Goal: Information Seeking & Learning: Learn about a topic

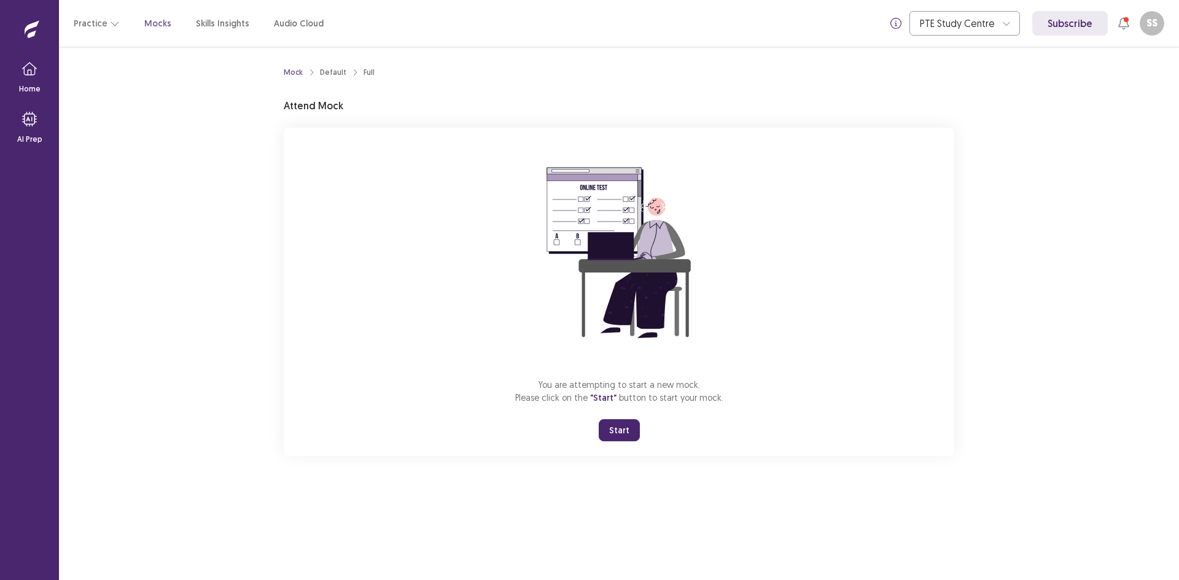
click at [616, 432] on button "Start" at bounding box center [618, 430] width 41 height 22
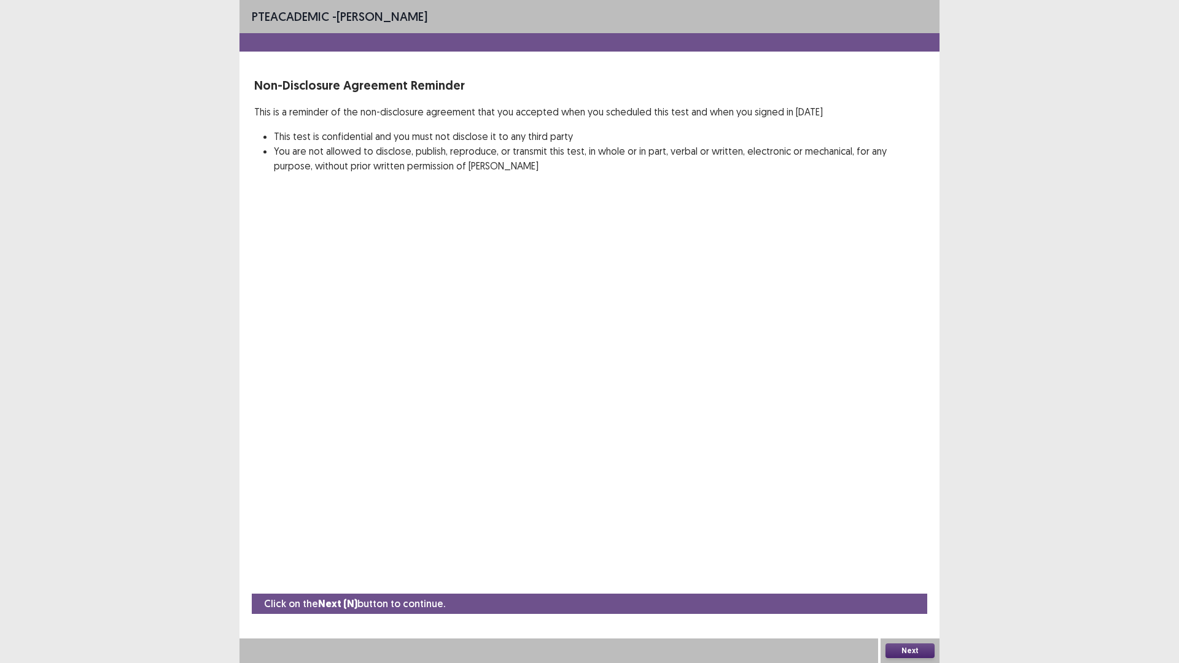
click at [908, 579] on button "Next" at bounding box center [909, 650] width 49 height 15
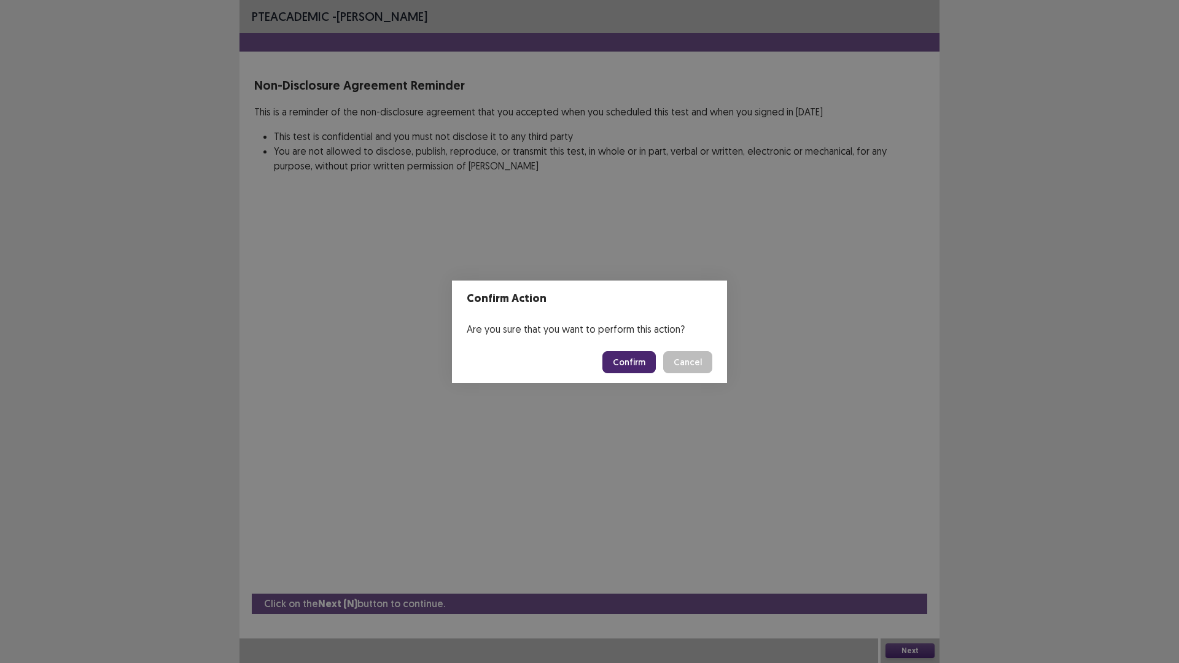
click at [630, 362] on button "Confirm" at bounding box center [628, 362] width 53 height 22
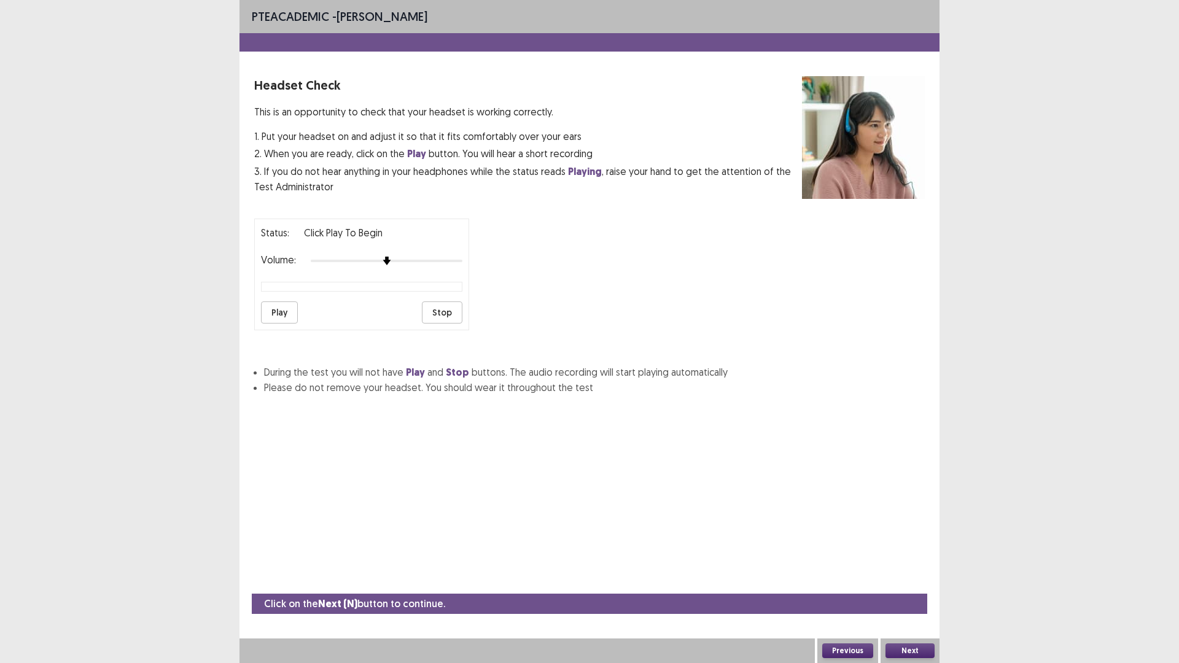
click at [296, 306] on button "Play" at bounding box center [279, 312] width 37 height 22
click at [416, 257] on div at bounding box center [387, 261] width 152 height 10
click at [284, 320] on button "Play" at bounding box center [279, 312] width 37 height 22
click at [457, 261] on div at bounding box center [387, 261] width 152 height 10
click at [922, 579] on button "Next" at bounding box center [909, 650] width 49 height 15
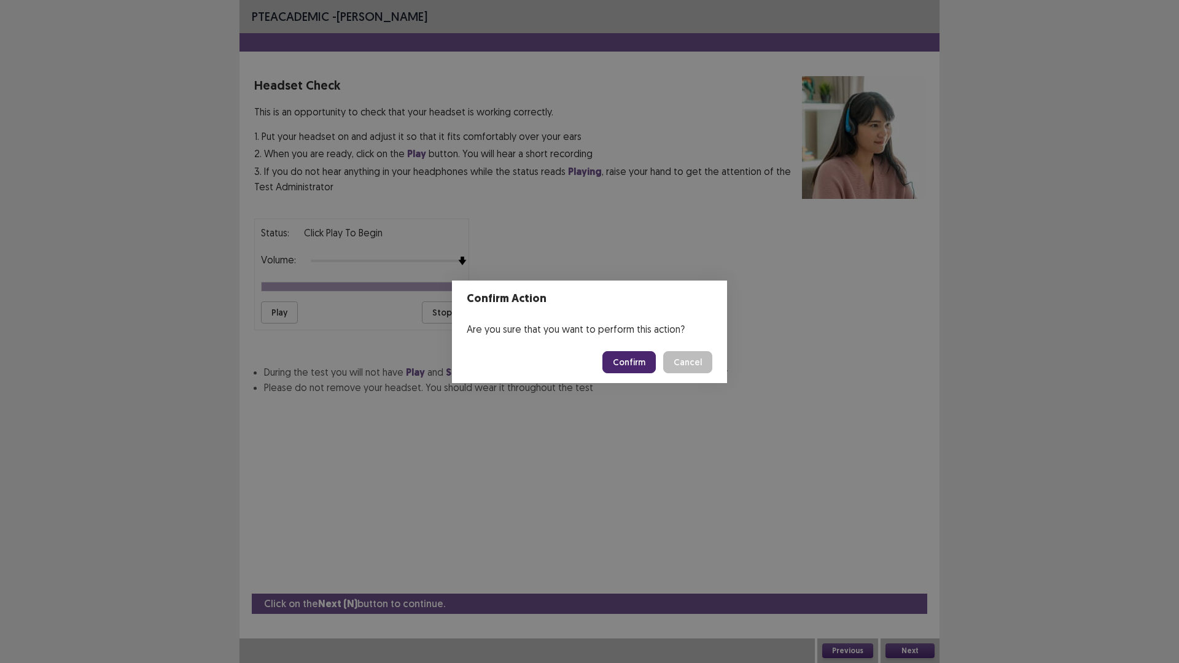
click at [627, 357] on button "Confirm" at bounding box center [628, 362] width 53 height 22
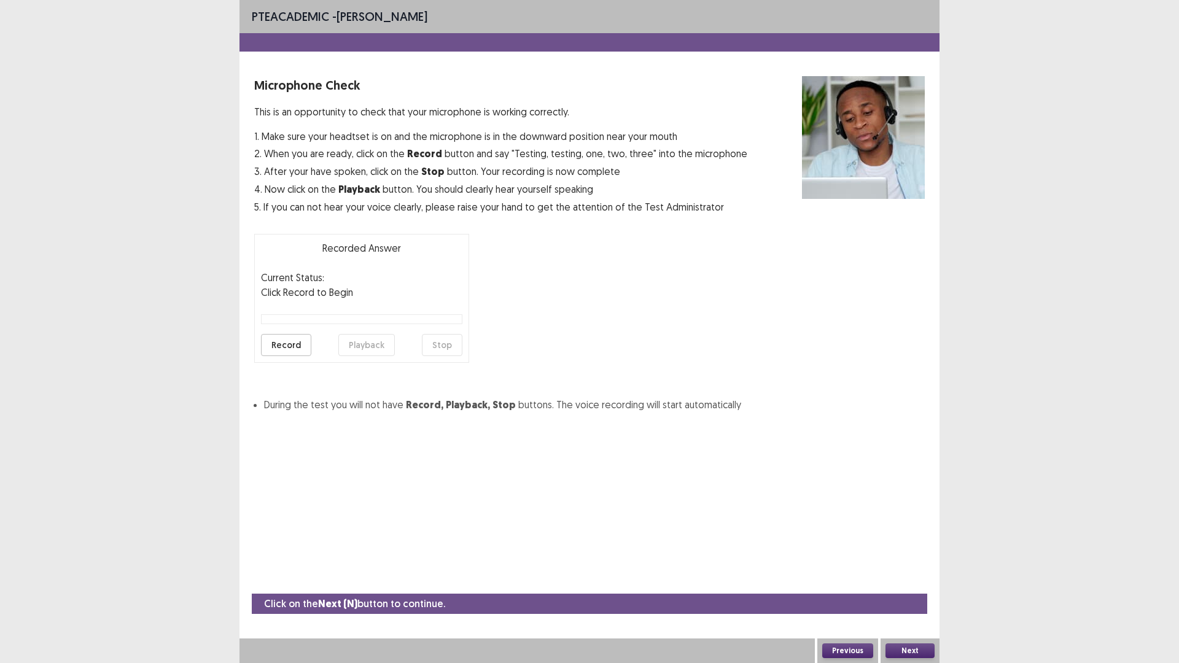
click at [297, 343] on button "Record" at bounding box center [286, 345] width 50 height 22
click at [445, 341] on button "Stop" at bounding box center [442, 345] width 41 height 22
click at [371, 341] on button "Playback" at bounding box center [366, 345] width 56 height 22
click at [924, 579] on button "Next" at bounding box center [909, 650] width 49 height 15
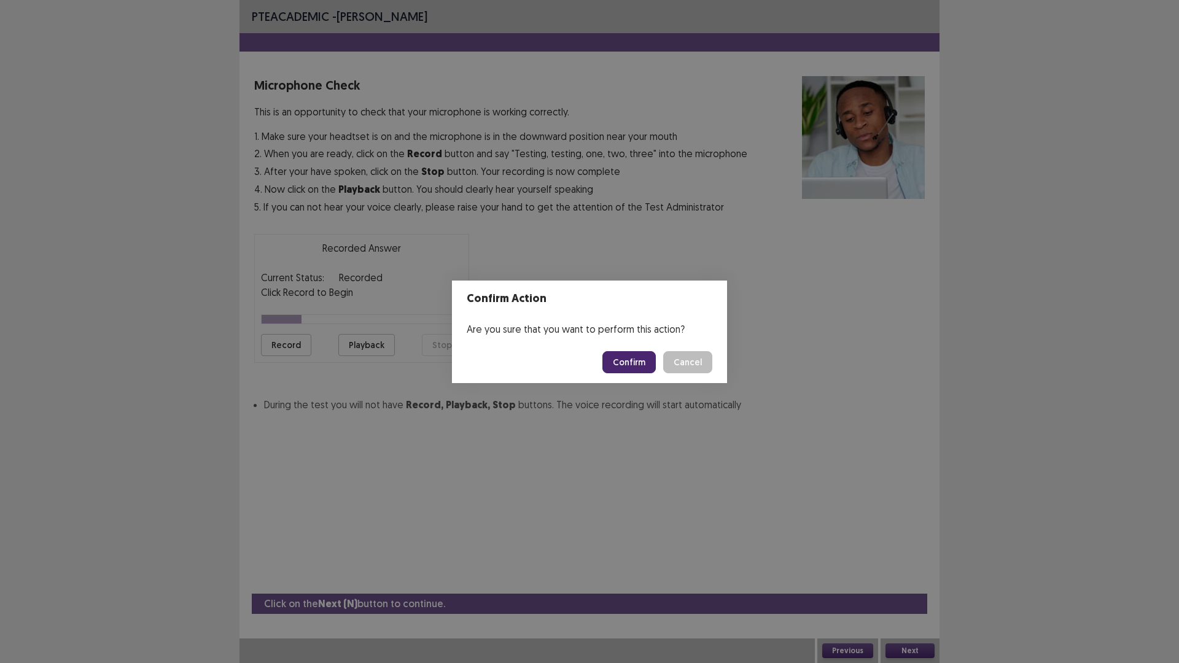
click at [645, 363] on button "Confirm" at bounding box center [628, 362] width 53 height 22
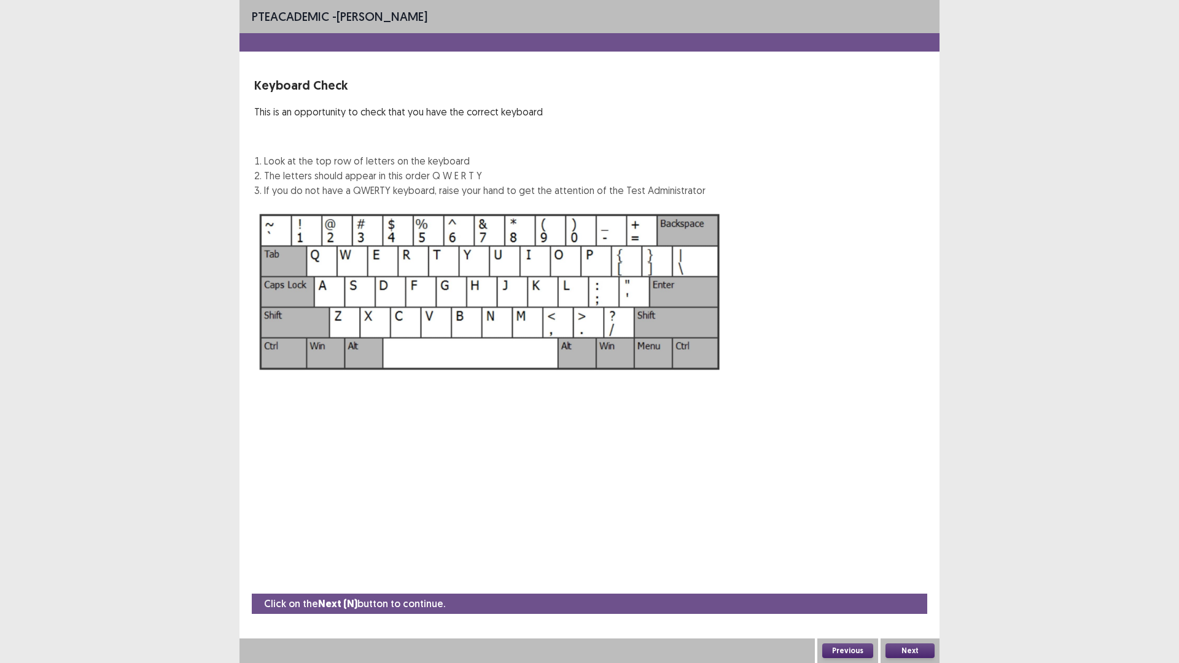
click at [913, 579] on button "Next" at bounding box center [909, 650] width 49 height 15
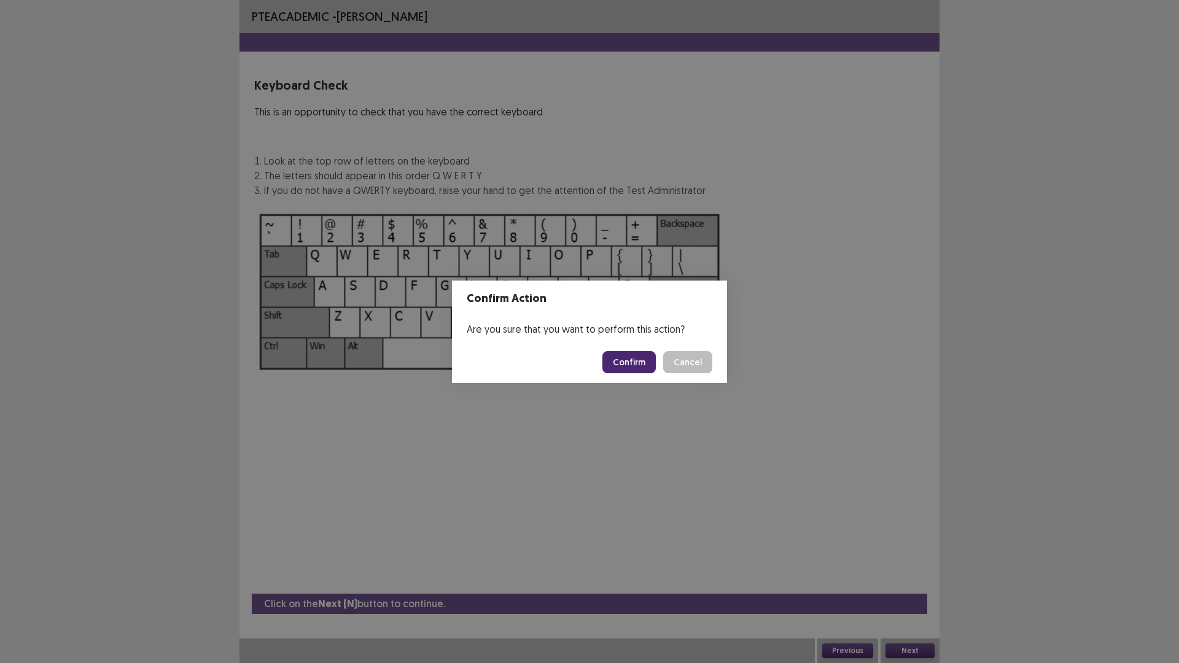
click at [624, 368] on button "Confirm" at bounding box center [628, 362] width 53 height 22
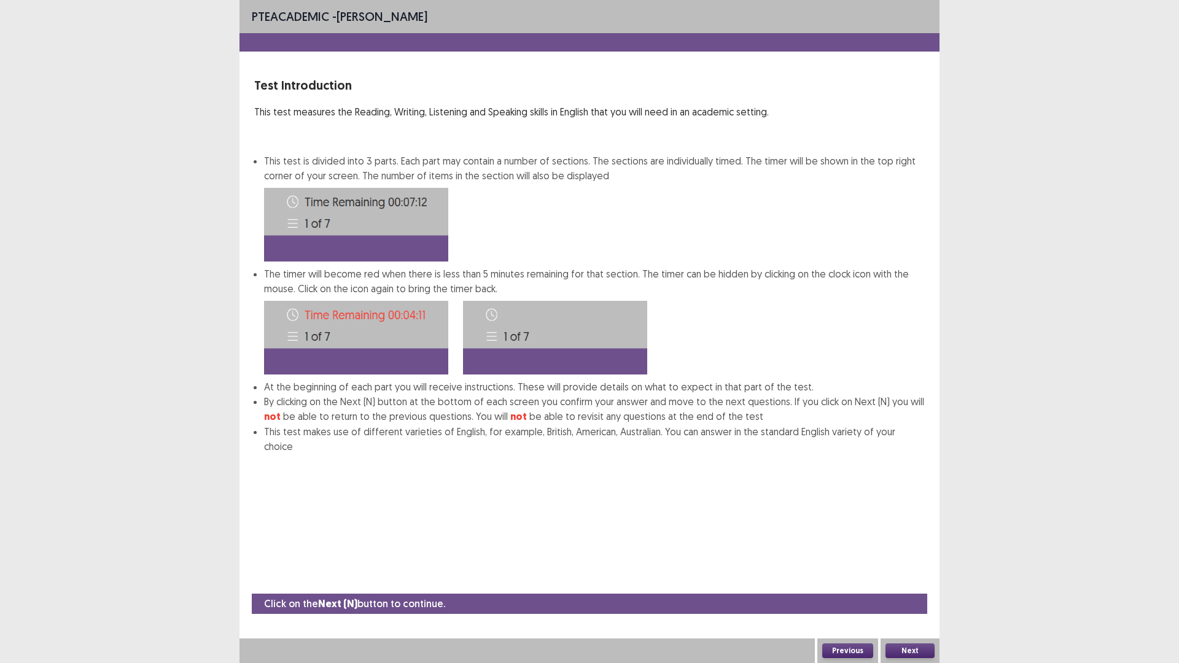
click at [912, 579] on button "Next" at bounding box center [909, 650] width 49 height 15
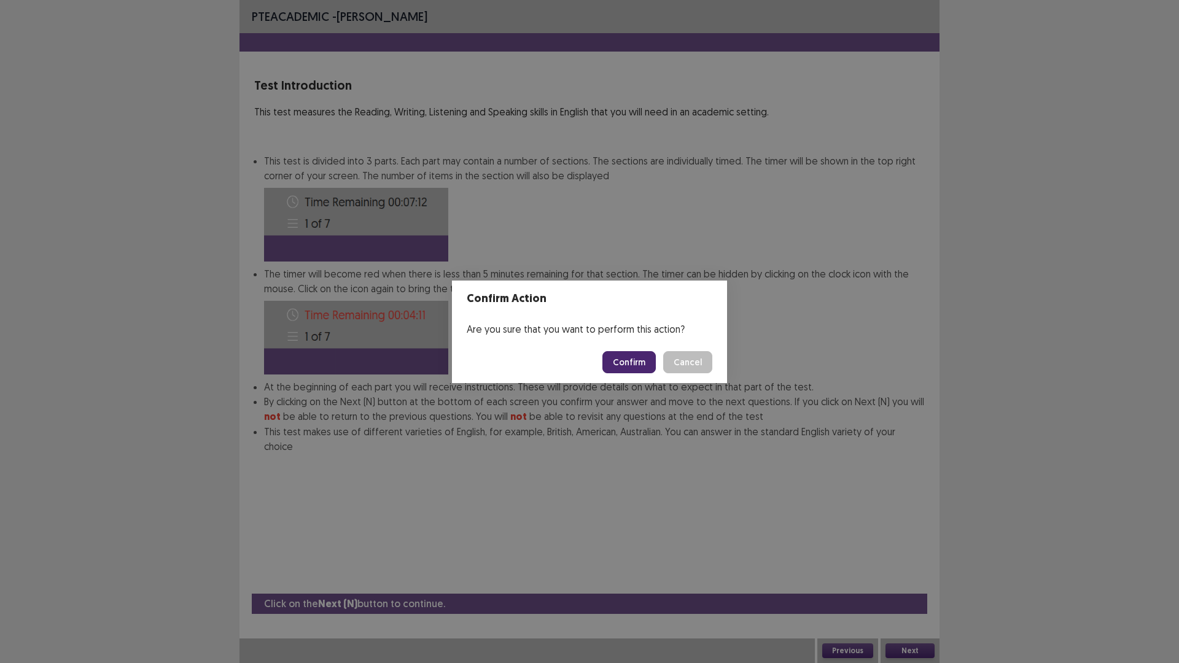
click at [642, 361] on button "Confirm" at bounding box center [628, 362] width 53 height 22
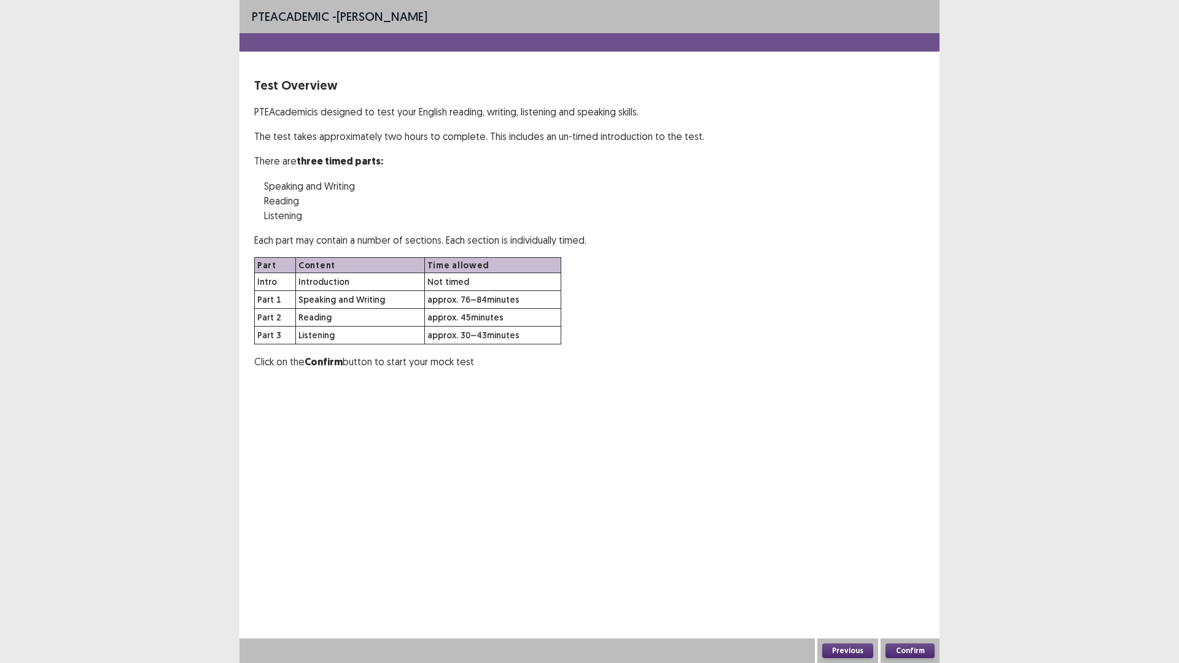
click at [905, 579] on button "Confirm" at bounding box center [909, 650] width 49 height 15
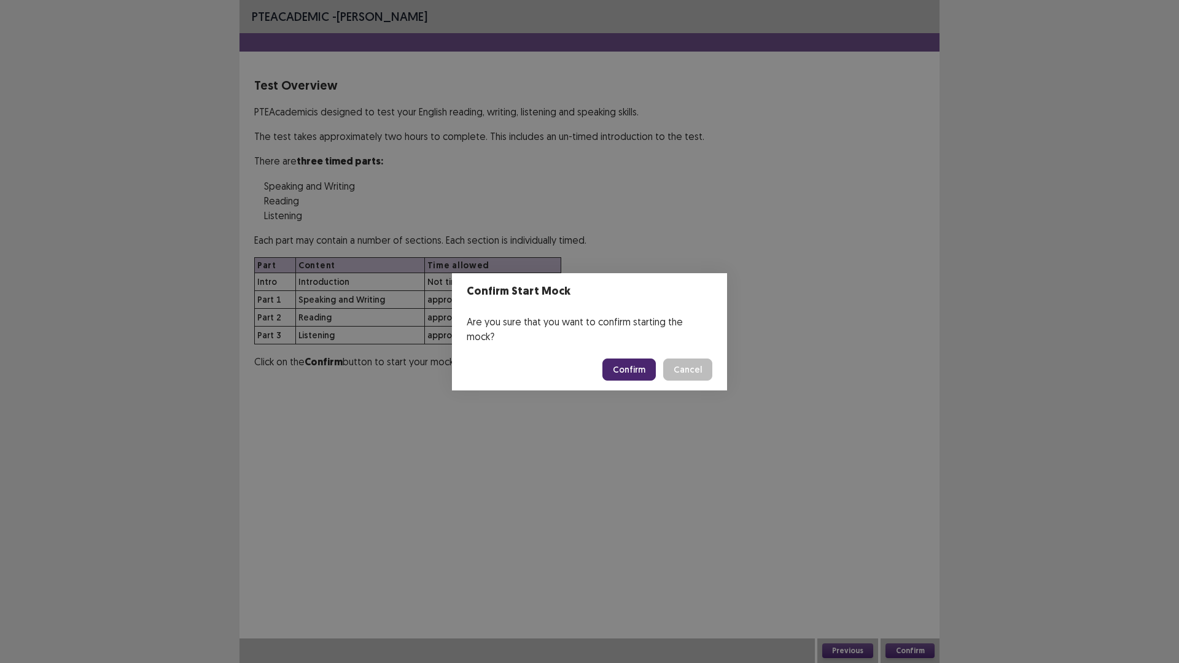
click at [637, 368] on button "Confirm" at bounding box center [628, 369] width 53 height 22
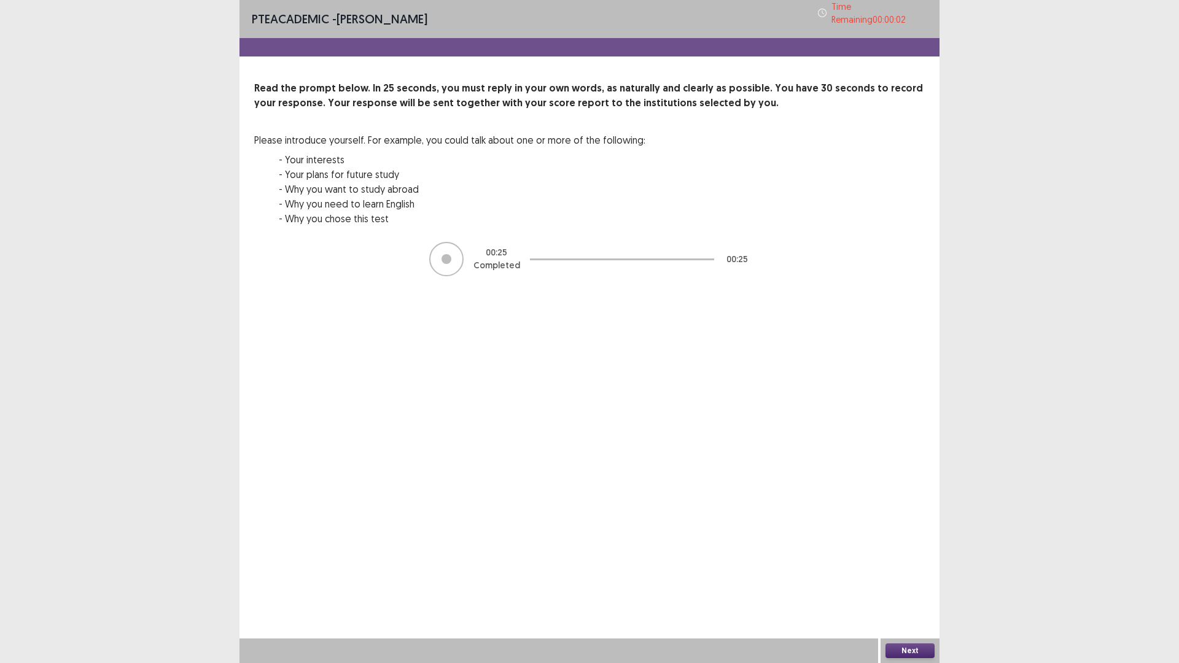
click at [919, 579] on button "Next" at bounding box center [909, 650] width 49 height 15
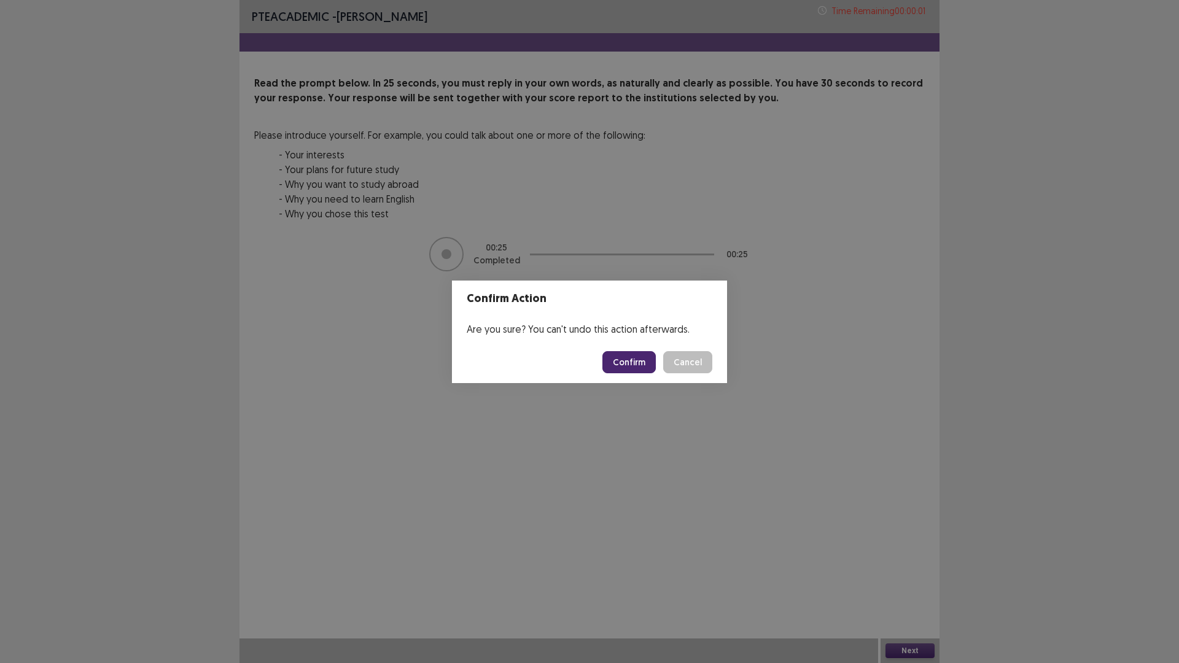
click at [625, 358] on button "Confirm" at bounding box center [628, 362] width 53 height 22
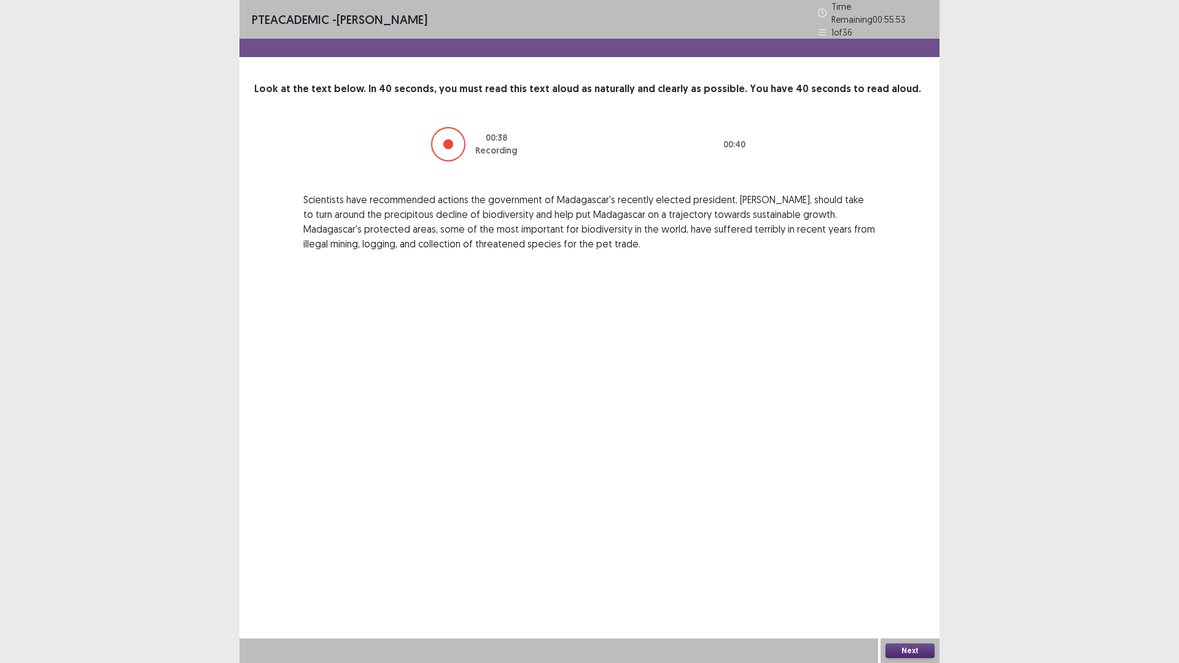
click at [915, 579] on button "Next" at bounding box center [909, 650] width 49 height 15
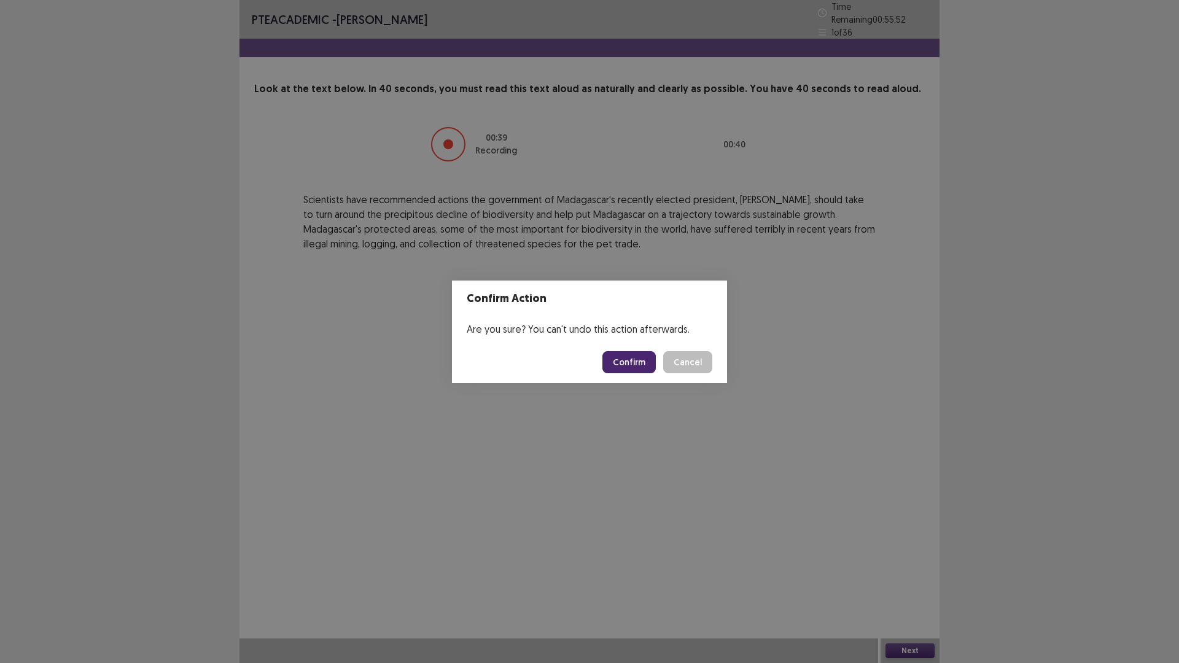
click at [643, 367] on button "Confirm" at bounding box center [628, 362] width 53 height 22
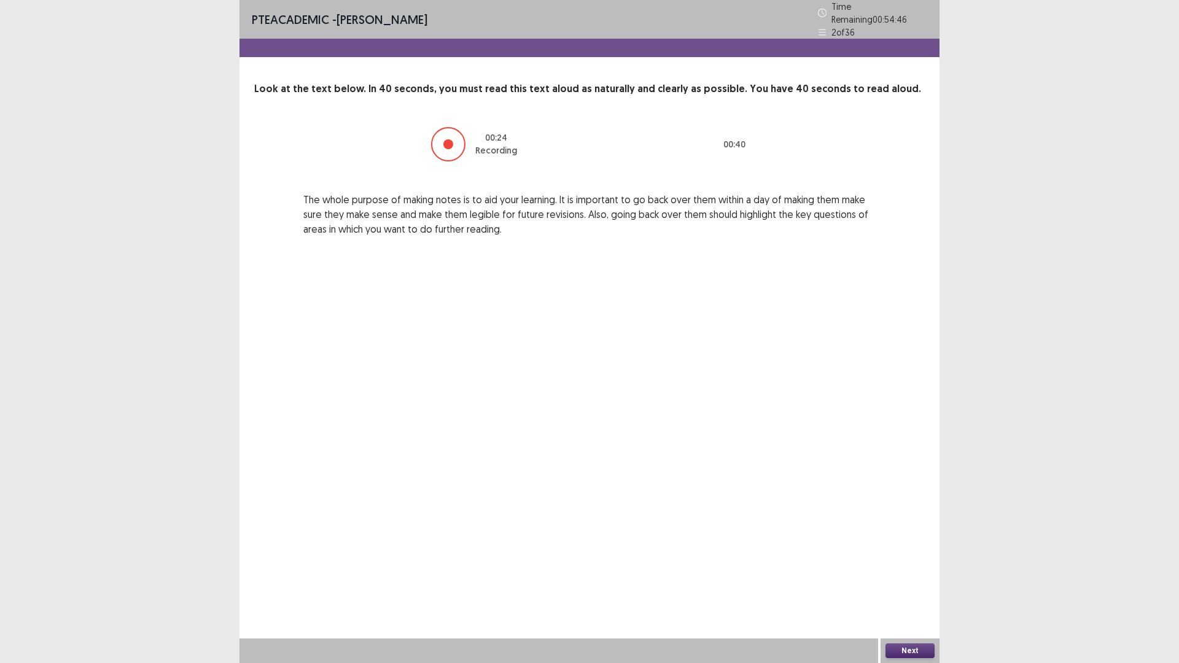
click at [917, 579] on button "Next" at bounding box center [909, 650] width 49 height 15
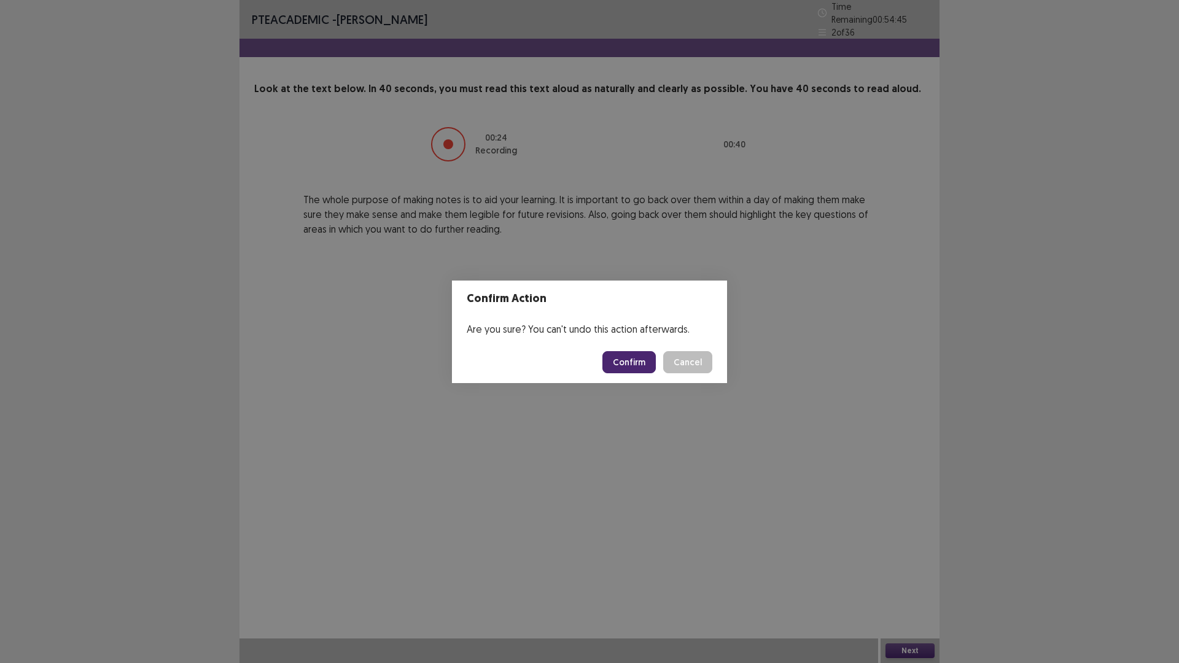
click at [627, 366] on button "Confirm" at bounding box center [628, 362] width 53 height 22
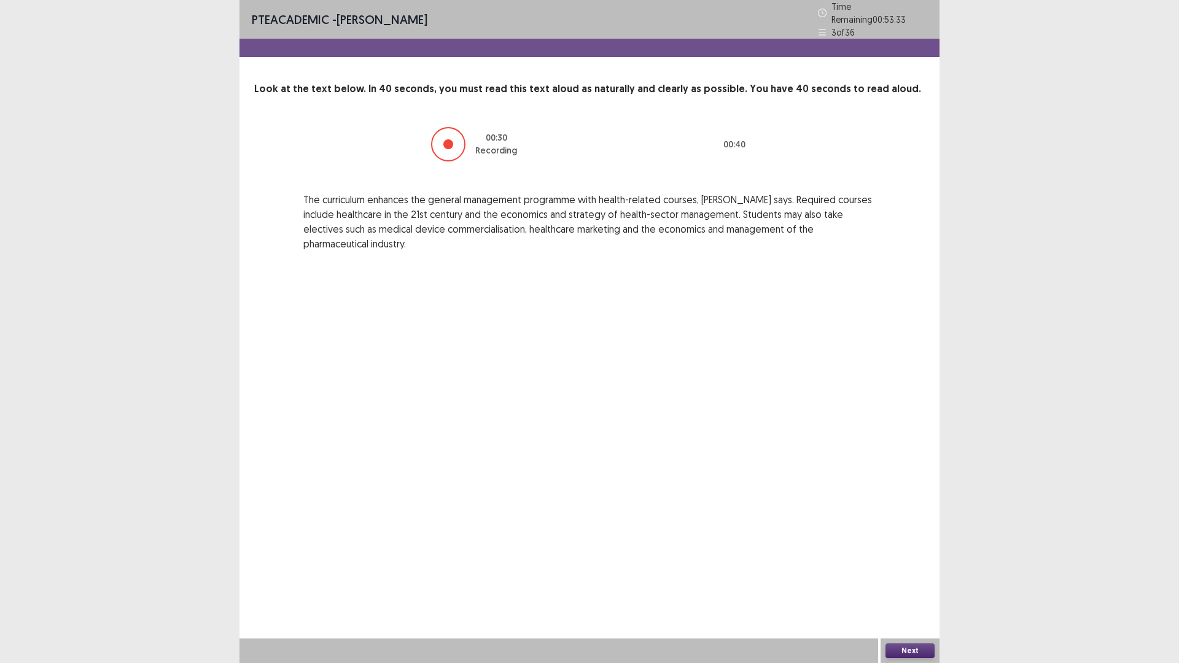
click at [916, 579] on button "Next" at bounding box center [909, 650] width 49 height 15
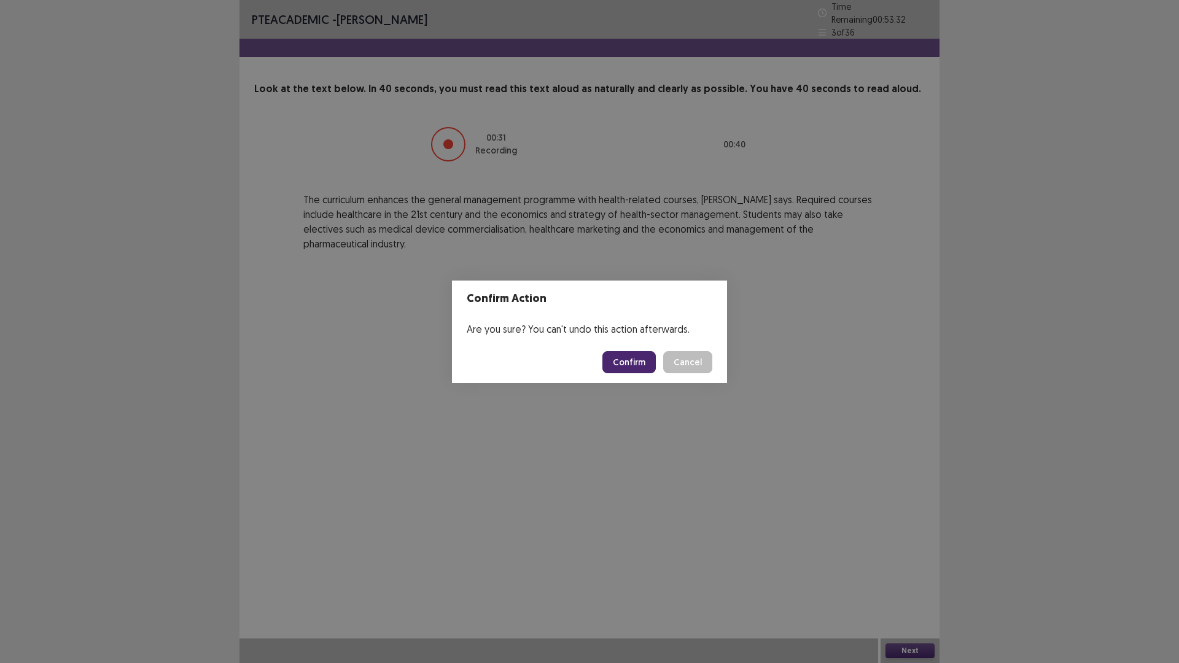
click at [643, 357] on button "Confirm" at bounding box center [628, 362] width 53 height 22
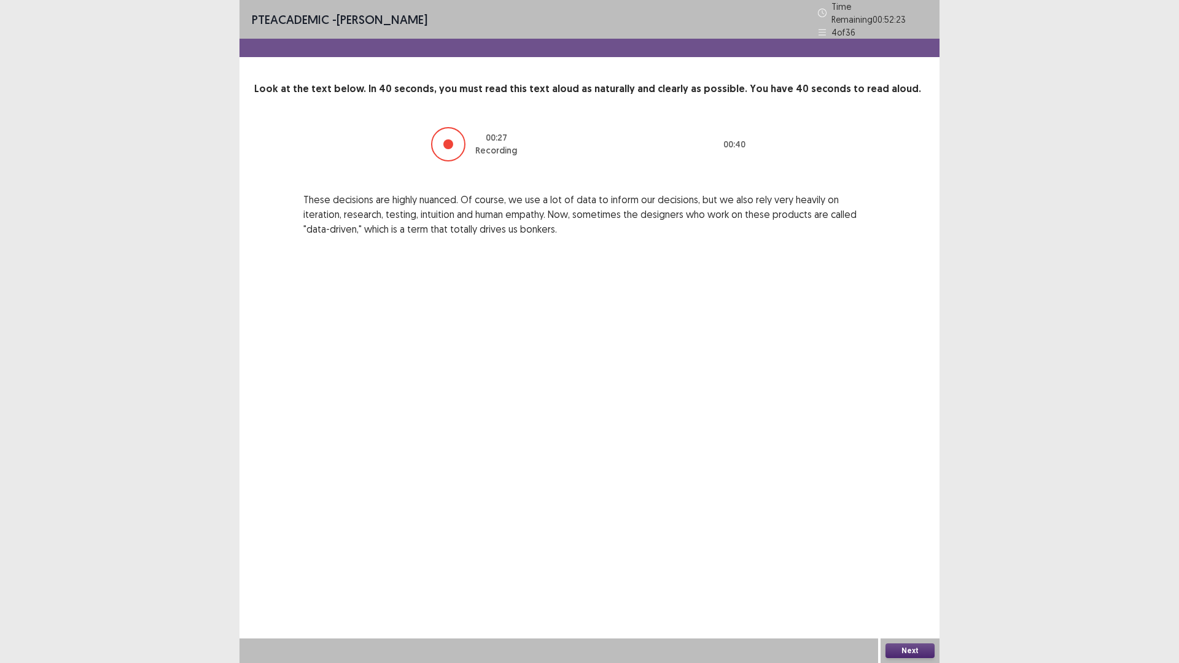
click at [909, 579] on button "Next" at bounding box center [909, 650] width 49 height 15
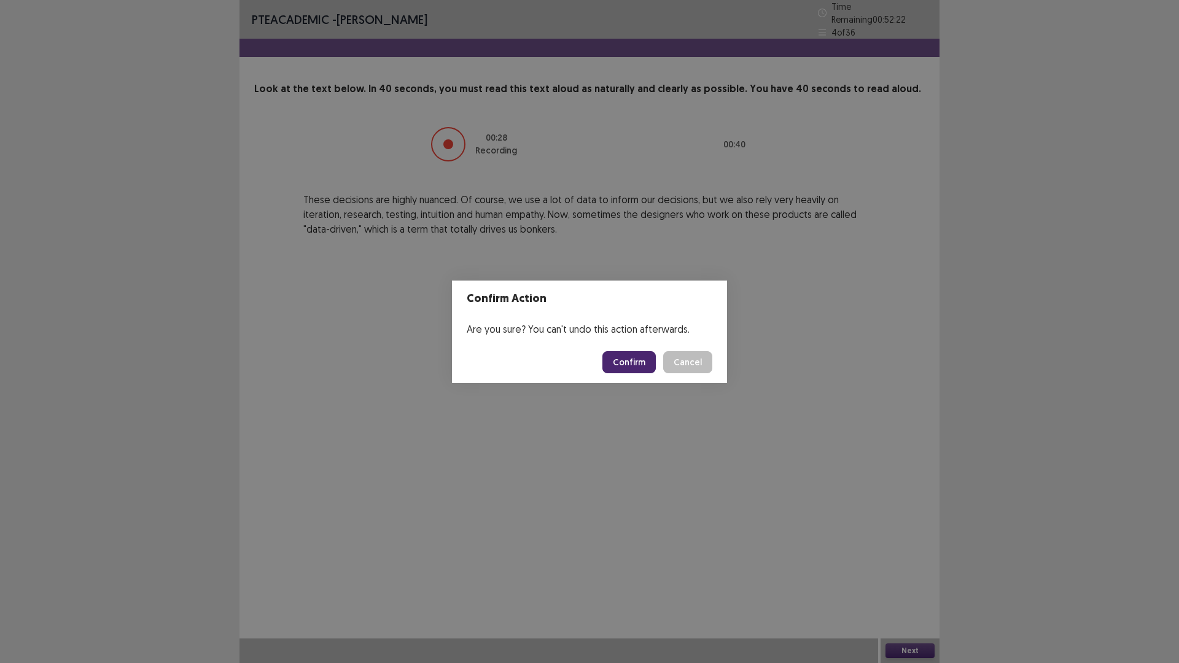
click at [651, 361] on button "Confirm" at bounding box center [628, 362] width 53 height 22
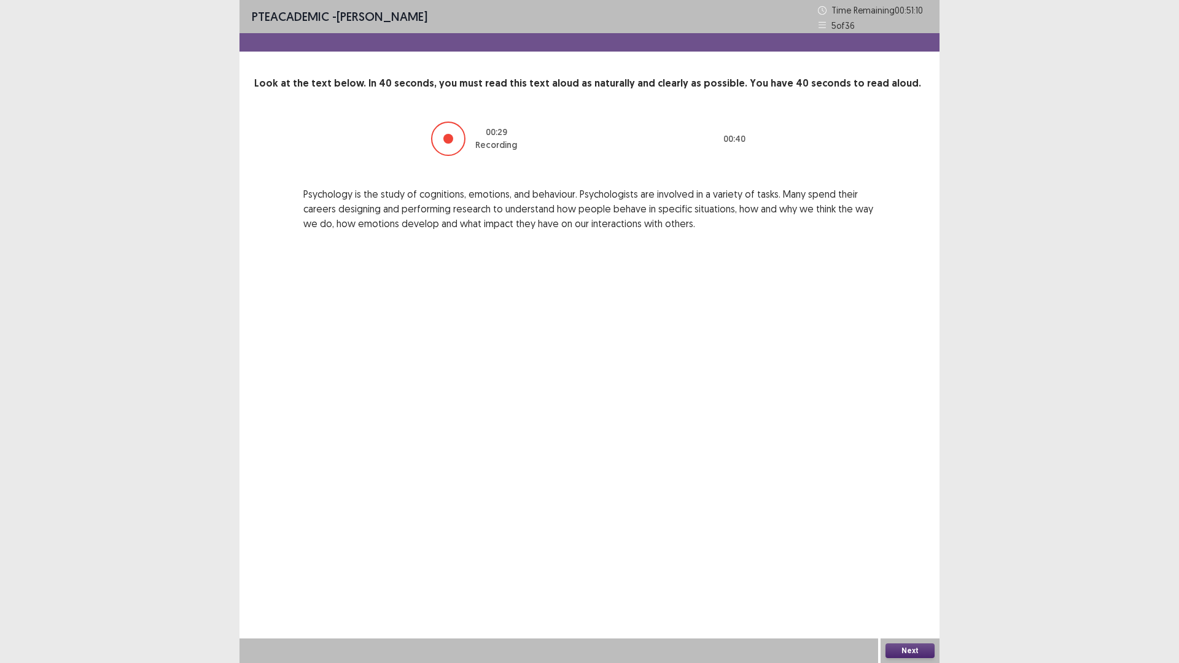
click at [912, 579] on button "Next" at bounding box center [909, 650] width 49 height 15
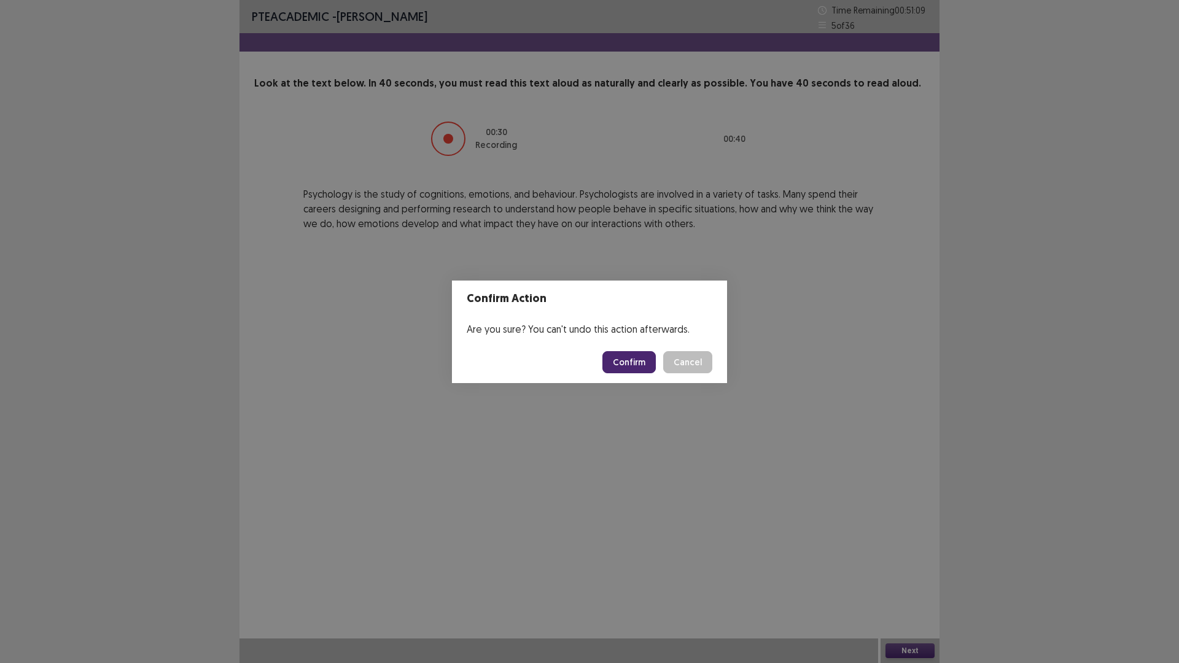
click at [640, 365] on button "Confirm" at bounding box center [628, 362] width 53 height 22
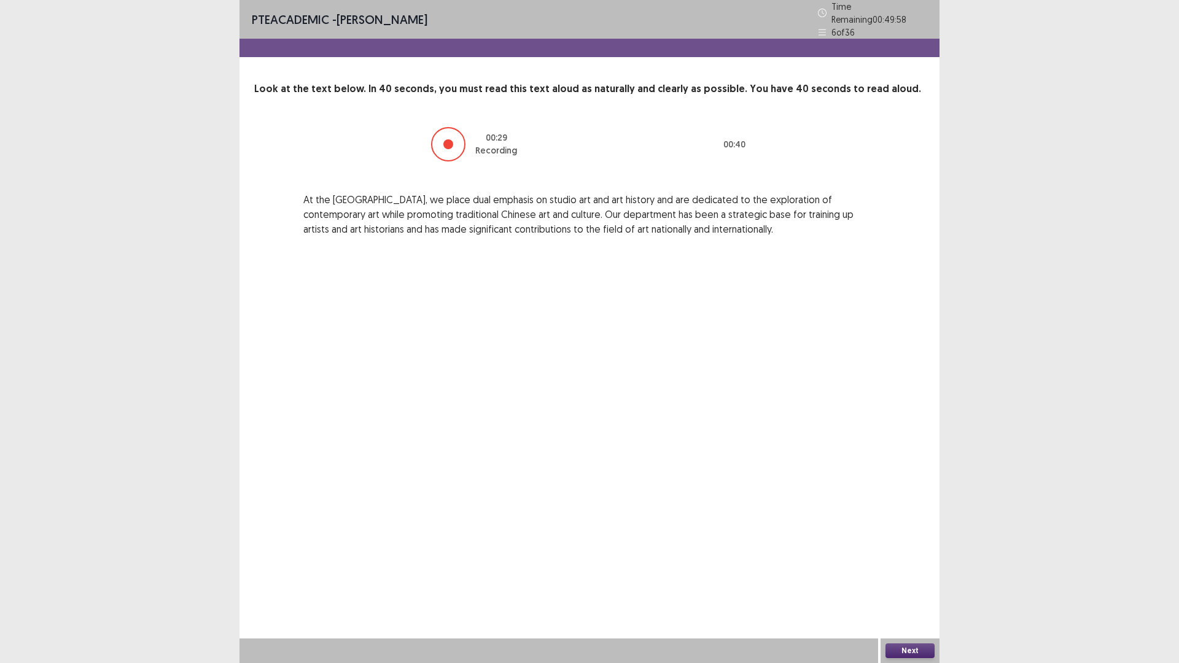
click at [915, 579] on button "Next" at bounding box center [909, 650] width 49 height 15
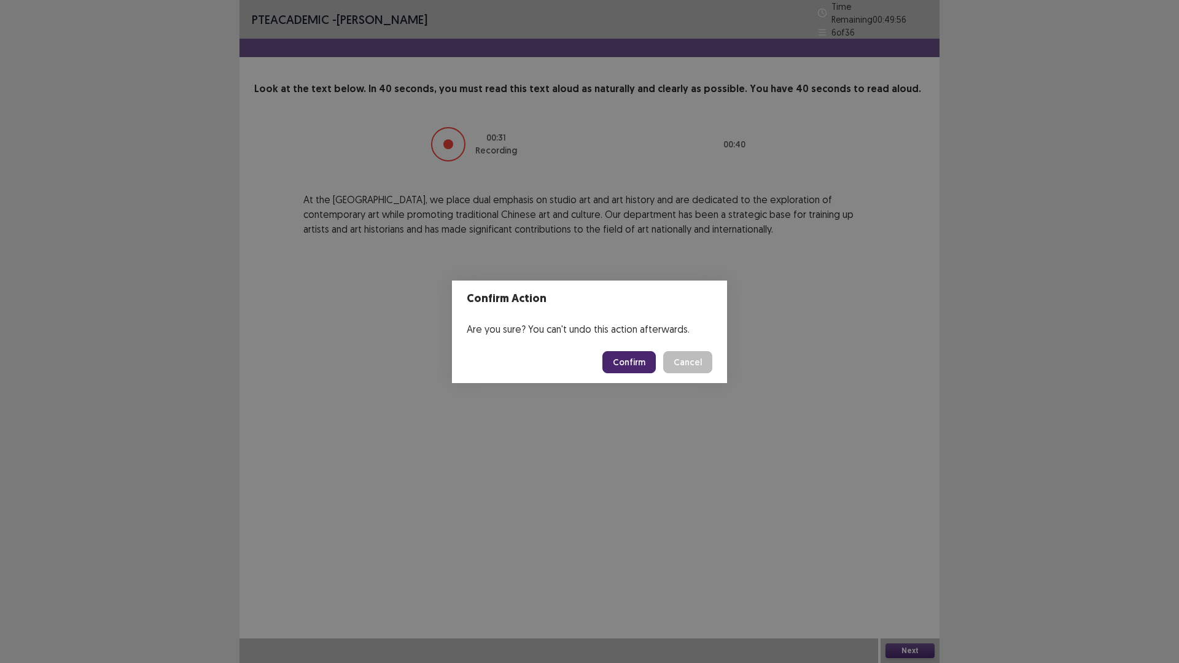
click at [635, 363] on button "Confirm" at bounding box center [628, 362] width 53 height 22
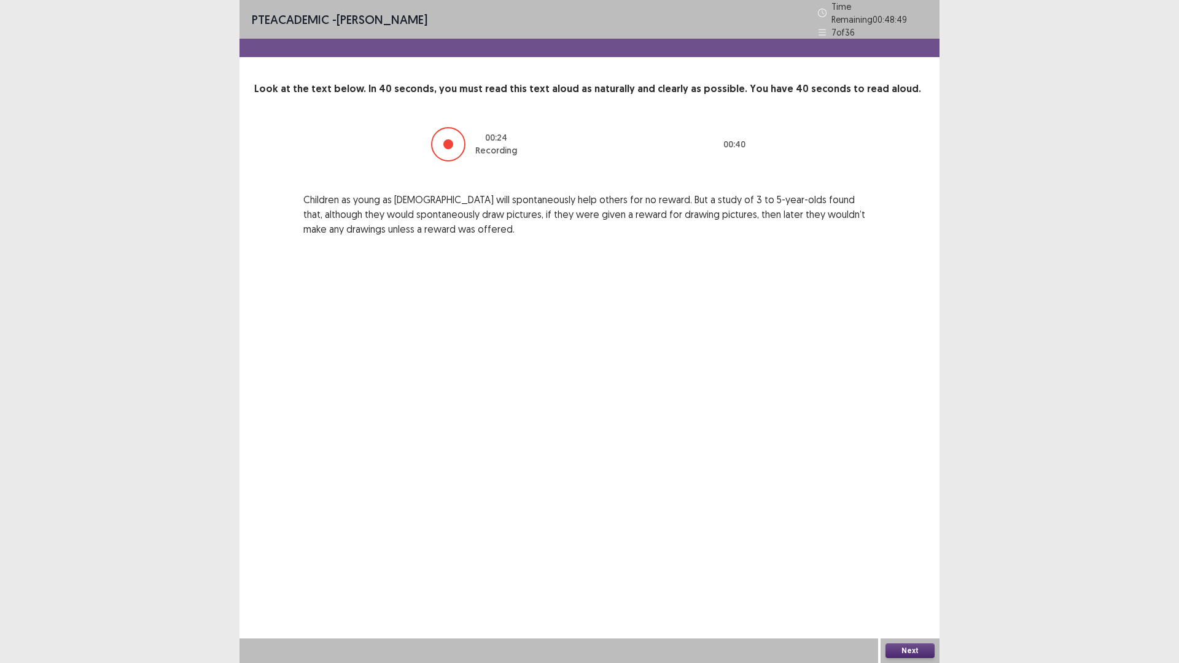
click at [911, 579] on button "Next" at bounding box center [909, 650] width 49 height 15
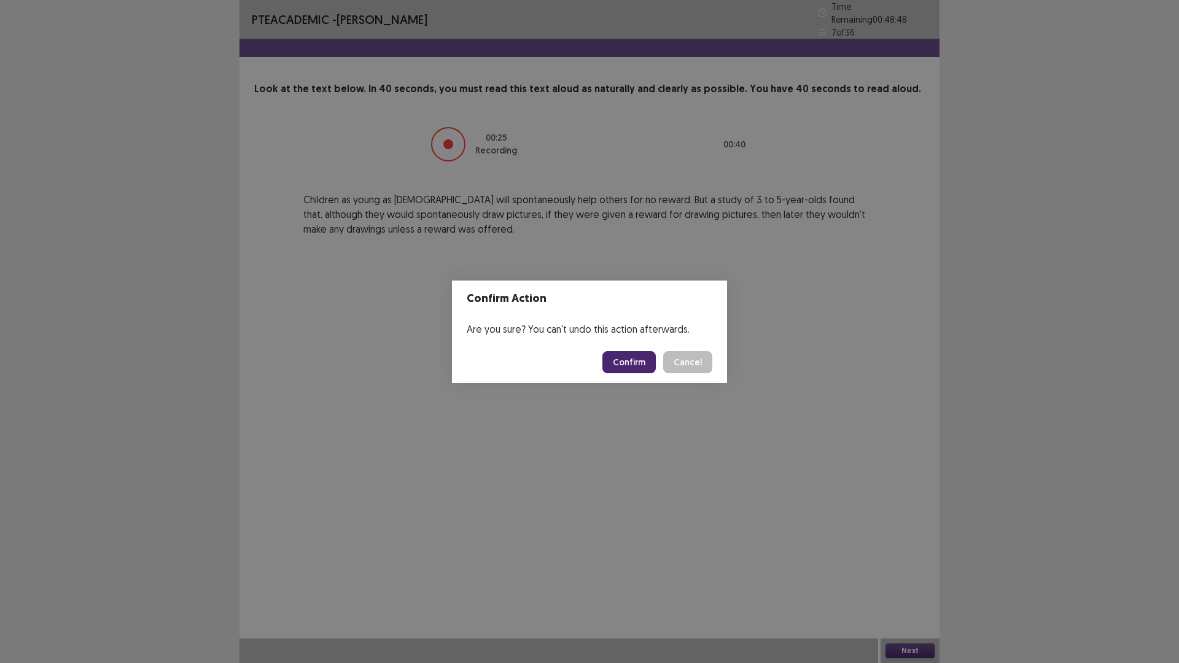
click at [636, 360] on button "Confirm" at bounding box center [628, 362] width 53 height 22
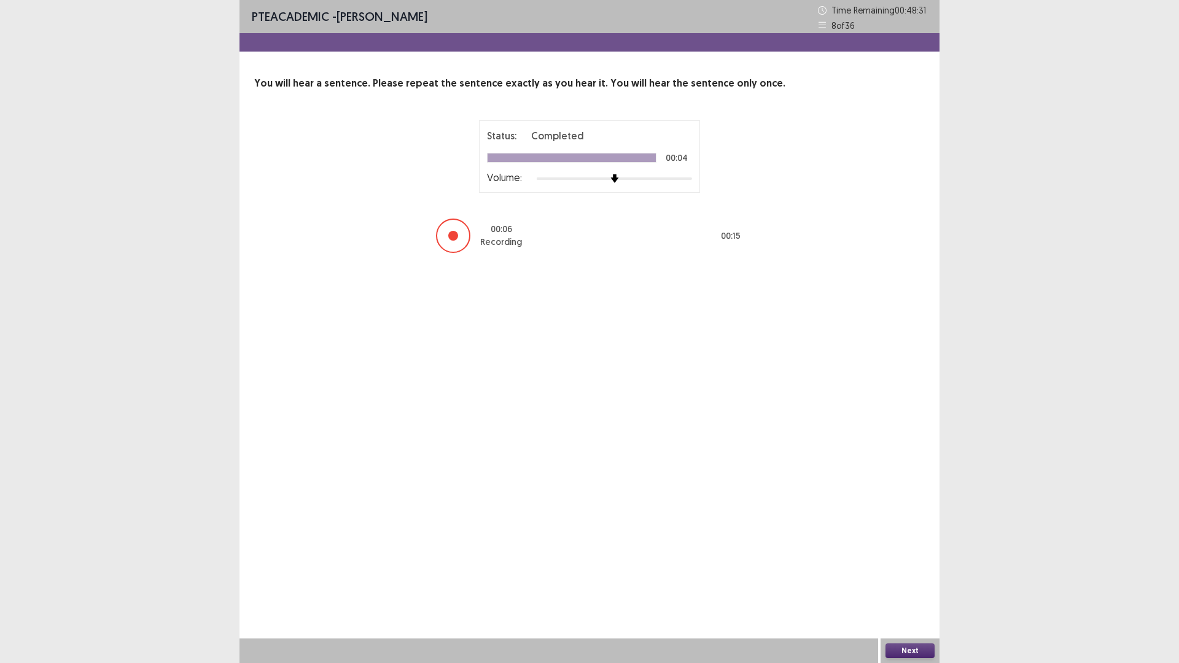
click at [916, 579] on button "Next" at bounding box center [909, 650] width 49 height 15
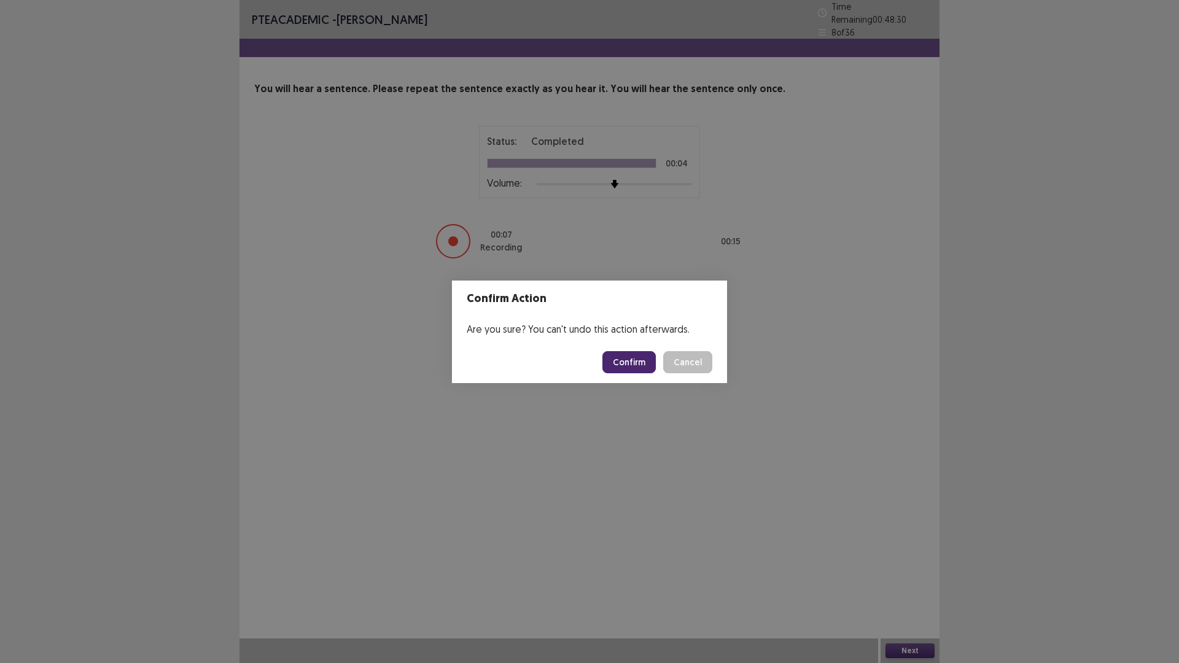
click at [619, 348] on footer "Confirm Cancel" at bounding box center [589, 362] width 275 height 42
click at [619, 358] on button "Confirm" at bounding box center [628, 362] width 53 height 22
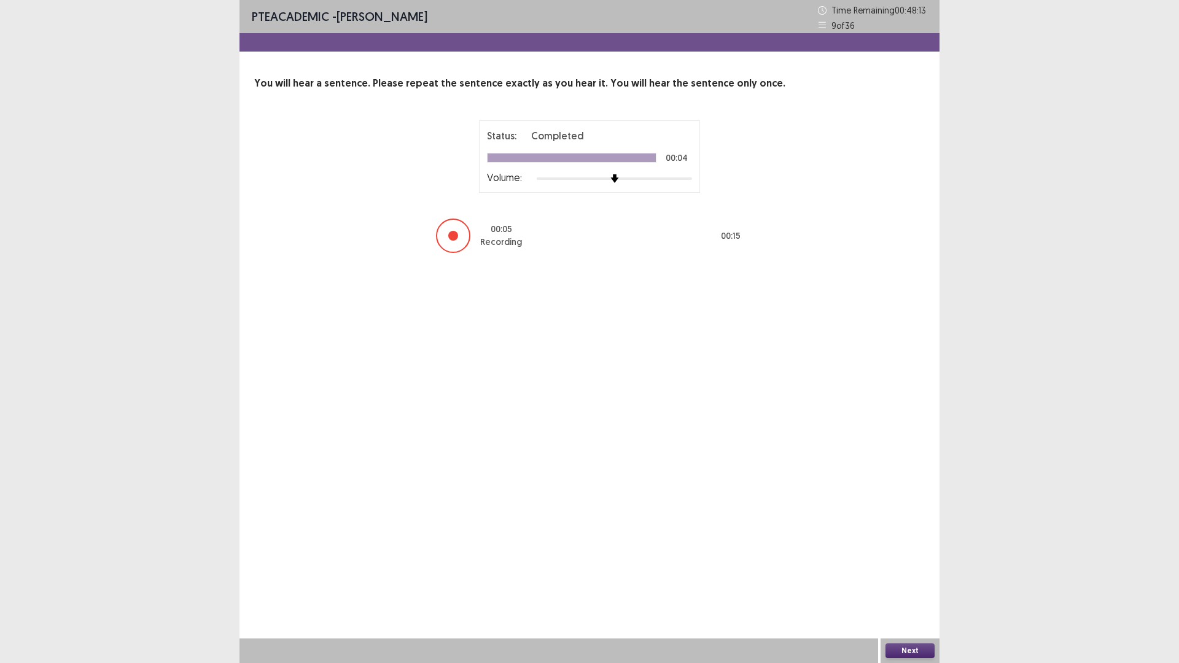
click at [926, 579] on button "Next" at bounding box center [909, 650] width 49 height 15
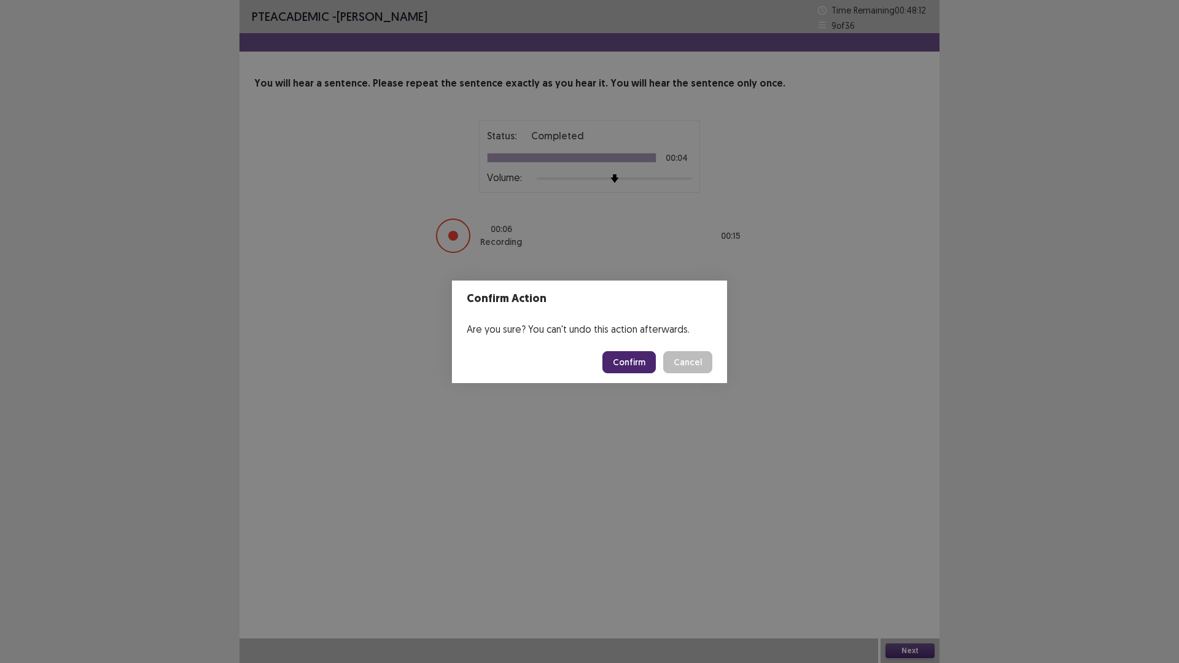
click at [645, 361] on button "Confirm" at bounding box center [628, 362] width 53 height 22
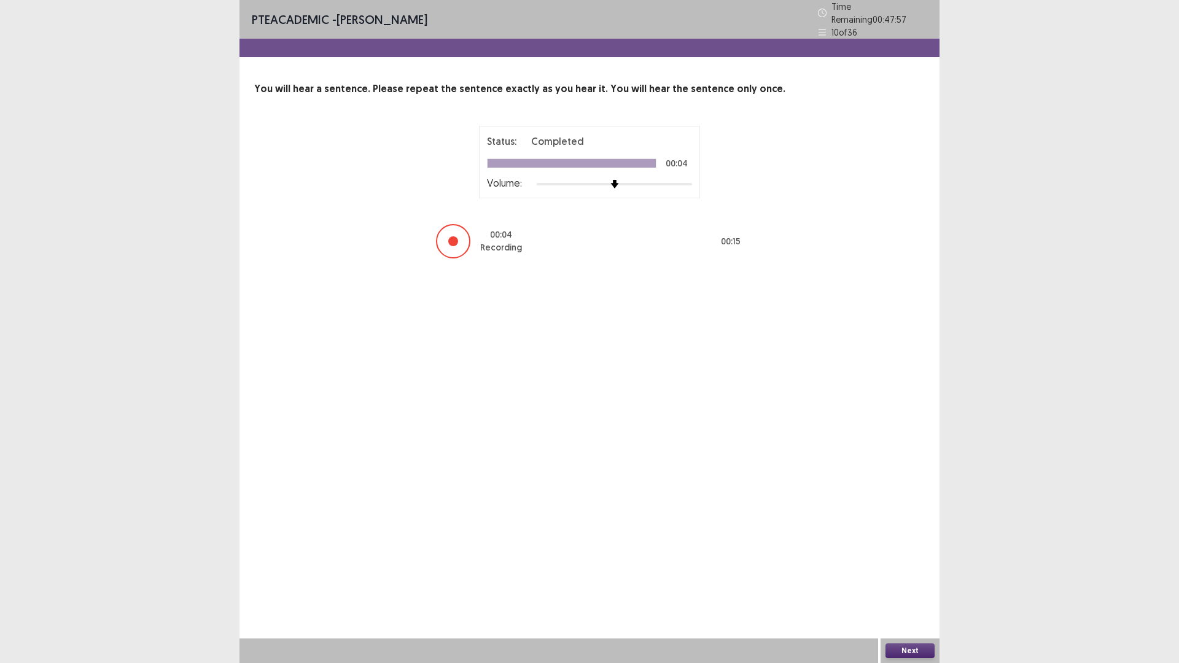
click at [916, 579] on button "Next" at bounding box center [909, 650] width 49 height 15
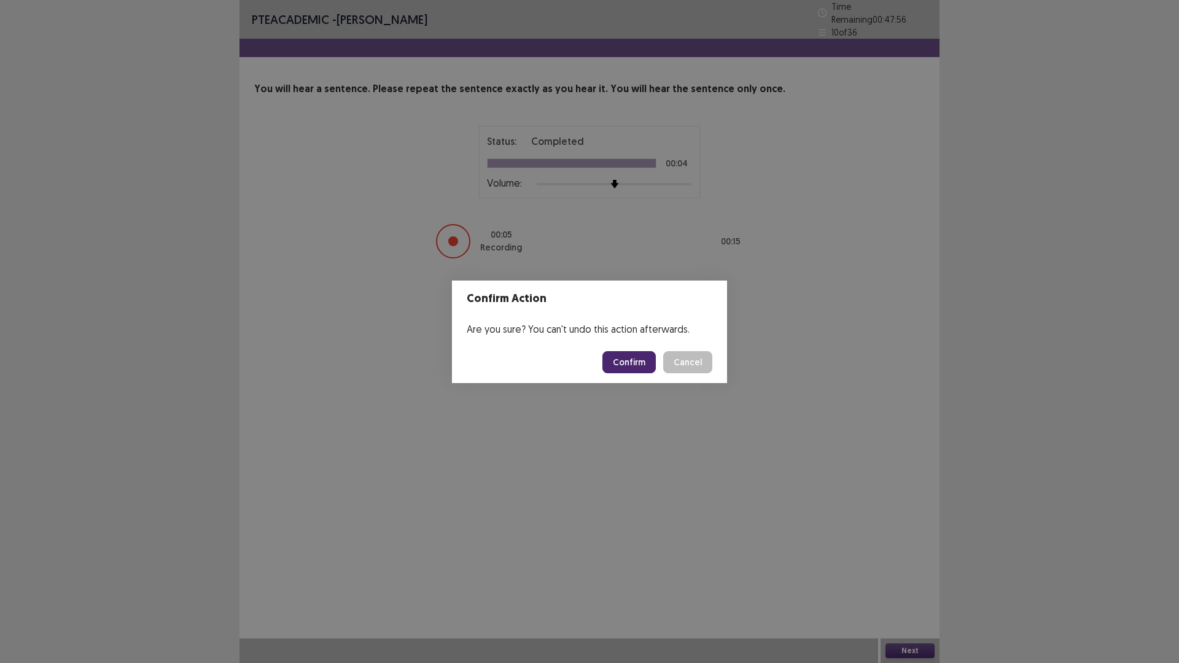
click at [625, 369] on button "Confirm" at bounding box center [628, 362] width 53 height 22
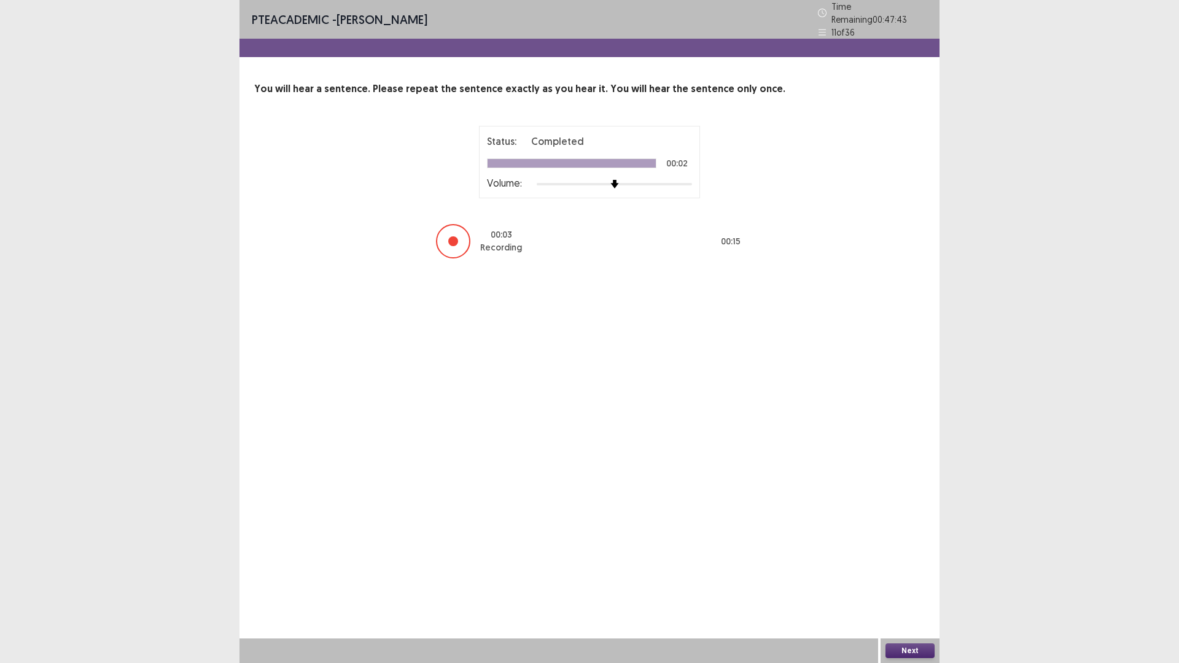
click at [914, 579] on button "Next" at bounding box center [909, 650] width 49 height 15
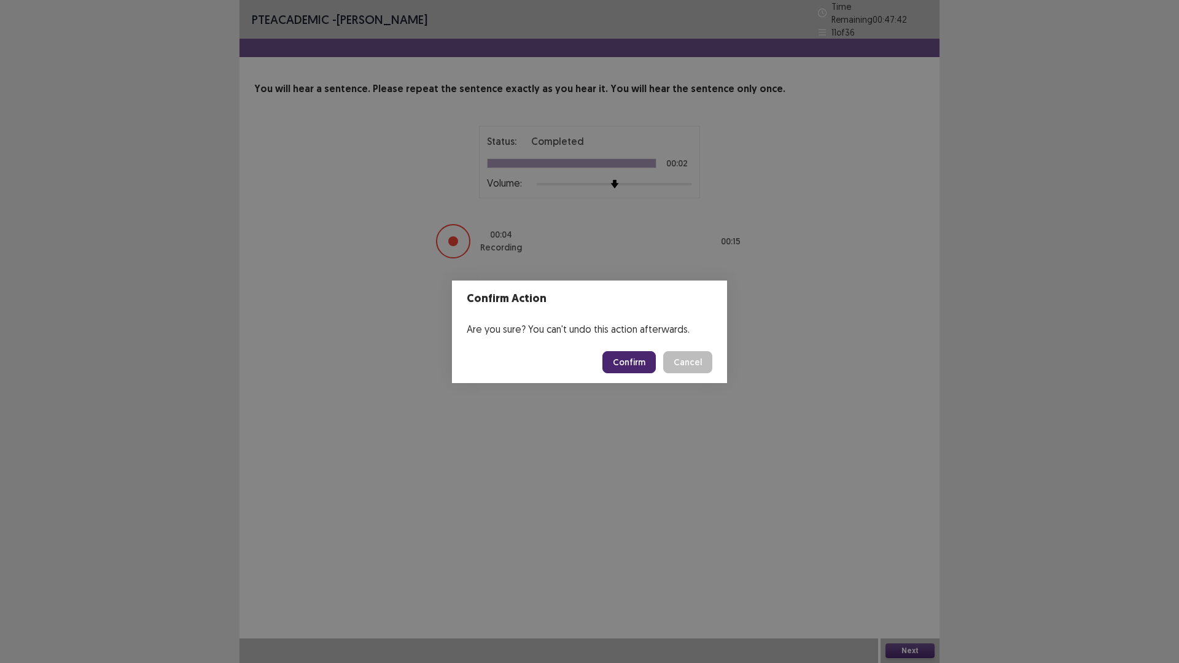
click at [643, 354] on button "Confirm" at bounding box center [628, 362] width 53 height 22
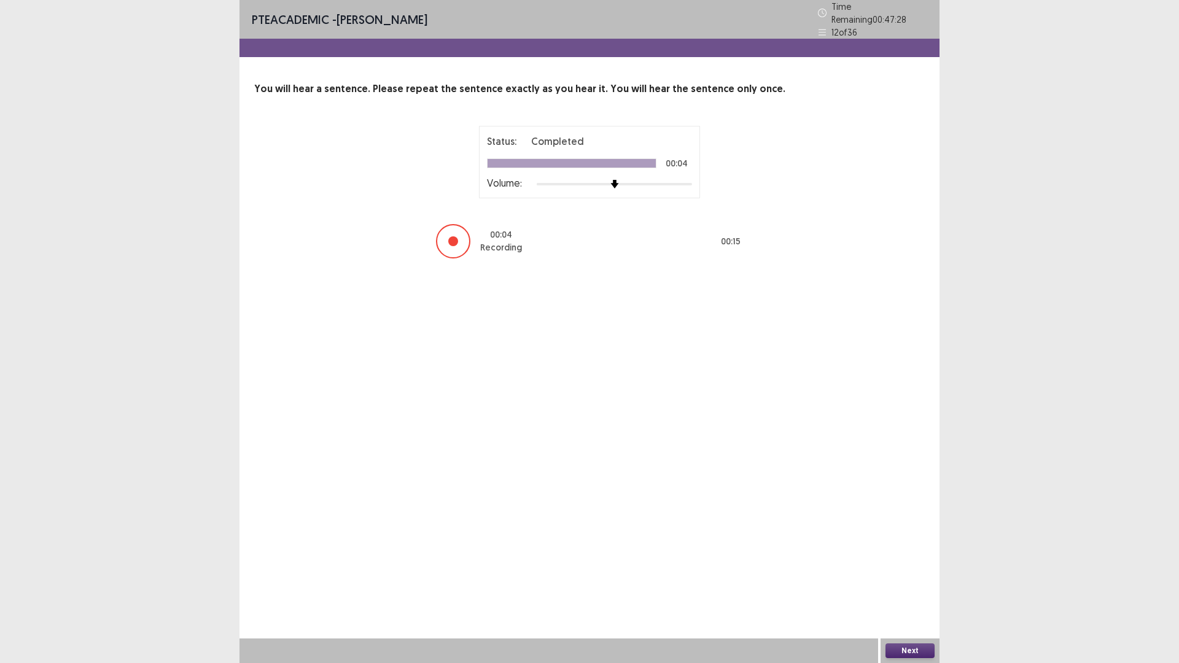
click at [915, 579] on button "Next" at bounding box center [909, 650] width 49 height 15
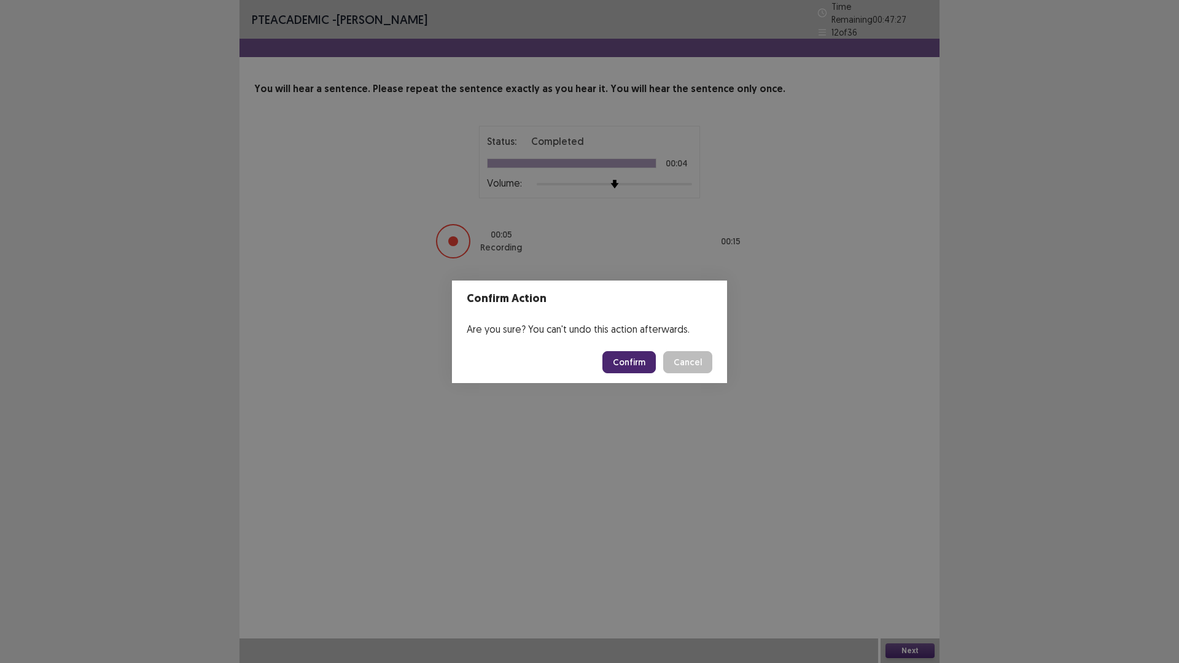
click at [642, 368] on button "Confirm" at bounding box center [628, 362] width 53 height 22
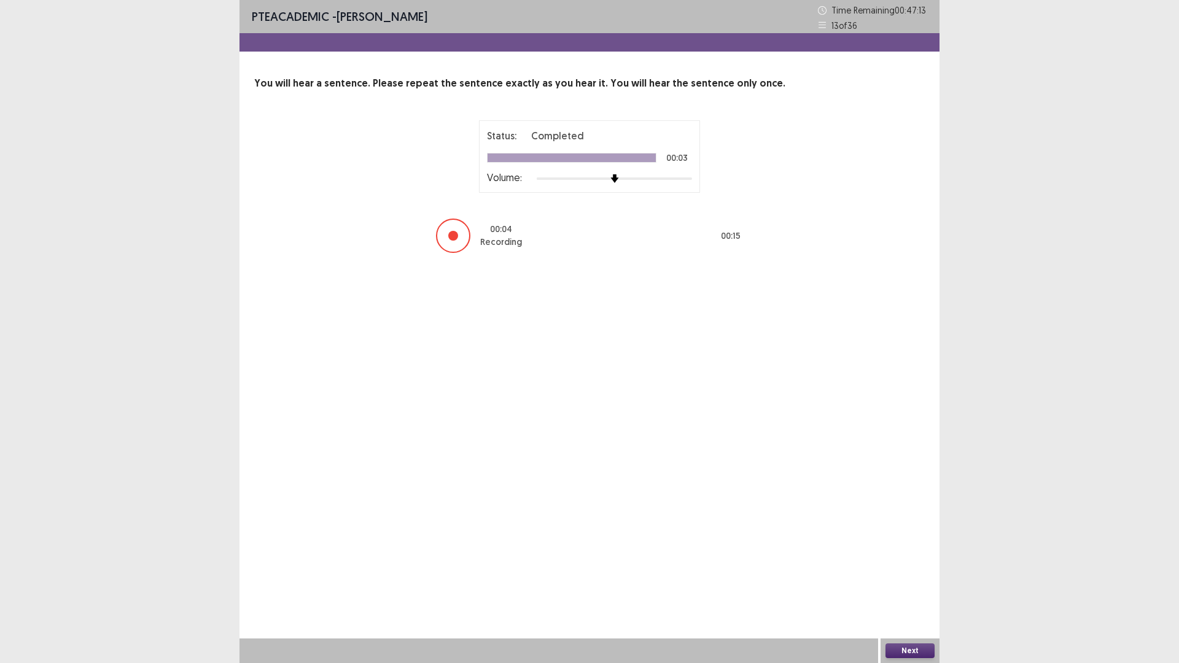
click at [907, 579] on button "Next" at bounding box center [909, 650] width 49 height 15
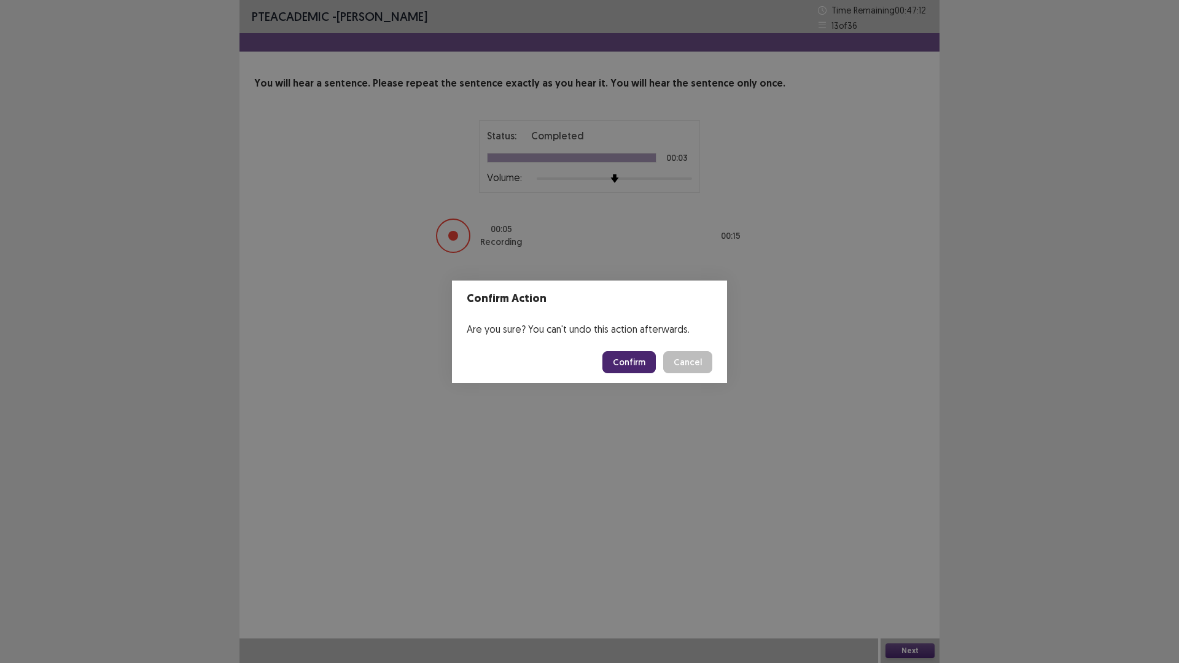
click at [641, 357] on button "Confirm" at bounding box center [628, 362] width 53 height 22
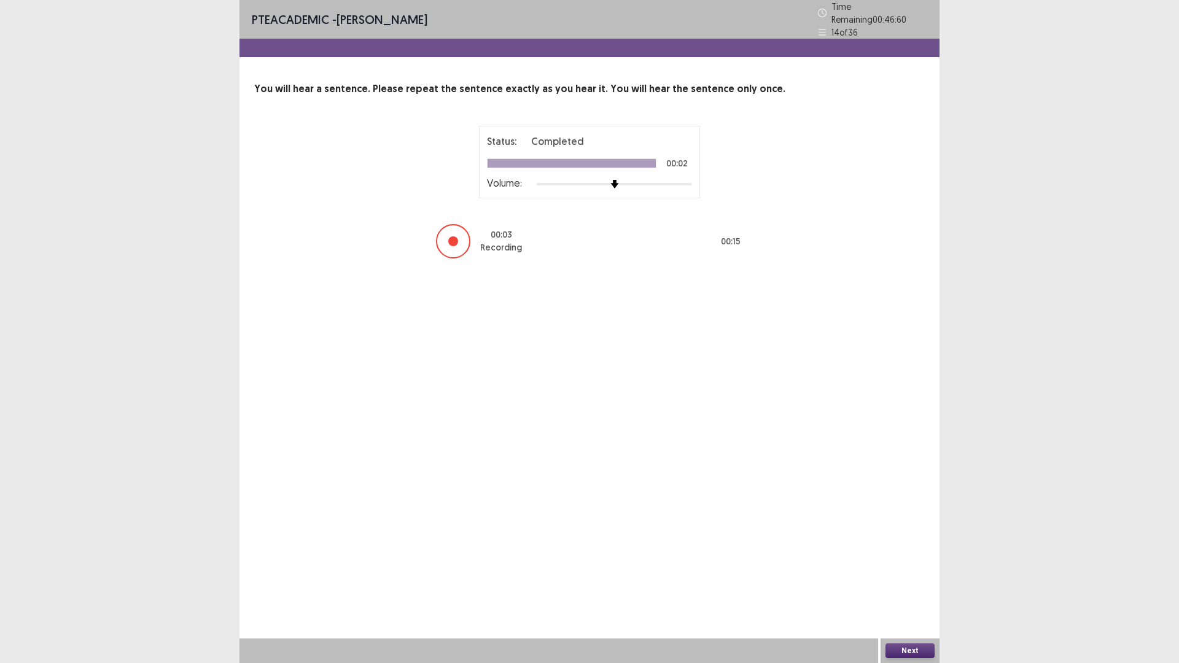
click at [925, 579] on button "Next" at bounding box center [909, 650] width 49 height 15
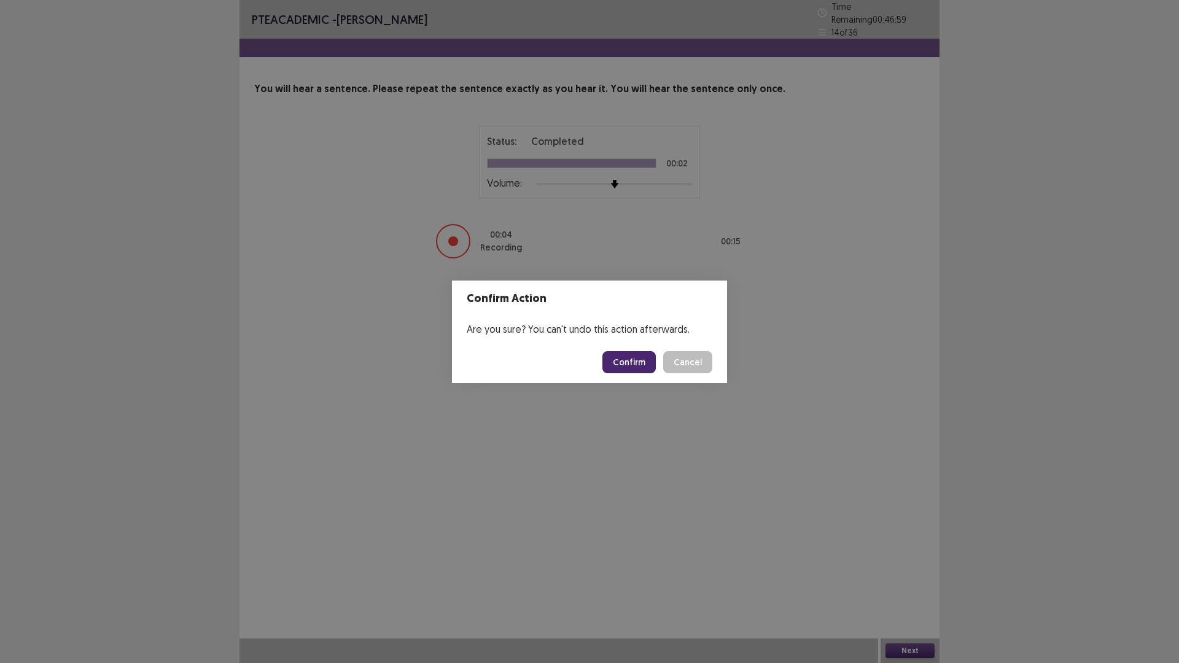
click at [635, 357] on button "Confirm" at bounding box center [628, 362] width 53 height 22
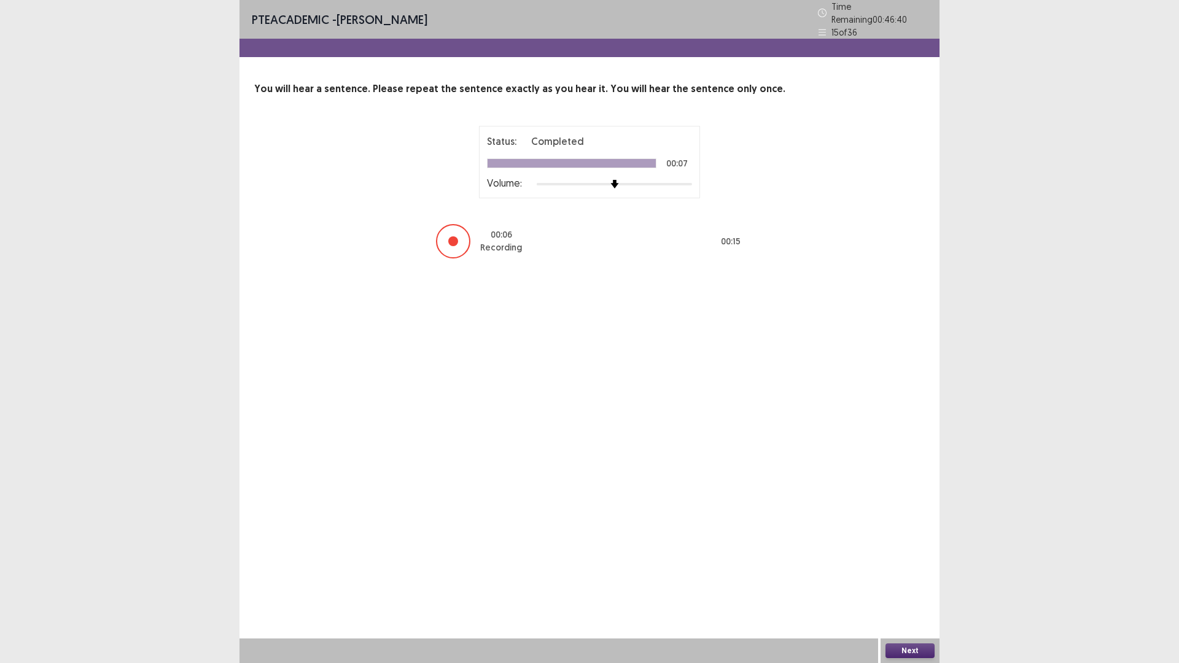
click at [910, 579] on button "Next" at bounding box center [909, 650] width 49 height 15
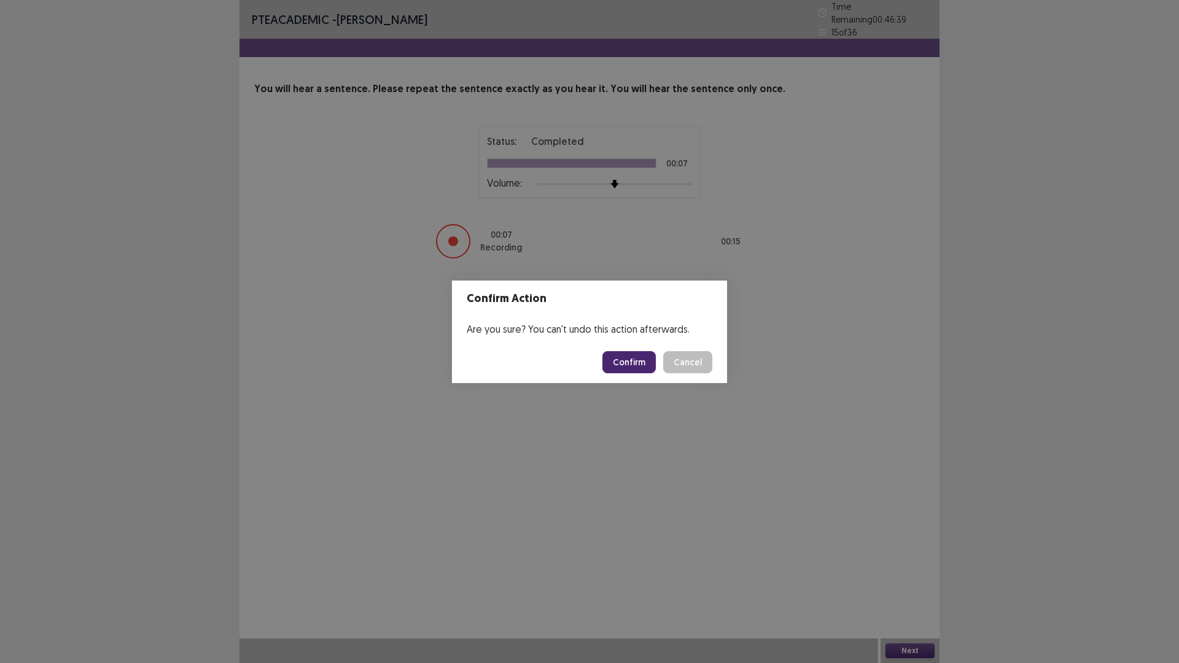
click at [631, 368] on button "Confirm" at bounding box center [628, 362] width 53 height 22
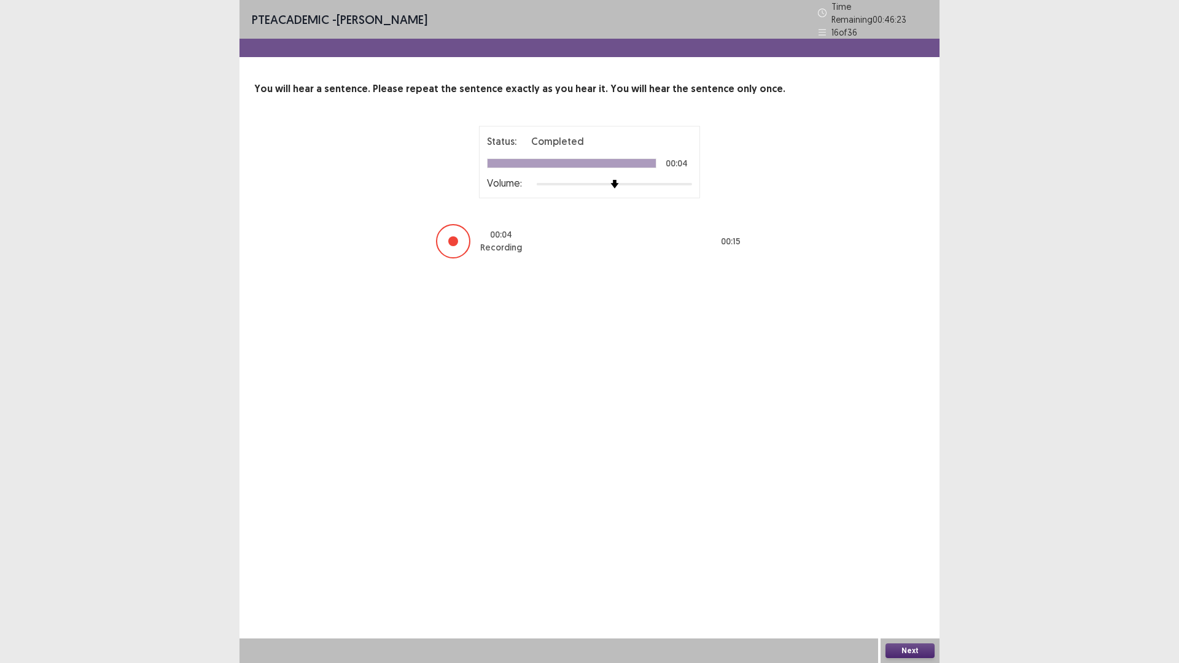
click at [915, 579] on button "Next" at bounding box center [909, 650] width 49 height 15
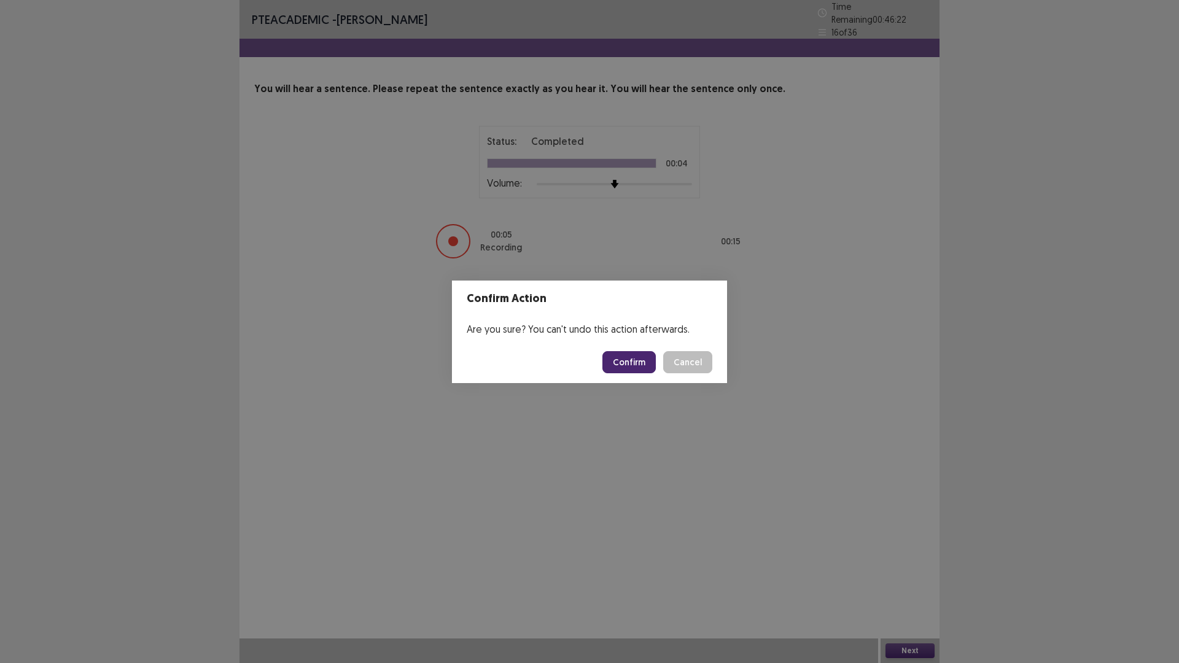
click at [620, 358] on button "Confirm" at bounding box center [628, 362] width 53 height 22
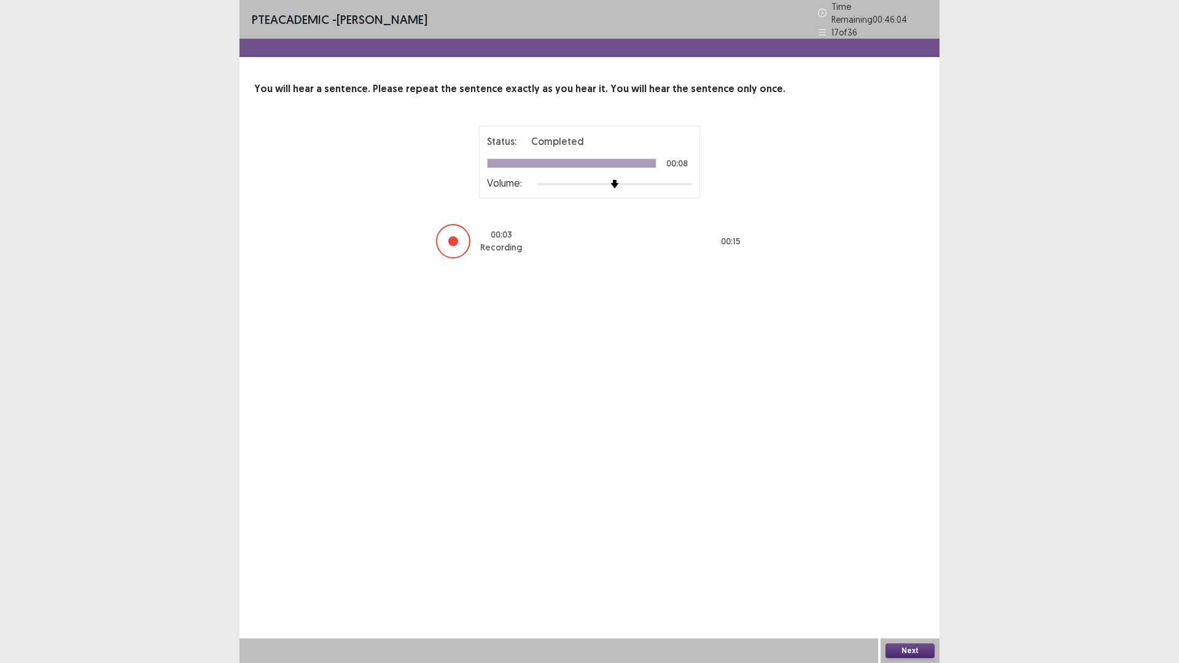
click at [916, 579] on button "Next" at bounding box center [909, 650] width 49 height 15
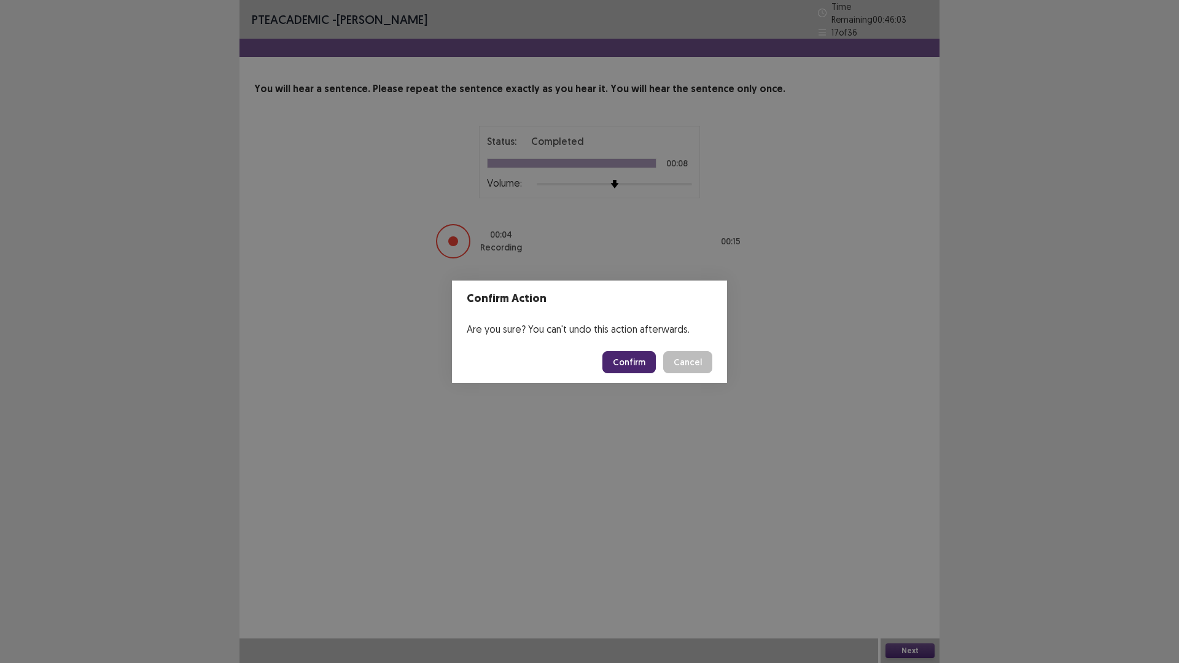
click at [652, 363] on button "Confirm" at bounding box center [628, 362] width 53 height 22
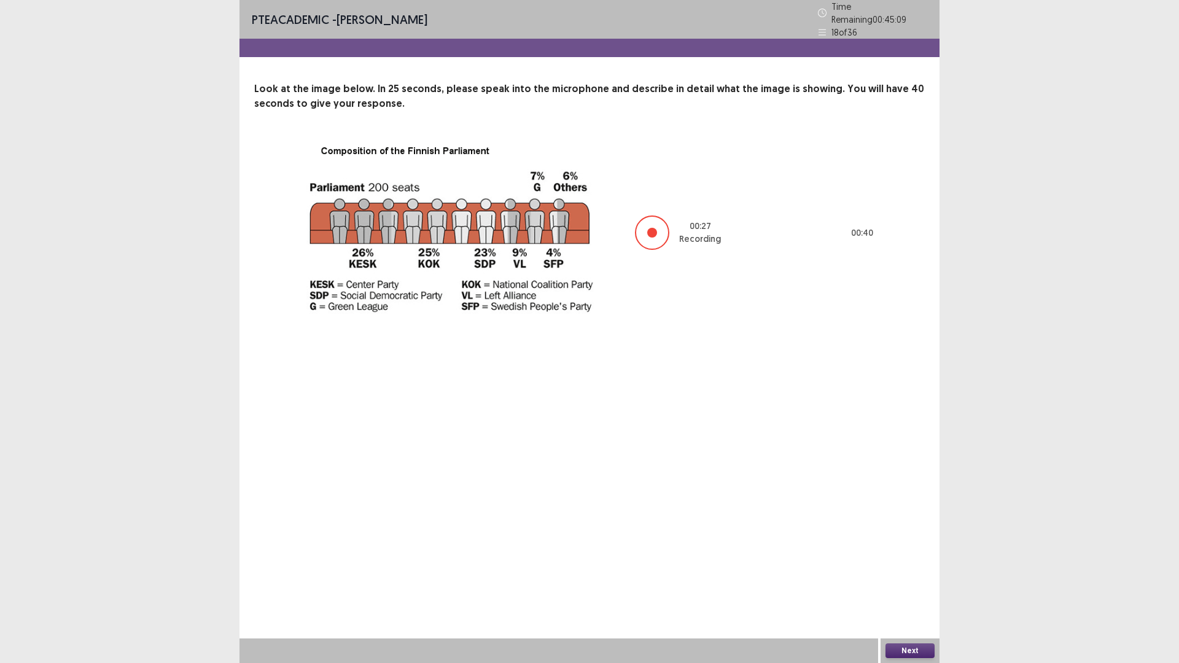
click at [915, 579] on button "Next" at bounding box center [909, 650] width 49 height 15
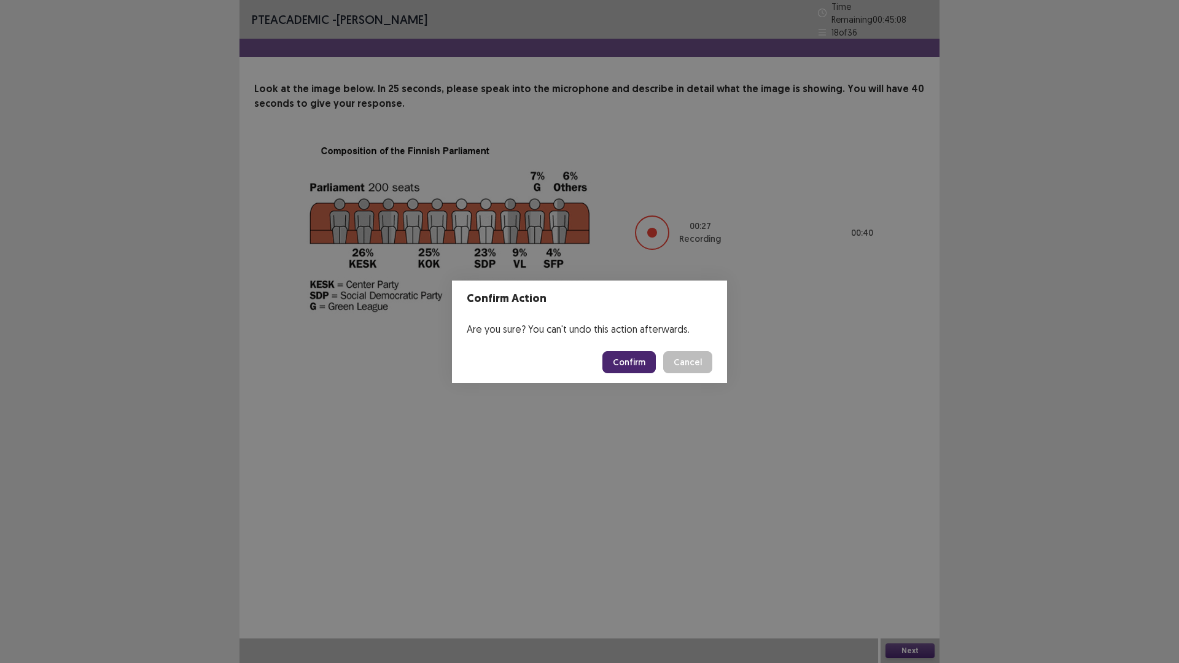
click at [630, 360] on button "Confirm" at bounding box center [628, 362] width 53 height 22
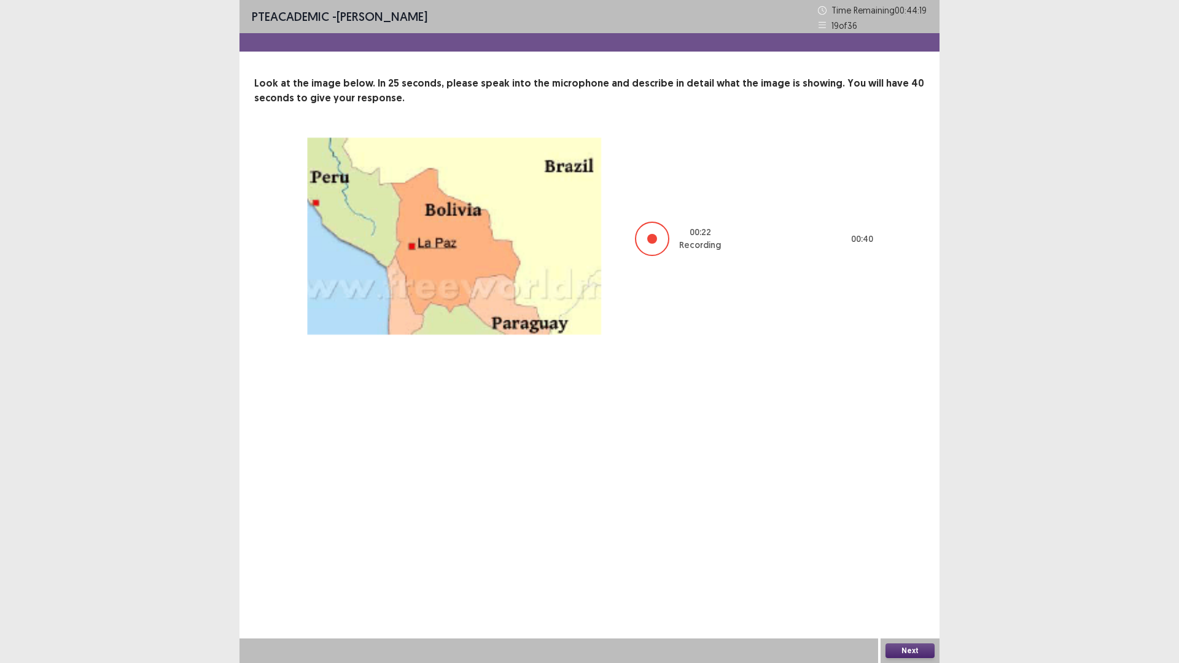
click at [924, 579] on button "Next" at bounding box center [909, 650] width 49 height 15
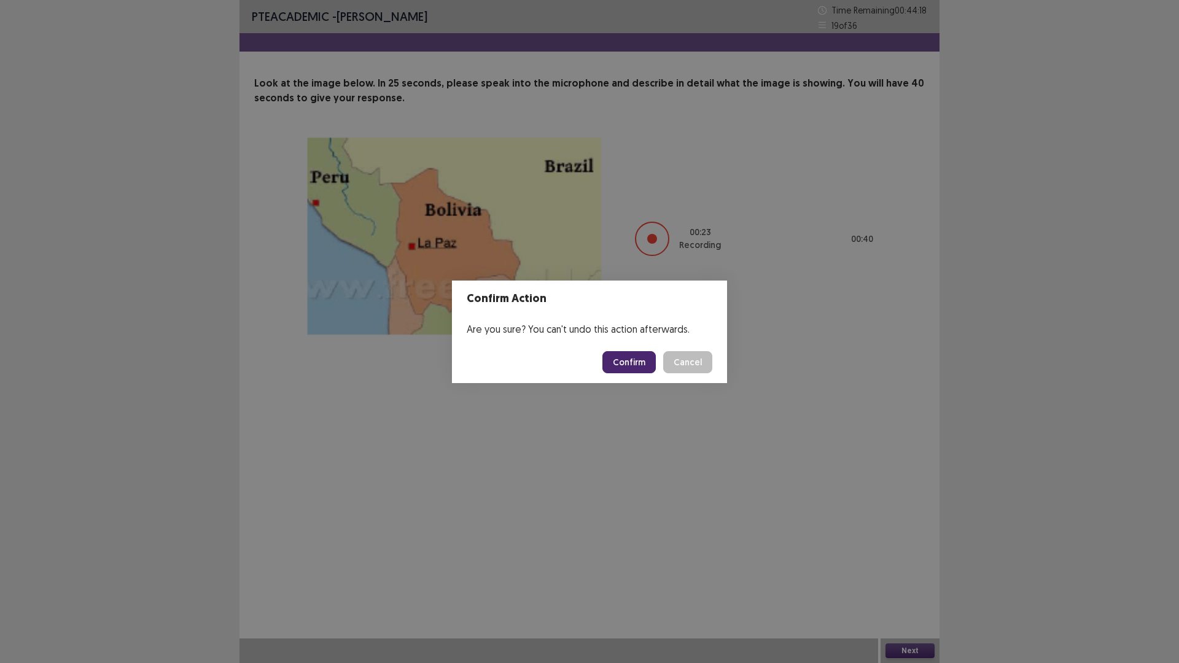
click at [625, 358] on button "Confirm" at bounding box center [628, 362] width 53 height 22
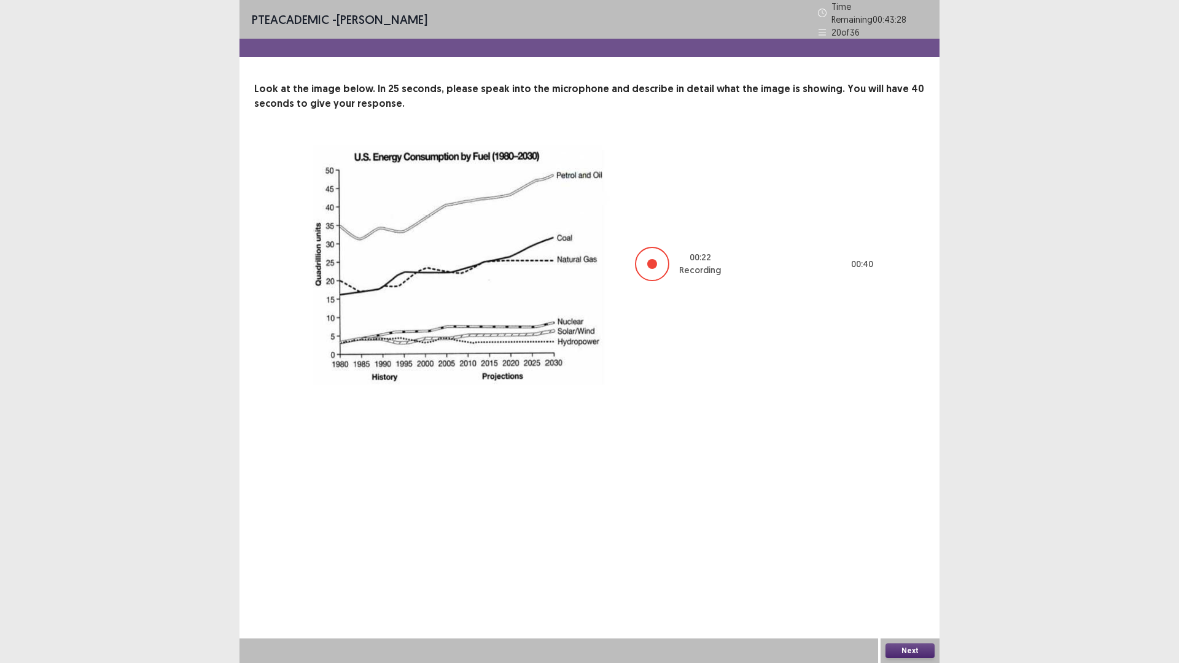
click at [917, 579] on button "Next" at bounding box center [909, 650] width 49 height 15
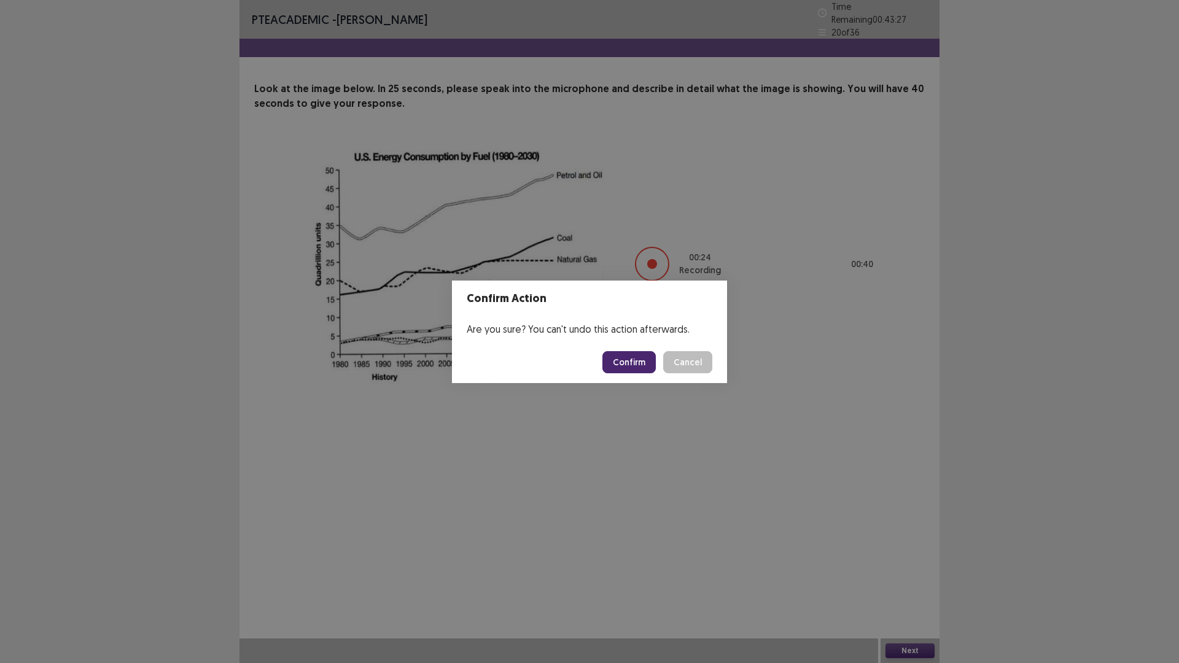
click at [629, 358] on button "Confirm" at bounding box center [628, 362] width 53 height 22
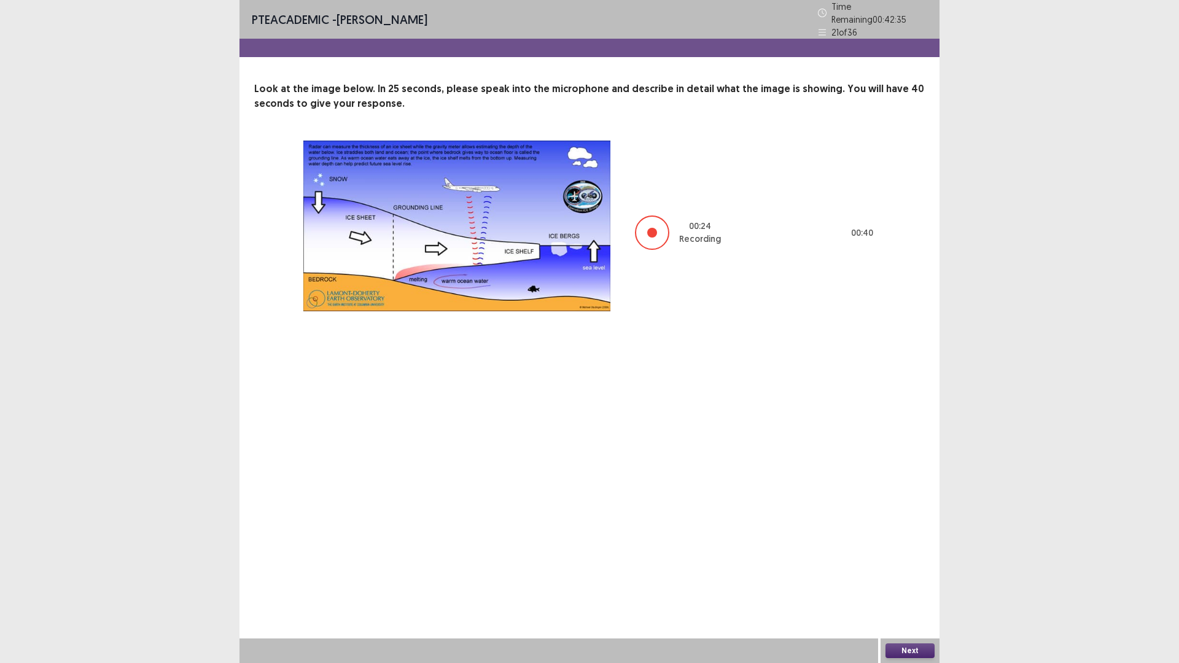
click at [918, 579] on button "Next" at bounding box center [909, 650] width 49 height 15
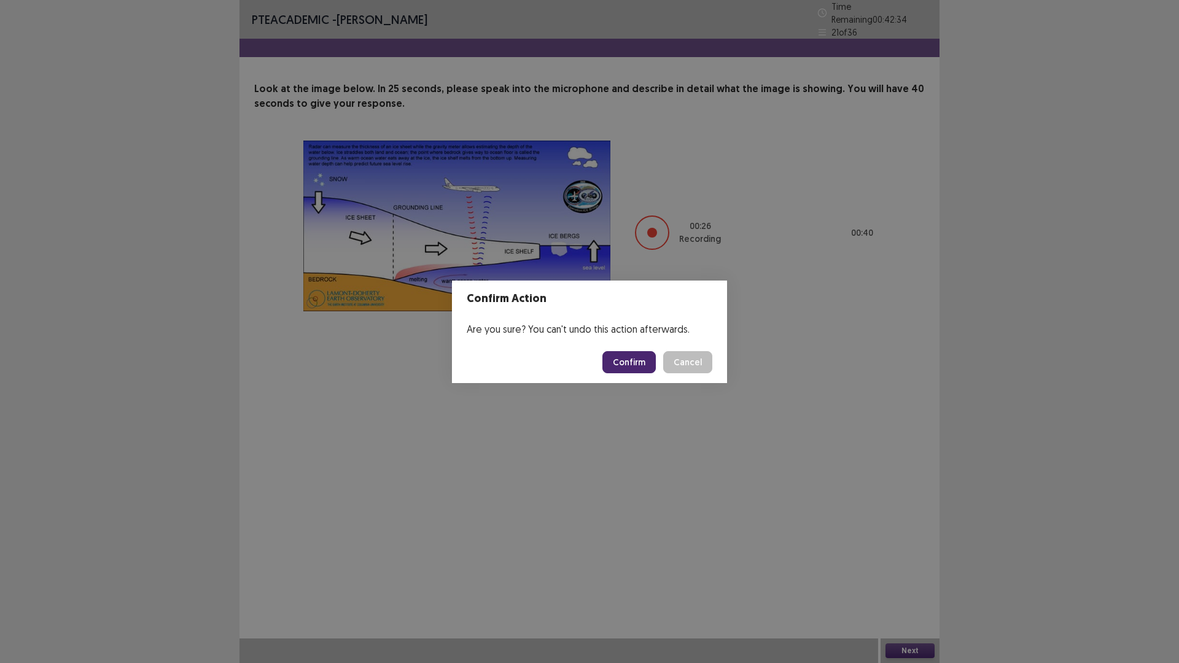
click at [635, 366] on button "Confirm" at bounding box center [628, 362] width 53 height 22
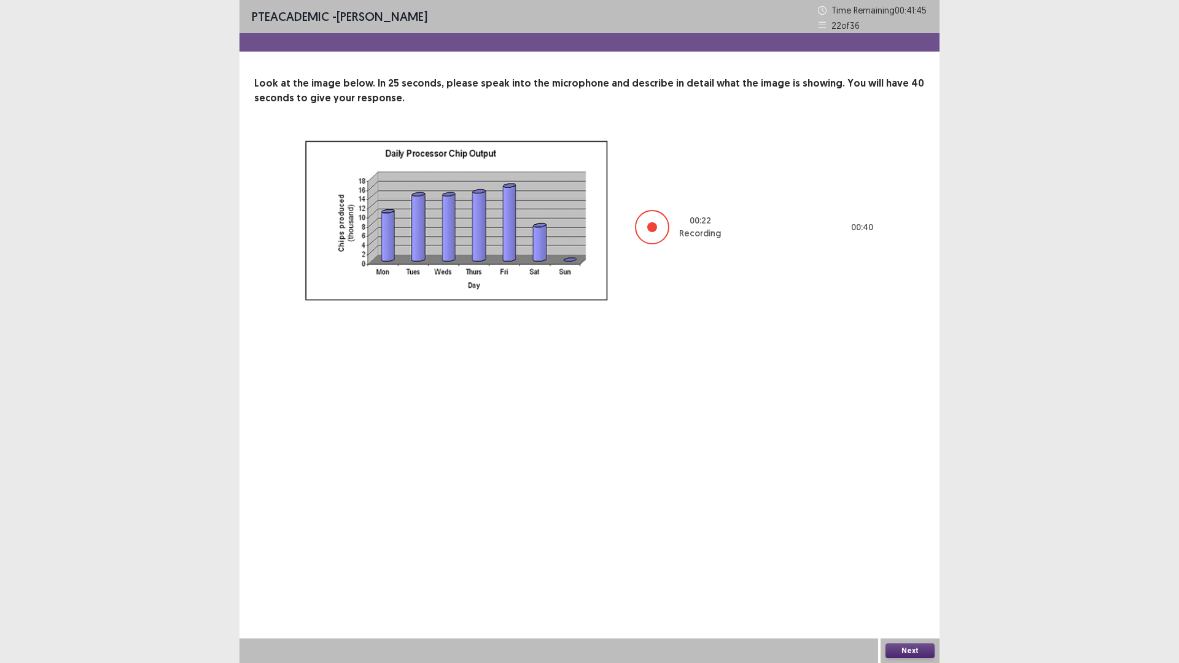
click at [918, 579] on button "Next" at bounding box center [909, 650] width 49 height 15
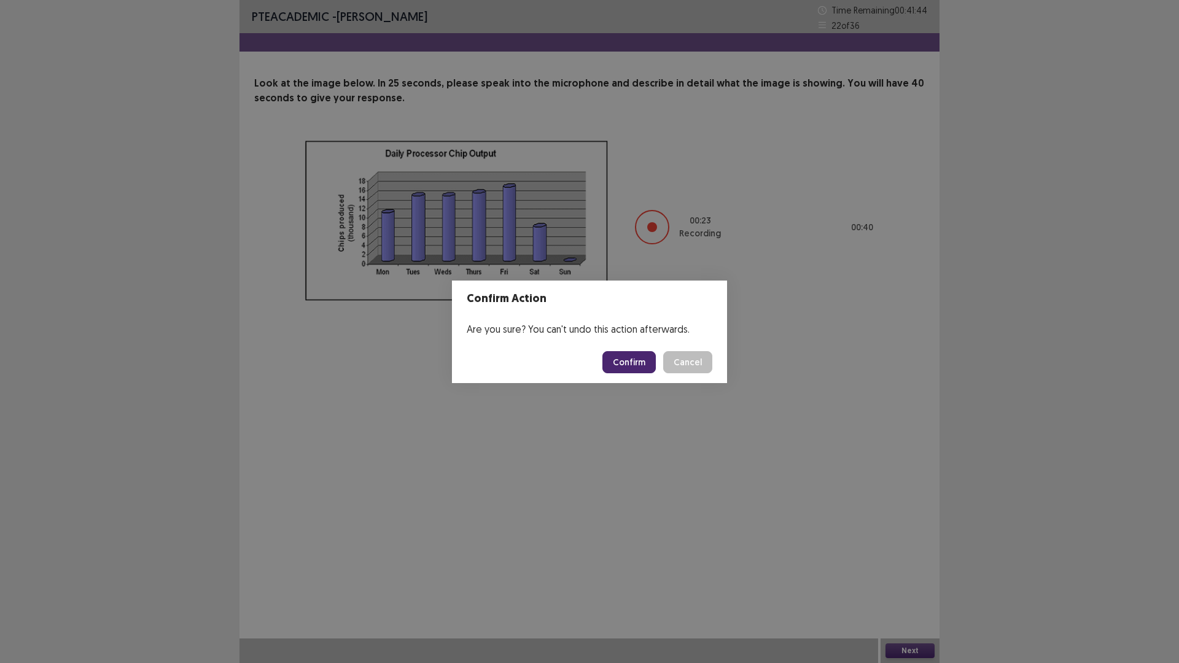
click at [633, 366] on button "Confirm" at bounding box center [628, 362] width 53 height 22
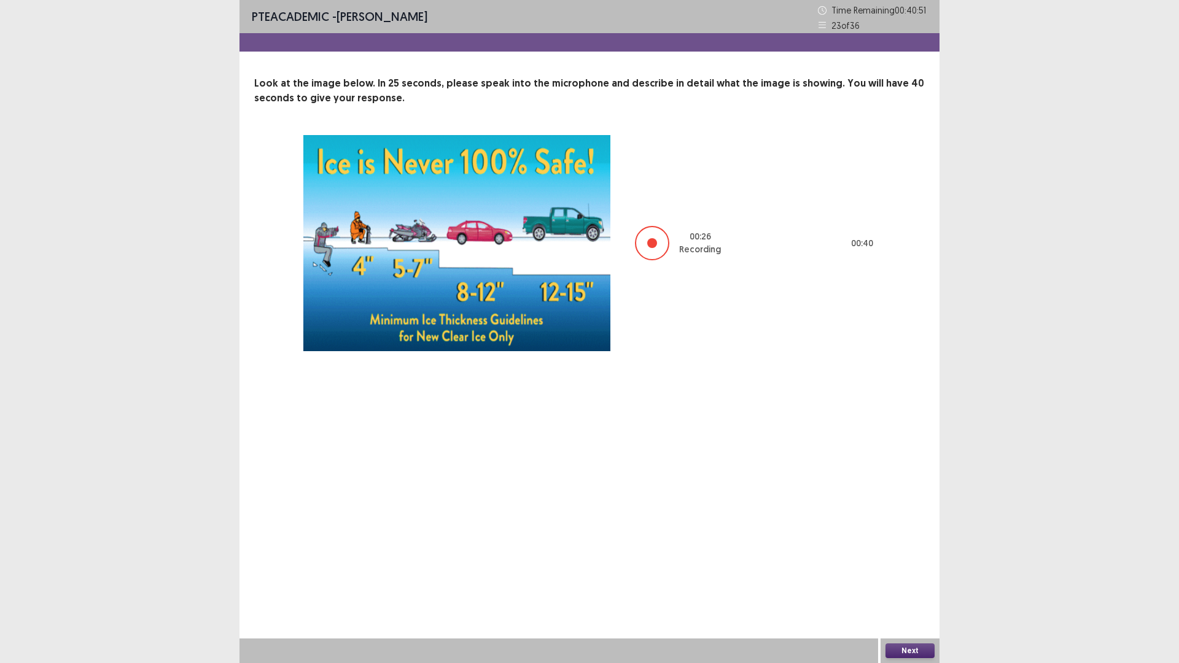
click at [920, 579] on button "Next" at bounding box center [909, 650] width 49 height 15
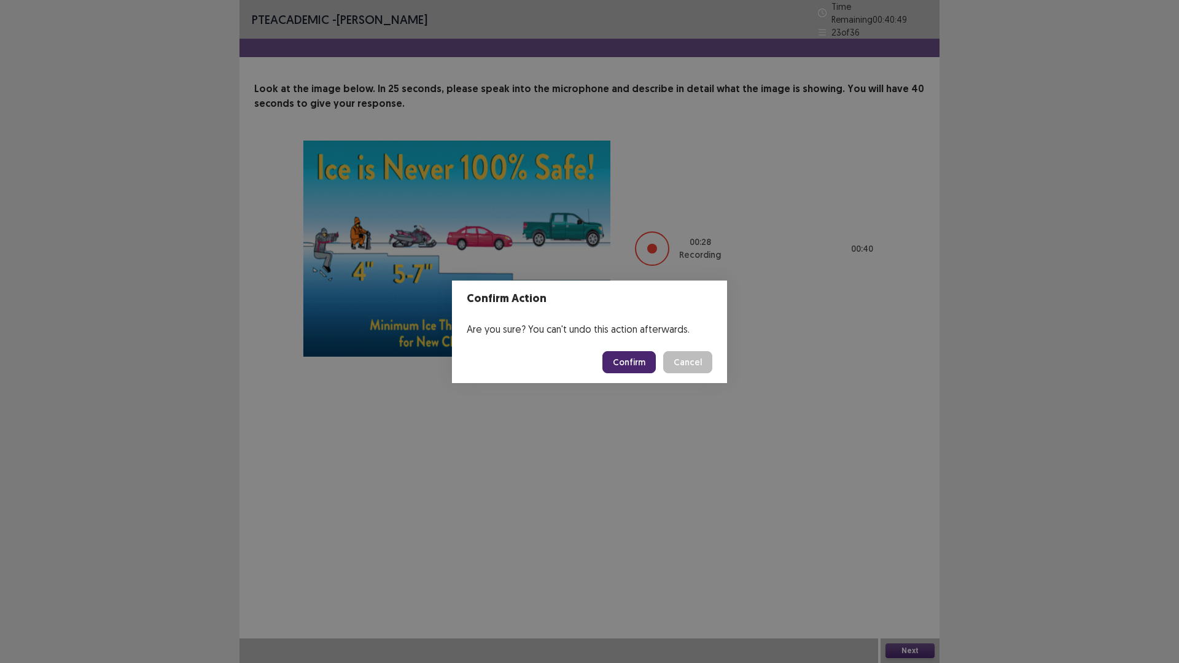
click at [633, 366] on button "Confirm" at bounding box center [628, 362] width 53 height 22
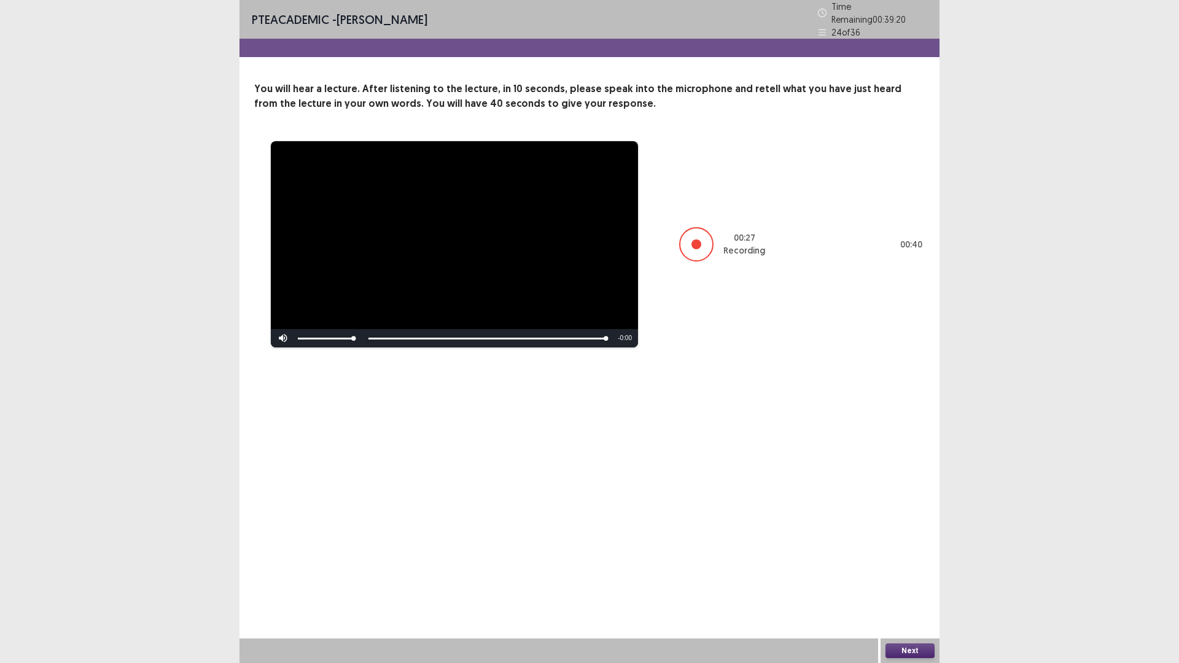
click at [926, 579] on button "Next" at bounding box center [909, 650] width 49 height 15
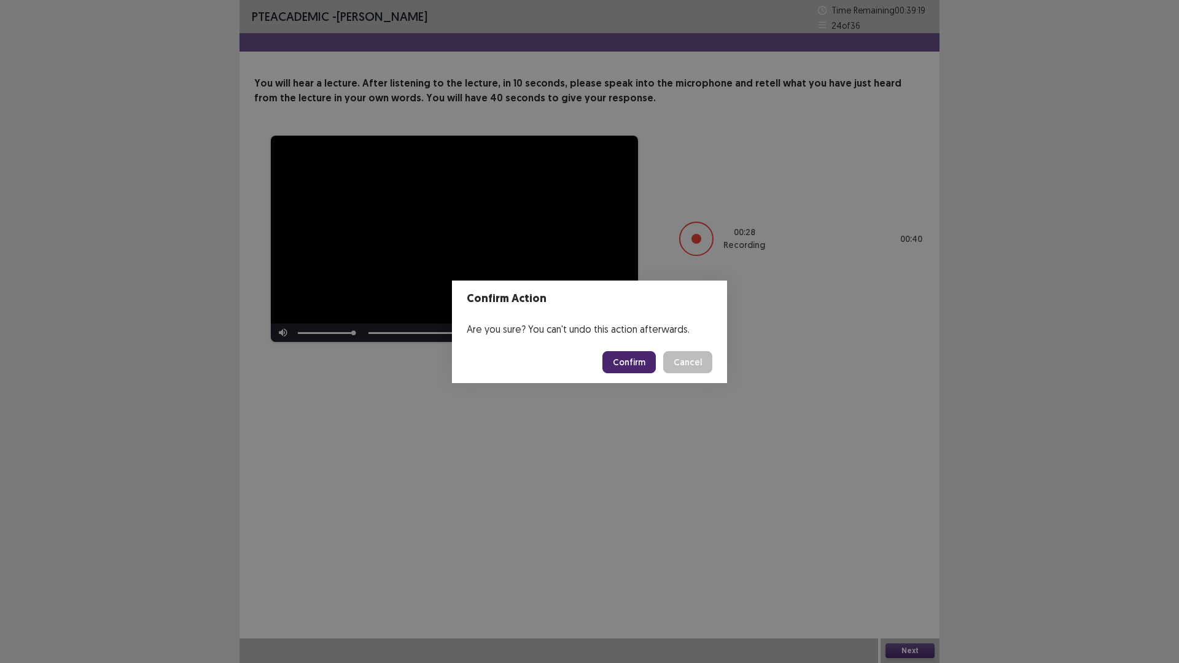
click at [638, 357] on button "Confirm" at bounding box center [628, 362] width 53 height 22
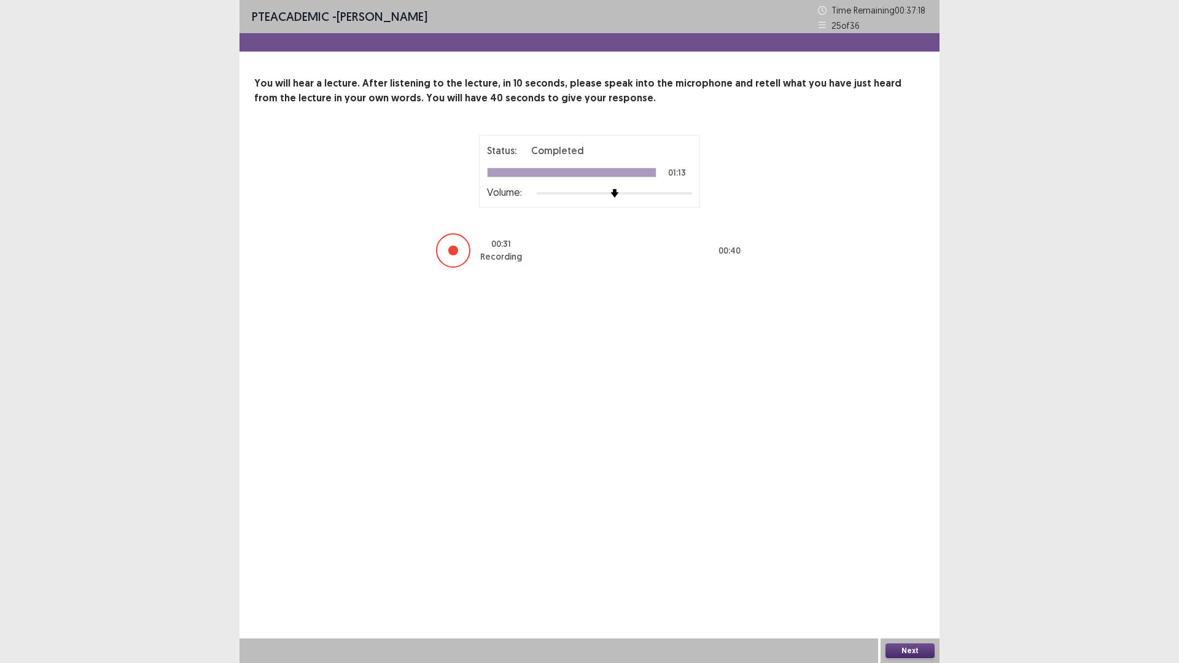
click at [914, 579] on button "Next" at bounding box center [909, 650] width 49 height 15
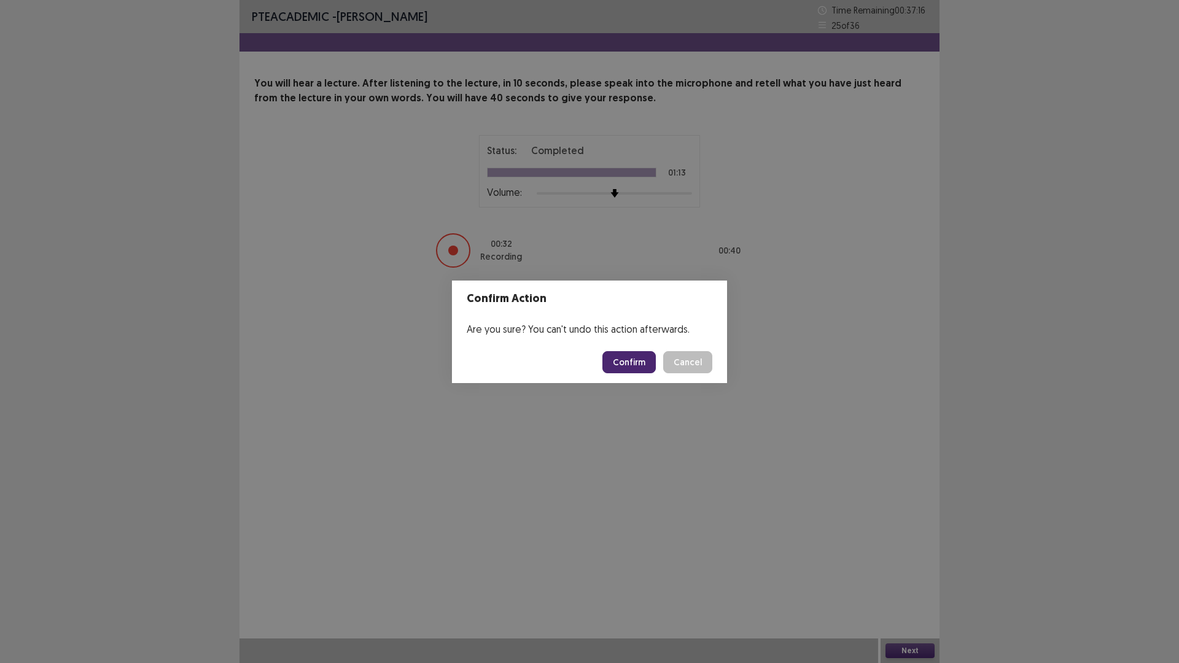
click at [648, 355] on button "Confirm" at bounding box center [628, 362] width 53 height 22
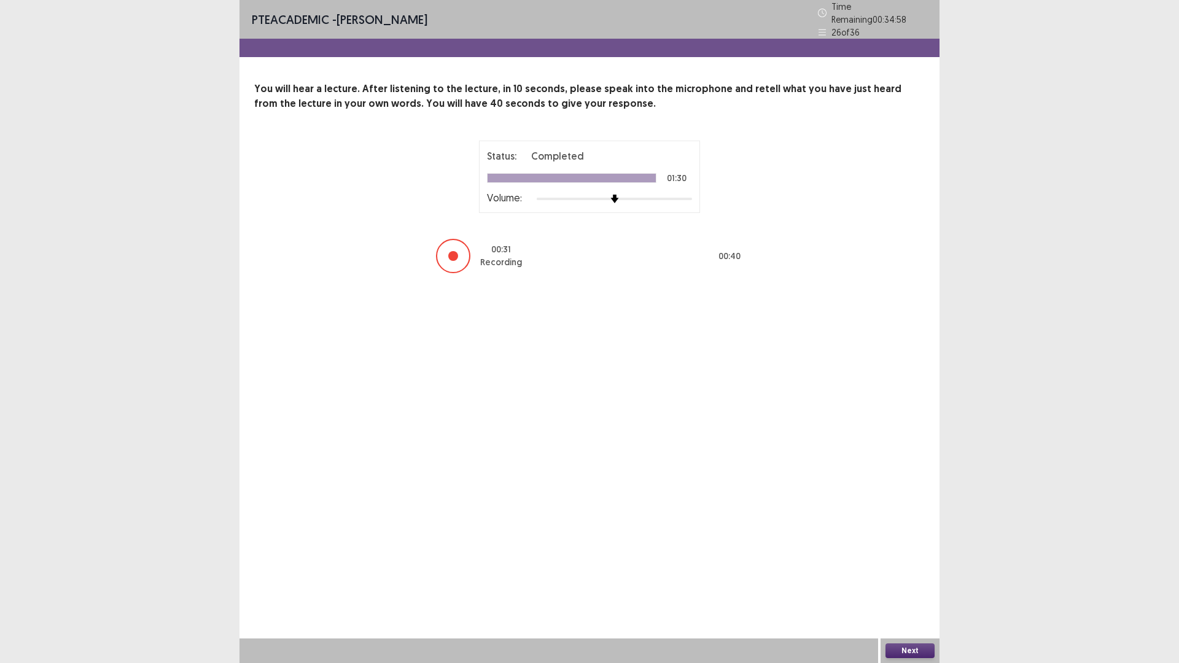
click at [910, 579] on button "Next" at bounding box center [909, 650] width 49 height 15
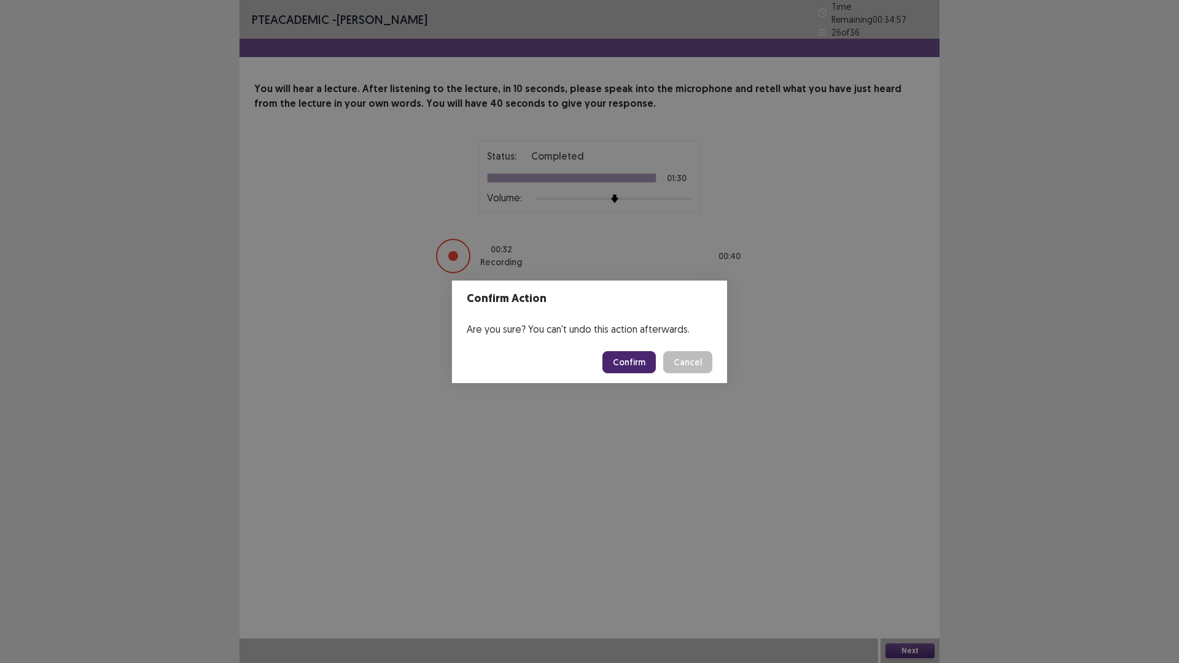
click at [633, 368] on button "Confirm" at bounding box center [628, 362] width 53 height 22
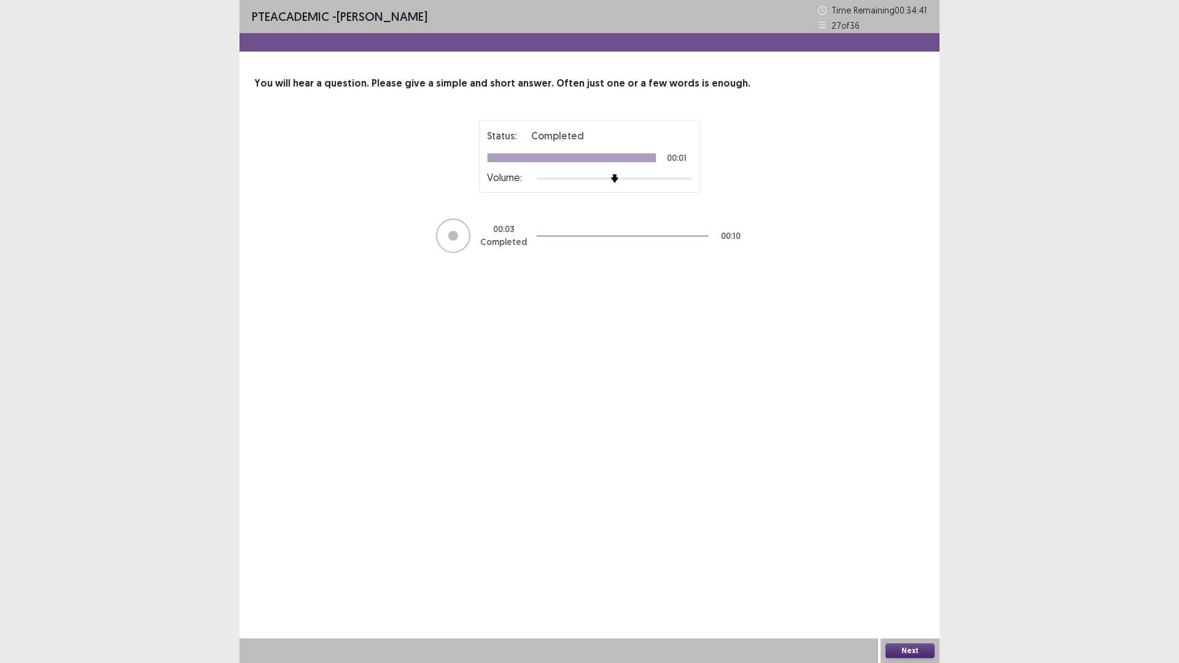
click at [913, 579] on button "Next" at bounding box center [909, 650] width 49 height 15
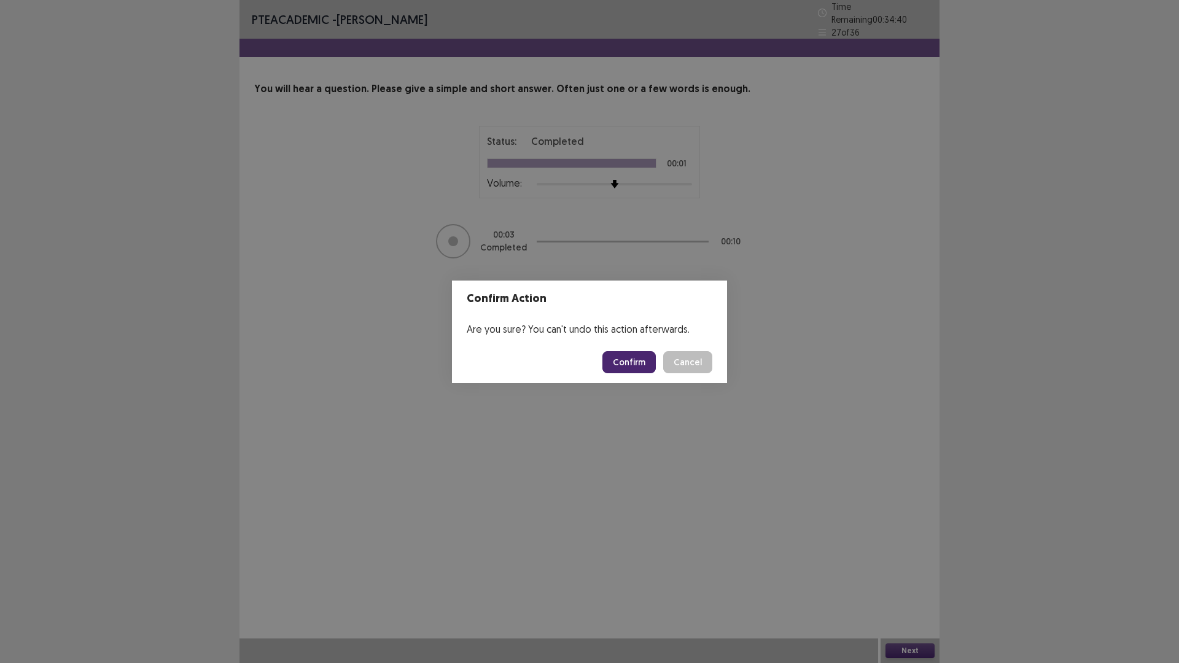
click at [640, 366] on button "Confirm" at bounding box center [628, 362] width 53 height 22
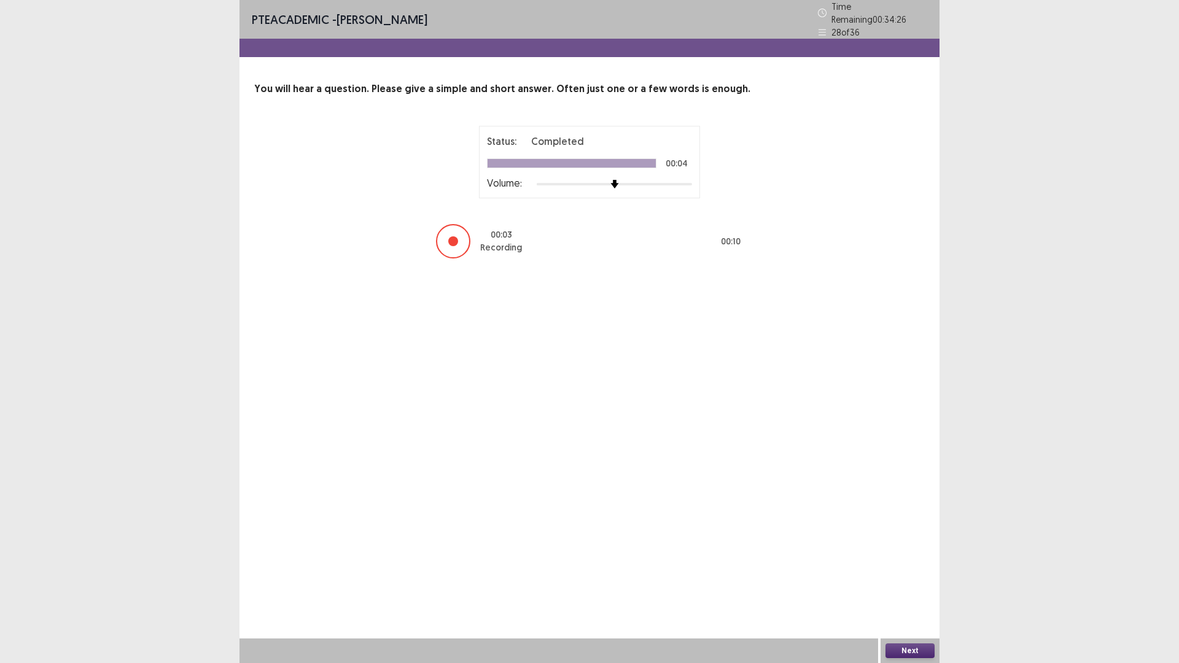
click at [918, 579] on button "Next" at bounding box center [909, 650] width 49 height 15
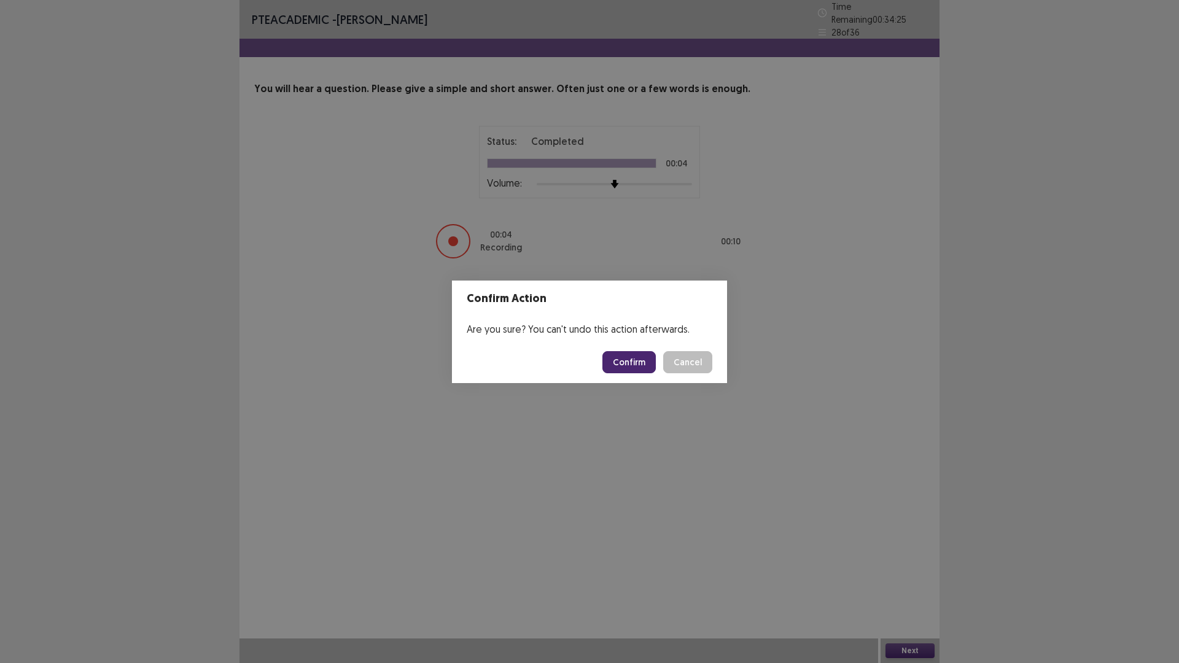
click at [630, 358] on button "Confirm" at bounding box center [628, 362] width 53 height 22
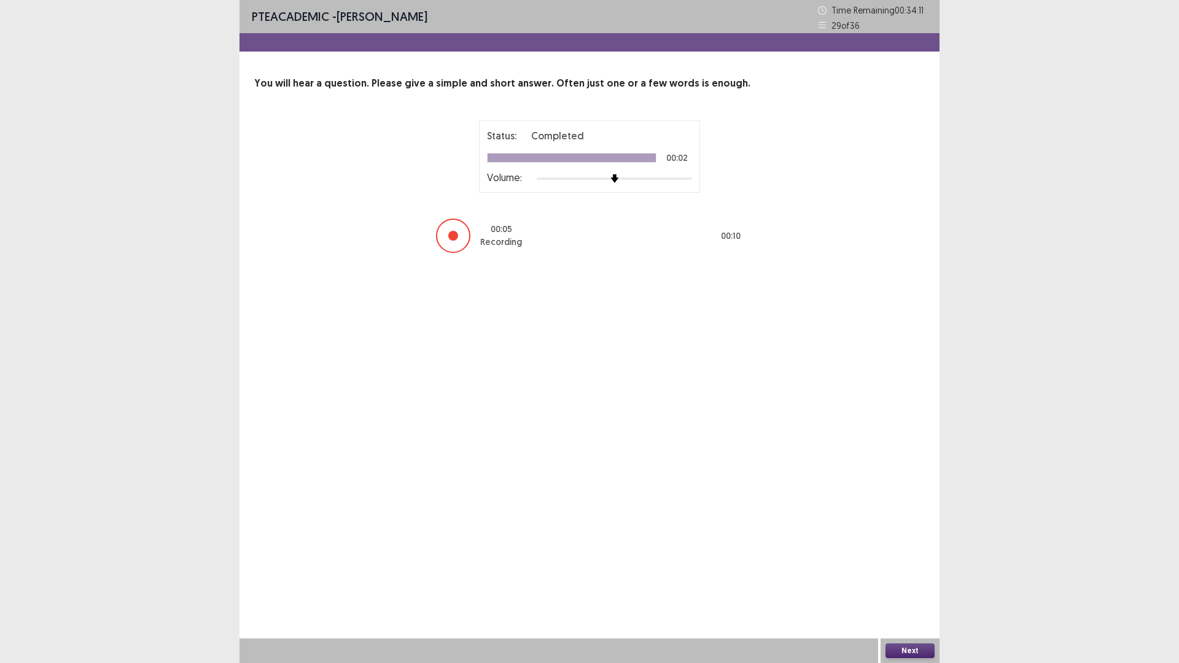
click at [926, 579] on button "Next" at bounding box center [909, 650] width 49 height 15
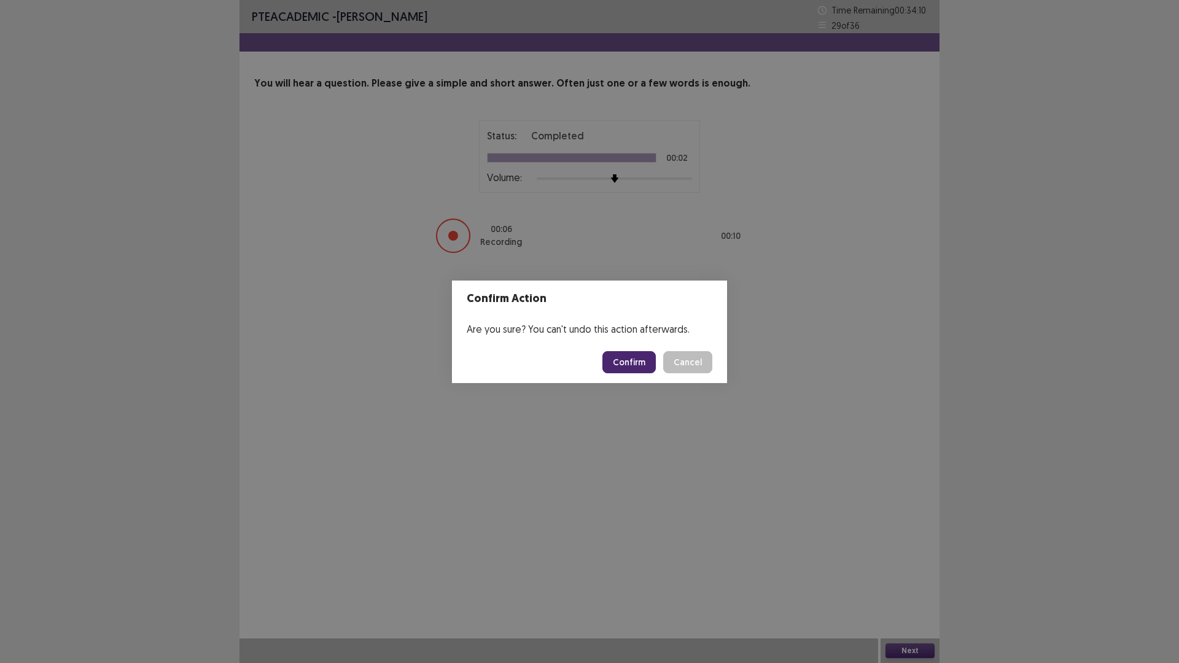
click at [640, 365] on button "Confirm" at bounding box center [628, 362] width 53 height 22
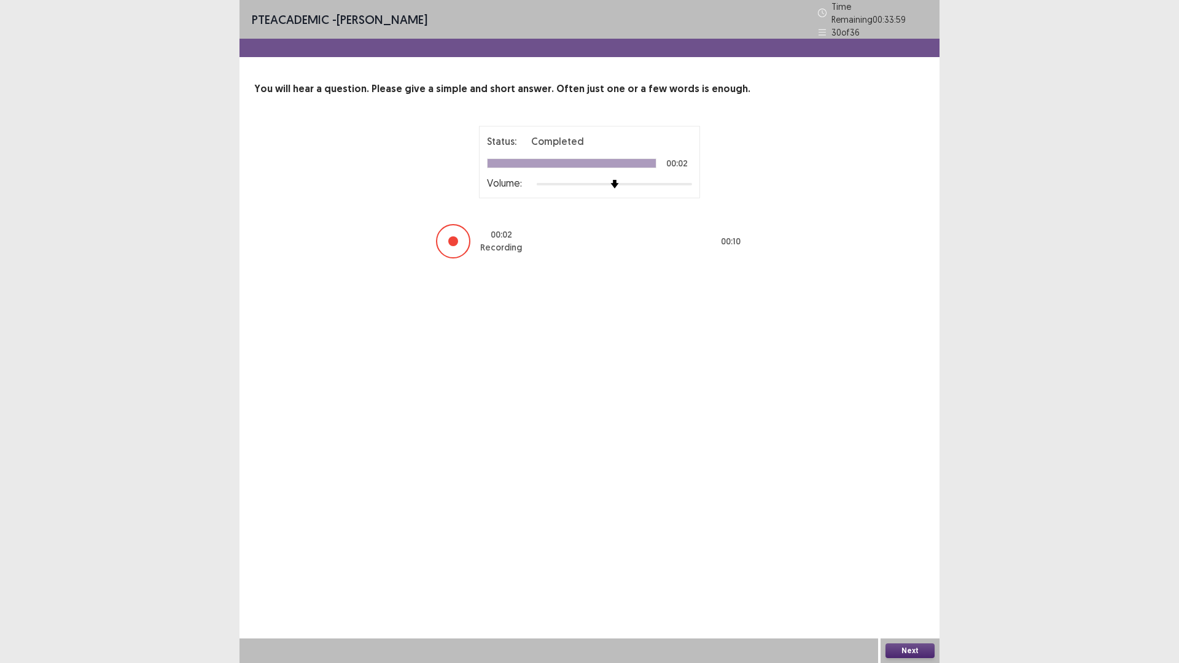
click at [916, 579] on button "Next" at bounding box center [909, 650] width 49 height 15
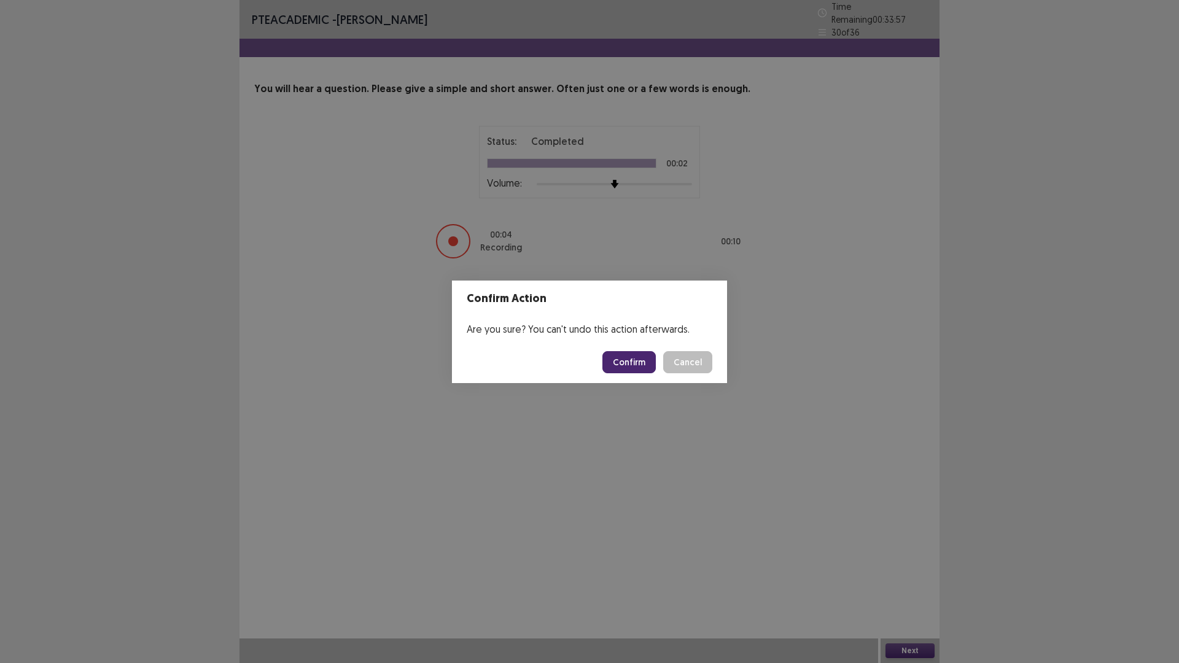
click at [630, 364] on button "Confirm" at bounding box center [628, 362] width 53 height 22
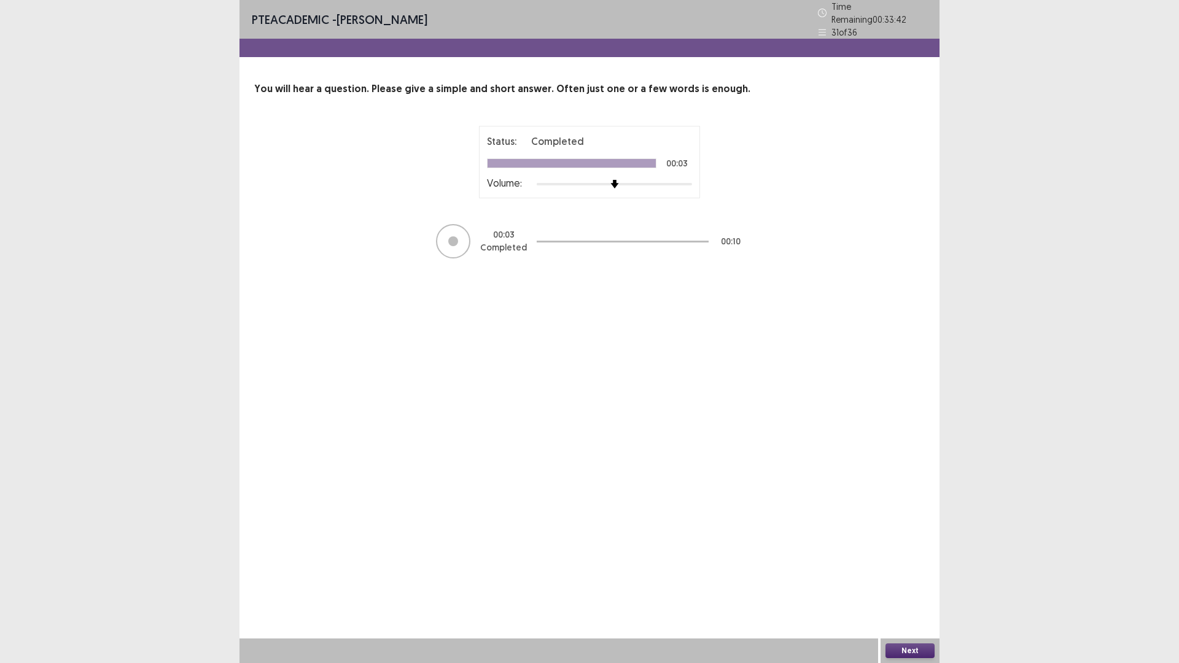
click at [923, 579] on div "Next" at bounding box center [909, 650] width 59 height 25
click at [923, 579] on button "Next" at bounding box center [909, 650] width 49 height 15
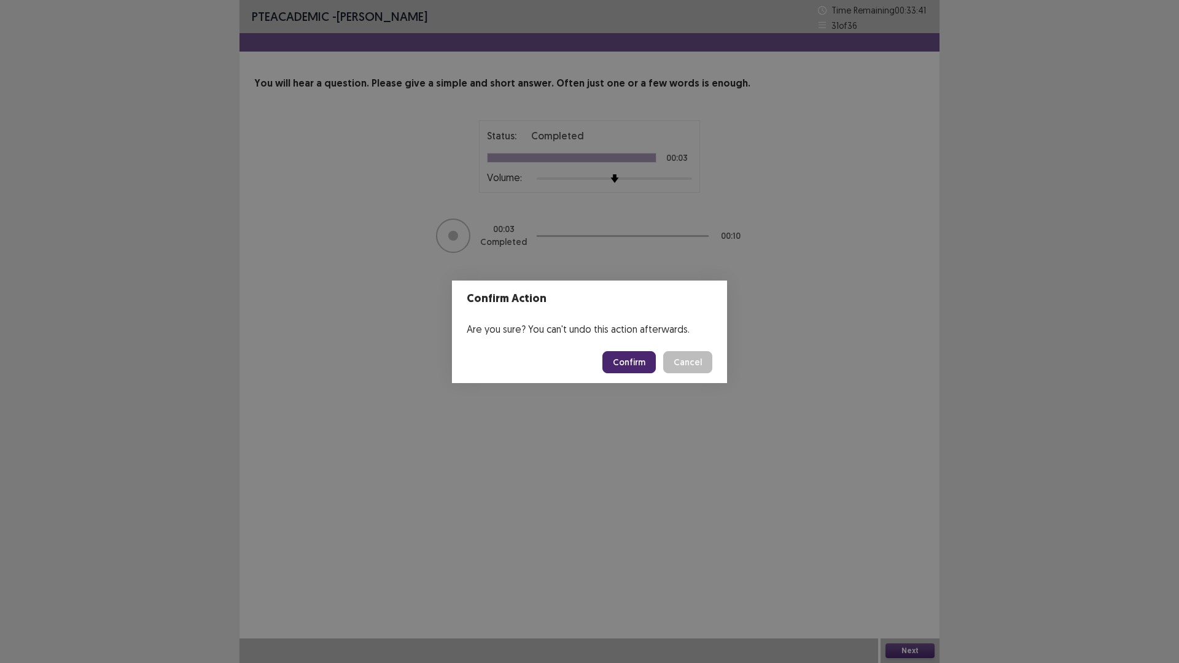
click at [633, 365] on button "Confirm" at bounding box center [628, 362] width 53 height 22
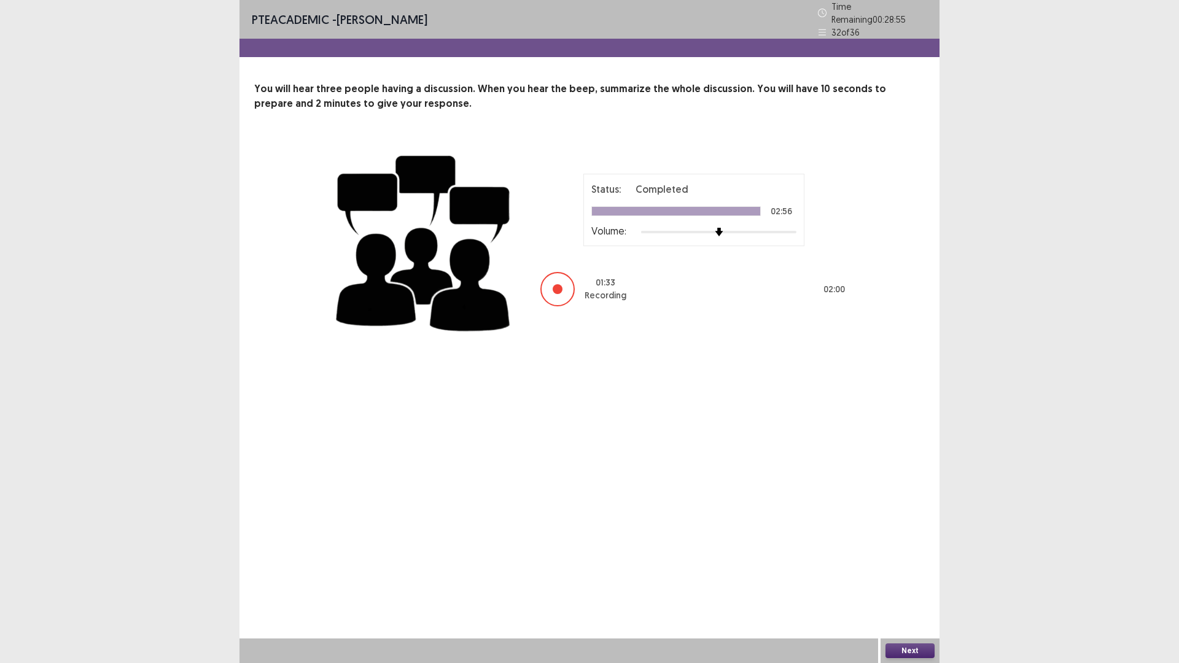
click at [914, 579] on button "Next" at bounding box center [909, 650] width 49 height 15
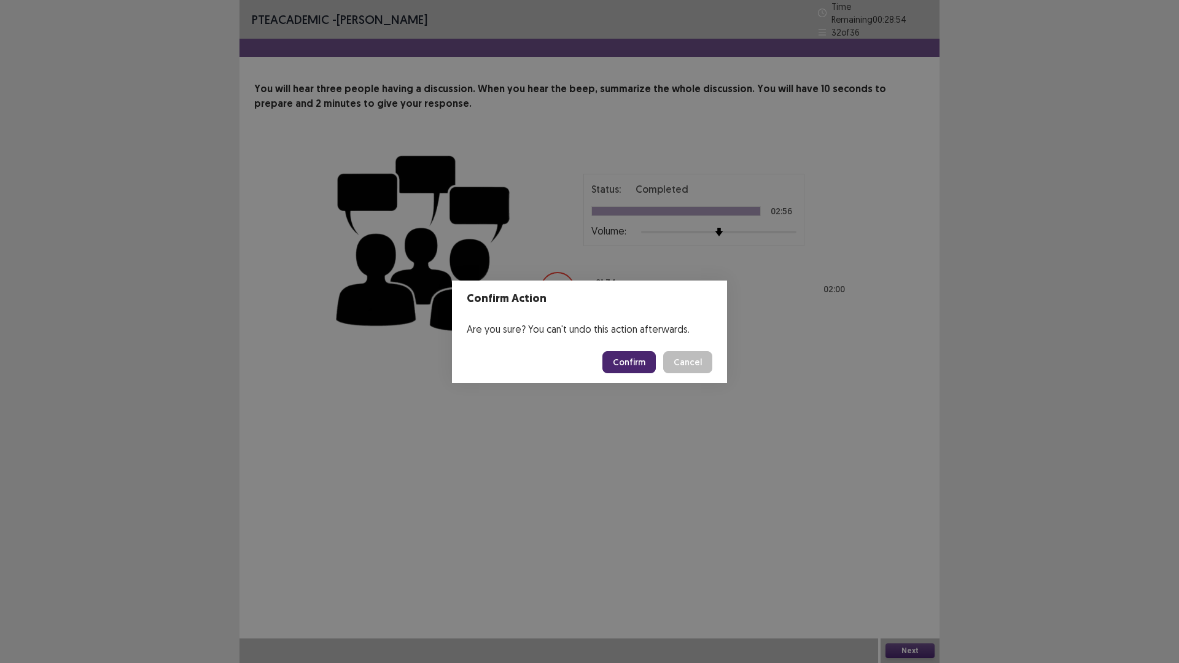
click at [640, 352] on button "Confirm" at bounding box center [628, 362] width 53 height 22
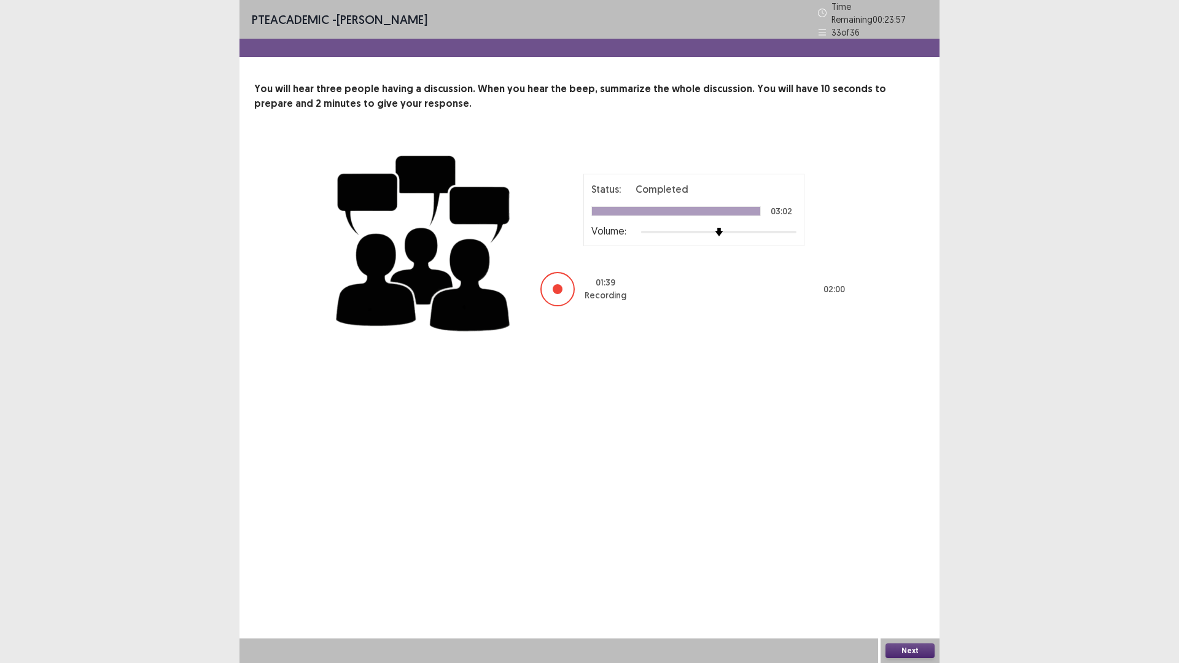
click at [913, 579] on button "Next" at bounding box center [909, 650] width 49 height 15
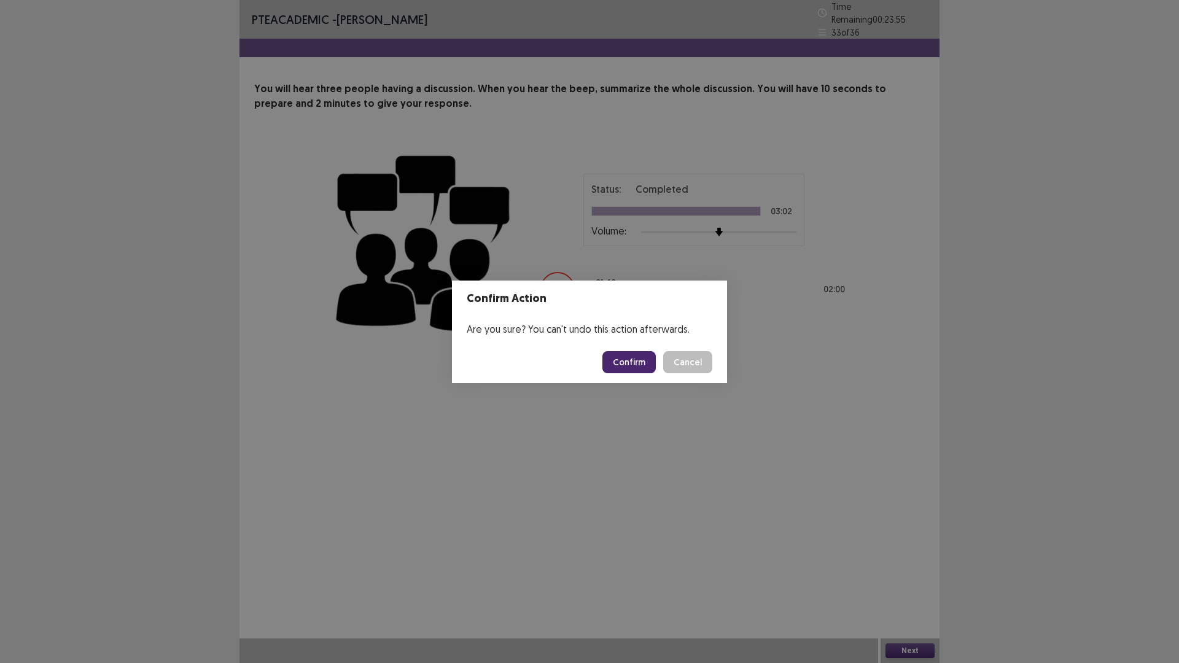
click at [628, 357] on button "Confirm" at bounding box center [628, 362] width 53 height 22
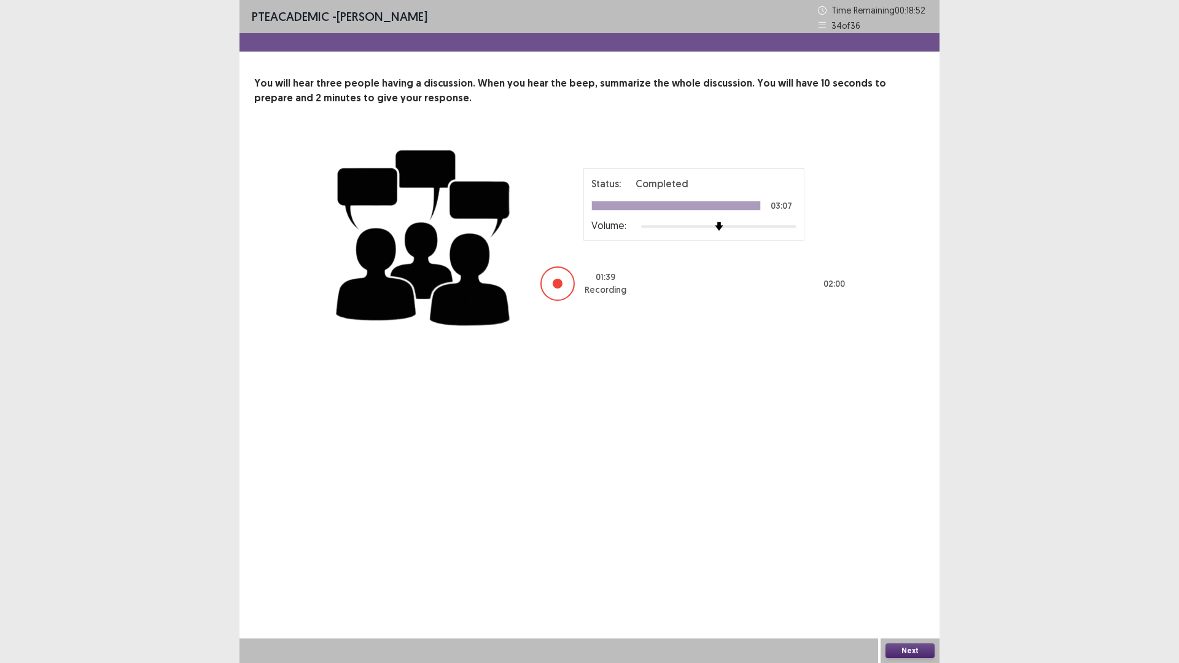
click at [910, 579] on div "PTE academic - [PERSON_NAME] Time Remaining 00 : 18 : 52 34 of 36 You will hear…" at bounding box center [589, 331] width 700 height 663
click at [912, 579] on button "Next" at bounding box center [909, 650] width 49 height 15
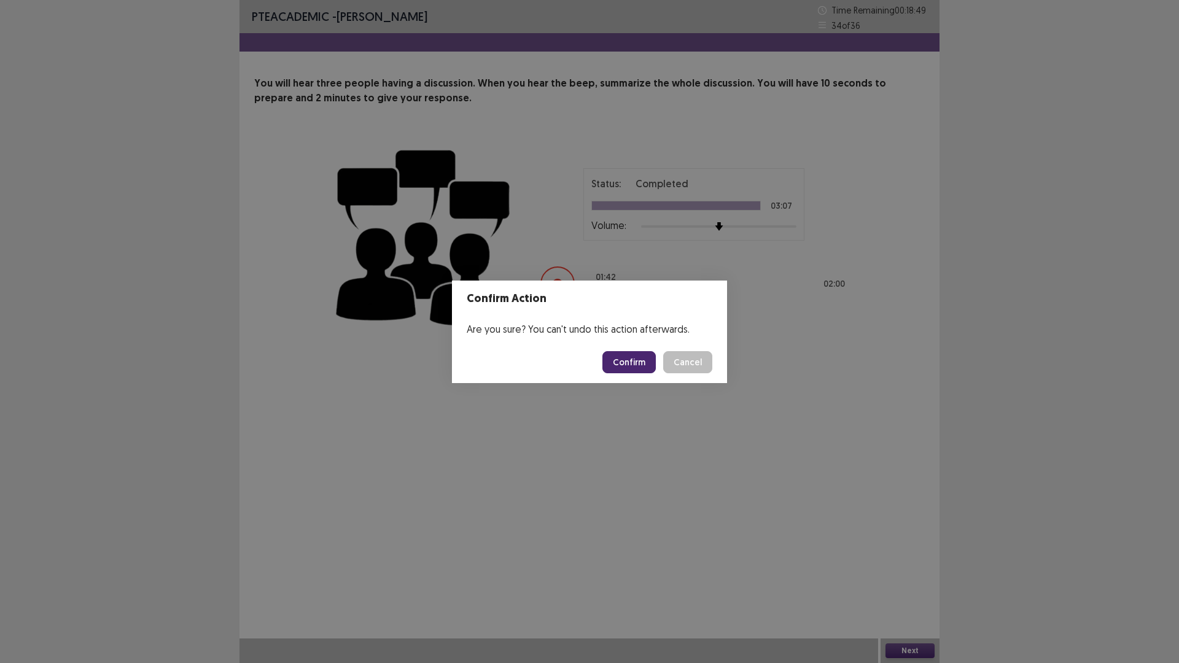
click at [629, 351] on button "Confirm" at bounding box center [628, 362] width 53 height 22
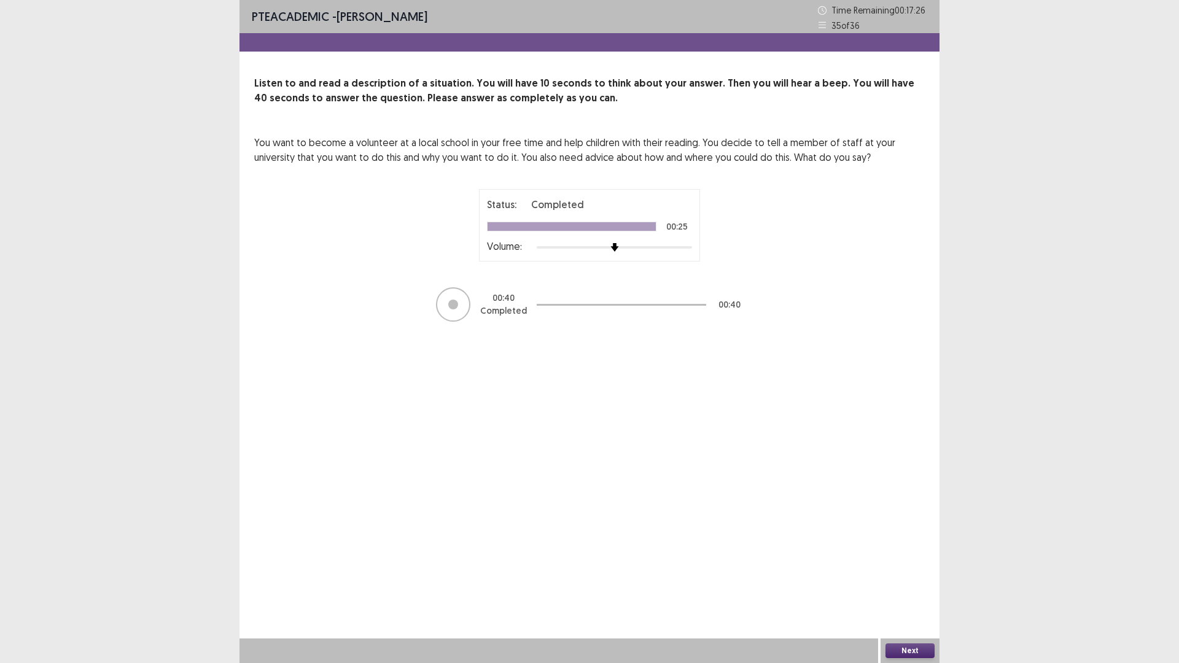
click at [917, 579] on button "Next" at bounding box center [909, 650] width 49 height 15
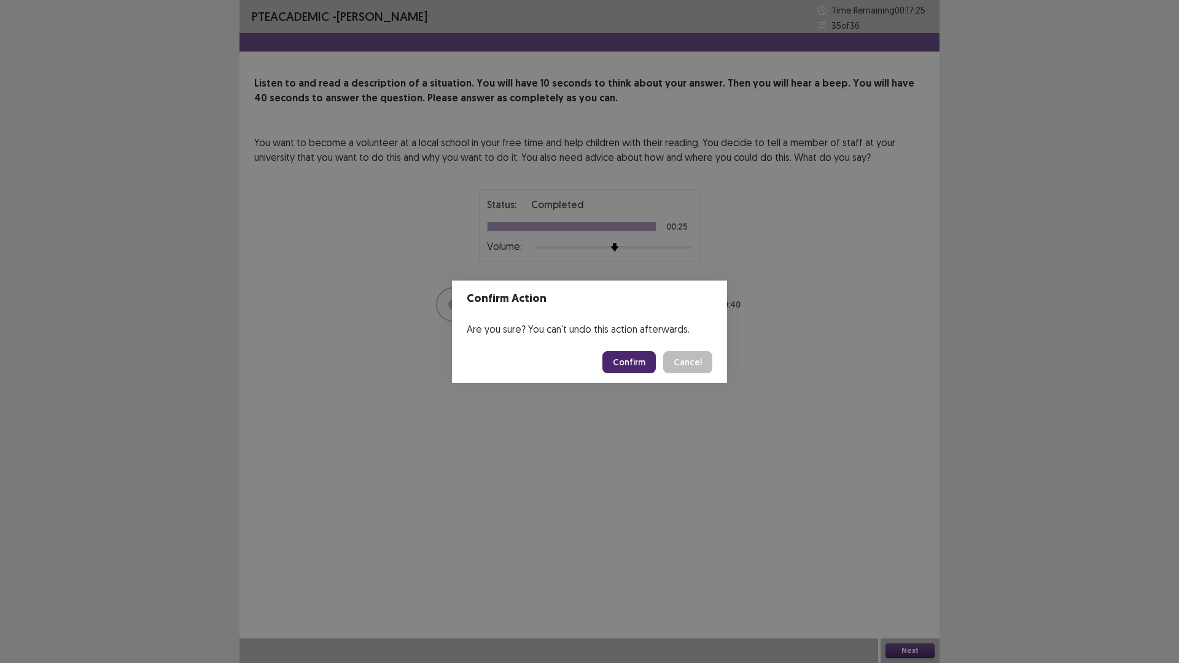
click at [639, 367] on button "Confirm" at bounding box center [628, 362] width 53 height 22
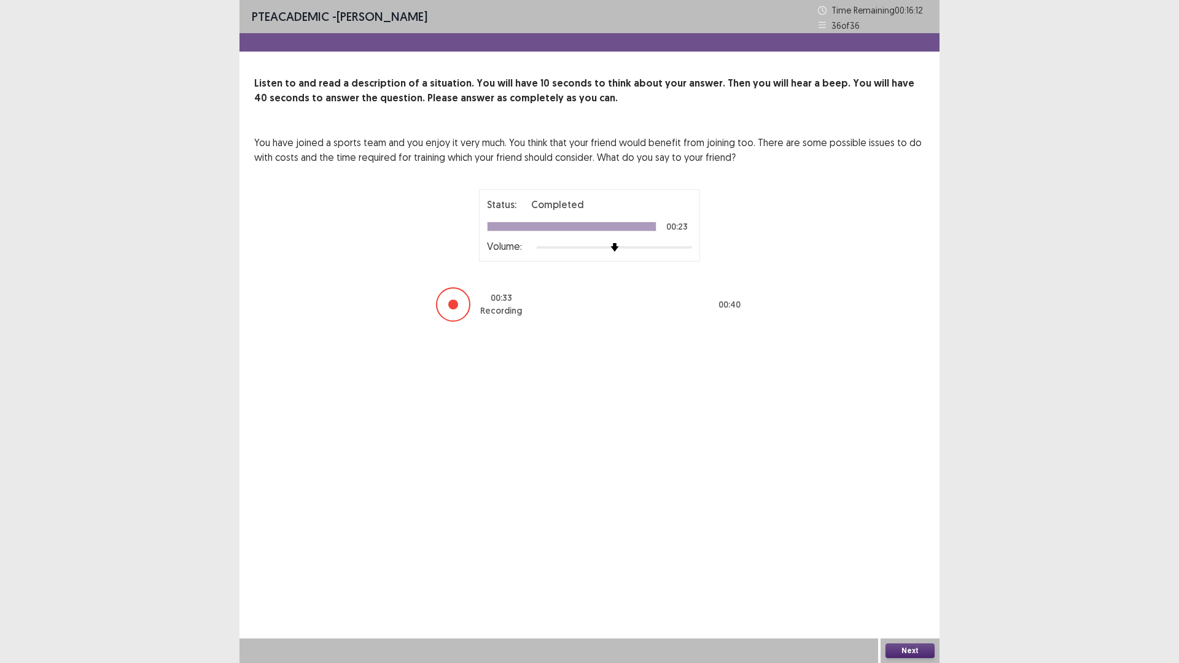
drag, startPoint x: 899, startPoint y: 640, endPoint x: 900, endPoint y: 649, distance: 9.3
click at [899, 579] on div "Next" at bounding box center [909, 650] width 59 height 25
click at [904, 579] on button "Next" at bounding box center [909, 650] width 49 height 15
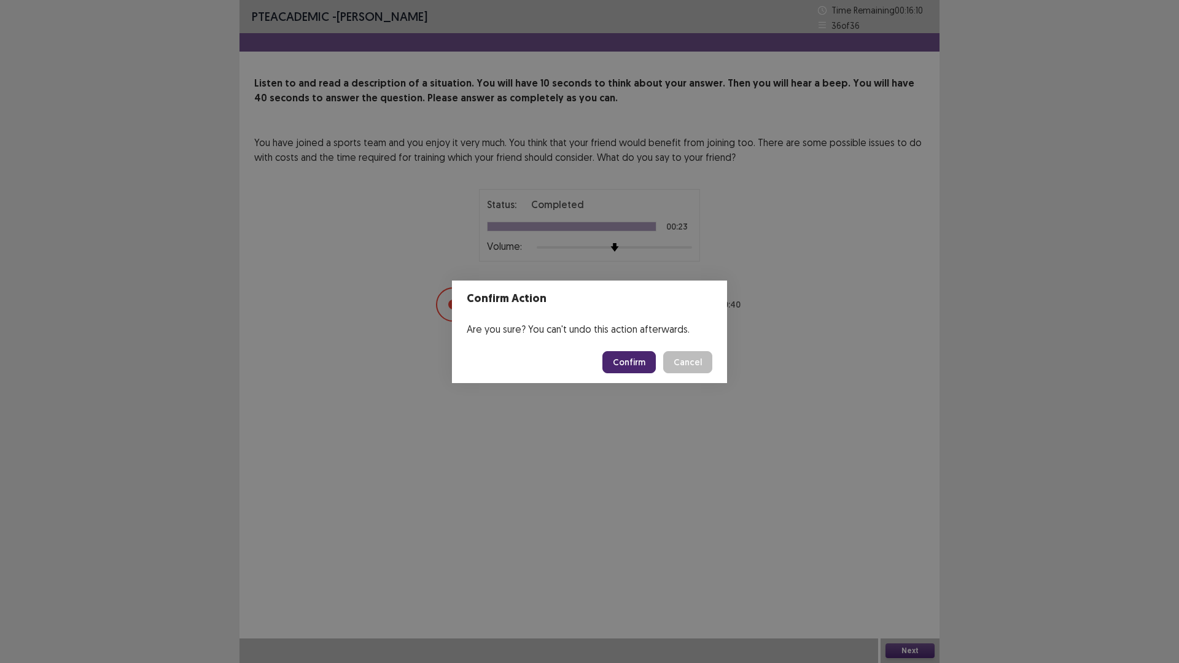
click at [642, 361] on button "Confirm" at bounding box center [628, 362] width 53 height 22
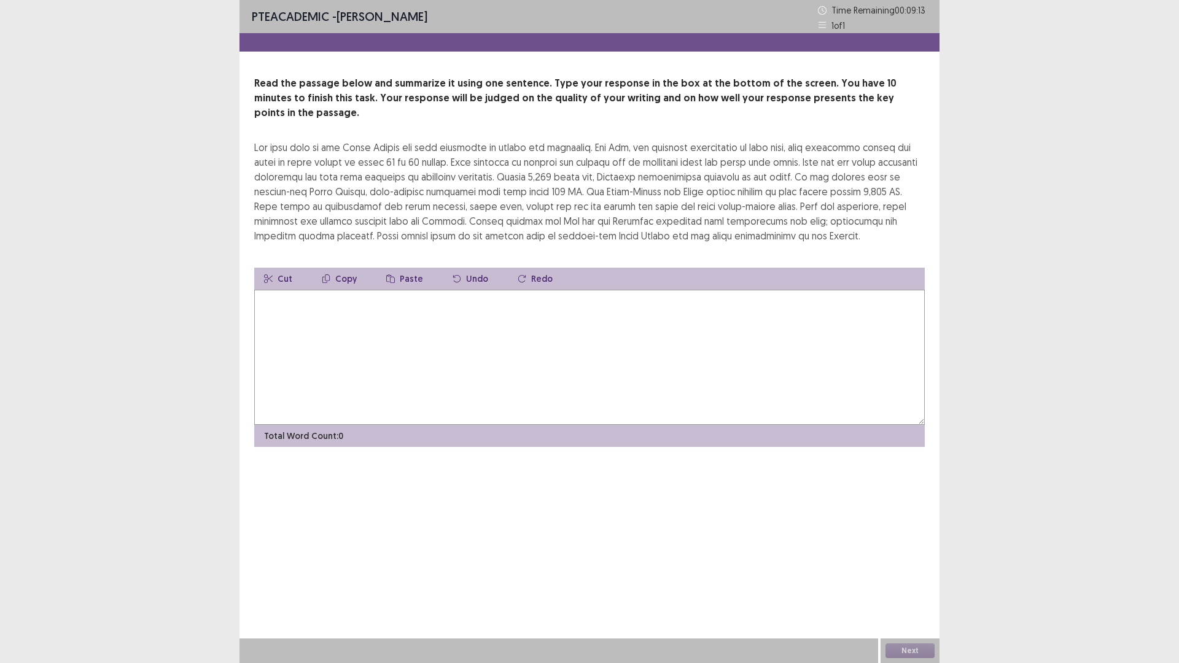
click at [382, 336] on textarea at bounding box center [589, 357] width 670 height 135
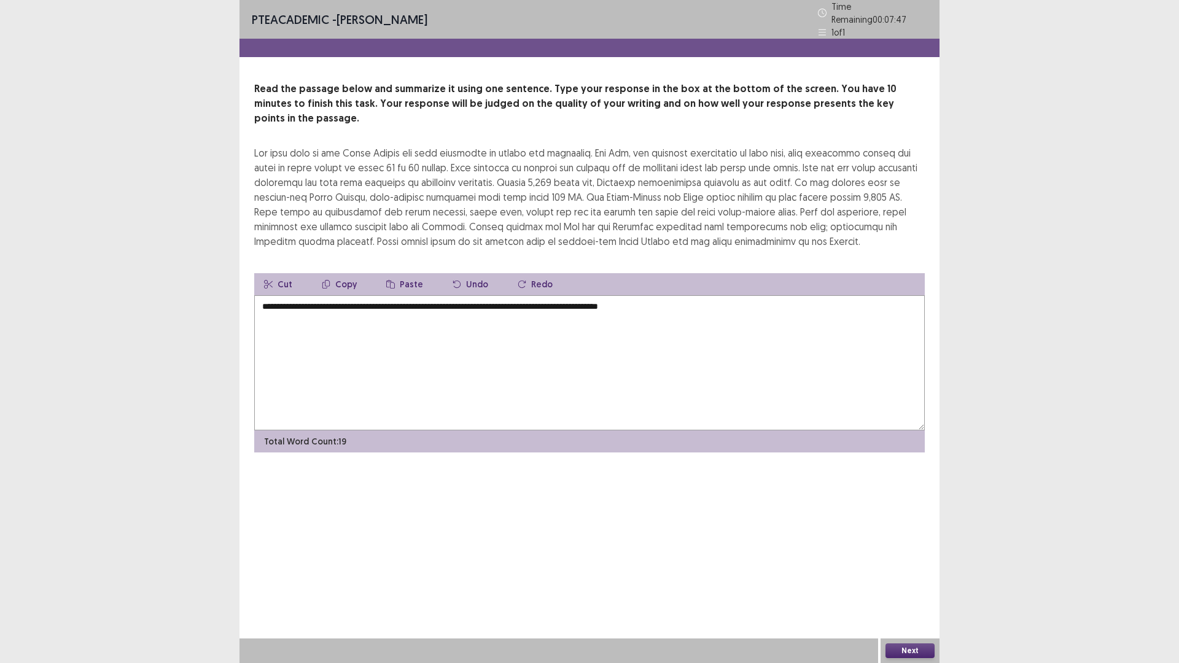
click at [608, 295] on textarea "**********" at bounding box center [589, 362] width 670 height 135
drag, startPoint x: 625, startPoint y: 288, endPoint x: 664, endPoint y: 290, distance: 39.3
click at [664, 295] on textarea "**********" at bounding box center [589, 362] width 670 height 135
drag, startPoint x: 304, startPoint y: 300, endPoint x: 295, endPoint y: 296, distance: 10.7
click at [295, 296] on textarea "**********" at bounding box center [589, 362] width 670 height 135
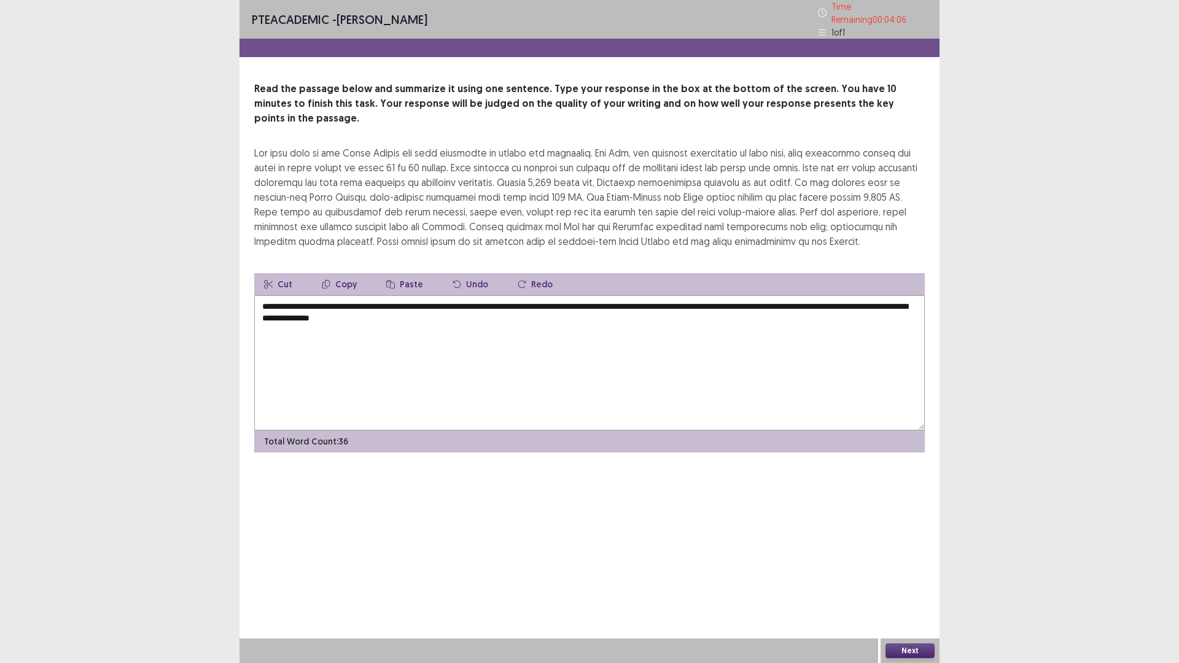
click at [466, 301] on textarea "**********" at bounding box center [589, 362] width 670 height 135
click at [337, 295] on textarea "**********" at bounding box center [589, 362] width 670 height 135
drag, startPoint x: 290, startPoint y: 287, endPoint x: 280, endPoint y: 287, distance: 10.4
click at [280, 295] on textarea "**********" at bounding box center [589, 362] width 670 height 135
click at [347, 295] on textarea "**********" at bounding box center [589, 362] width 670 height 135
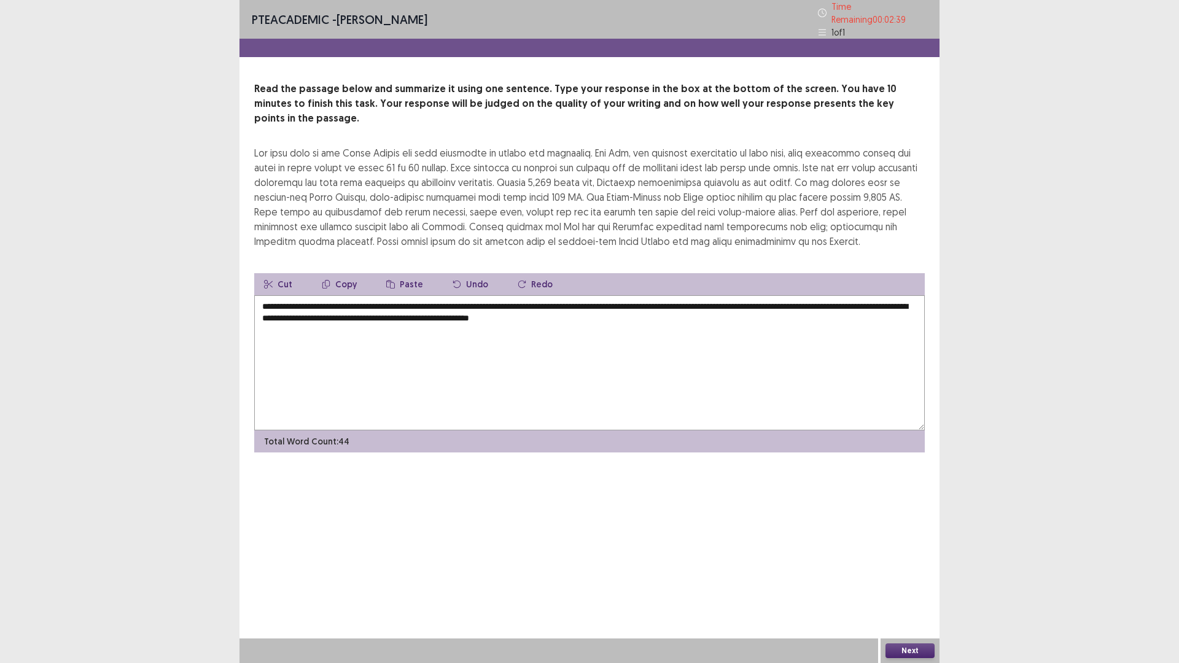
click at [503, 295] on textarea "**********" at bounding box center [589, 362] width 670 height 135
click at [555, 295] on textarea "**********" at bounding box center [589, 362] width 670 height 135
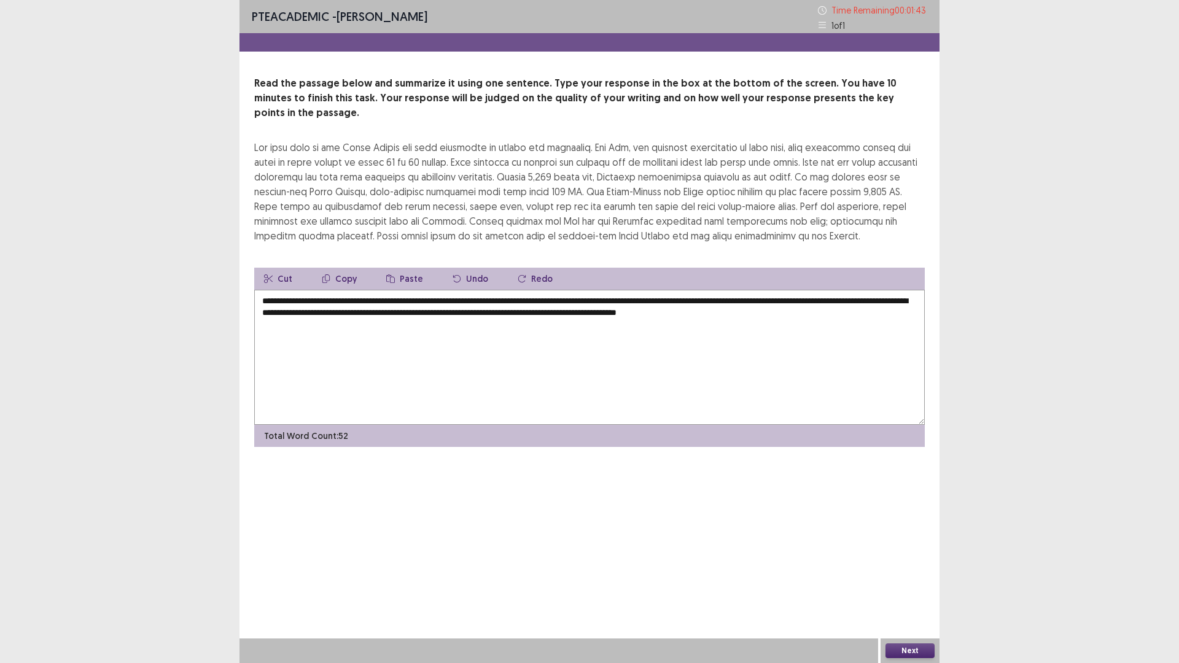
click at [282, 290] on textarea "**********" at bounding box center [589, 357] width 670 height 135
click at [555, 290] on textarea "**********" at bounding box center [589, 357] width 670 height 135
drag, startPoint x: 748, startPoint y: 288, endPoint x: 737, endPoint y: 285, distance: 12.1
click at [737, 290] on textarea "**********" at bounding box center [589, 357] width 670 height 135
click at [280, 295] on textarea "**********" at bounding box center [589, 357] width 670 height 135
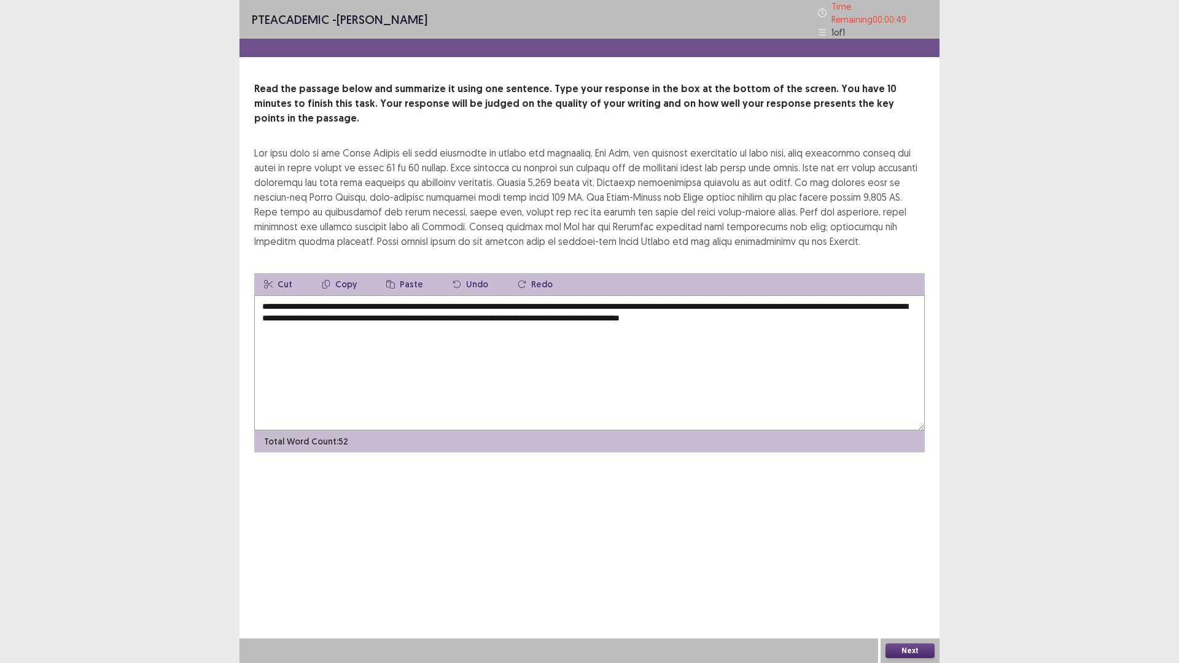
click at [290, 299] on textarea "**********" at bounding box center [589, 362] width 670 height 135
click at [831, 299] on textarea "**********" at bounding box center [589, 362] width 670 height 135
click at [735, 295] on textarea "**********" at bounding box center [589, 362] width 670 height 135
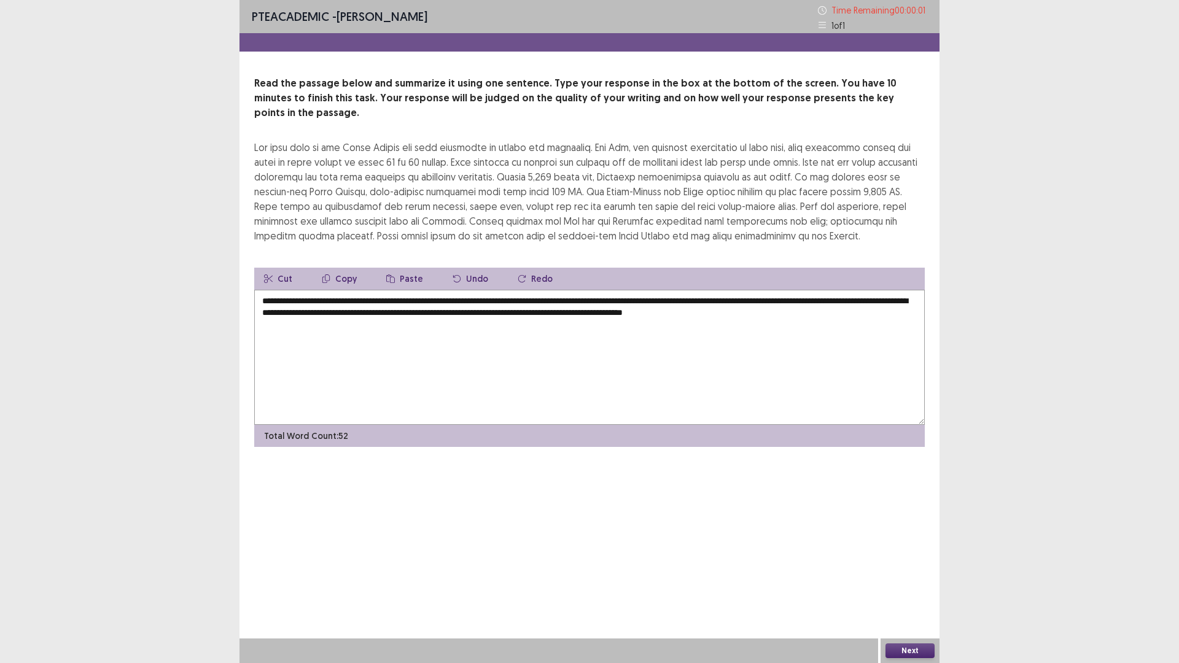
type textarea "**********"
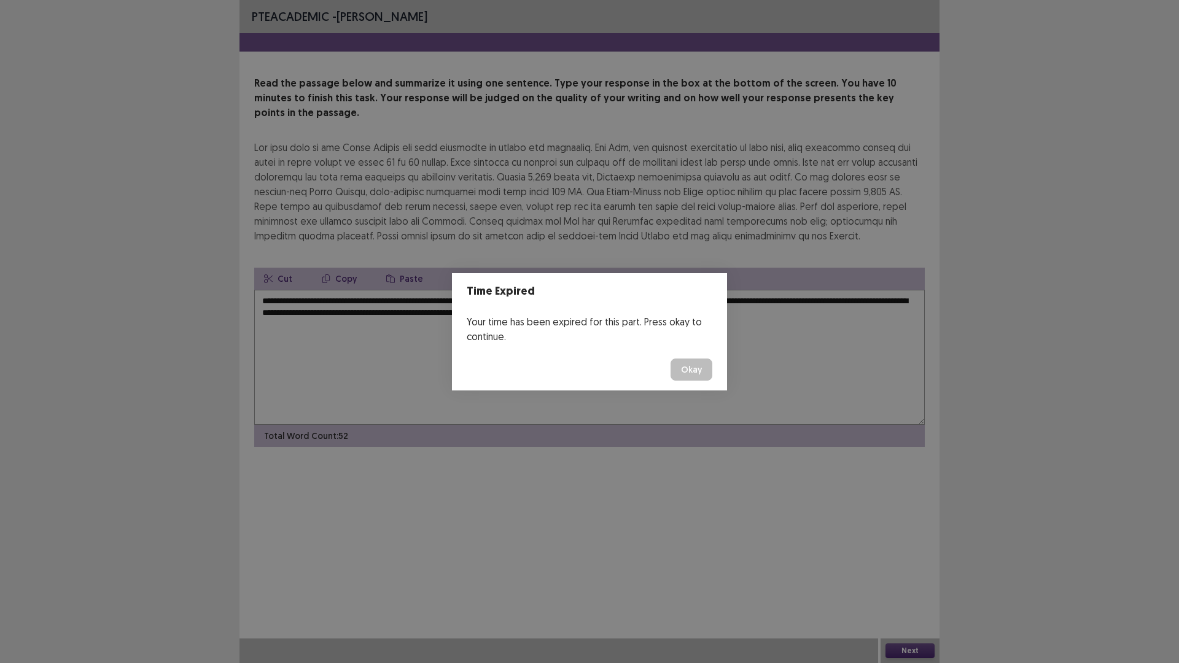
click at [695, 376] on button "Okay" at bounding box center [691, 369] width 42 height 22
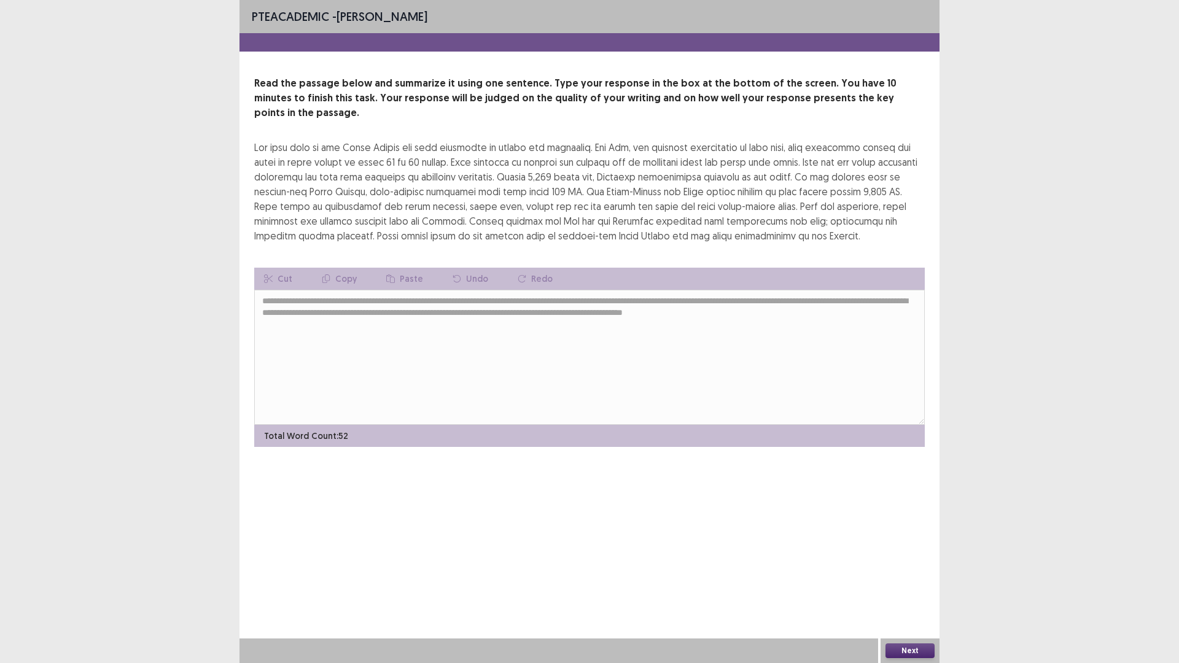
click at [918, 579] on button "Next" at bounding box center [909, 650] width 49 height 15
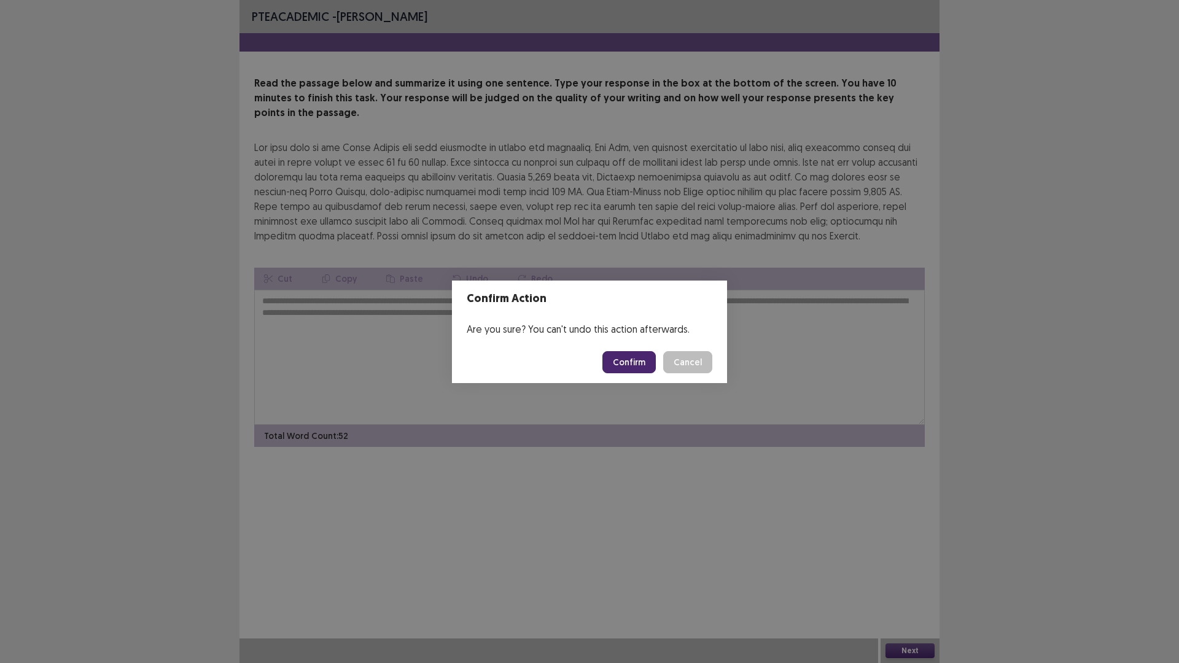
click at [640, 355] on button "Confirm" at bounding box center [628, 362] width 53 height 22
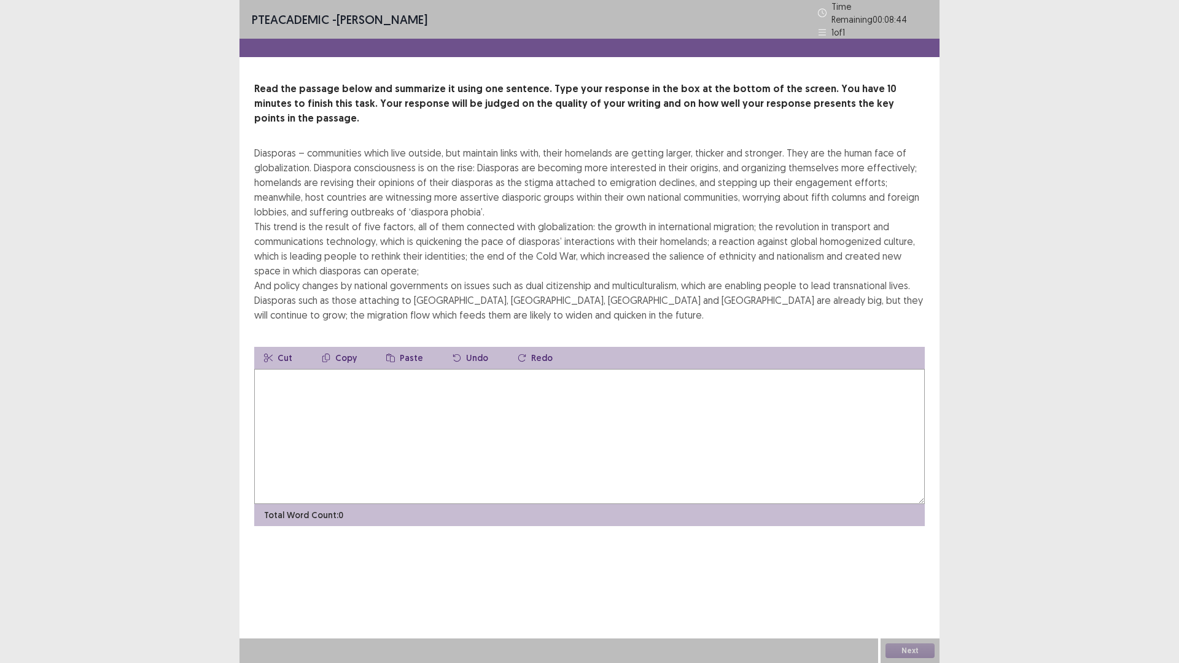
click at [581, 381] on textarea at bounding box center [589, 436] width 670 height 135
click at [511, 369] on textarea "**********" at bounding box center [589, 436] width 670 height 135
click at [721, 369] on textarea "**********" at bounding box center [589, 436] width 670 height 135
click at [739, 369] on textarea "**********" at bounding box center [589, 436] width 670 height 135
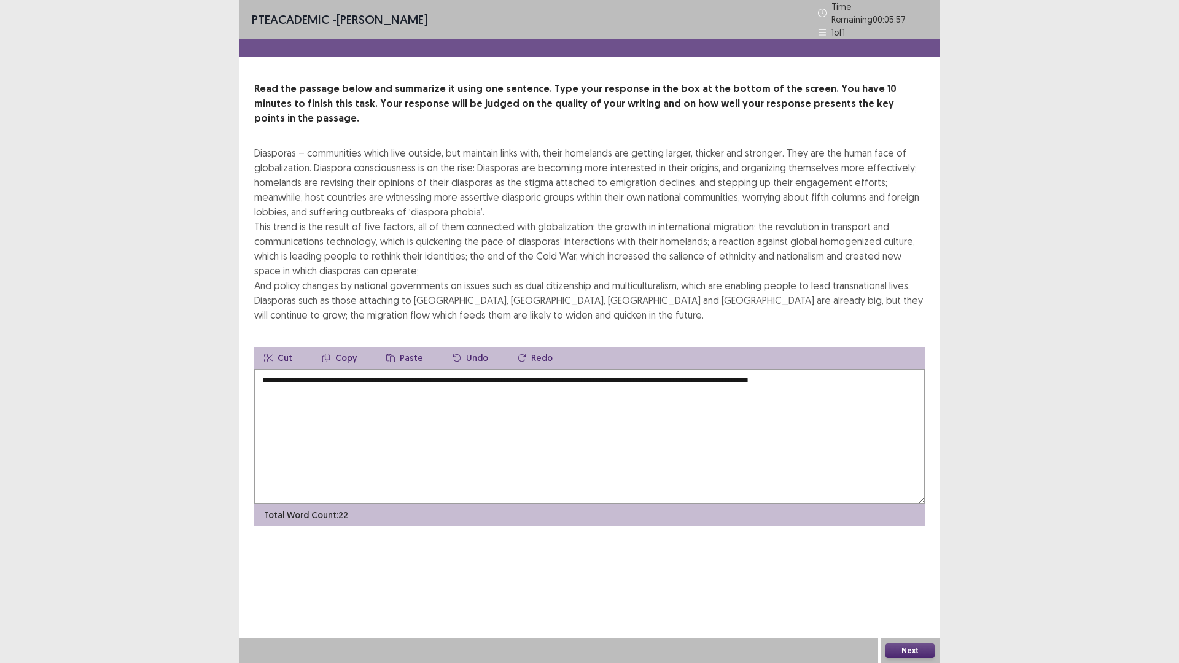
click at [807, 369] on textarea "**********" at bounding box center [589, 436] width 670 height 135
click at [854, 369] on textarea "**********" at bounding box center [589, 436] width 670 height 135
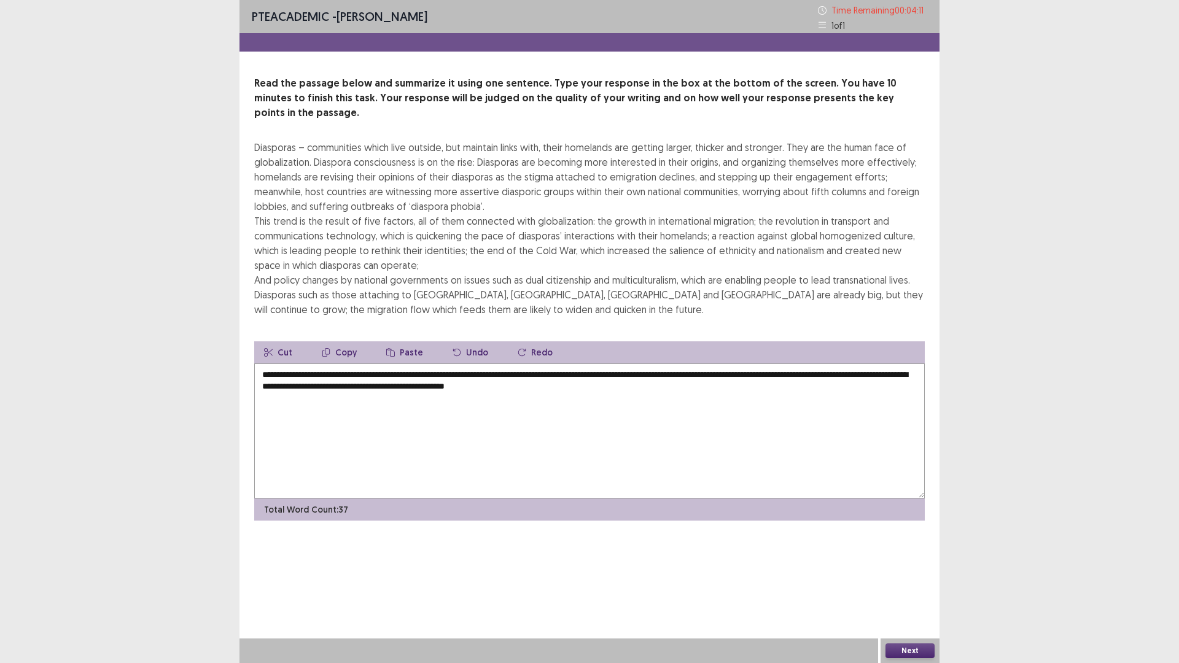
click at [320, 371] on textarea "**********" at bounding box center [589, 430] width 670 height 135
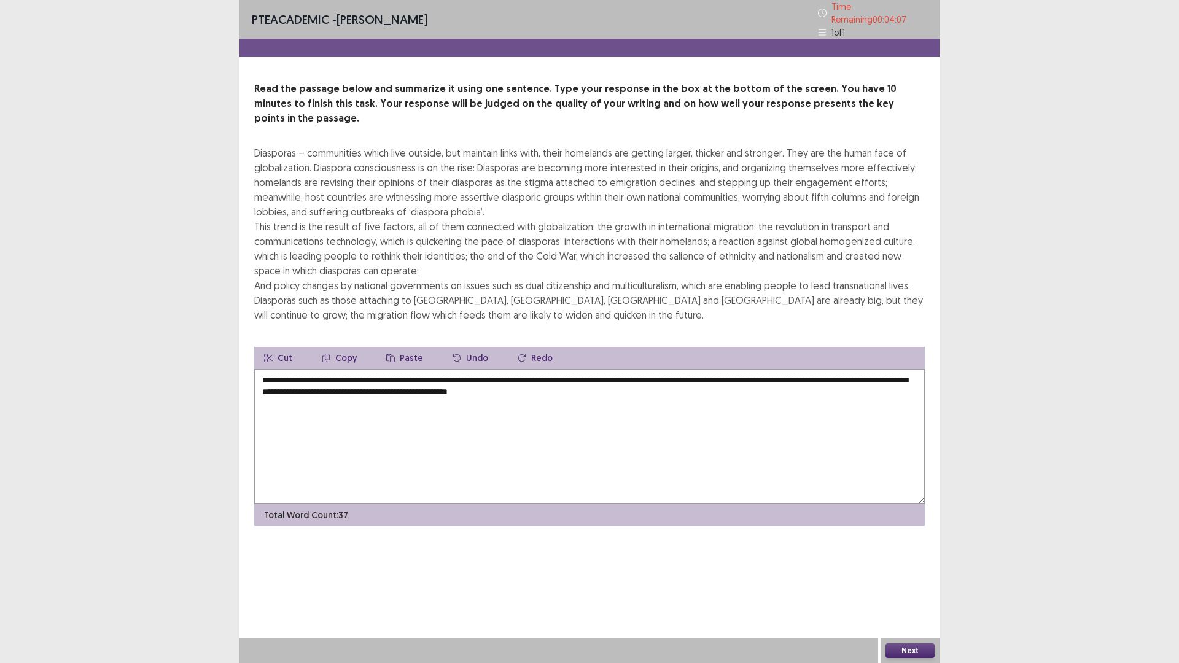
click at [342, 375] on textarea "**********" at bounding box center [589, 436] width 670 height 135
click at [473, 372] on textarea "**********" at bounding box center [589, 436] width 670 height 135
click at [484, 374] on textarea "**********" at bounding box center [589, 436] width 670 height 135
click at [476, 373] on textarea "**********" at bounding box center [589, 436] width 670 height 135
click at [759, 377] on textarea "**********" at bounding box center [589, 436] width 670 height 135
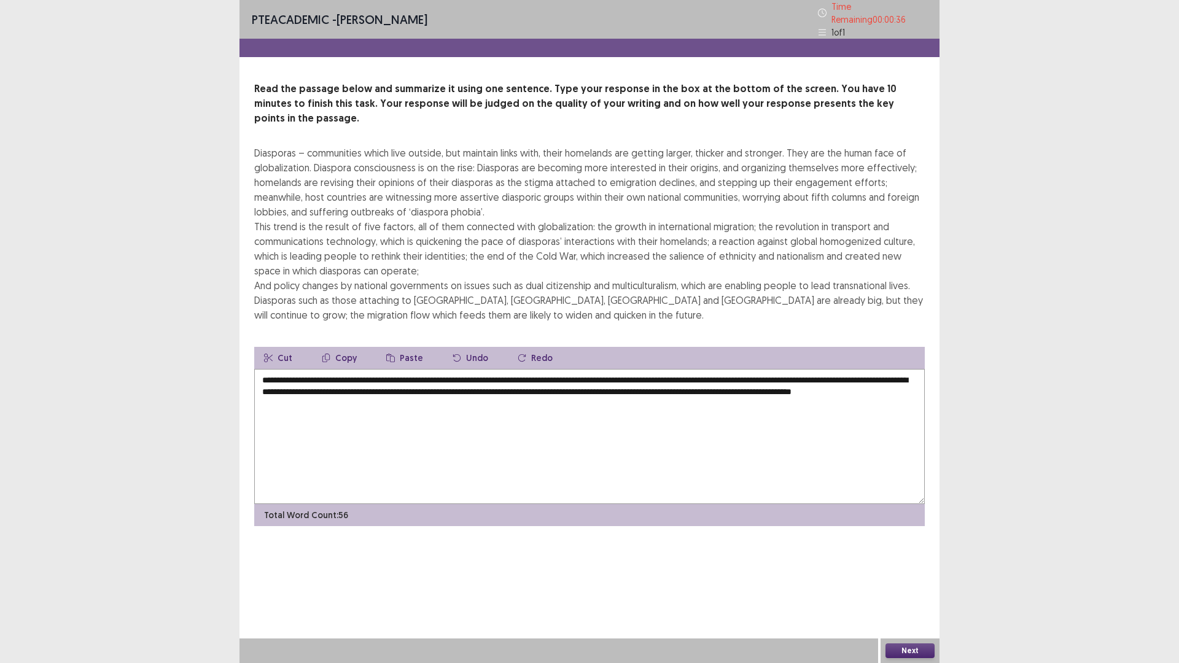
click at [471, 375] on textarea "**********" at bounding box center [589, 436] width 670 height 135
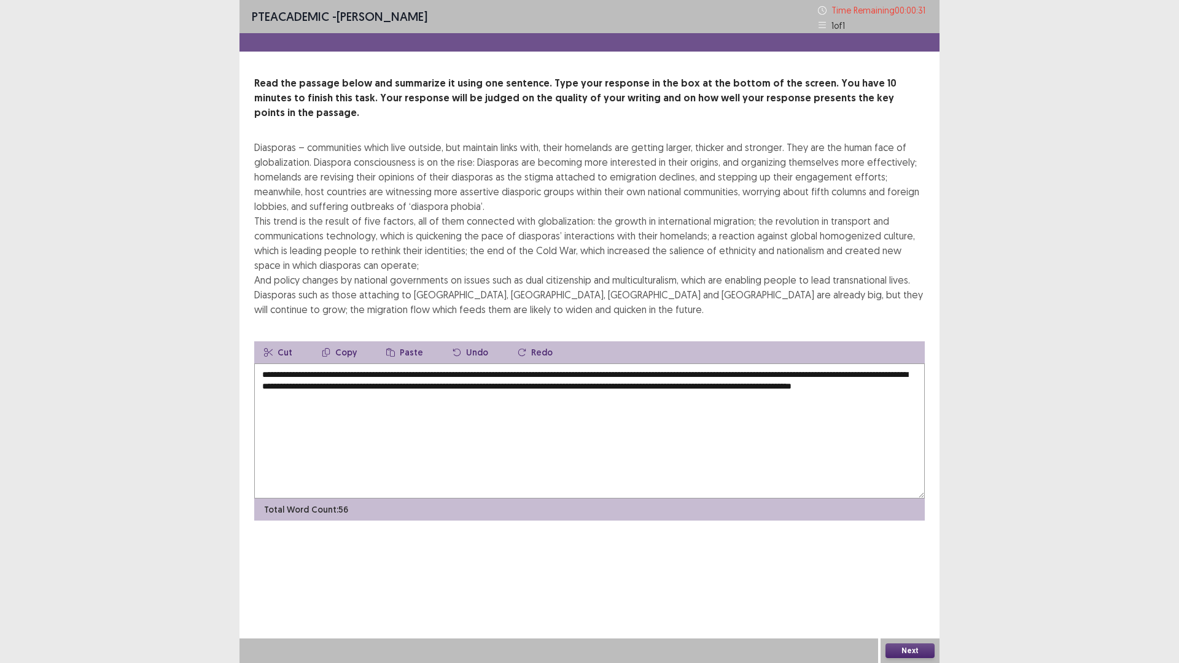
click at [746, 372] on textarea "**********" at bounding box center [589, 430] width 670 height 135
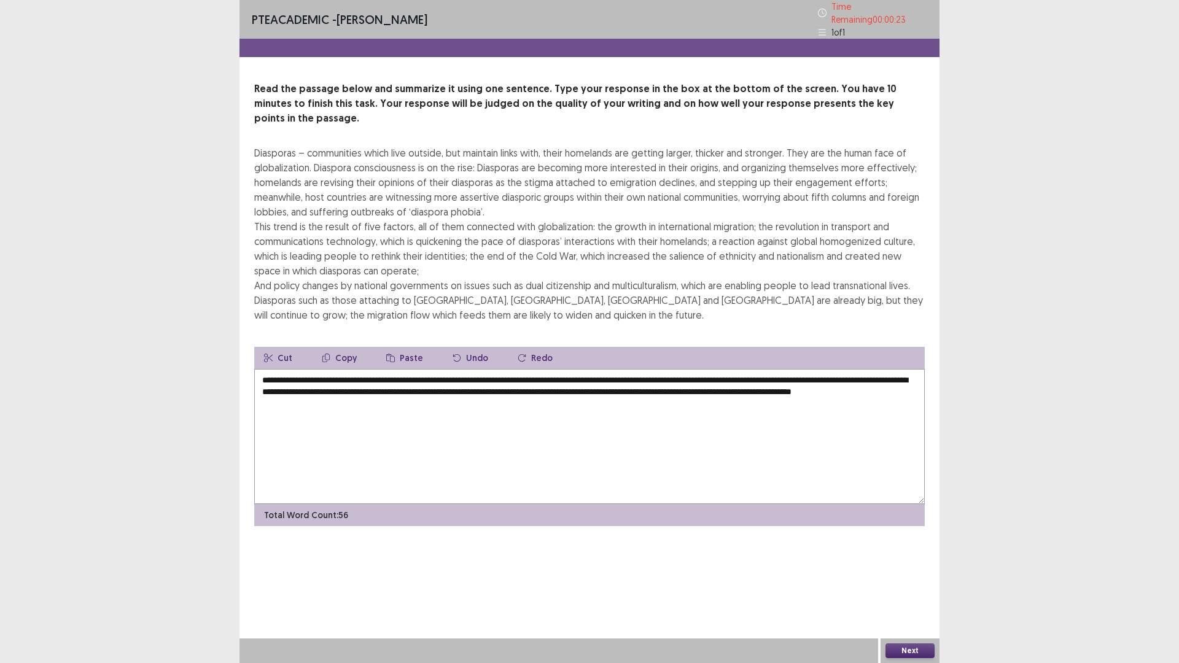
click at [294, 384] on textarea "**********" at bounding box center [589, 436] width 670 height 135
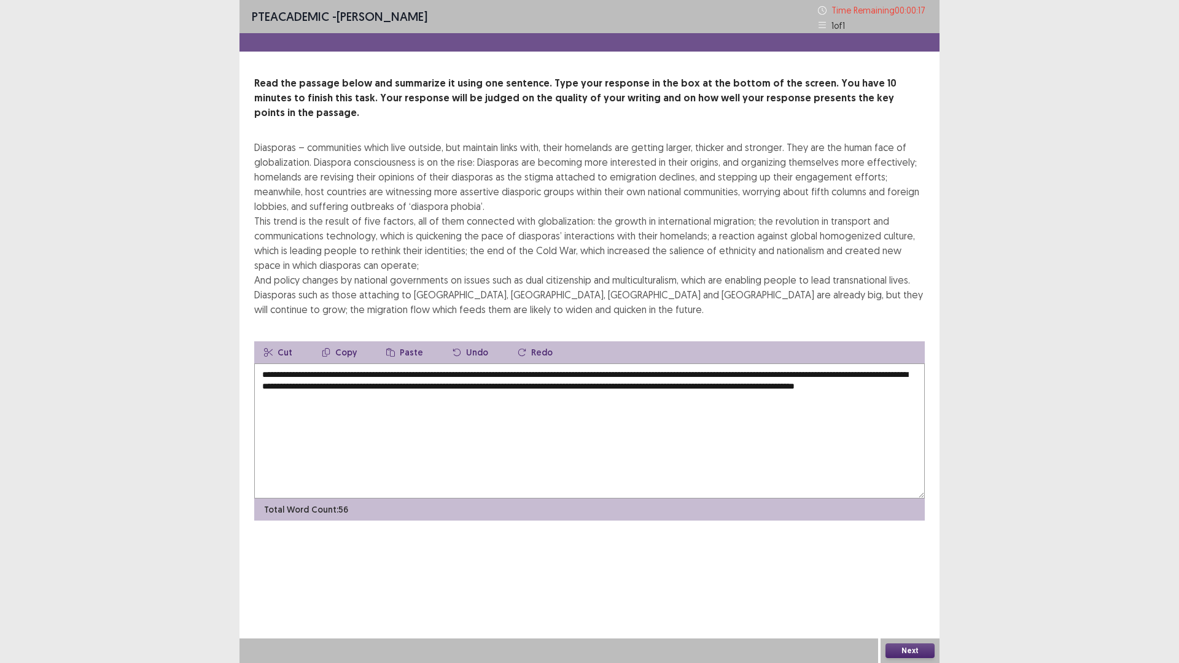
click at [382, 389] on textarea "**********" at bounding box center [589, 430] width 670 height 135
type textarea "**********"
click at [913, 579] on button "Next" at bounding box center [909, 650] width 49 height 15
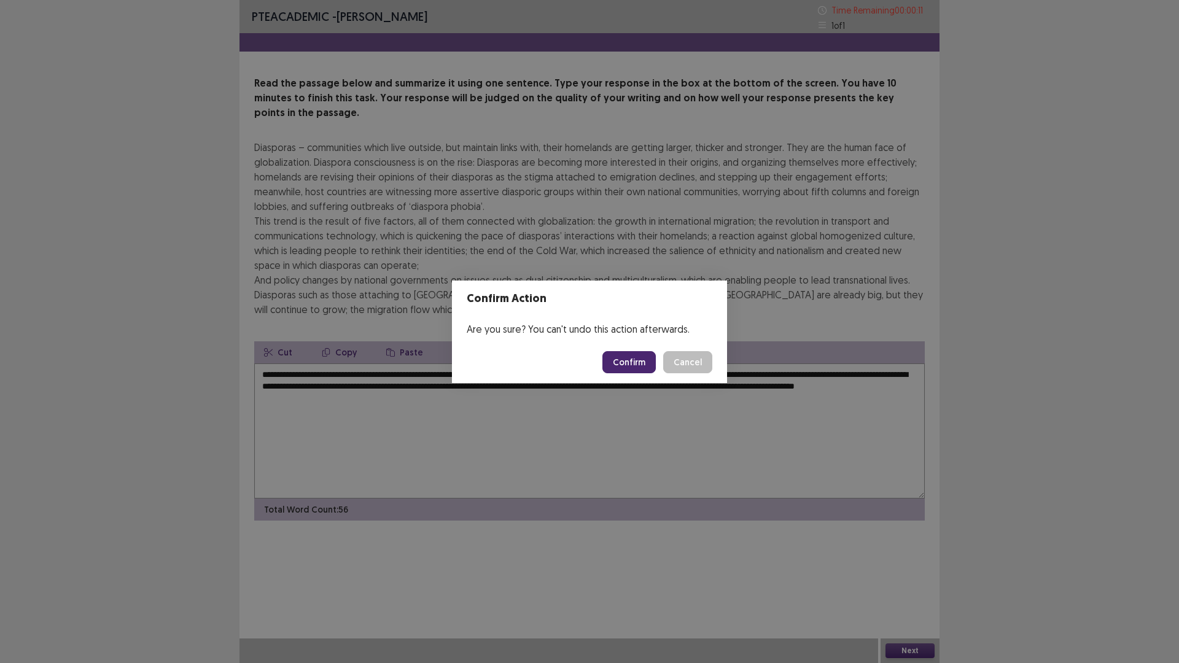
click at [630, 358] on button "Confirm" at bounding box center [628, 362] width 53 height 22
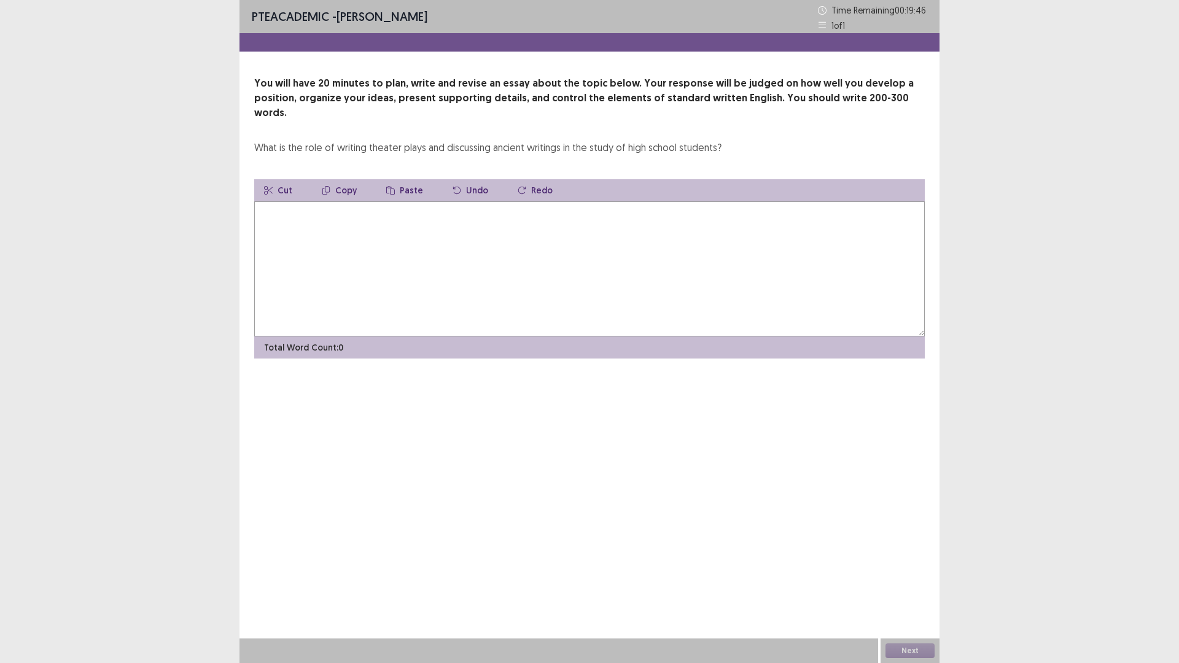
click at [551, 260] on textarea at bounding box center [589, 268] width 670 height 135
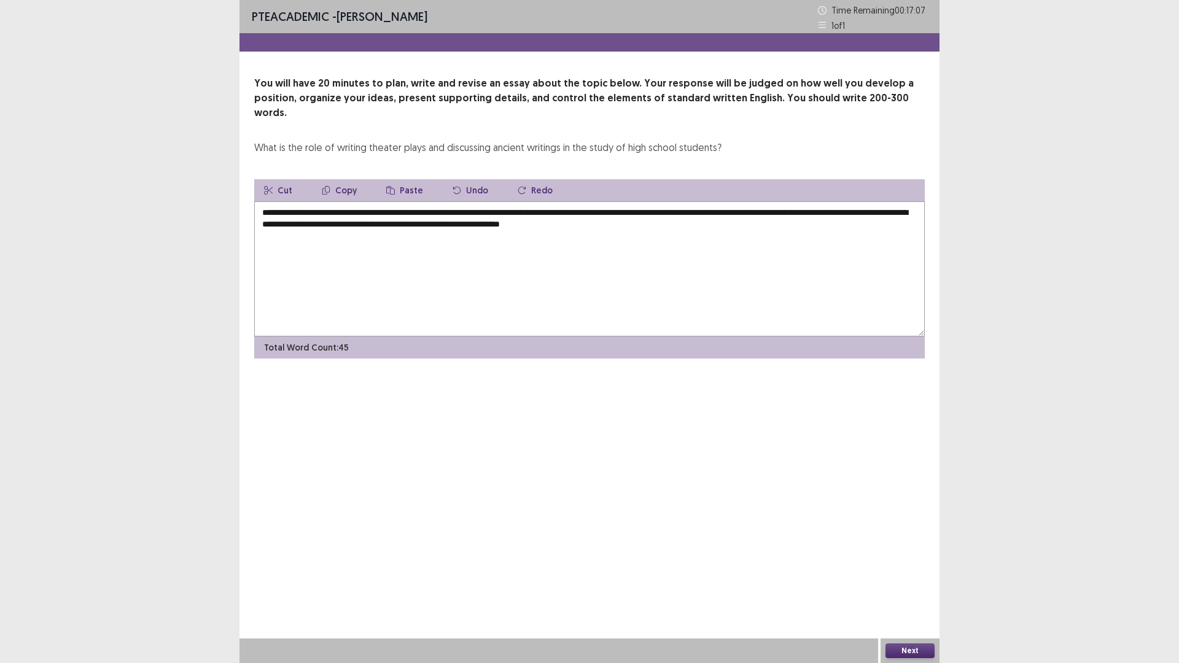
drag, startPoint x: 802, startPoint y: 198, endPoint x: 807, endPoint y: 206, distance: 9.1
click at [807, 206] on textarea "**********" at bounding box center [589, 268] width 670 height 135
click at [801, 216] on textarea "**********" at bounding box center [589, 268] width 670 height 135
click at [803, 201] on textarea "**********" at bounding box center [589, 268] width 670 height 135
click at [807, 201] on textarea "**********" at bounding box center [589, 268] width 670 height 135
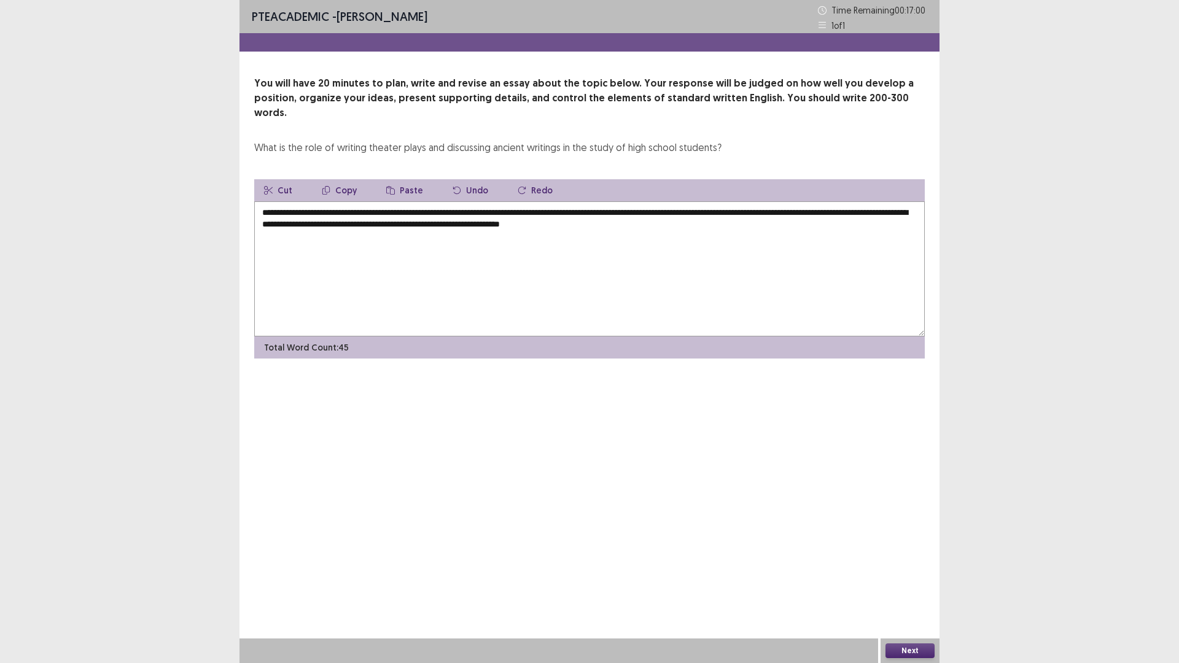
drag, startPoint x: 807, startPoint y: 198, endPoint x: 290, endPoint y: 207, distance: 516.9
click at [290, 207] on textarea "**********" at bounding box center [589, 268] width 670 height 135
click at [633, 220] on textarea "**********" at bounding box center [589, 268] width 670 height 135
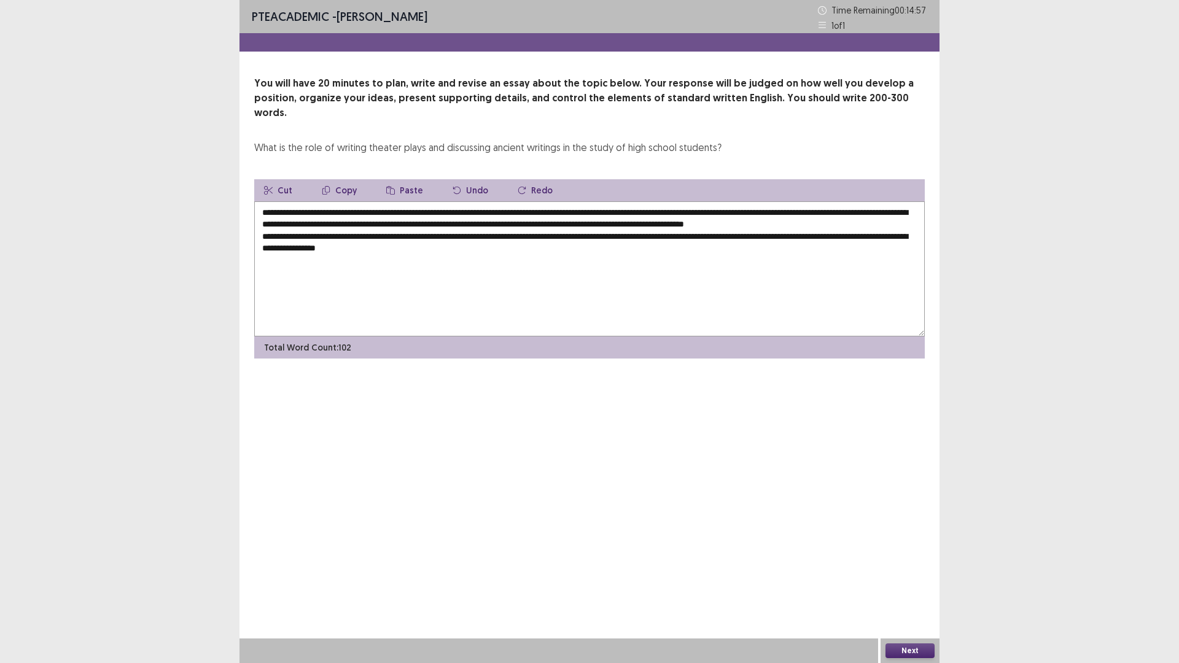
click at [411, 244] on textarea "**********" at bounding box center [589, 268] width 670 height 135
click at [445, 242] on textarea "**********" at bounding box center [589, 268] width 670 height 135
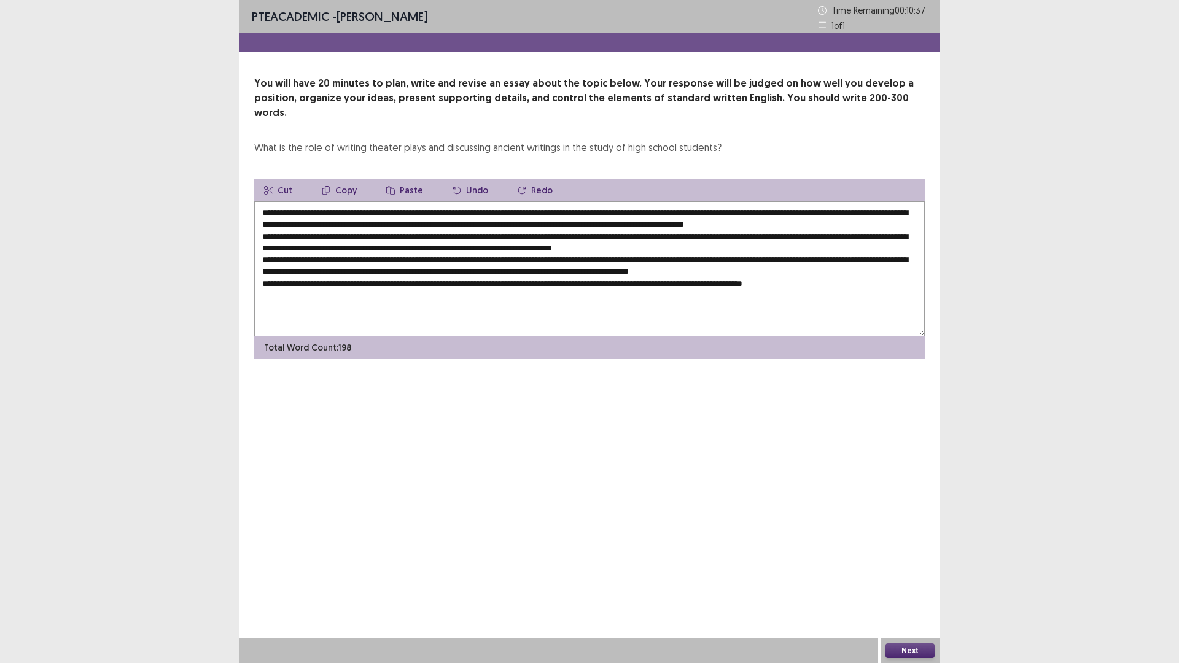
drag, startPoint x: 333, startPoint y: 199, endPoint x: 547, endPoint y: 198, distance: 214.2
click at [547, 201] on textarea at bounding box center [589, 268] width 670 height 135
click at [441, 235] on textarea at bounding box center [589, 268] width 670 height 135
click at [405, 179] on button "Paste" at bounding box center [404, 190] width 56 height 22
drag, startPoint x: 333, startPoint y: 199, endPoint x: 548, endPoint y: 196, distance: 215.5
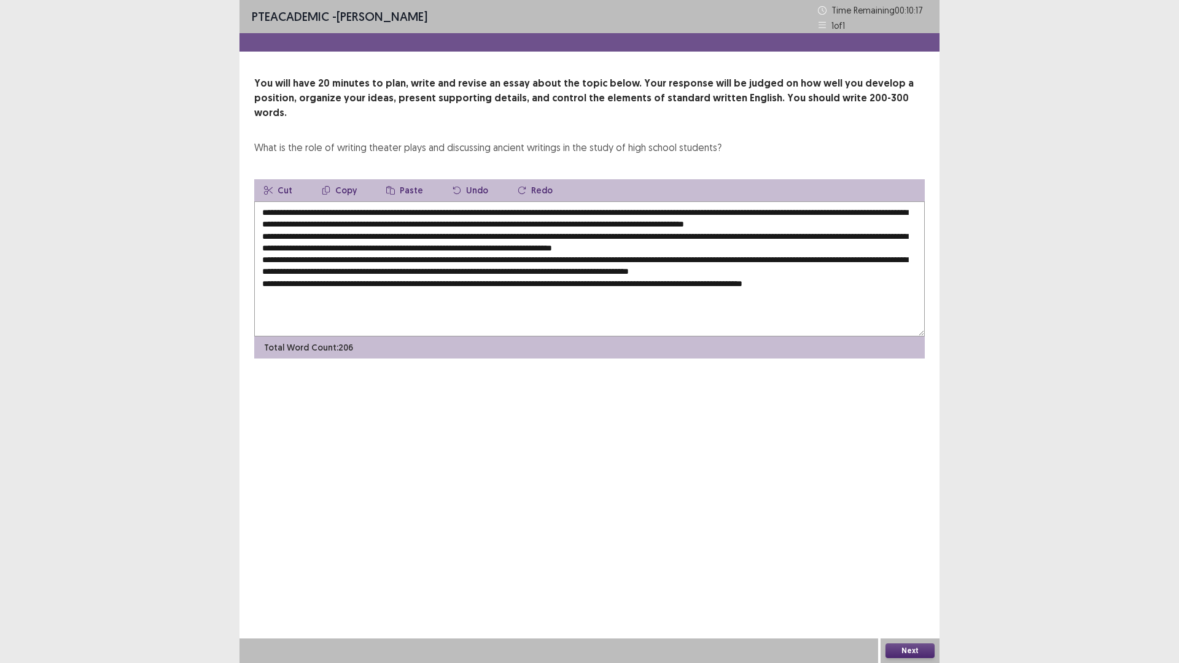
click at [548, 201] on textarea at bounding box center [589, 268] width 670 height 135
click at [350, 179] on button "Copy" at bounding box center [339, 190] width 55 height 22
click at [447, 271] on textarea at bounding box center [589, 268] width 670 height 135
click at [401, 179] on button "Paste" at bounding box center [404, 190] width 56 height 22
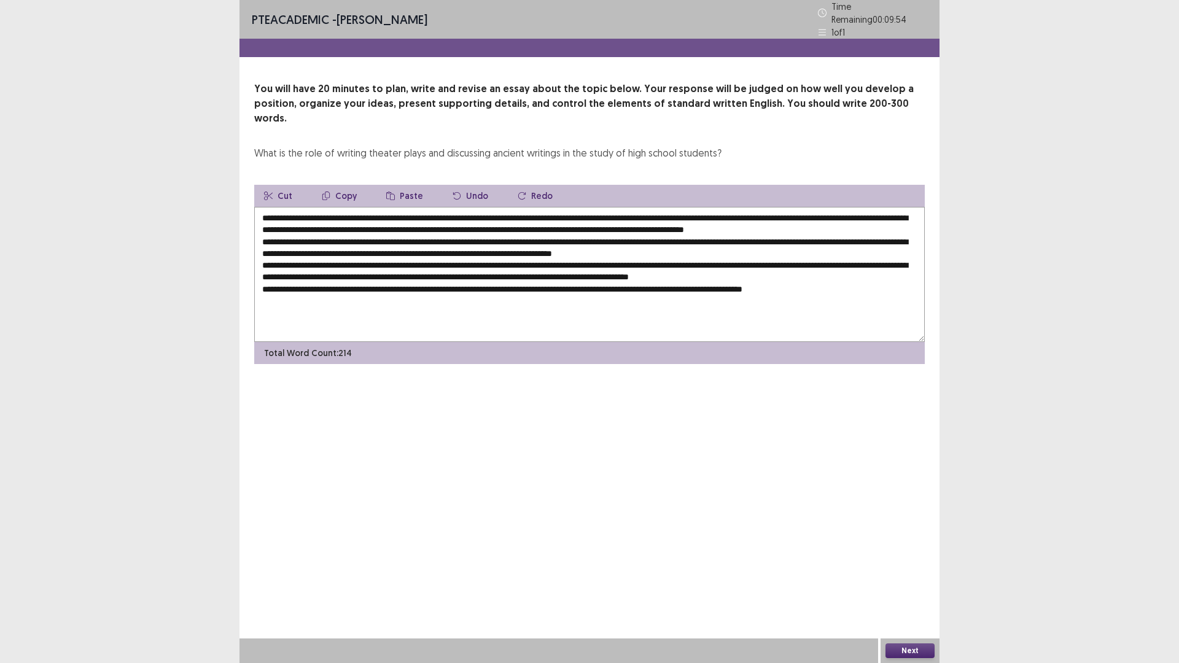
click at [835, 246] on textarea at bounding box center [589, 274] width 670 height 135
click at [389, 192] on icon "button" at bounding box center [390, 196] width 9 height 9
click at [335, 293] on textarea at bounding box center [589, 274] width 670 height 135
click at [341, 185] on button "Copy" at bounding box center [339, 196] width 55 height 22
drag, startPoint x: 443, startPoint y: 270, endPoint x: 659, endPoint y: 268, distance: 216.1
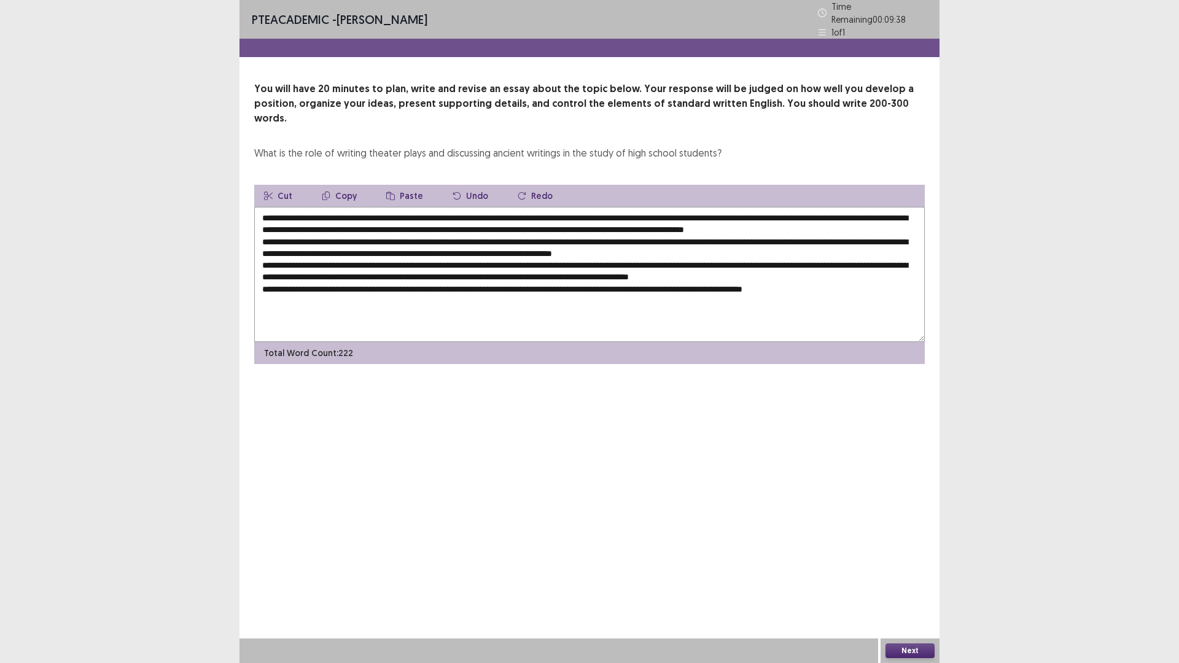
click at [659, 268] on textarea at bounding box center [589, 274] width 670 height 135
click at [343, 185] on button "Copy" at bounding box center [339, 196] width 55 height 22
click at [332, 290] on textarea at bounding box center [589, 274] width 670 height 135
click at [334, 290] on textarea at bounding box center [589, 274] width 670 height 135
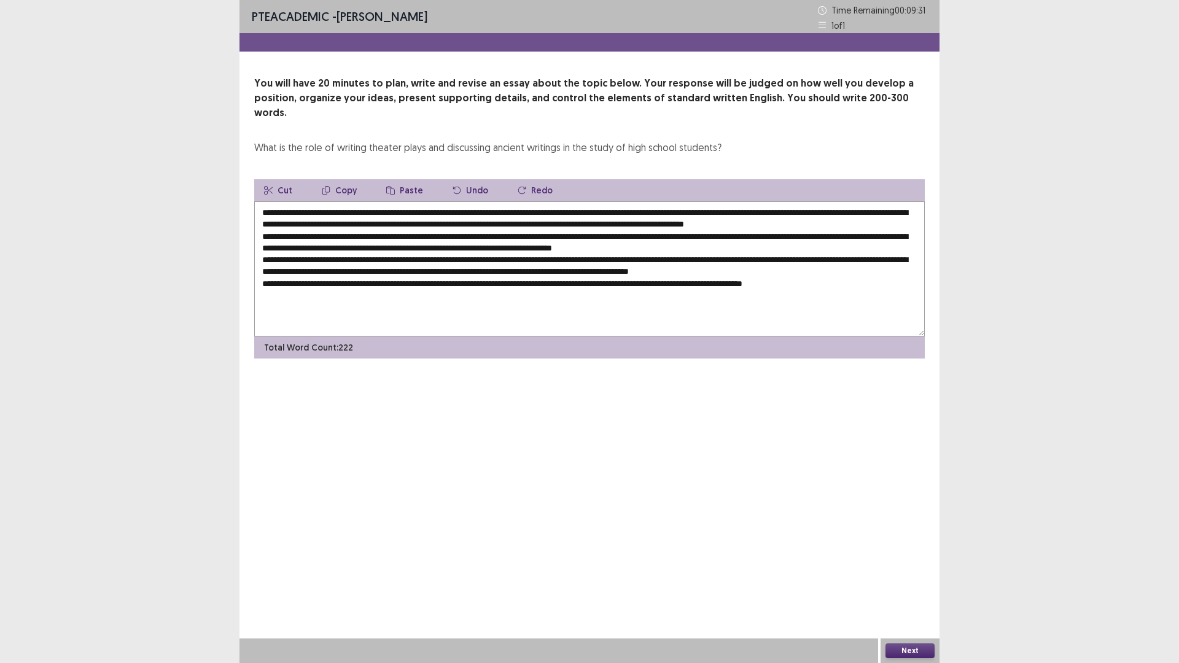
click at [334, 290] on textarea at bounding box center [589, 268] width 670 height 135
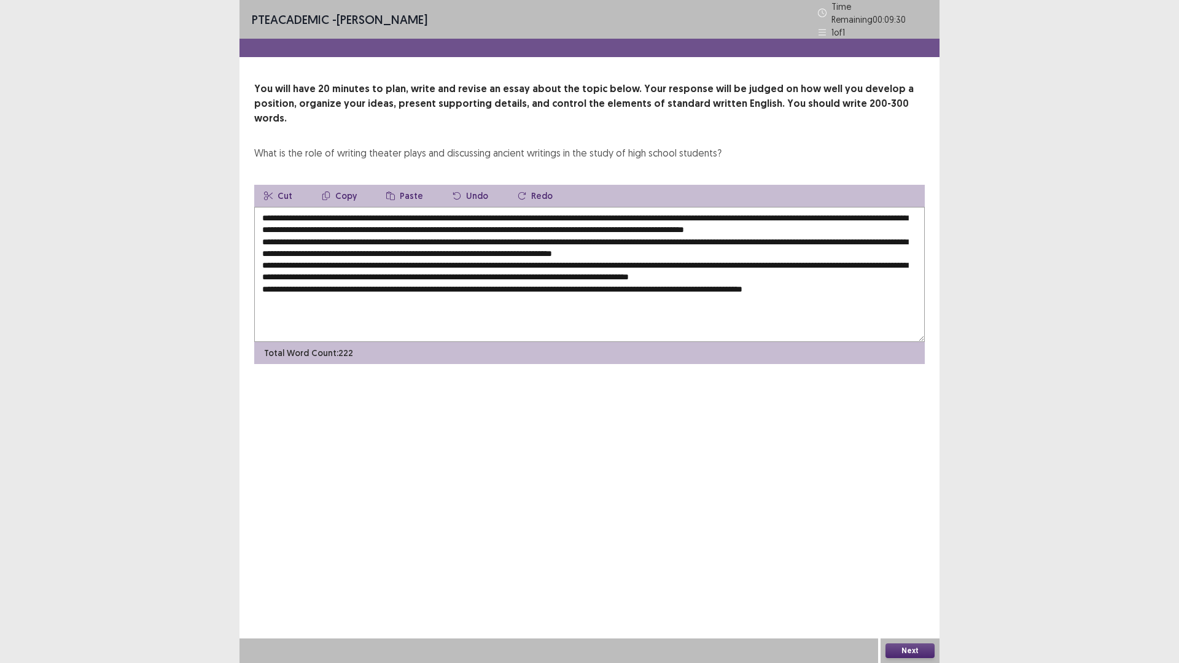
click at [413, 185] on button "Paste" at bounding box center [404, 196] width 56 height 22
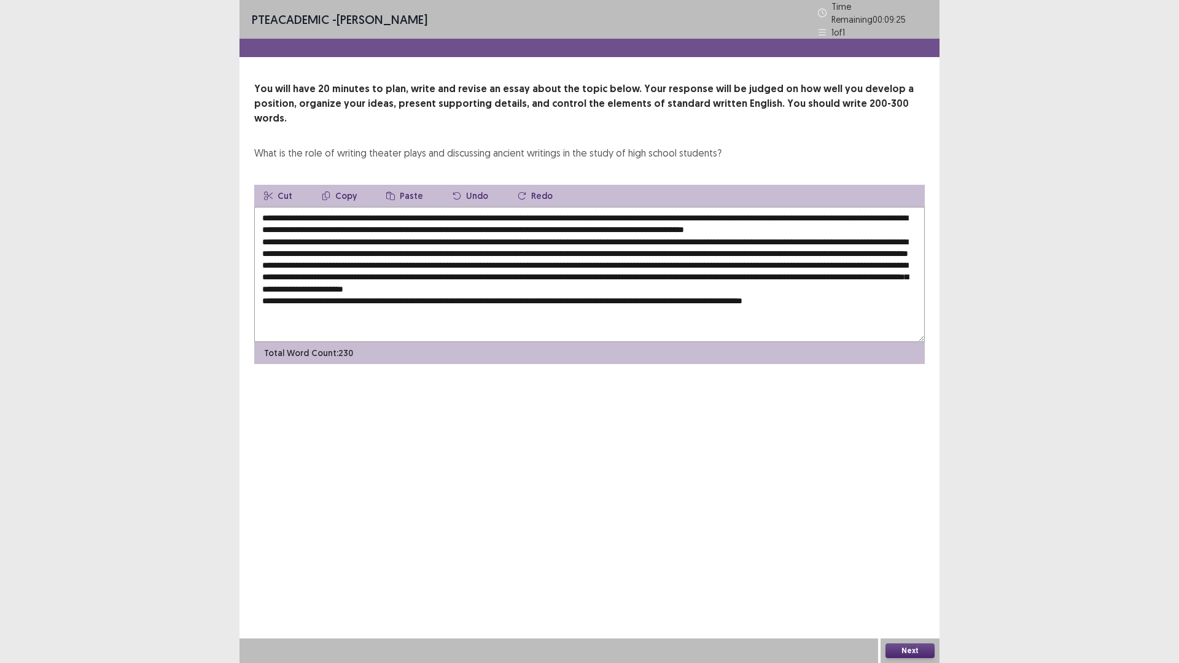
click at [552, 305] on textarea at bounding box center [589, 274] width 670 height 135
click at [406, 185] on button "Paste" at bounding box center [404, 196] width 56 height 22
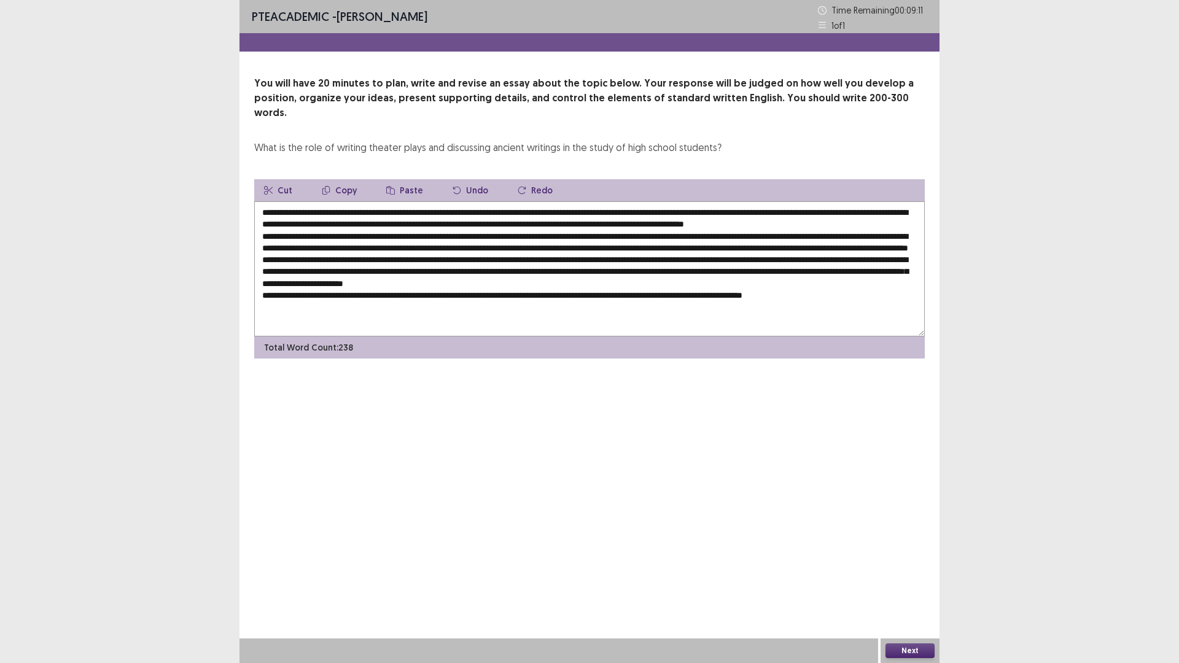
click at [730, 211] on textarea at bounding box center [589, 268] width 670 height 135
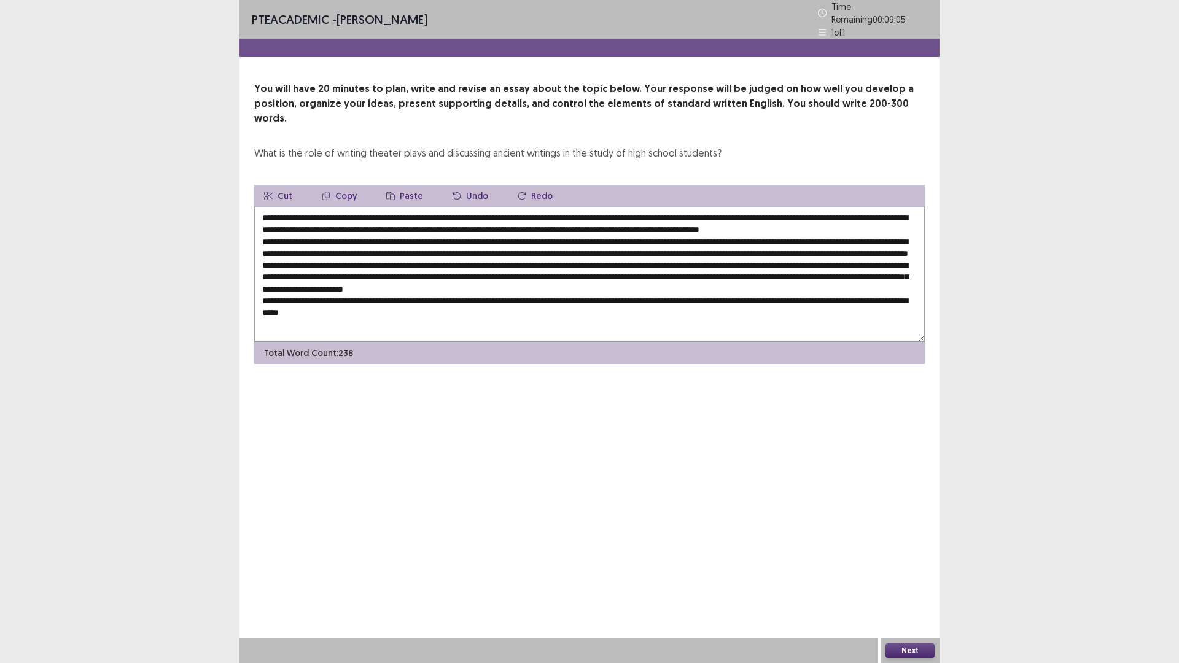
click at [770, 212] on textarea at bounding box center [589, 274] width 670 height 135
click at [854, 211] on textarea at bounding box center [589, 274] width 670 height 135
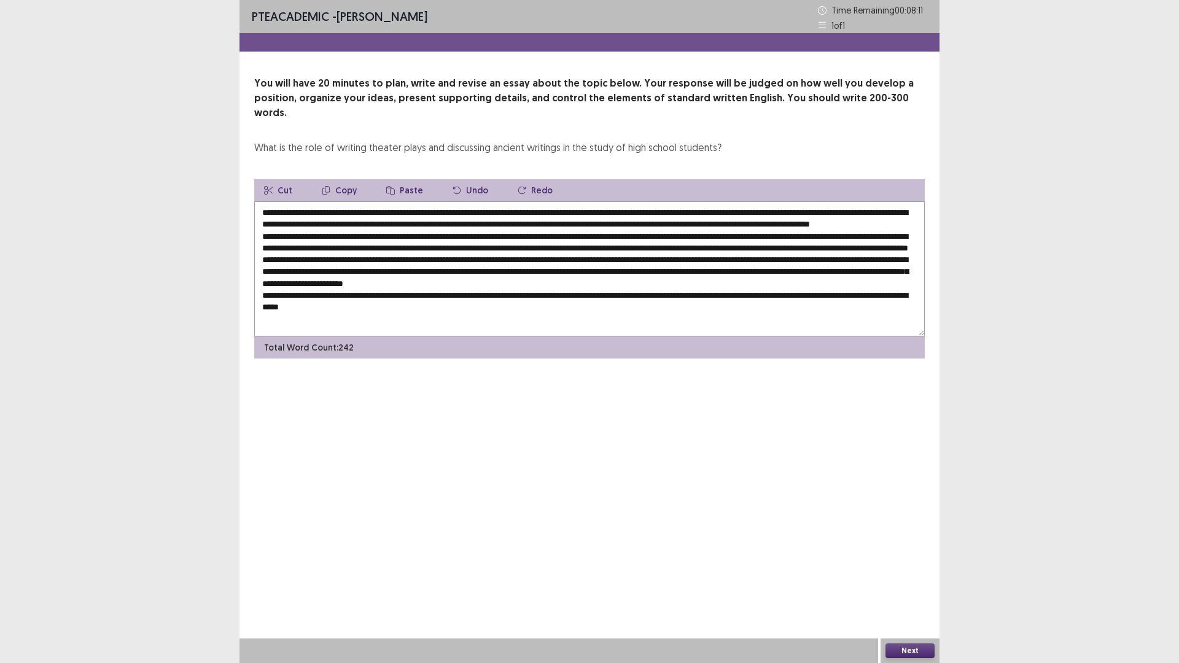
click at [908, 214] on textarea at bounding box center [589, 268] width 670 height 135
click at [318, 246] on textarea at bounding box center [589, 268] width 670 height 135
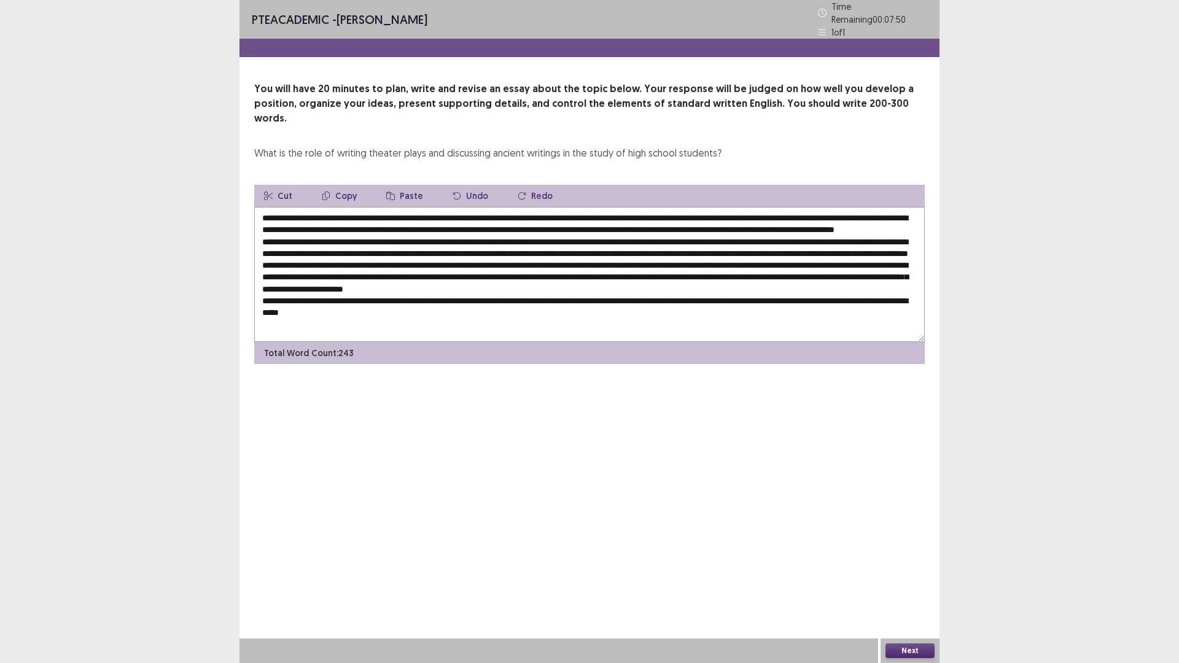
click at [318, 246] on textarea at bounding box center [589, 274] width 670 height 135
click at [319, 246] on textarea at bounding box center [589, 274] width 670 height 135
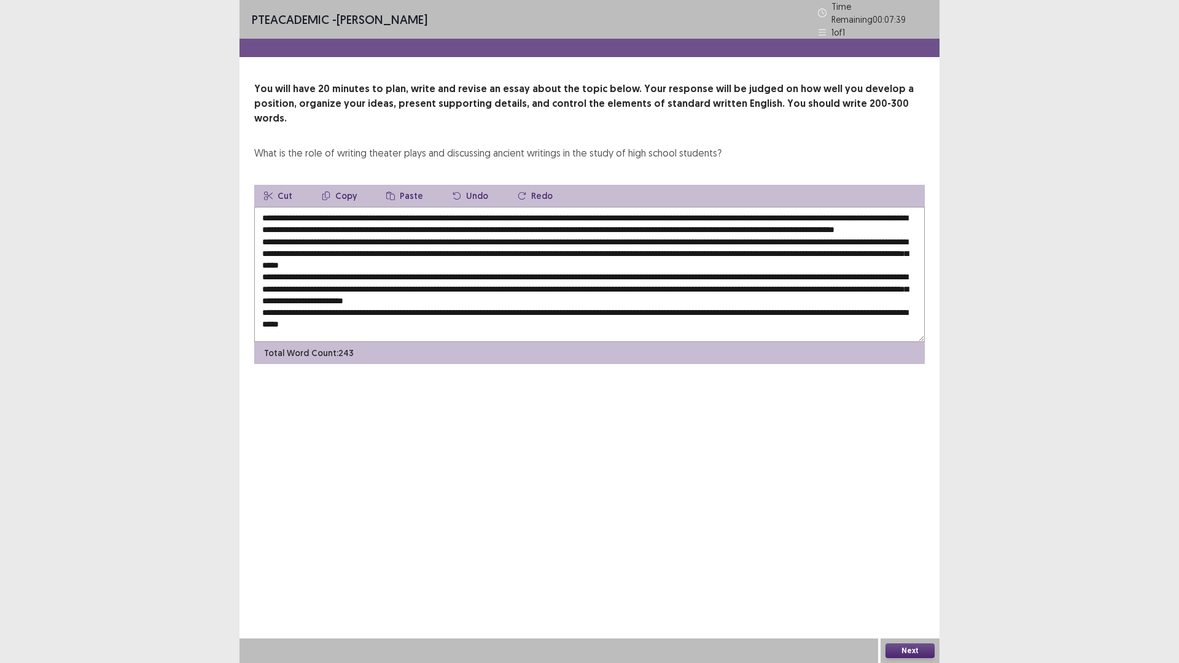
click at [489, 247] on textarea at bounding box center [589, 274] width 670 height 135
click at [490, 247] on textarea at bounding box center [589, 274] width 670 height 135
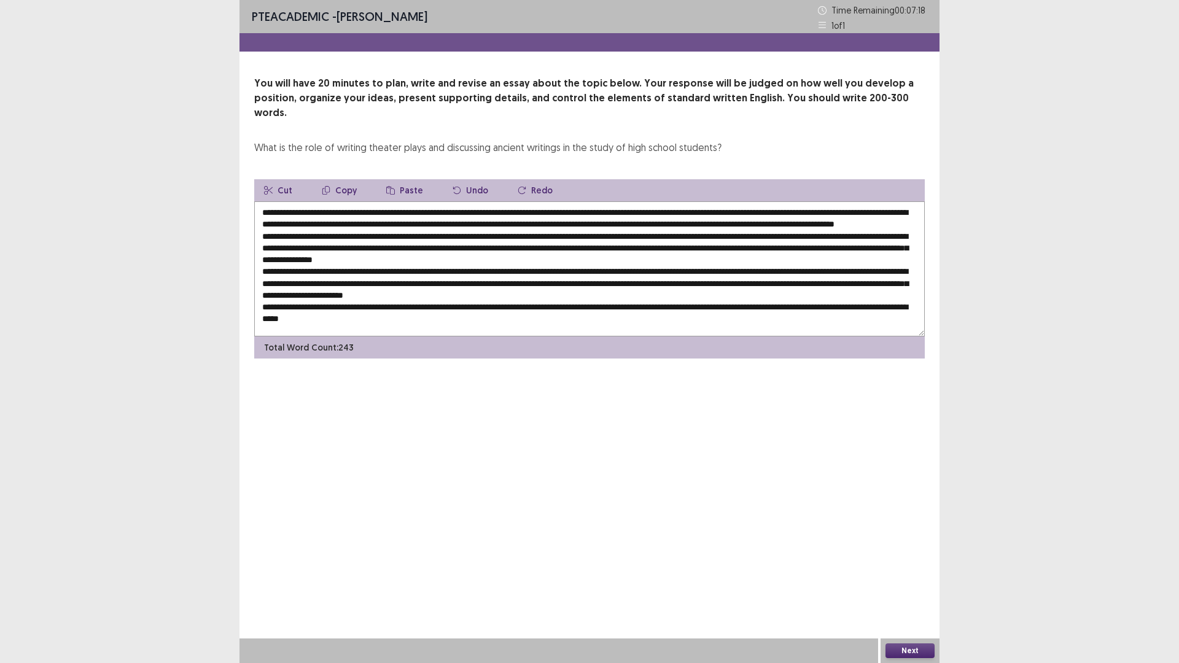
click at [752, 244] on textarea at bounding box center [589, 268] width 670 height 135
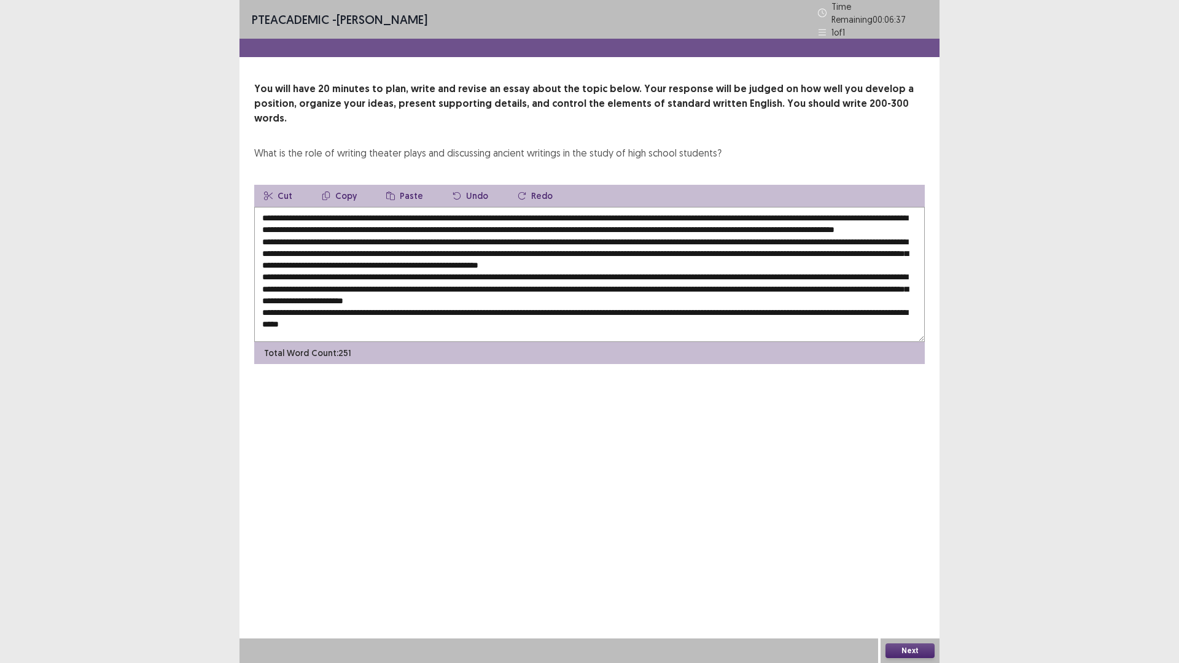
drag, startPoint x: 487, startPoint y: 246, endPoint x: 547, endPoint y: 261, distance: 61.5
click at [541, 247] on textarea at bounding box center [589, 274] width 670 height 135
click at [812, 263] on textarea at bounding box center [589, 274] width 670 height 135
drag, startPoint x: 765, startPoint y: 211, endPoint x: 292, endPoint y: 223, distance: 473.4
click at [292, 223] on textarea at bounding box center [589, 274] width 670 height 135
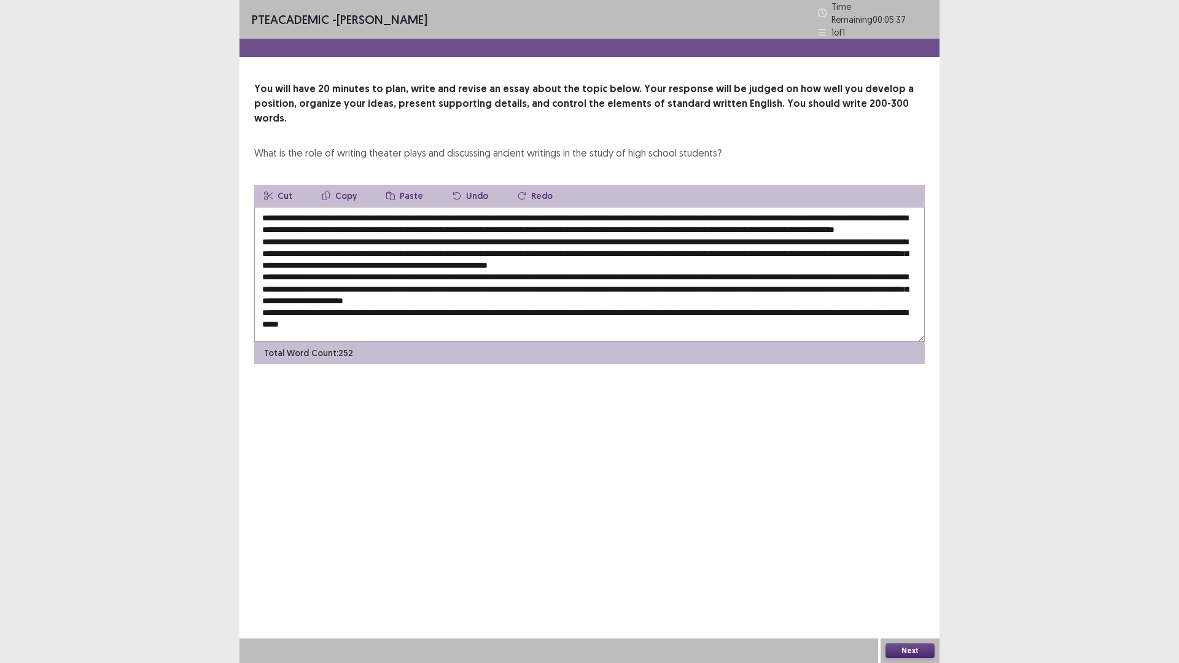
click at [338, 185] on button "Copy" at bounding box center [339, 196] width 55 height 22
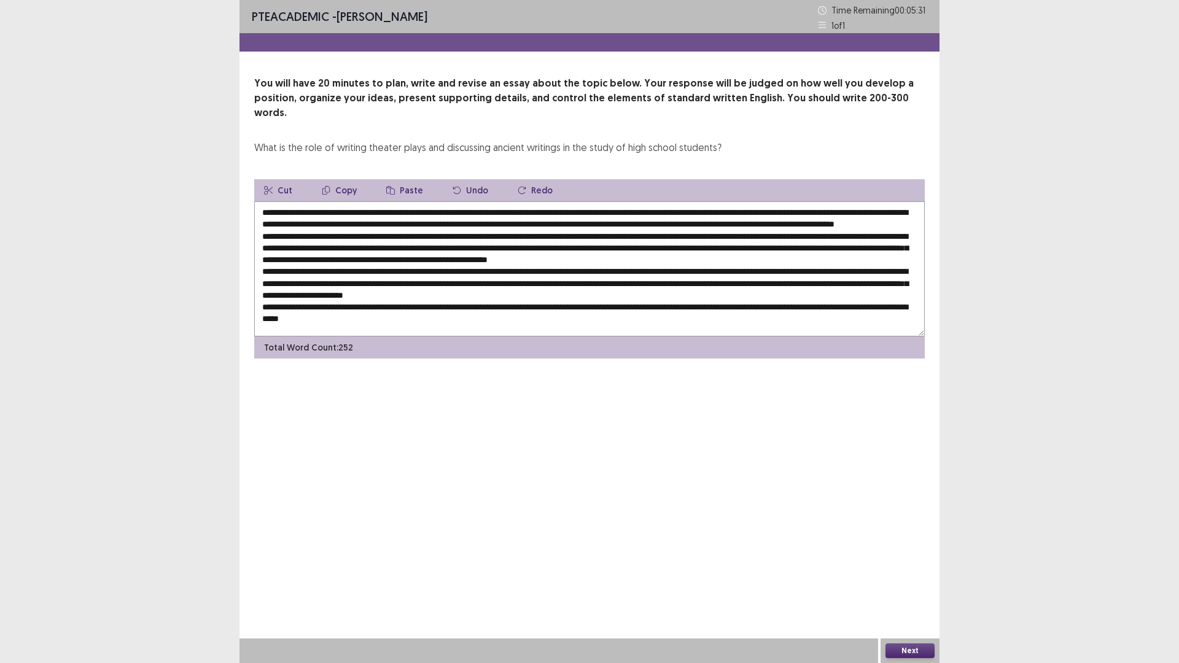
click at [483, 281] on textarea at bounding box center [589, 268] width 670 height 135
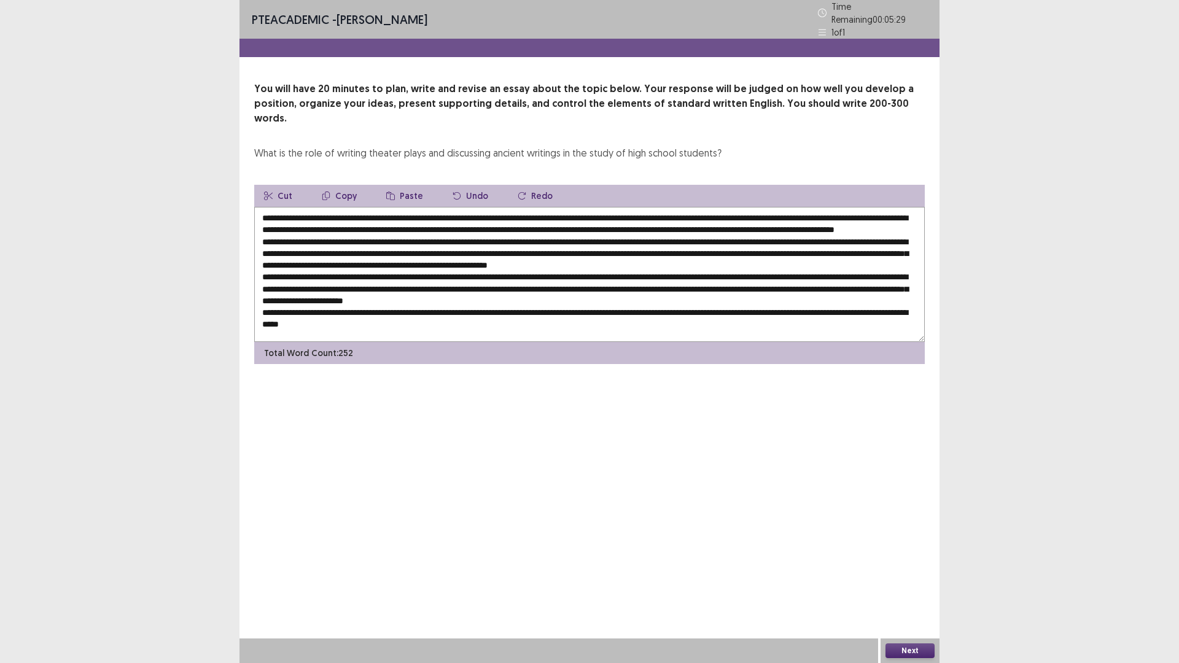
click at [406, 185] on button "Paste" at bounding box center [404, 196] width 56 height 22
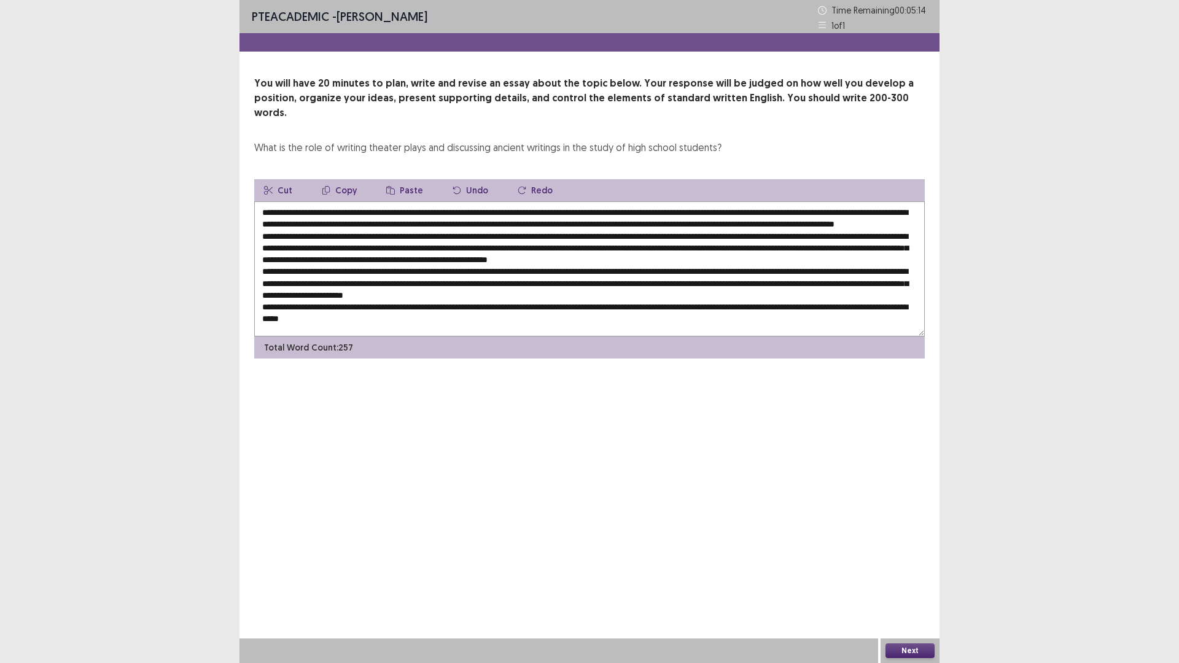
click at [397, 293] on textarea at bounding box center [589, 268] width 670 height 135
click at [397, 294] on textarea at bounding box center [589, 268] width 670 height 135
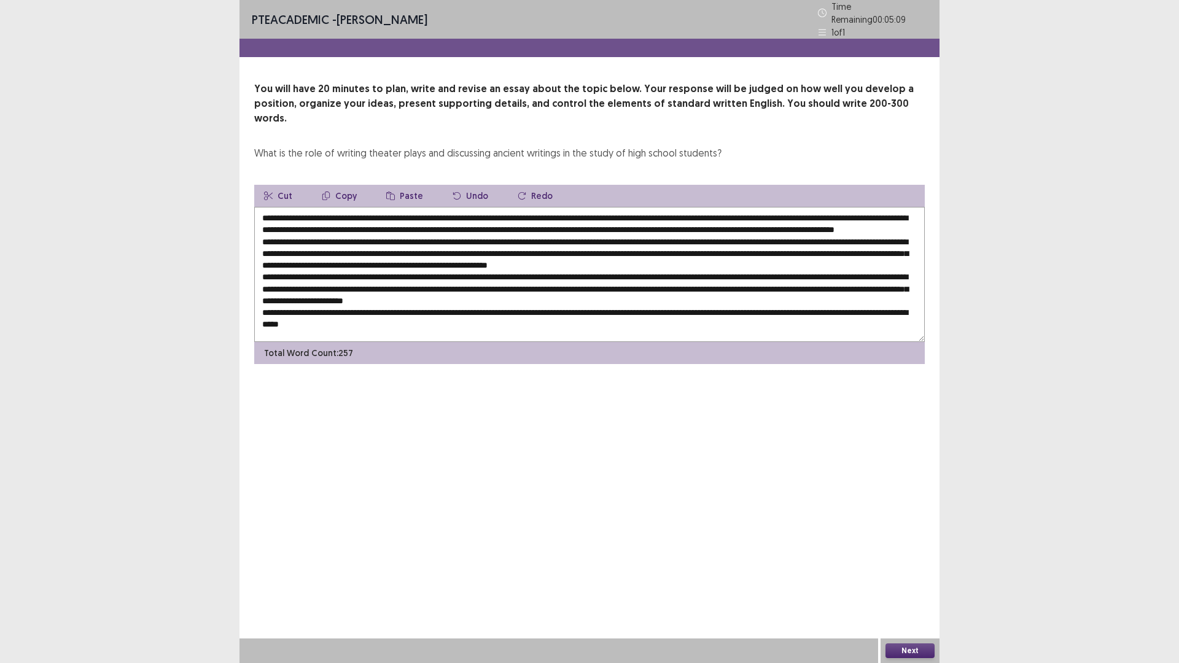
click at [399, 294] on textarea at bounding box center [589, 274] width 670 height 135
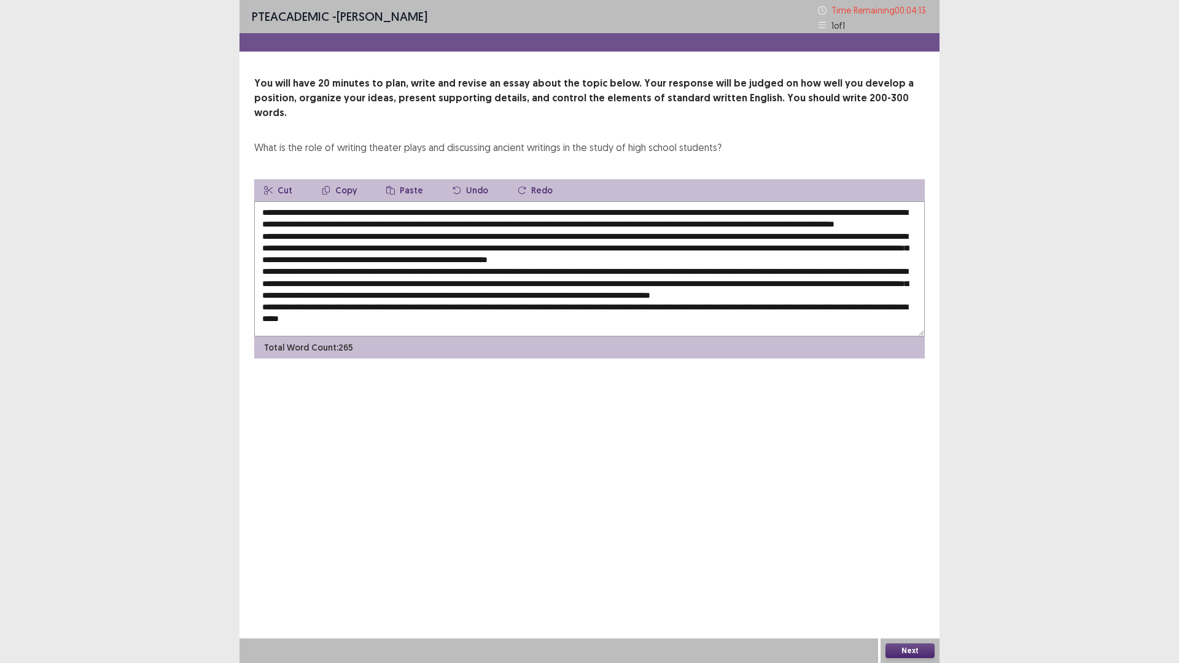
scroll to position [18, 0]
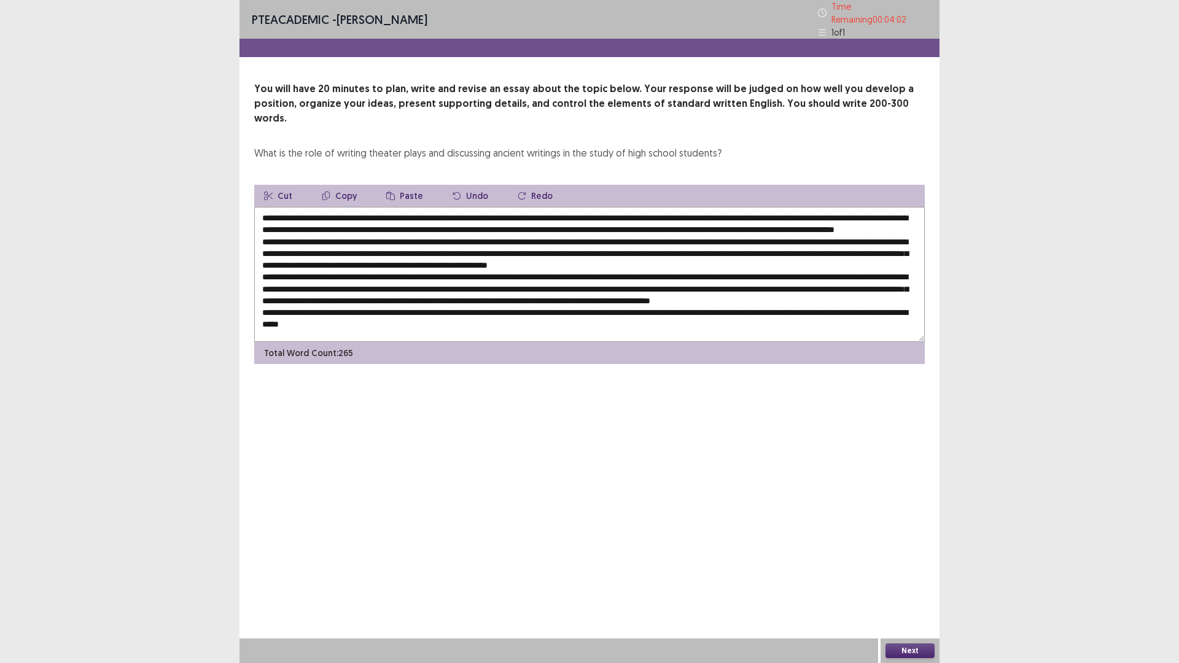
click at [478, 300] on textarea at bounding box center [589, 274] width 670 height 135
click at [549, 301] on textarea at bounding box center [589, 274] width 670 height 135
click at [563, 302] on textarea at bounding box center [589, 274] width 670 height 135
click at [590, 298] on textarea at bounding box center [589, 274] width 670 height 135
click at [423, 312] on textarea at bounding box center [589, 274] width 670 height 135
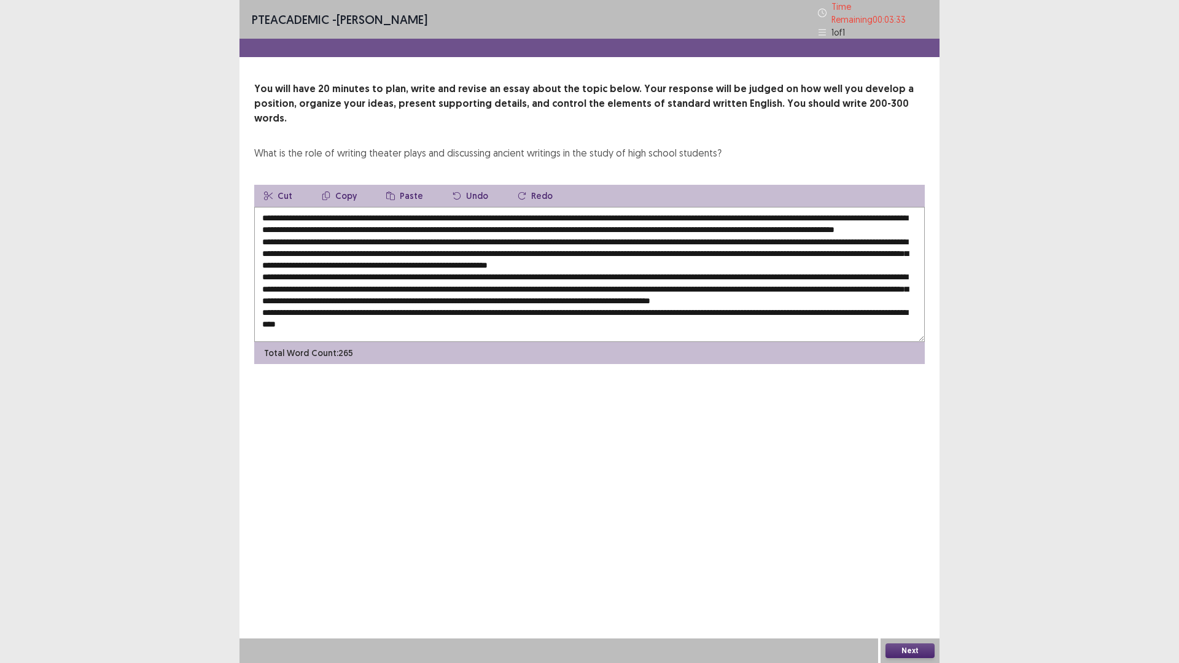
scroll to position [0, 0]
click at [307, 207] on textarea at bounding box center [589, 274] width 670 height 135
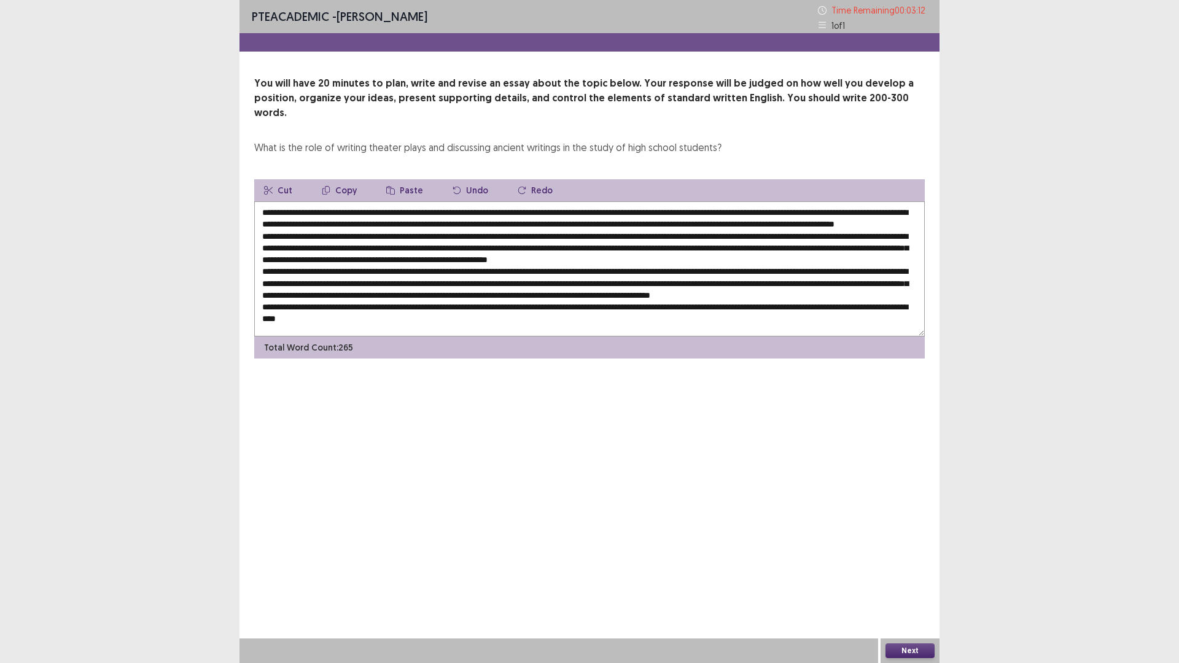
click at [362, 201] on textarea at bounding box center [589, 268] width 670 height 135
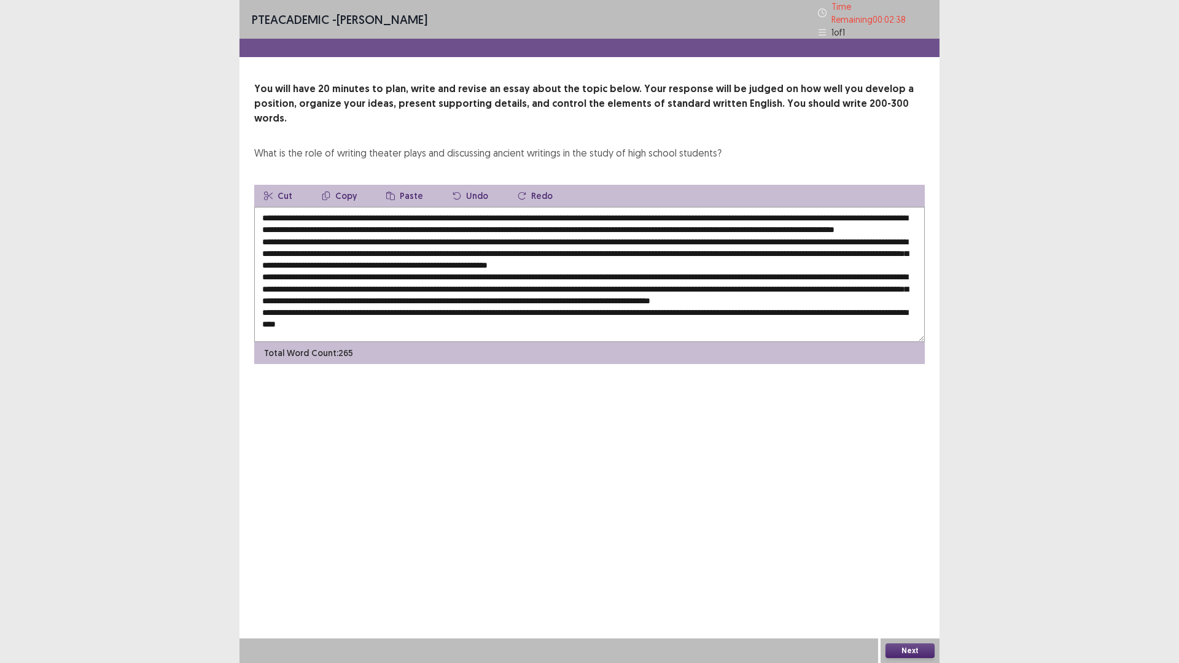
click at [411, 212] on textarea at bounding box center [589, 274] width 670 height 135
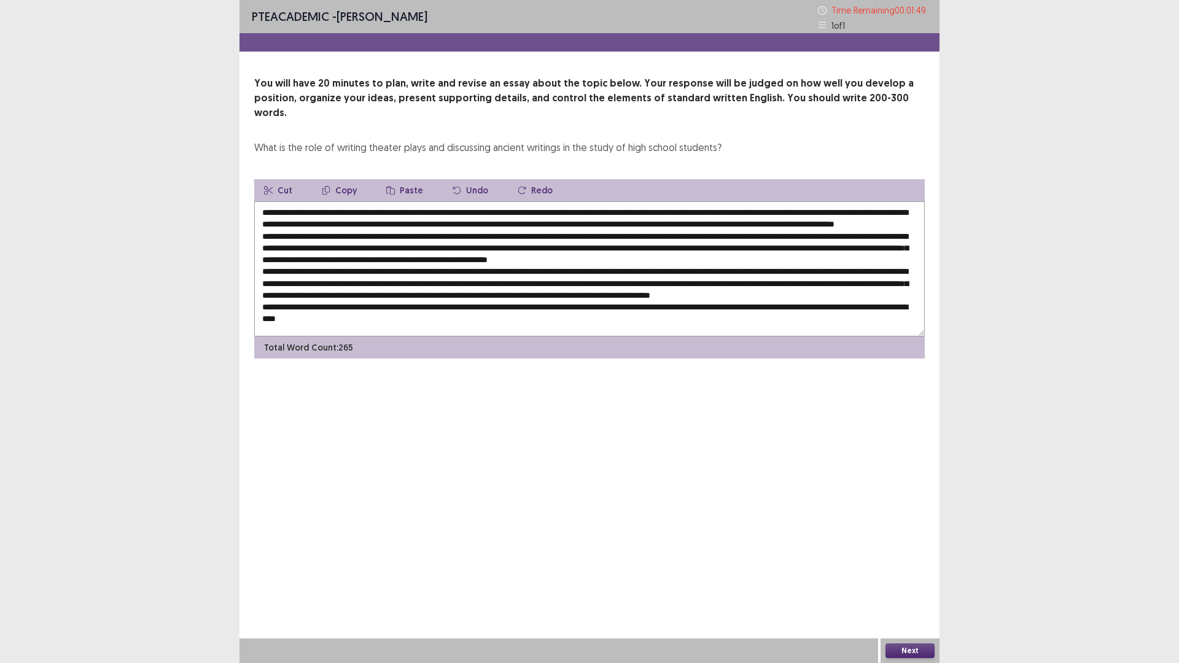
click at [435, 235] on textarea at bounding box center [589, 268] width 670 height 135
click at [652, 236] on textarea at bounding box center [589, 268] width 670 height 135
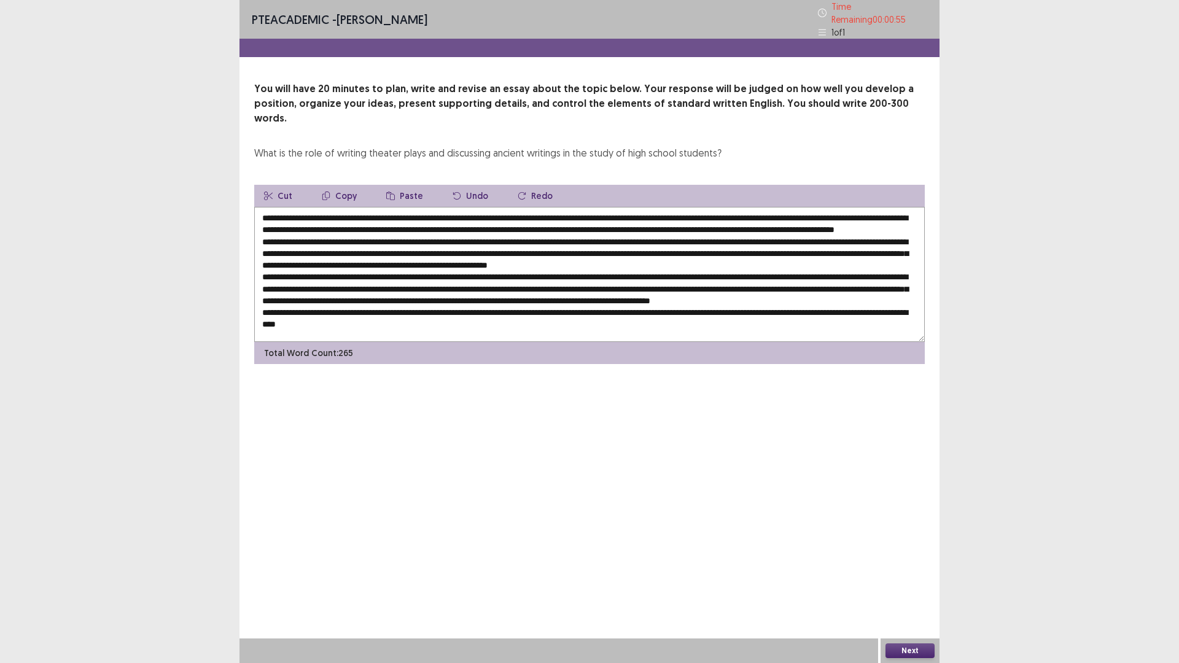
scroll to position [18, 0]
click at [678, 239] on textarea at bounding box center [589, 274] width 670 height 135
click at [287, 254] on textarea at bounding box center [589, 274] width 670 height 135
click at [527, 252] on textarea at bounding box center [589, 274] width 670 height 135
click at [471, 252] on textarea at bounding box center [589, 274] width 670 height 135
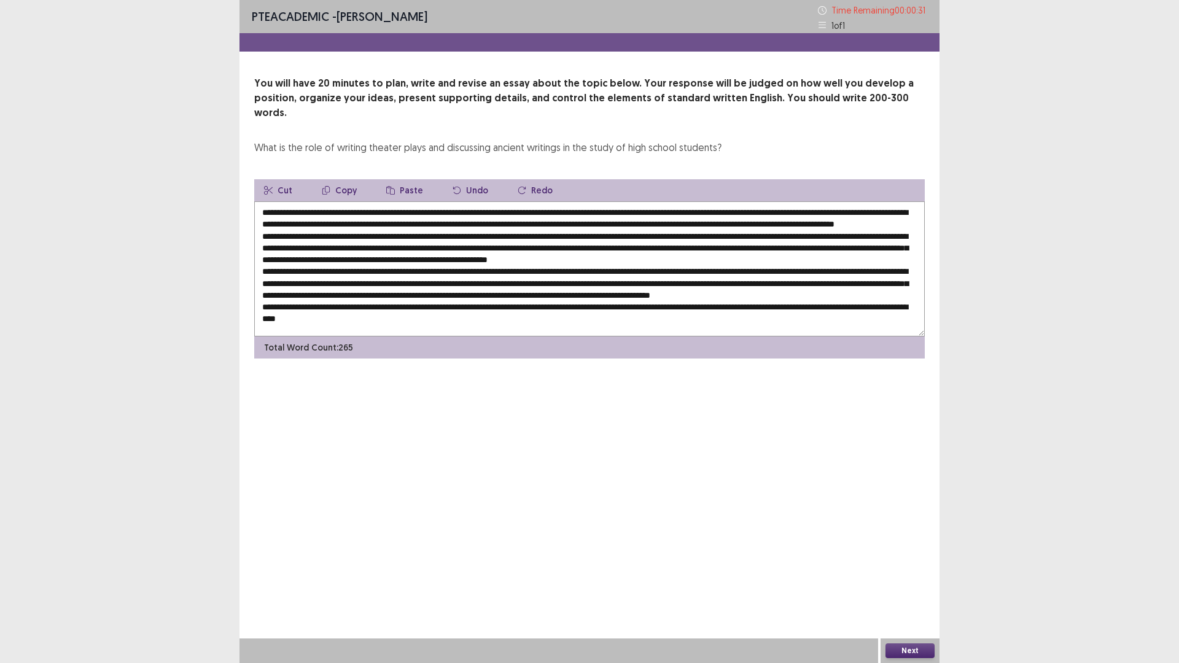
click at [440, 250] on textarea at bounding box center [589, 268] width 670 height 135
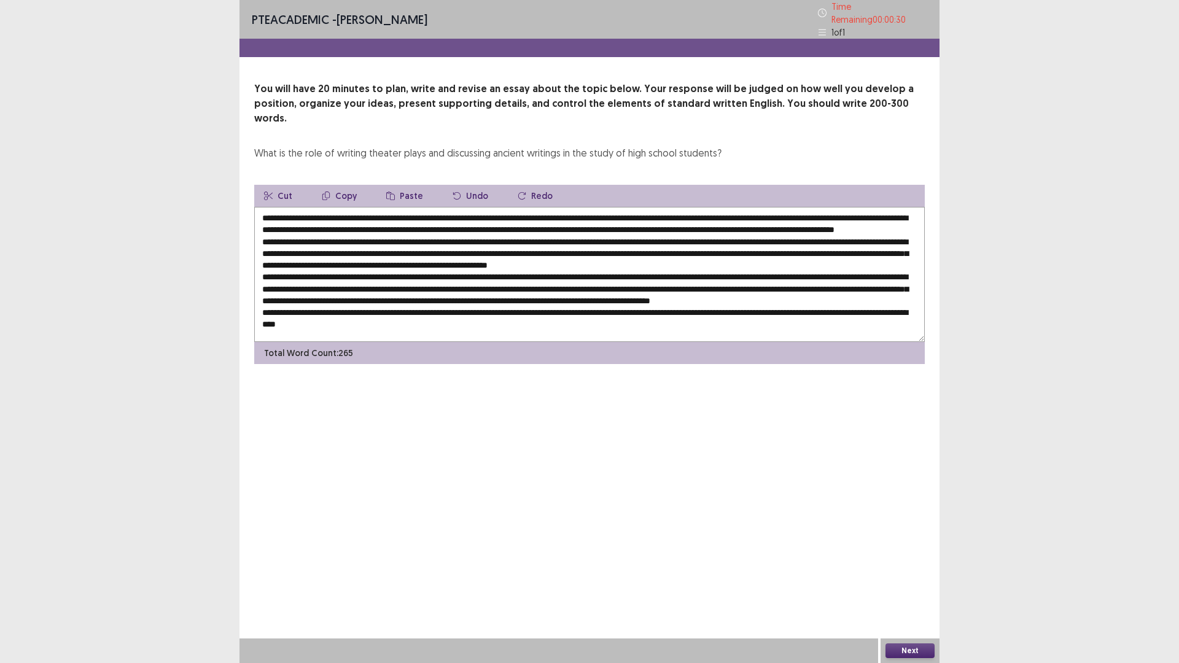
click at [441, 251] on textarea at bounding box center [589, 274] width 670 height 135
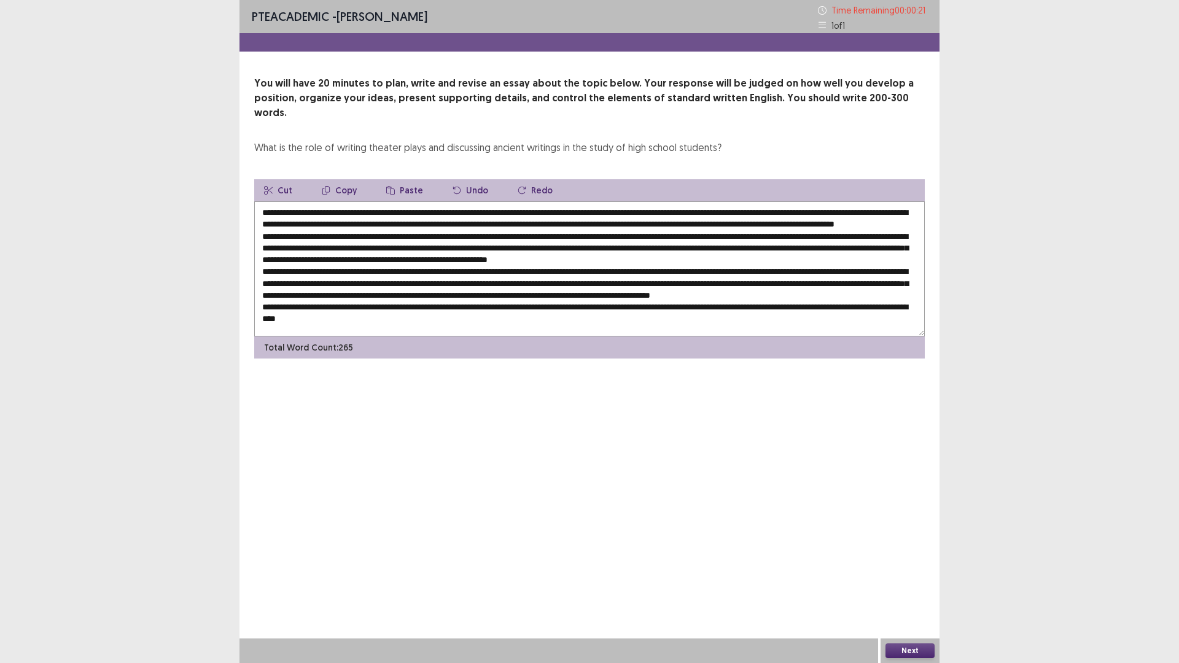
click at [724, 254] on textarea at bounding box center [589, 268] width 670 height 135
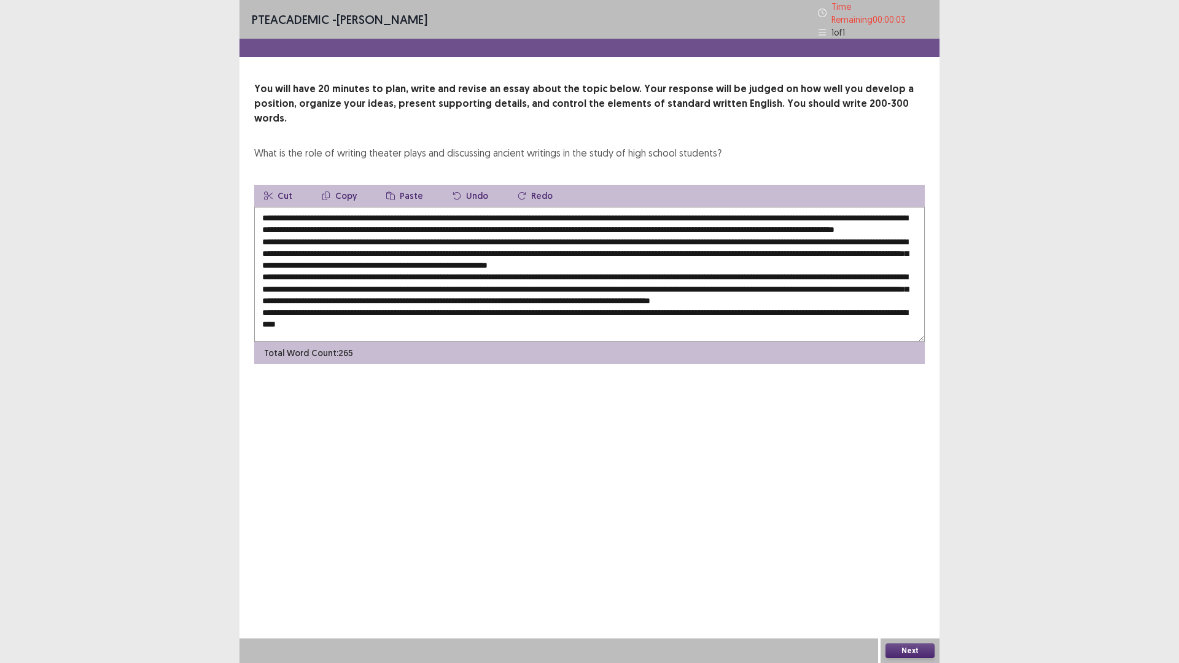
click at [649, 264] on textarea at bounding box center [589, 274] width 670 height 135
type textarea "**********"
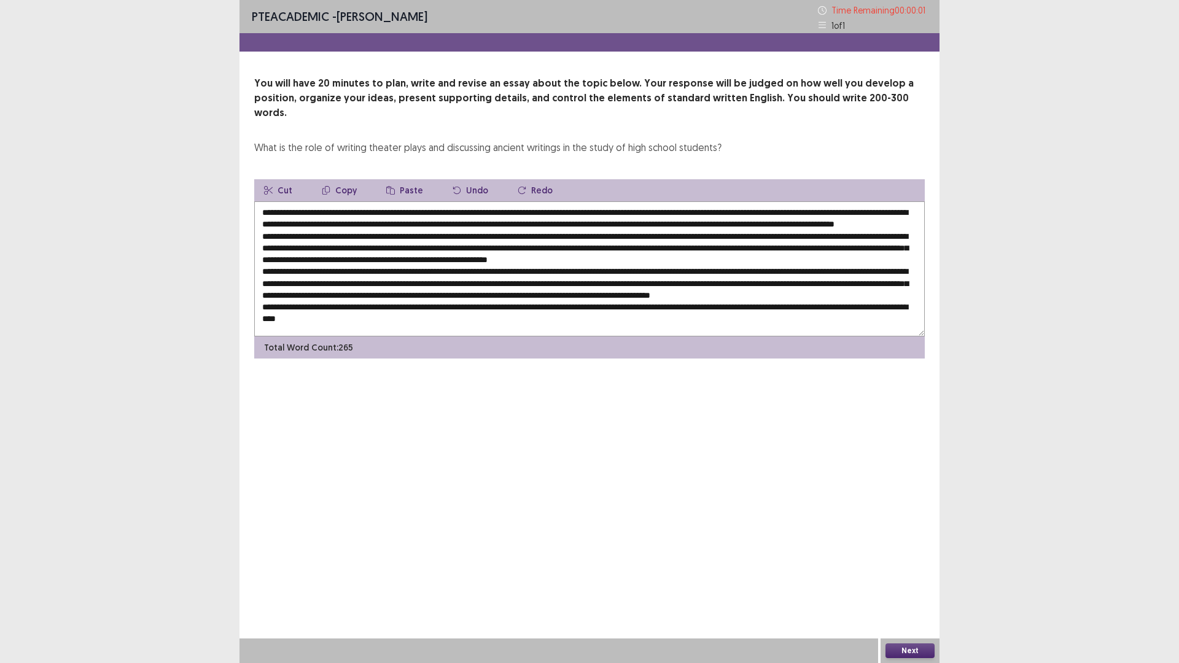
click at [918, 579] on button "Next" at bounding box center [909, 650] width 49 height 15
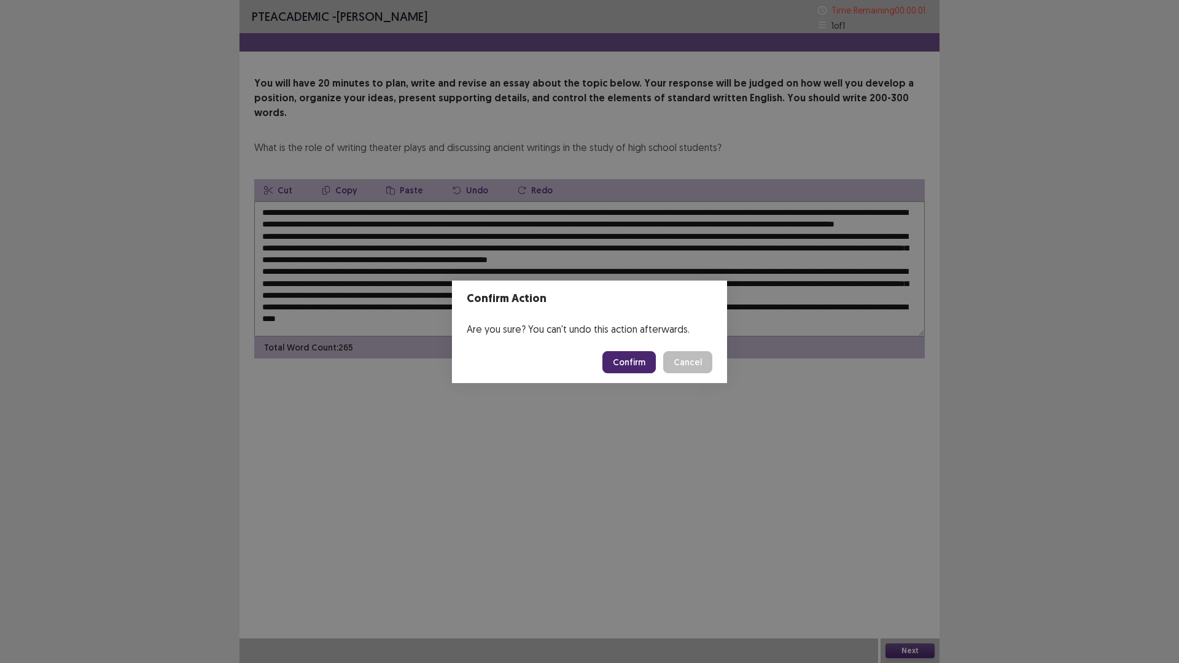
click at [630, 363] on body "PTE academic - [PERSON_NAME] Time Remaining 00 : 00 : 01 1 of 1 You will have 2…" at bounding box center [589, 331] width 1179 height 663
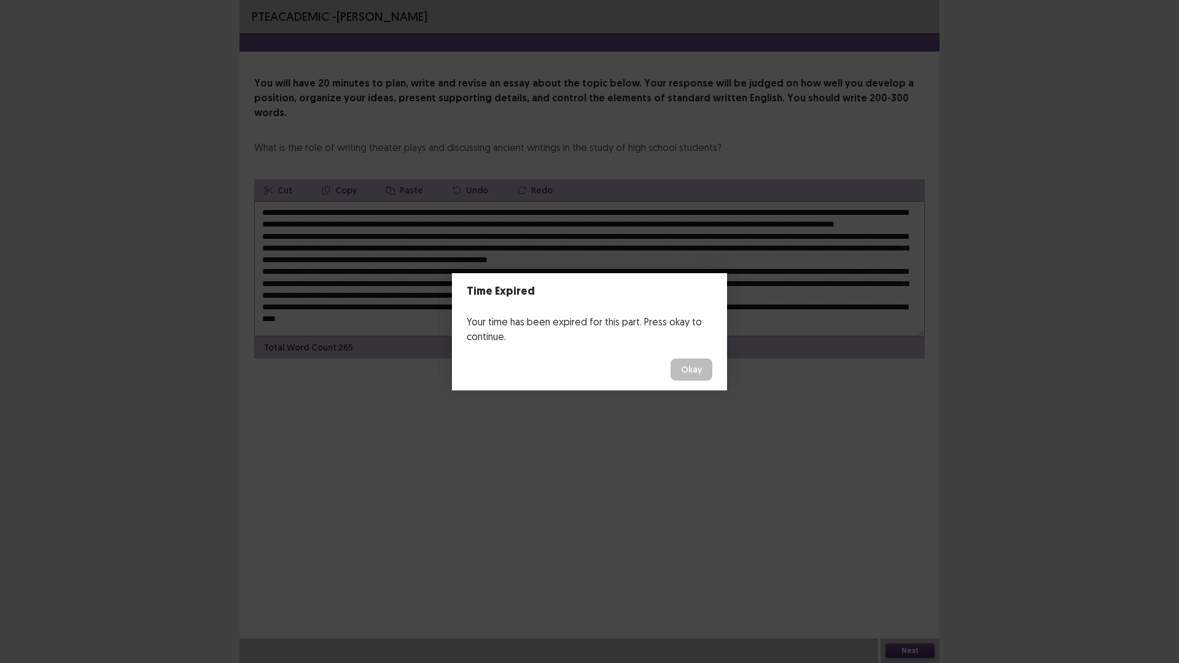
click at [697, 366] on button "Okay" at bounding box center [691, 369] width 42 height 22
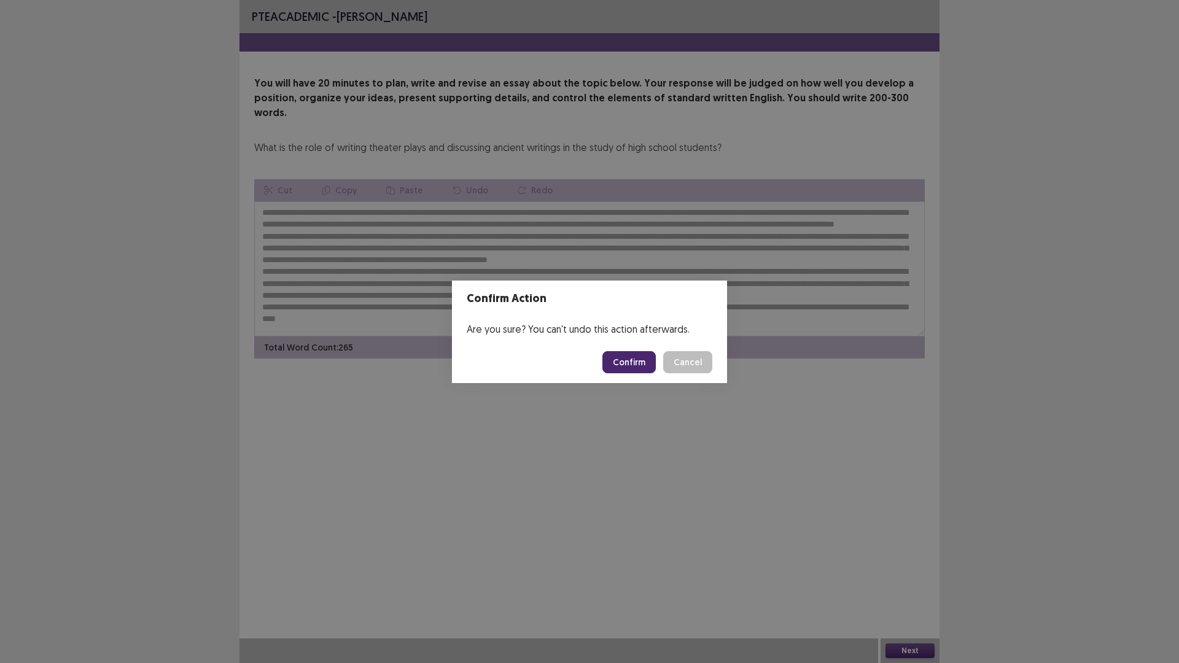
click at [646, 363] on button "Confirm" at bounding box center [628, 362] width 53 height 22
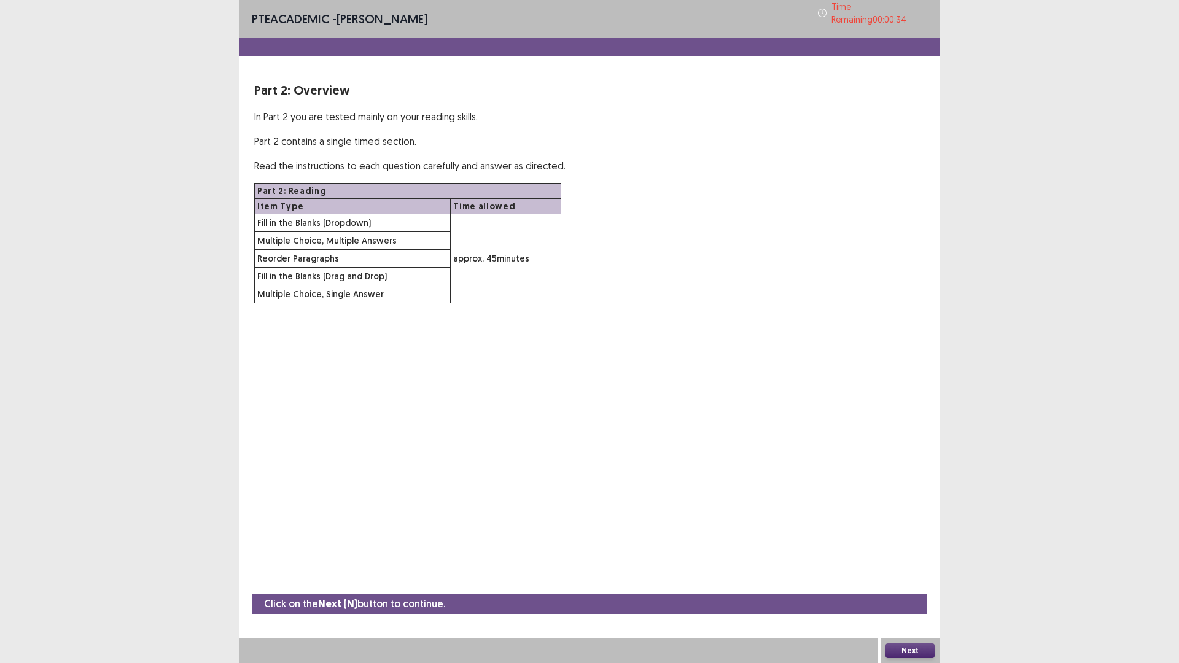
click at [918, 579] on button "Next" at bounding box center [909, 650] width 49 height 15
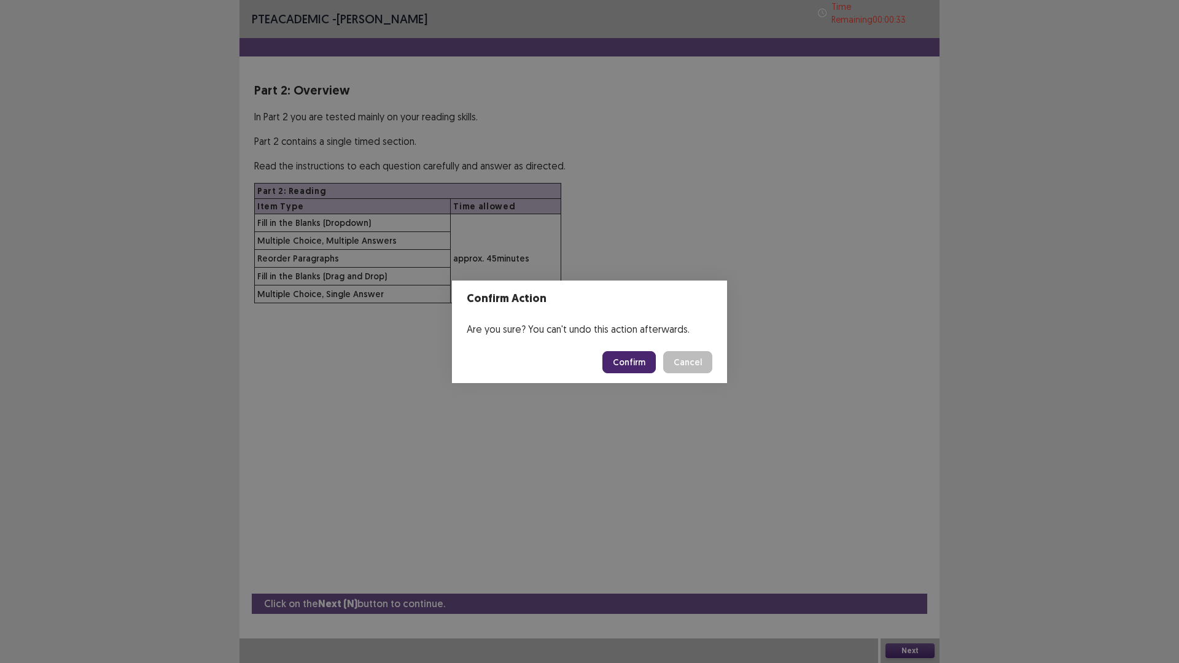
click at [627, 363] on button "Confirm" at bounding box center [628, 362] width 53 height 22
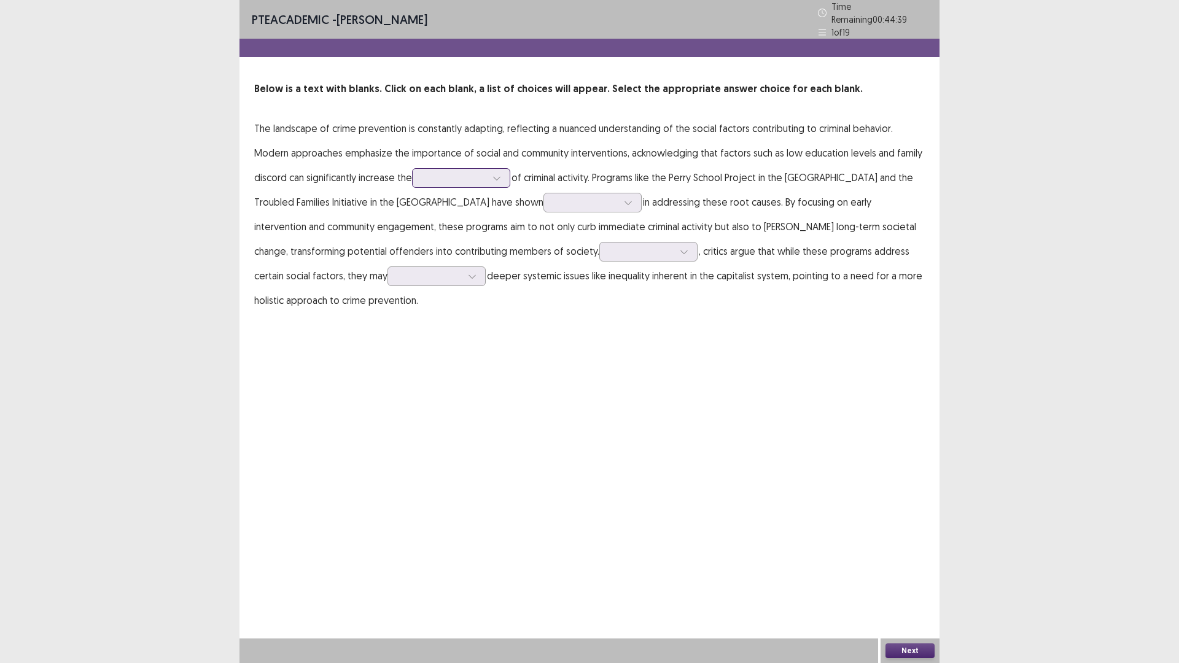
click at [474, 172] on div at bounding box center [454, 178] width 64 height 12
click at [476, 264] on div "impossibility" at bounding box center [461, 281] width 98 height 34
click at [476, 169] on div "impossibility" at bounding box center [454, 178] width 64 height 18
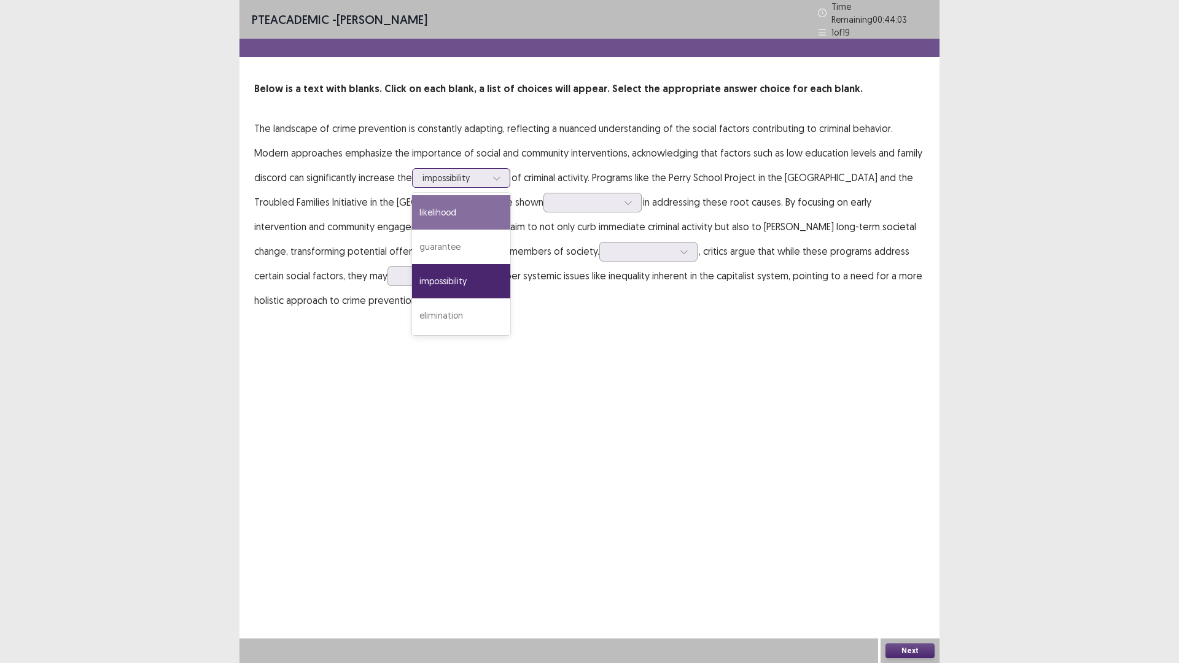
click at [491, 205] on div "likelihood" at bounding box center [461, 212] width 98 height 34
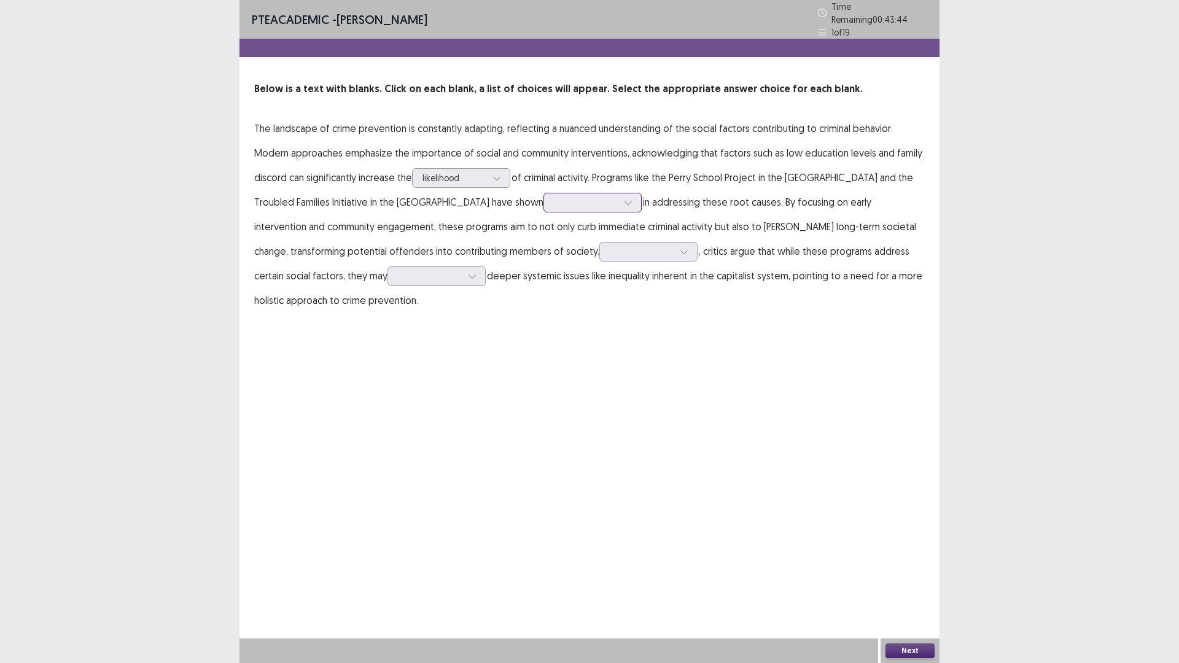
click at [554, 200] on div at bounding box center [586, 202] width 64 height 12
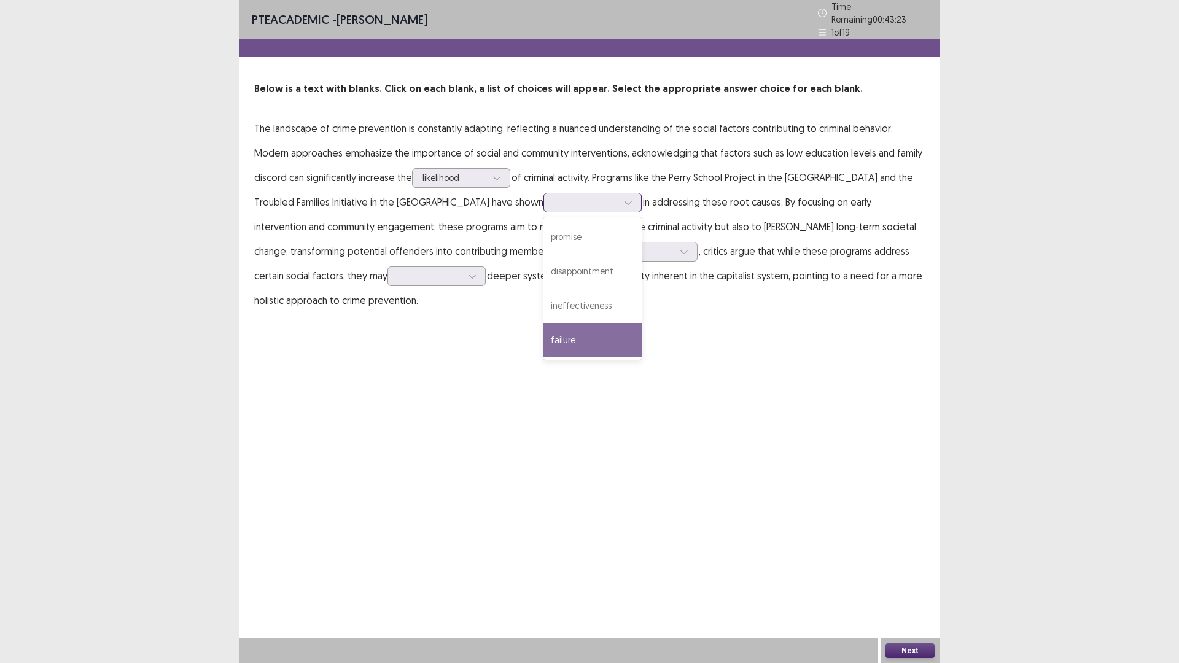
click at [543, 336] on div "failure" at bounding box center [592, 340] width 98 height 34
click at [554, 201] on div at bounding box center [586, 202] width 64 height 12
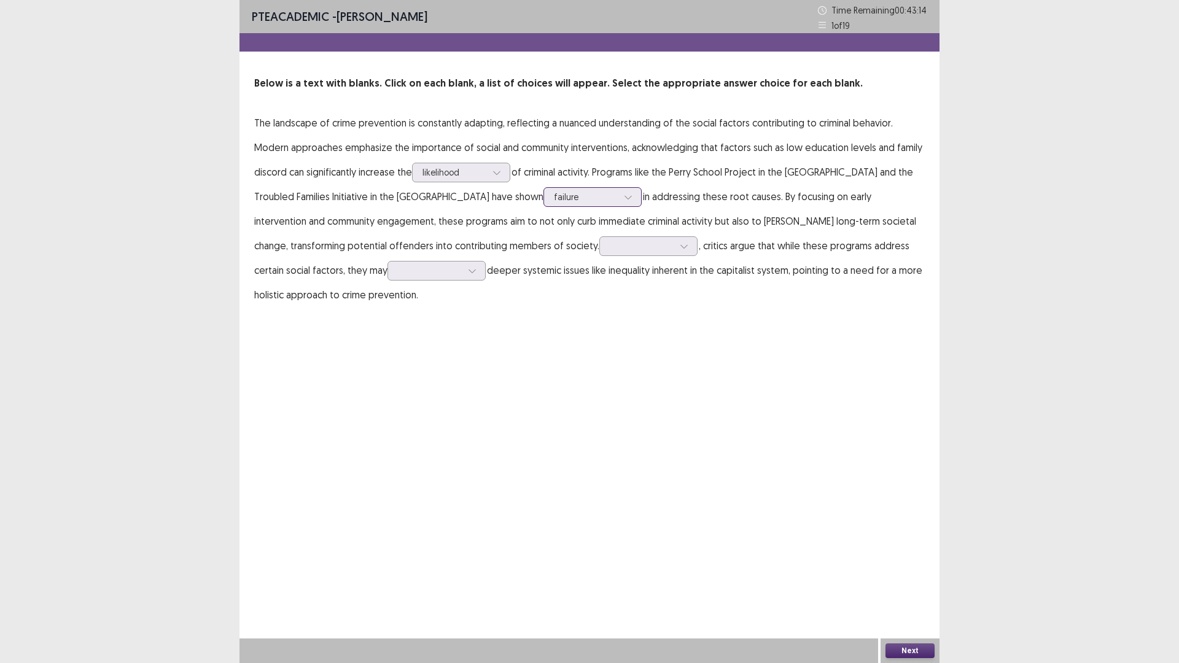
click at [554, 195] on div at bounding box center [586, 197] width 64 height 12
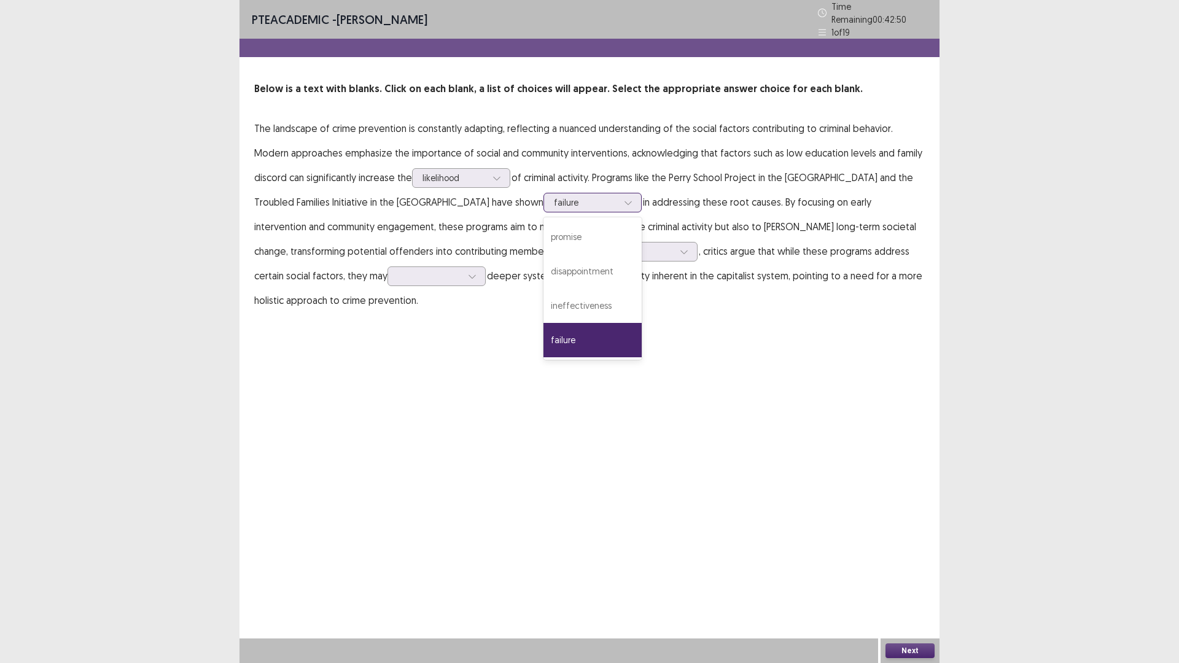
click at [554, 196] on div at bounding box center [586, 202] width 64 height 12
click at [543, 225] on div "promise" at bounding box center [592, 237] width 98 height 34
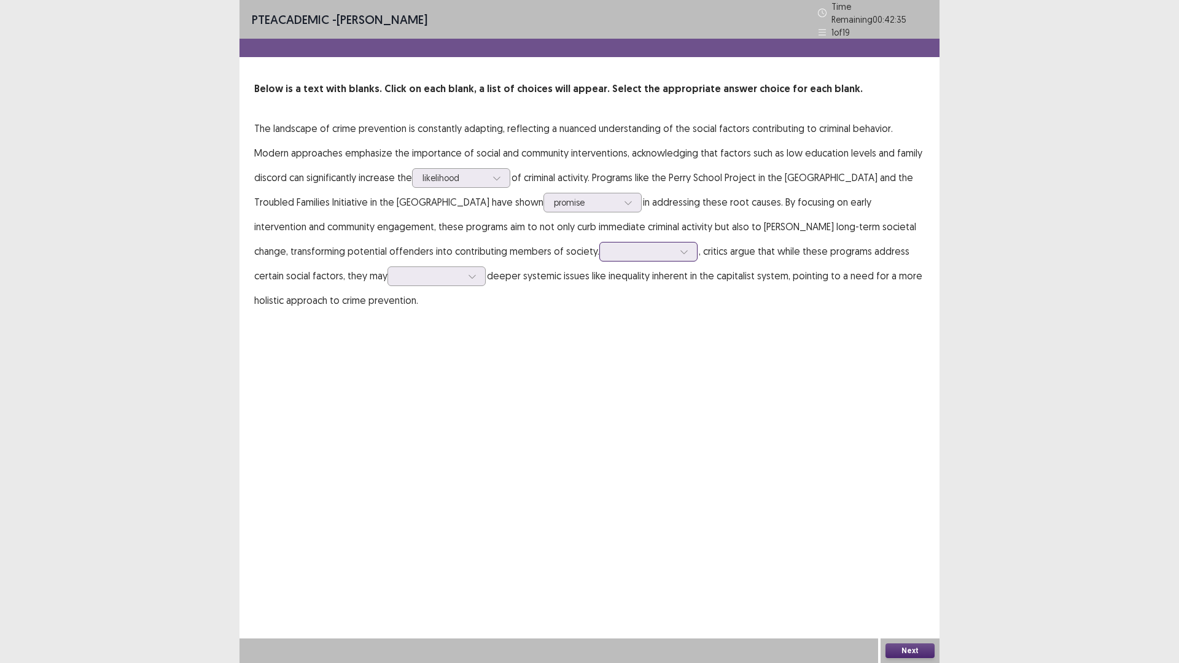
click at [610, 246] on div at bounding box center [642, 252] width 64 height 12
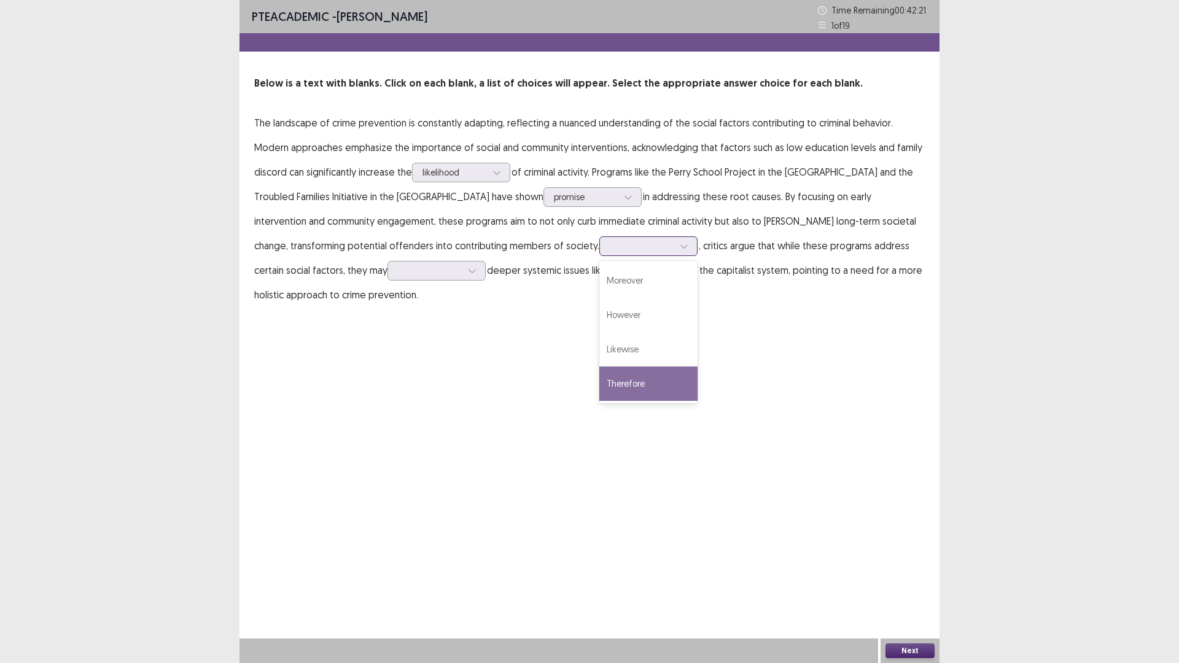
click at [599, 385] on div "Therefore" at bounding box center [648, 383] width 98 height 34
click at [610, 248] on input "text" at bounding box center [611, 245] width 2 height 9
click at [562, 263] on p "The landscape of crime prevention is constantly adapting, reflecting a nuanced …" at bounding box center [589, 208] width 670 height 196
click at [675, 239] on div at bounding box center [684, 246] width 18 height 18
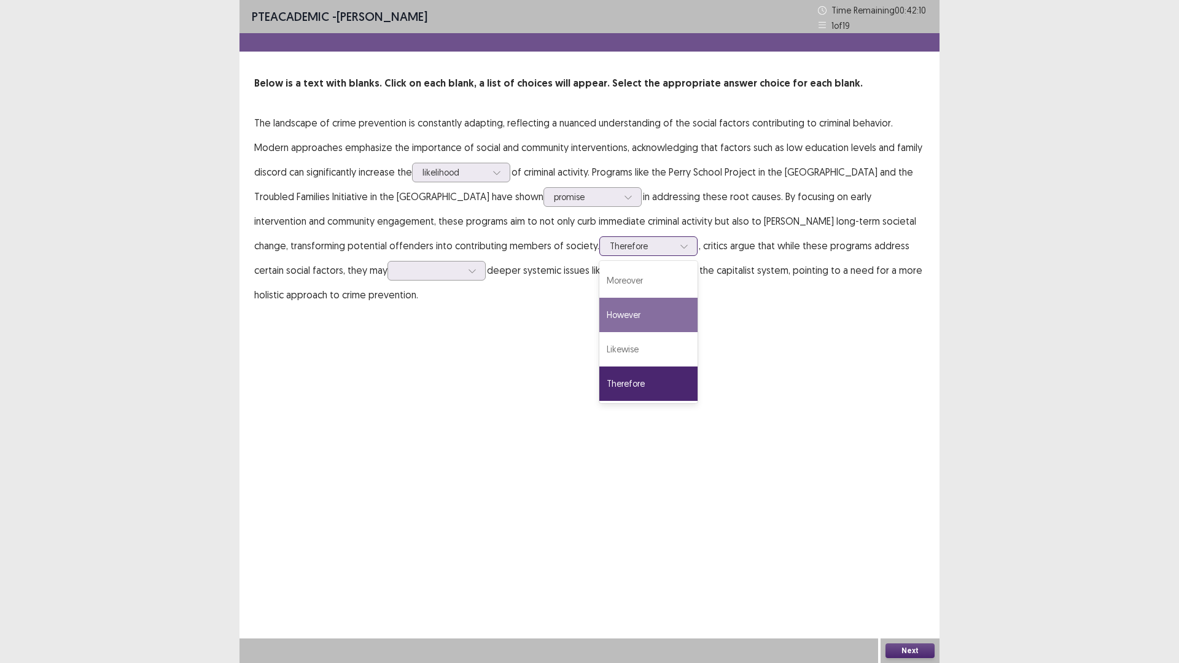
click at [599, 319] on div "However" at bounding box center [648, 315] width 98 height 34
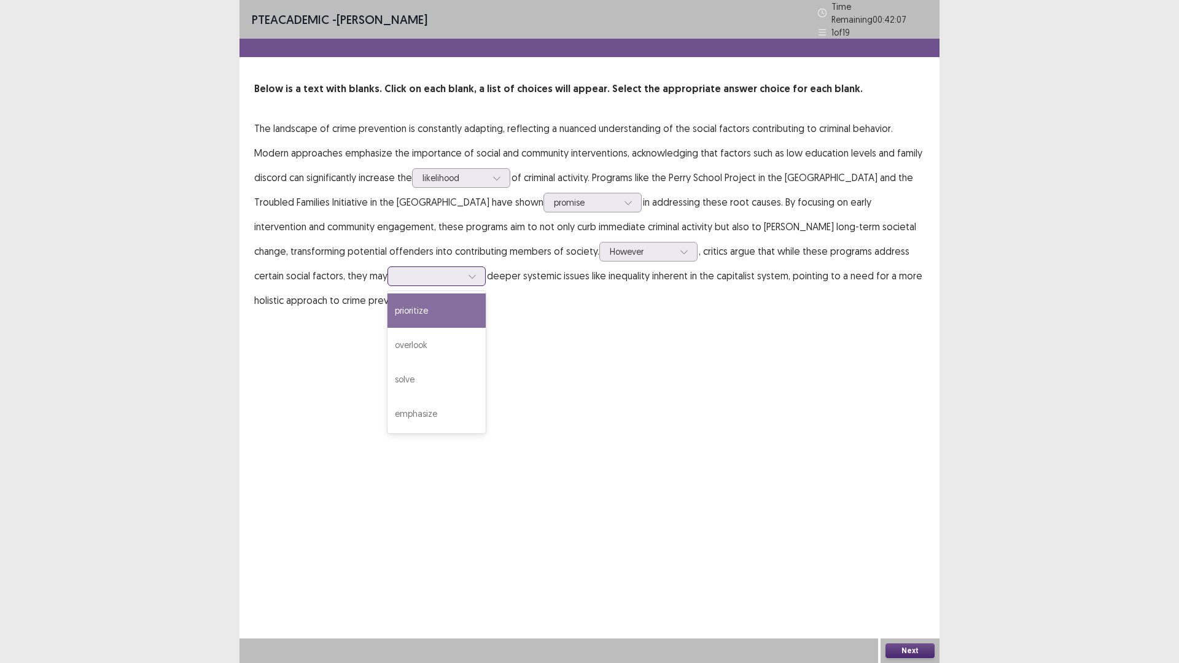
click at [398, 270] on div at bounding box center [430, 276] width 64 height 12
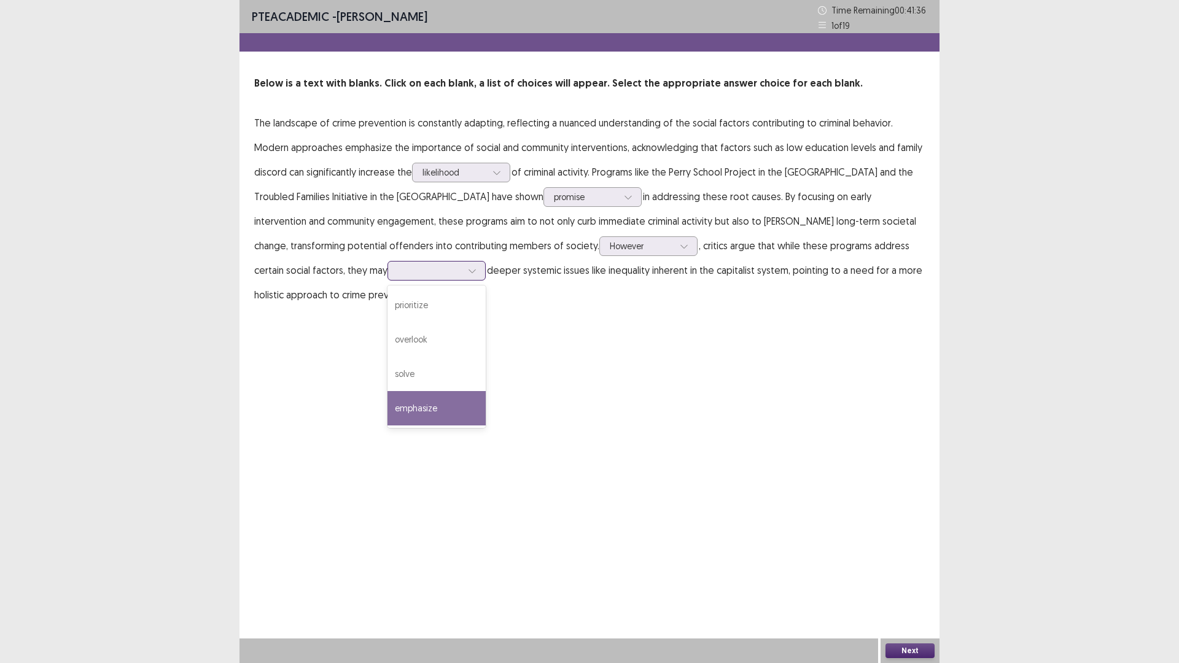
click at [387, 401] on div "emphasize" at bounding box center [436, 408] width 98 height 34
click at [924, 579] on button "Next" at bounding box center [909, 650] width 49 height 15
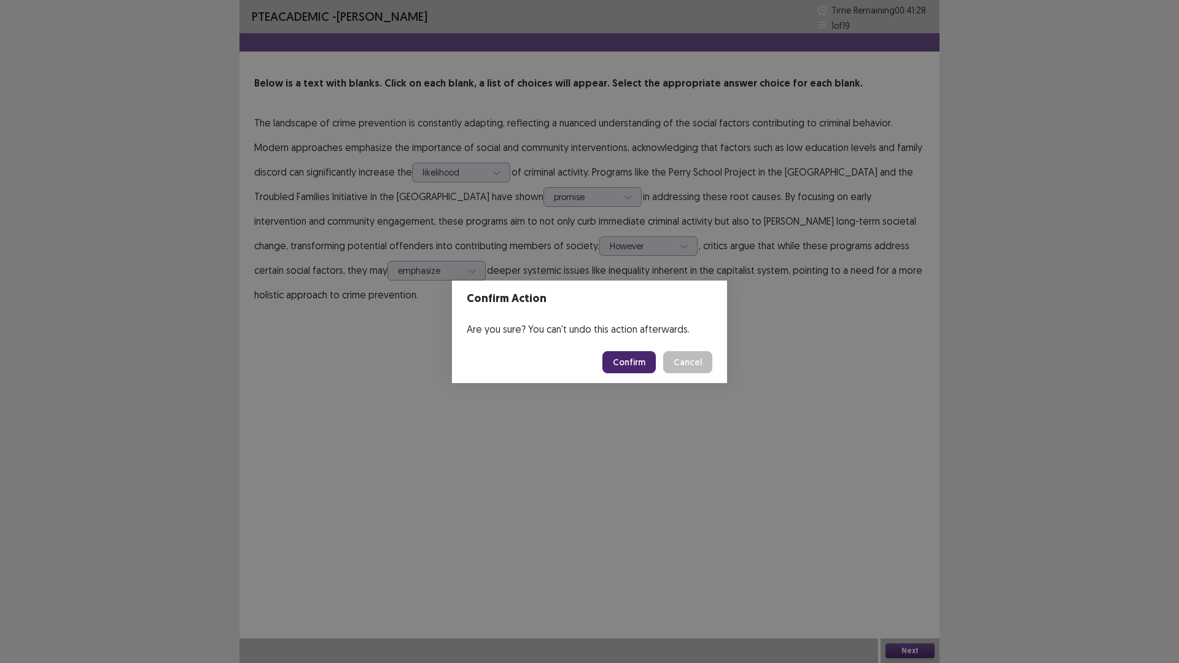
click at [629, 362] on button "Confirm" at bounding box center [628, 362] width 53 height 22
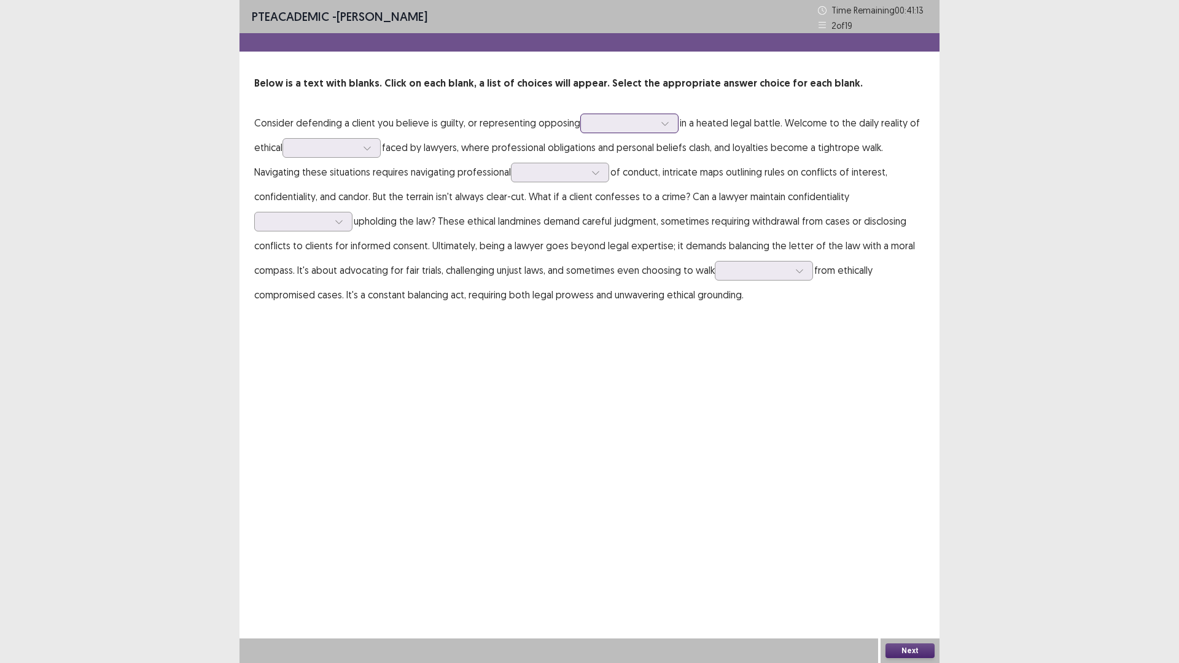
click at [656, 124] on div at bounding box center [665, 123] width 18 height 18
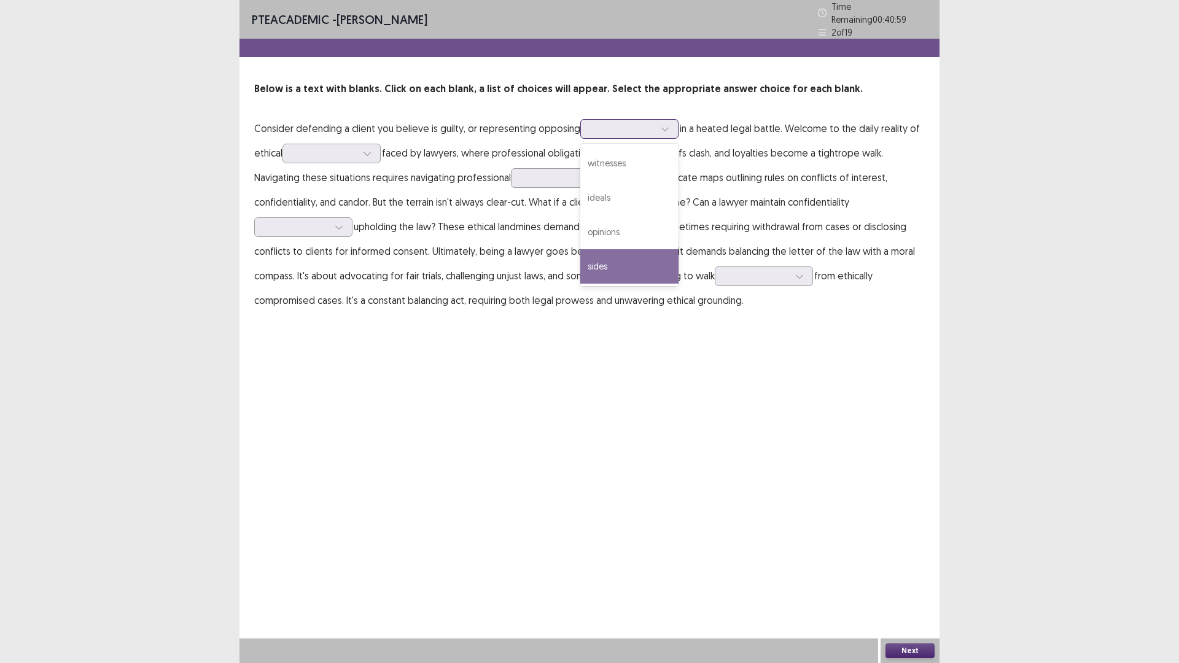
click at [616, 253] on div "sides" at bounding box center [629, 266] width 98 height 34
click at [328, 152] on div at bounding box center [325, 153] width 64 height 12
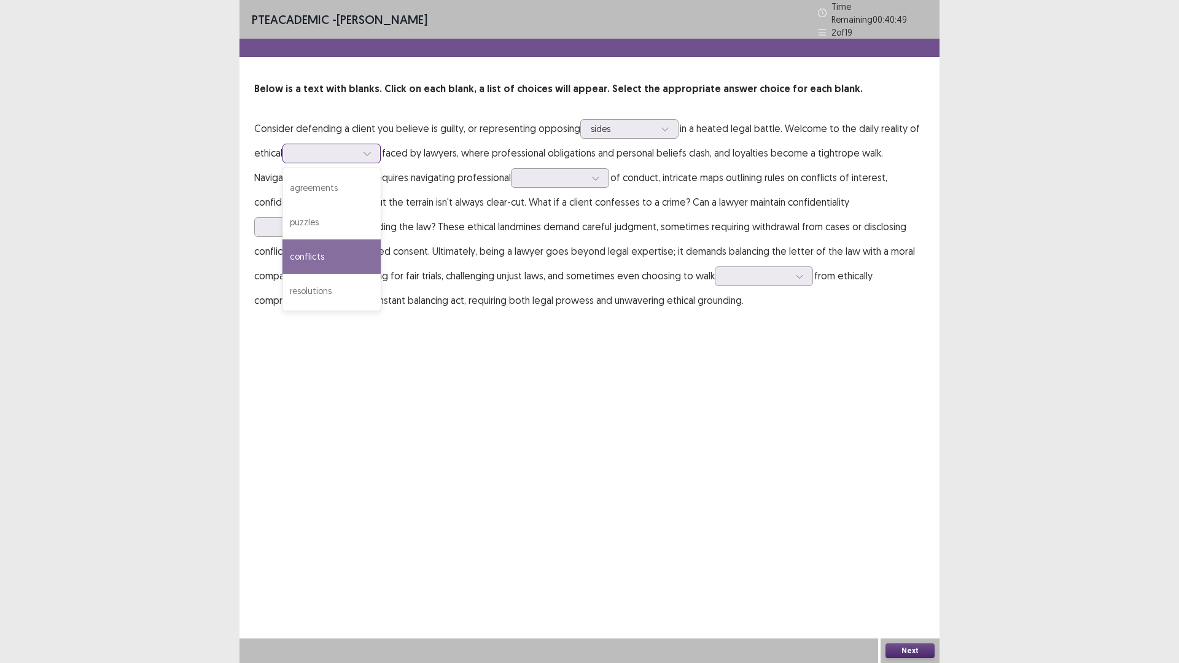
click at [325, 247] on div "conflicts" at bounding box center [331, 256] width 98 height 34
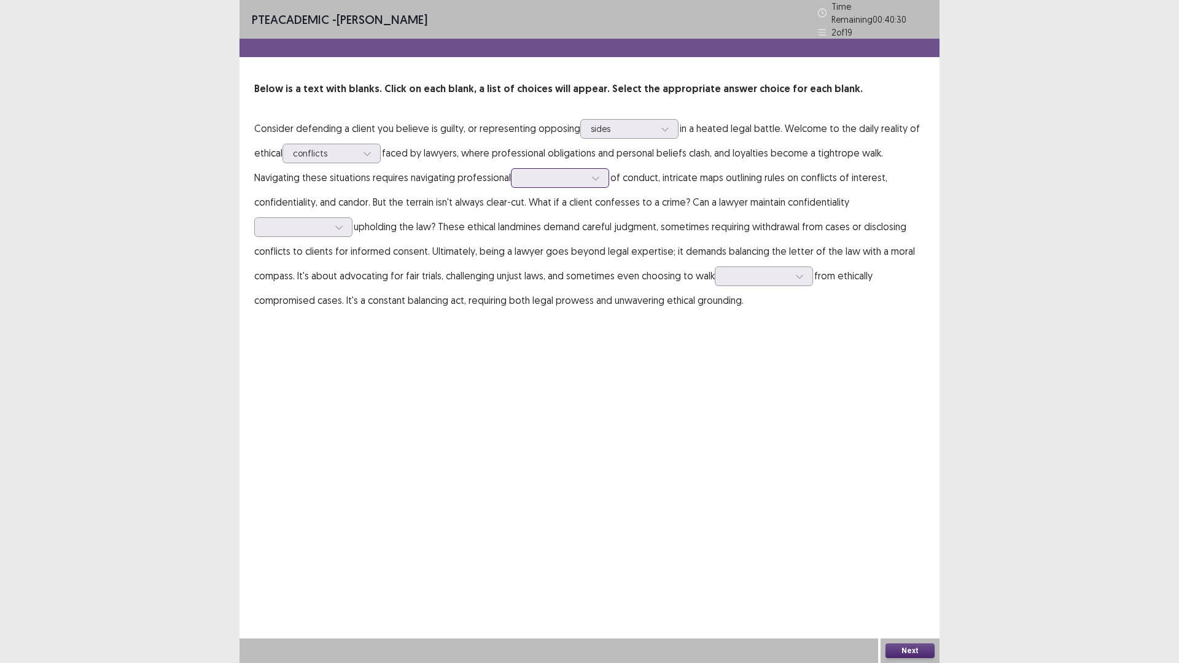
click at [568, 175] on div at bounding box center [553, 178] width 64 height 12
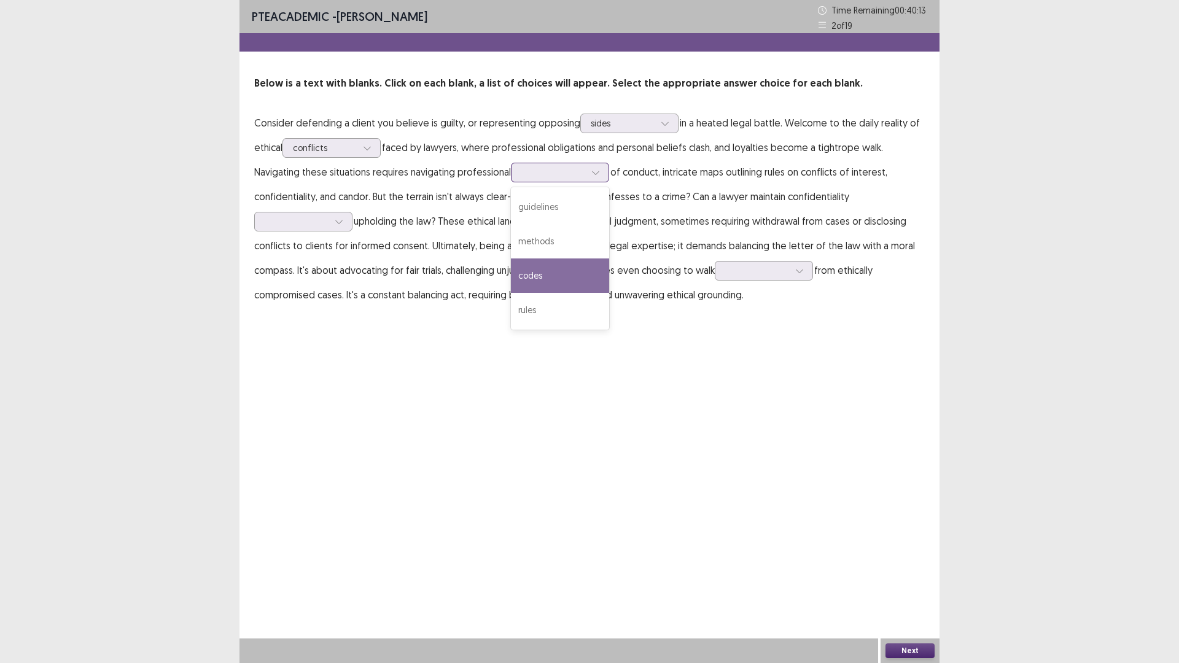
click at [554, 281] on div "codes" at bounding box center [560, 275] width 98 height 34
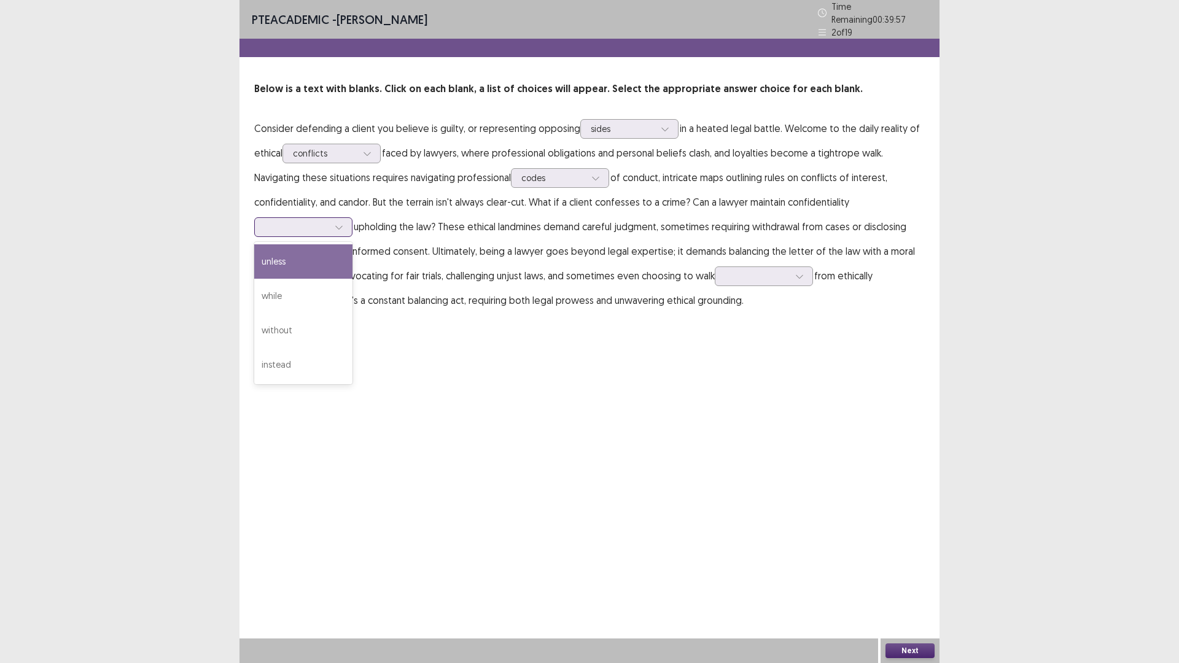
click at [327, 222] on div at bounding box center [297, 227] width 64 height 12
click at [328, 358] on div "instead" at bounding box center [303, 364] width 98 height 34
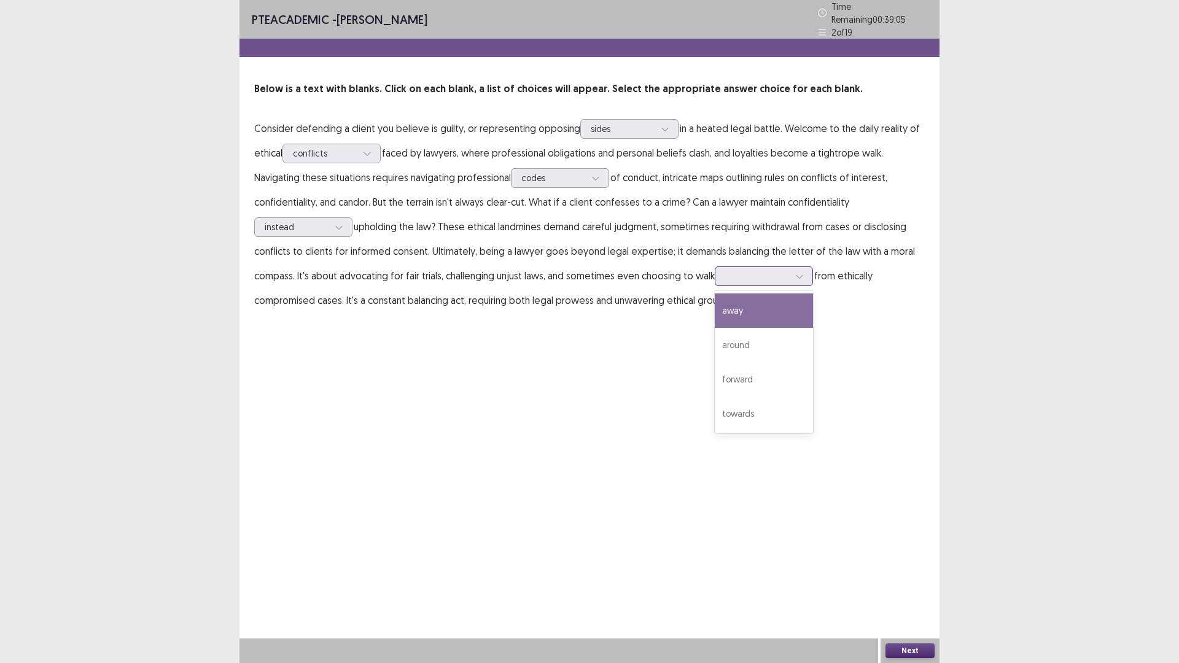
click at [775, 273] on div at bounding box center [757, 276] width 64 height 12
click at [761, 306] on div "away" at bounding box center [763, 310] width 98 height 34
click at [759, 270] on div at bounding box center [757, 276] width 64 height 12
click at [912, 579] on button "Next" at bounding box center [909, 650] width 49 height 15
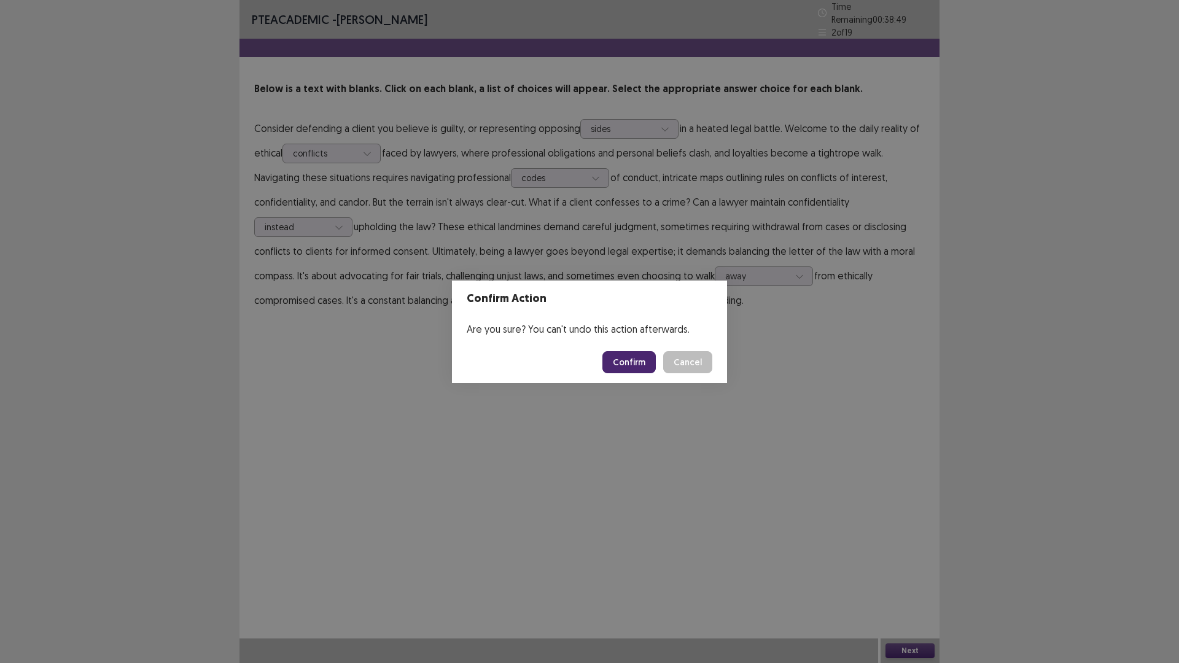
click at [629, 363] on button "Confirm" at bounding box center [628, 362] width 53 height 22
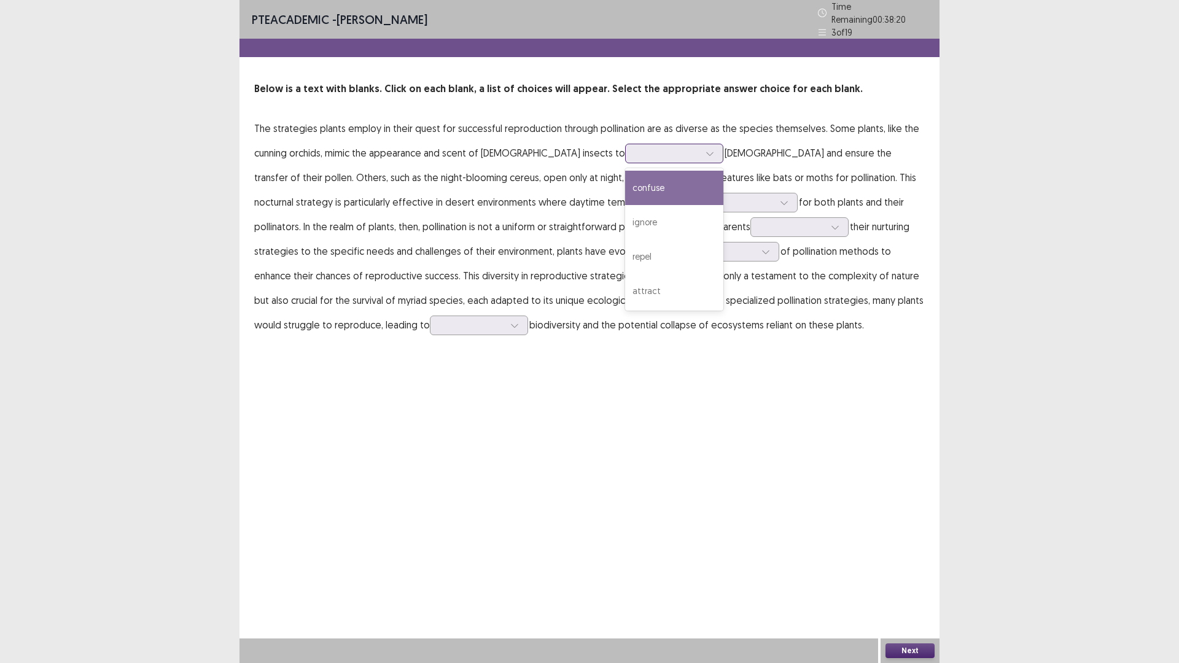
click at [635, 147] on div at bounding box center [667, 153] width 64 height 12
click at [625, 278] on div "attract" at bounding box center [674, 291] width 98 height 34
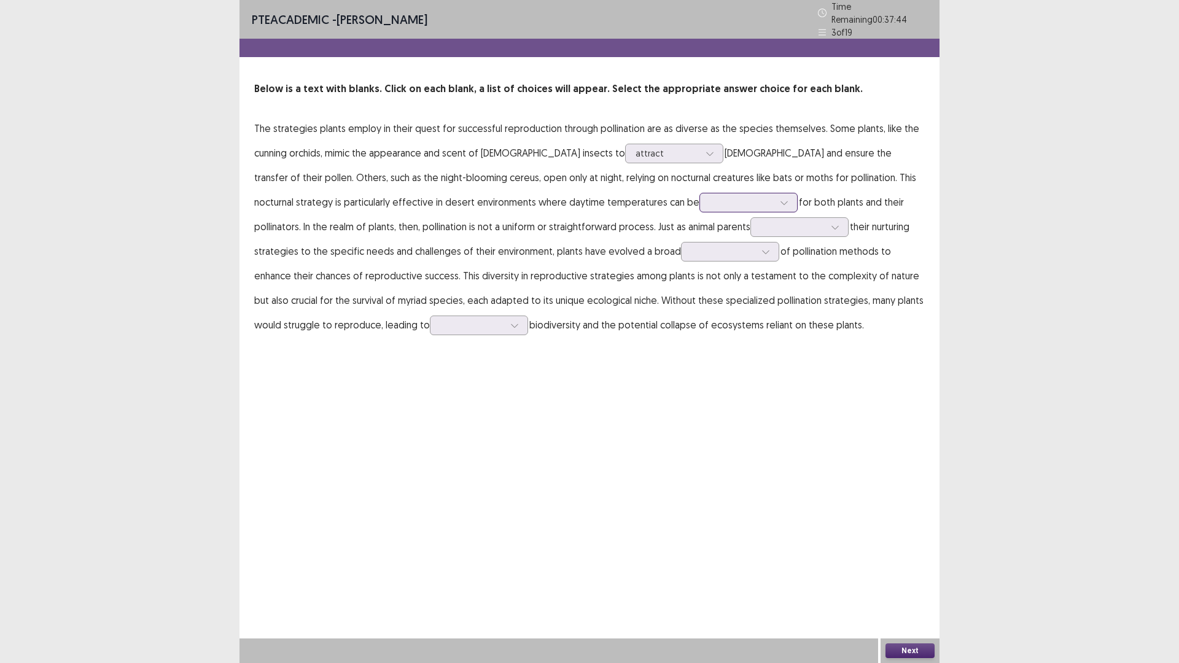
click at [710, 200] on div at bounding box center [742, 202] width 64 height 12
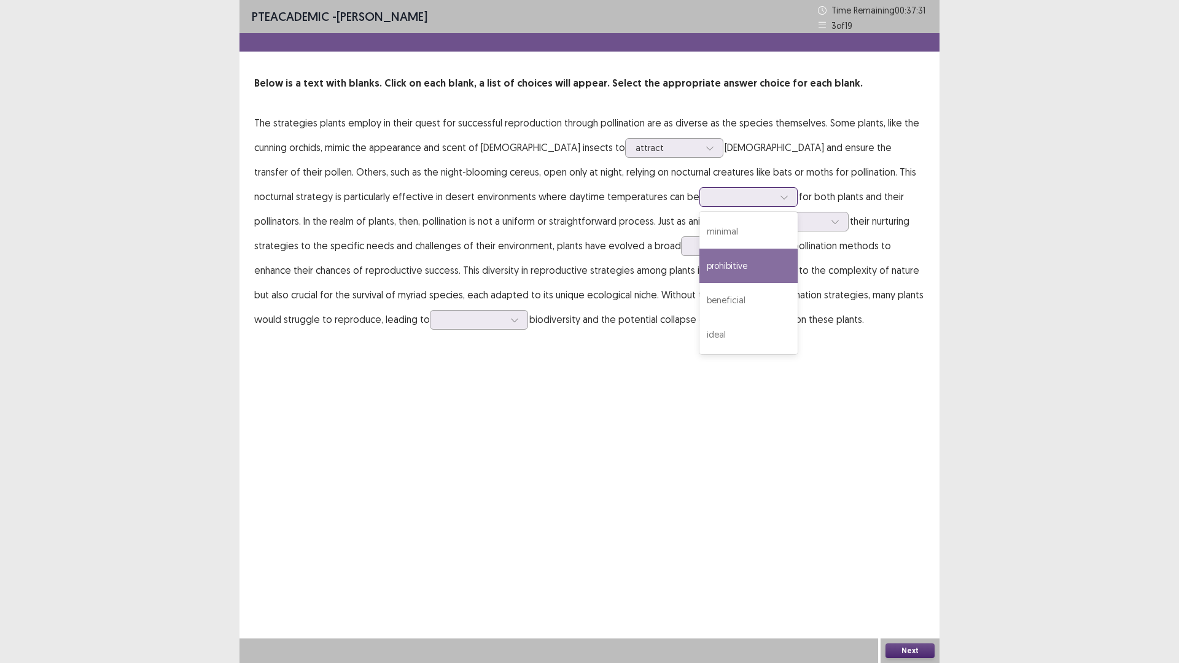
click at [699, 266] on div "prohibitive" at bounding box center [748, 266] width 98 height 34
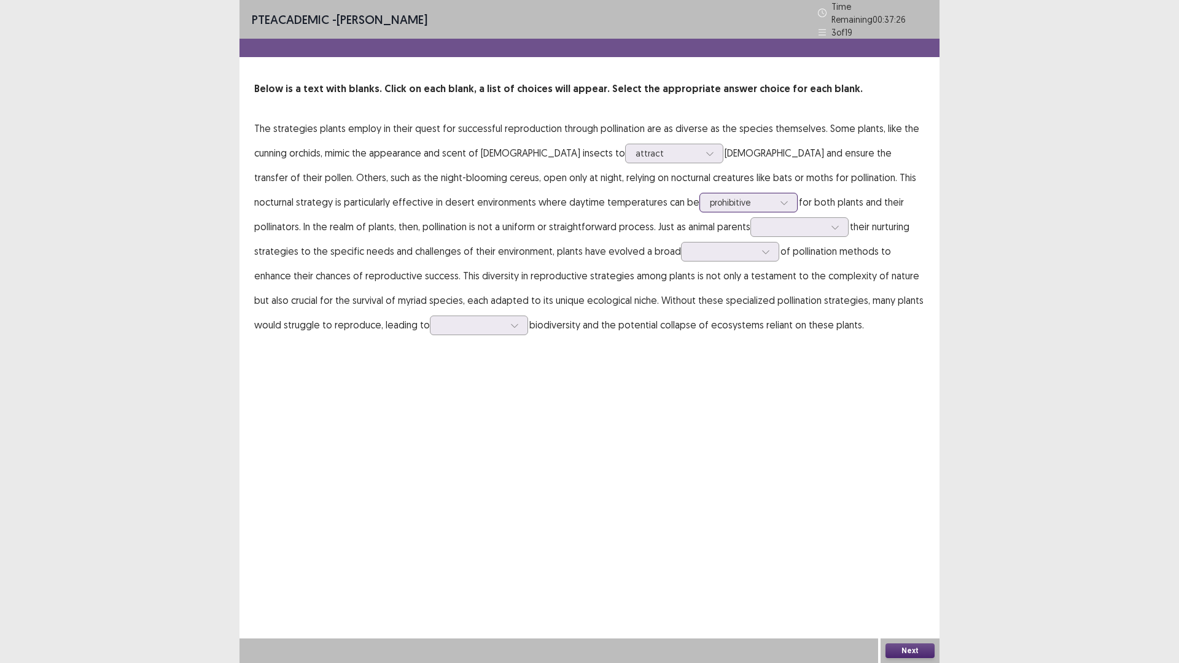
click at [710, 201] on div at bounding box center [742, 202] width 64 height 12
click at [446, 236] on p "The strategies plants employ in their quest for successful reproduction through…" at bounding box center [589, 226] width 670 height 221
click at [830, 223] on icon at bounding box center [834, 227] width 9 height 9
click at [750, 293] on div "adapt" at bounding box center [799, 296] width 98 height 34
click at [761, 223] on div at bounding box center [793, 227] width 64 height 12
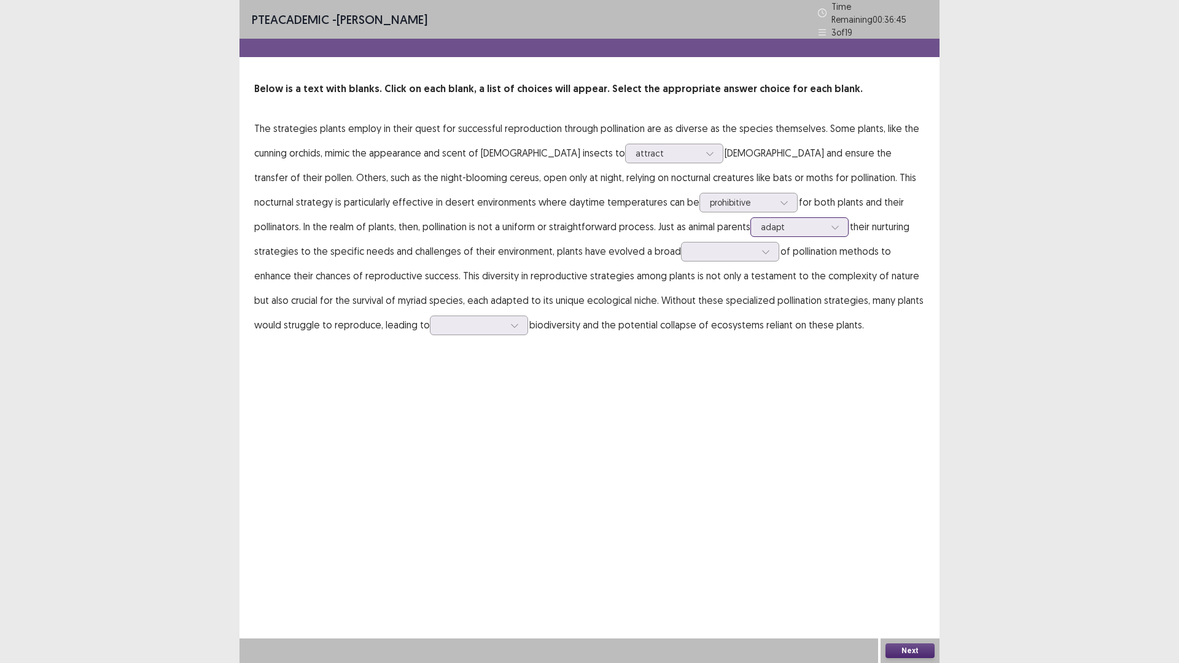
click at [761, 223] on div at bounding box center [793, 227] width 64 height 12
click at [691, 247] on div at bounding box center [723, 252] width 64 height 12
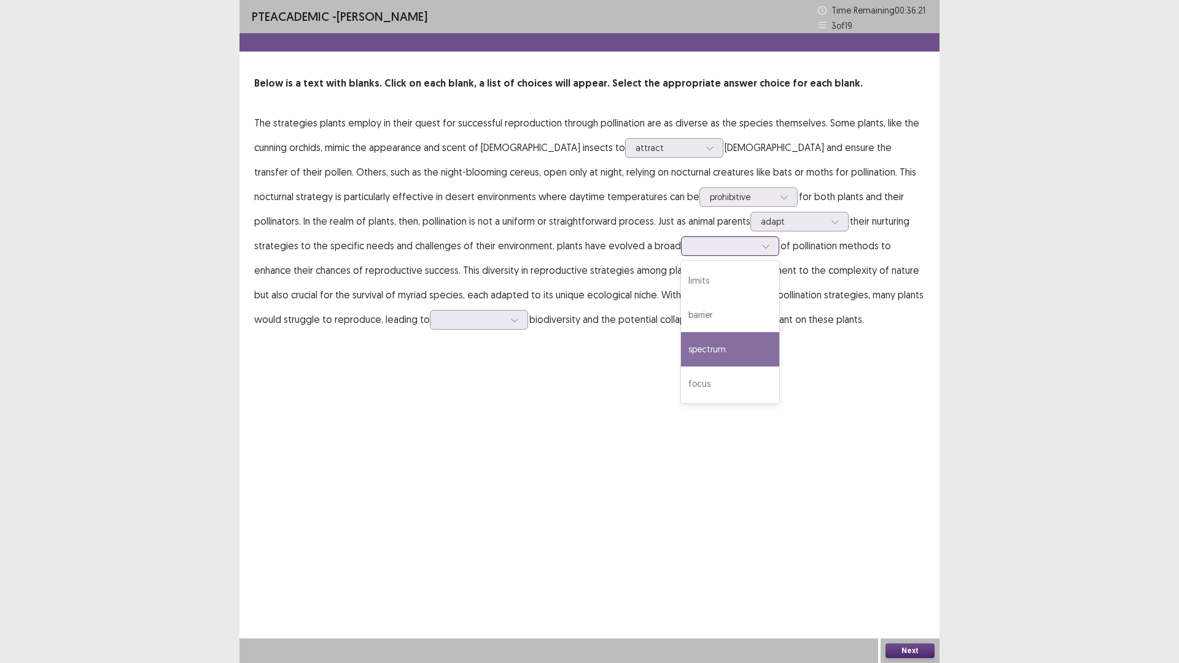
click at [681, 353] on div "spectrum" at bounding box center [730, 349] width 98 height 34
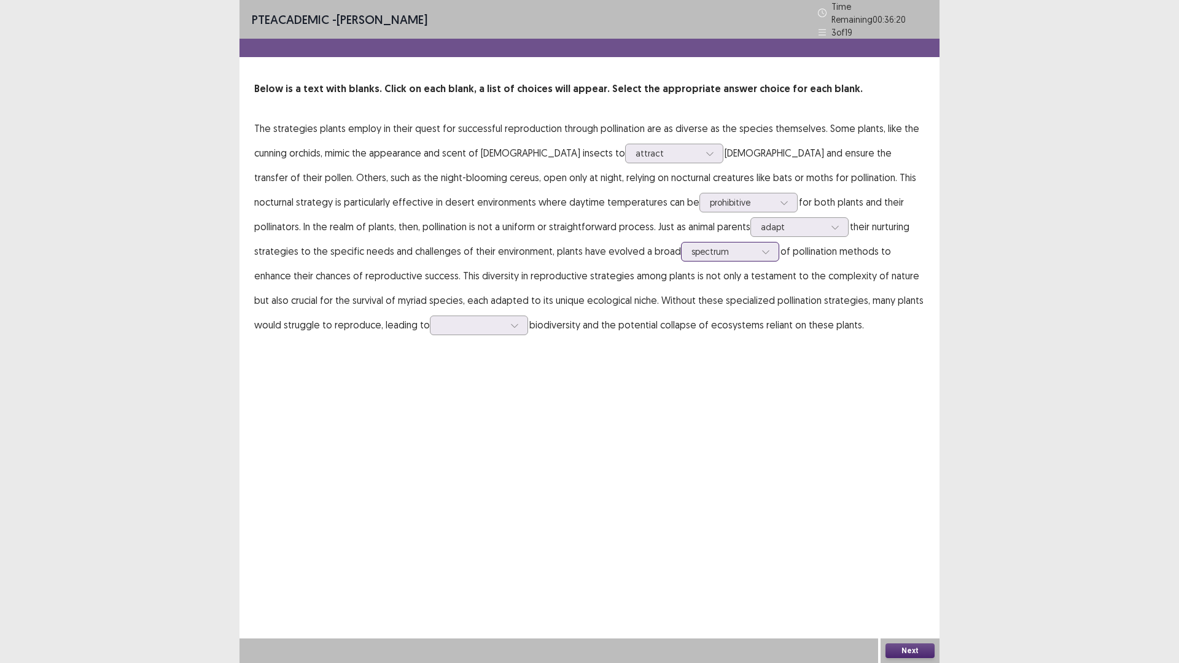
click at [691, 250] on div at bounding box center [723, 252] width 64 height 12
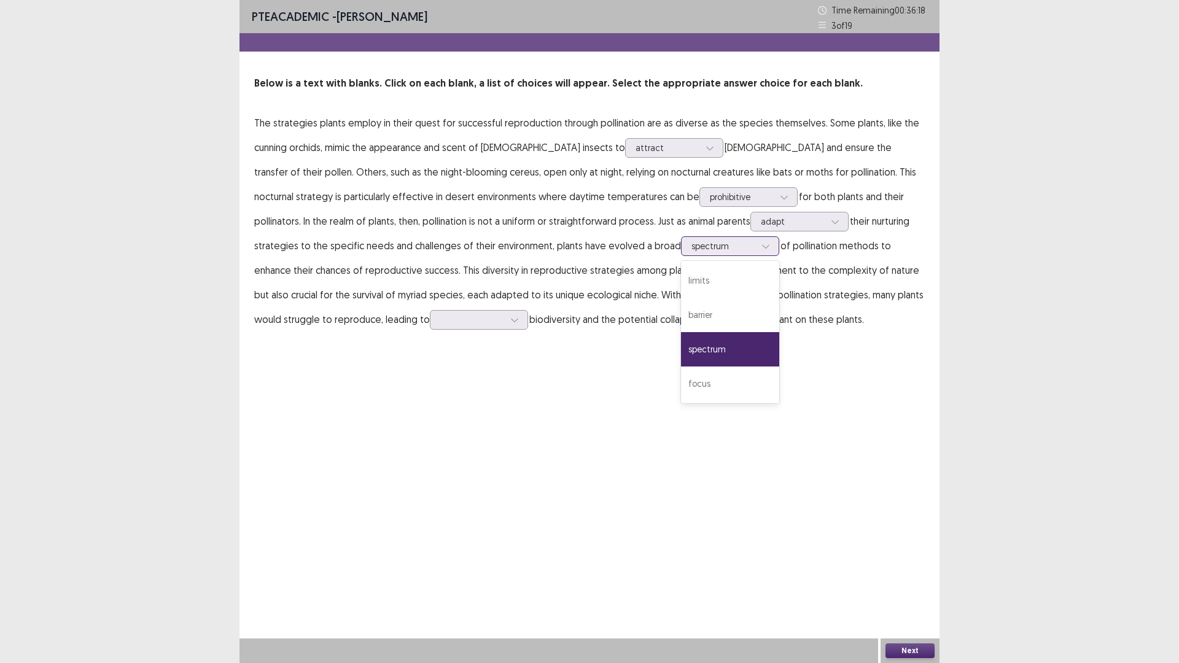
click at [691, 250] on div at bounding box center [723, 246] width 64 height 12
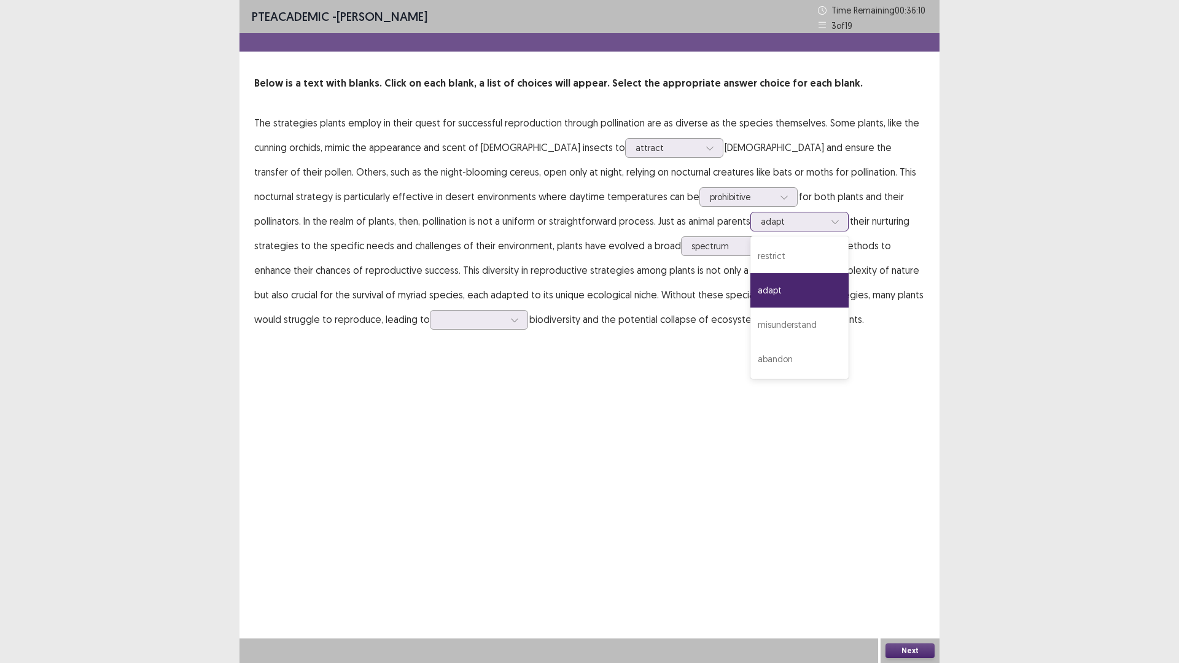
click at [761, 222] on div at bounding box center [793, 221] width 64 height 12
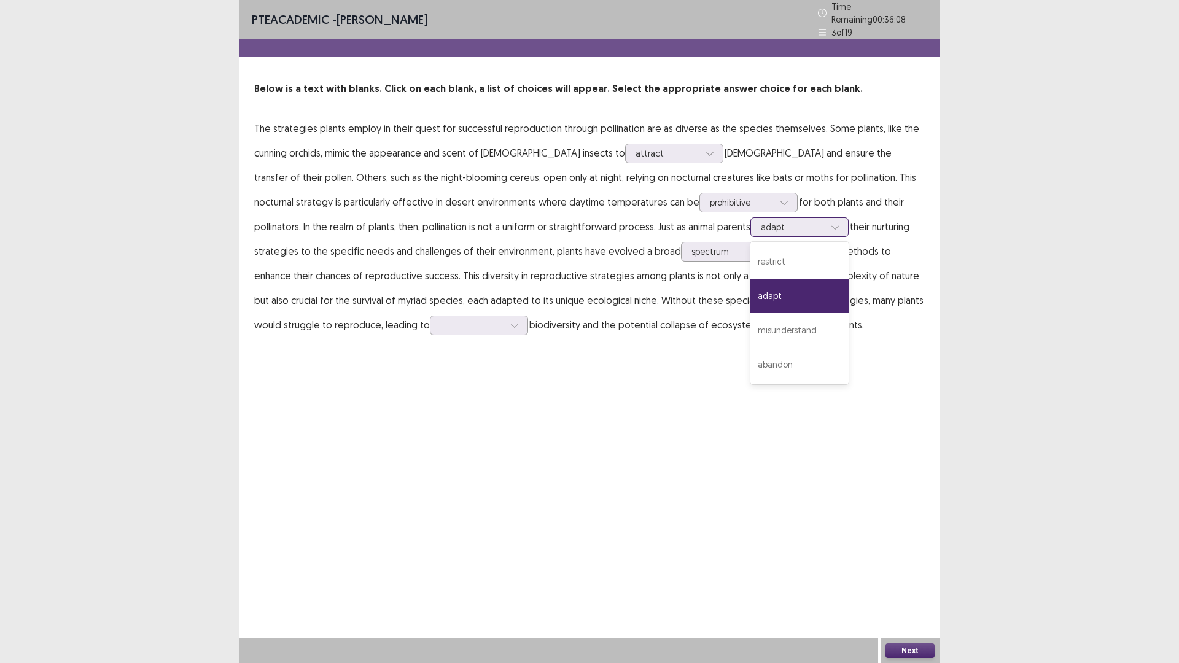
click at [761, 222] on div at bounding box center [793, 227] width 64 height 12
click at [761, 225] on div at bounding box center [793, 227] width 64 height 12
click at [440, 319] on div at bounding box center [472, 325] width 64 height 12
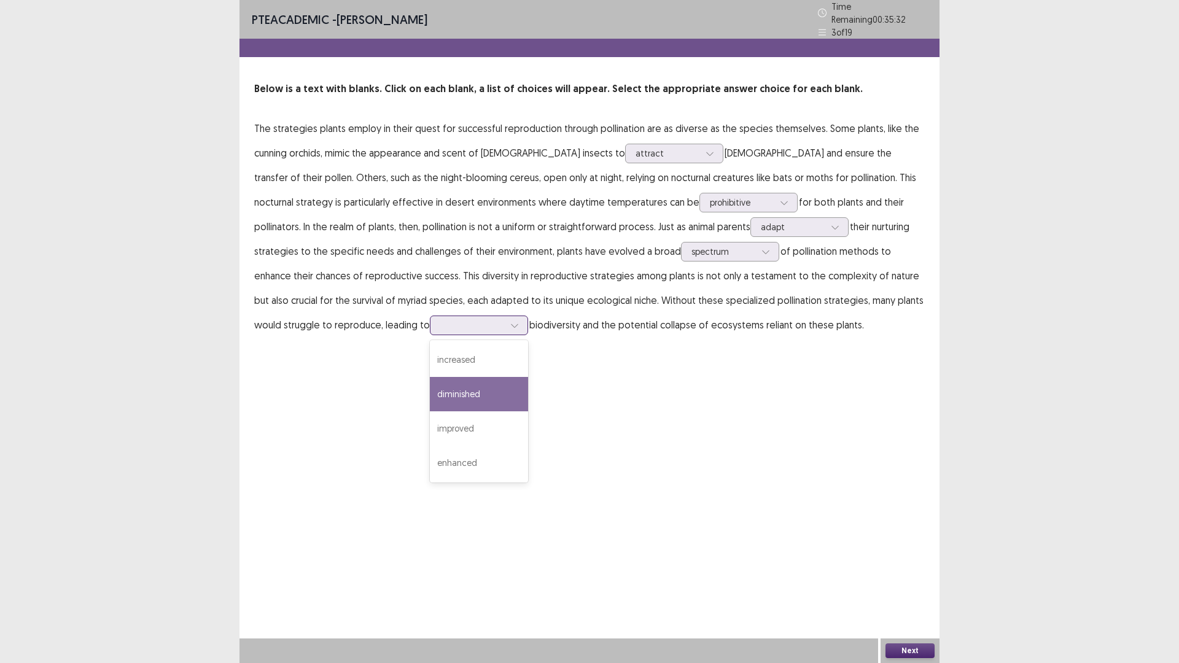
click at [430, 392] on div "diminished" at bounding box center [479, 394] width 98 height 34
click at [920, 579] on button "Next" at bounding box center [909, 650] width 49 height 15
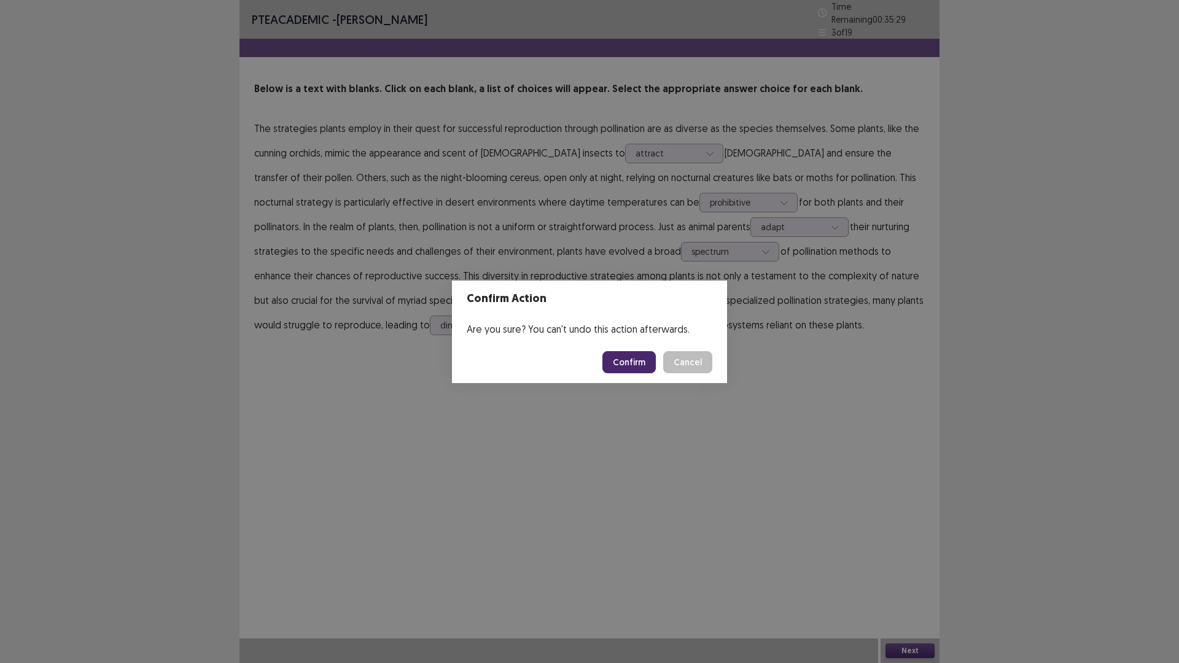
click at [620, 361] on button "Confirm" at bounding box center [628, 362] width 53 height 22
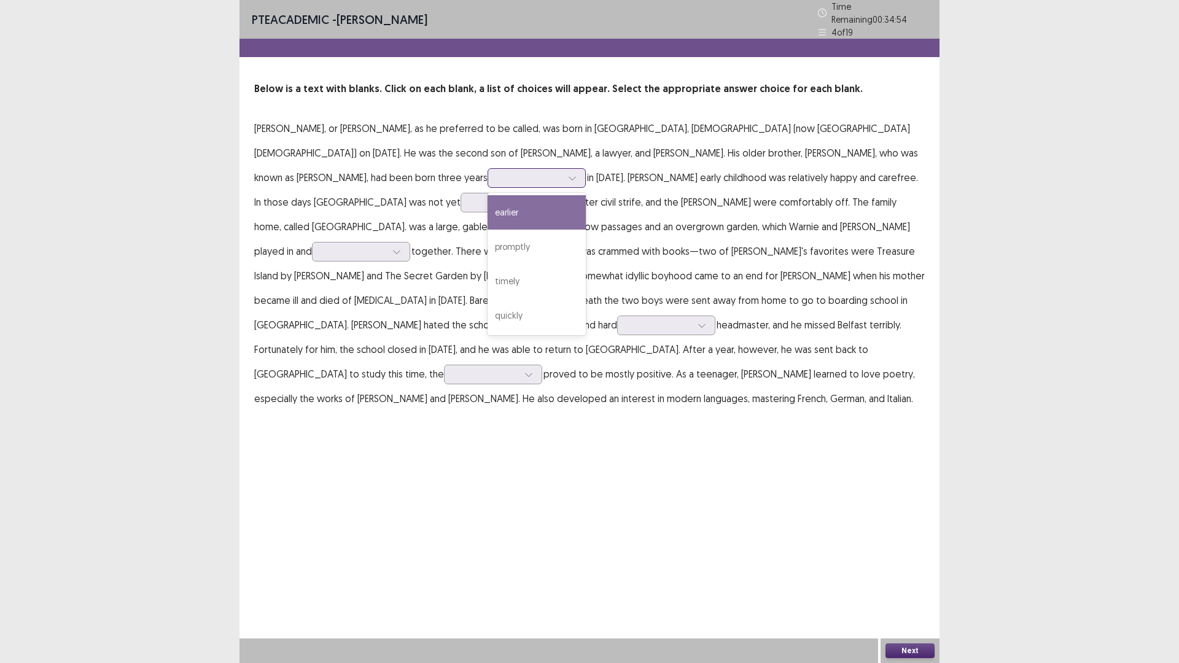
click at [563, 176] on div at bounding box center [572, 178] width 18 height 18
click at [487, 199] on div "earlier" at bounding box center [536, 212] width 98 height 34
click at [498, 172] on div at bounding box center [530, 178] width 64 height 12
click at [422, 193] on p "[PERSON_NAME], or [PERSON_NAME], as he preferred to be called, was born in [GEO…" at bounding box center [589, 263] width 670 height 295
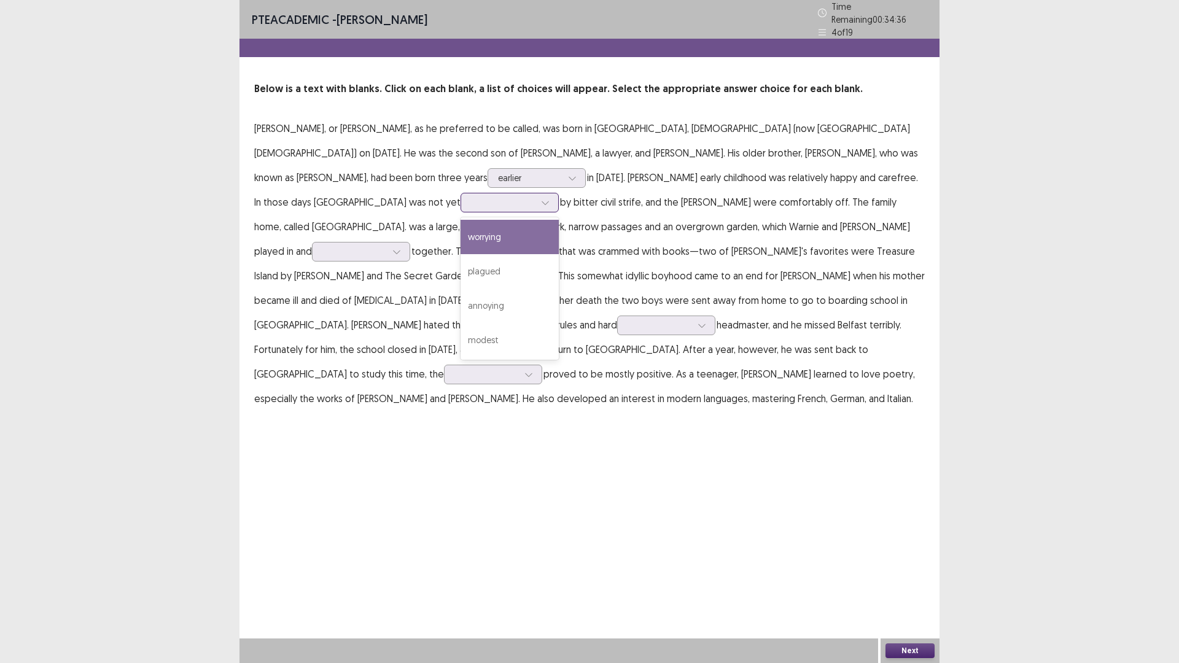
click at [535, 196] on div at bounding box center [503, 202] width 64 height 12
click at [559, 254] on div "plagued" at bounding box center [509, 271] width 98 height 34
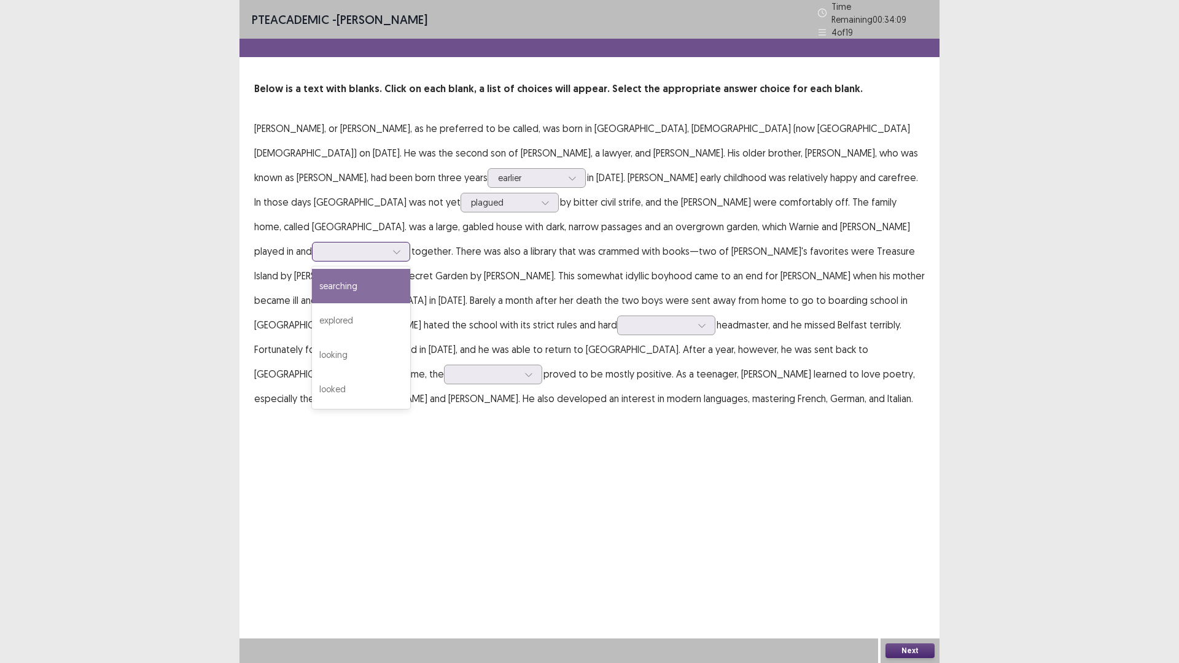
click at [386, 246] on div at bounding box center [354, 252] width 64 height 12
click at [410, 303] on div "explored" at bounding box center [361, 320] width 98 height 34
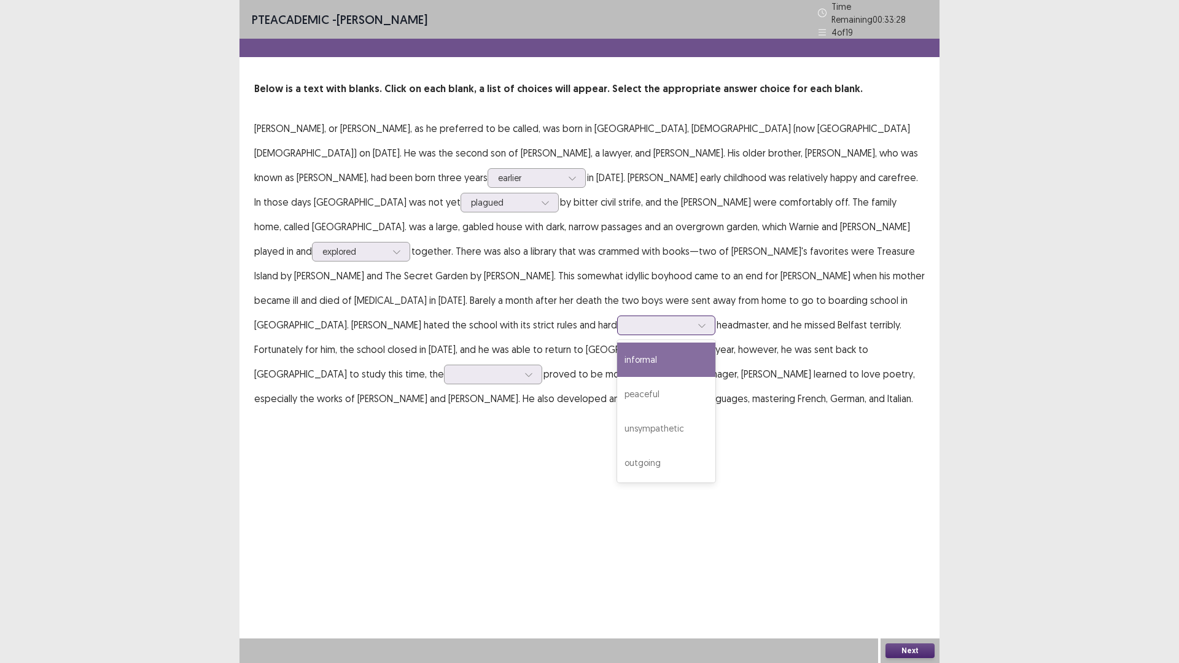
click at [698, 316] on div at bounding box center [701, 325] width 18 height 18
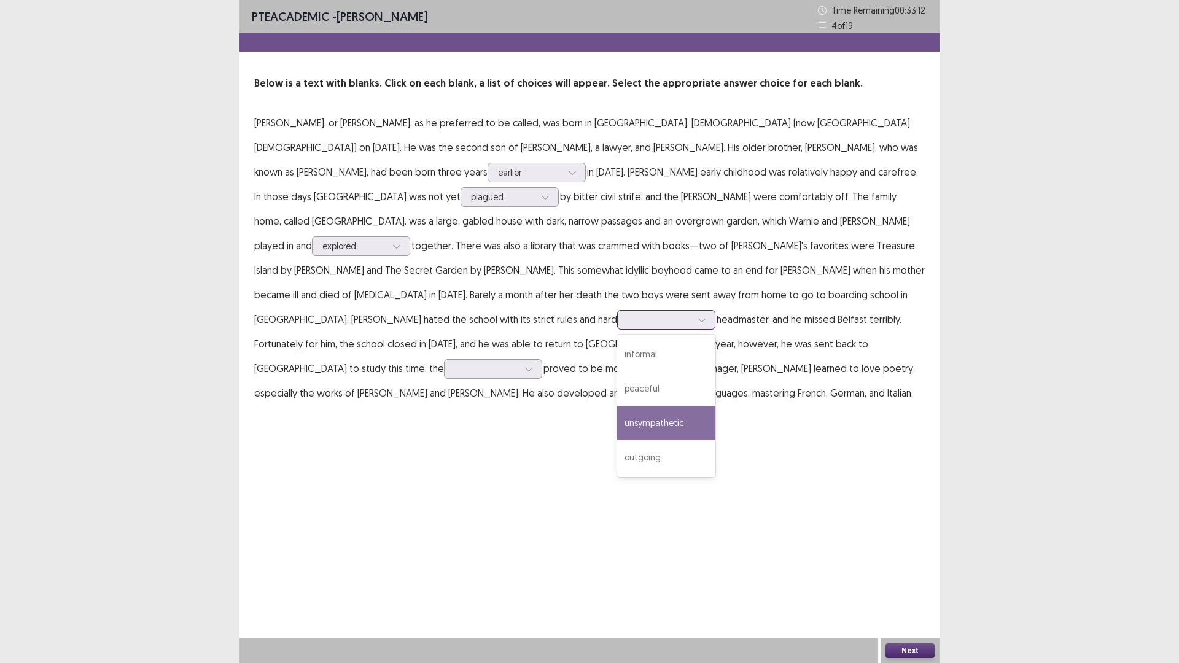
click at [679, 406] on div "unsympathetic" at bounding box center [666, 423] width 98 height 34
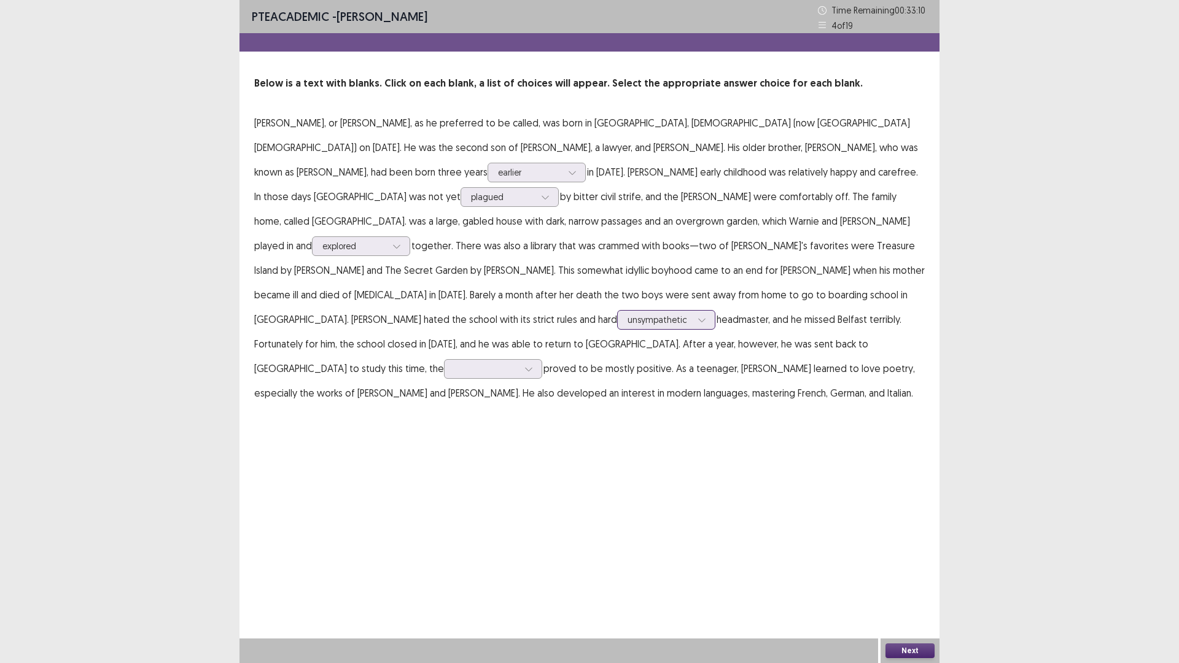
click at [652, 314] on div at bounding box center [659, 320] width 64 height 12
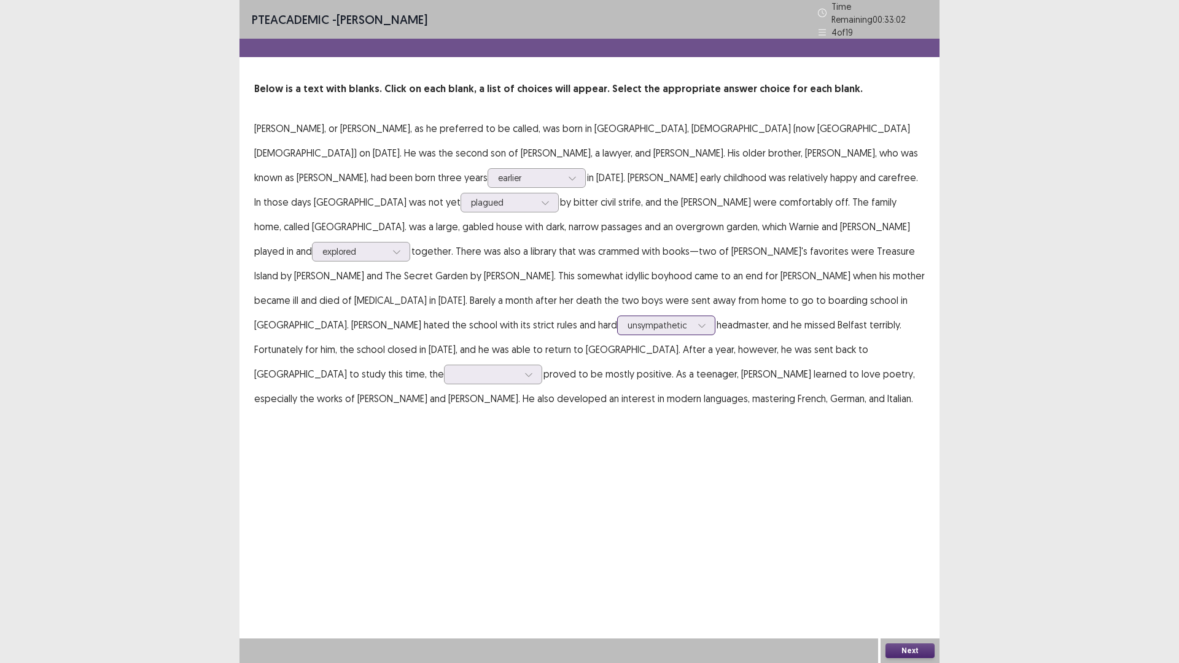
click at [652, 319] on div at bounding box center [659, 325] width 64 height 12
click at [662, 319] on div at bounding box center [659, 325] width 64 height 12
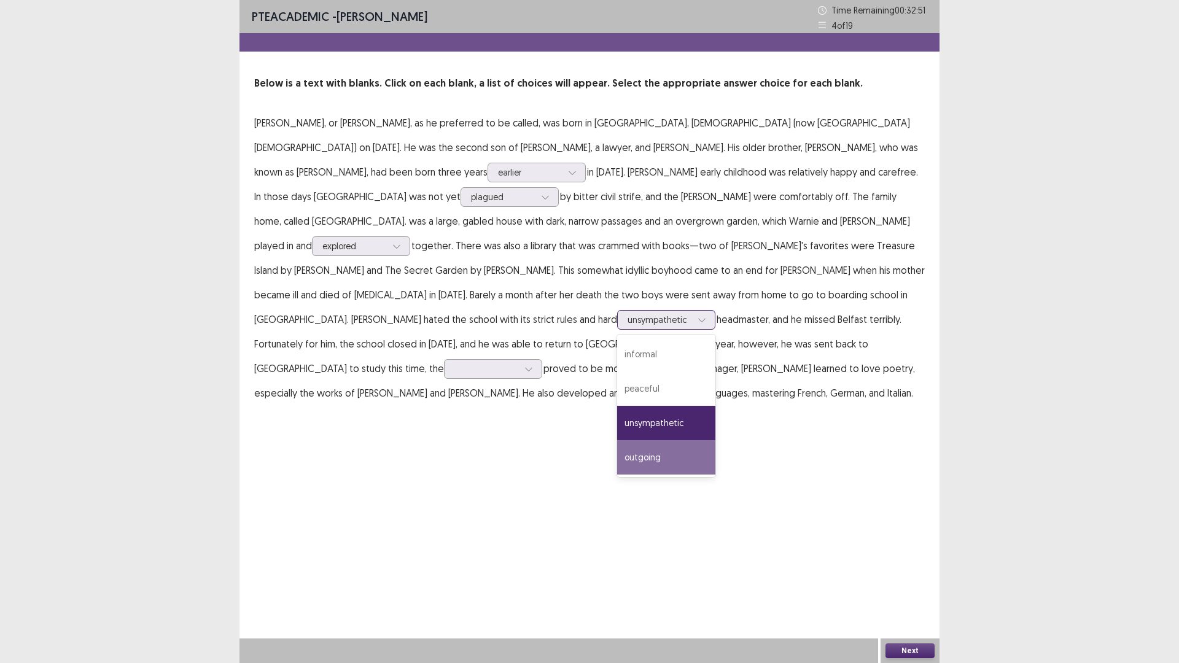
click at [673, 440] on div "outgoing" at bounding box center [666, 457] width 98 height 34
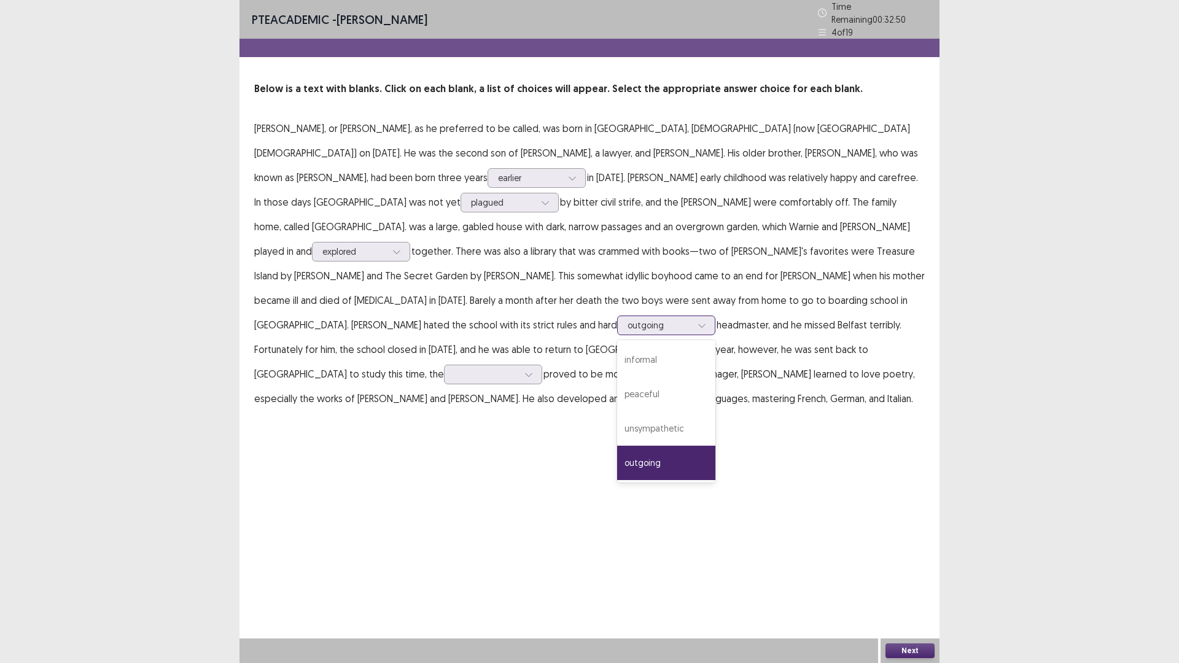
click at [657, 319] on div at bounding box center [659, 325] width 64 height 12
click at [663, 411] on div "unsympathetic" at bounding box center [666, 428] width 98 height 34
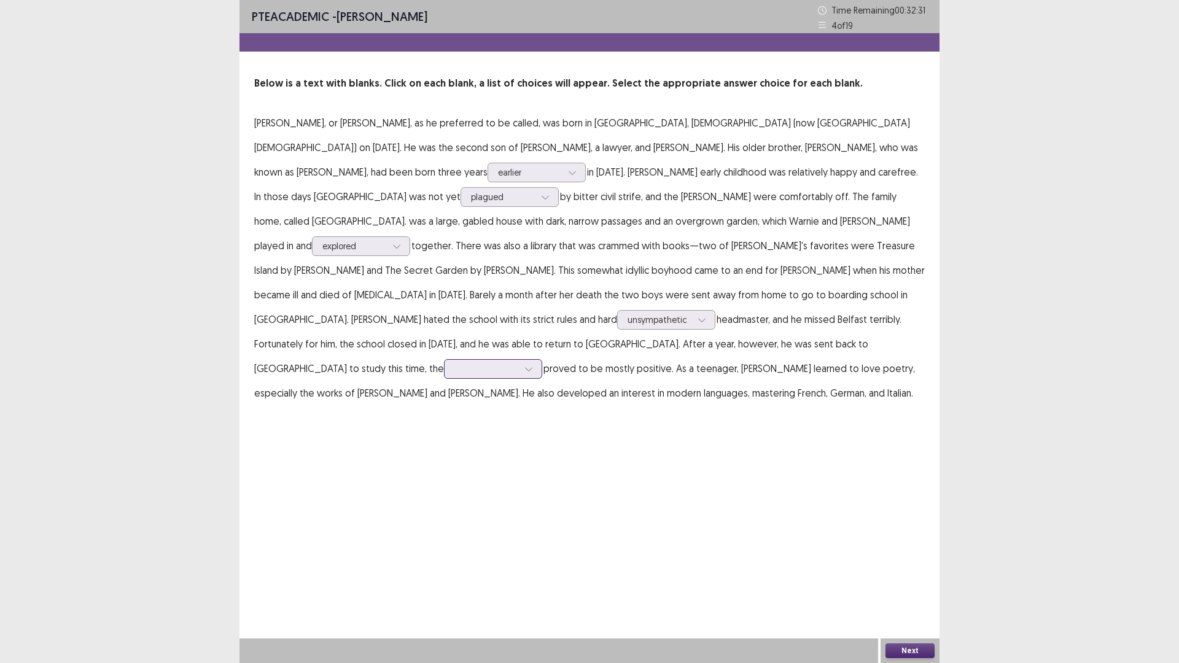
click at [454, 363] on div at bounding box center [486, 369] width 64 height 12
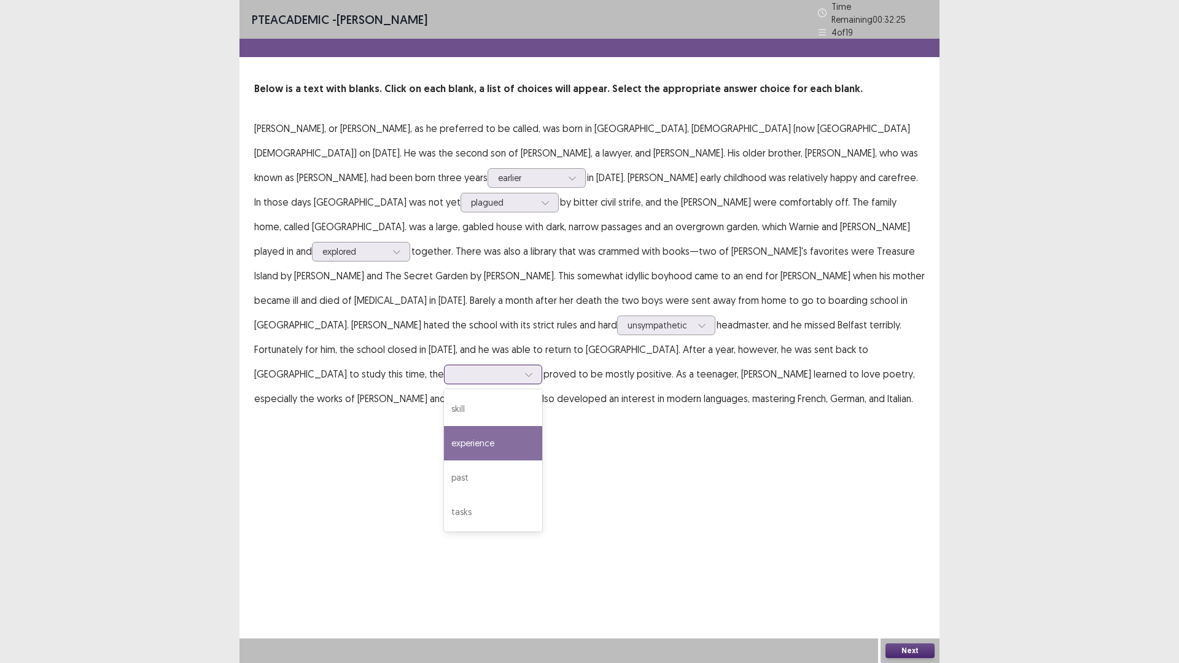
click at [444, 426] on div "experience" at bounding box center [493, 443] width 98 height 34
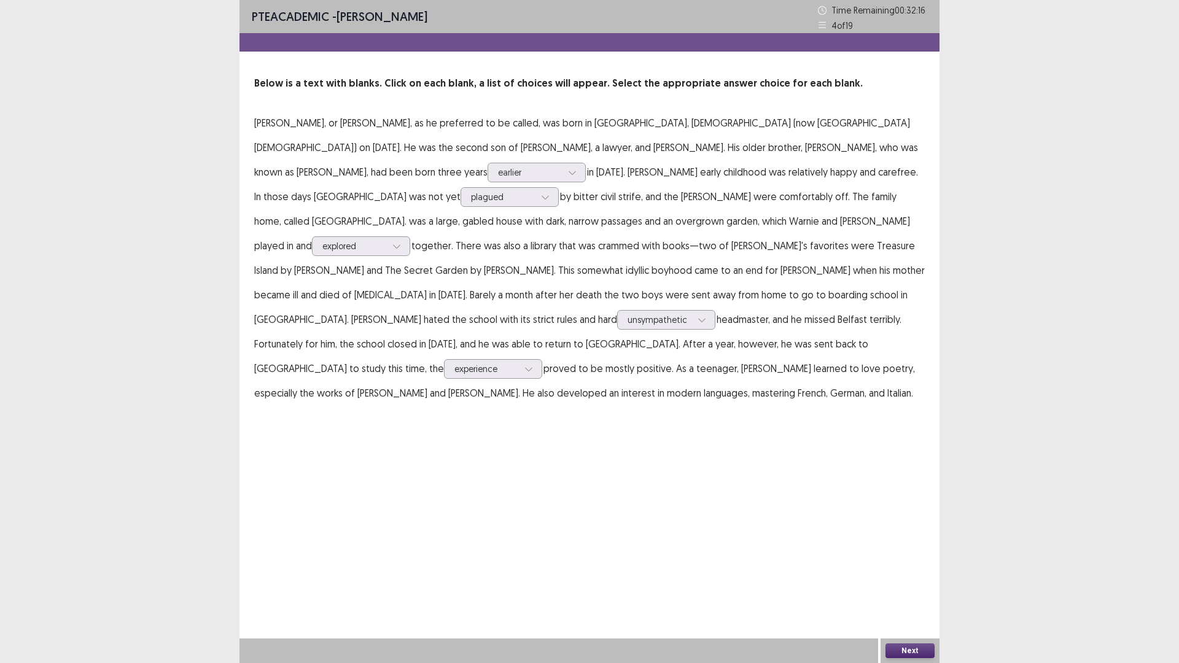
click at [913, 579] on button "Next" at bounding box center [909, 650] width 49 height 15
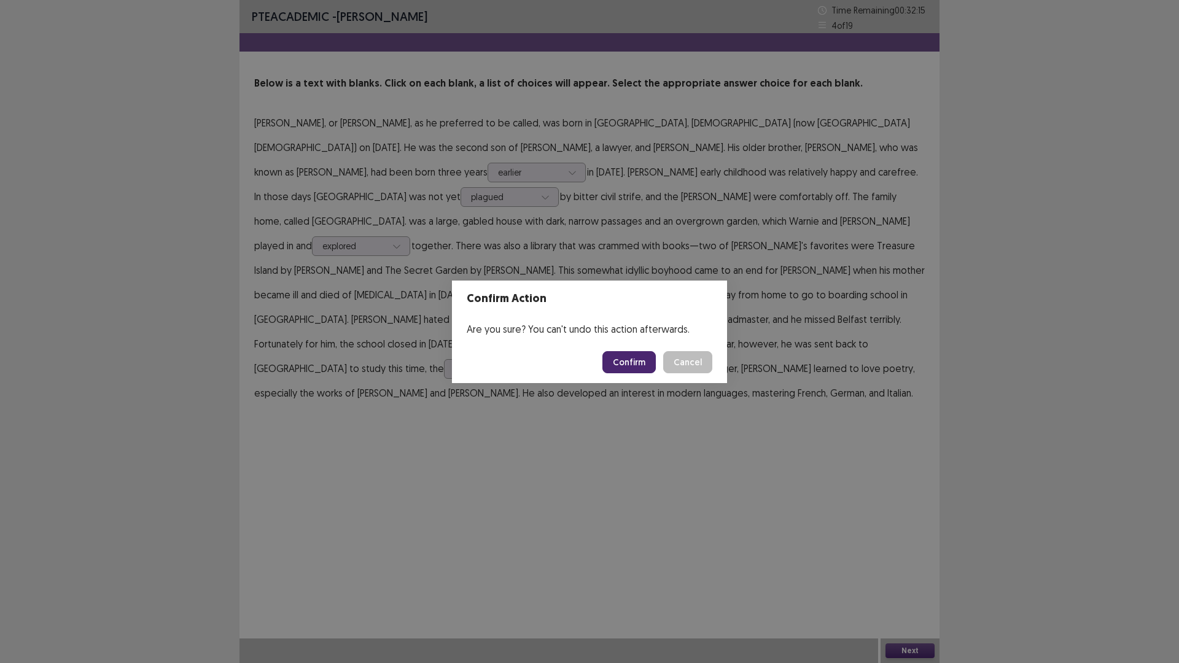
click at [629, 362] on button "Confirm" at bounding box center [628, 362] width 53 height 22
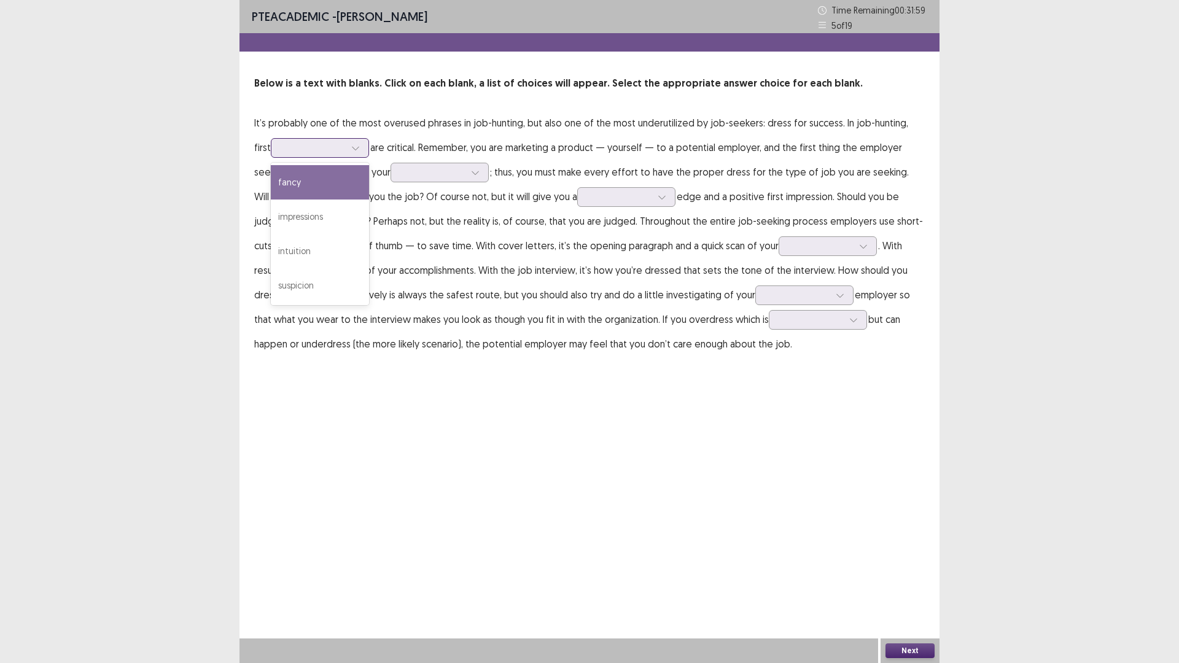
click at [327, 152] on div at bounding box center [313, 148] width 64 height 12
click at [317, 214] on div "impressions" at bounding box center [320, 216] width 98 height 34
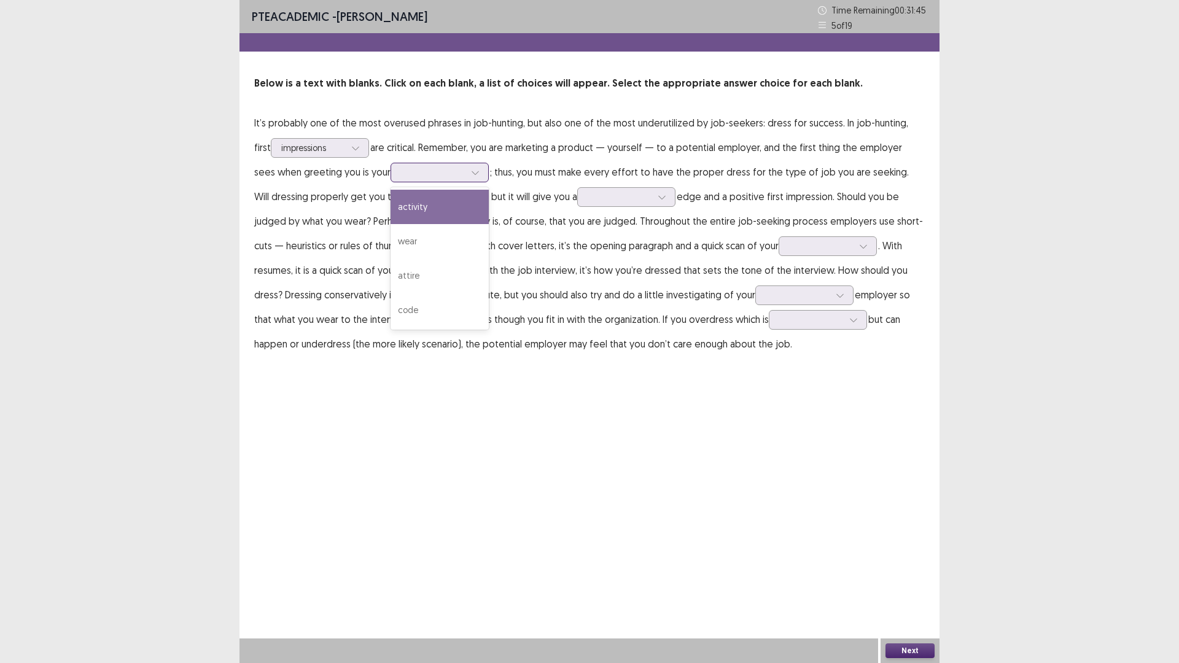
click at [404, 174] on div at bounding box center [433, 172] width 64 height 12
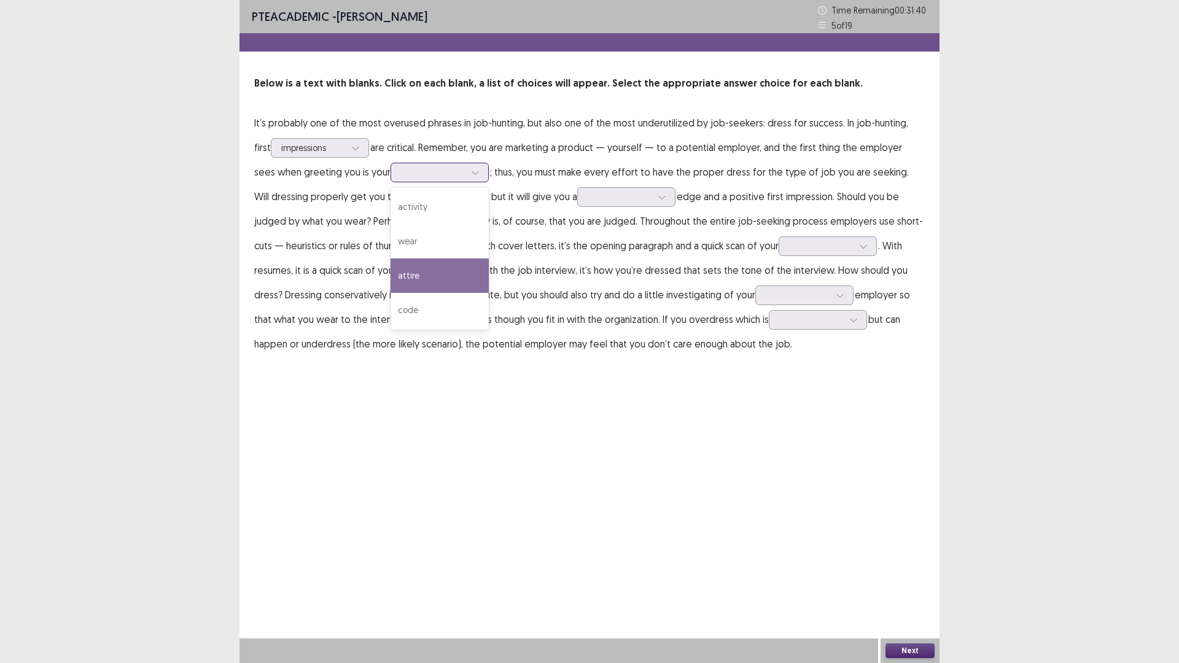
click at [413, 270] on div "attire" at bounding box center [439, 275] width 98 height 34
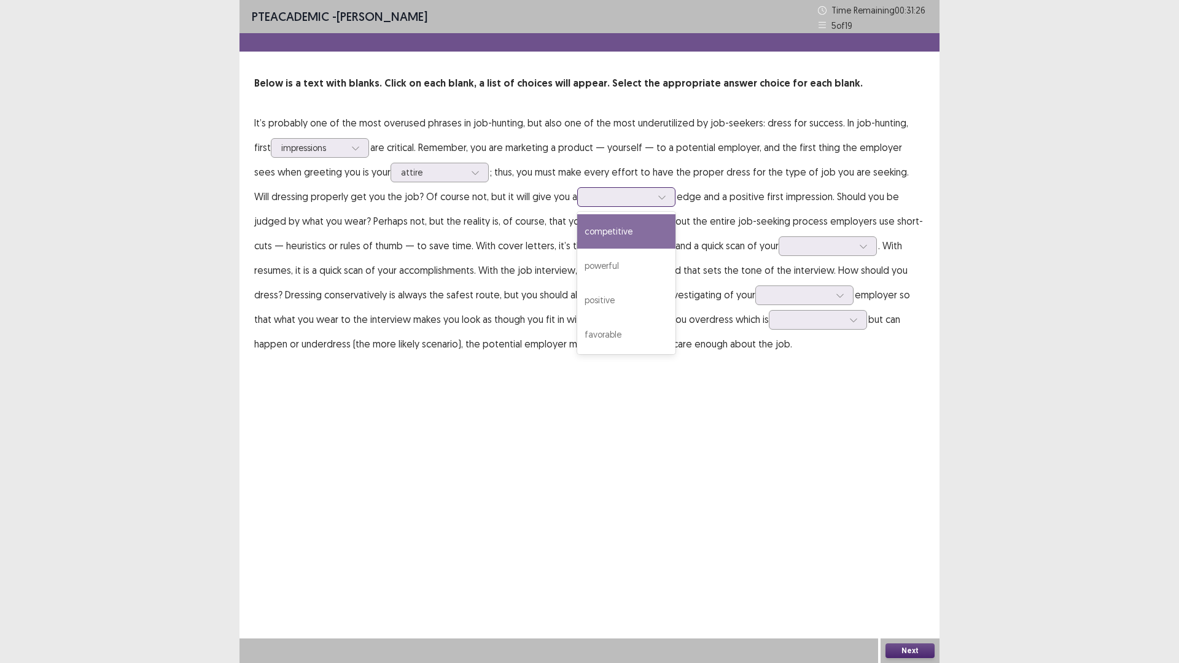
click at [616, 199] on div at bounding box center [619, 197] width 64 height 12
click at [608, 226] on div "competitive" at bounding box center [626, 231] width 98 height 34
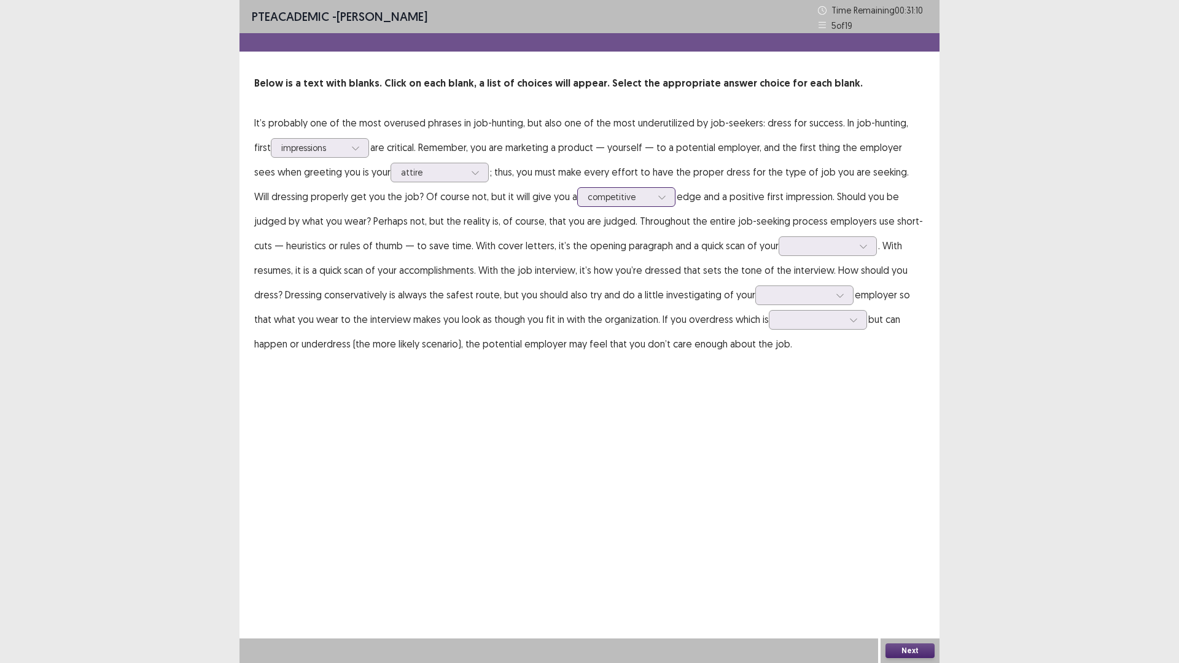
click at [619, 192] on div at bounding box center [619, 197] width 64 height 12
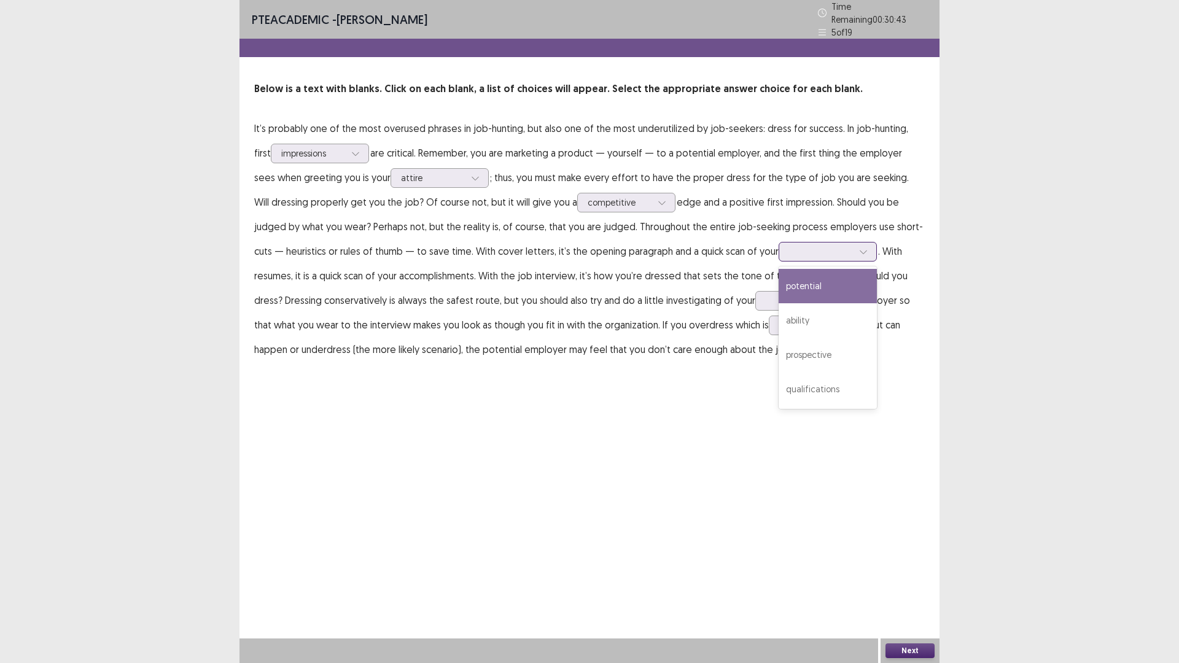
click at [789, 247] on div at bounding box center [821, 252] width 64 height 12
click at [784, 307] on div "ability" at bounding box center [827, 320] width 98 height 34
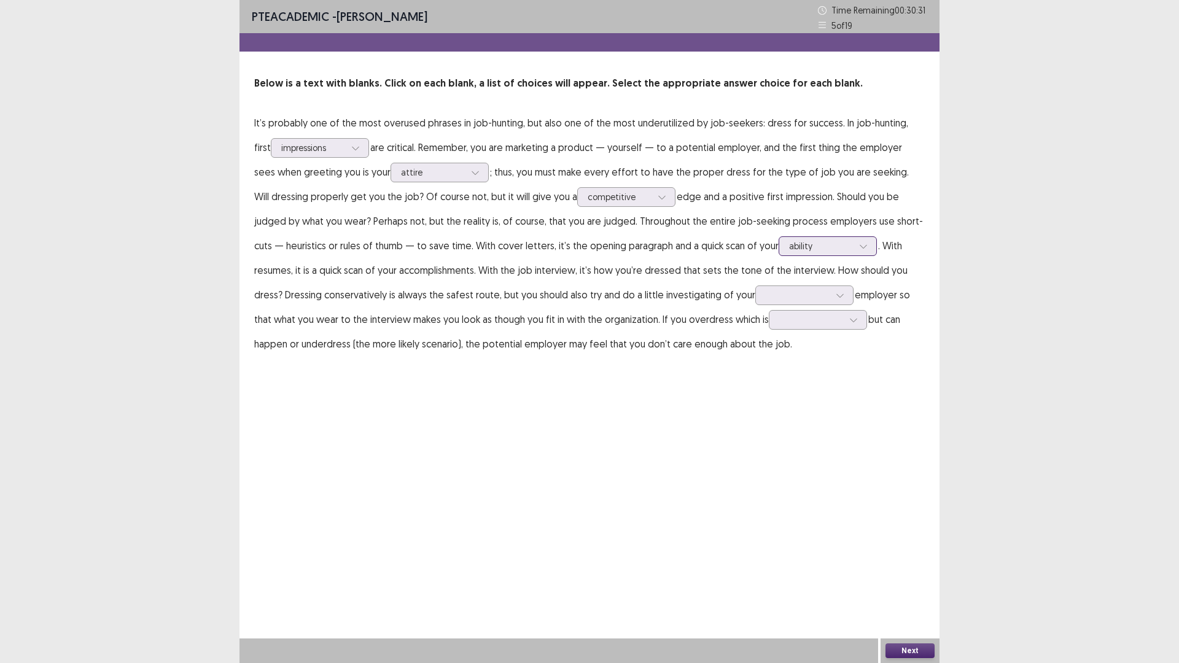
click at [789, 242] on div at bounding box center [821, 246] width 64 height 12
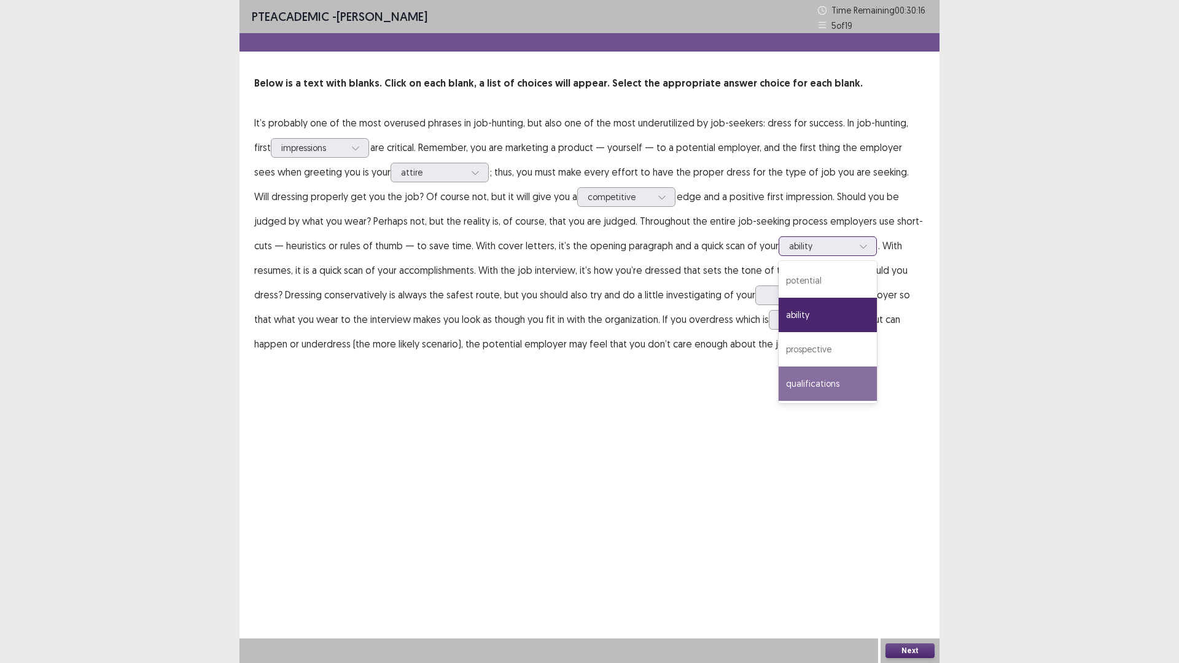
click at [805, 382] on div "qualifications" at bounding box center [827, 383] width 98 height 34
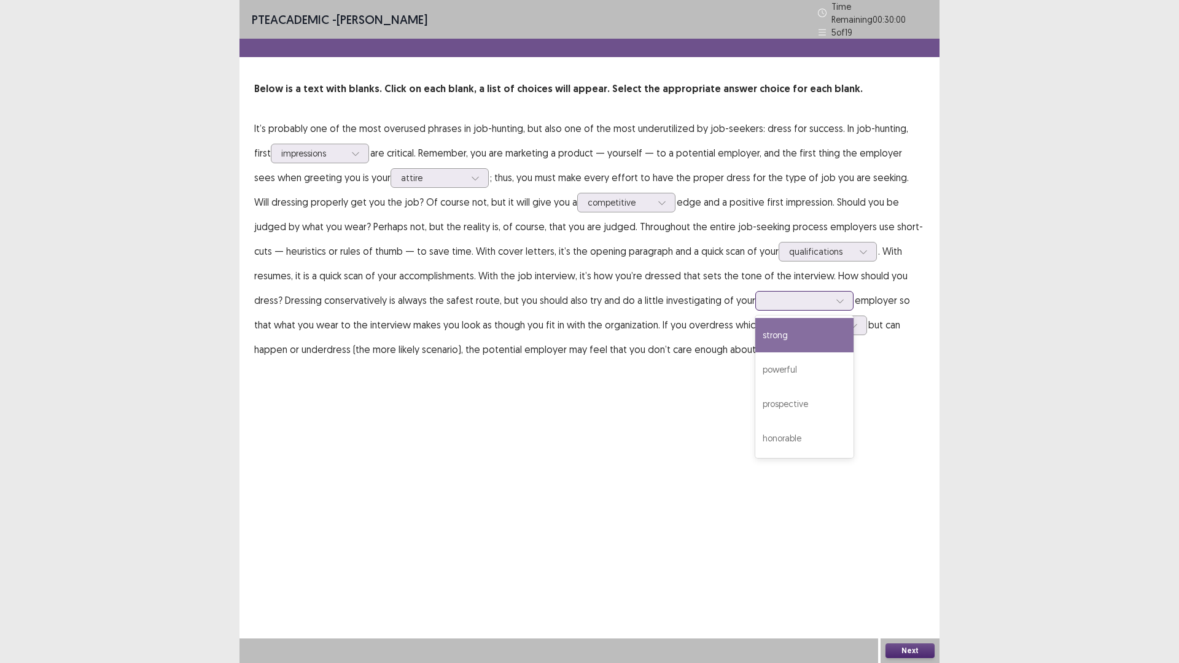
click at [764, 293] on div at bounding box center [797, 300] width 66 height 14
click at [755, 403] on div "prospective" at bounding box center [804, 404] width 98 height 34
click at [765, 296] on div at bounding box center [797, 301] width 64 height 12
click at [755, 392] on div "prospective" at bounding box center [804, 404] width 98 height 34
click at [779, 319] on div at bounding box center [811, 325] width 64 height 12
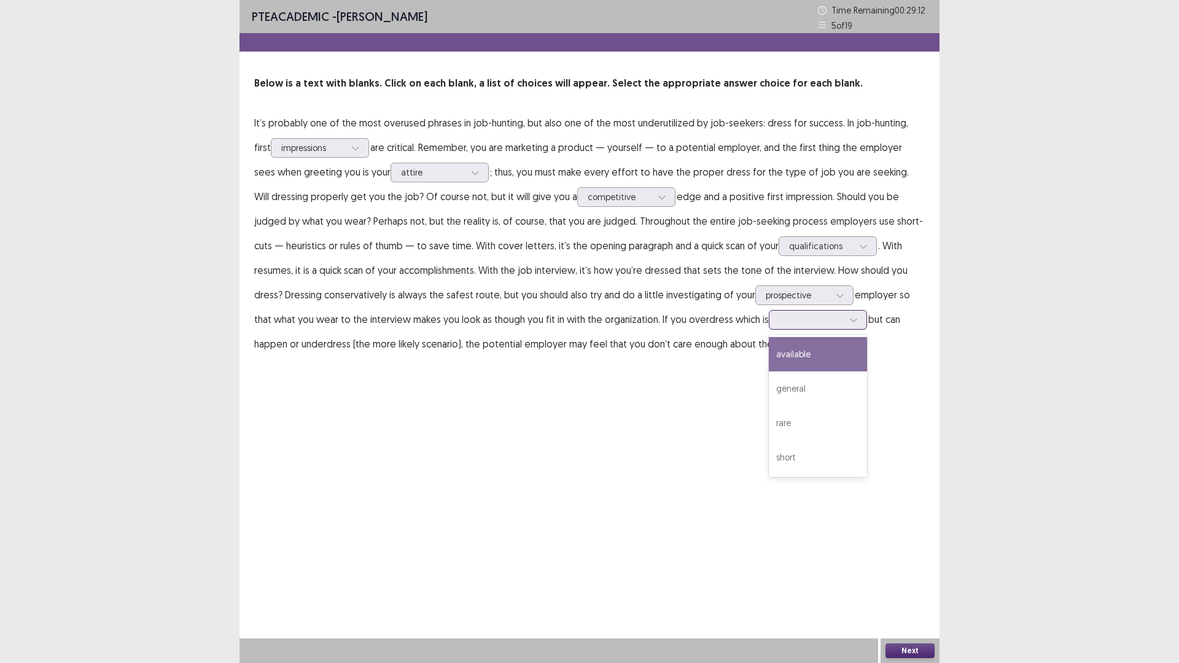
click at [769, 359] on div "available" at bounding box center [818, 354] width 98 height 34
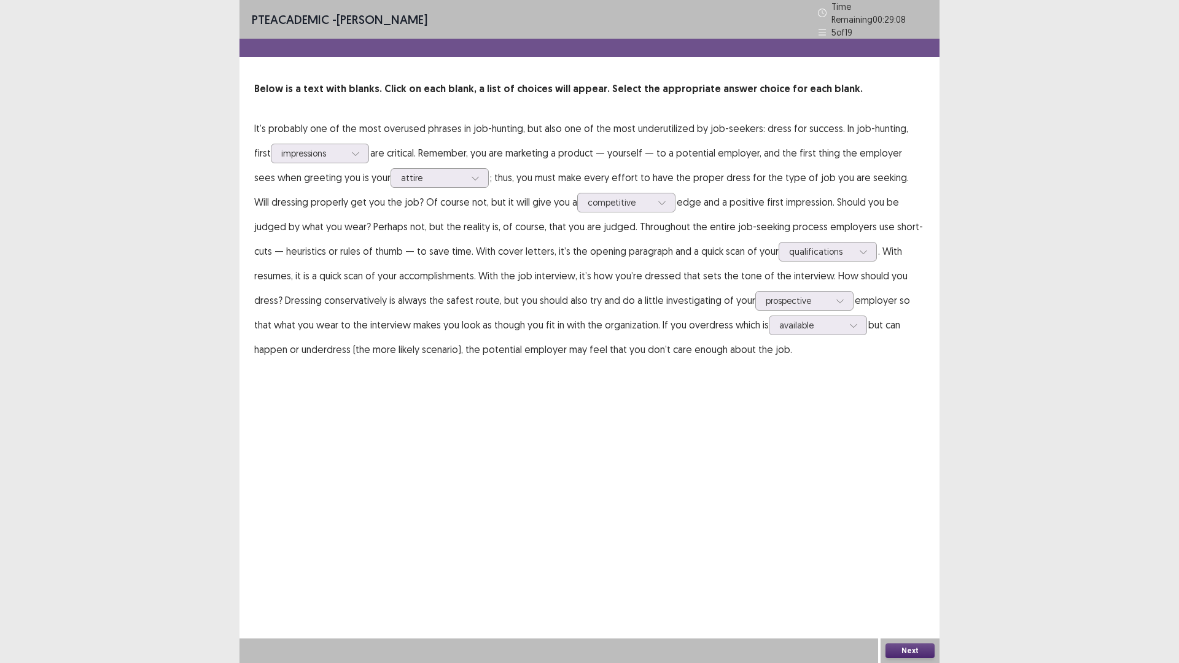
click at [918, 579] on button "Next" at bounding box center [909, 650] width 49 height 15
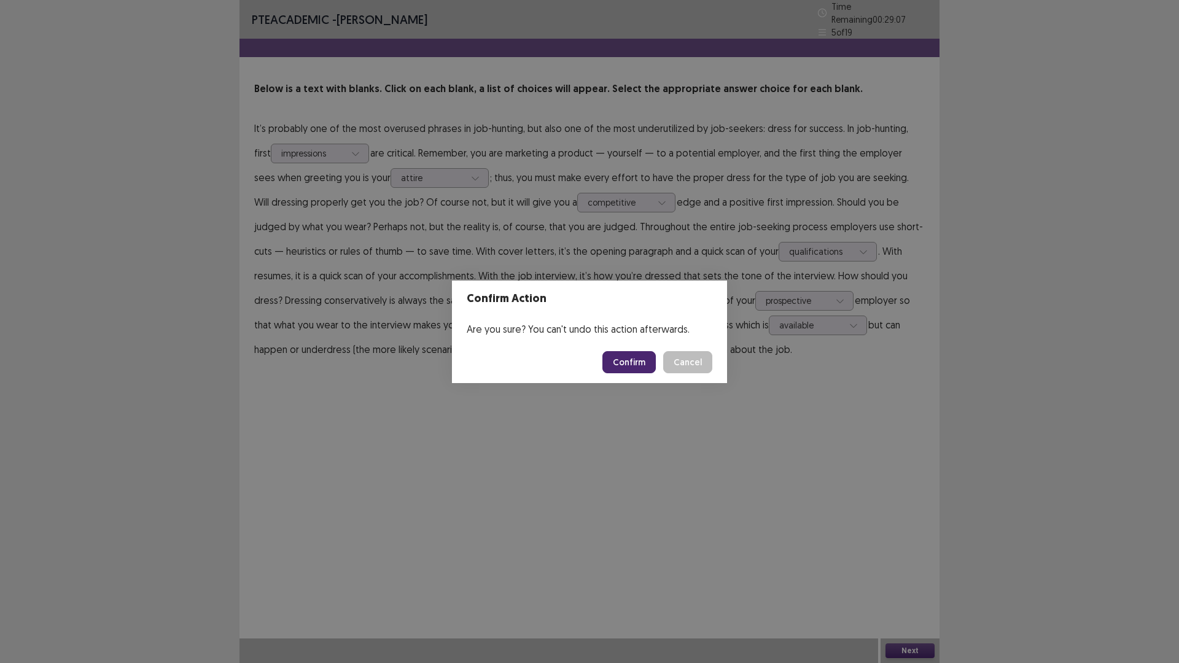
click at [648, 364] on button "Confirm" at bounding box center [628, 362] width 53 height 22
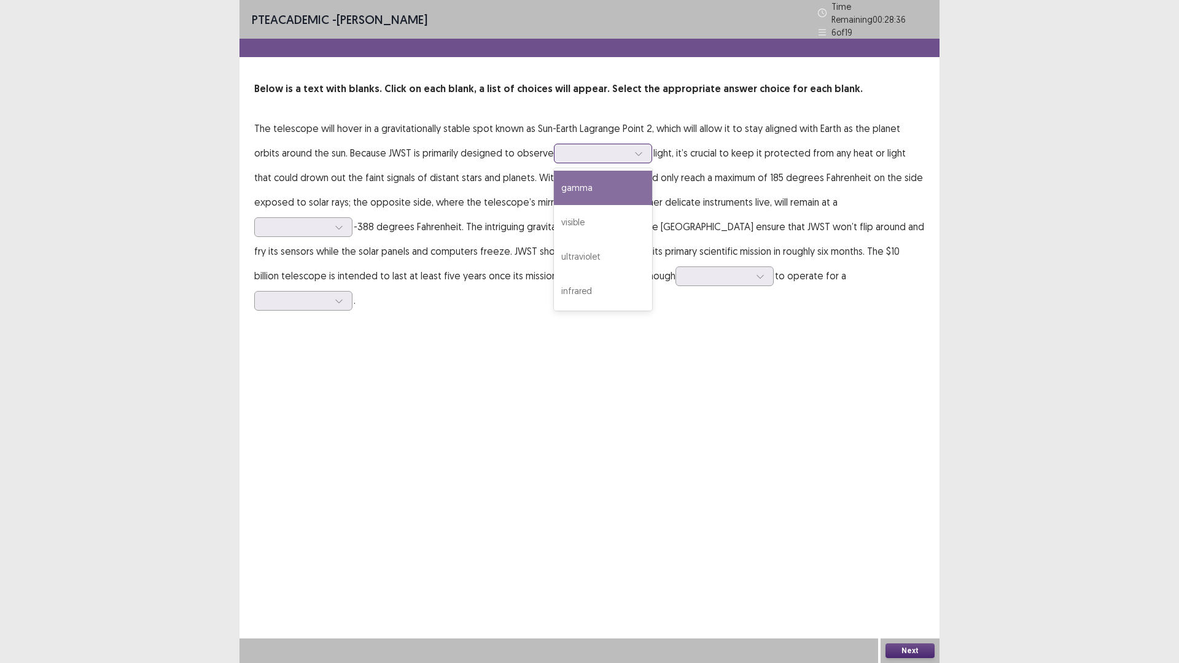
click at [589, 155] on div at bounding box center [596, 153] width 66 height 14
click at [605, 242] on div "ultraviolet" at bounding box center [603, 256] width 98 height 34
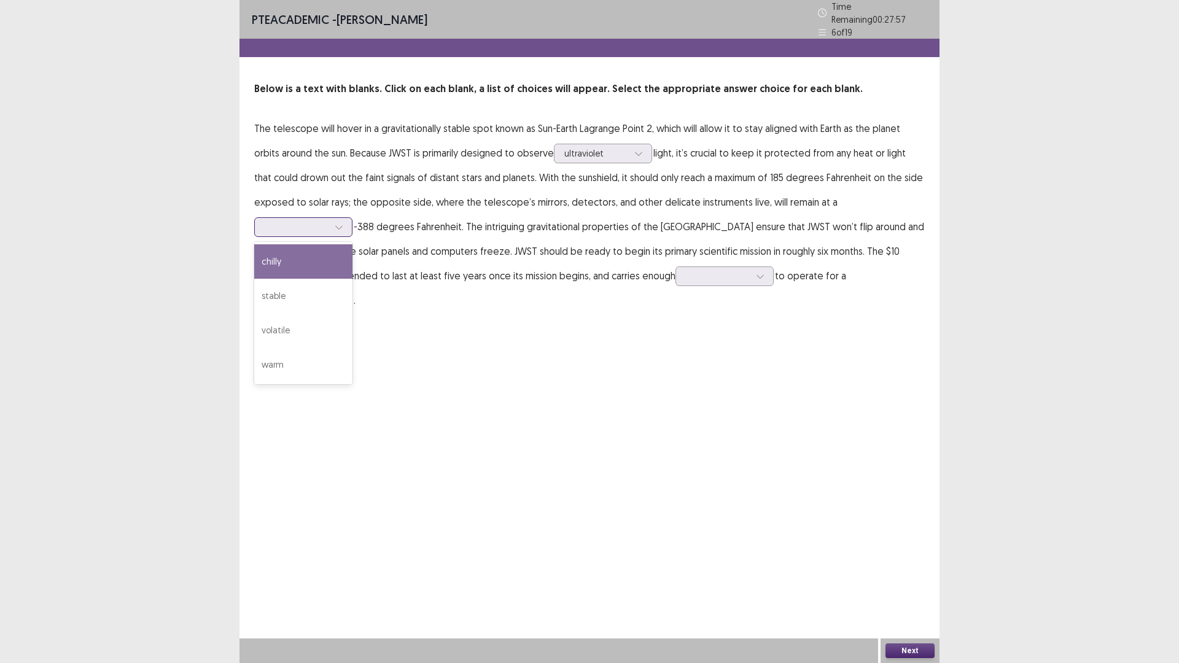
click at [328, 221] on div at bounding box center [297, 227] width 64 height 12
click at [323, 294] on div "stable" at bounding box center [303, 296] width 98 height 34
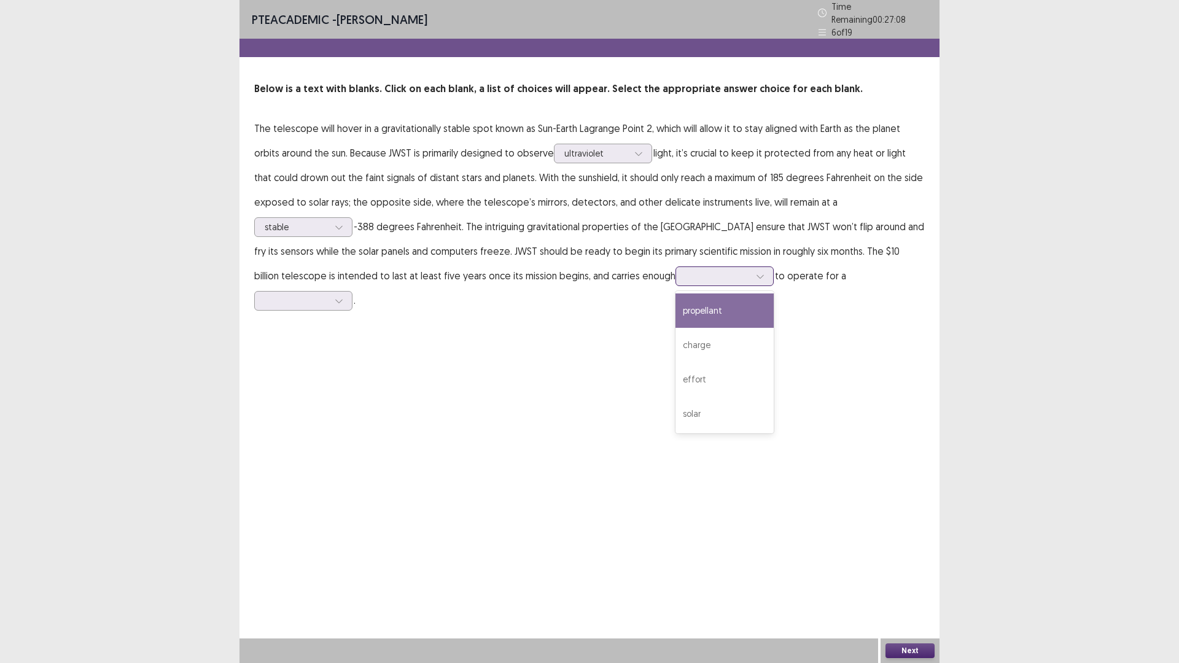
click at [689, 271] on div at bounding box center [718, 276] width 64 height 12
click at [700, 330] on div "charge" at bounding box center [724, 345] width 98 height 34
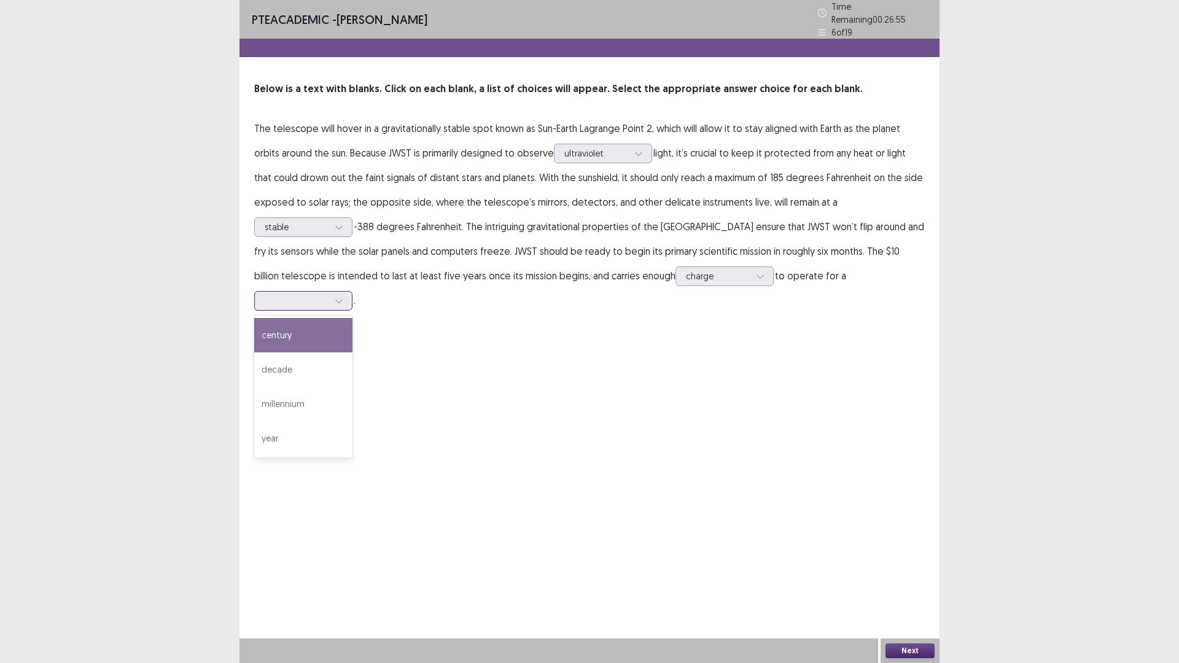
click at [328, 295] on div at bounding box center [297, 301] width 64 height 12
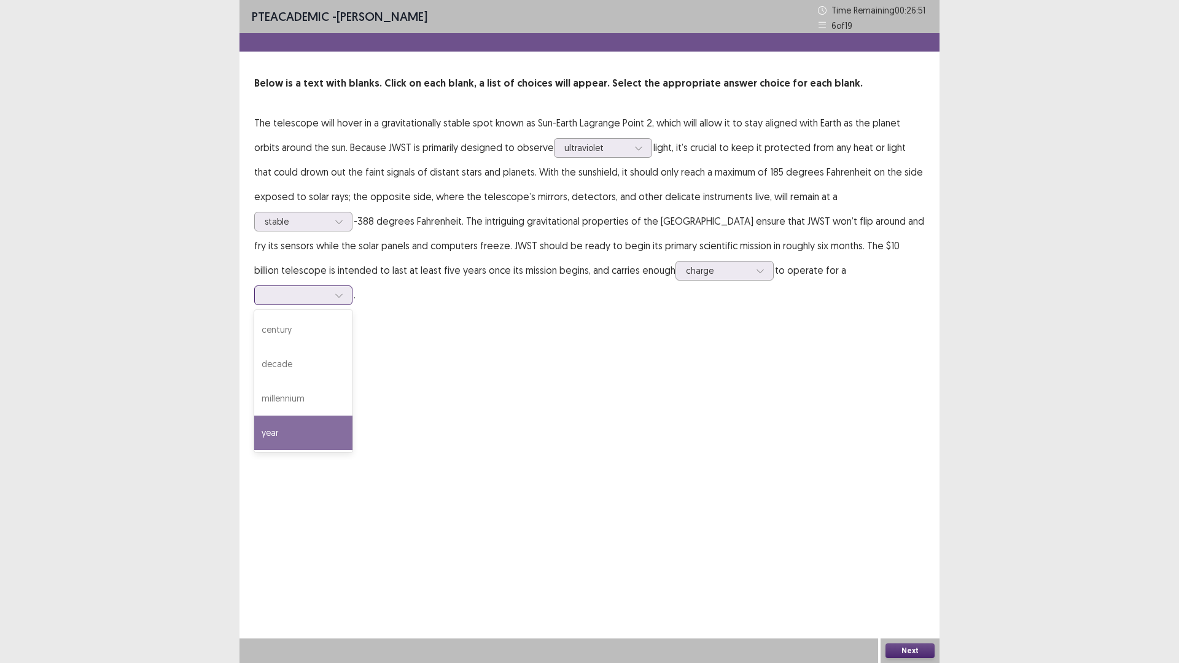
click at [352, 416] on div "year" at bounding box center [303, 433] width 98 height 34
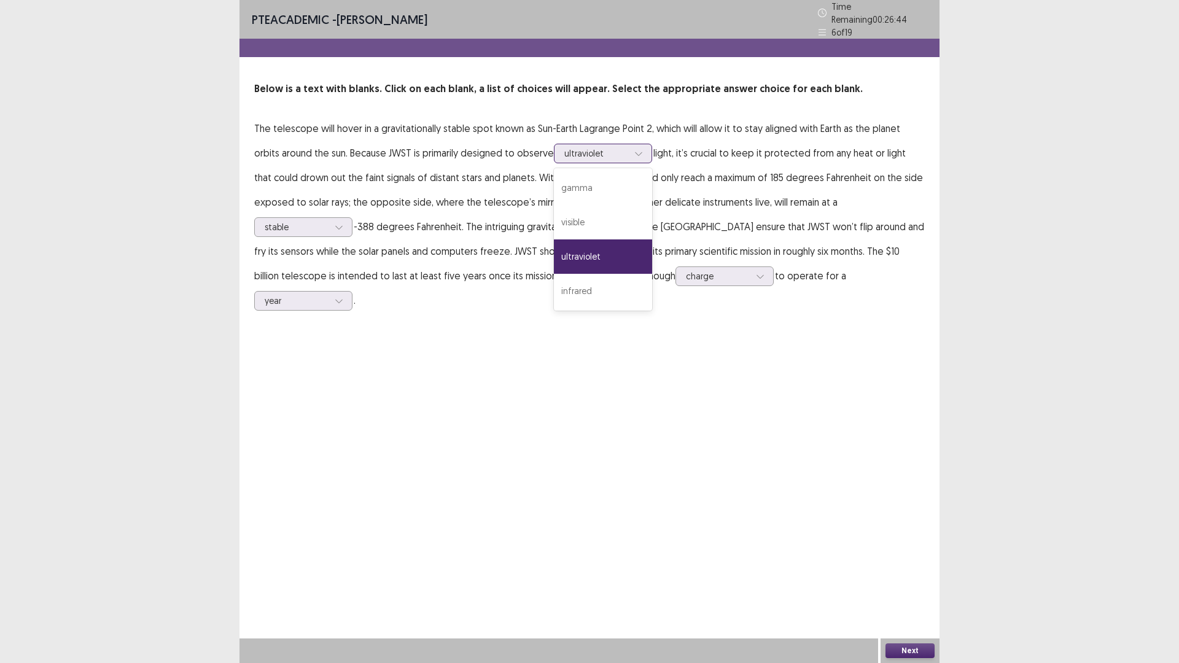
click at [599, 147] on div at bounding box center [596, 153] width 64 height 12
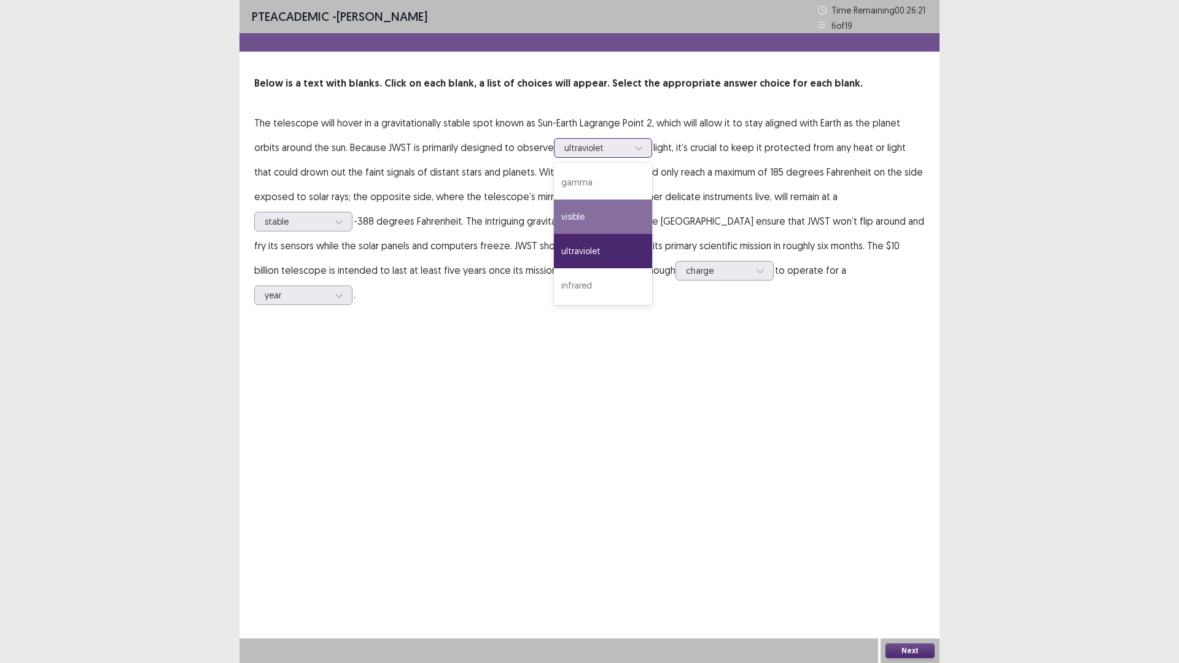
click at [584, 209] on div "visible" at bounding box center [603, 216] width 98 height 34
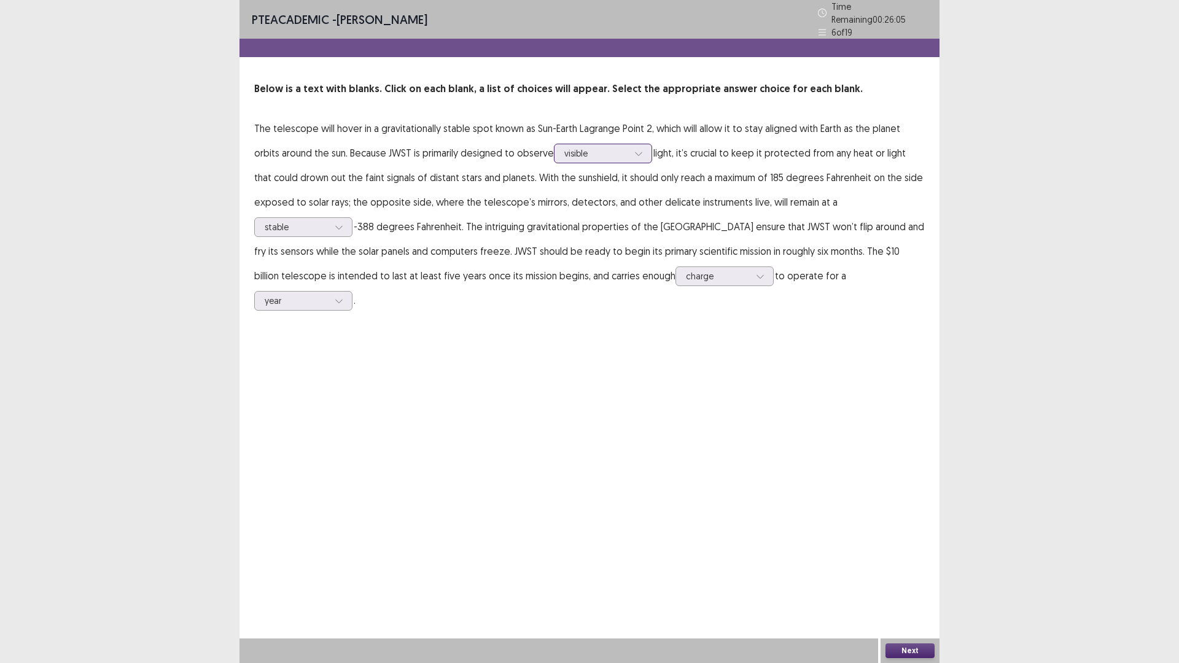
click at [613, 151] on div at bounding box center [596, 153] width 64 height 12
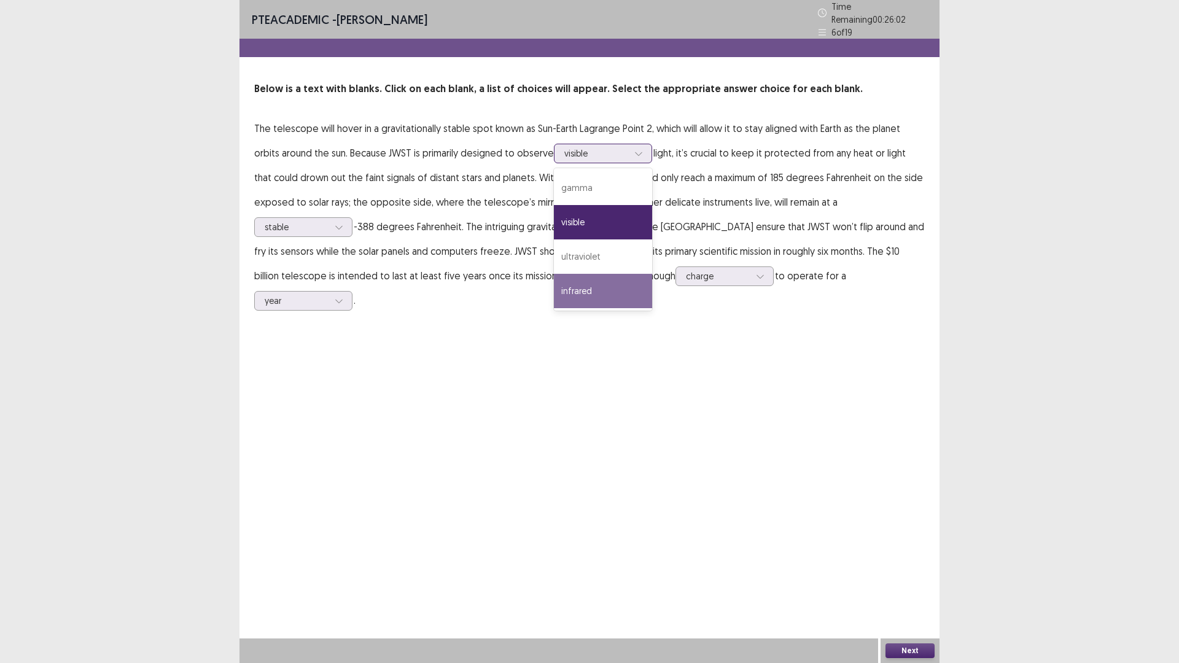
click at [595, 287] on div "infrared" at bounding box center [603, 291] width 98 height 34
click at [613, 144] on div "infrared" at bounding box center [603, 154] width 98 height 20
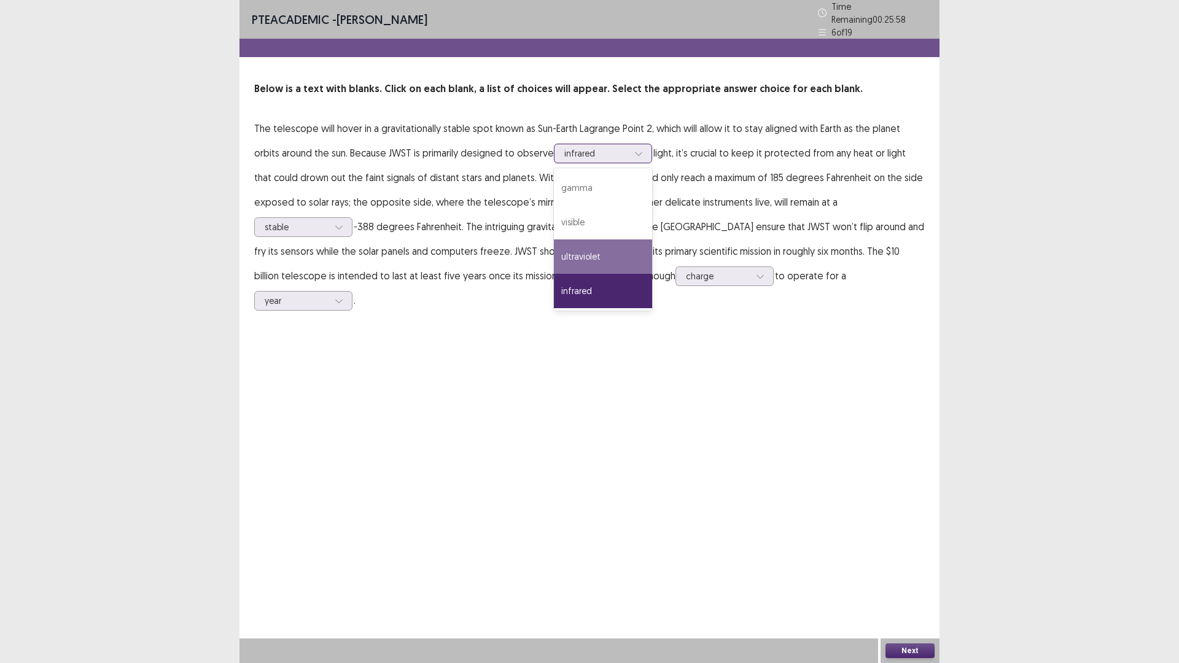
click at [608, 249] on div "ultraviolet" at bounding box center [603, 256] width 98 height 34
click at [589, 149] on div at bounding box center [596, 153] width 64 height 12
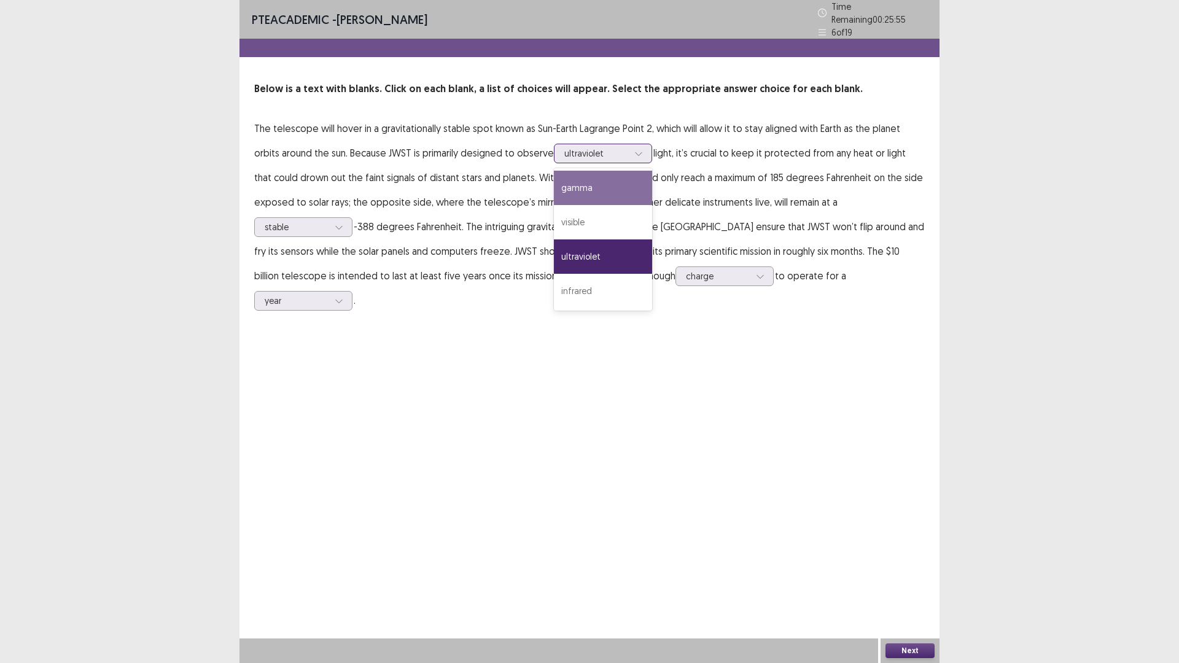
click at [592, 184] on div "gamma" at bounding box center [603, 188] width 98 height 34
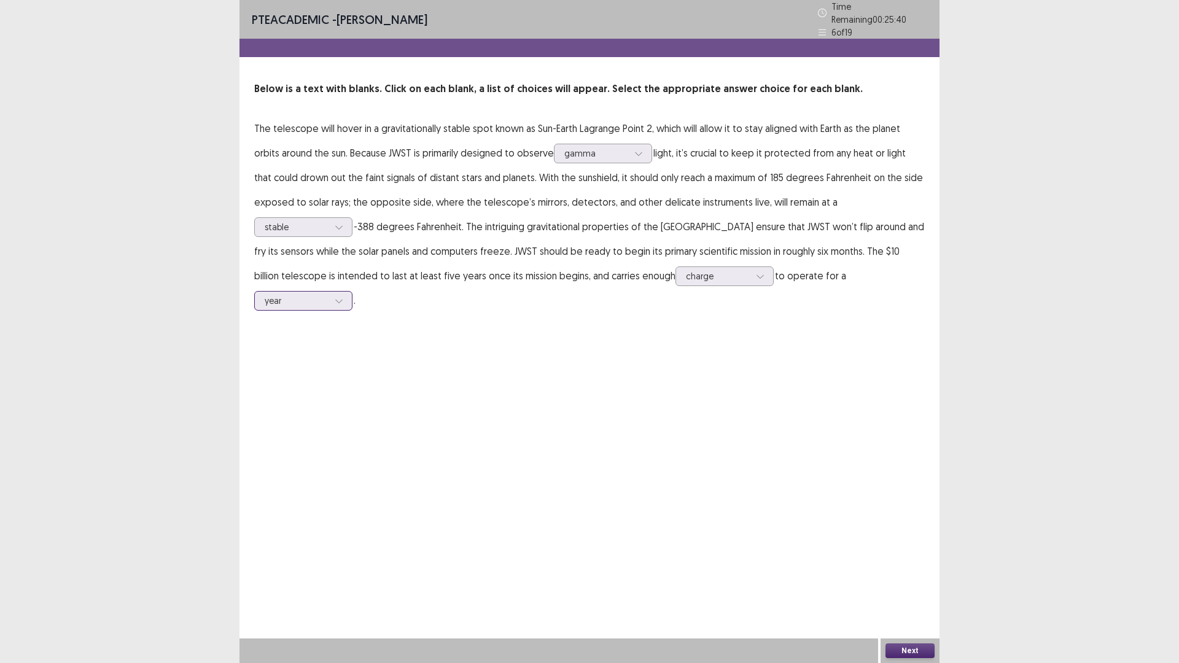
click at [328, 292] on div "year" at bounding box center [297, 301] width 64 height 18
click at [352, 421] on div "year" at bounding box center [303, 438] width 98 height 34
click at [914, 579] on button "Next" at bounding box center [909, 650] width 49 height 15
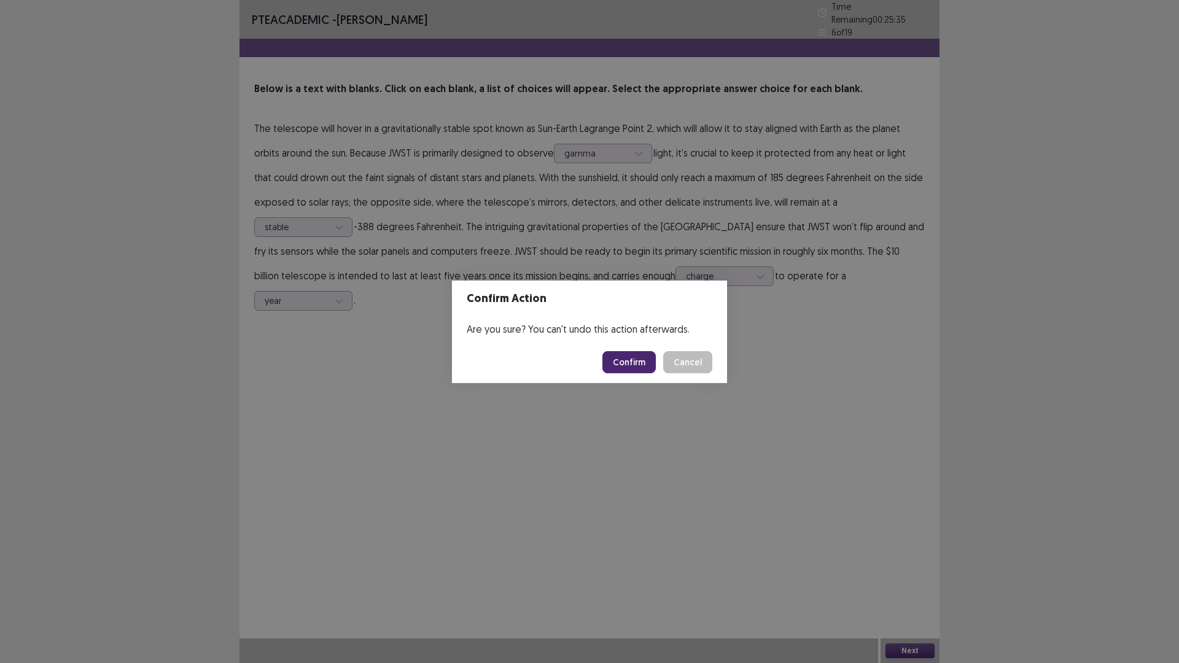
click at [629, 347] on footer "Confirm Cancel" at bounding box center [589, 362] width 275 height 42
click at [630, 357] on button "Confirm" at bounding box center [628, 362] width 53 height 22
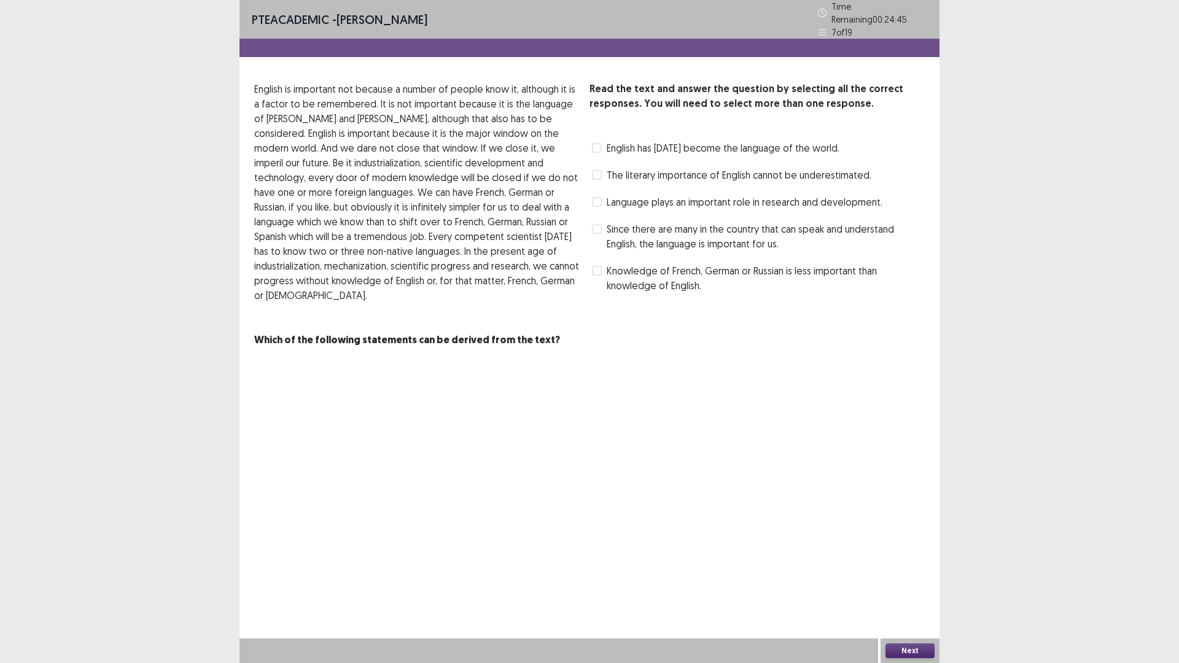
click at [673, 222] on span "Since there are many in the country that can speak and understand English, the …" at bounding box center [765, 236] width 318 height 29
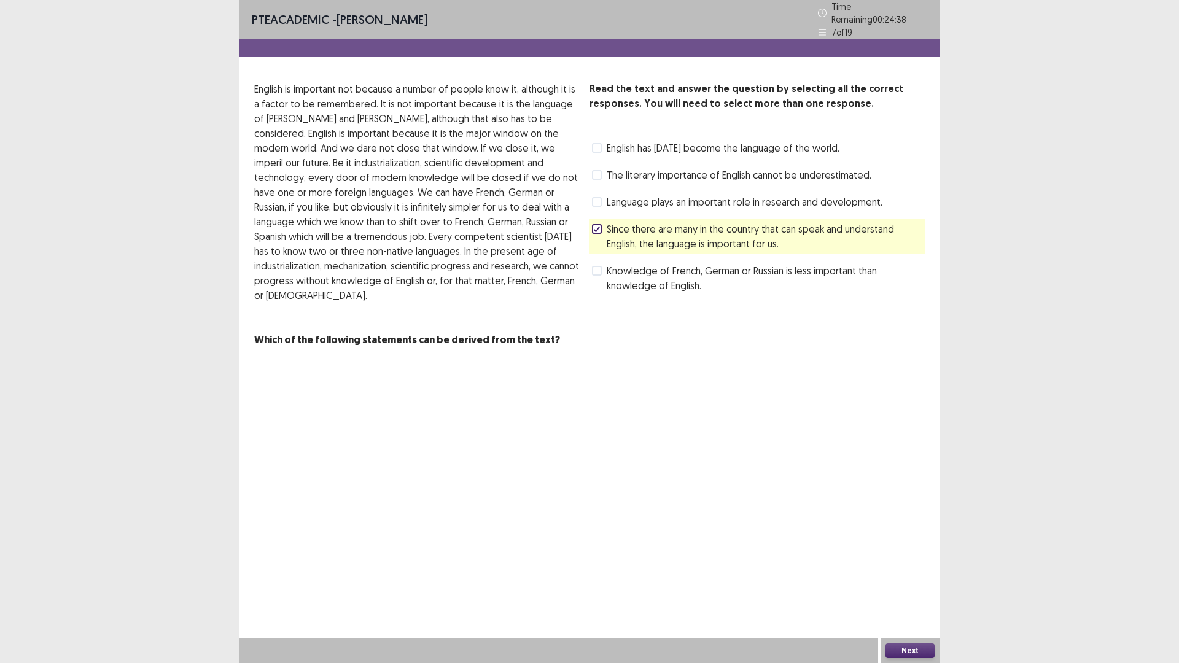
click at [908, 579] on button "Next" at bounding box center [909, 650] width 49 height 15
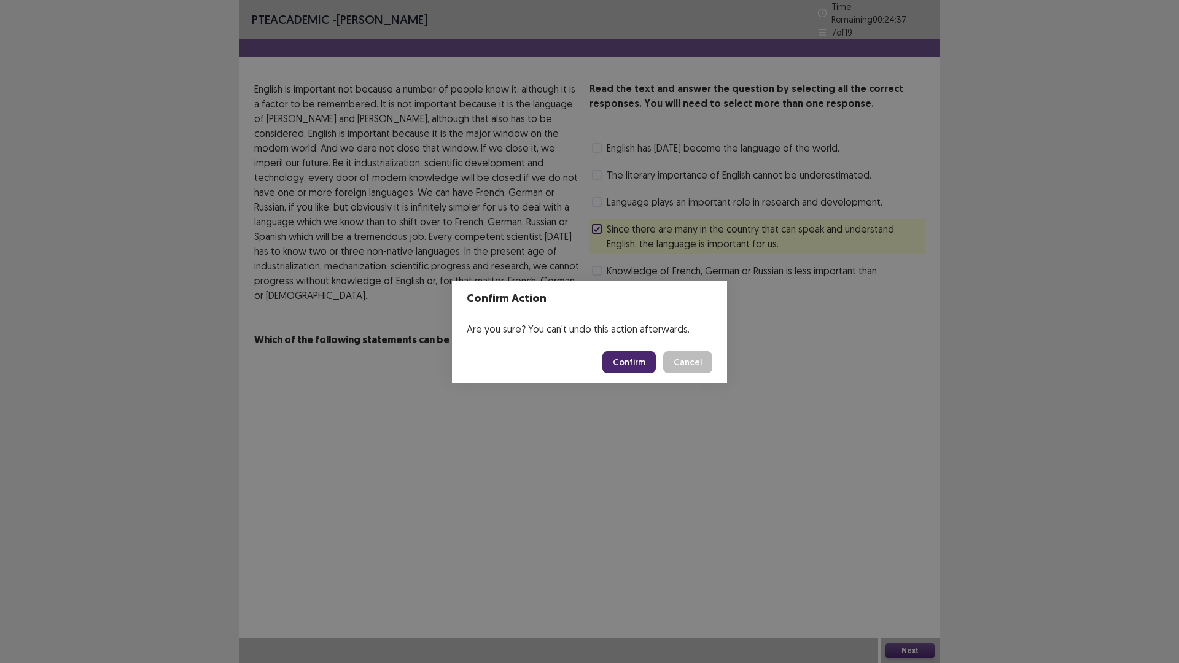
click at [611, 358] on button "Confirm" at bounding box center [628, 362] width 53 height 22
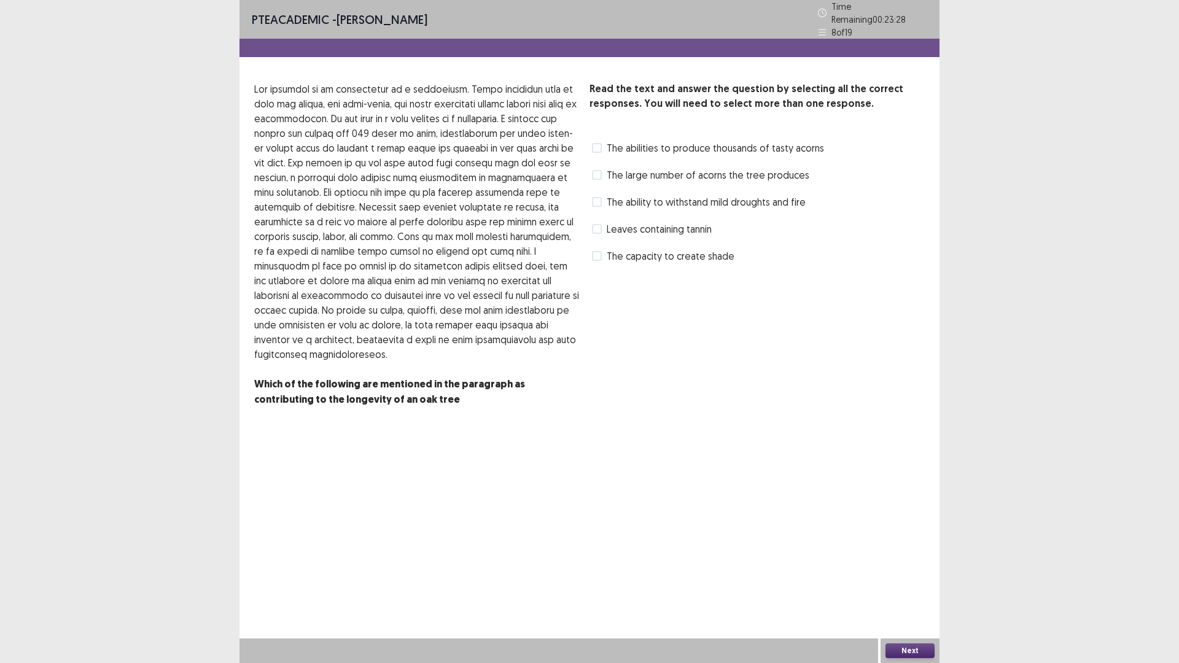
click at [633, 222] on span "Leaves containing tannin" at bounding box center [658, 229] width 105 height 15
click at [911, 579] on button "Next" at bounding box center [909, 650] width 49 height 15
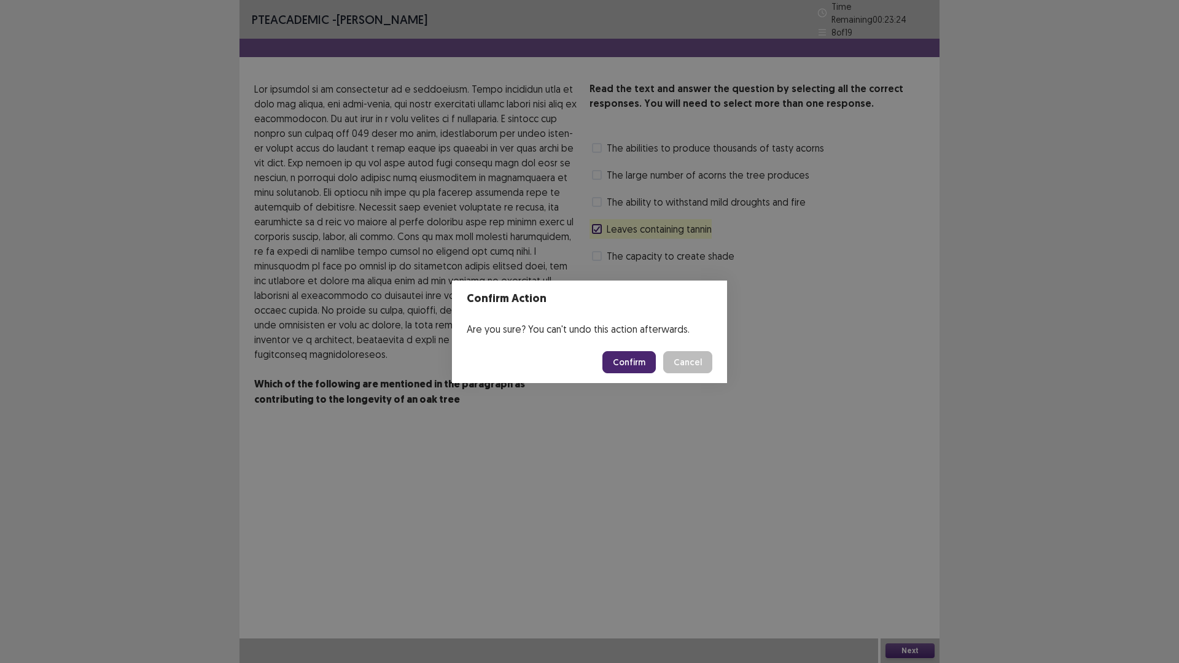
click at [627, 365] on button "Confirm" at bounding box center [628, 362] width 53 height 22
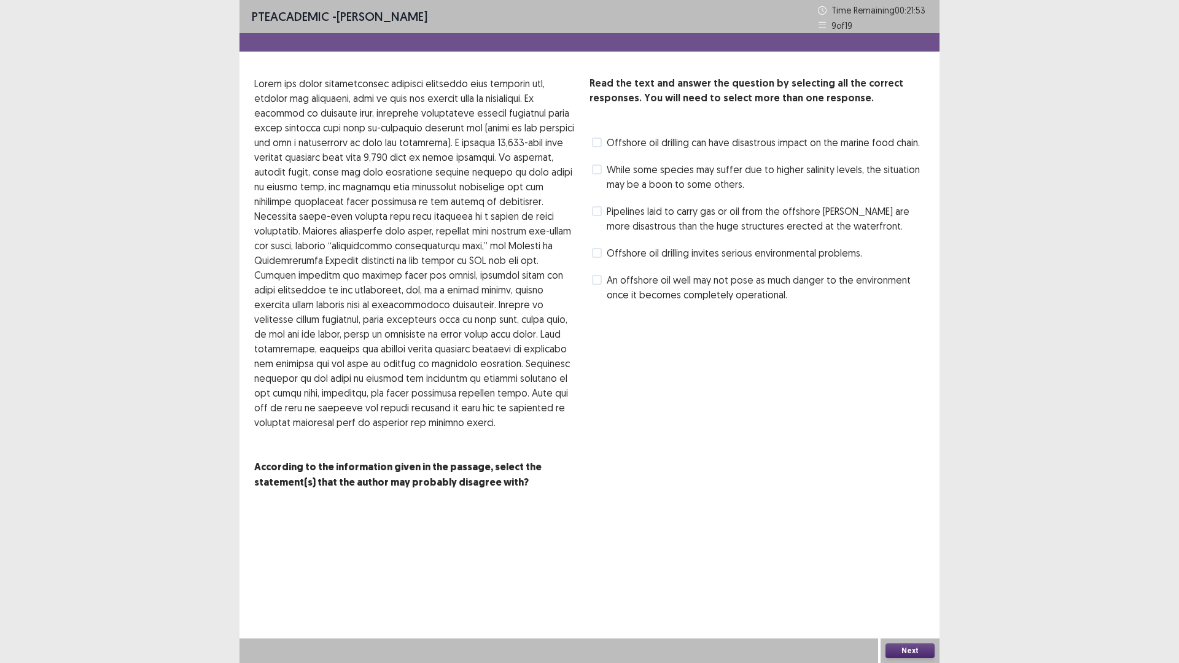
click at [829, 168] on span "While some species may suffer due to higher salinity levels, the situation may …" at bounding box center [765, 176] width 318 height 29
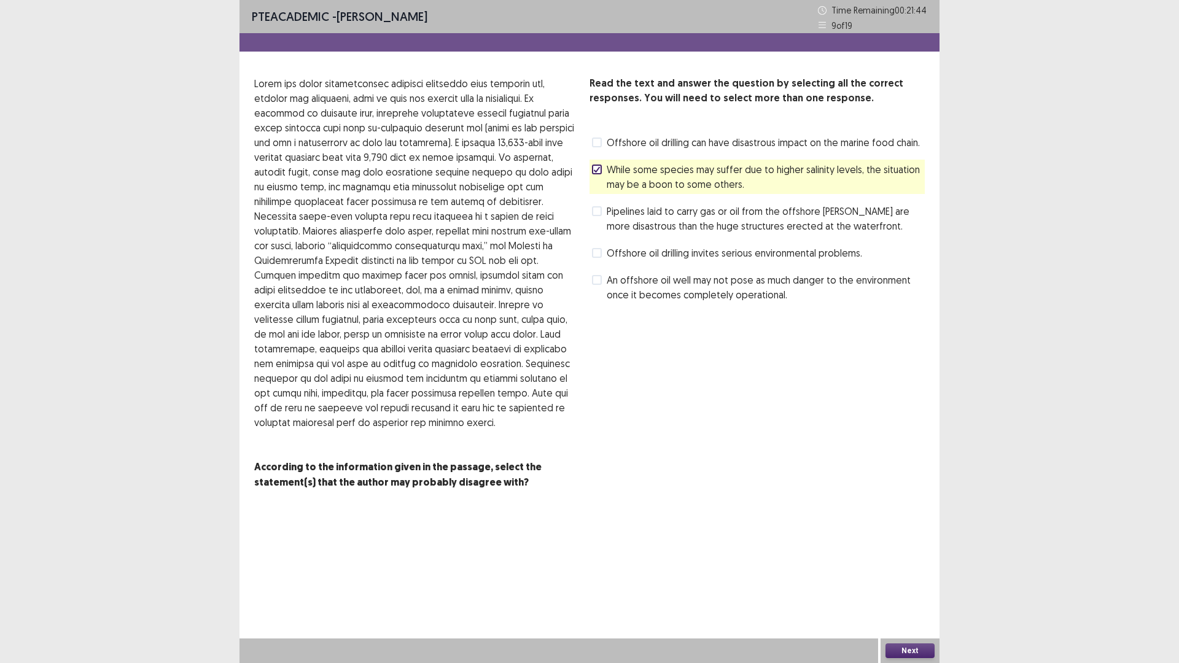
click at [602, 177] on label "While some species may suffer due to higher salinity levels, the situation may …" at bounding box center [758, 176] width 333 height 29
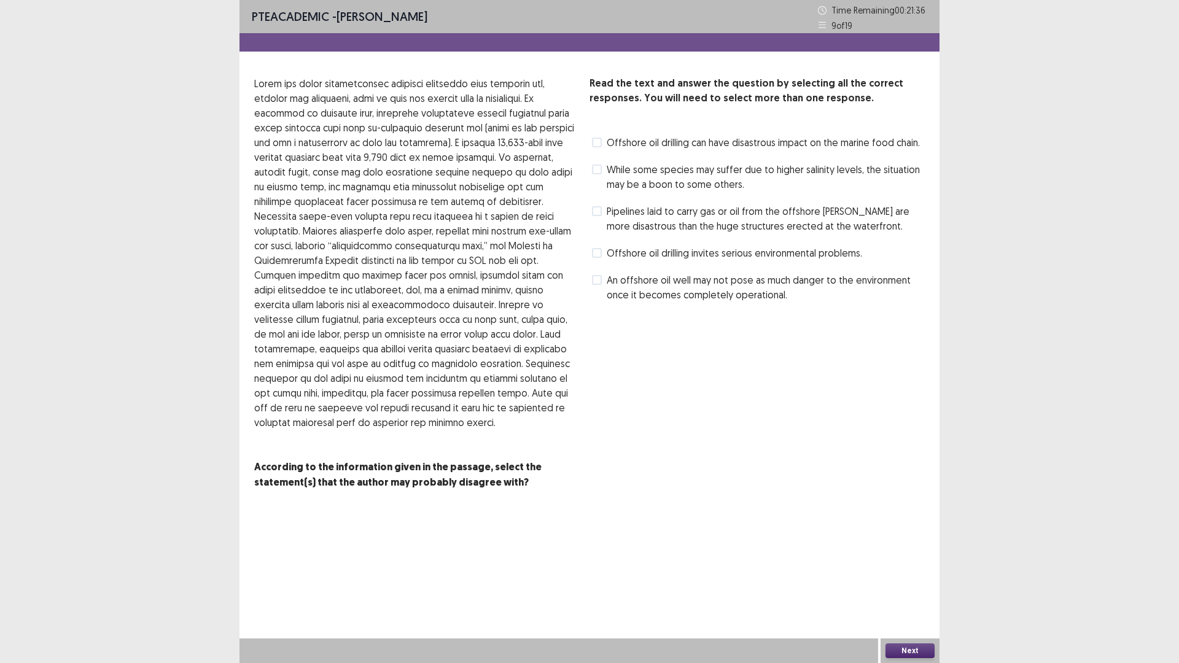
click at [637, 139] on span "Offshore oil drilling can have disastrous impact on the marine food chain." at bounding box center [762, 142] width 313 height 15
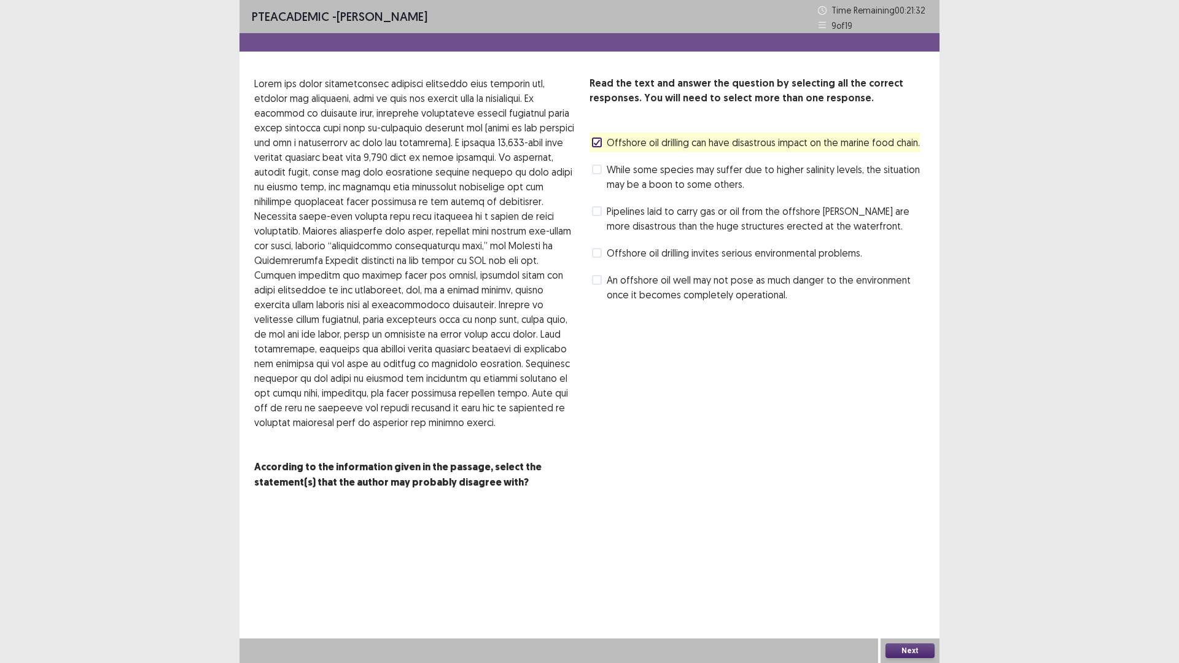
click at [637, 139] on span "Offshore oil drilling can have disastrous impact on the marine food chain." at bounding box center [762, 142] width 313 height 15
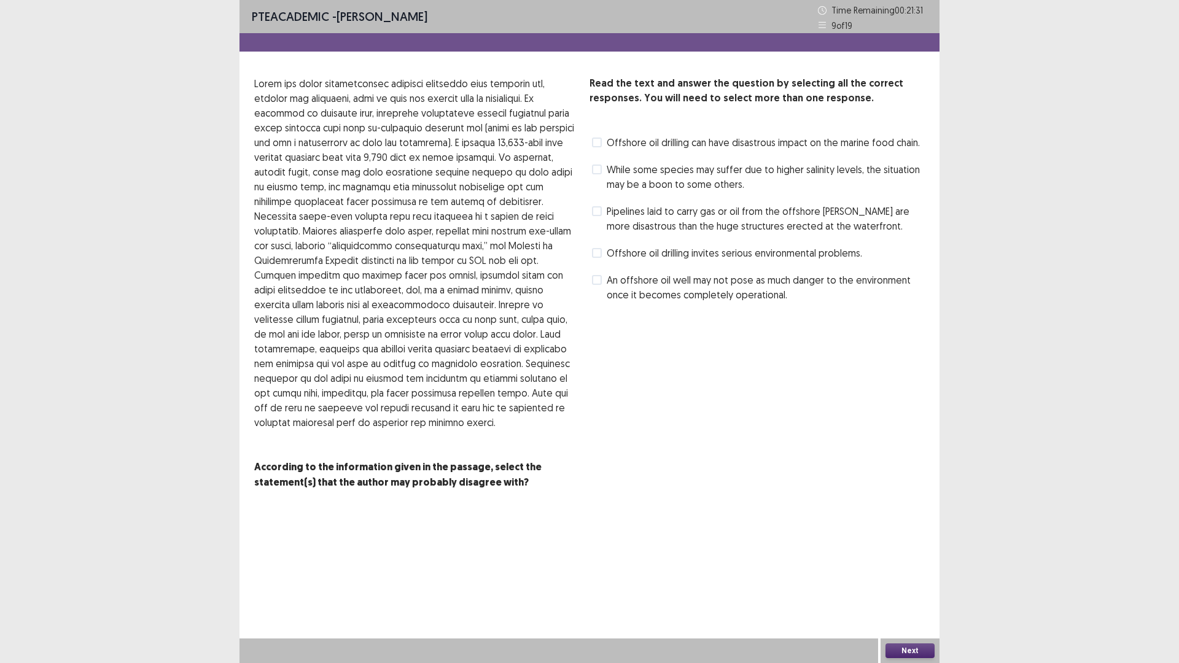
click at [687, 254] on span "Offshore oil drilling invites serious environmental problems." at bounding box center [733, 253] width 255 height 15
click at [911, 579] on button "Next" at bounding box center [909, 650] width 49 height 15
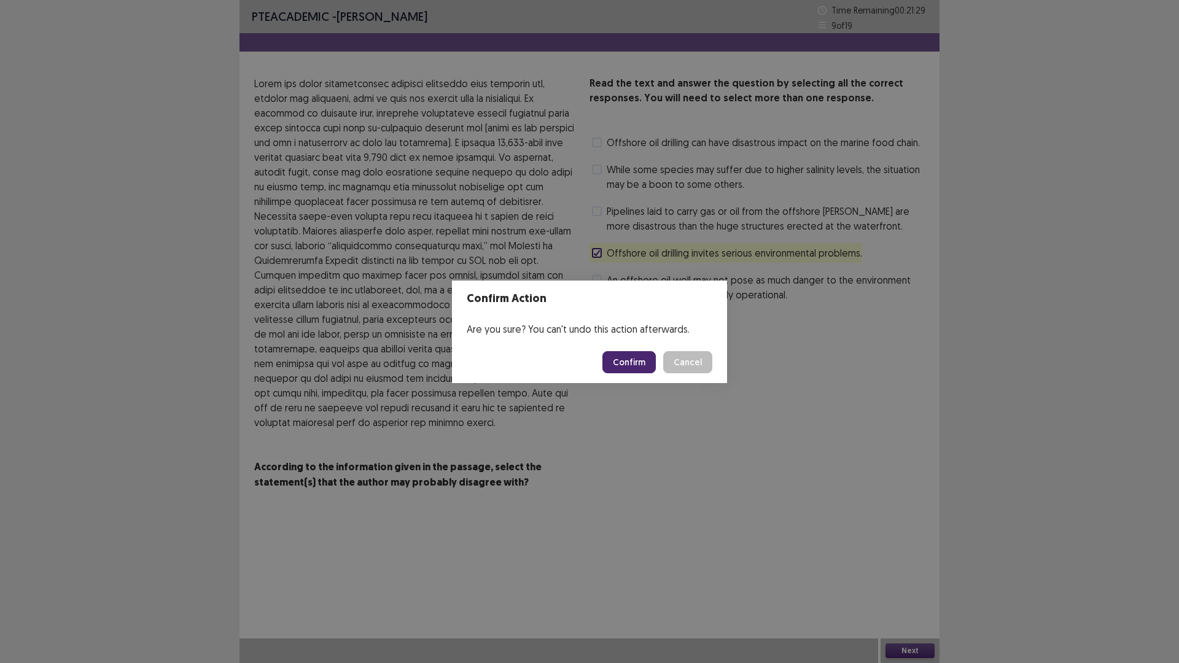
click at [637, 360] on button "Confirm" at bounding box center [628, 362] width 53 height 22
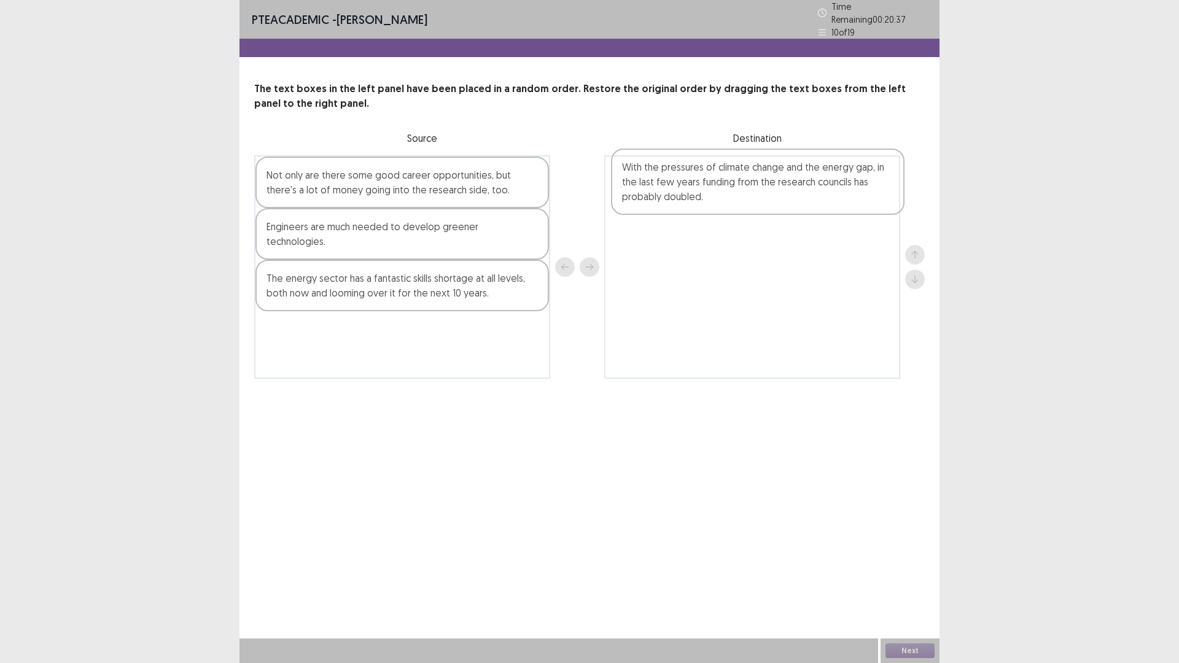
drag, startPoint x: 425, startPoint y: 197, endPoint x: 802, endPoint y: 195, distance: 376.9
click at [802, 195] on div "With the pressures of climate change and the energy gap, in the last few years …" at bounding box center [589, 266] width 670 height 223
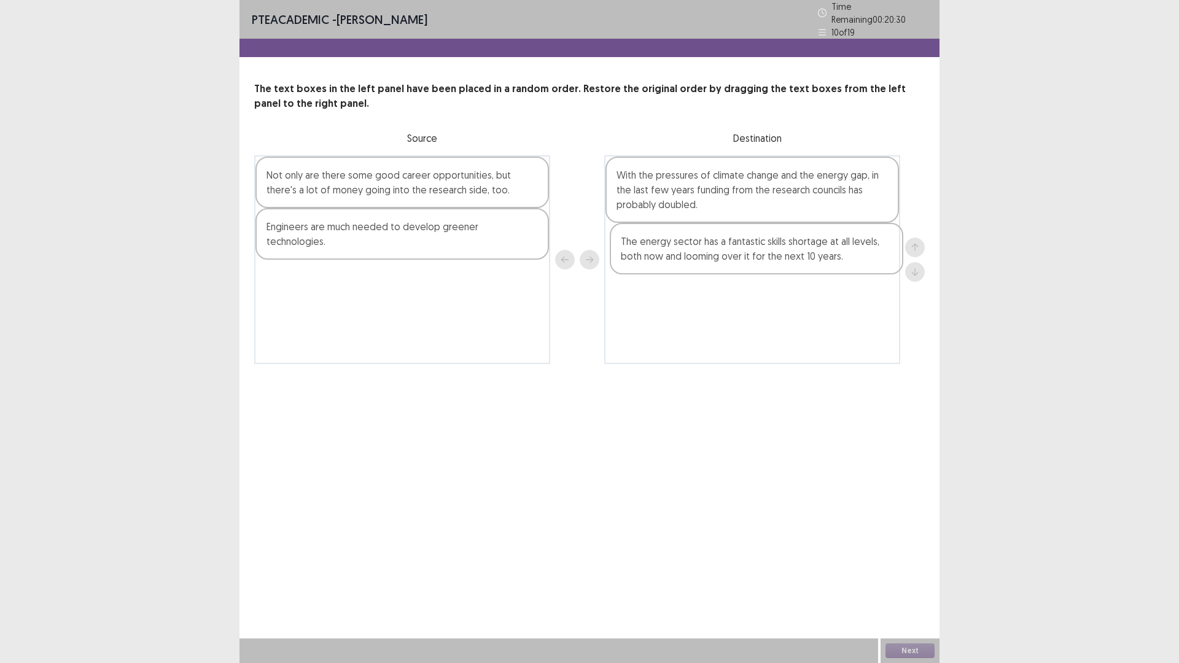
drag, startPoint x: 430, startPoint y: 269, endPoint x: 804, endPoint y: 261, distance: 373.9
click at [804, 261] on div "Not only are there some good career opportunities, but there's a lot of money g…" at bounding box center [589, 259] width 670 height 209
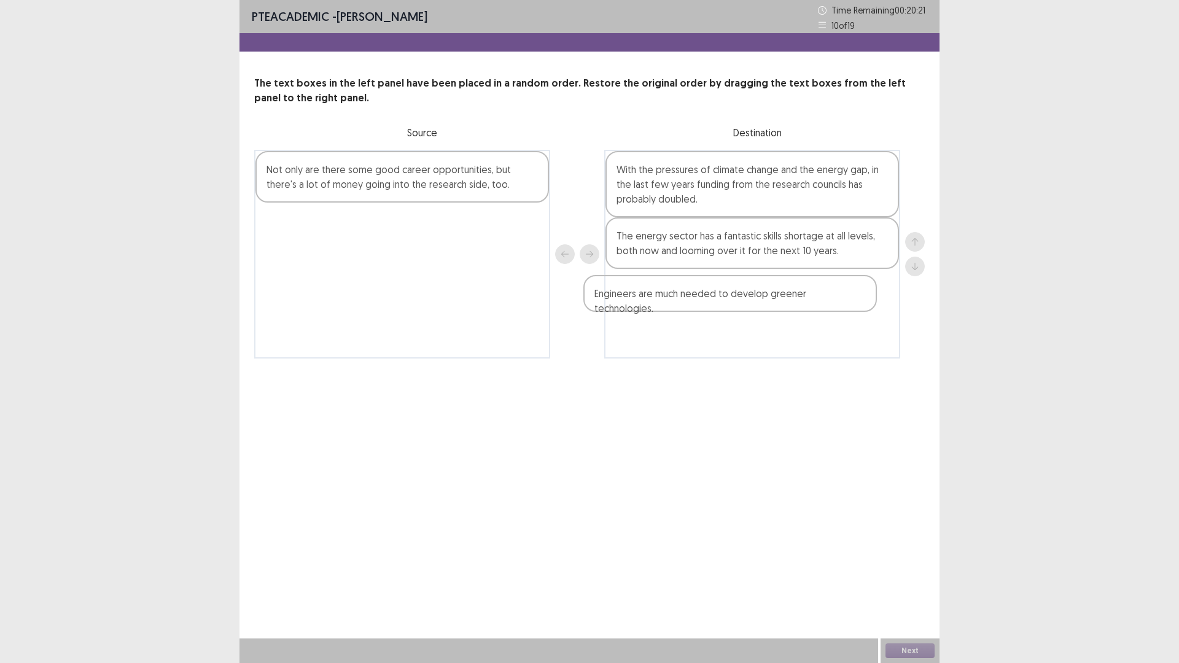
drag, startPoint x: 336, startPoint y: 230, endPoint x: 667, endPoint y: 304, distance: 339.2
click at [667, 304] on div "Not only are there some good career opportunities, but there's a lot of money g…" at bounding box center [589, 254] width 670 height 209
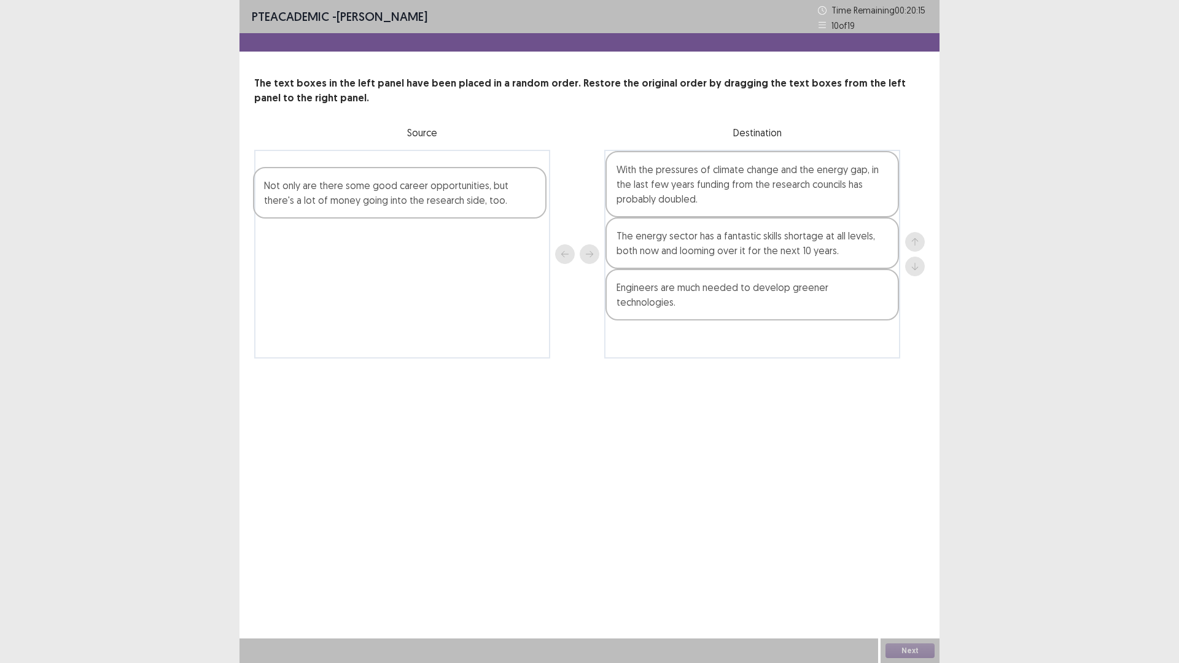
drag, startPoint x: 328, startPoint y: 182, endPoint x: 325, endPoint y: 202, distance: 20.4
click at [325, 202] on div "Not only are there some good career opportunities, but there's a lot of money g…" at bounding box center [402, 254] width 296 height 209
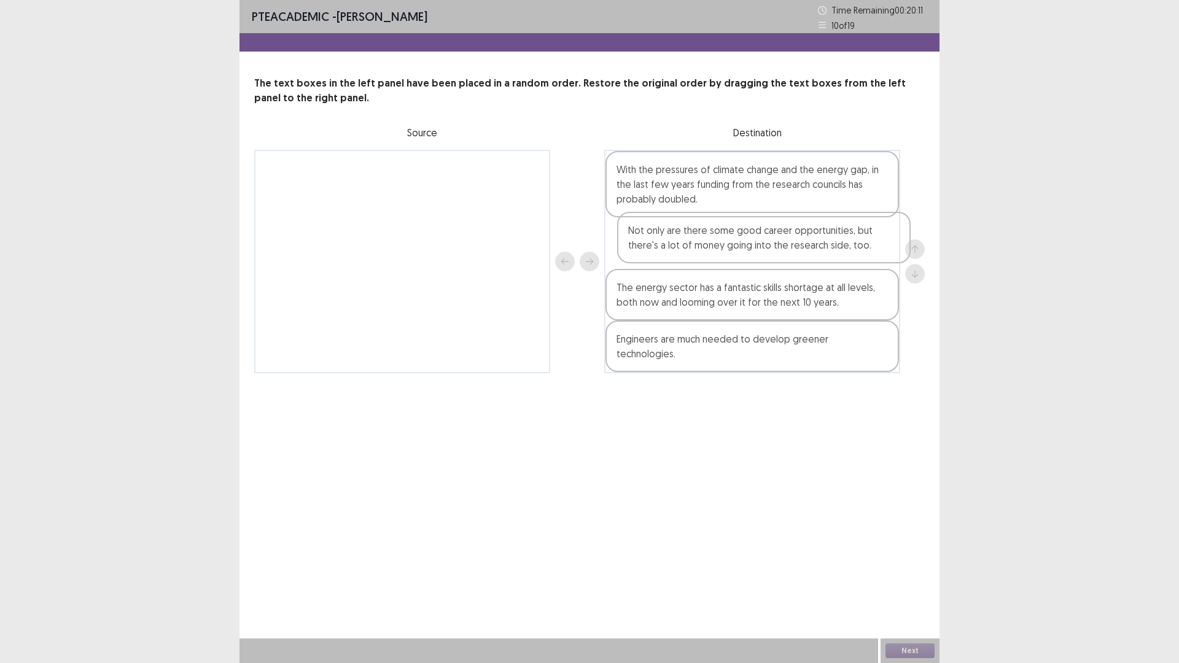
drag, startPoint x: 417, startPoint y: 188, endPoint x: 785, endPoint y: 254, distance: 373.4
click at [785, 254] on div "Not only are there some good career opportunities, but there's a lot of money g…" at bounding box center [589, 261] width 670 height 223
drag, startPoint x: 751, startPoint y: 312, endPoint x: 739, endPoint y: 192, distance: 120.3
click at [739, 192] on div "With the pressures of climate change and the energy gap, in the last few years …" at bounding box center [752, 261] width 296 height 223
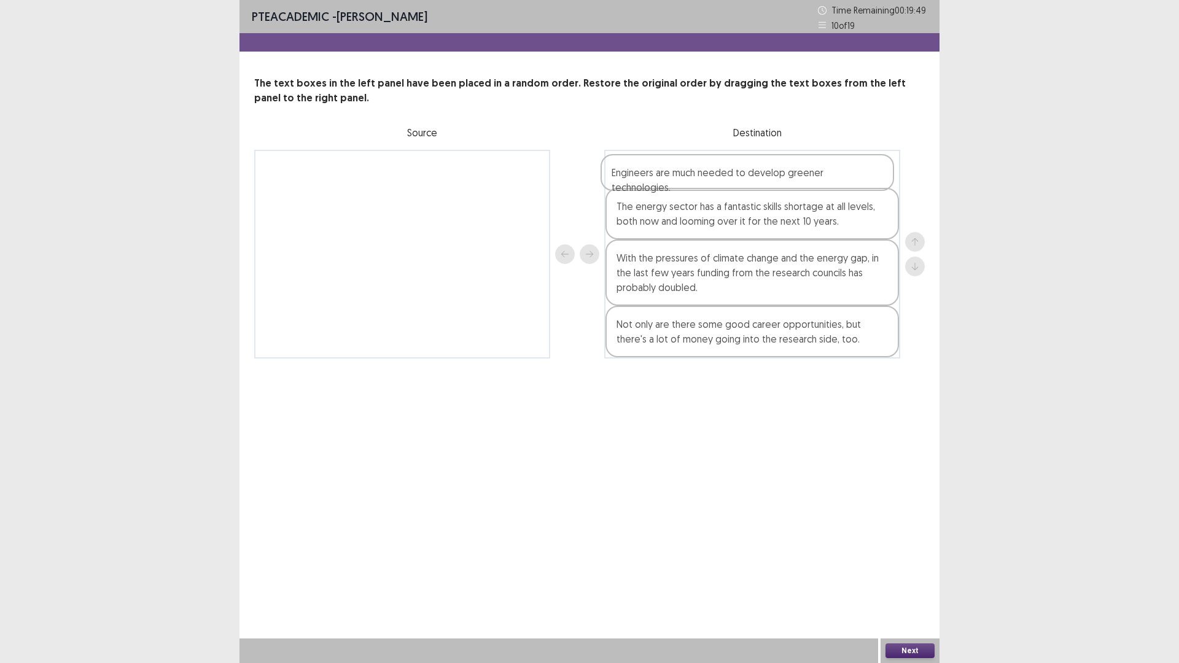
drag, startPoint x: 679, startPoint y: 349, endPoint x: 675, endPoint y: 176, distance: 172.6
click at [675, 176] on div "The energy sector has a fantastic skills shortage at all levels, both now and l…" at bounding box center [752, 254] width 296 height 209
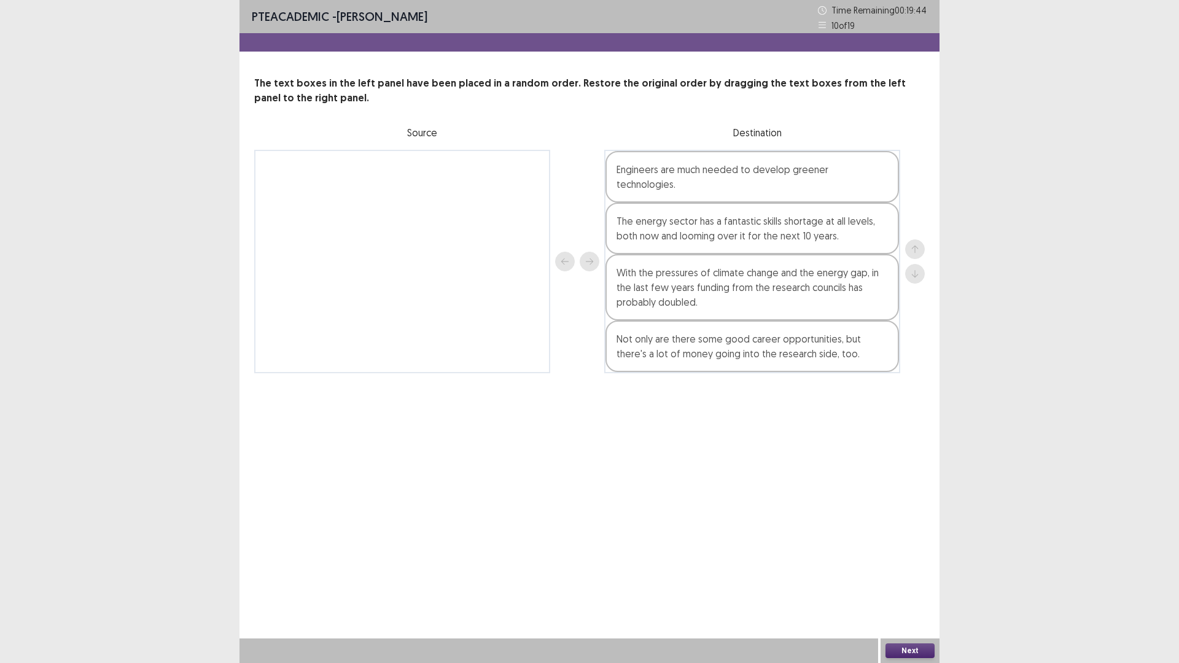
click at [921, 579] on button "Next" at bounding box center [909, 650] width 49 height 15
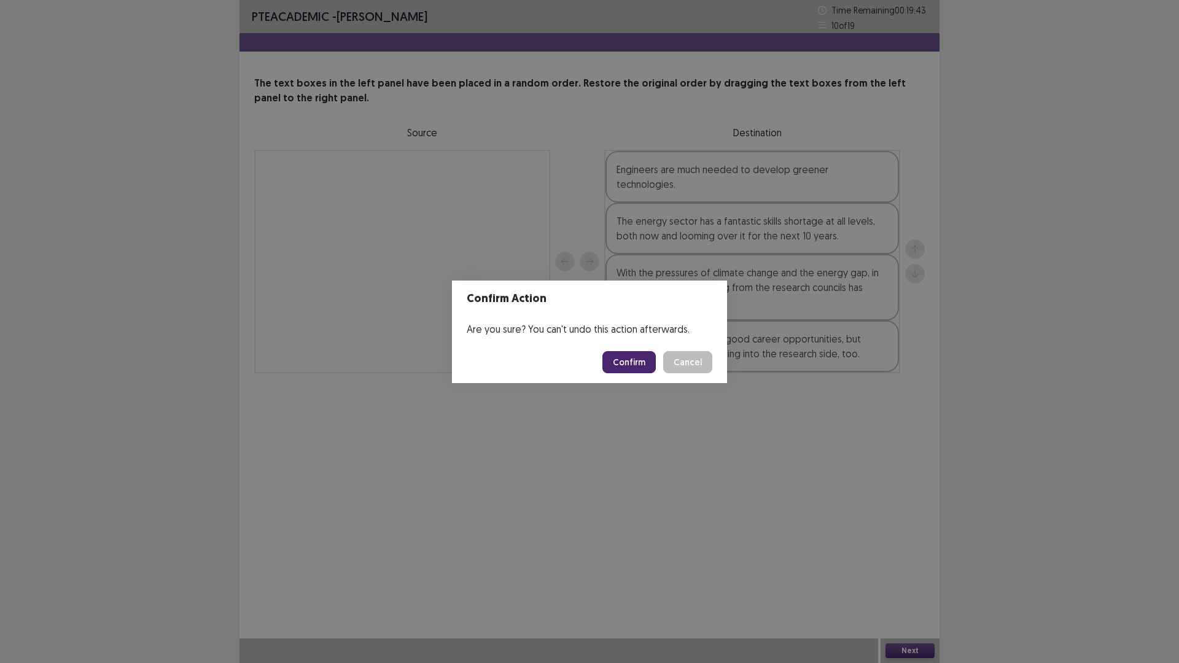
click at [638, 354] on button "Confirm" at bounding box center [628, 362] width 53 height 22
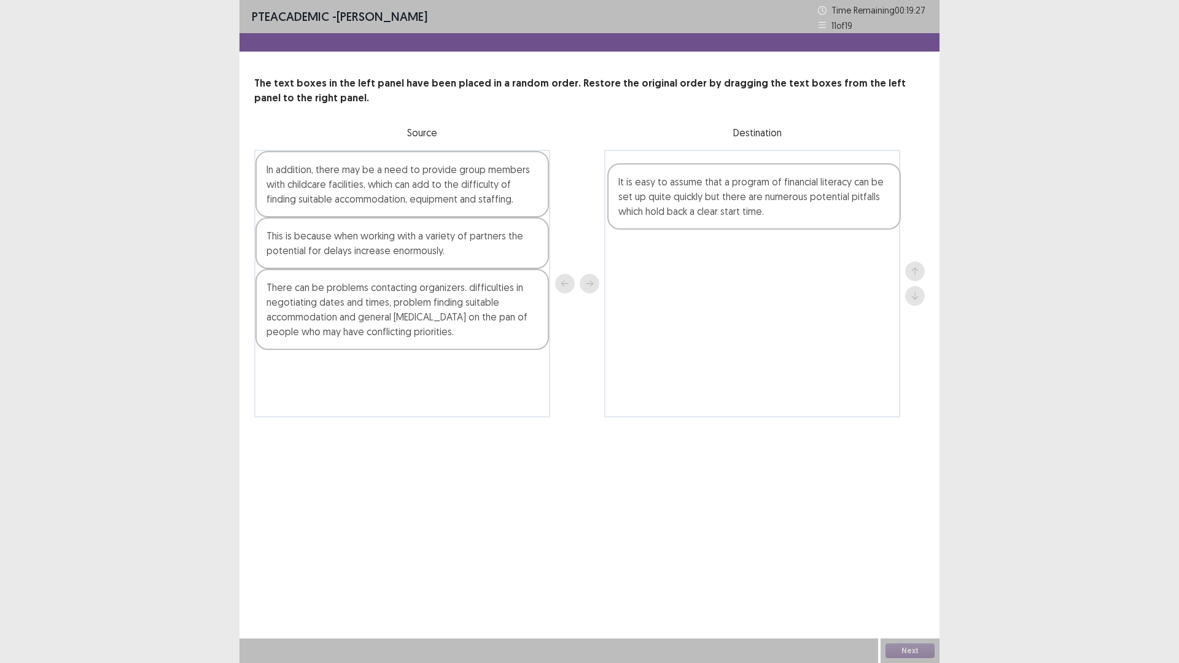
drag, startPoint x: 390, startPoint y: 203, endPoint x: 751, endPoint y: 216, distance: 360.5
click at [751, 216] on div "It is easy to assume that a program of financial literacy can be set up quite q…" at bounding box center [589, 284] width 670 height 268
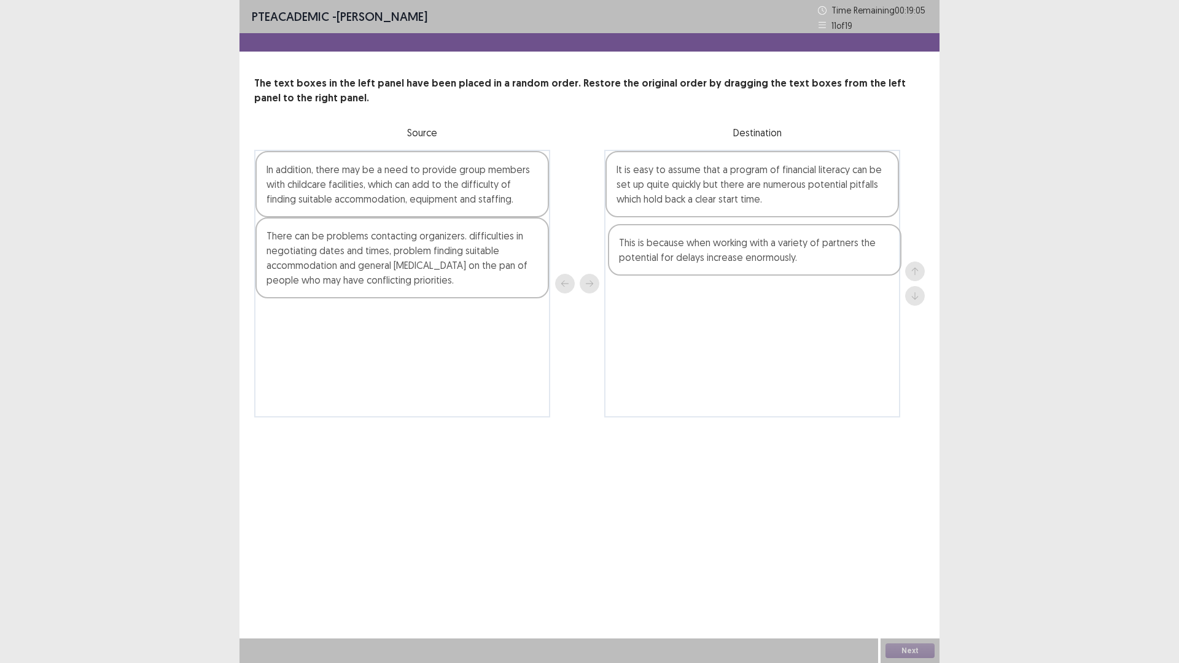
drag, startPoint x: 358, startPoint y: 250, endPoint x: 718, endPoint y: 260, distance: 359.8
click at [718, 260] on div "In addition, there may be a need to provide group members with childcare facili…" at bounding box center [589, 284] width 670 height 268
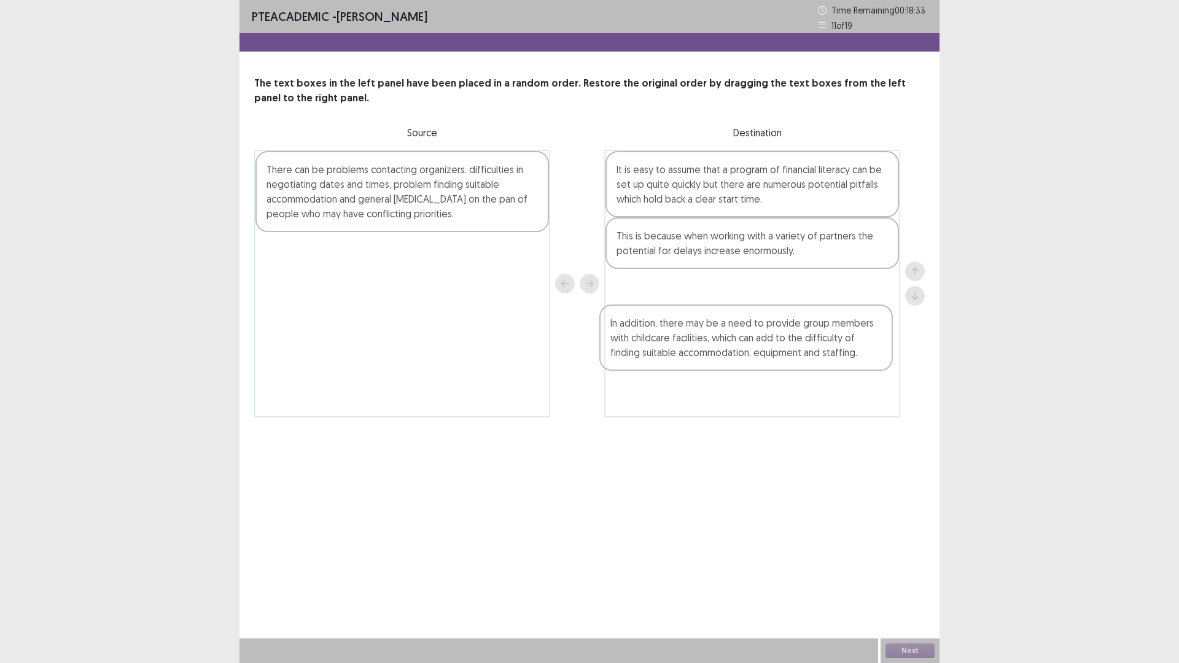
drag, startPoint x: 430, startPoint y: 196, endPoint x: 783, endPoint y: 330, distance: 377.5
click at [783, 330] on div "In addition, there may be a need to provide group members with childcare facili…" at bounding box center [589, 284] width 670 height 268
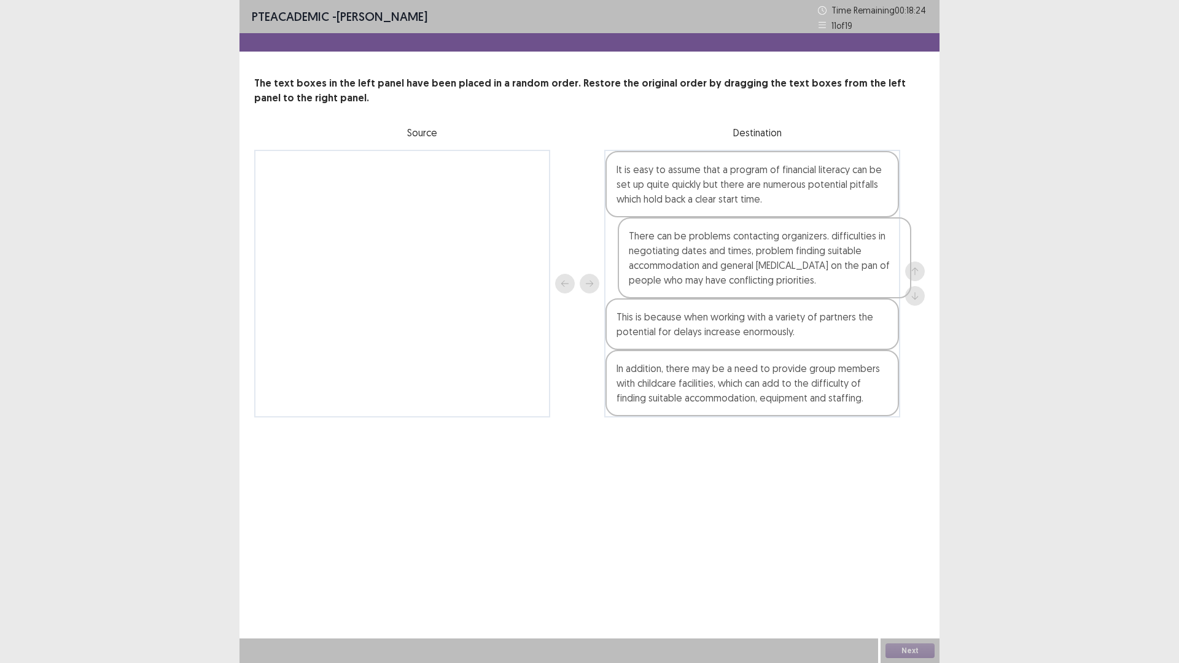
drag, startPoint x: 401, startPoint y: 200, endPoint x: 765, endPoint y: 270, distance: 370.1
click at [765, 270] on div "There can be problems contacting organizers. difficulties in negotiating dates …" at bounding box center [589, 284] width 670 height 268
click at [912, 579] on button "Next" at bounding box center [909, 650] width 49 height 15
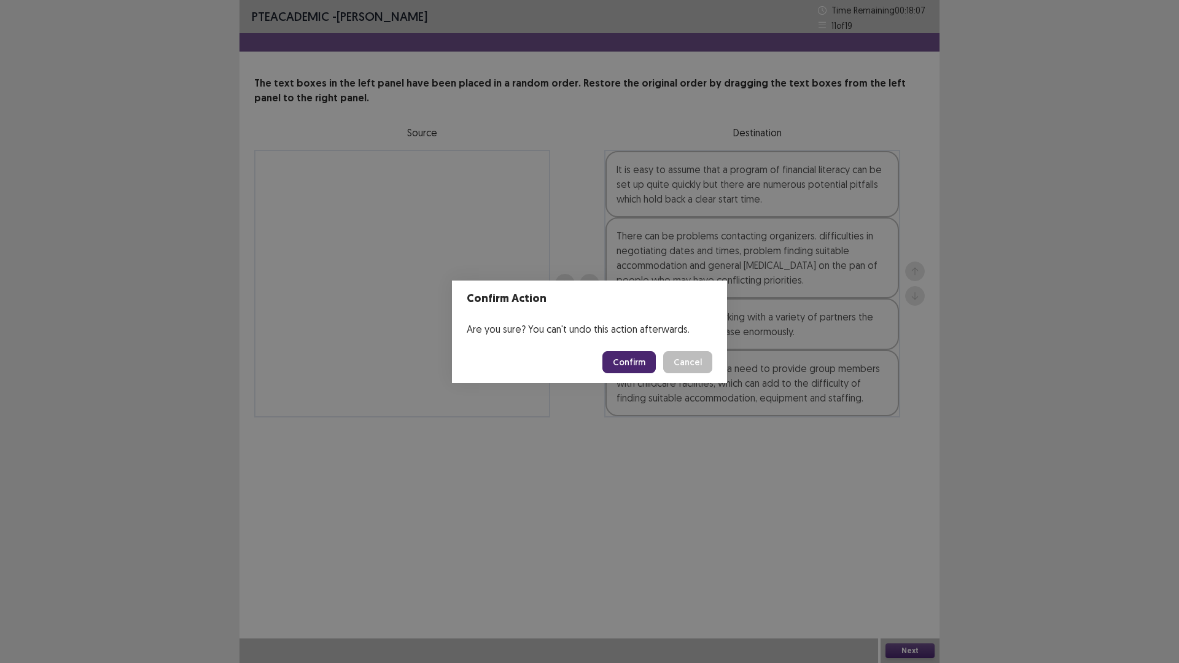
click at [637, 356] on button "Confirm" at bounding box center [628, 362] width 53 height 22
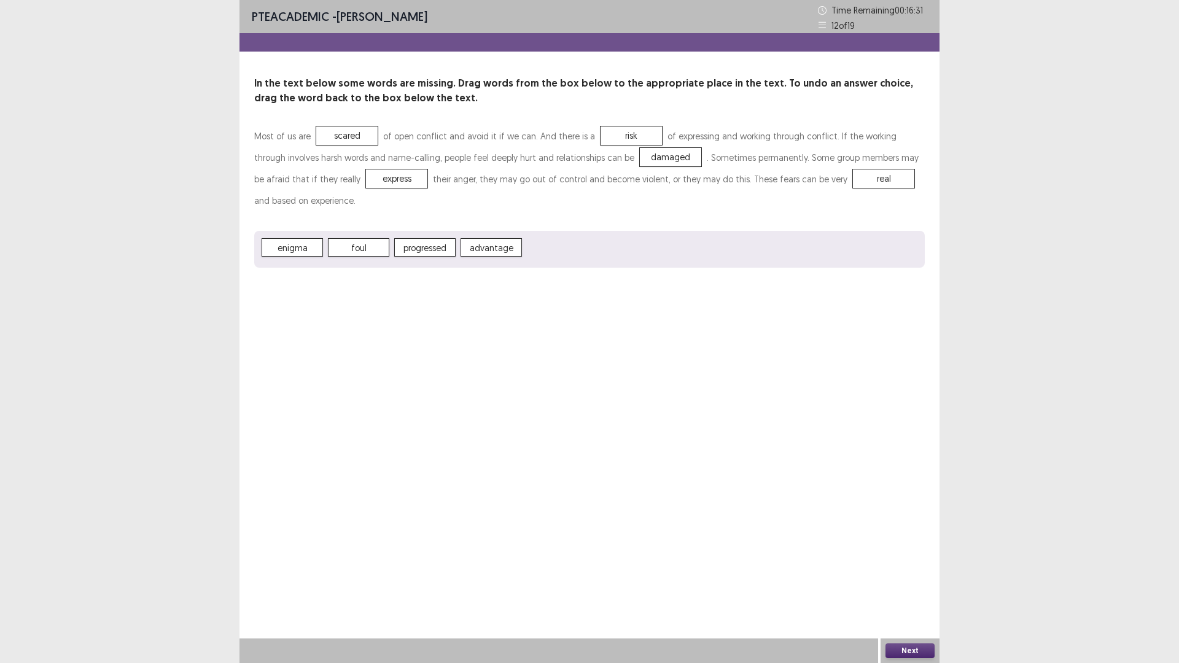
click at [913, 579] on button "Next" at bounding box center [909, 650] width 49 height 15
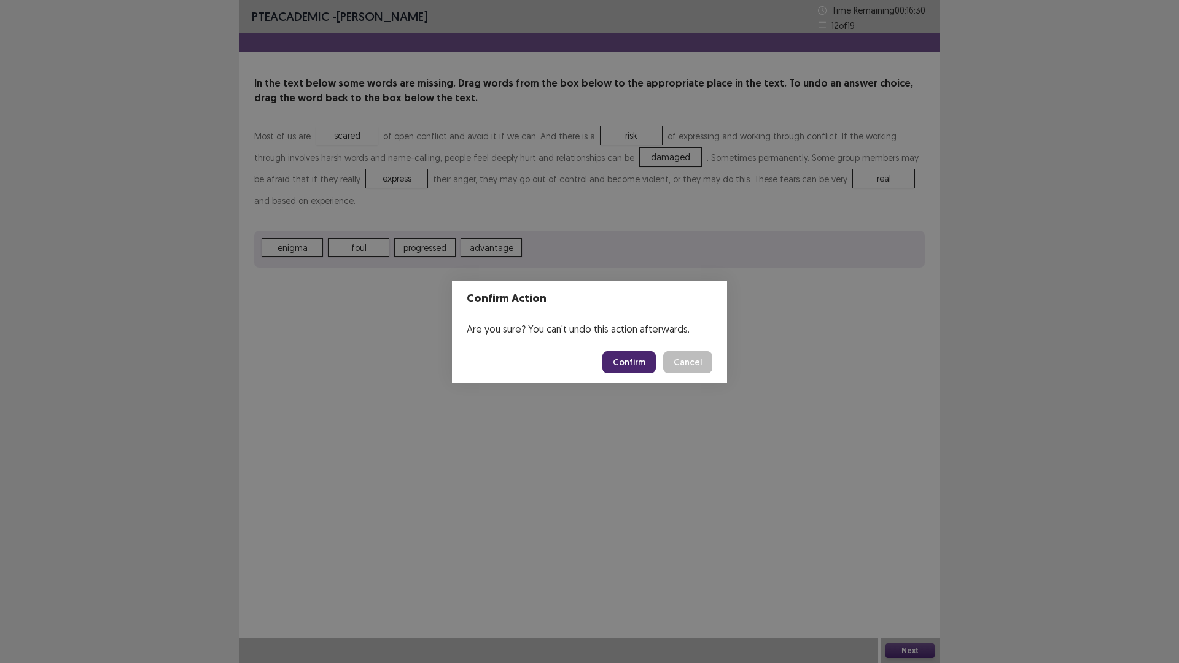
click at [635, 365] on button "Confirm" at bounding box center [628, 362] width 53 height 22
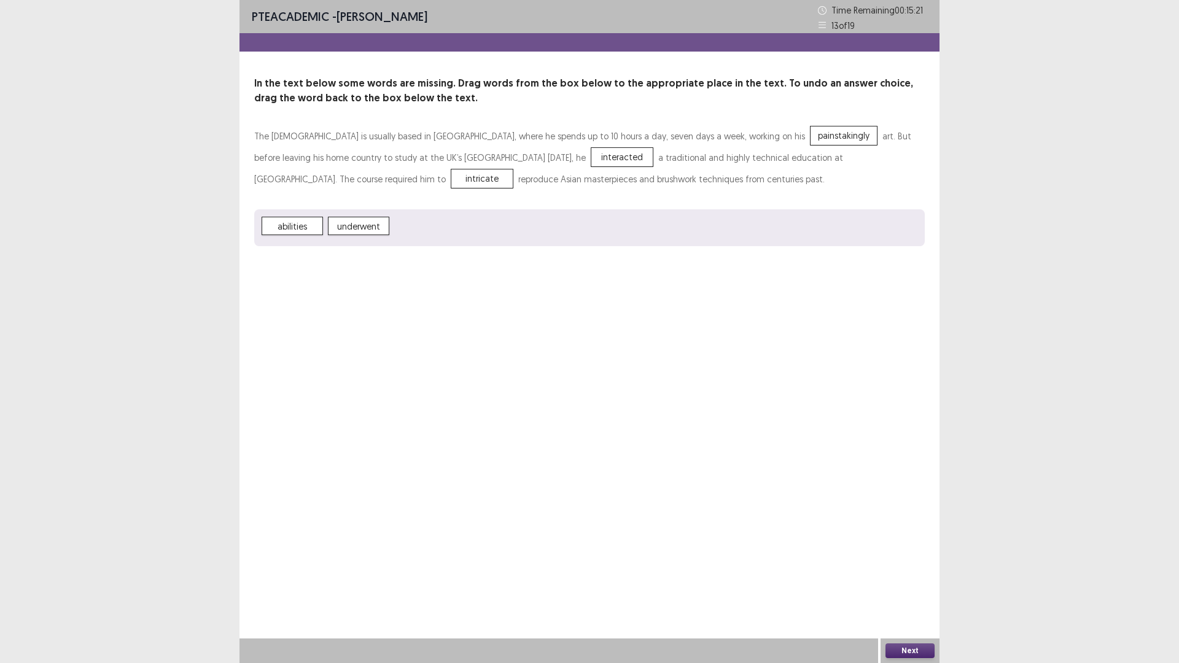
click at [913, 579] on button "Next" at bounding box center [909, 650] width 49 height 15
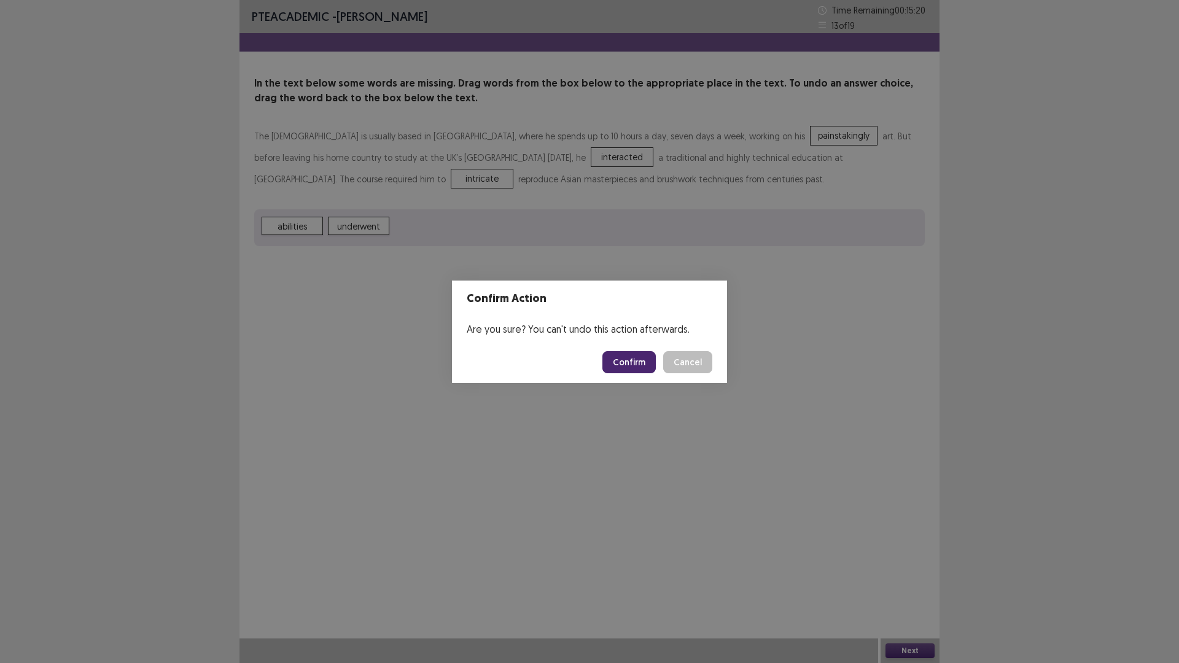
click at [630, 357] on button "Confirm" at bounding box center [628, 362] width 53 height 22
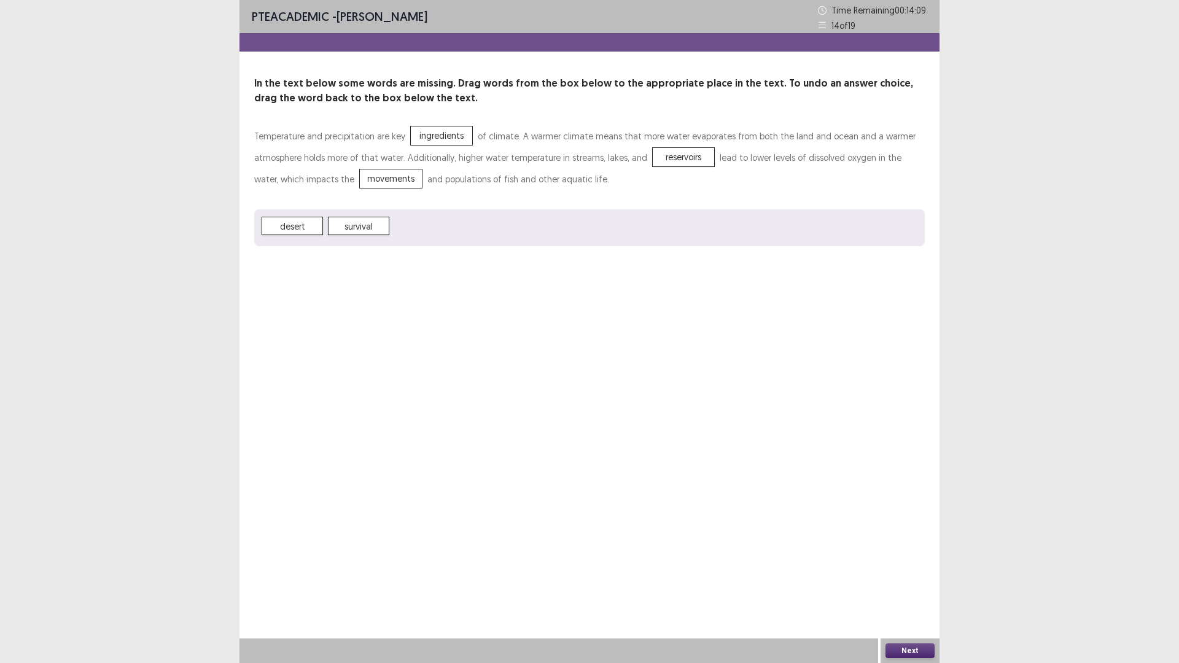
click at [916, 579] on button "Next" at bounding box center [909, 650] width 49 height 15
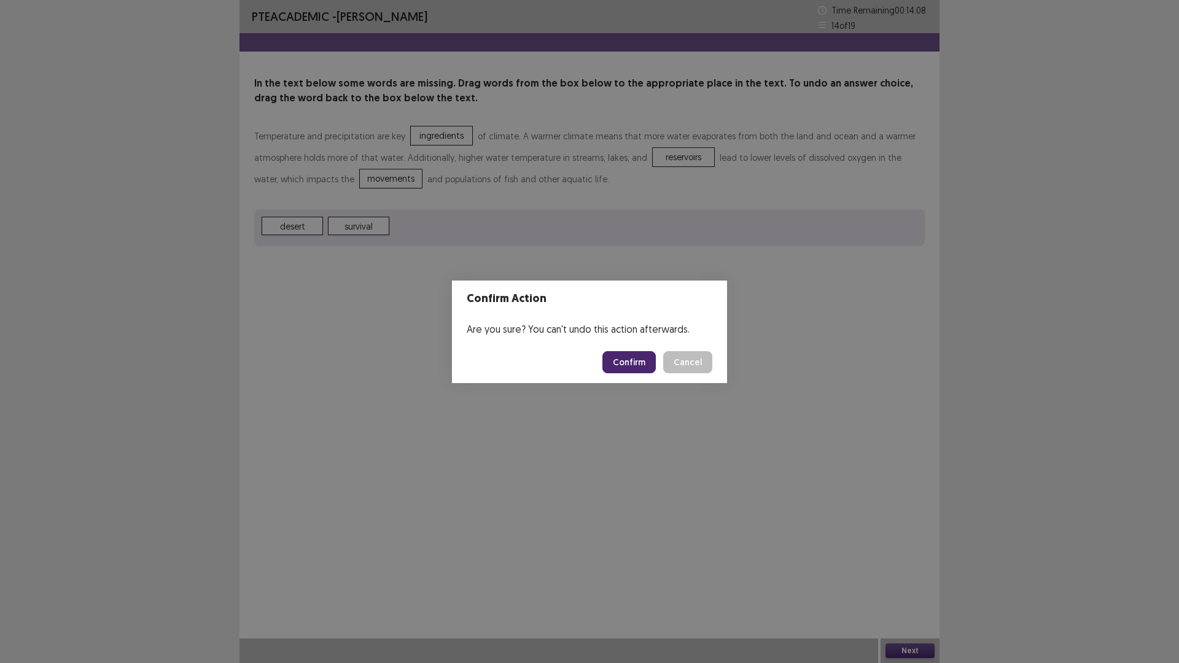
click at [641, 358] on button "Confirm" at bounding box center [628, 362] width 53 height 22
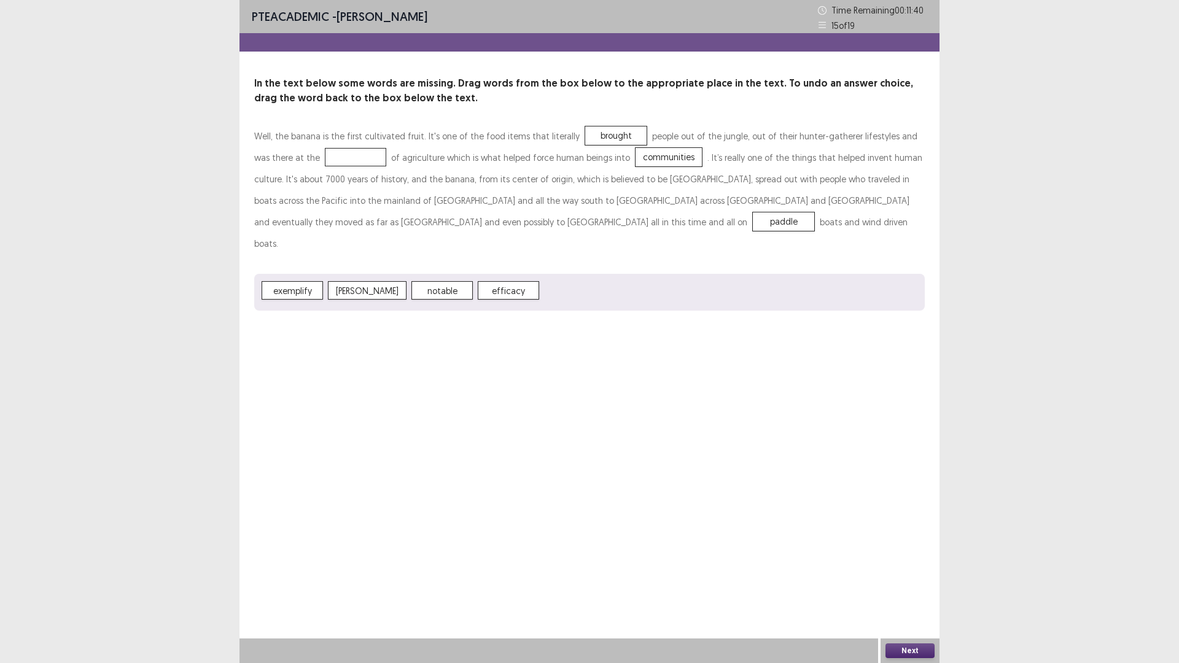
click at [496, 281] on span "efficacy" at bounding box center [508, 290] width 61 height 18
click at [923, 579] on button "Next" at bounding box center [909, 650] width 49 height 15
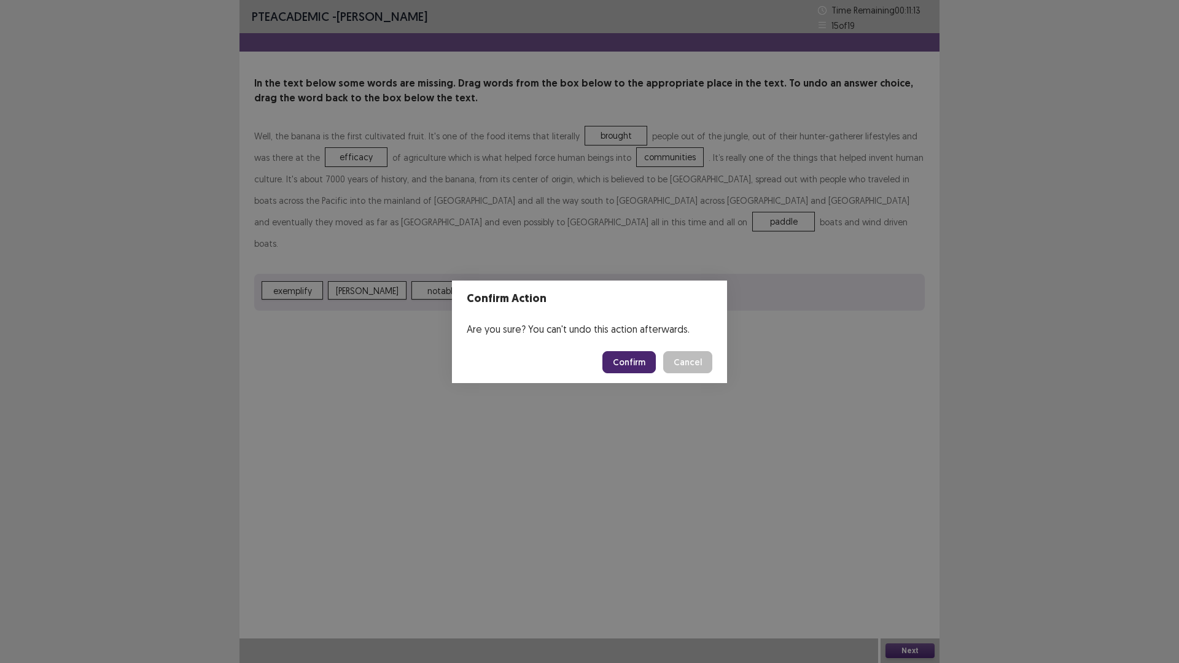
click at [639, 355] on button "Confirm" at bounding box center [628, 362] width 53 height 22
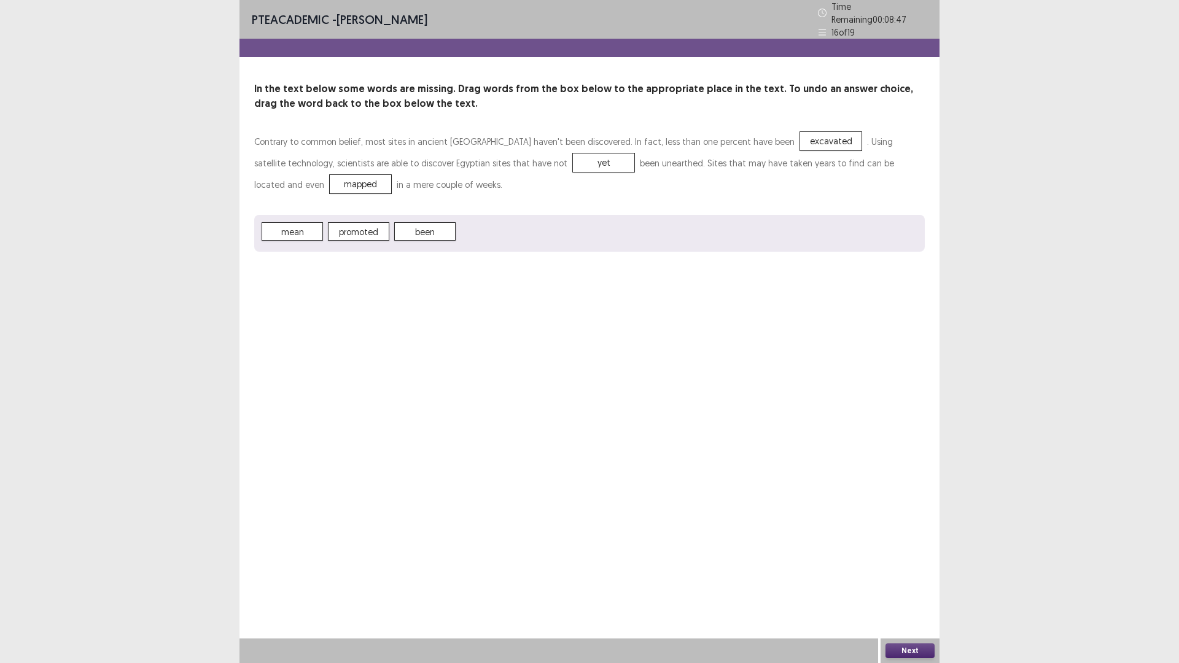
click at [921, 579] on button "Next" at bounding box center [909, 650] width 49 height 15
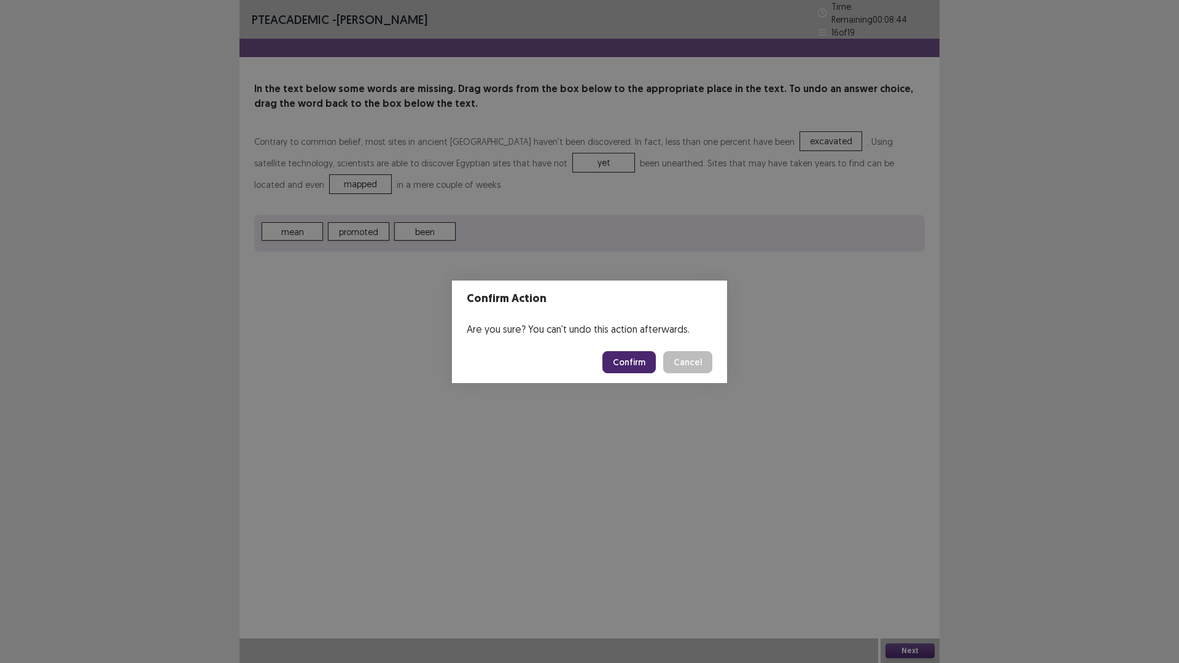
click at [630, 360] on button "Confirm" at bounding box center [628, 362] width 53 height 22
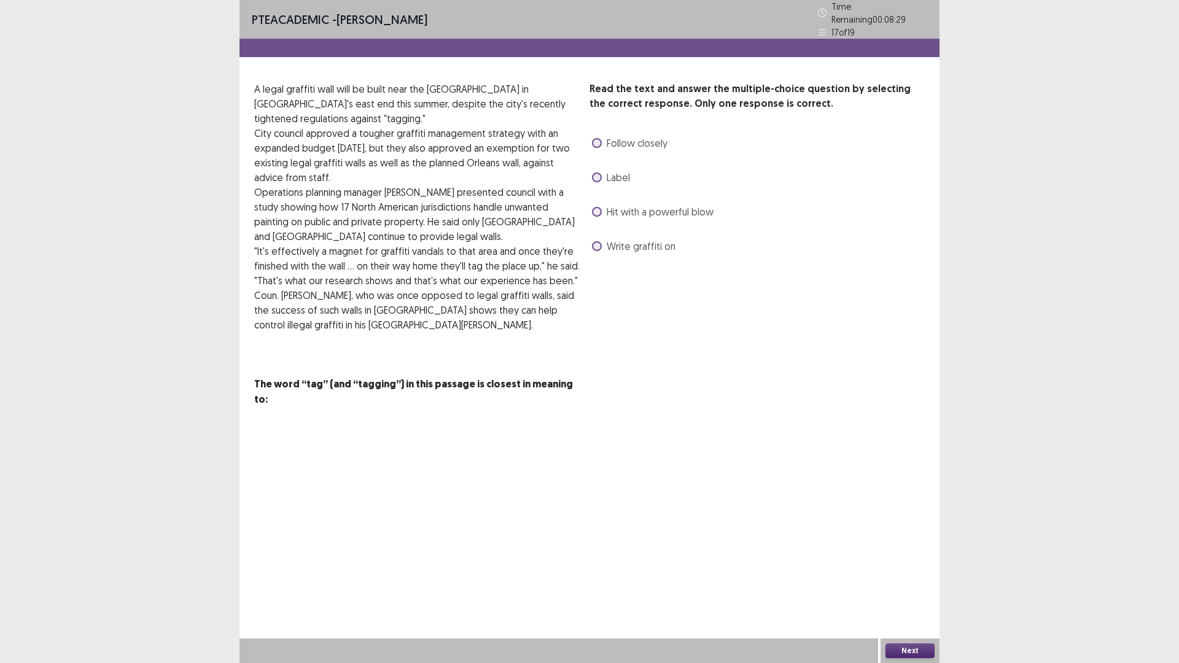
click at [621, 170] on span "Label" at bounding box center [617, 177] width 23 height 15
click at [605, 239] on label "Write graffiti on" at bounding box center [633, 246] width 83 height 15
click at [923, 579] on button "Next" at bounding box center [909, 650] width 49 height 15
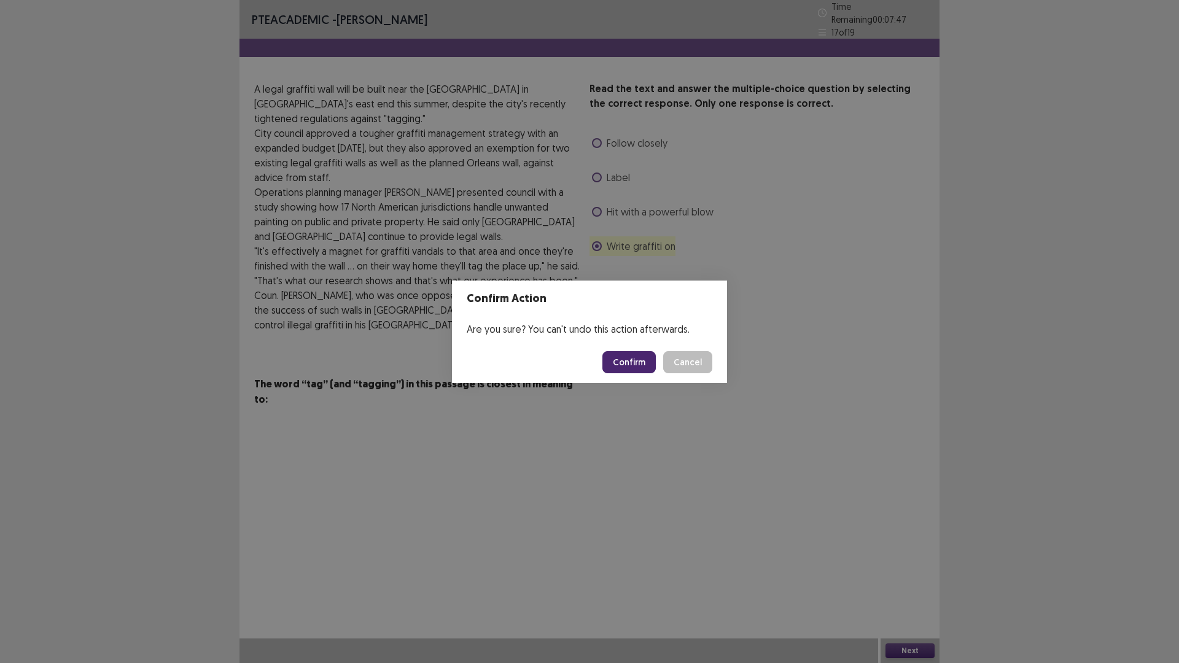
click at [638, 357] on button "Confirm" at bounding box center [628, 362] width 53 height 22
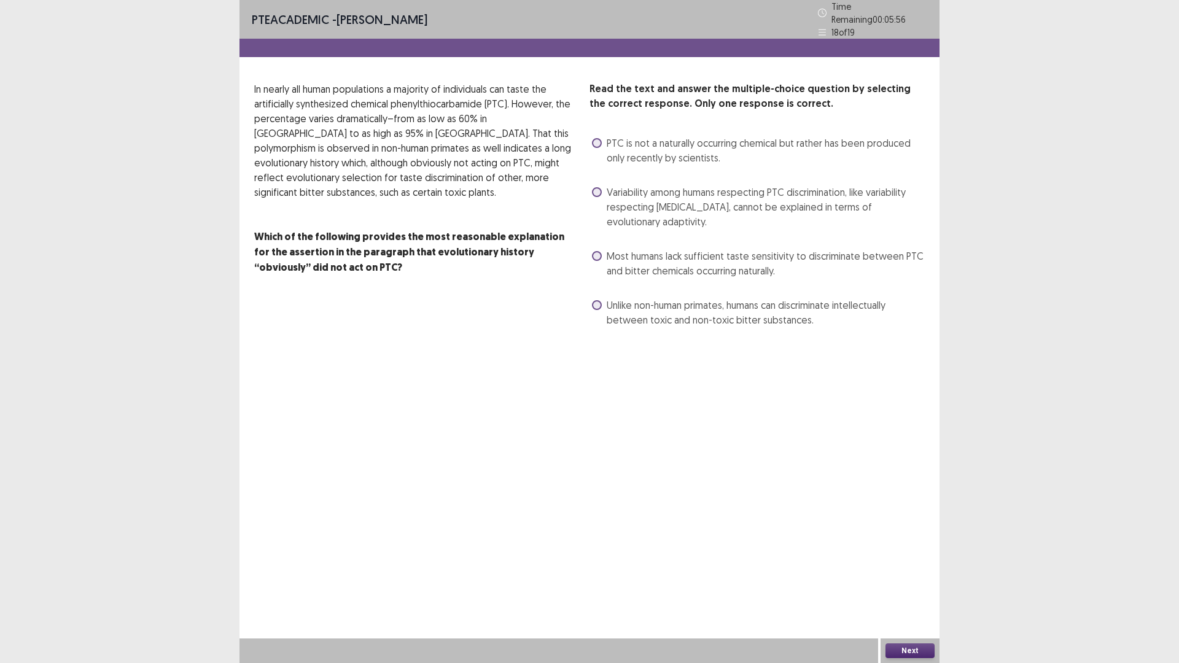
click at [736, 262] on span "Most humans lack sufficient taste sensitivity to discriminate between PTC and b…" at bounding box center [765, 263] width 318 height 29
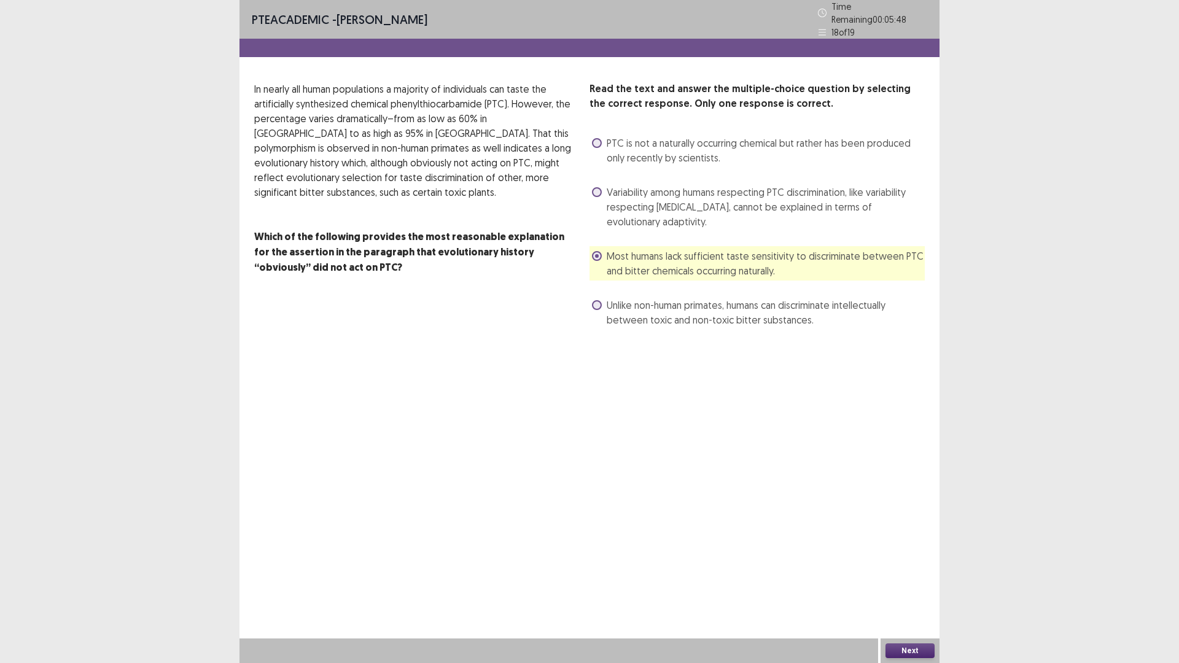
click at [850, 199] on span "Variability among humans respecting PTC discrimination, like variability respec…" at bounding box center [765, 207] width 318 height 44
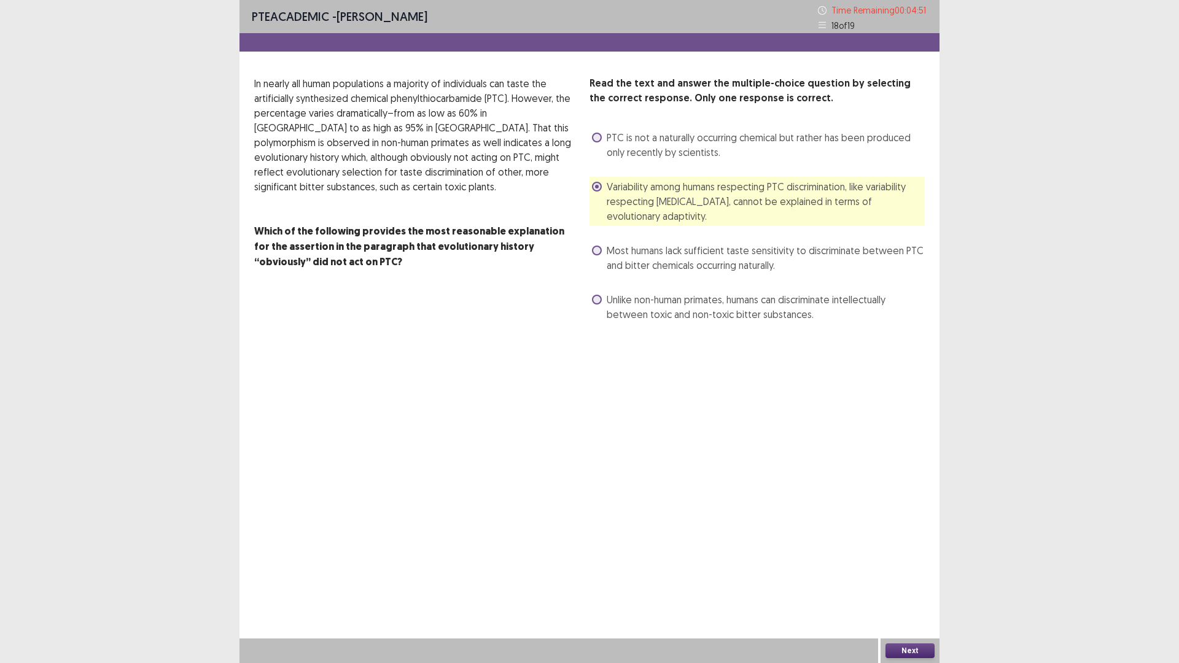
click at [648, 257] on span "Most humans lack sufficient taste sensitivity to discriminate between PTC and b…" at bounding box center [765, 257] width 318 height 29
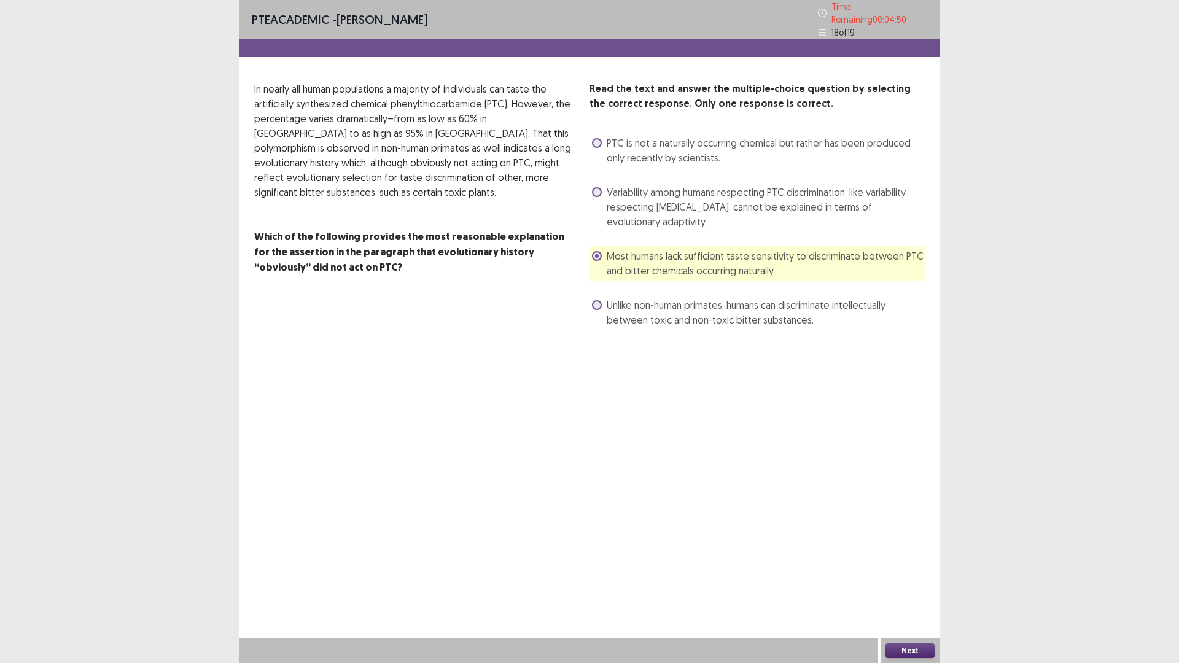
click at [910, 579] on button "Next" at bounding box center [909, 650] width 49 height 15
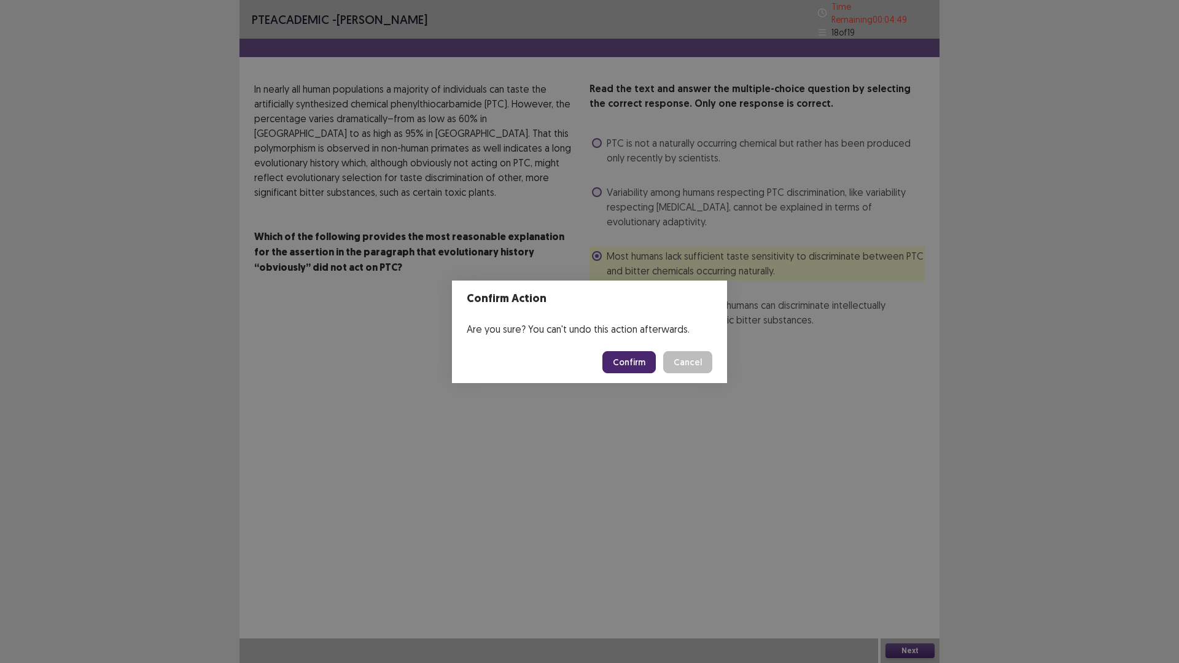
click at [637, 362] on button "Confirm" at bounding box center [628, 362] width 53 height 22
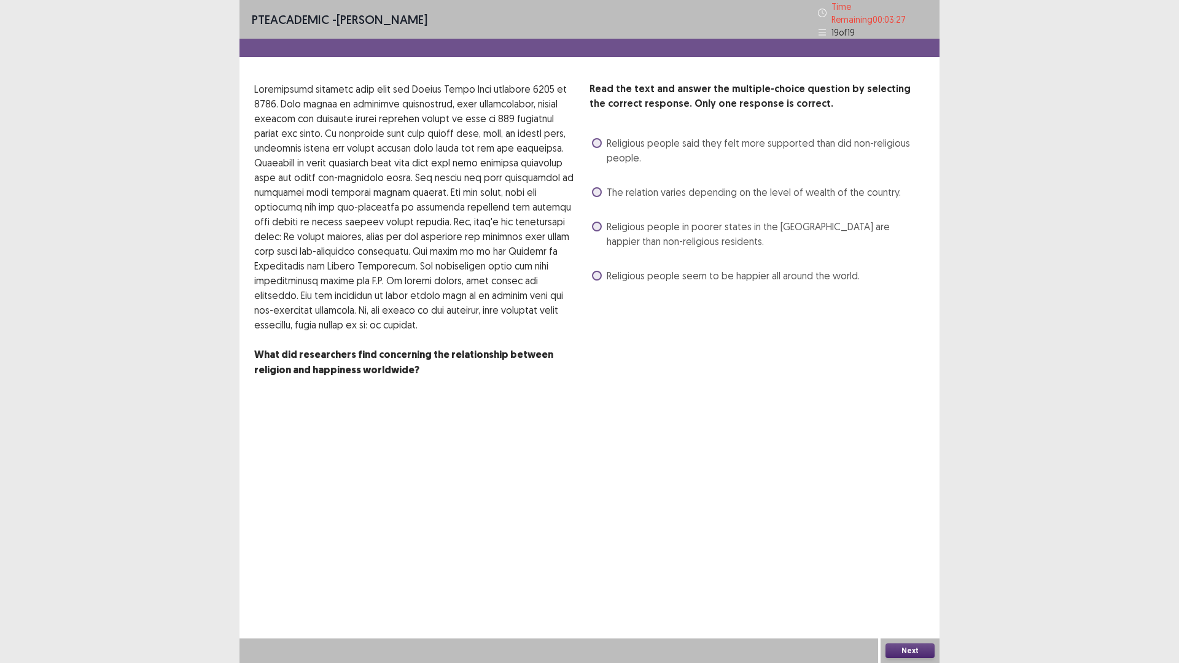
click at [648, 189] on span "The relation varies depending on the level of wealth of the country." at bounding box center [753, 192] width 294 height 15
click at [640, 221] on span "Religious people in poorer states in the [GEOGRAPHIC_DATA] are happier than non…" at bounding box center [765, 233] width 318 height 29
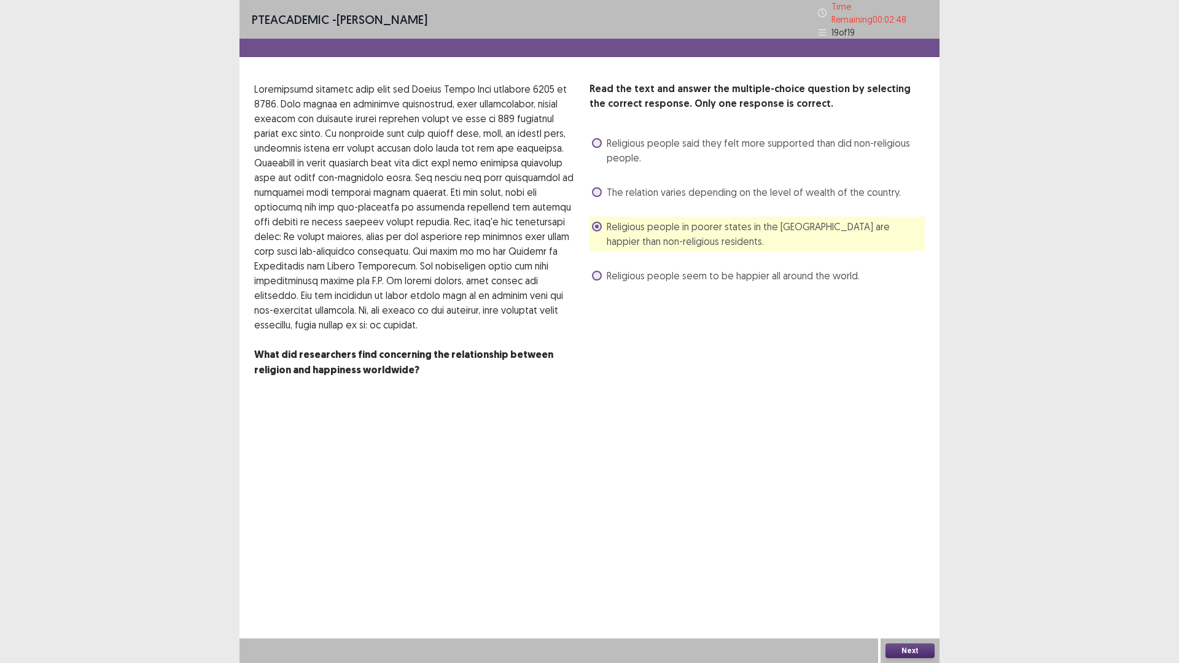
click at [911, 579] on button "Next" at bounding box center [909, 650] width 49 height 15
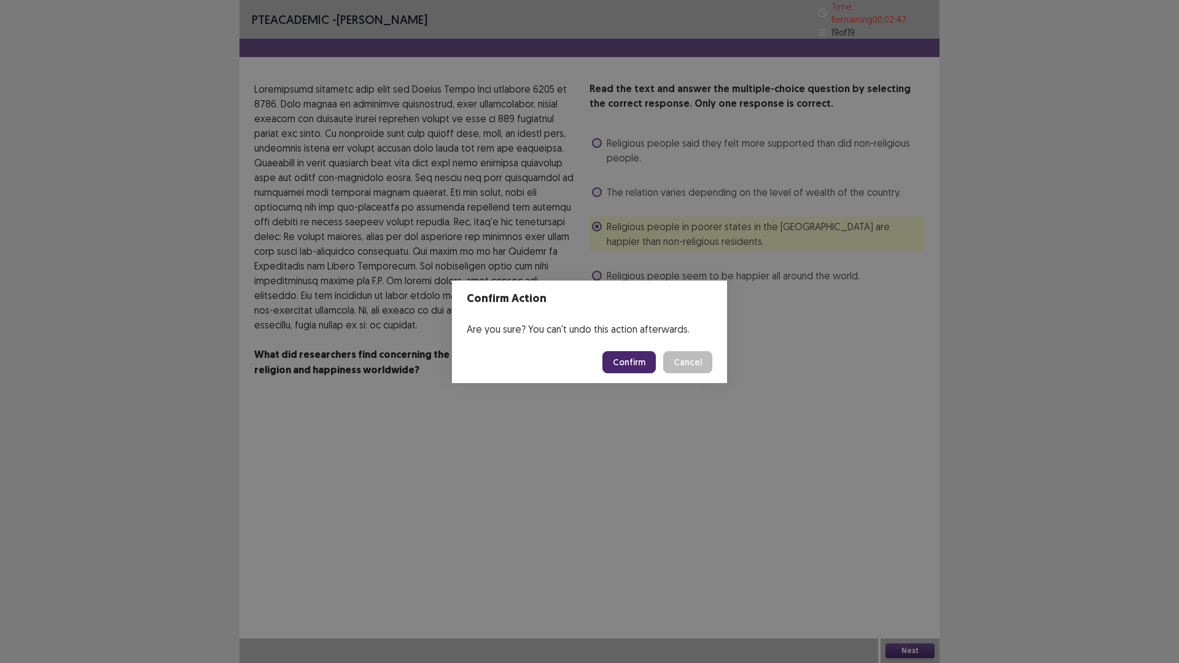
click at [625, 358] on button "Confirm" at bounding box center [628, 362] width 53 height 22
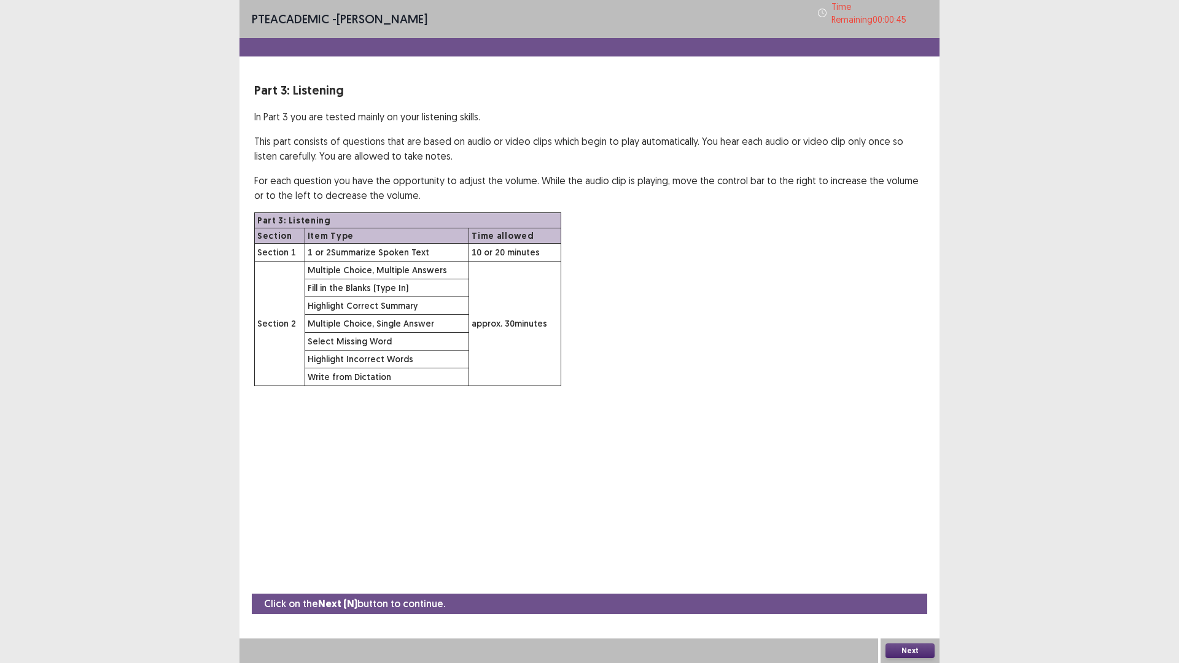
click at [915, 579] on button "Next" at bounding box center [909, 650] width 49 height 15
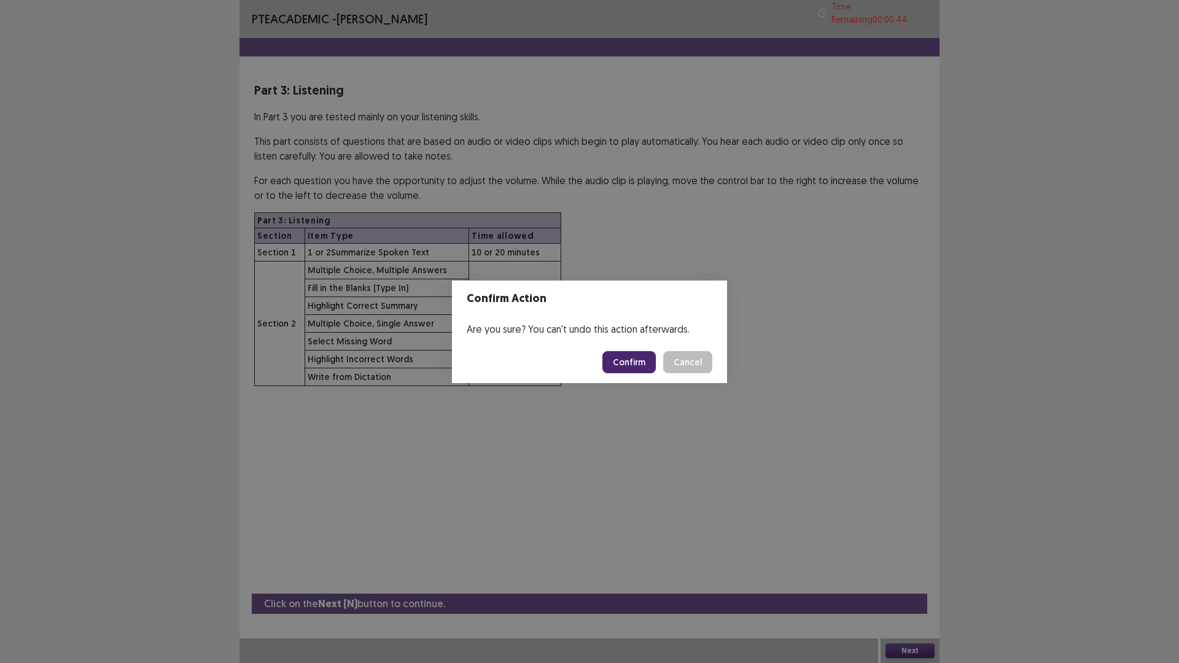
click at [619, 363] on button "Confirm" at bounding box center [628, 362] width 53 height 22
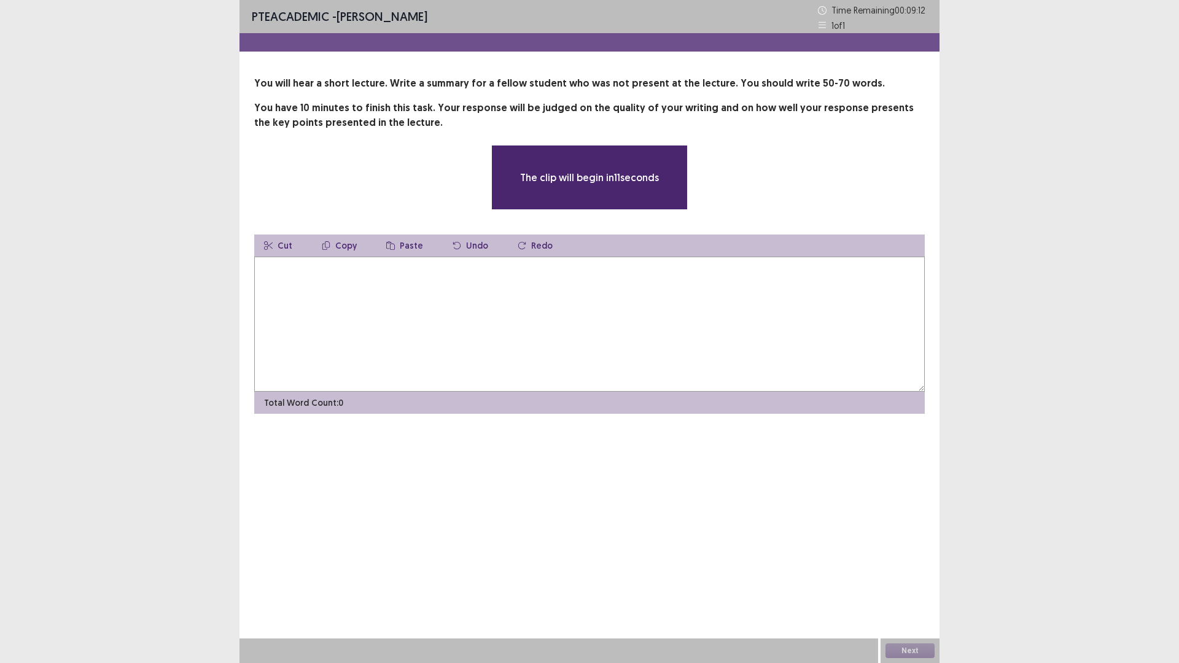
click at [363, 312] on textarea at bounding box center [589, 324] width 670 height 135
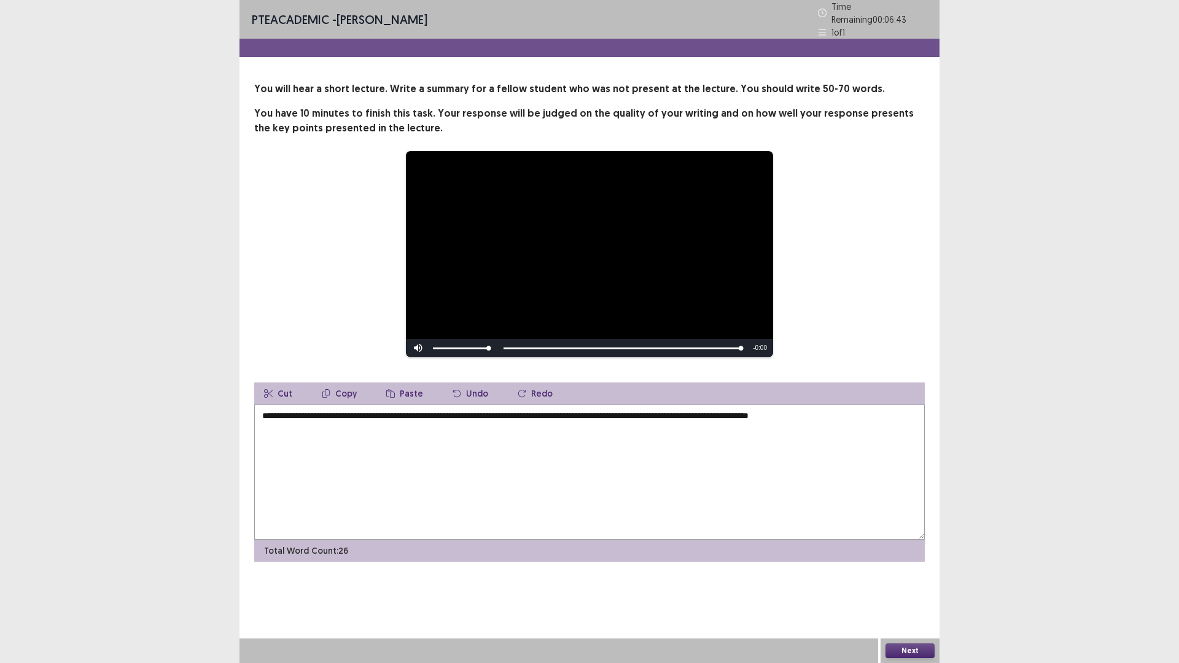
click at [776, 415] on textarea "**********" at bounding box center [589, 472] width 670 height 135
click at [854, 416] on textarea "**********" at bounding box center [589, 472] width 670 height 135
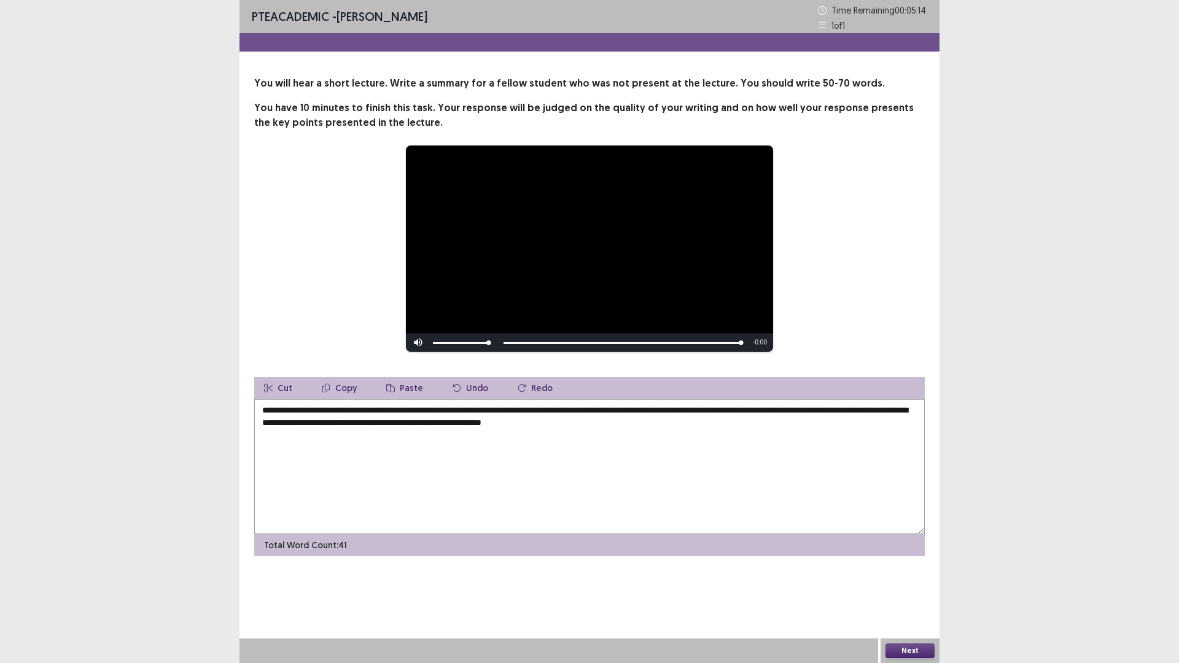
click at [621, 287] on video "Video Player" at bounding box center [589, 248] width 367 height 206
click at [673, 430] on textarea "**********" at bounding box center [589, 466] width 670 height 135
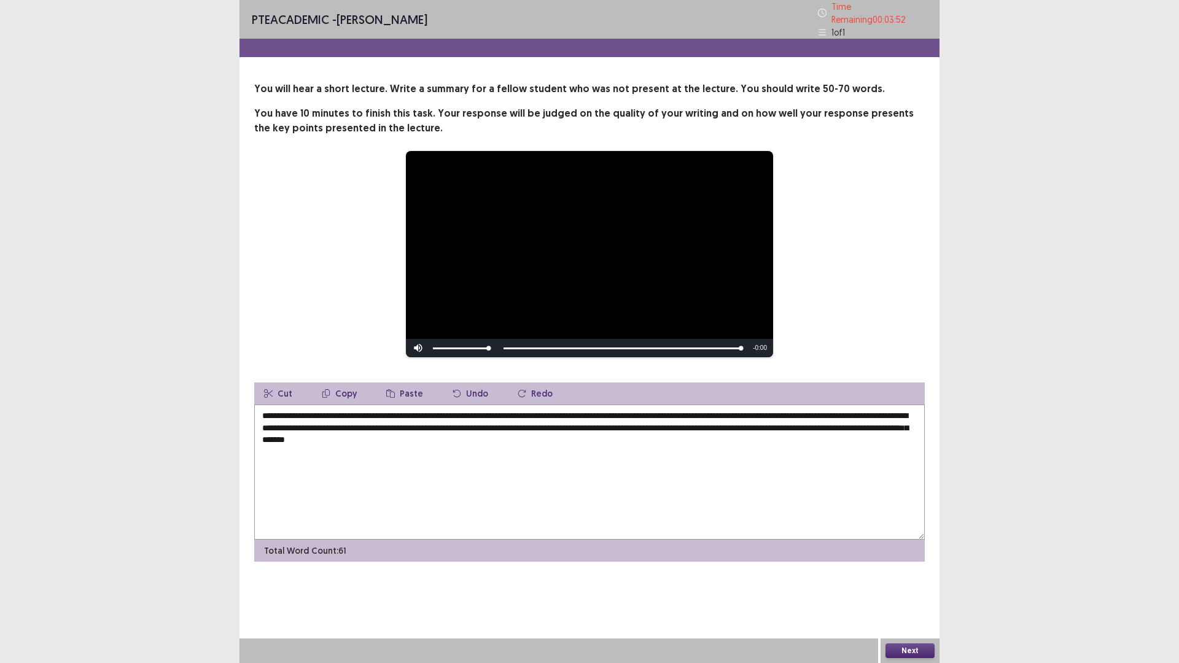
click at [575, 412] on textarea "**********" at bounding box center [589, 472] width 670 height 135
click at [555, 424] on textarea "**********" at bounding box center [589, 472] width 670 height 135
click at [339, 434] on textarea "**********" at bounding box center [589, 472] width 670 height 135
click at [400, 438] on textarea "**********" at bounding box center [589, 472] width 670 height 135
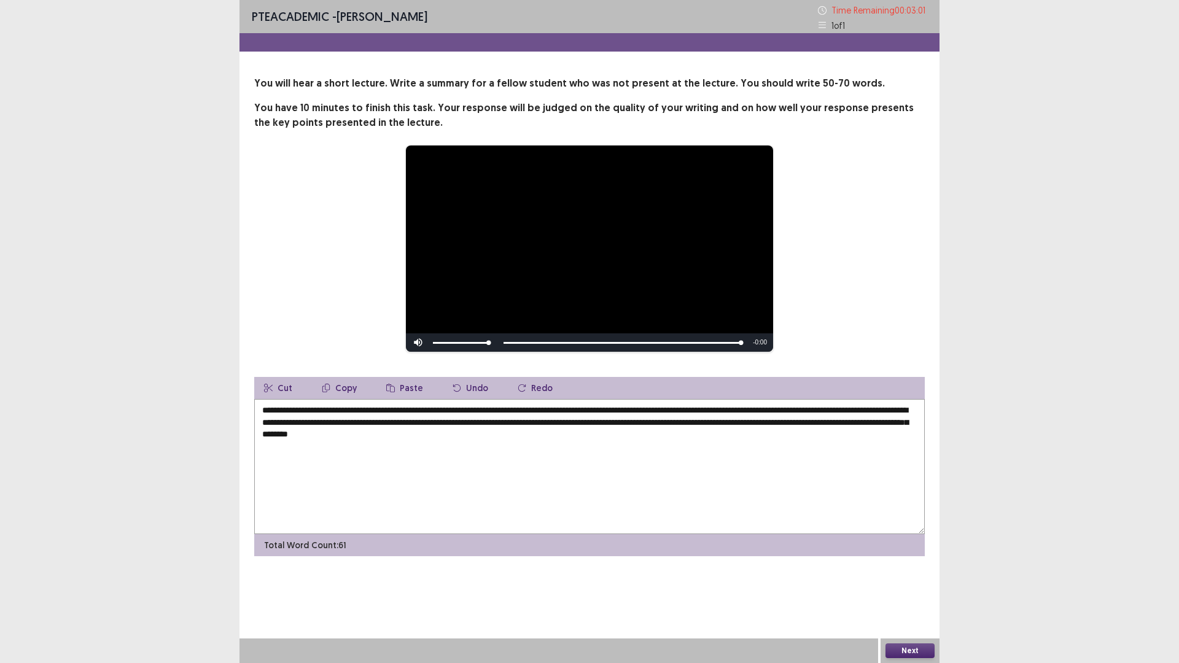
click at [568, 436] on textarea "**********" at bounding box center [589, 466] width 670 height 135
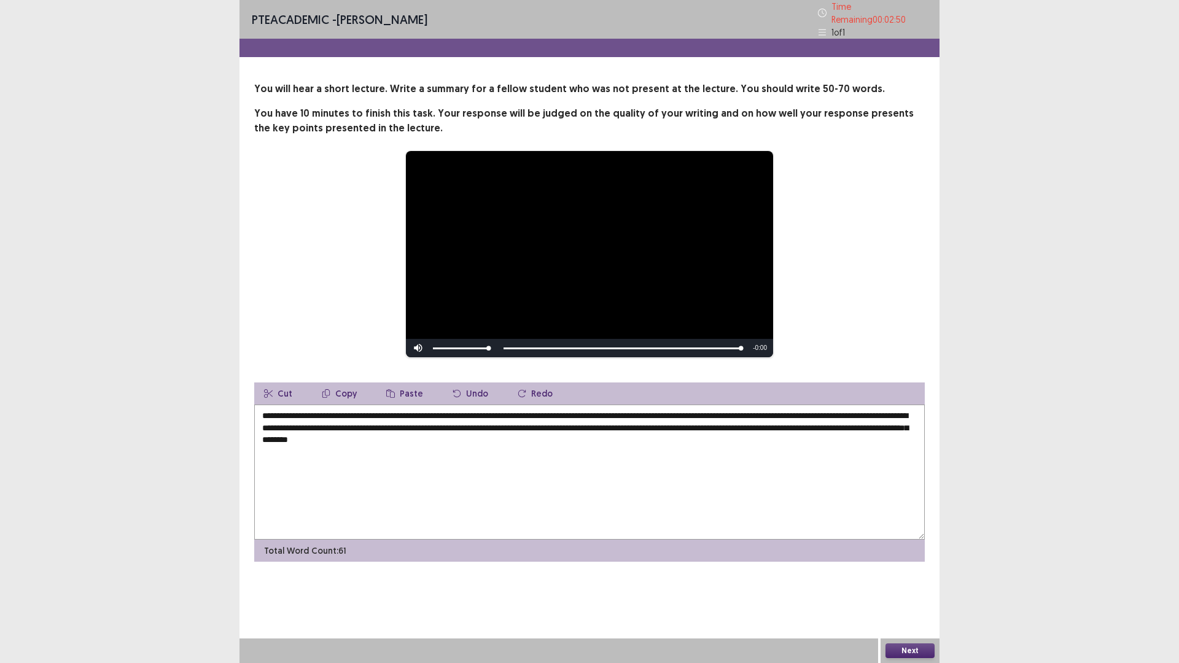
type textarea "**********"
click at [907, 579] on button "Next" at bounding box center [909, 650] width 49 height 15
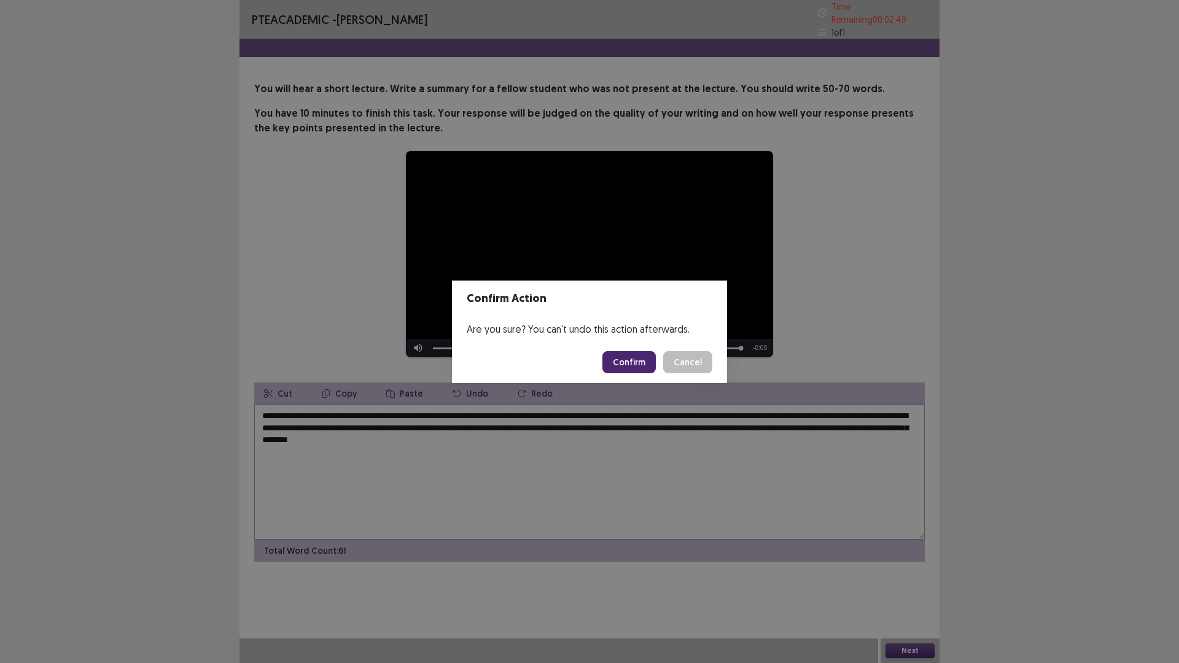
click at [636, 363] on button "Confirm" at bounding box center [628, 362] width 53 height 22
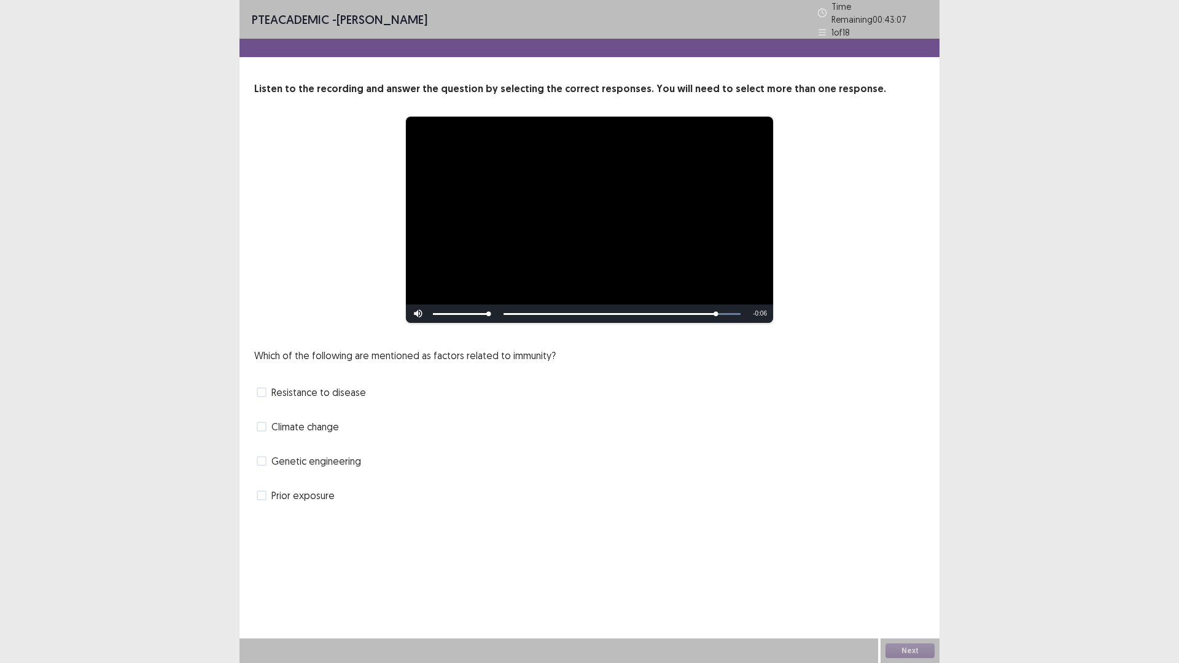
click at [306, 457] on span "Genetic engineering" at bounding box center [316, 461] width 90 height 15
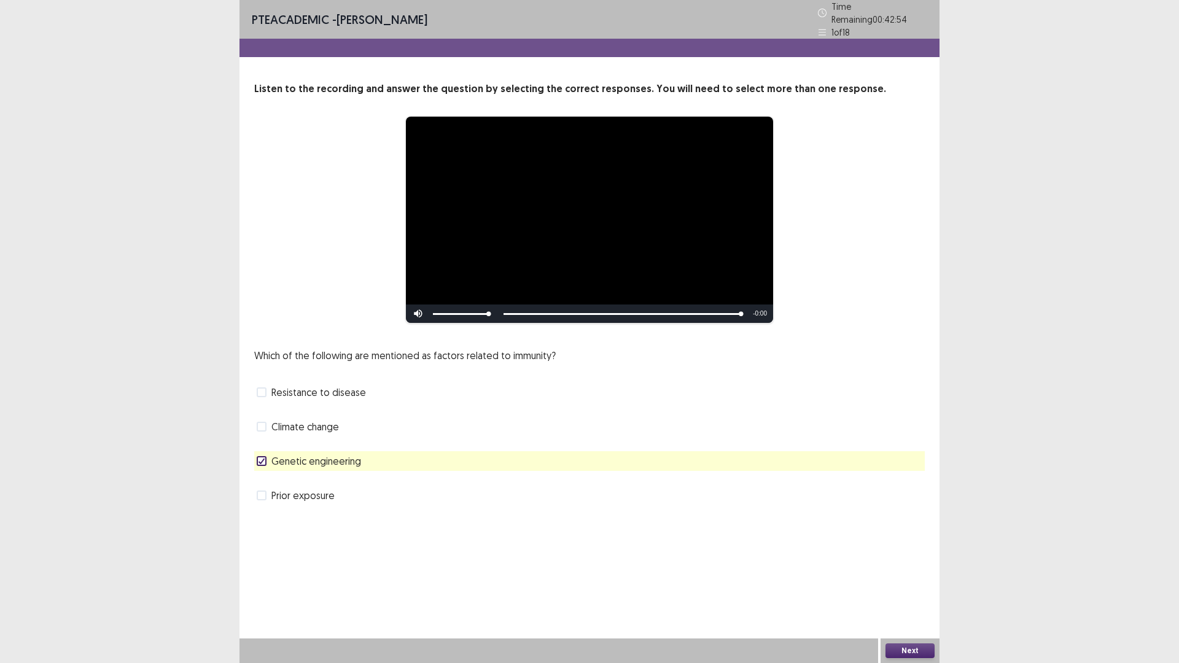
click at [910, 579] on button "Next" at bounding box center [909, 650] width 49 height 15
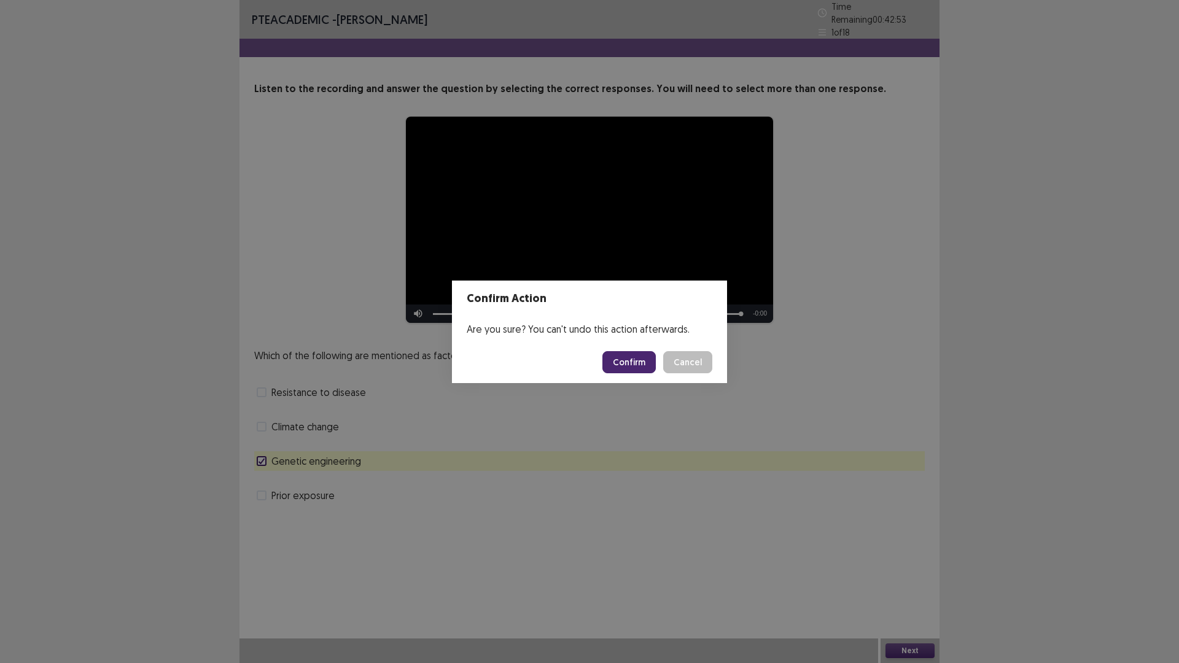
click at [622, 366] on button "Confirm" at bounding box center [628, 362] width 53 height 22
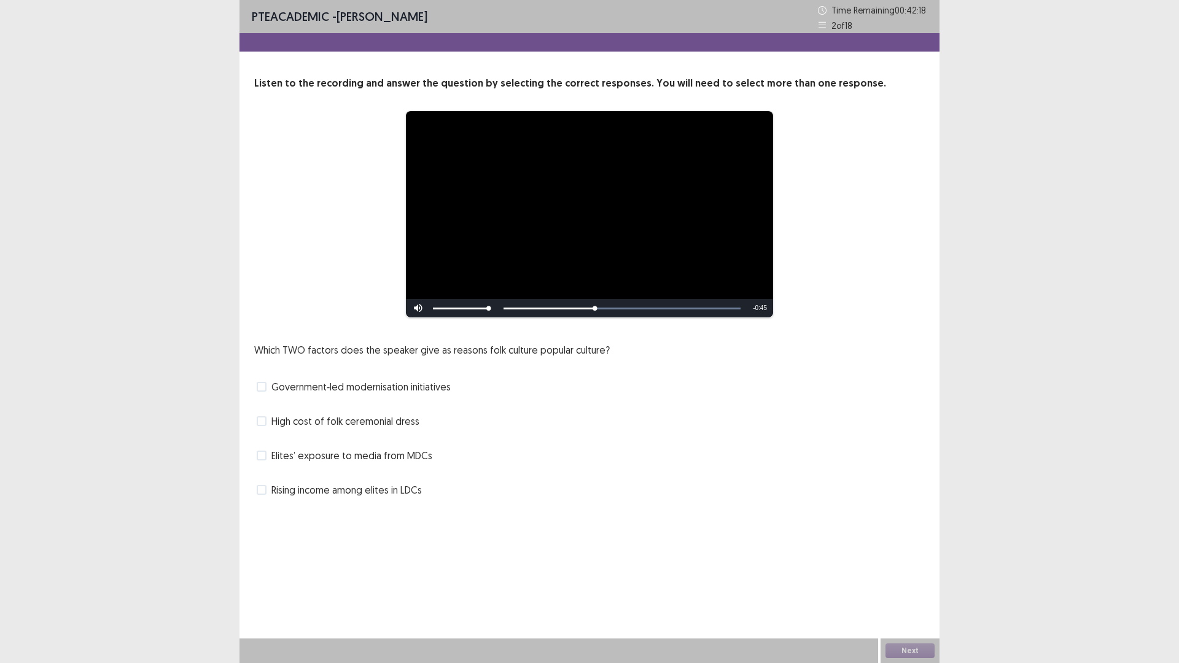
click at [370, 493] on span "Rising income among elites in LDCs" at bounding box center [346, 489] width 150 height 15
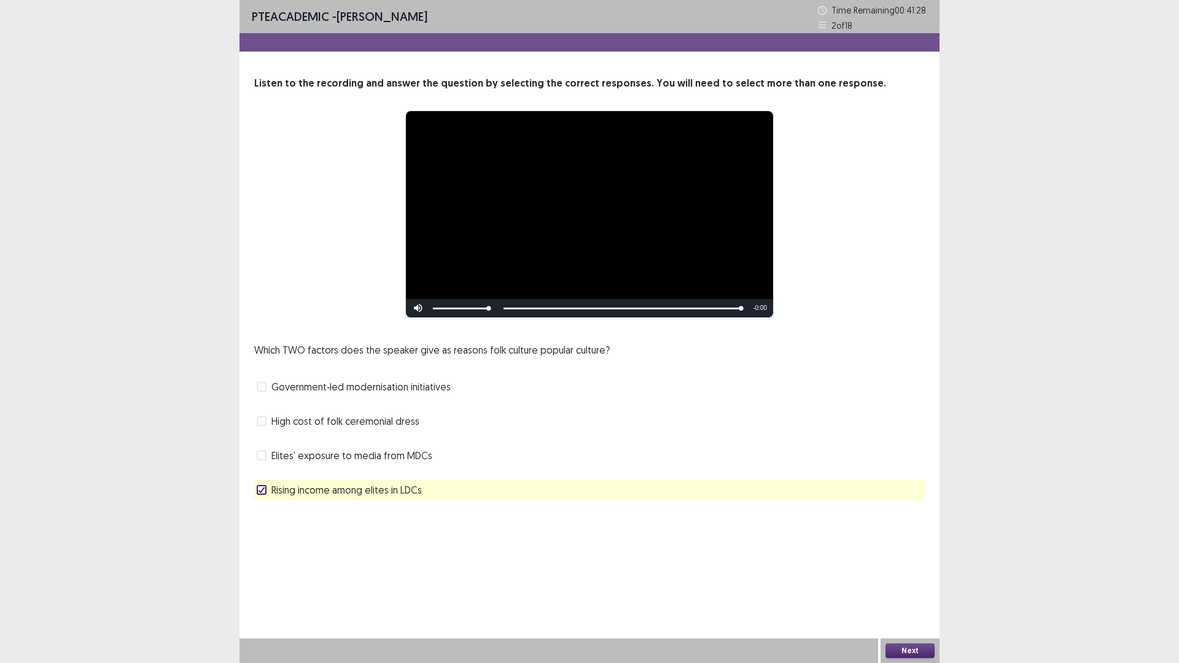
click at [908, 579] on button "Next" at bounding box center [909, 650] width 49 height 15
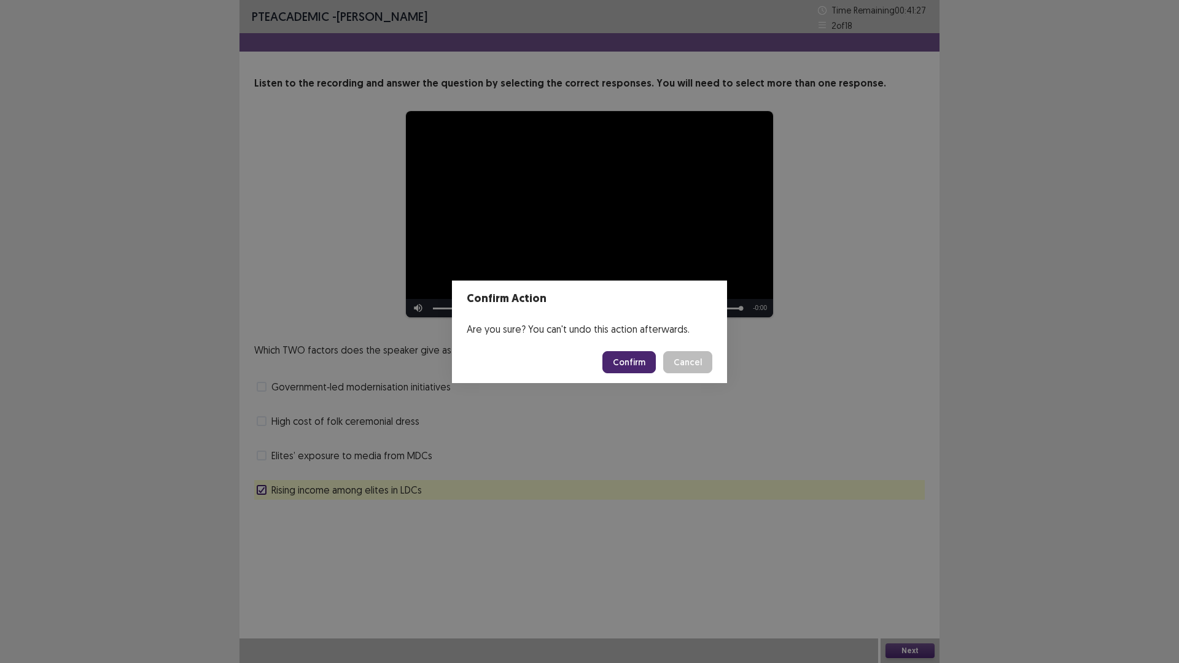
click at [623, 366] on button "Confirm" at bounding box center [628, 362] width 53 height 22
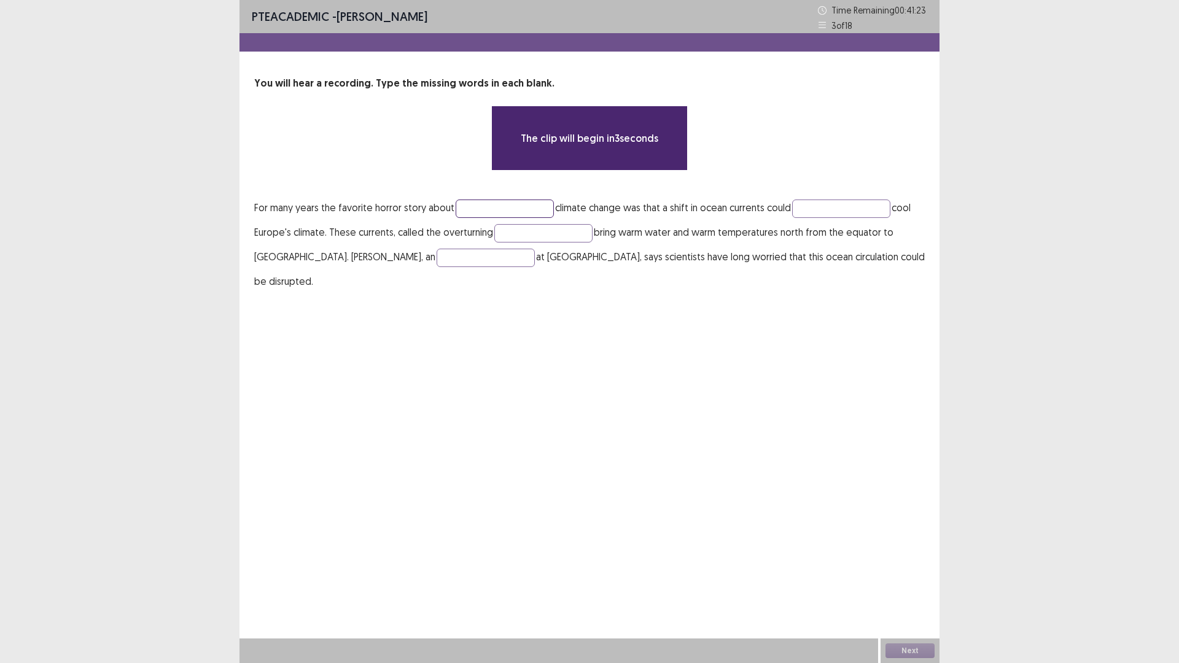
click at [494, 204] on input "text" at bounding box center [504, 208] width 98 height 18
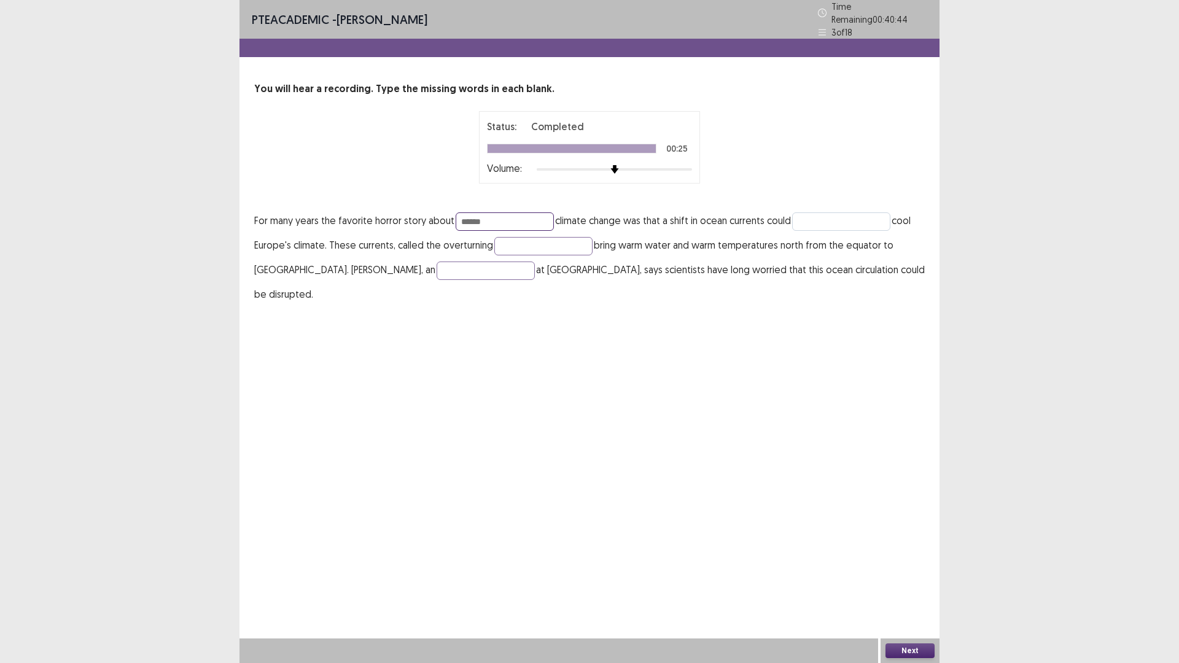
type input "******"
click at [818, 213] on input "text" at bounding box center [841, 221] width 98 height 18
click at [824, 219] on input "********" at bounding box center [841, 221] width 98 height 18
type input "*********"
click at [560, 237] on input "text" at bounding box center [543, 246] width 98 height 18
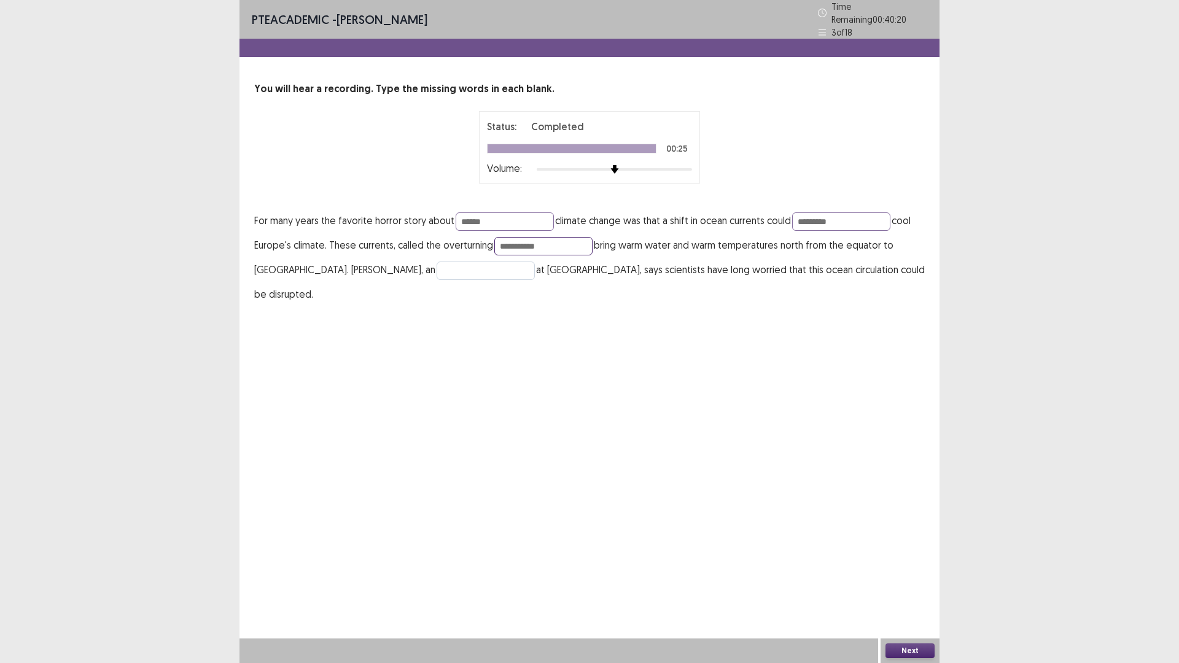
type input "**********"
click at [436, 261] on input "text" at bounding box center [485, 270] width 98 height 18
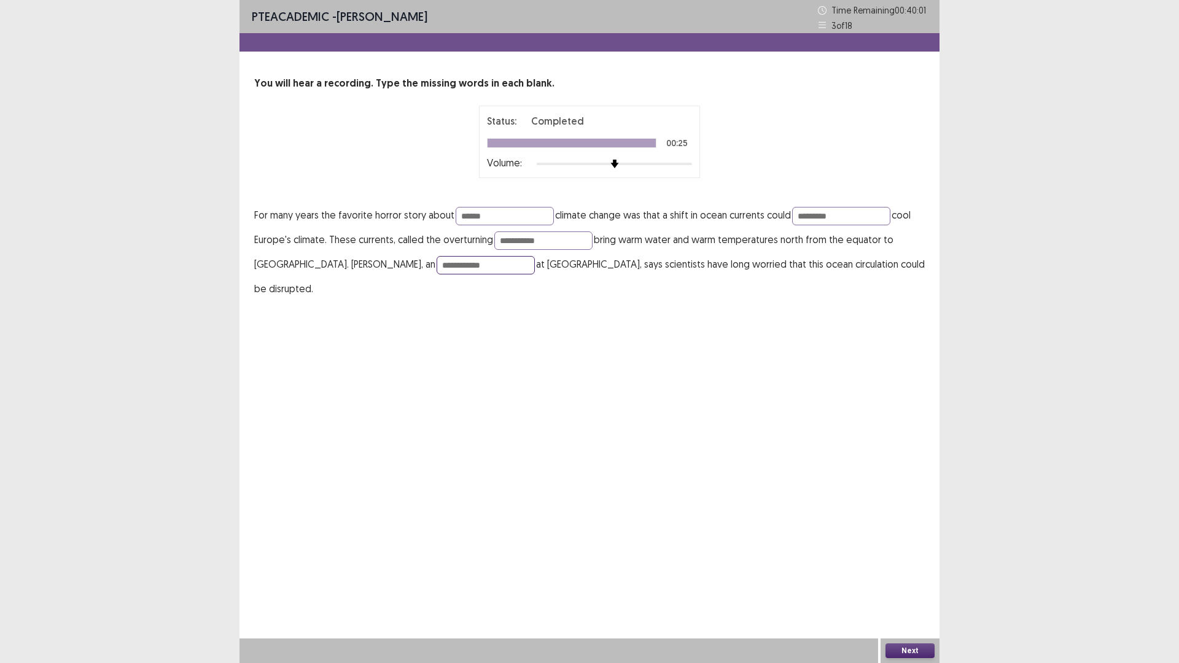
type input "**********"
click at [905, 579] on button "Next" at bounding box center [909, 650] width 49 height 15
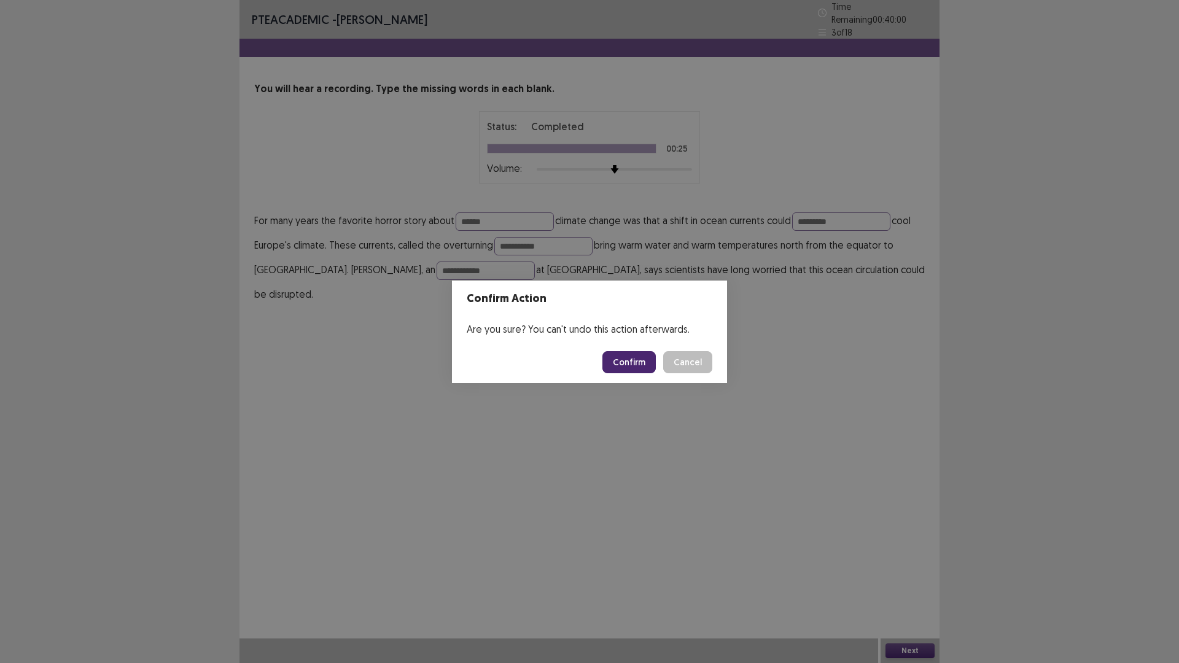
click at [626, 352] on button "Confirm" at bounding box center [628, 362] width 53 height 22
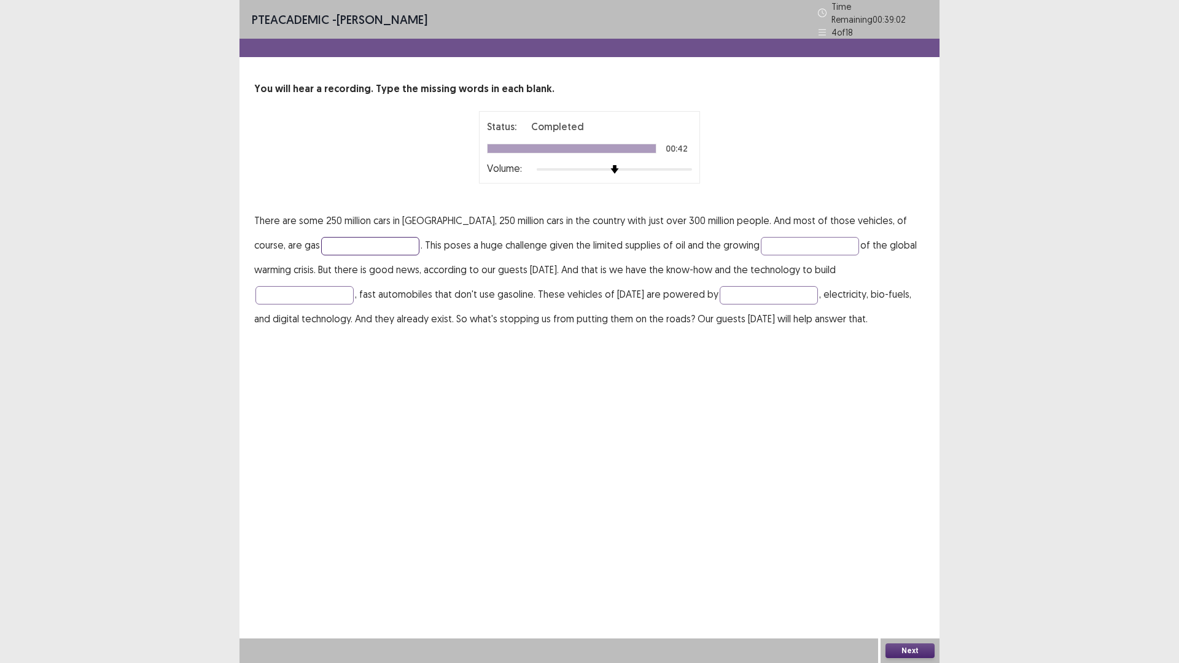
click at [322, 238] on input "text" at bounding box center [370, 246] width 98 height 18
type input "*******"
click at [761, 243] on input "text" at bounding box center [810, 246] width 98 height 18
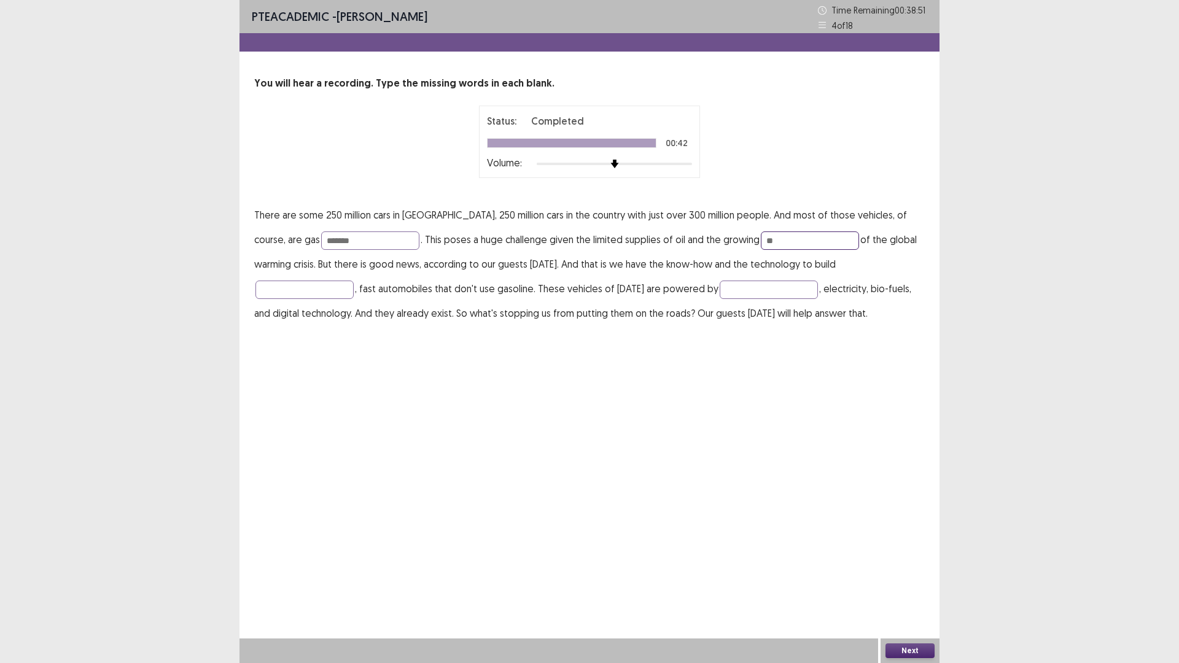
type input "*"
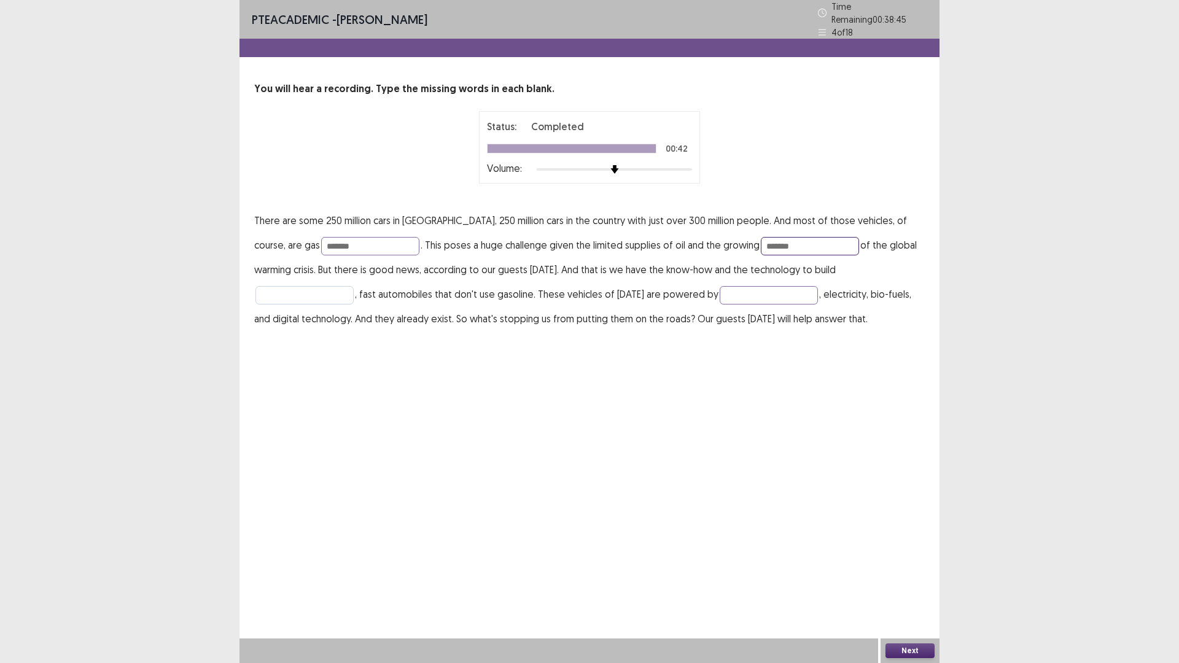
type input "*******"
click at [354, 286] on input "text" at bounding box center [304, 295] width 98 height 18
click at [719, 286] on input "text" at bounding box center [768, 295] width 98 height 18
click at [354, 286] on input "text" at bounding box center [304, 295] width 98 height 18
type input "*******"
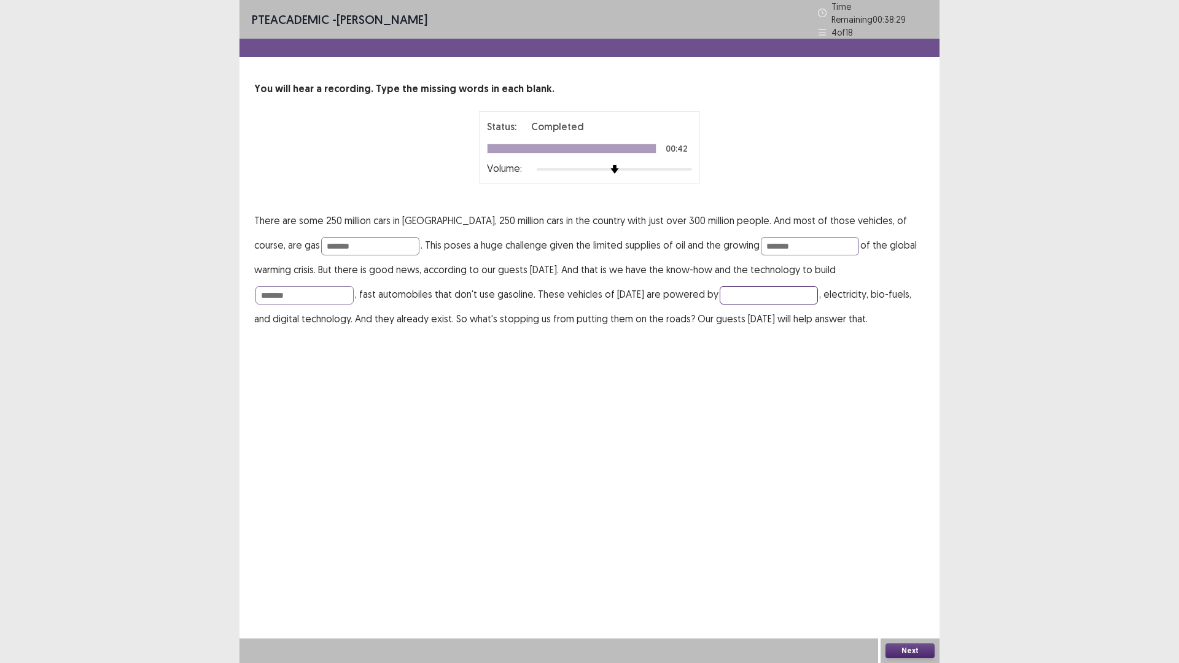
click at [719, 290] on input "text" at bounding box center [768, 295] width 98 height 18
click at [906, 579] on button "Next" at bounding box center [909, 650] width 49 height 15
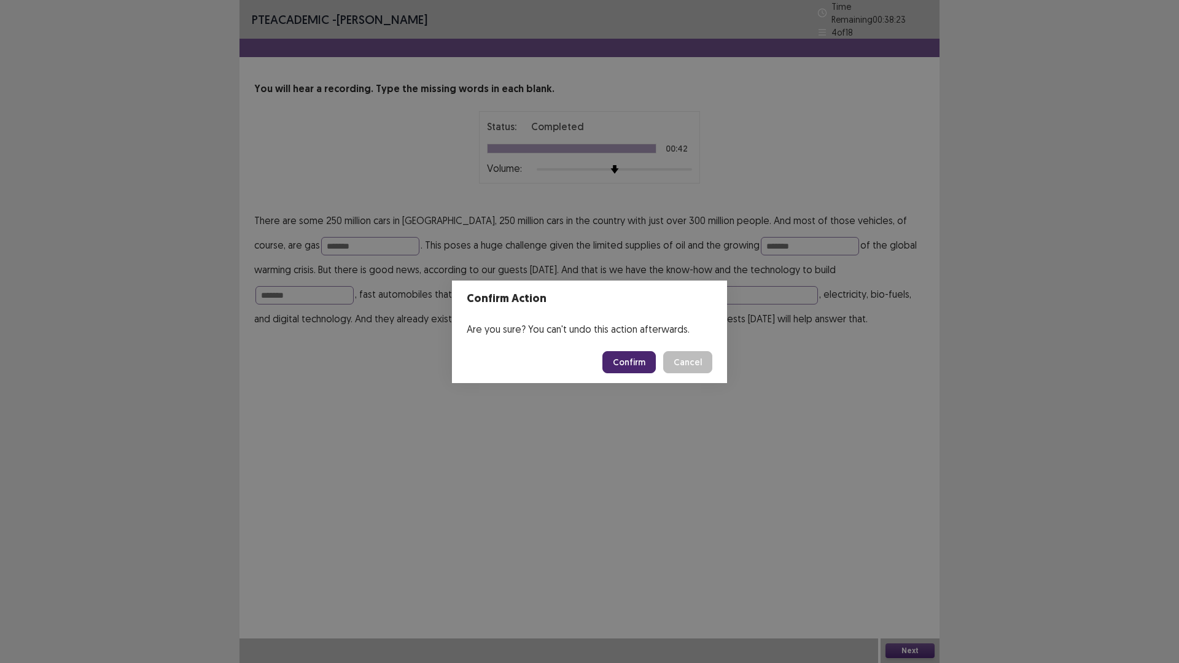
click at [631, 362] on button "Confirm" at bounding box center [628, 362] width 53 height 22
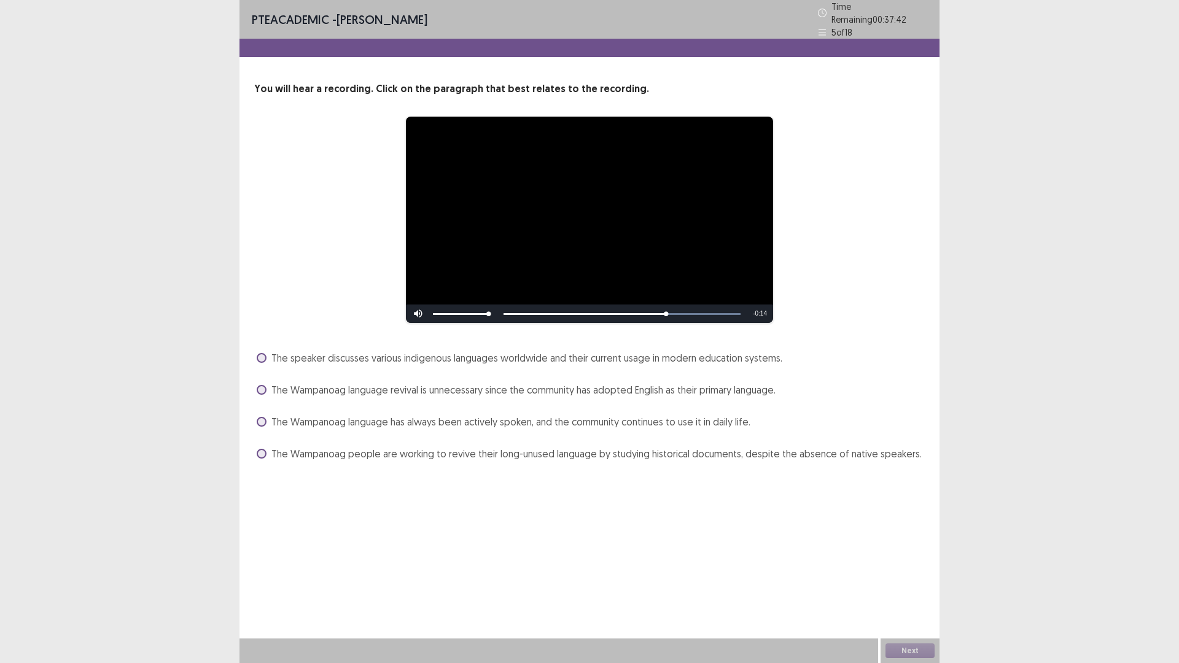
click at [675, 446] on span "The Wampanoag people are working to revive their long-unused language by studyi…" at bounding box center [596, 453] width 650 height 15
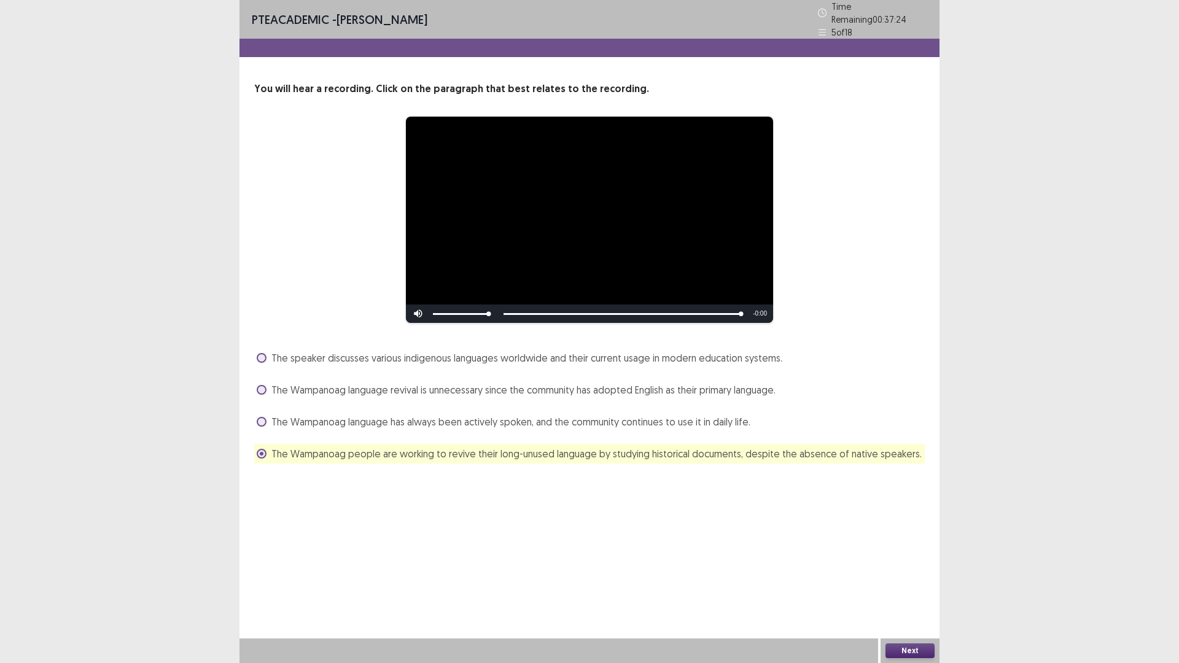
click at [917, 579] on button "Next" at bounding box center [909, 650] width 49 height 15
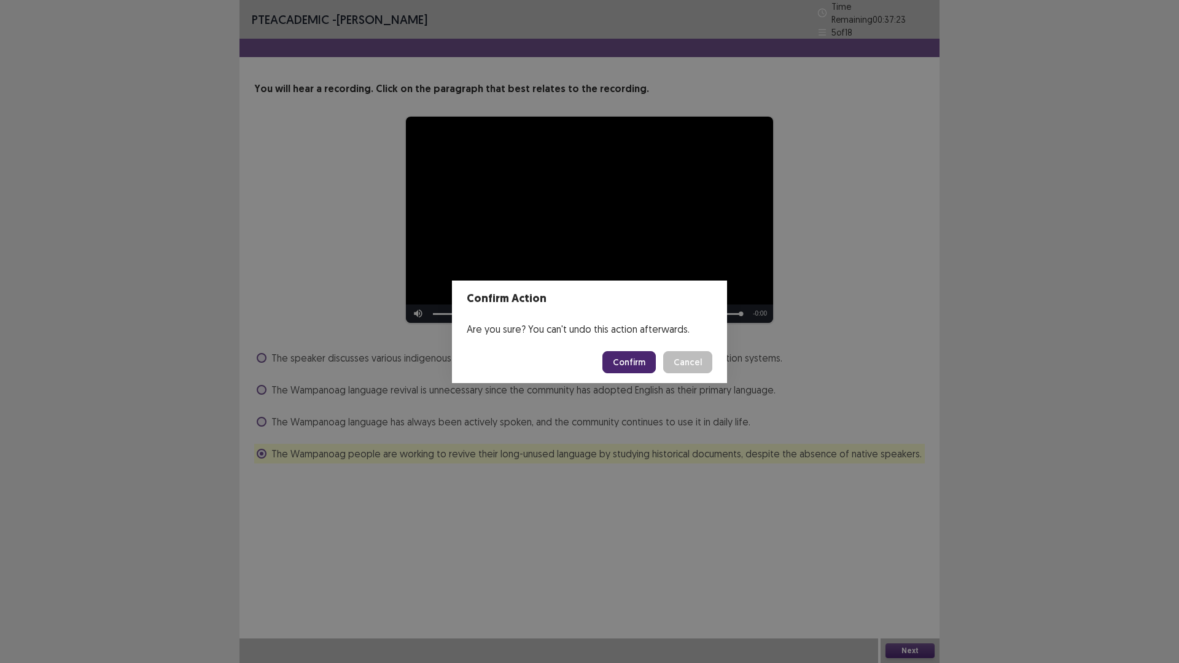
click at [619, 363] on button "Confirm" at bounding box center [628, 362] width 53 height 22
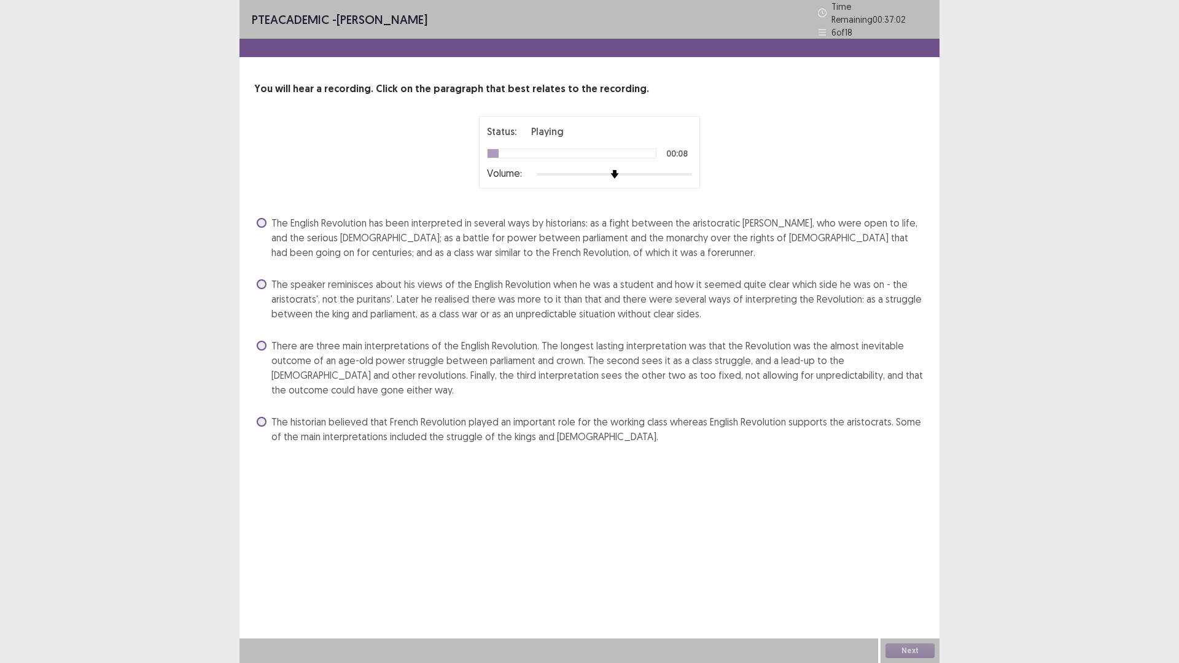
click at [342, 227] on span "The English Revolution has been interpreted in several ways by historians: as a…" at bounding box center [597, 237] width 653 height 44
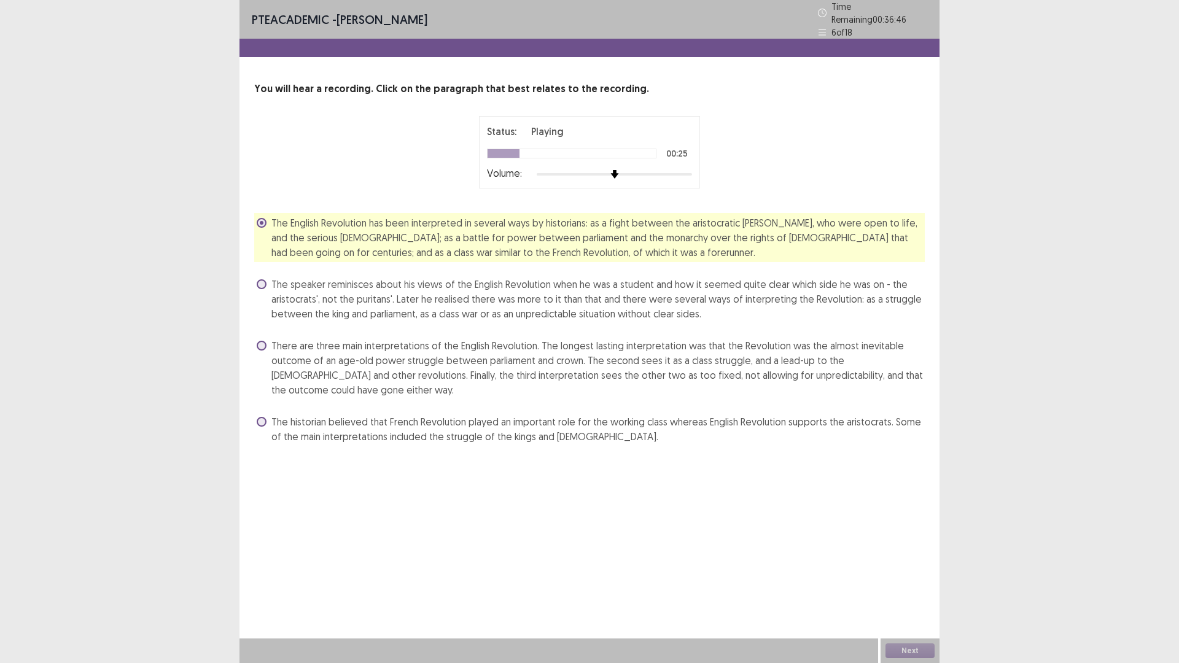
click at [562, 281] on span "The speaker reminisces about his views of the English Revolution when he was a …" at bounding box center [597, 299] width 653 height 44
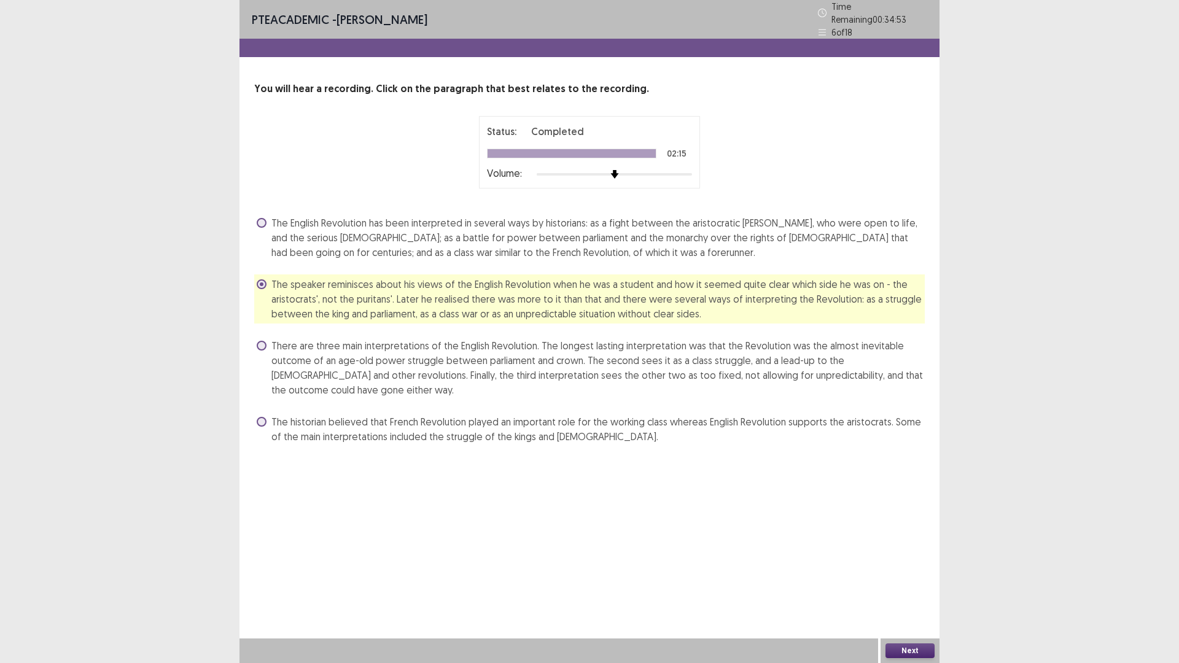
click at [919, 579] on button "Next" at bounding box center [909, 650] width 49 height 15
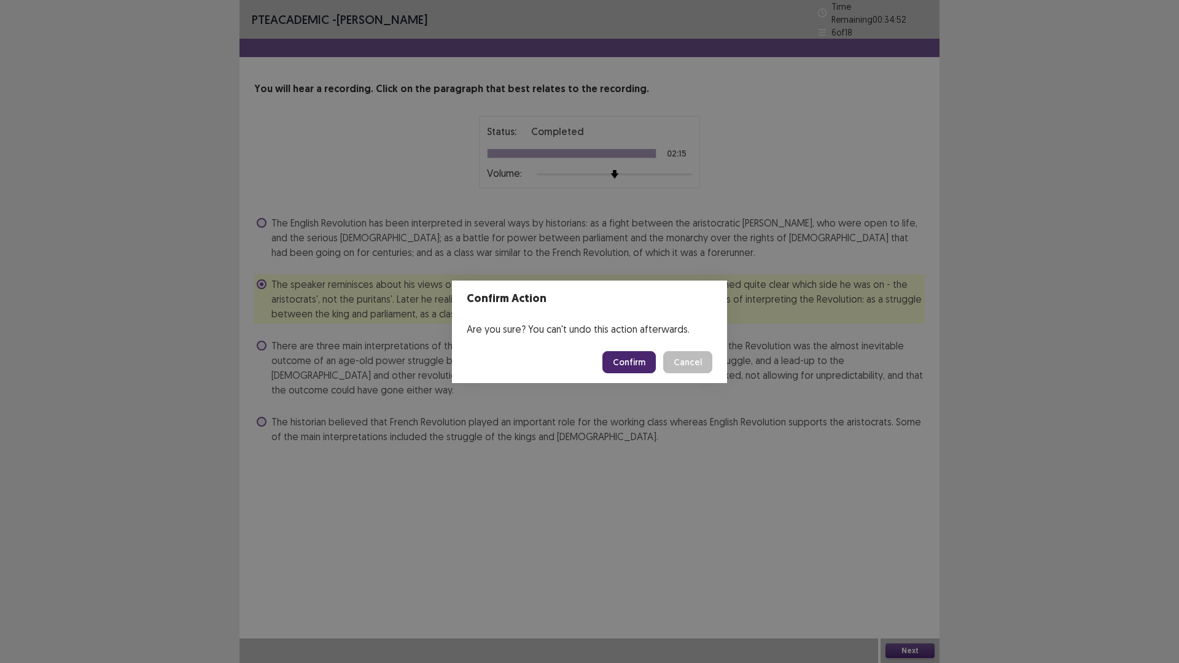
click at [631, 357] on button "Confirm" at bounding box center [628, 362] width 53 height 22
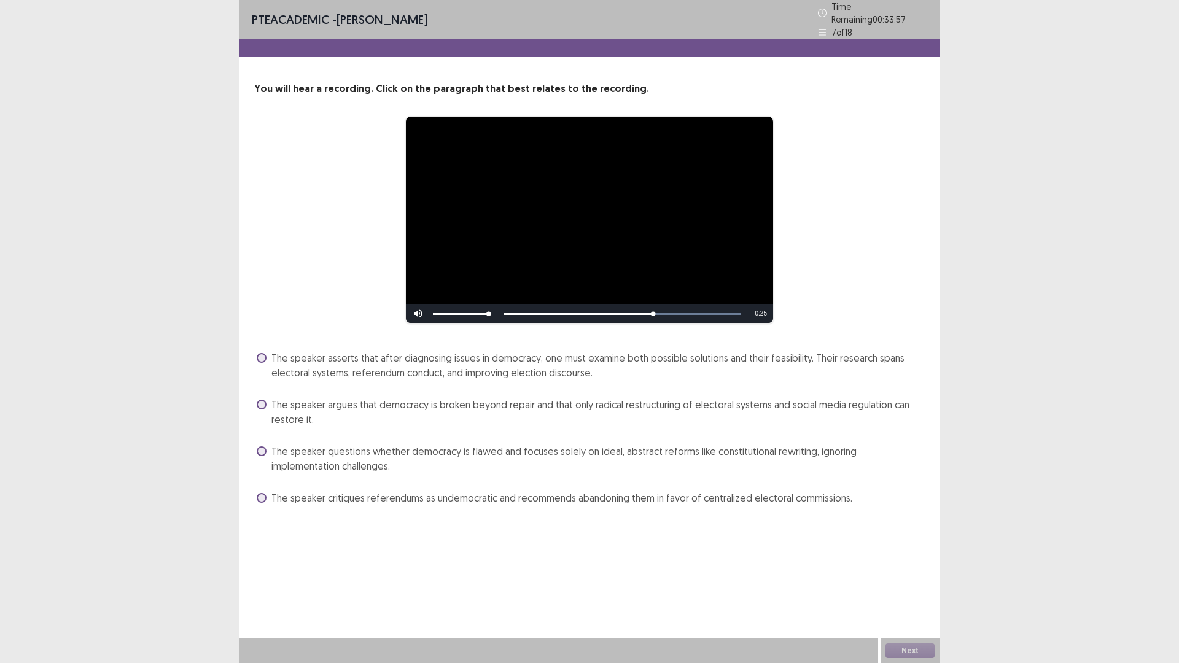
click at [730, 402] on span "The speaker argues that democracy is broken beyond repair and that only radical…" at bounding box center [597, 411] width 653 height 29
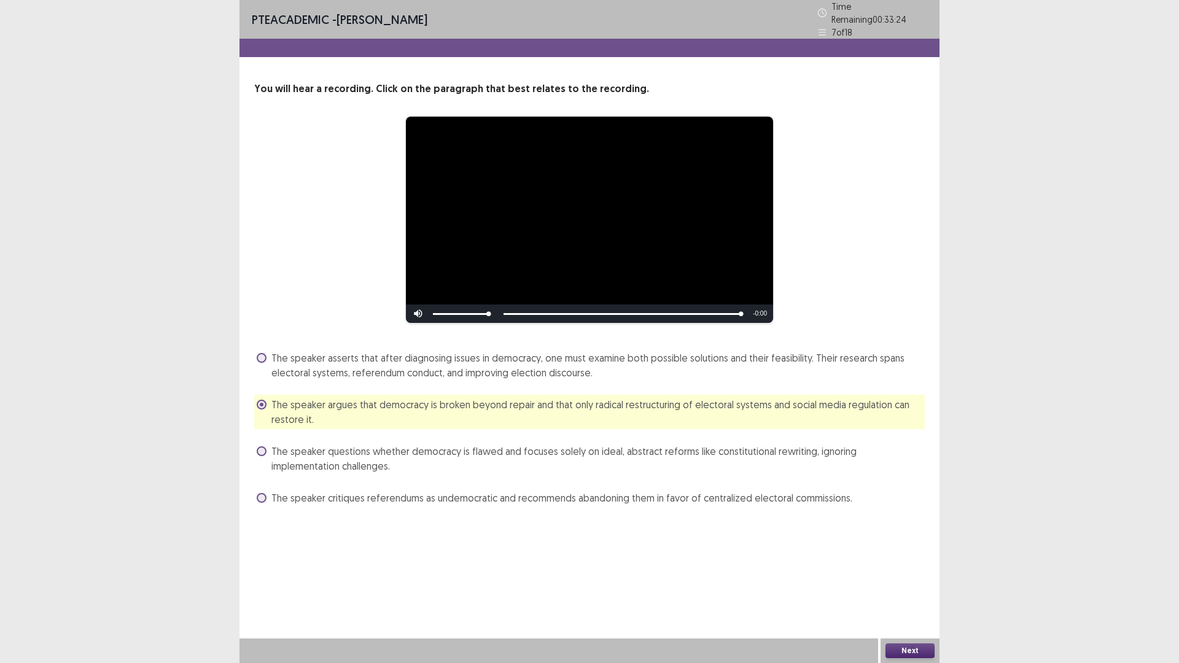
click at [703, 490] on span "The speaker critiques referendums as undemocratic and recommends abandoning the…" at bounding box center [561, 497] width 581 height 15
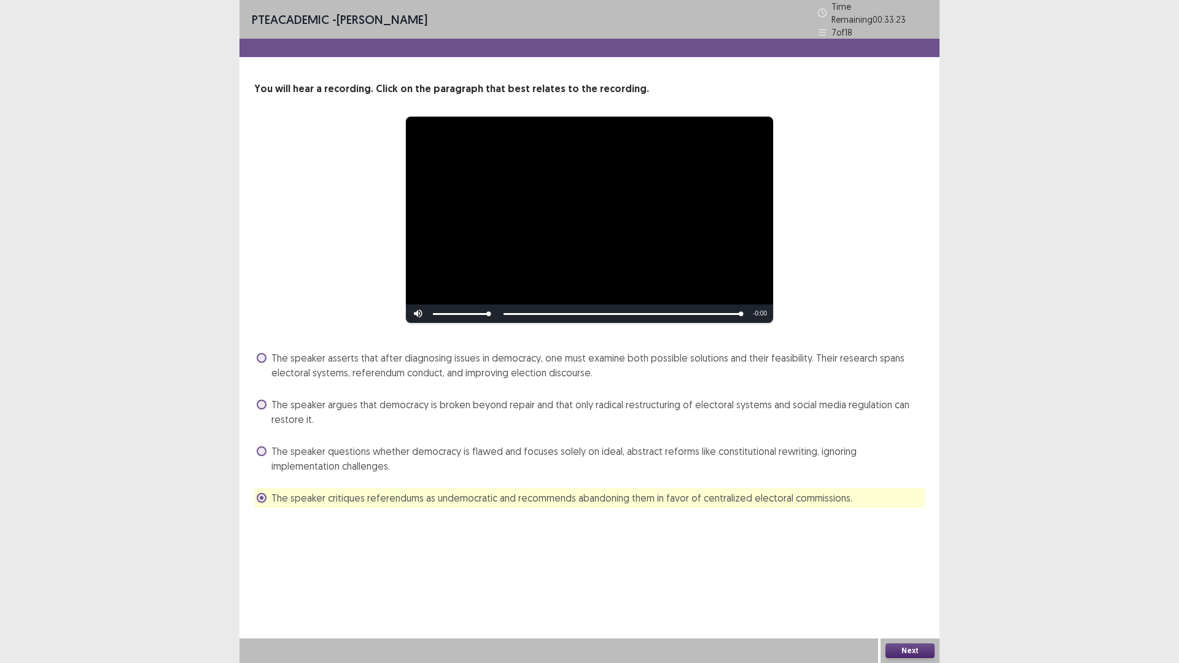
click at [924, 579] on button "Next" at bounding box center [909, 650] width 49 height 15
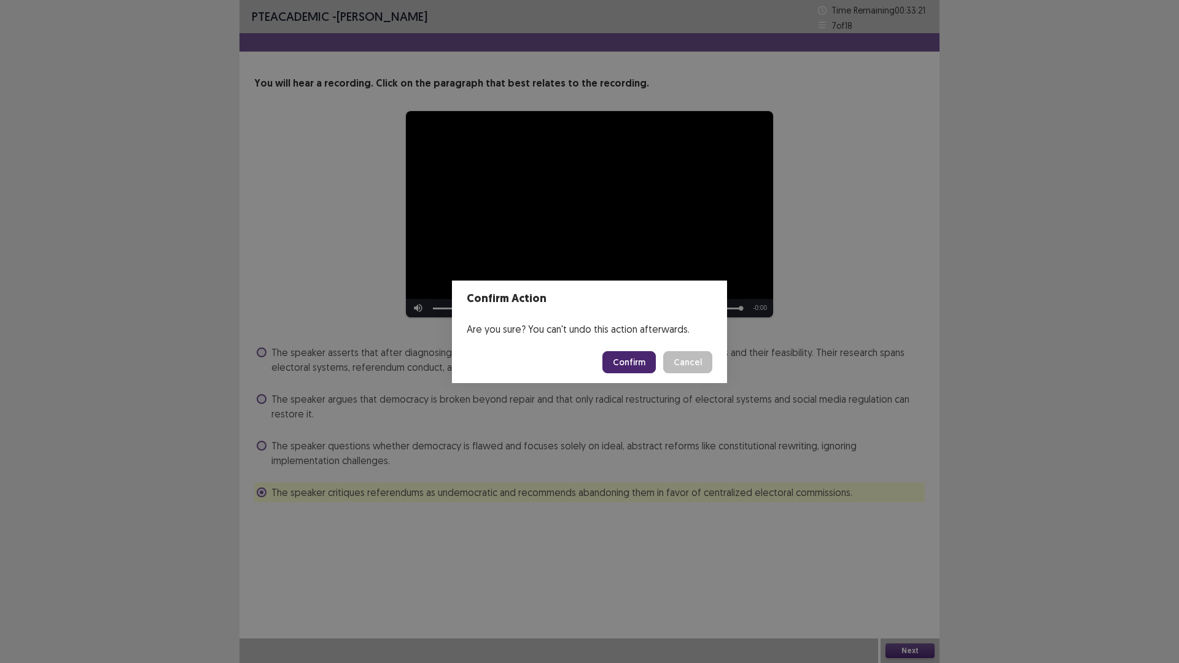
click at [633, 354] on button "Confirm" at bounding box center [628, 362] width 53 height 22
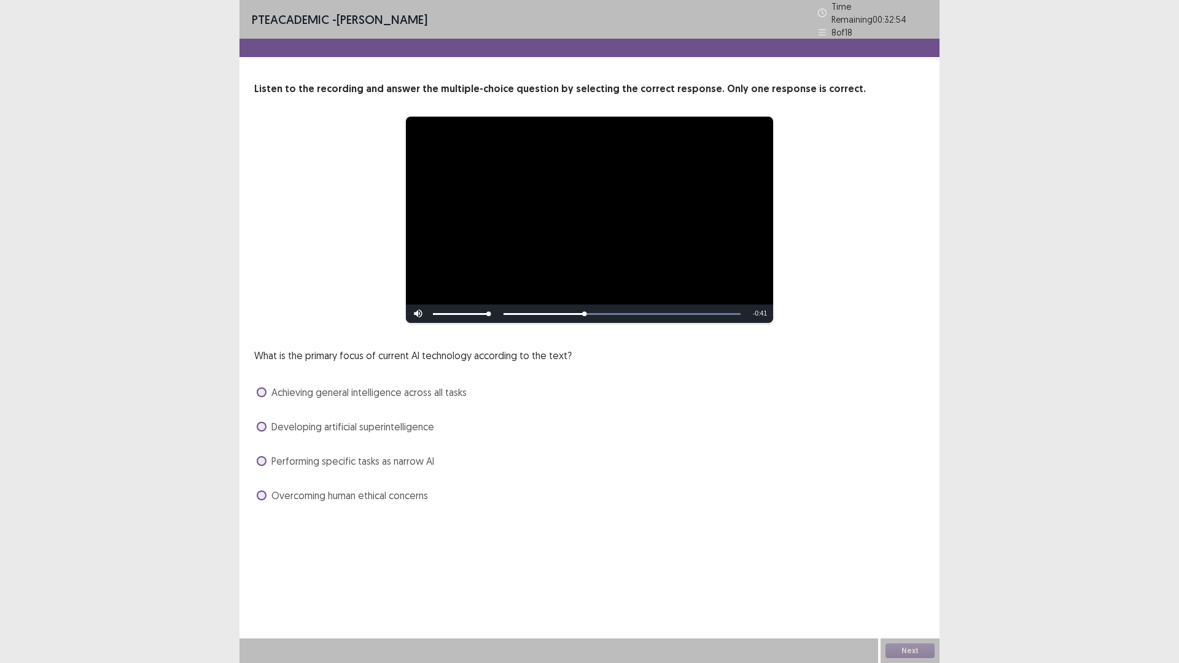
click at [377, 455] on span "Performing specific tasks as narrow AI" at bounding box center [352, 461] width 163 height 15
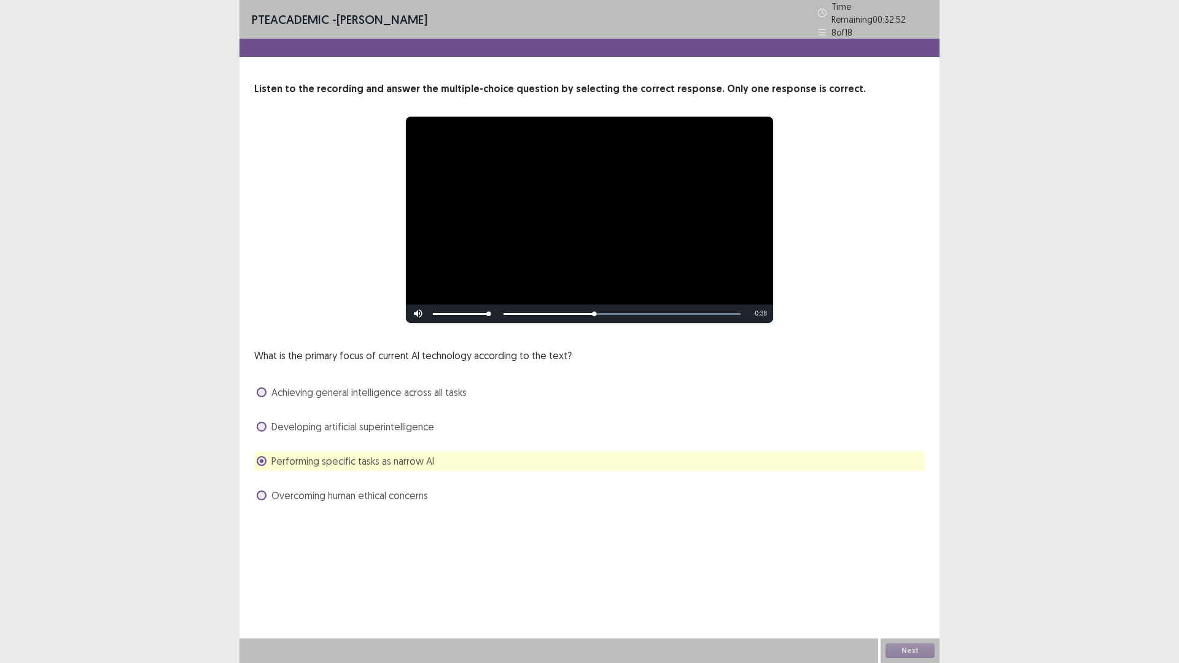
click at [385, 494] on span "Overcoming human ethical concerns" at bounding box center [349, 495] width 157 height 15
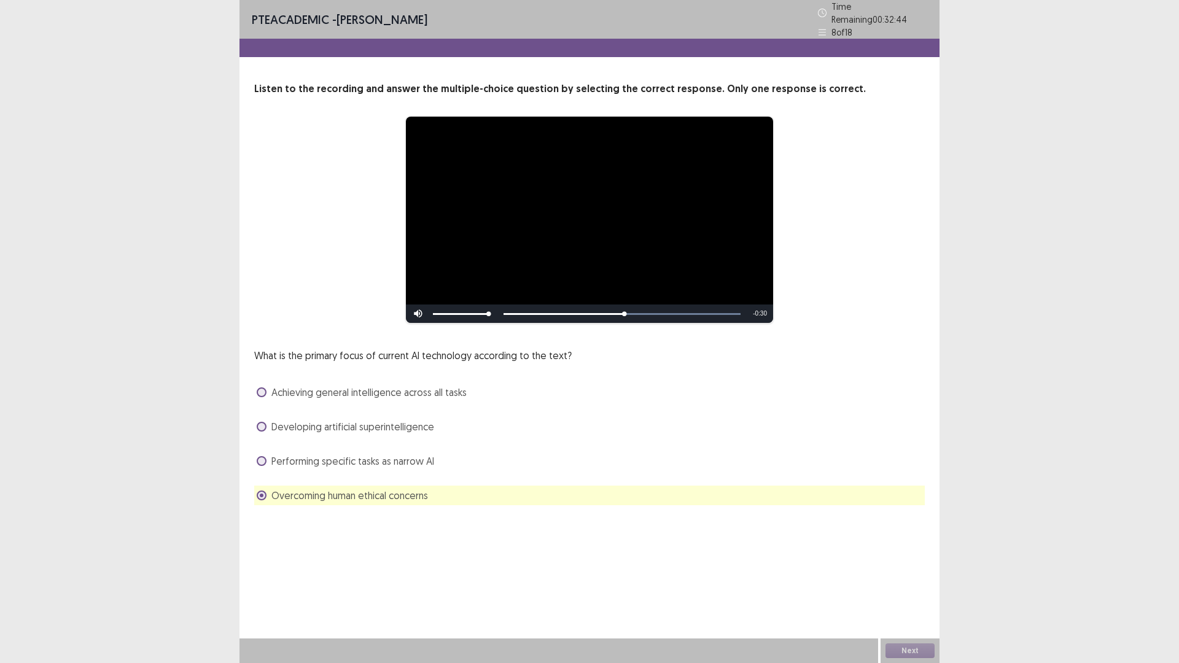
click at [346, 460] on span "Performing specific tasks as narrow AI" at bounding box center [352, 461] width 163 height 15
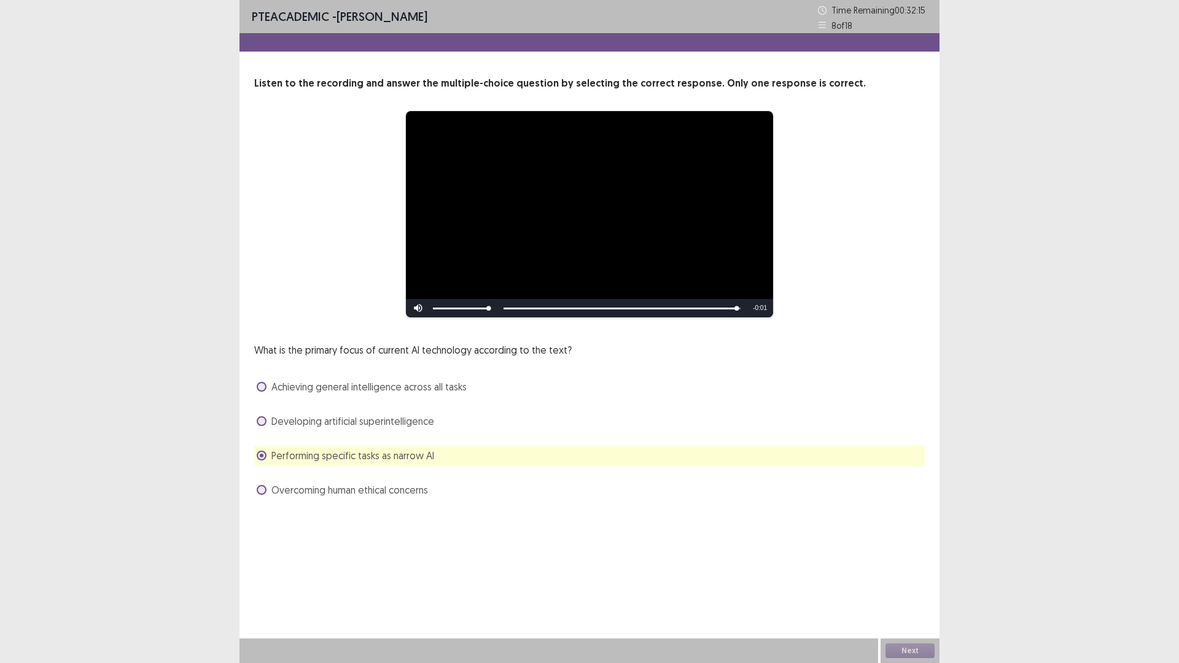
click at [337, 386] on span "Achieving general intelligence across all tasks" at bounding box center [368, 386] width 195 height 15
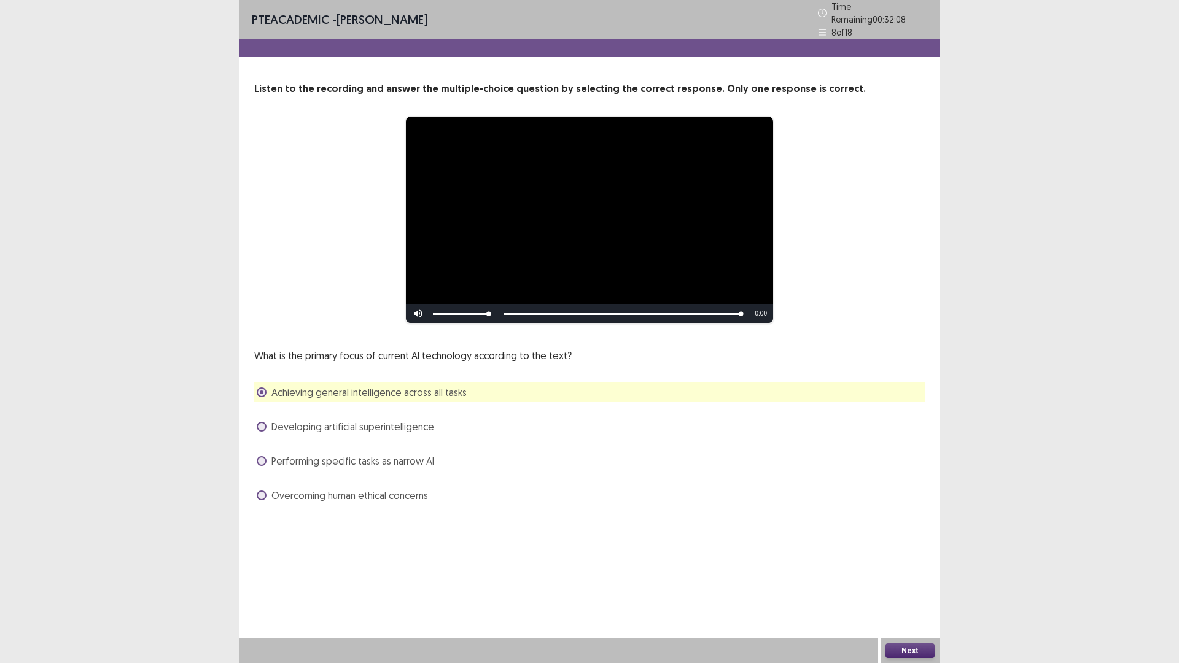
click at [916, 579] on button "Next" at bounding box center [909, 650] width 49 height 15
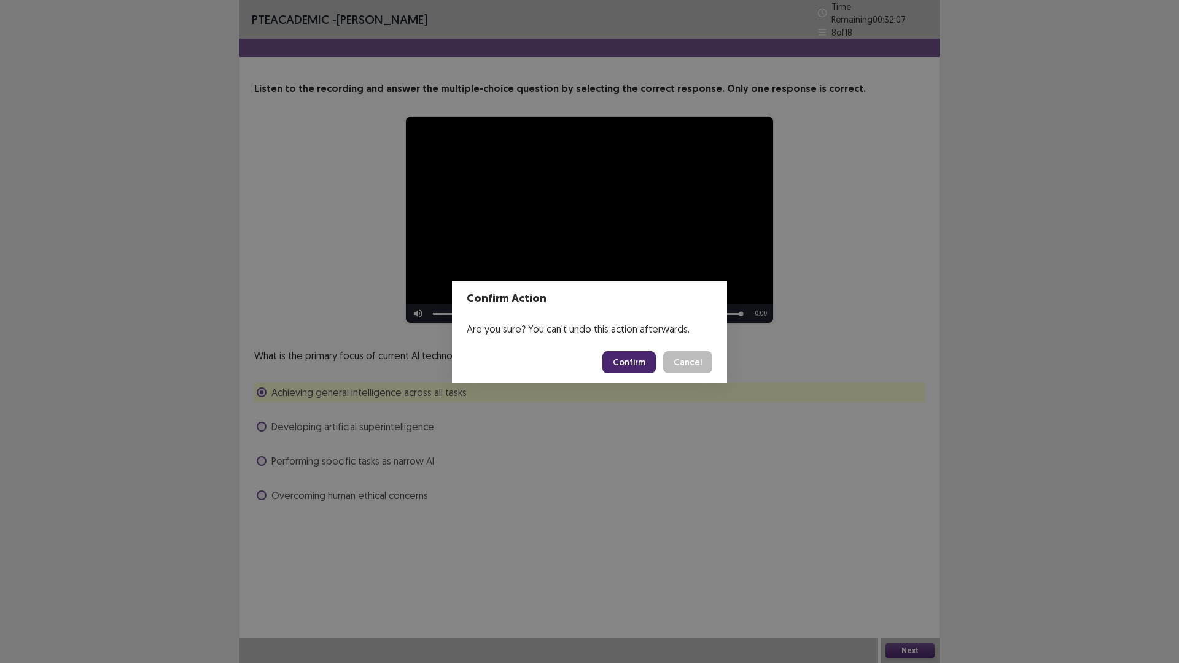
click at [641, 371] on button "Confirm" at bounding box center [628, 362] width 53 height 22
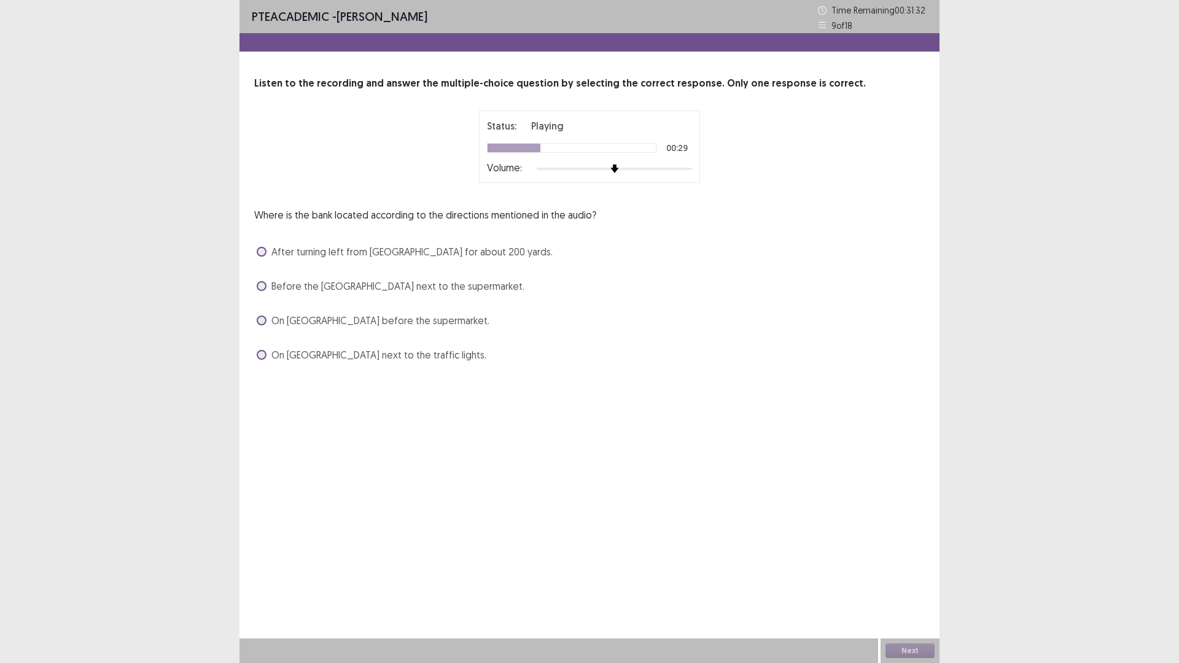
click at [339, 252] on span "After turning left from [GEOGRAPHIC_DATA] for about 200 yards." at bounding box center [411, 251] width 281 height 15
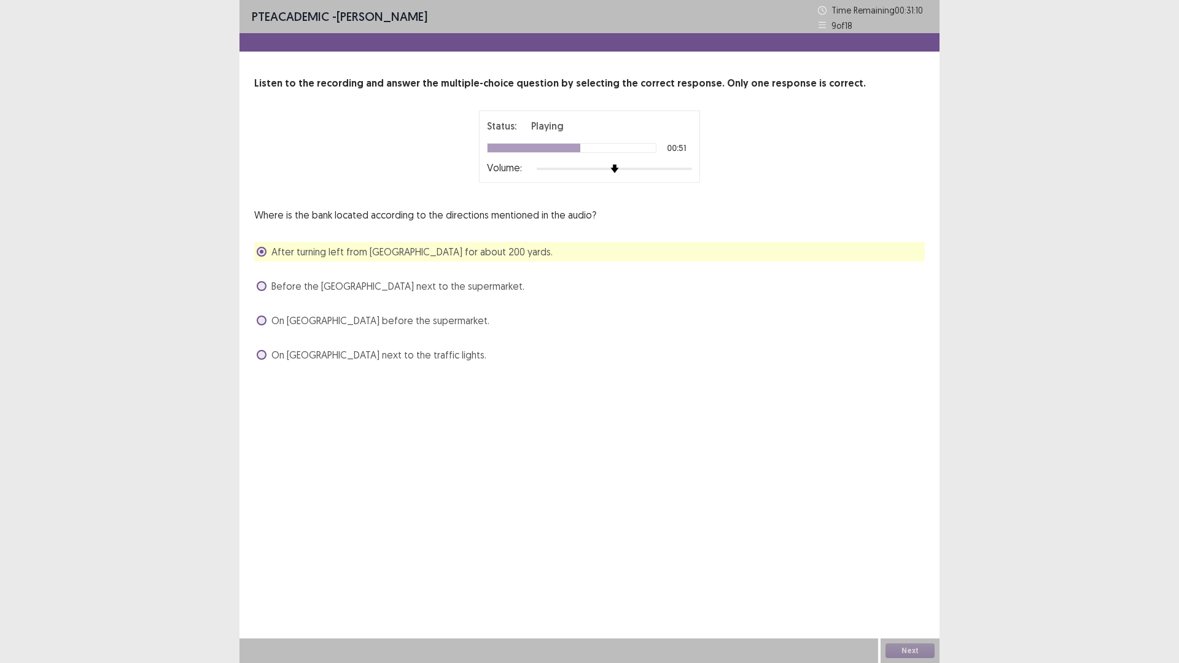
click at [312, 322] on span "On [GEOGRAPHIC_DATA] before the supermarket." at bounding box center [380, 320] width 218 height 15
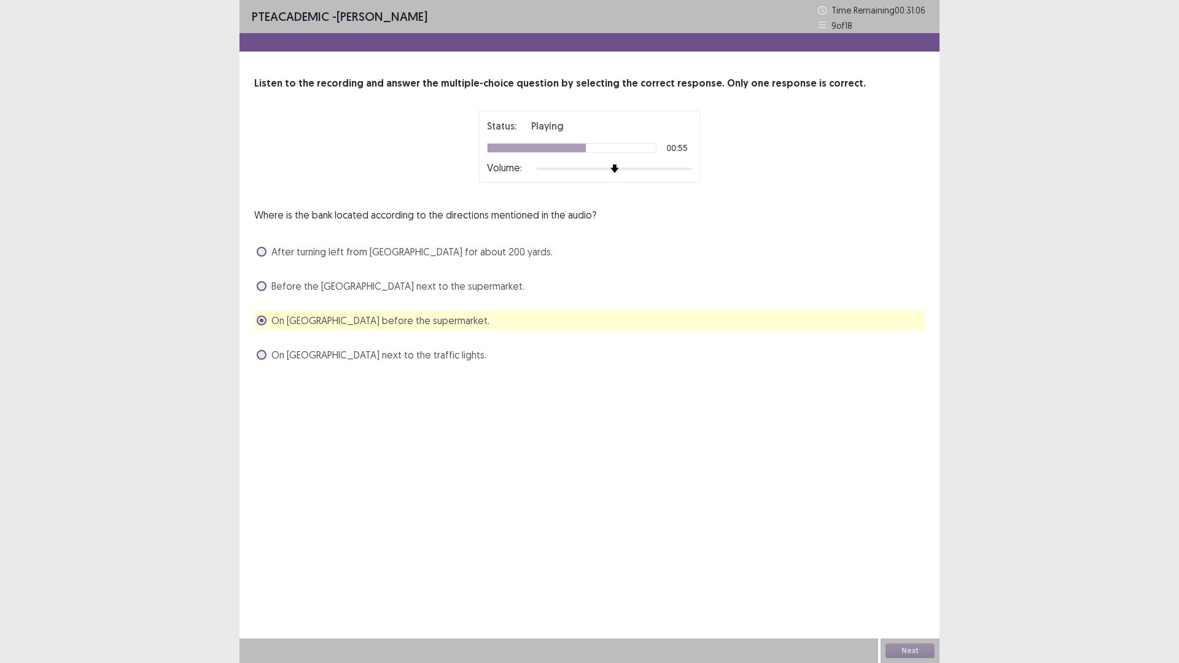
click at [310, 358] on span "On [GEOGRAPHIC_DATA] next to the traffic lights." at bounding box center [378, 354] width 215 height 15
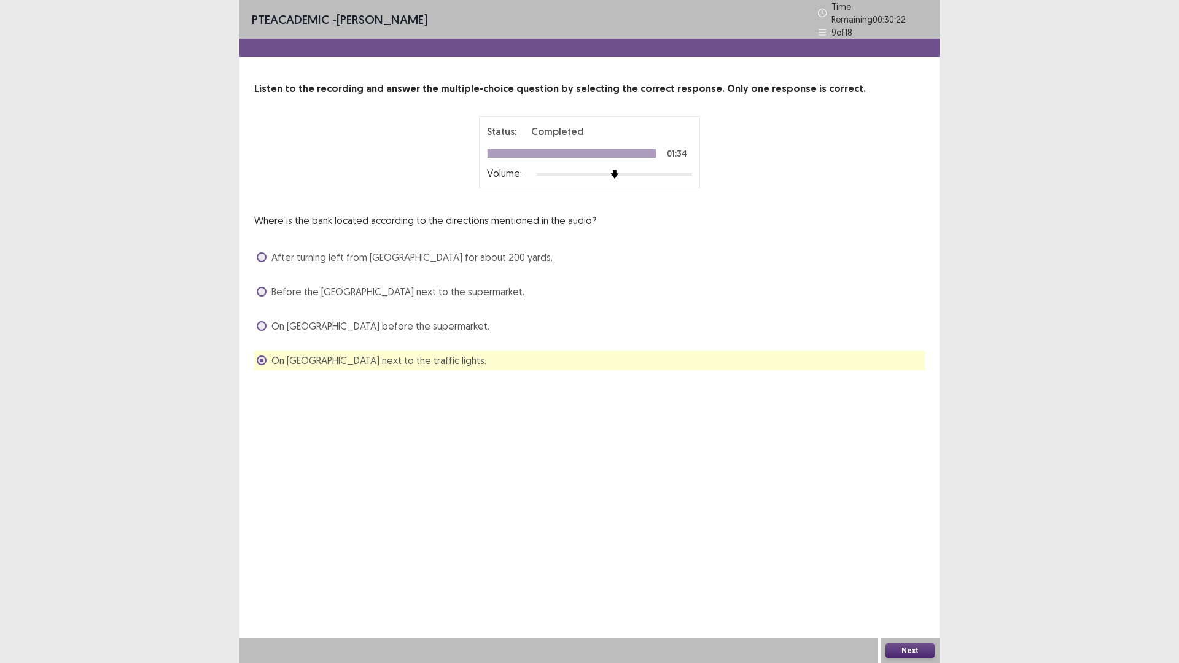
click at [903, 579] on button "Next" at bounding box center [909, 650] width 49 height 15
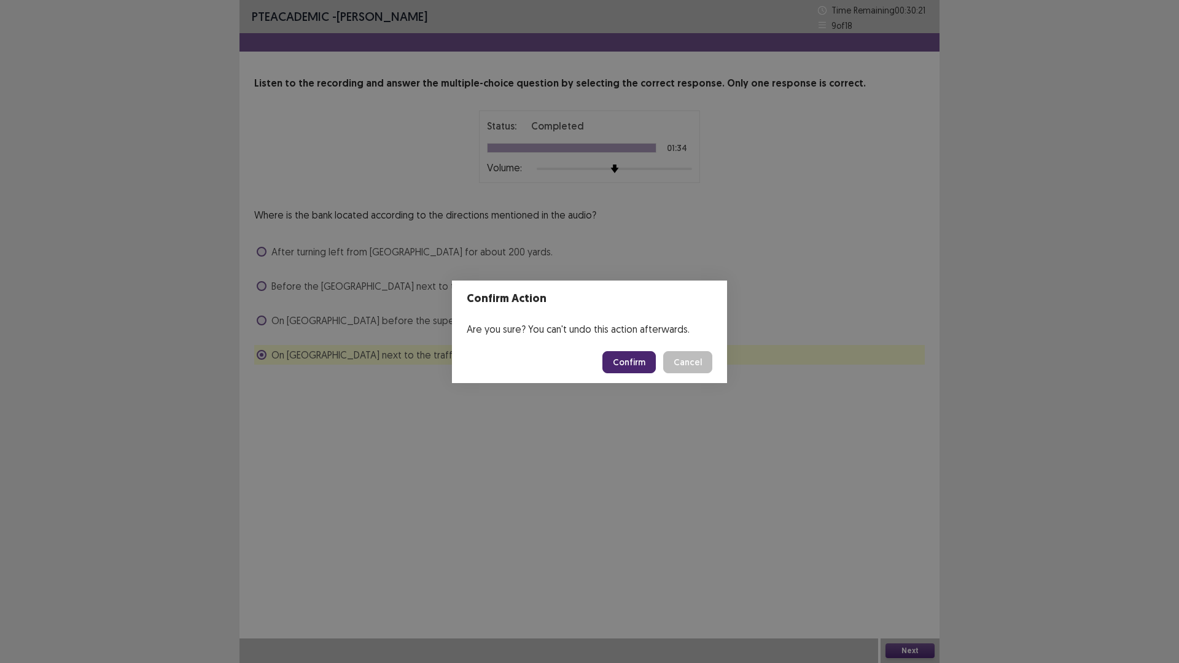
click at [629, 358] on button "Confirm" at bounding box center [628, 362] width 53 height 22
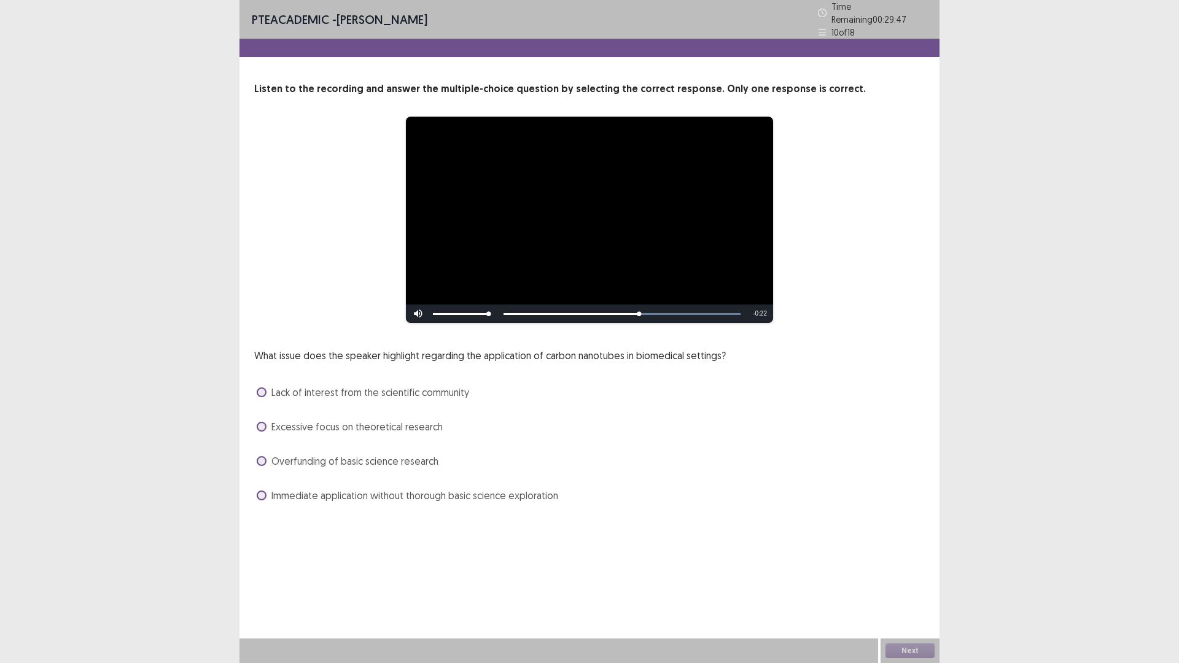
click at [374, 494] on span "Immediate application without thorough basic science exploration" at bounding box center [414, 495] width 287 height 15
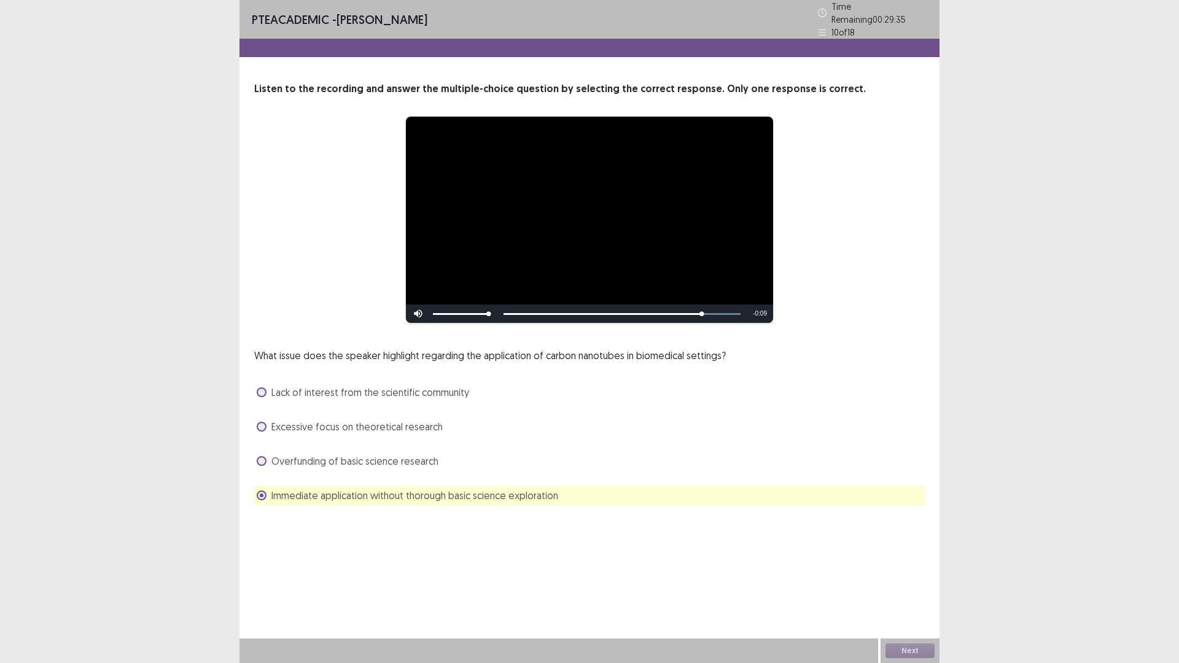
click at [350, 455] on span "Overfunding of basic science research" at bounding box center [354, 461] width 167 height 15
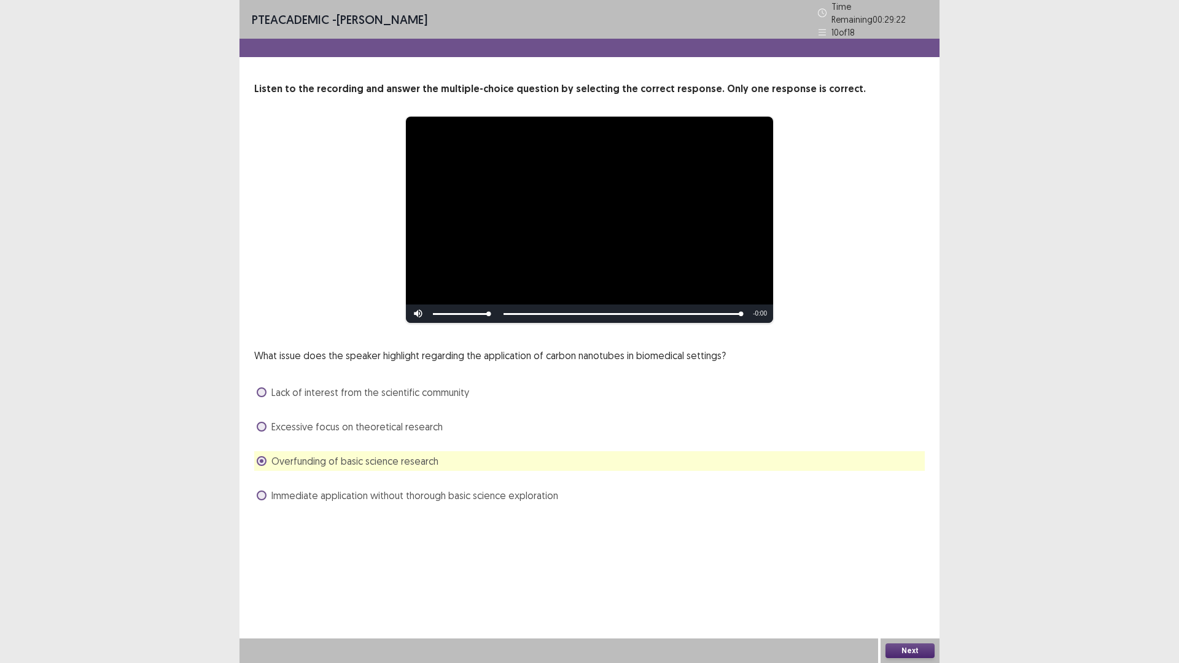
click at [907, 579] on button "Next" at bounding box center [909, 650] width 49 height 15
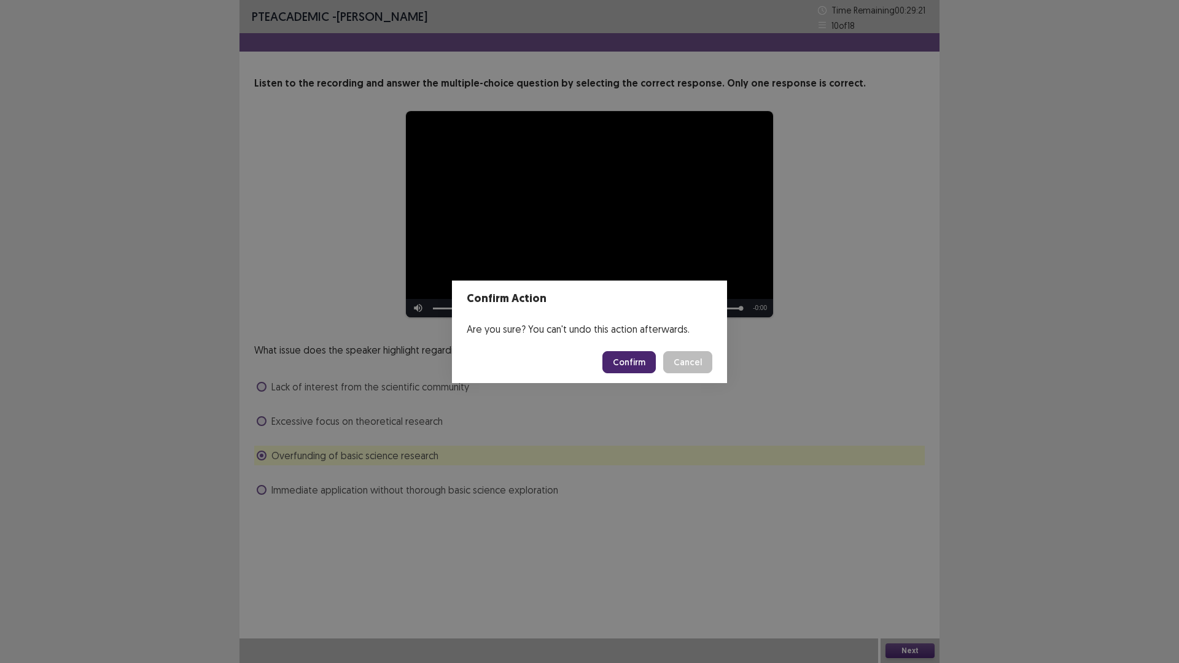
click at [635, 359] on button "Confirm" at bounding box center [628, 362] width 53 height 22
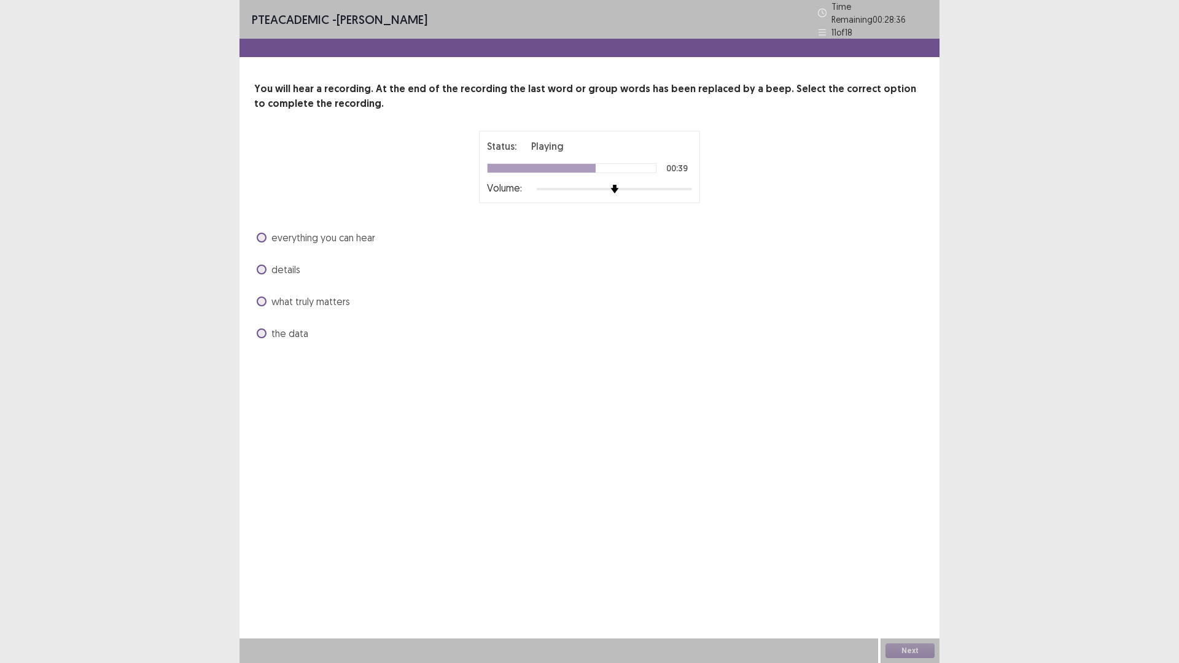
click at [260, 328] on span at bounding box center [262, 333] width 10 height 10
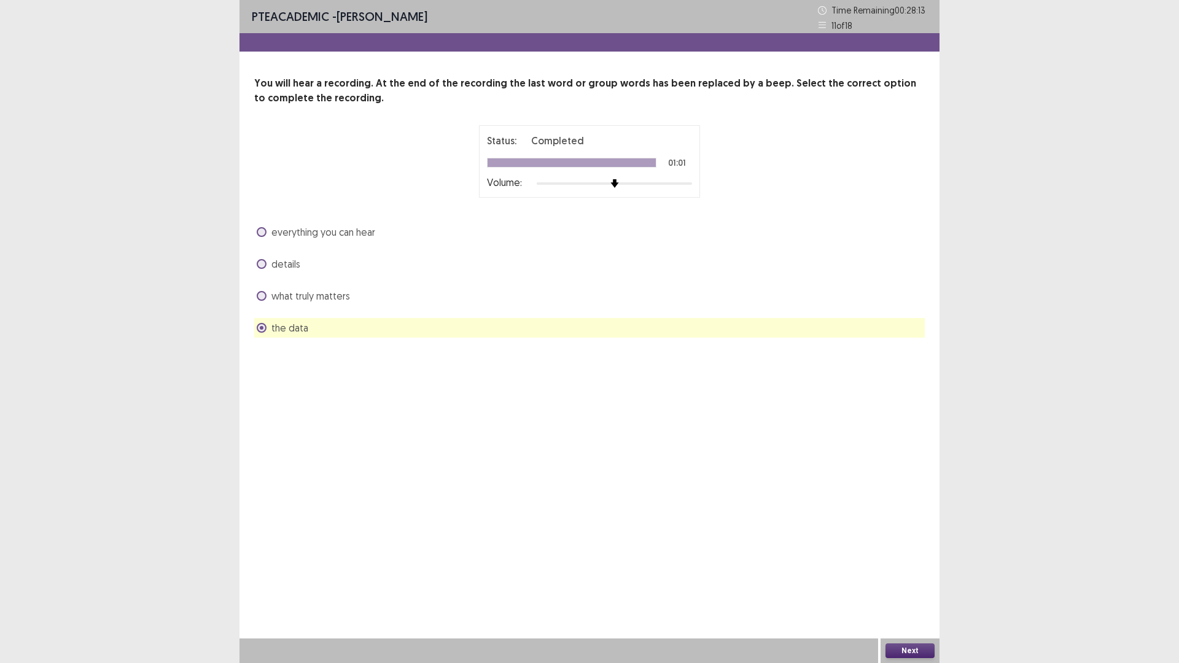
click at [300, 231] on span "everything you can hear" at bounding box center [323, 232] width 104 height 15
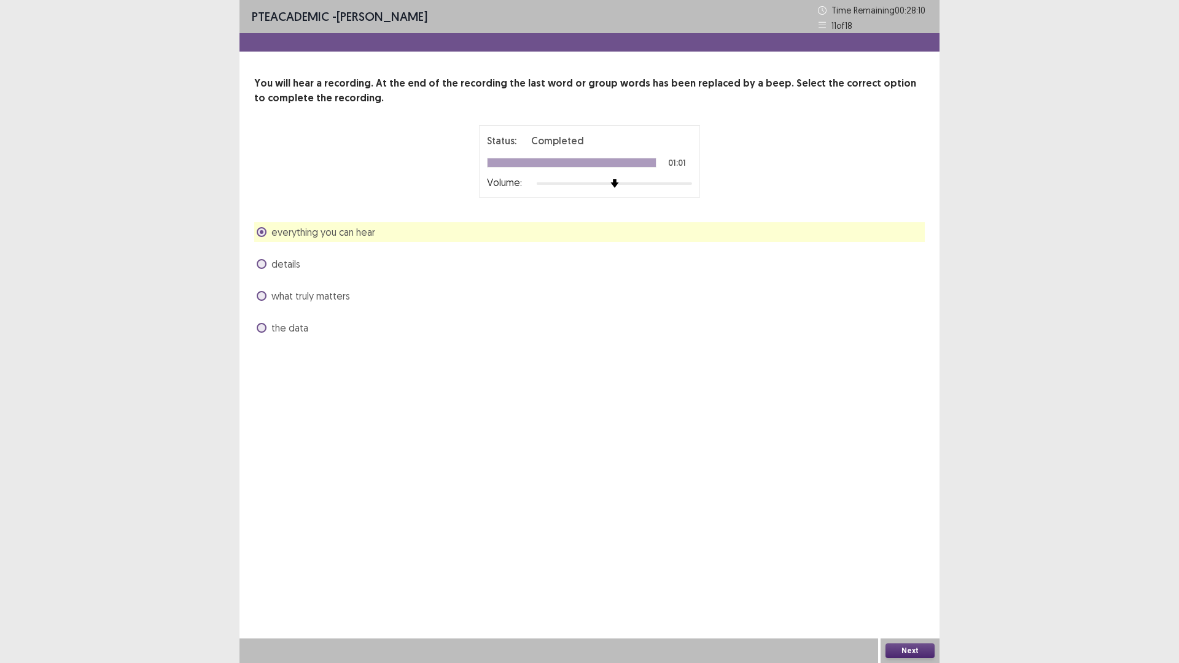
click at [907, 579] on button "Next" at bounding box center [909, 650] width 49 height 15
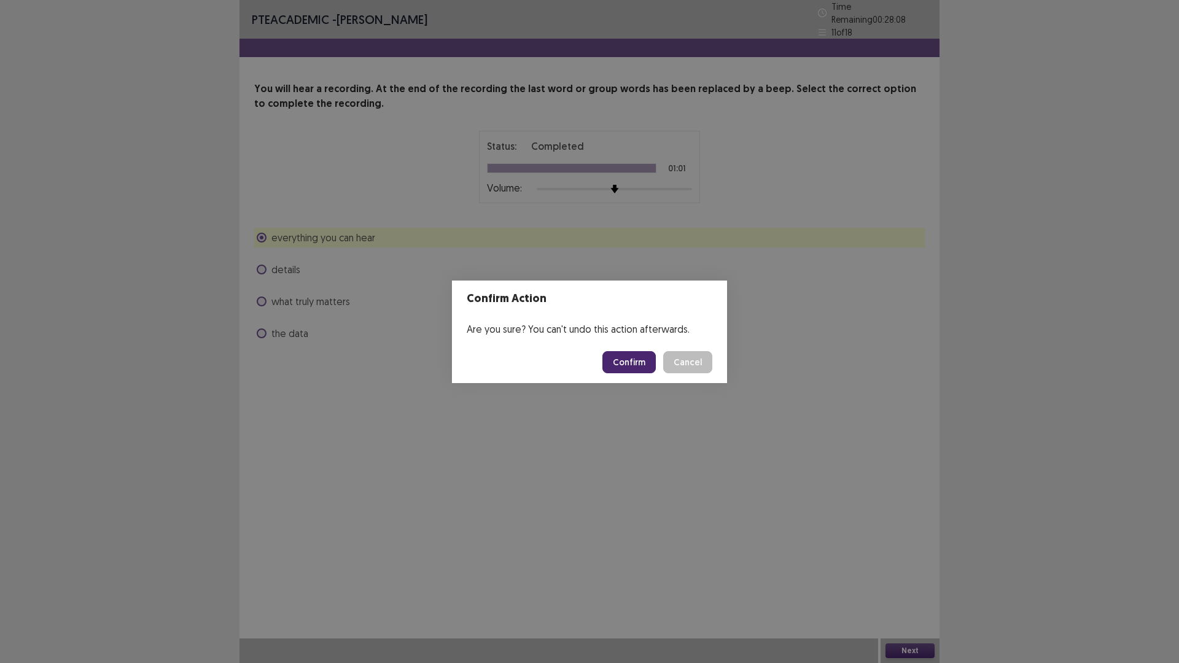
click at [635, 364] on button "Confirm" at bounding box center [628, 362] width 53 height 22
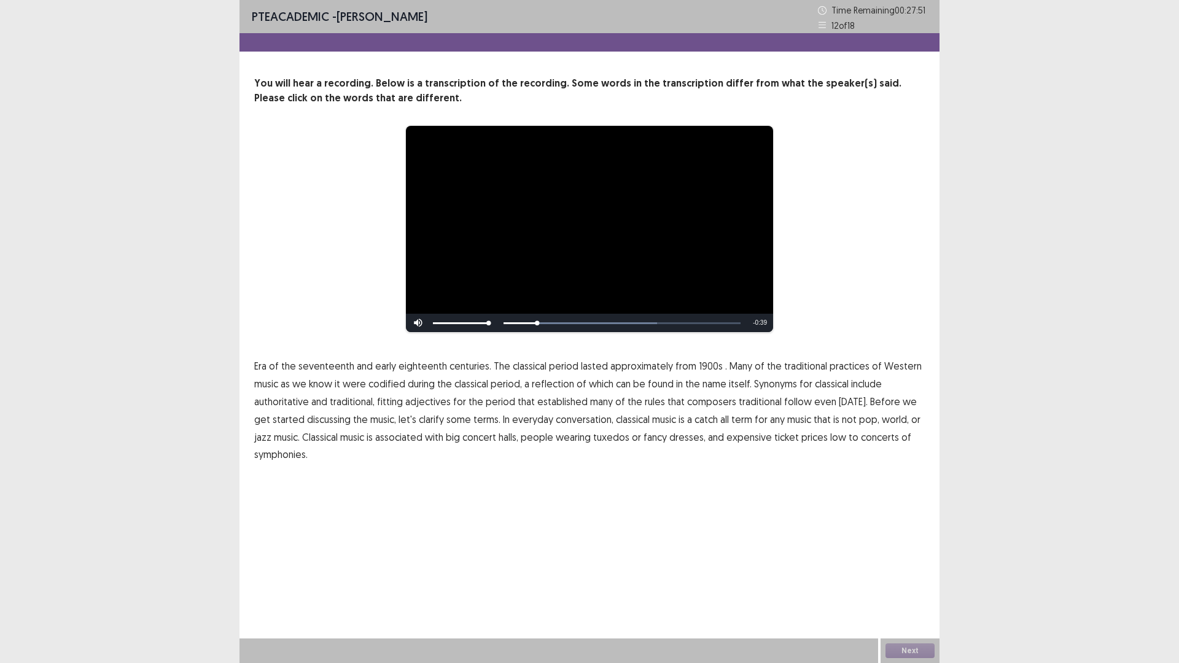
click at [705, 368] on span "1900s" at bounding box center [711, 365] width 24 height 15
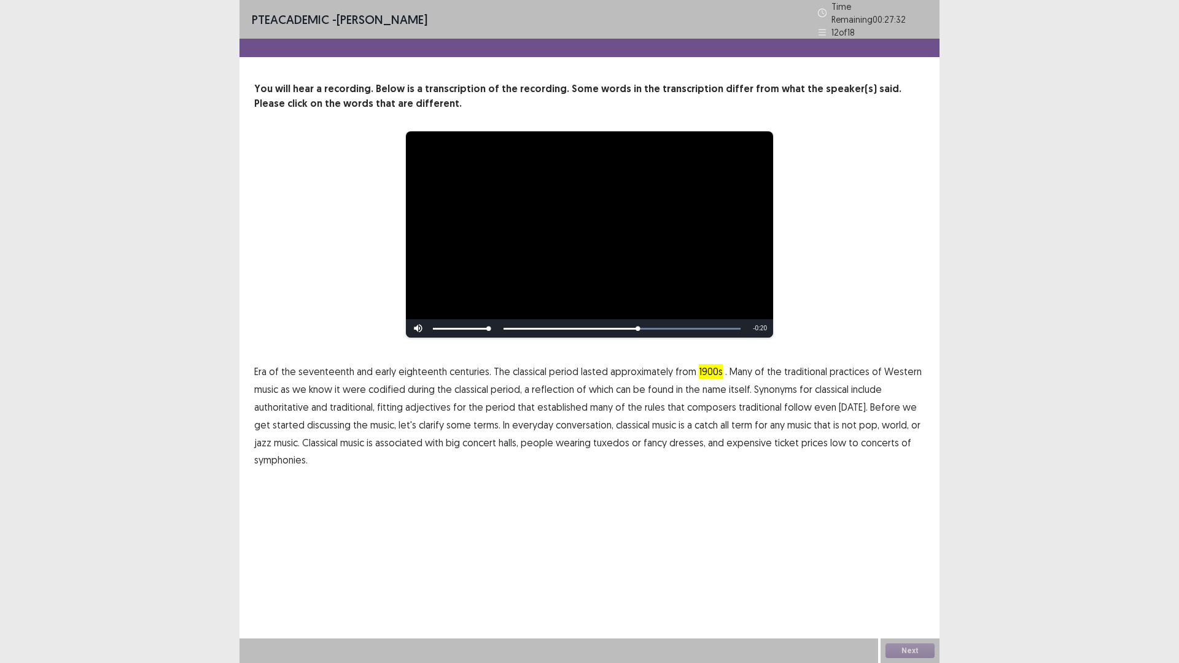
click at [746, 392] on p "Era of the seventeenth and early eighteenth centuries. The classical period las…" at bounding box center [589, 416] width 670 height 106
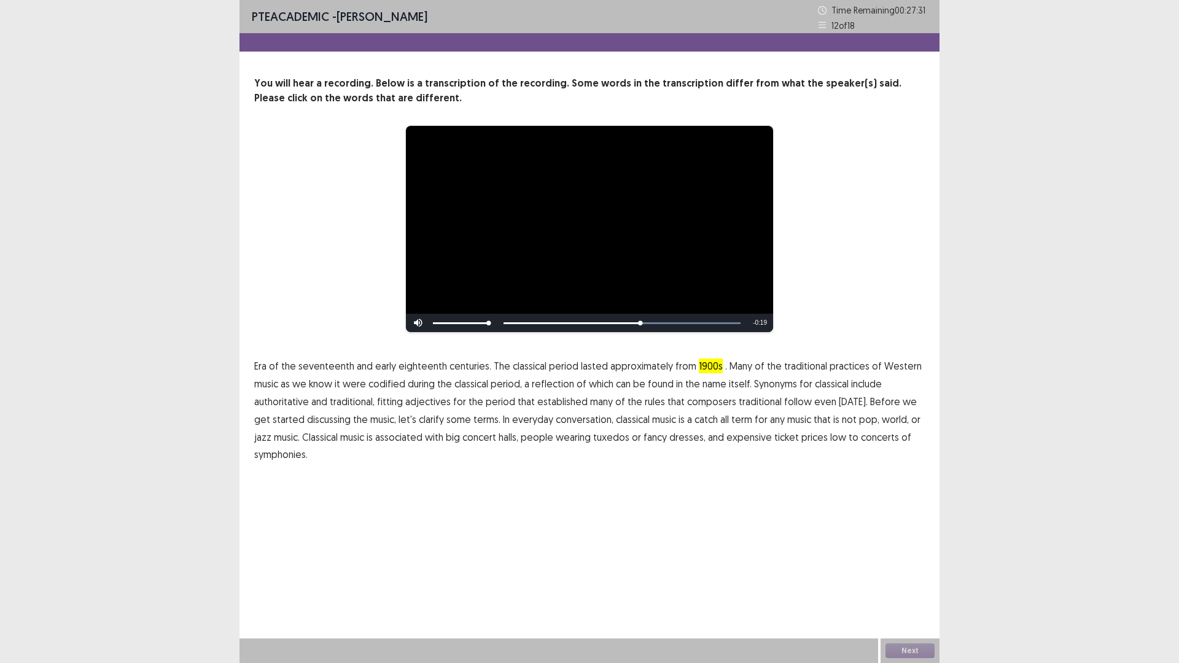
click at [746, 397] on span "traditional" at bounding box center [759, 401] width 43 height 15
click at [830, 441] on span "low" at bounding box center [838, 437] width 16 height 15
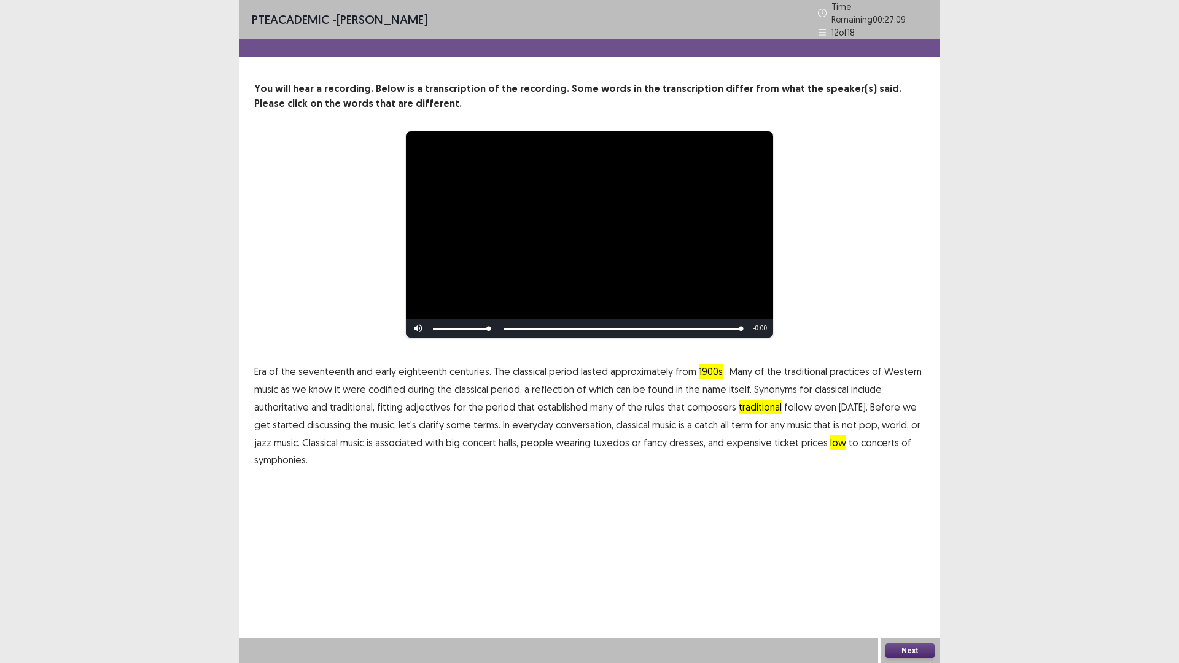
click at [919, 579] on button "Next" at bounding box center [909, 650] width 49 height 15
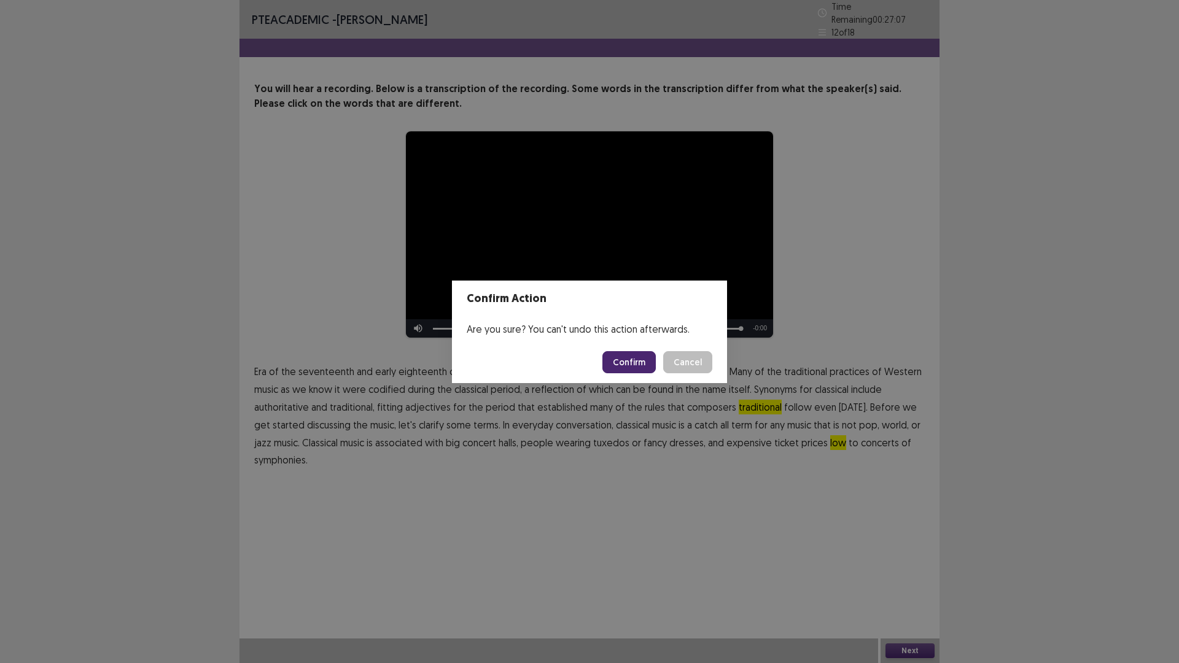
click at [640, 365] on button "Confirm" at bounding box center [628, 362] width 53 height 22
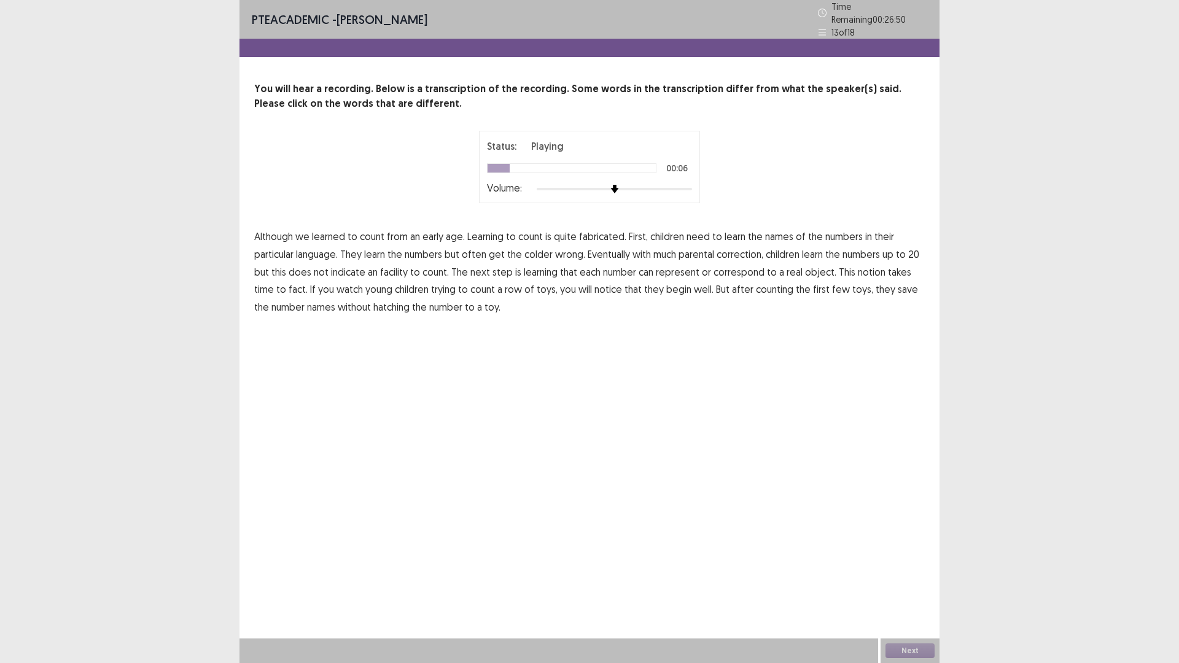
click at [598, 229] on span "fabricated." at bounding box center [602, 236] width 47 height 15
click at [538, 247] on span "colder" at bounding box center [538, 254] width 28 height 15
click at [393, 265] on span "facility" at bounding box center [394, 272] width 28 height 15
click at [288, 283] on span "fact." at bounding box center [297, 289] width 19 height 15
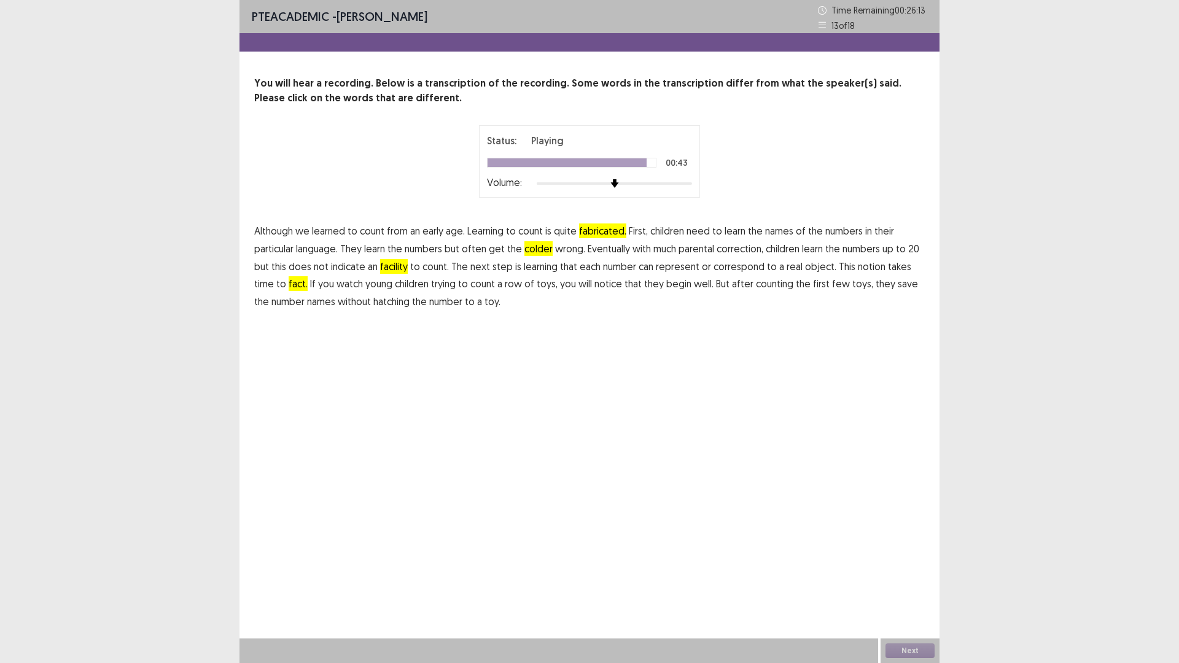
click at [373, 300] on span "hatching" at bounding box center [391, 301] width 36 height 15
click at [910, 579] on button "Next" at bounding box center [909, 650] width 49 height 15
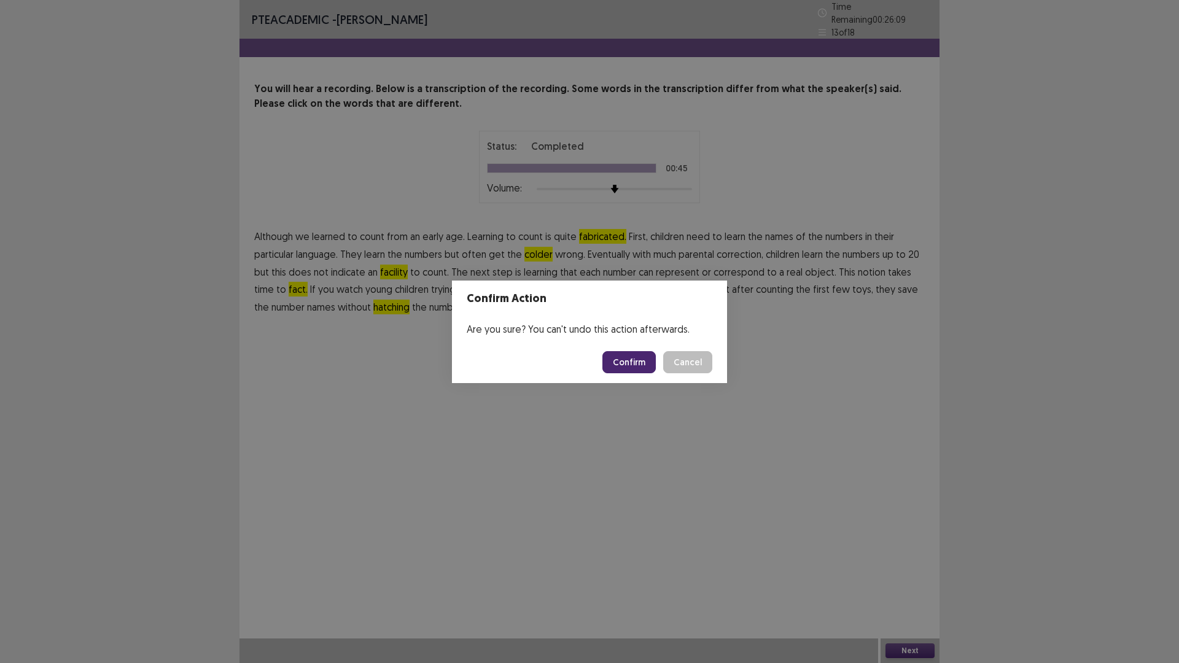
click at [645, 355] on button "Confirm" at bounding box center [628, 362] width 53 height 22
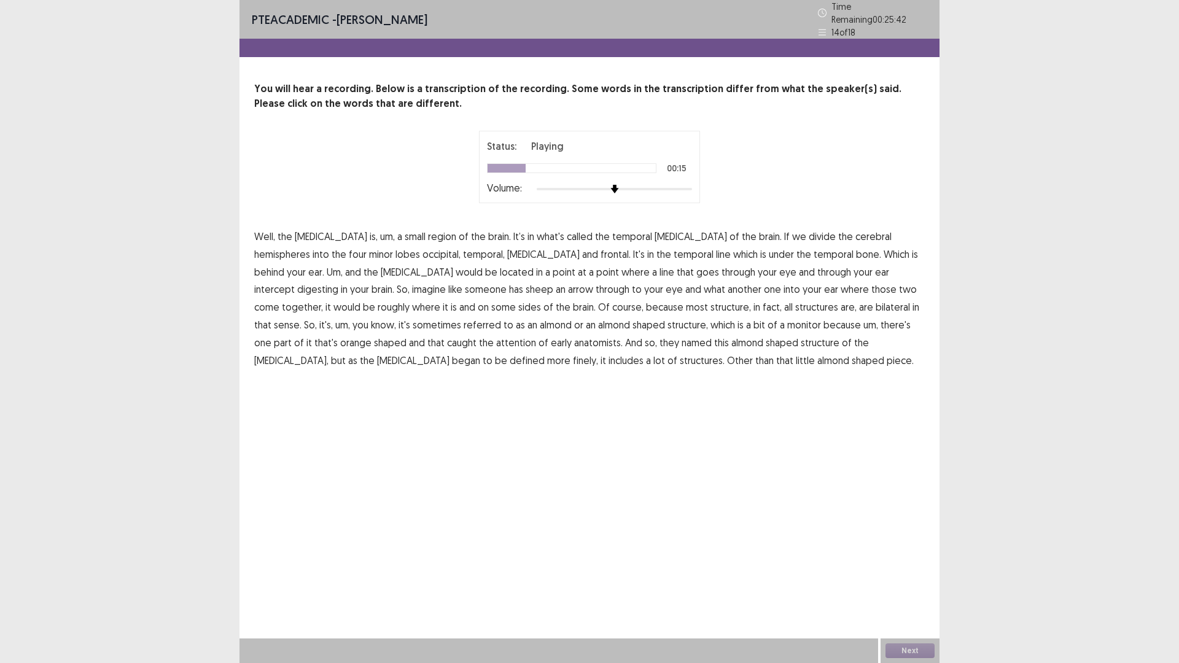
click at [716, 249] on span "line" at bounding box center [723, 254] width 15 height 15
click at [338, 282] on span "digesting" at bounding box center [317, 289] width 41 height 15
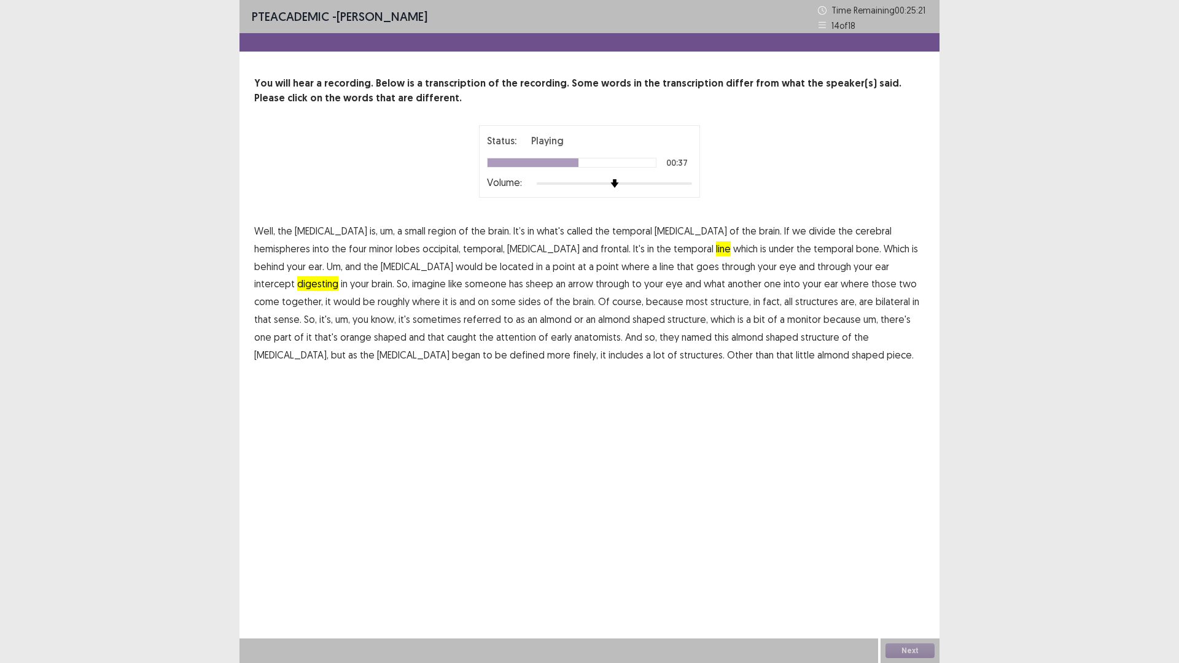
click at [491, 301] on span "some" at bounding box center [503, 301] width 25 height 15
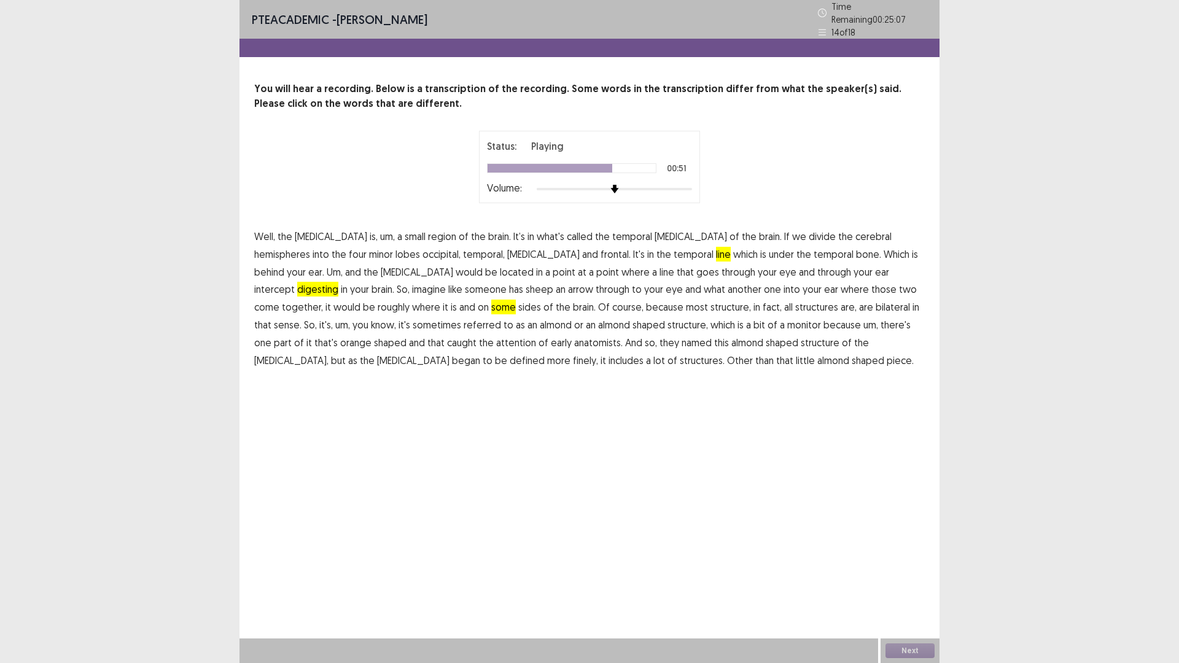
click at [787, 317] on span "monitor" at bounding box center [804, 324] width 34 height 15
click at [371, 335] on span "orange" at bounding box center [355, 342] width 31 height 15
click at [731, 336] on span "almond" at bounding box center [747, 342] width 32 height 15
click at [598, 353] on span "finely," at bounding box center [585, 360] width 25 height 15
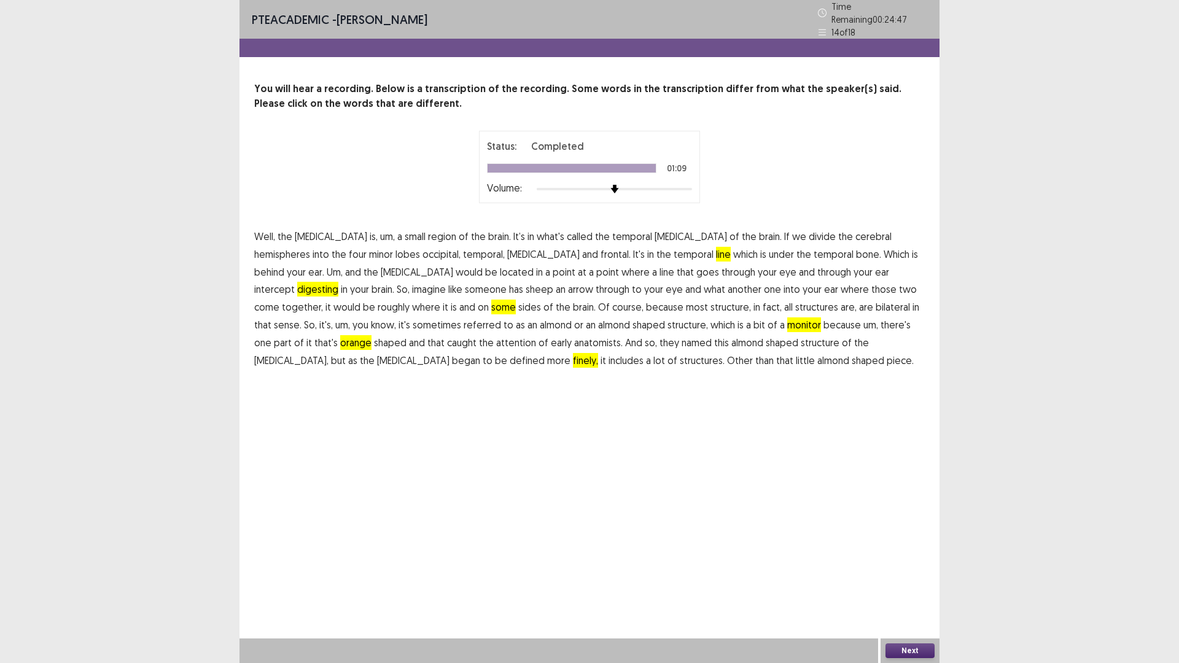
click at [915, 647] on button "Next" at bounding box center [909, 650] width 49 height 15
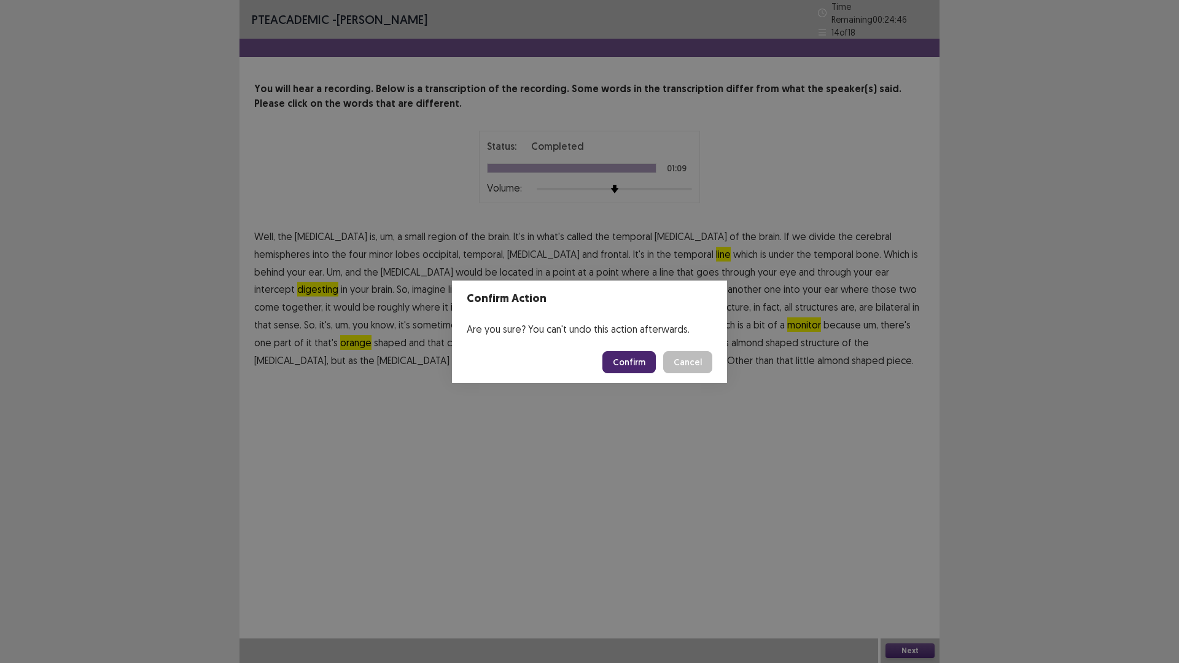
click at [635, 365] on button "Confirm" at bounding box center [628, 362] width 53 height 22
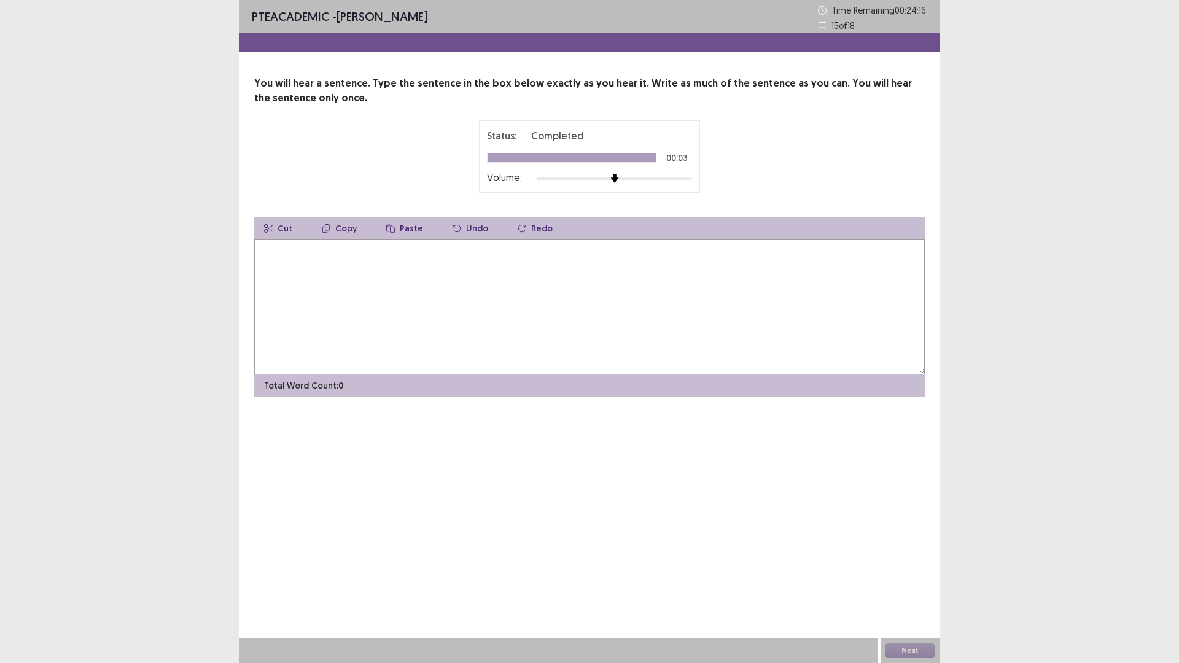
click at [634, 309] on textarea at bounding box center [589, 306] width 670 height 135
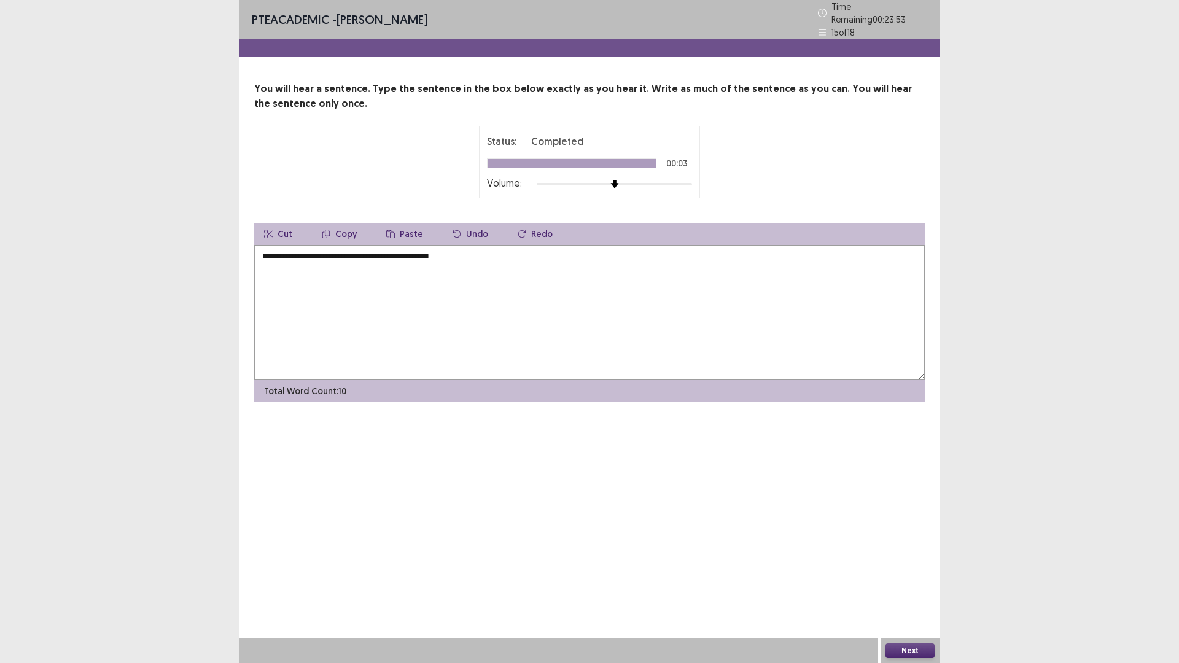
click at [371, 252] on textarea "**********" at bounding box center [589, 312] width 670 height 135
click at [474, 257] on textarea "**********" at bounding box center [589, 312] width 670 height 135
click at [367, 251] on textarea "**********" at bounding box center [589, 312] width 670 height 135
click at [373, 253] on textarea "**********" at bounding box center [589, 312] width 670 height 135
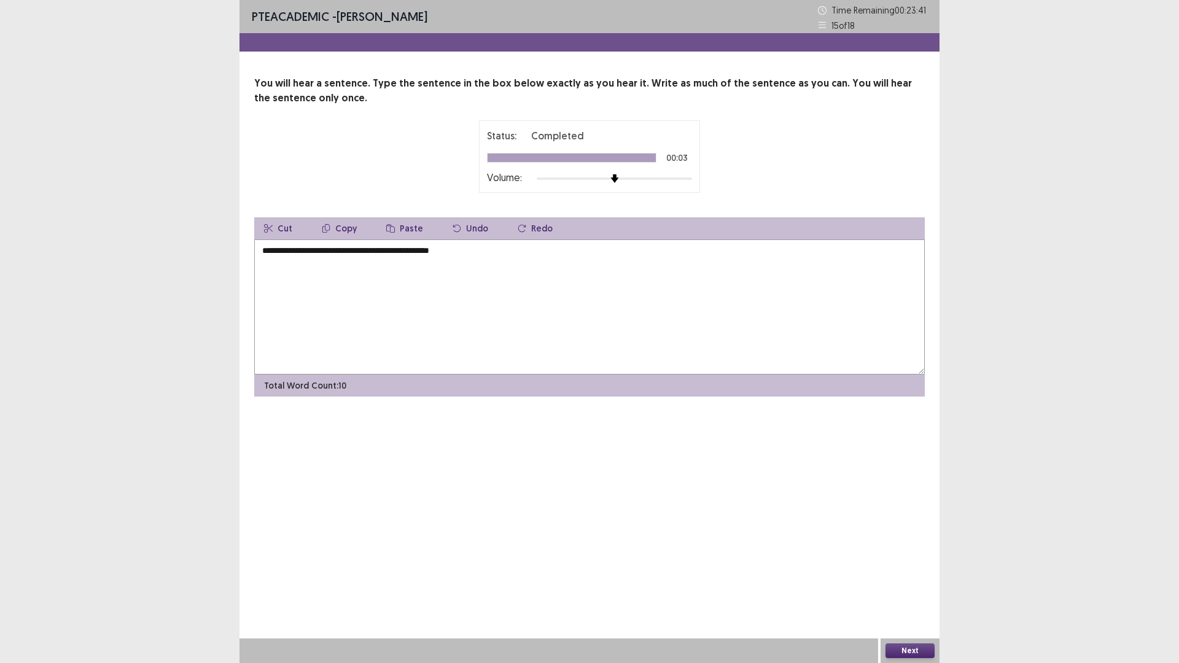
click at [373, 253] on textarea "**********" at bounding box center [589, 306] width 670 height 135
click at [511, 251] on textarea "**********" at bounding box center [589, 306] width 670 height 135
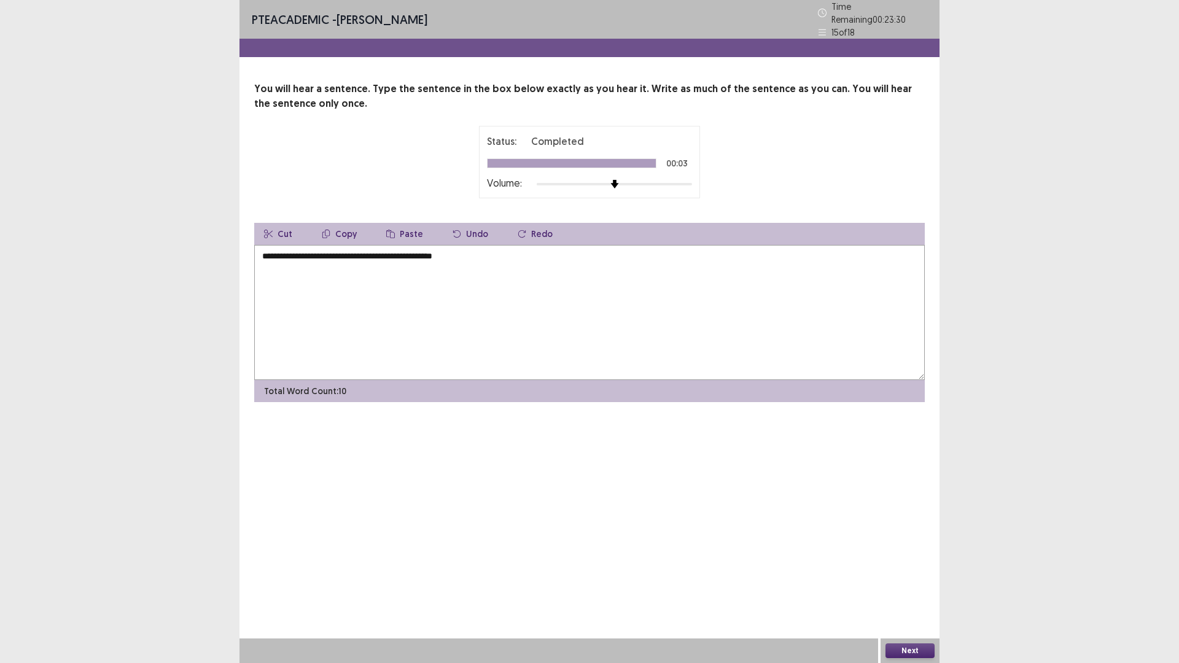
click at [405, 250] on textarea "**********" at bounding box center [589, 312] width 670 height 135
click at [406, 250] on textarea "**********" at bounding box center [589, 312] width 670 height 135
click at [476, 253] on textarea "**********" at bounding box center [589, 312] width 670 height 135
type textarea "**********"
click at [898, 645] on button "Next" at bounding box center [909, 650] width 49 height 15
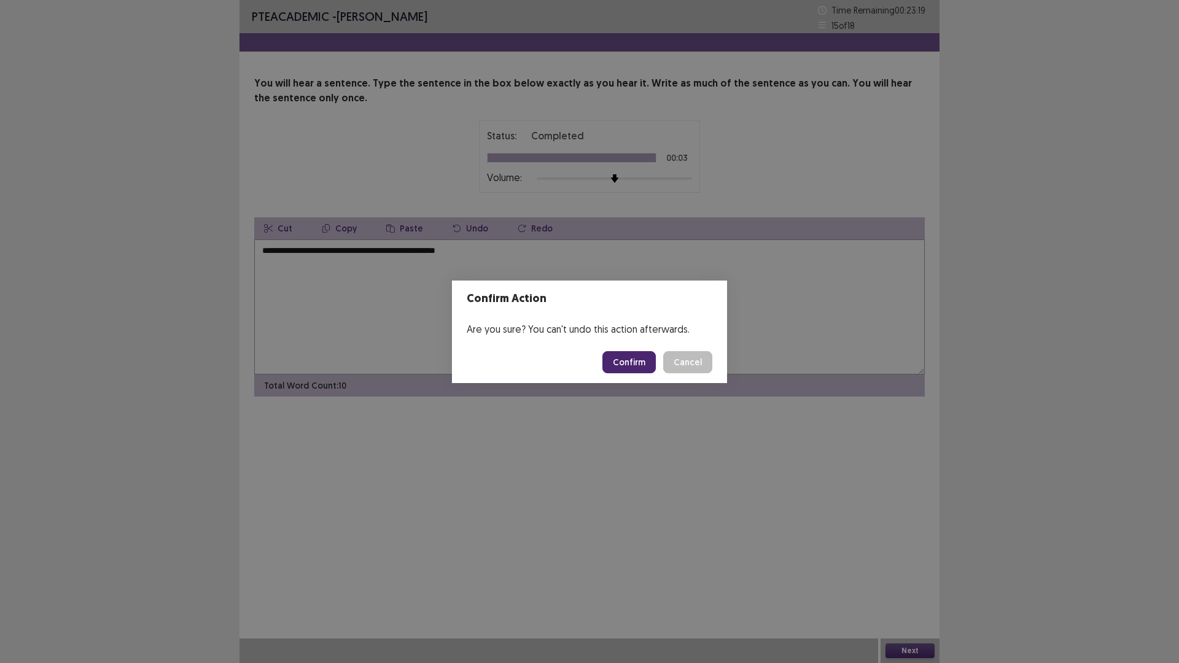
click at [641, 365] on button "Confirm" at bounding box center [628, 362] width 53 height 22
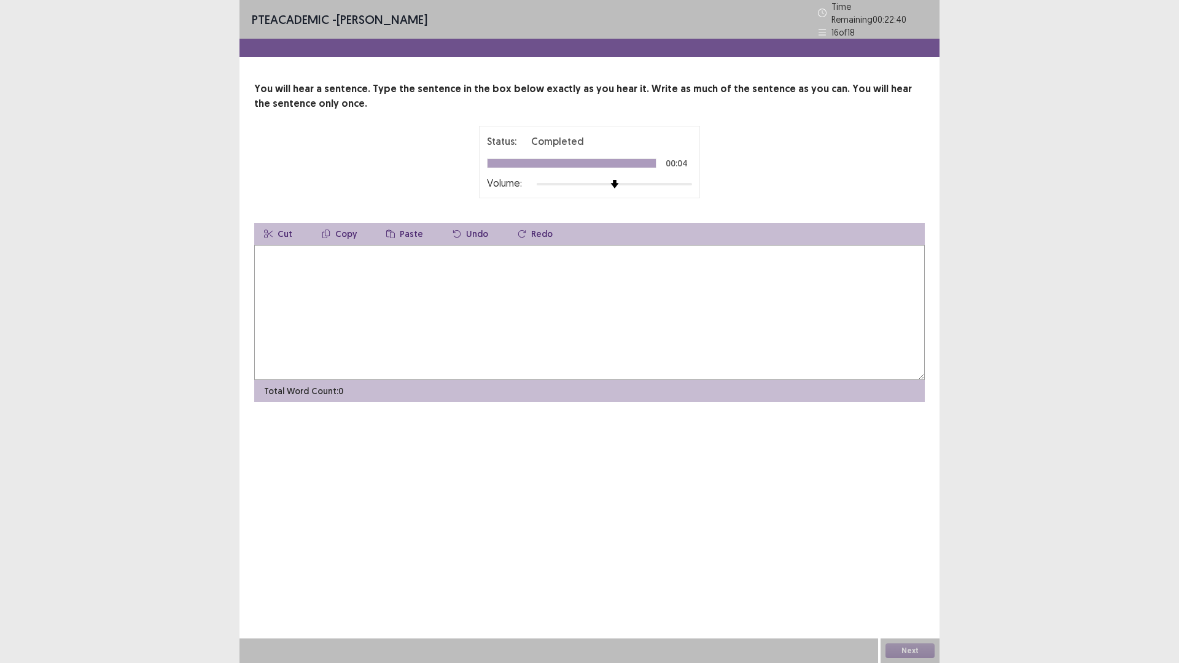
click at [665, 317] on textarea at bounding box center [589, 312] width 670 height 135
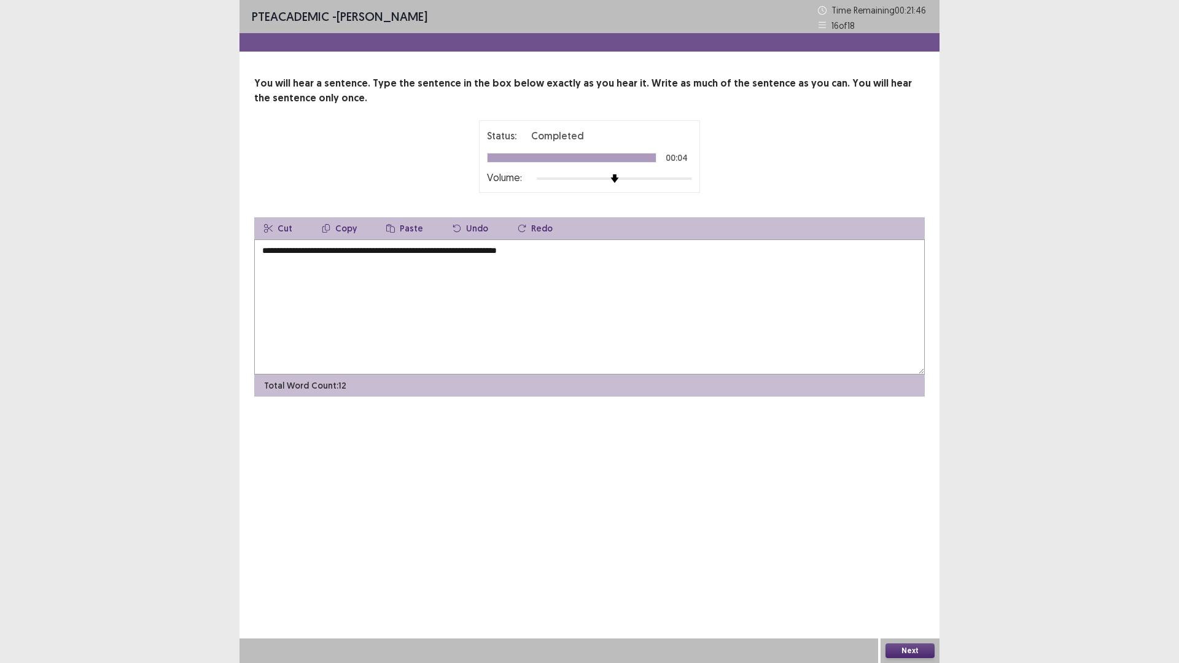
type textarea "**********"
click at [921, 647] on button "Next" at bounding box center [909, 650] width 49 height 15
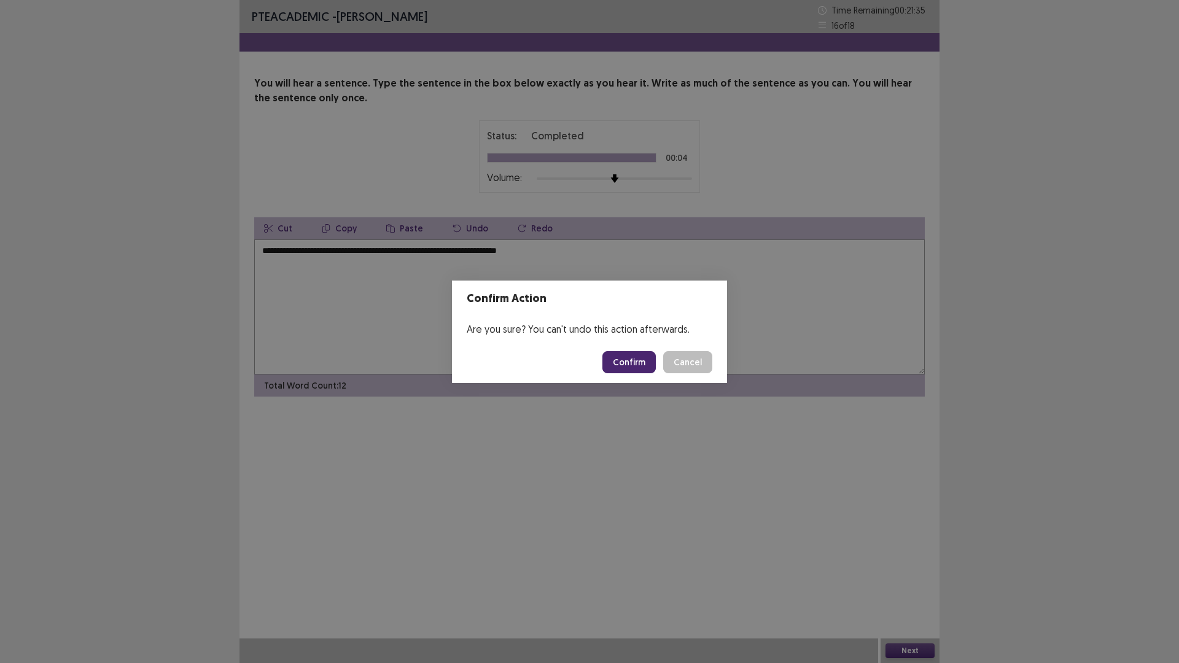
click at [645, 365] on button "Confirm" at bounding box center [628, 362] width 53 height 22
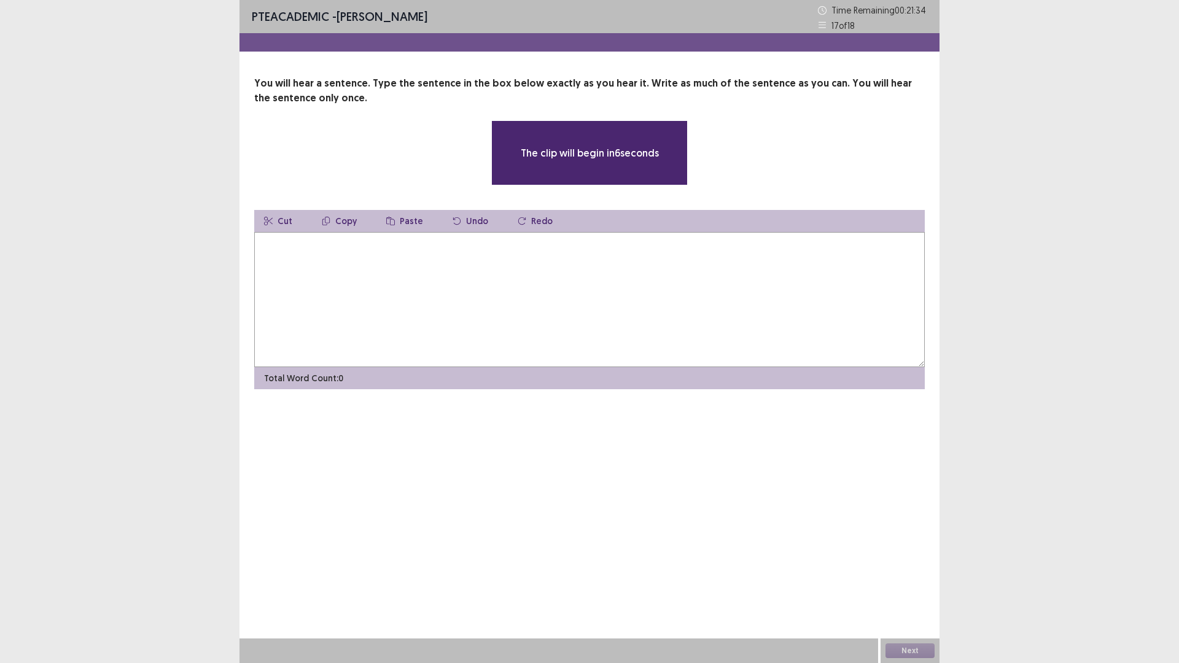
click at [468, 295] on textarea at bounding box center [589, 299] width 670 height 135
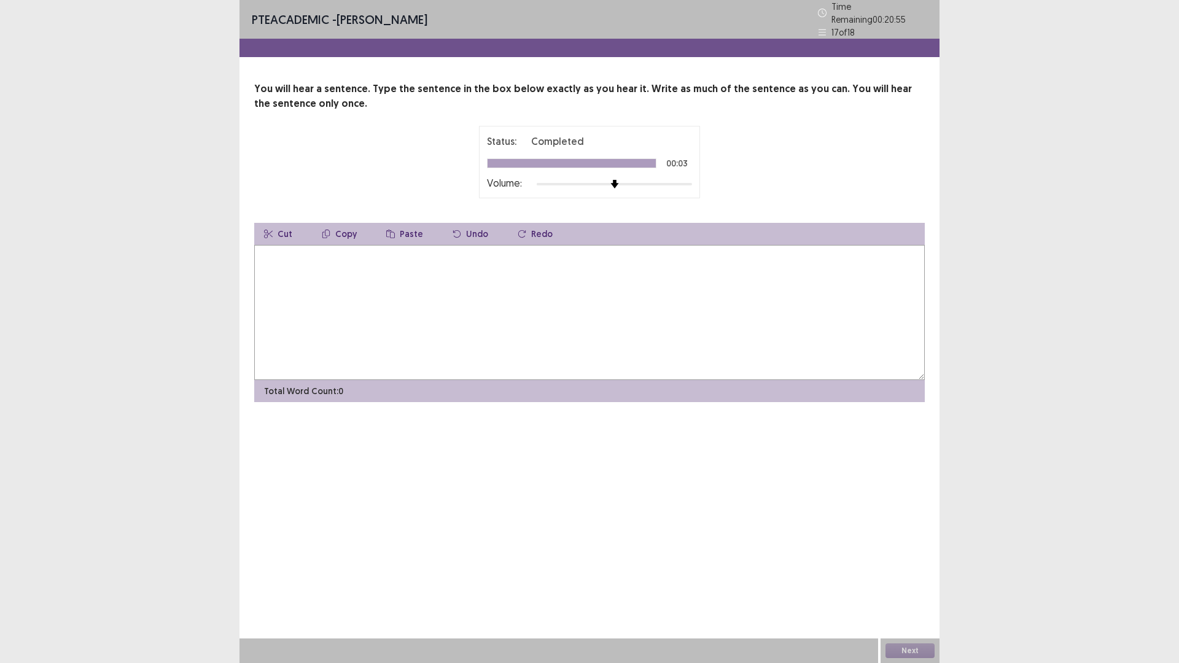
click at [476, 288] on textarea at bounding box center [589, 312] width 670 height 135
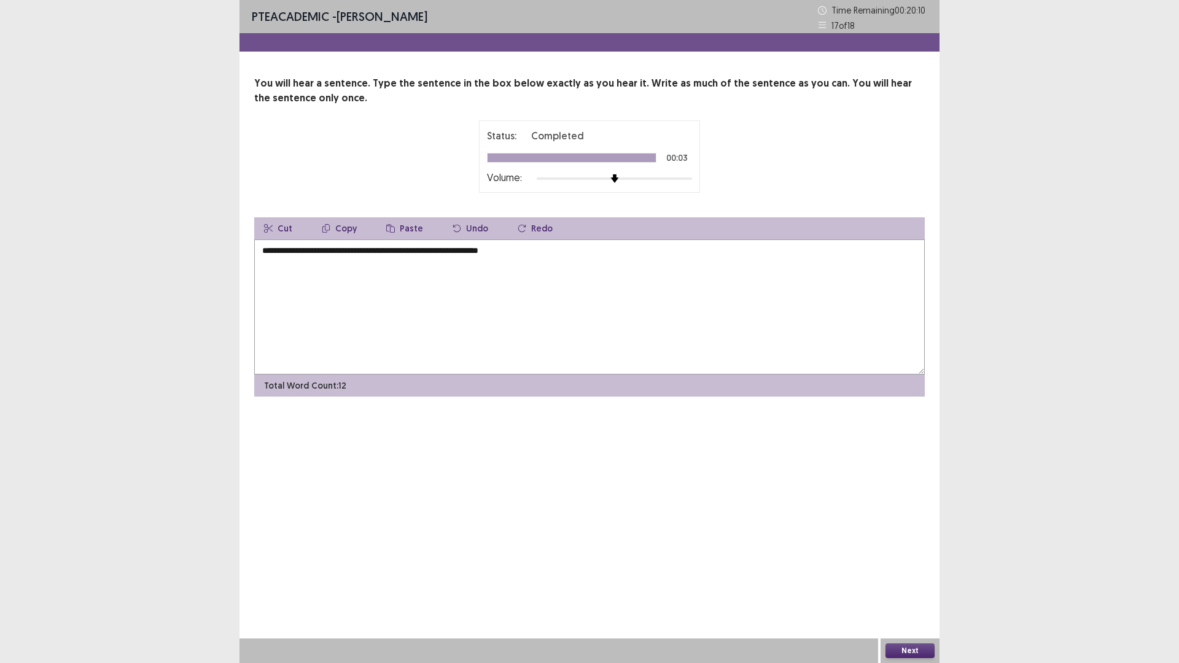
type textarea "**********"
click at [916, 648] on button "Next" at bounding box center [909, 650] width 49 height 15
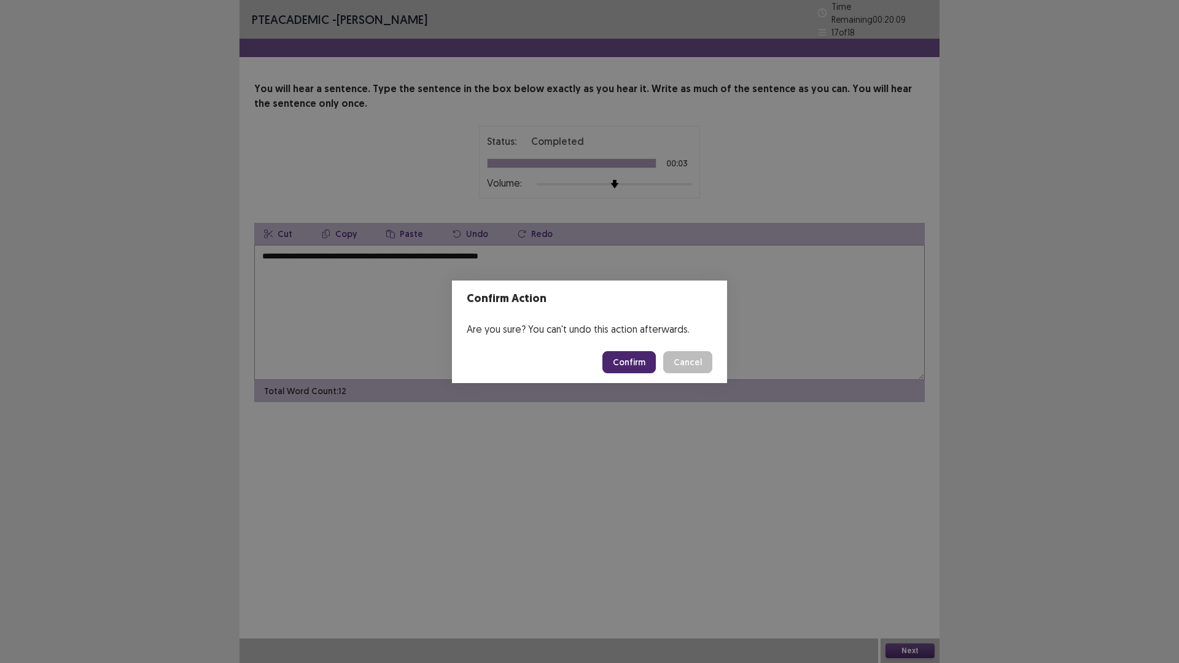
click at [639, 364] on button "Confirm" at bounding box center [628, 362] width 53 height 22
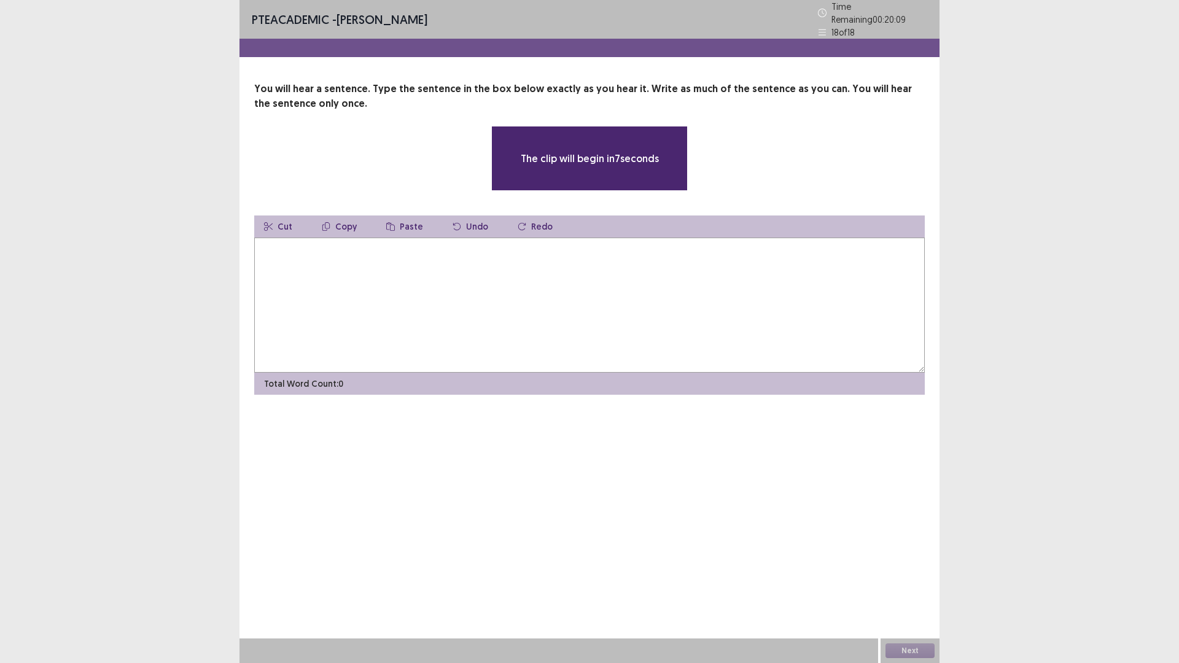
click at [573, 267] on textarea at bounding box center [589, 305] width 670 height 135
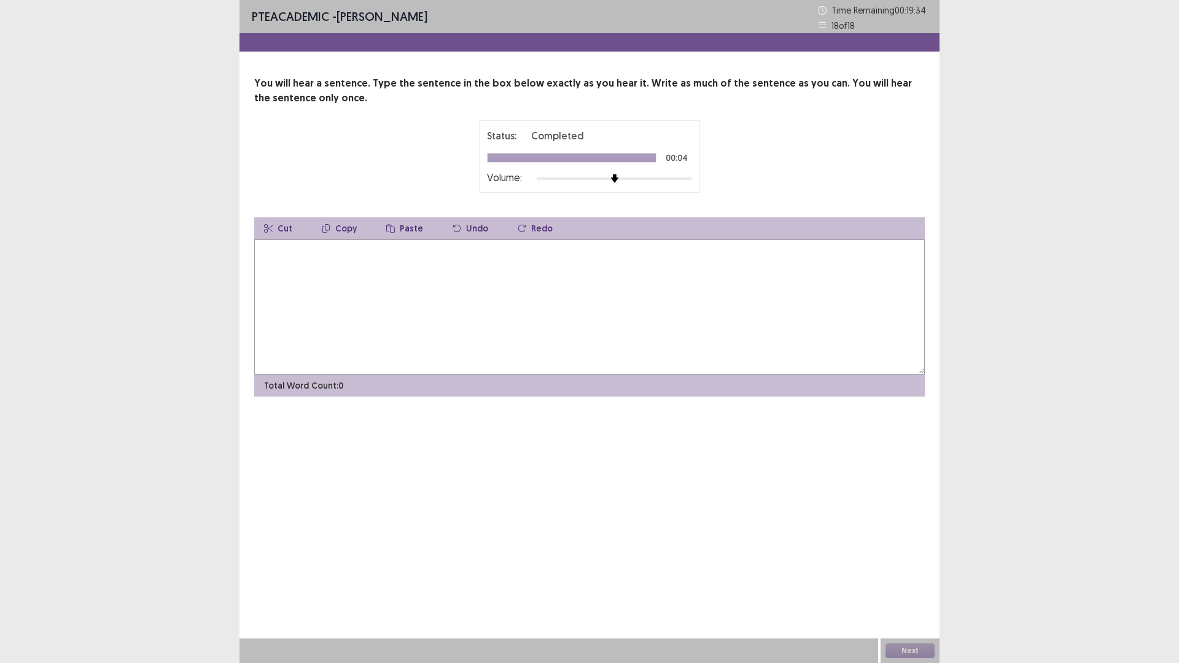
click at [571, 268] on textarea at bounding box center [589, 306] width 670 height 135
click at [407, 252] on textarea "**********" at bounding box center [589, 306] width 670 height 135
type textarea "**********"
click at [912, 650] on button "Next" at bounding box center [909, 650] width 49 height 15
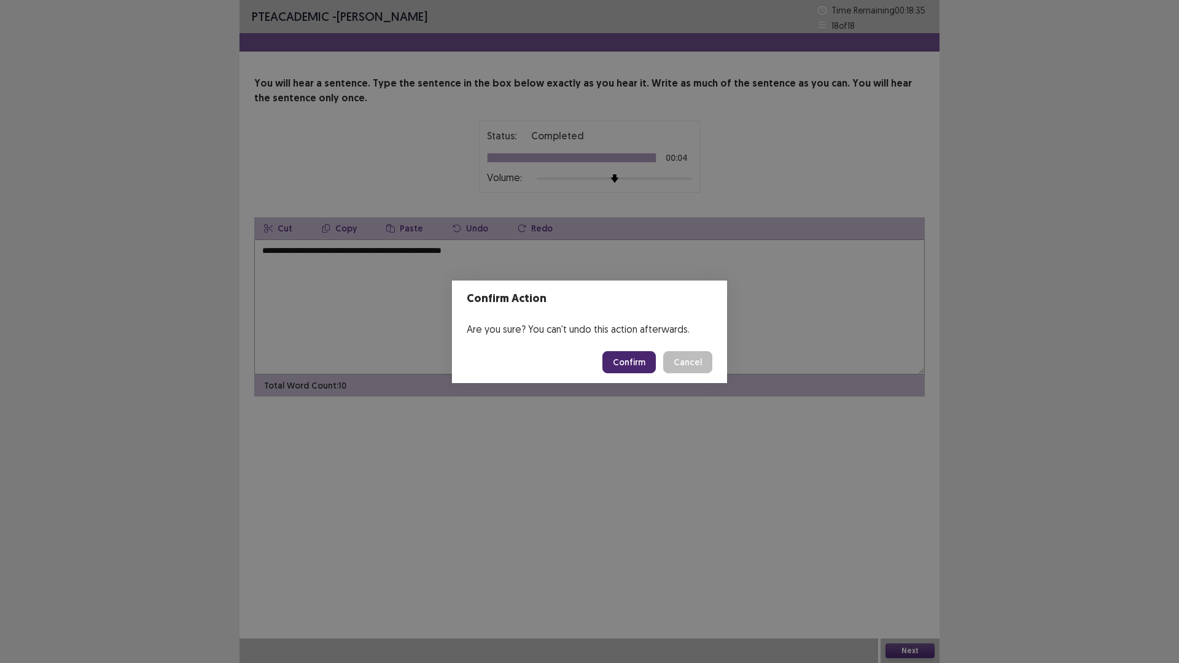
click at [627, 366] on button "Confirm" at bounding box center [628, 362] width 53 height 22
